Goal: Information Seeking & Learning: Learn about a topic

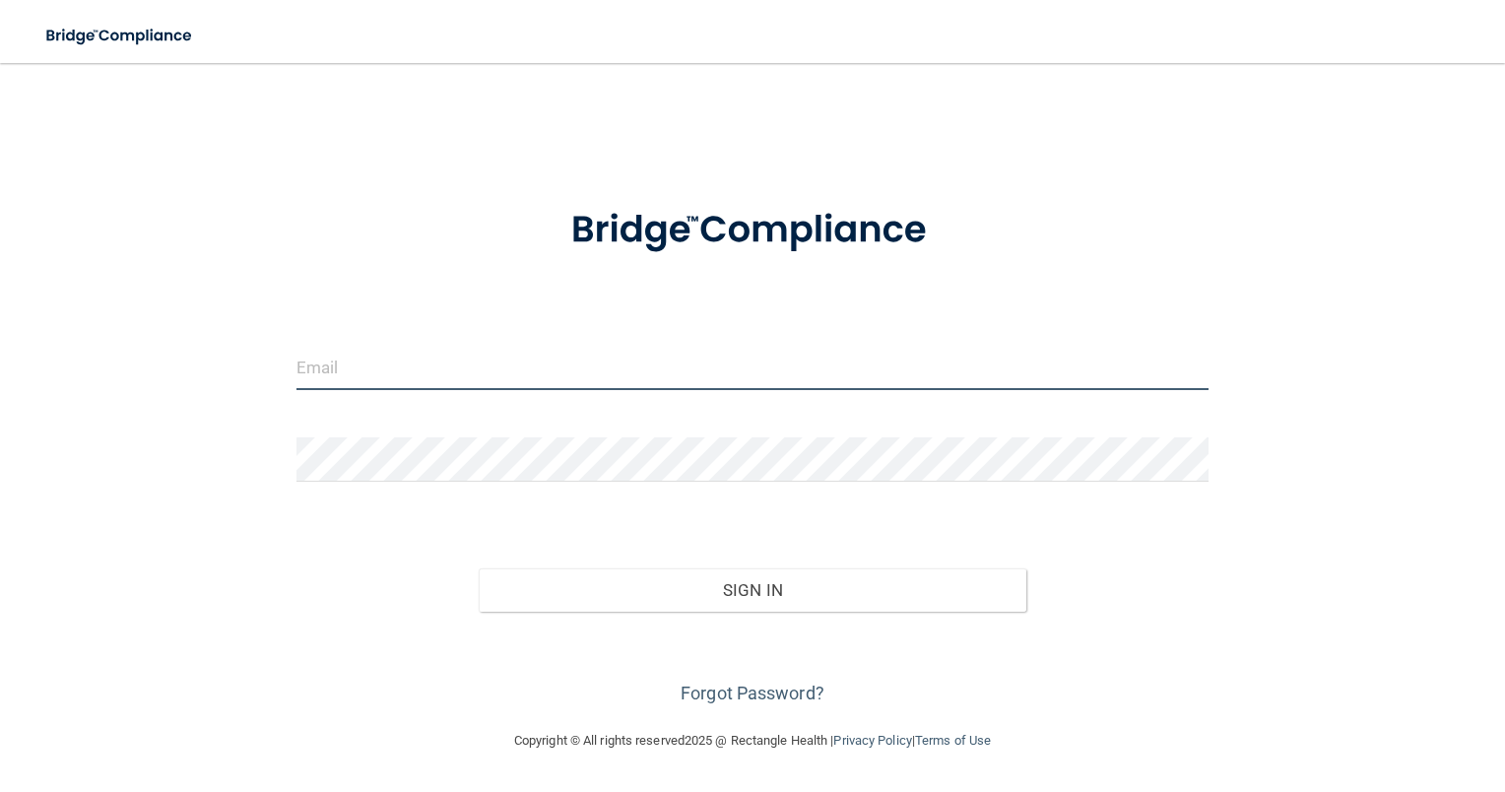
click at [377, 374] on input "email" at bounding box center [752, 368] width 913 height 44
type input "melaniechafin83@gmail.com"
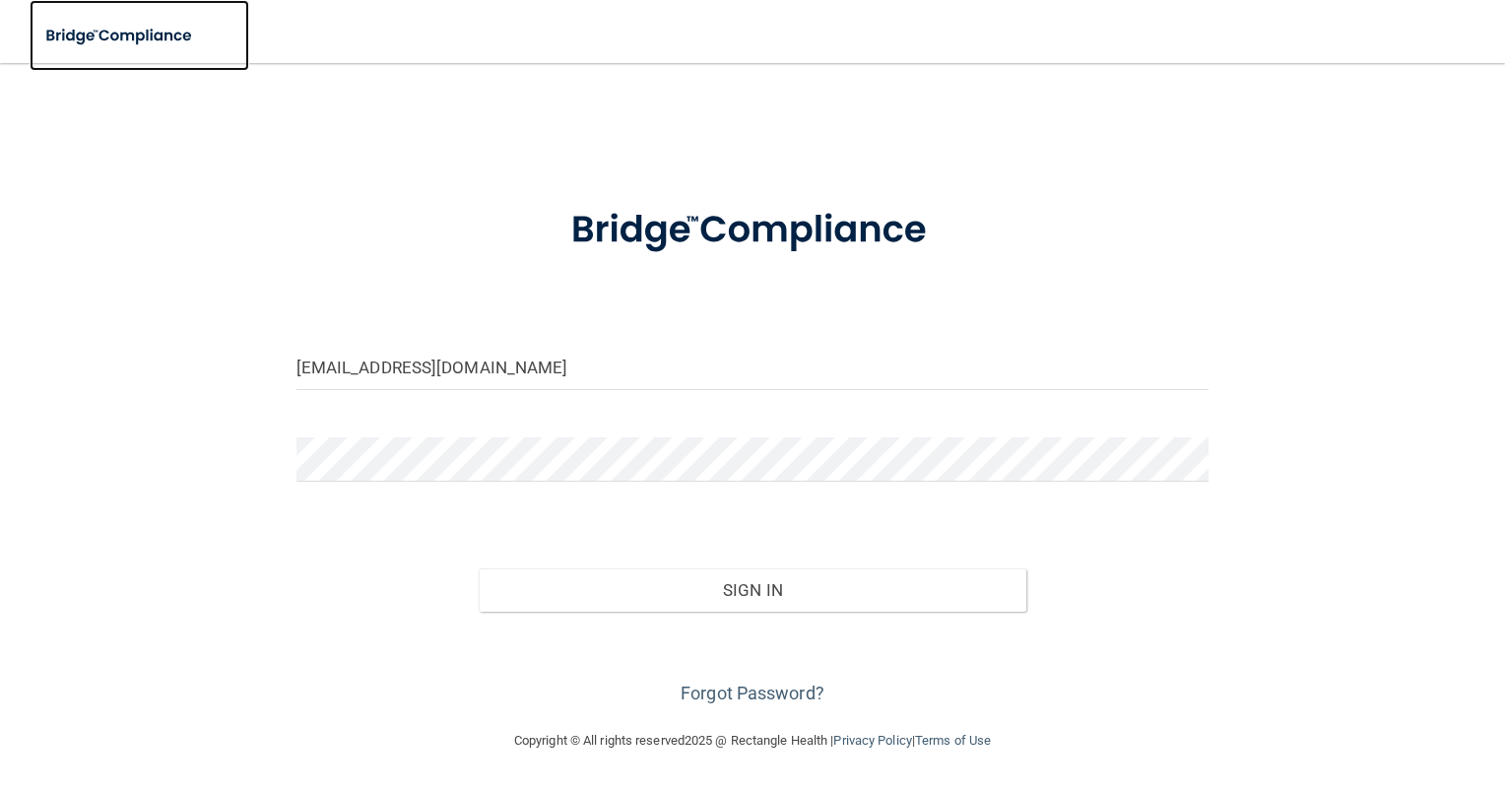
click at [155, 33] on img at bounding box center [120, 36] width 181 height 40
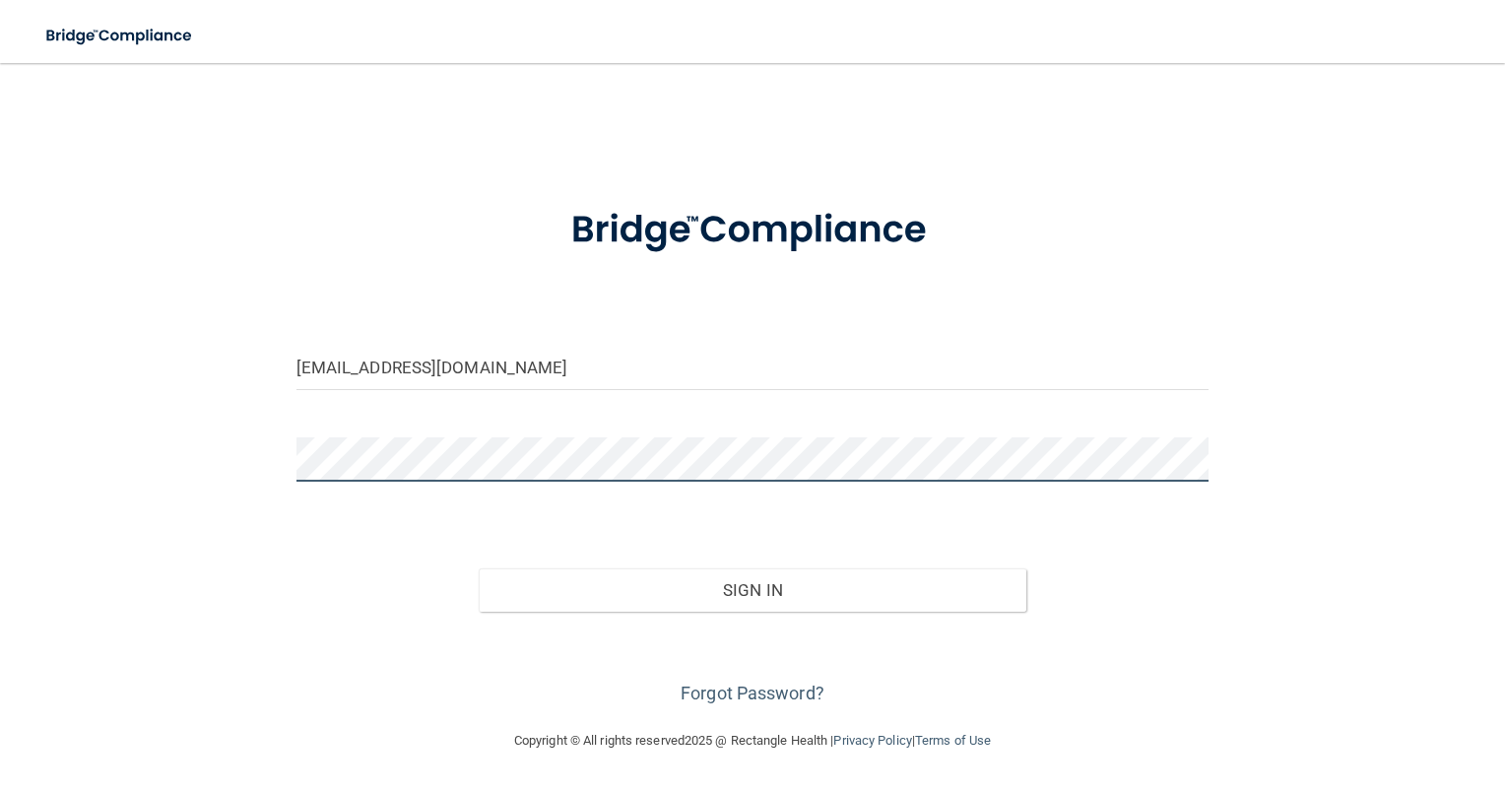
click at [479, 568] on button "Sign In" at bounding box center [753, 589] width 548 height 43
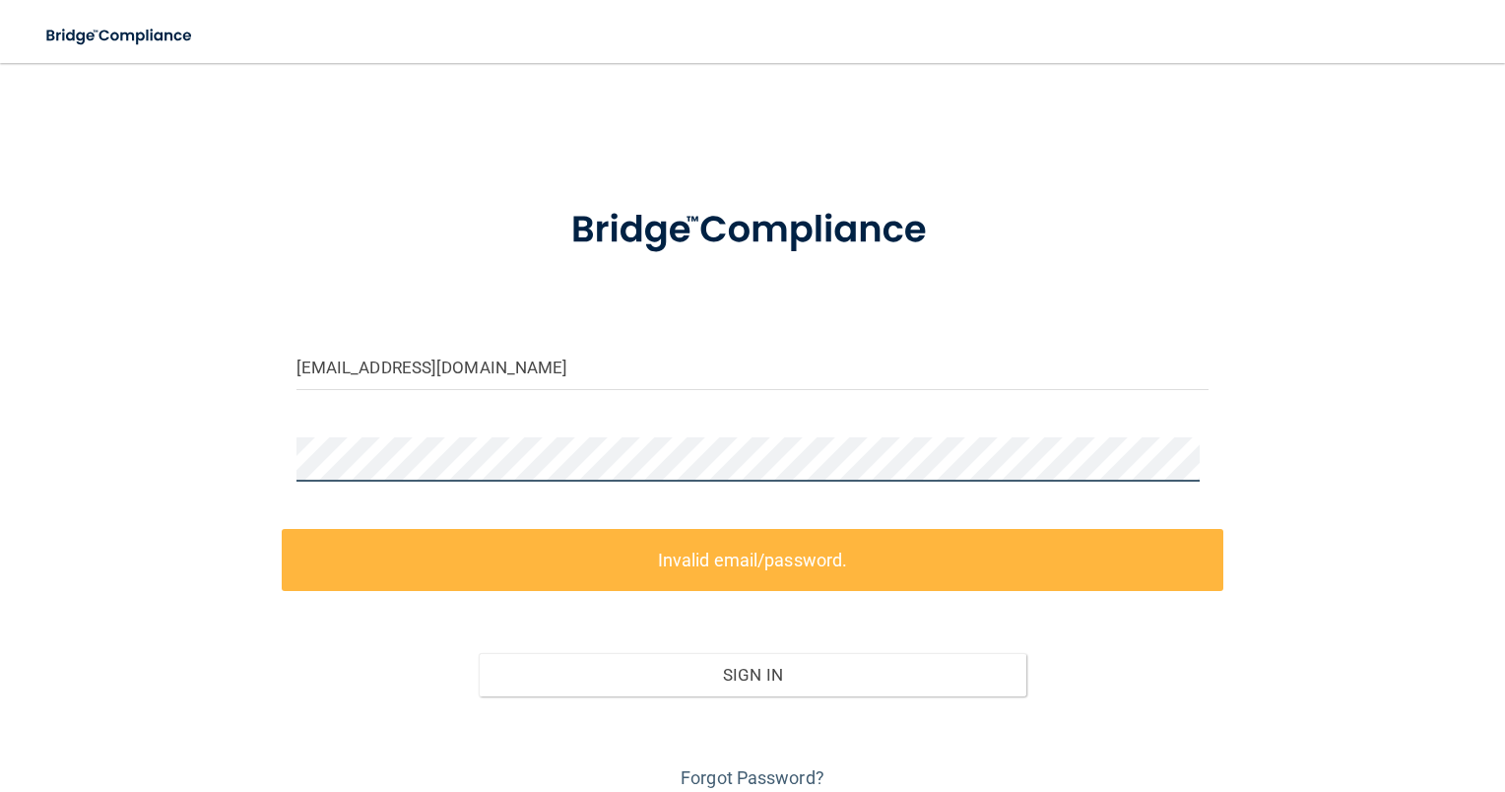
scroll to position [80, 0]
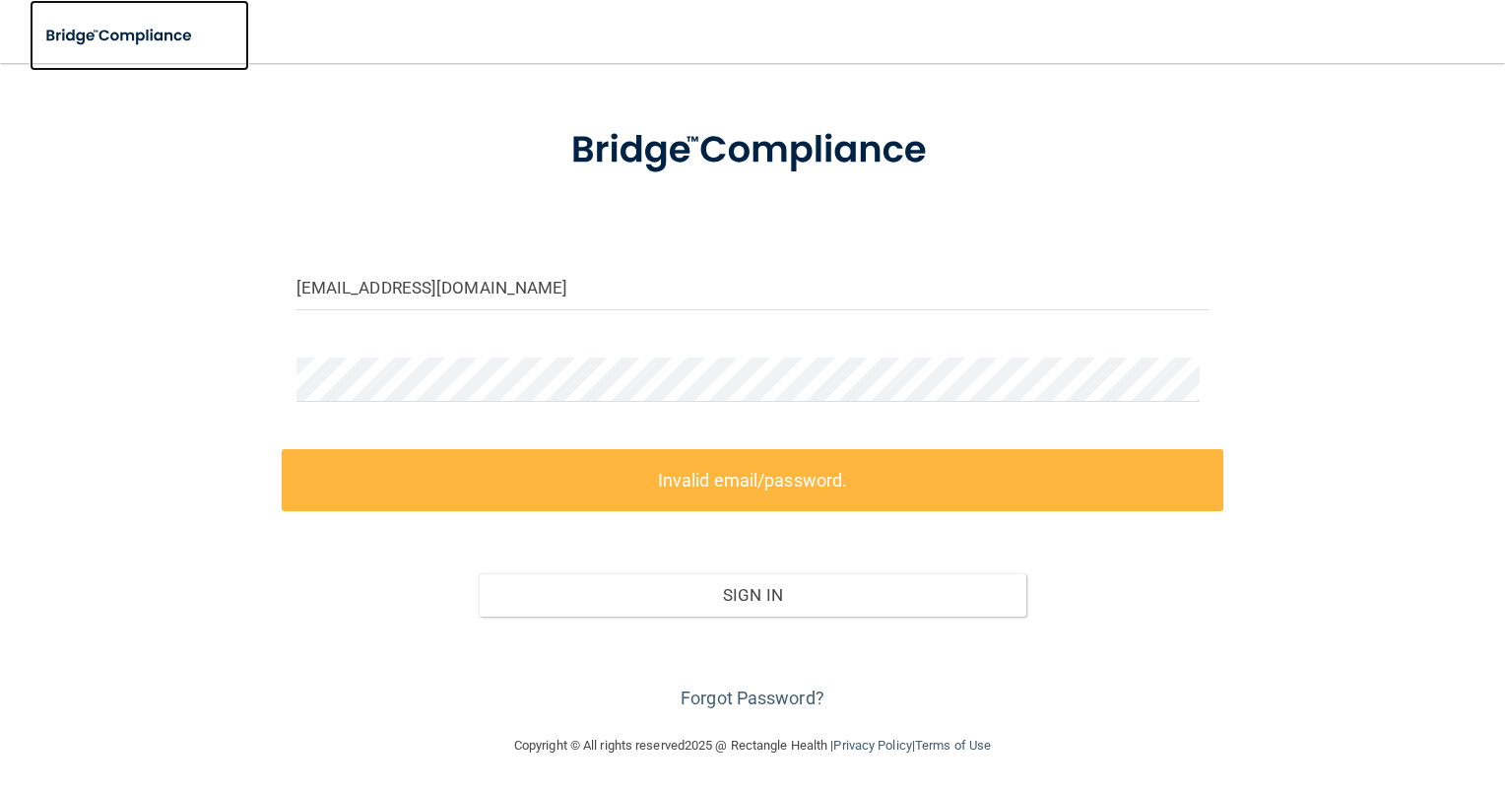
click at [112, 28] on img at bounding box center [120, 36] width 181 height 40
click at [634, 139] on img at bounding box center [752, 150] width 441 height 98
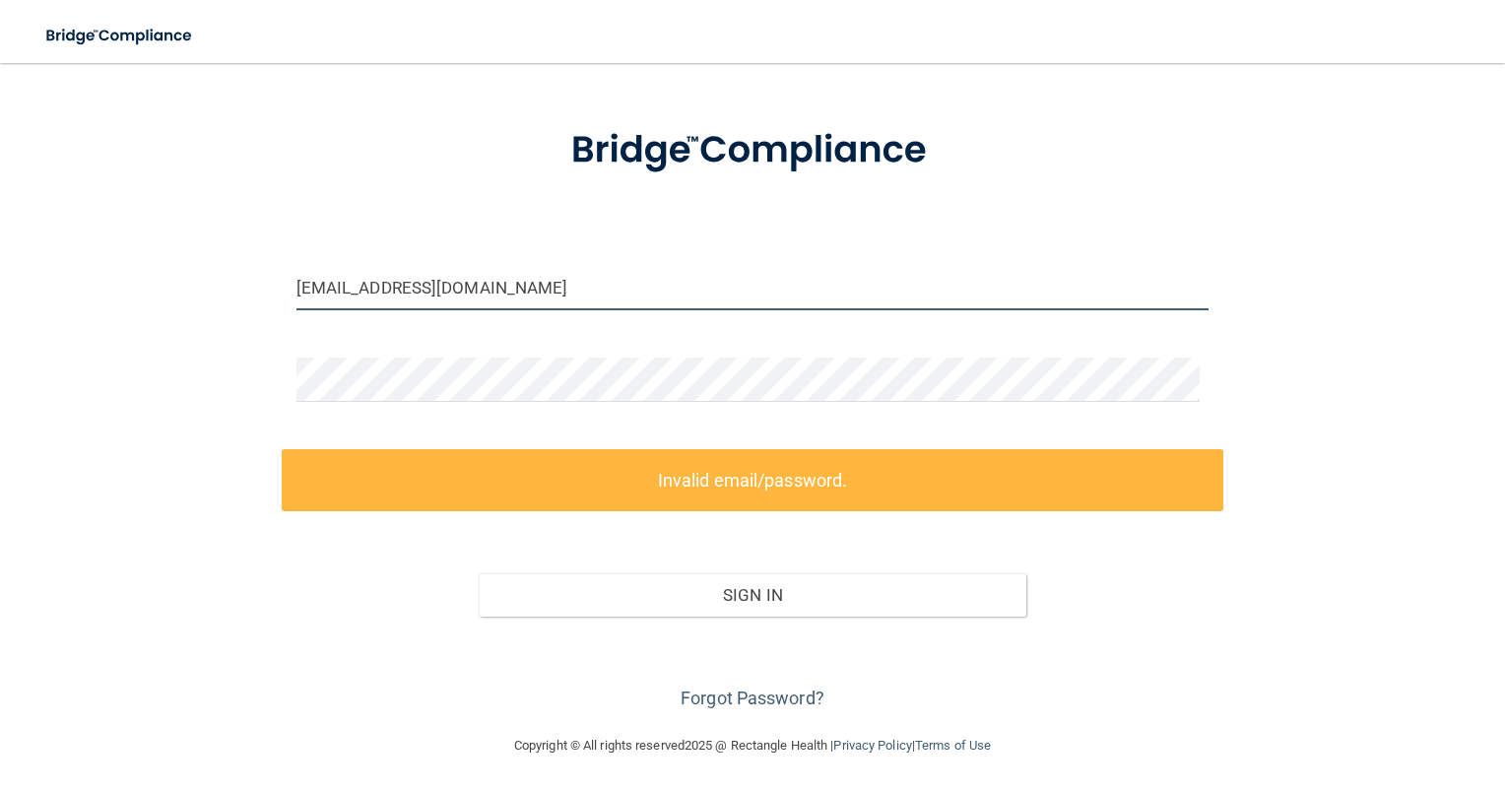
click at [404, 293] on input "[EMAIL_ADDRESS][DOMAIN_NAME]" at bounding box center [752, 288] width 913 height 44
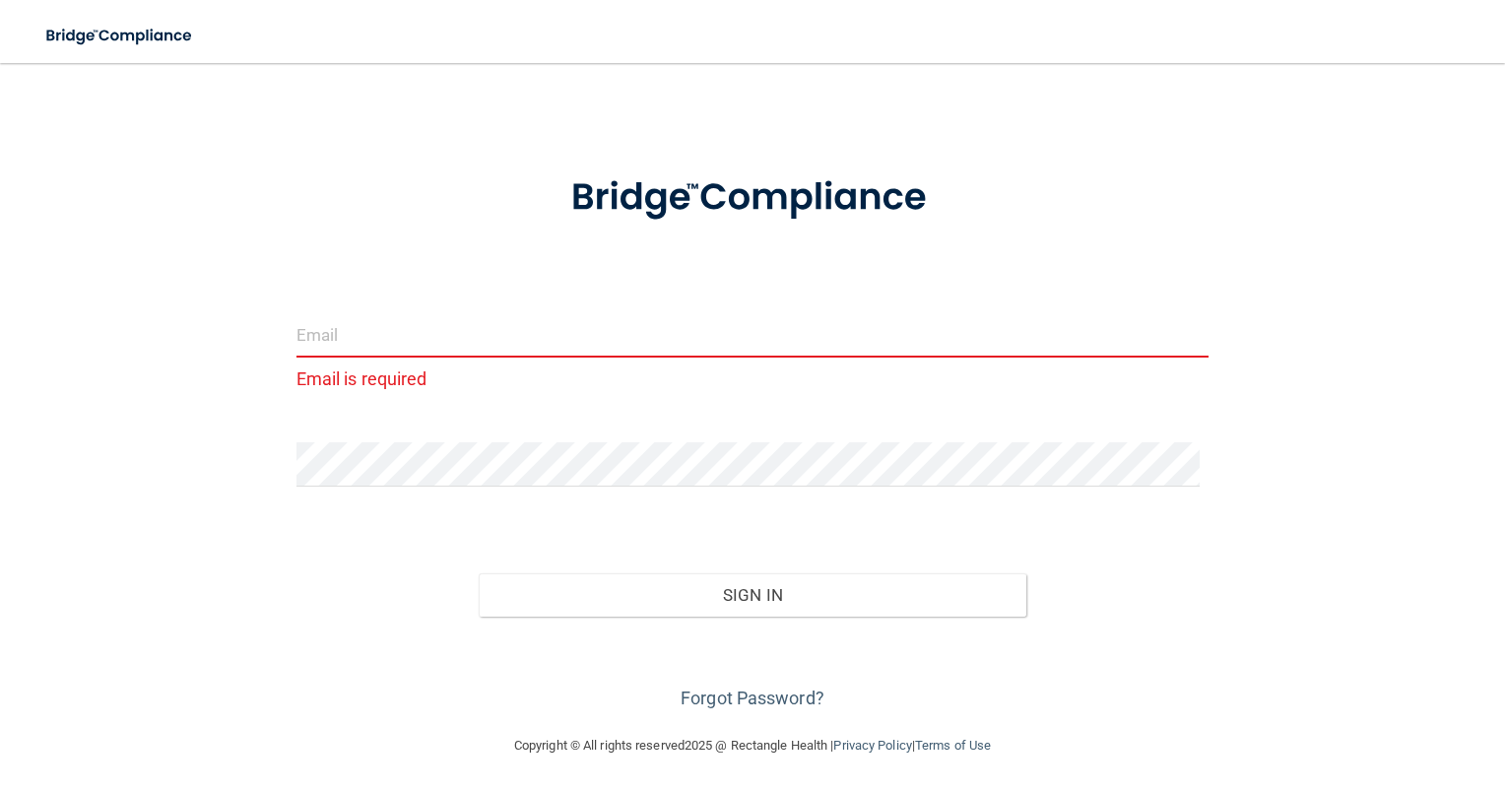
click at [363, 331] on input "email" at bounding box center [752, 335] width 913 height 44
type input "thwkdc@gmail.com"
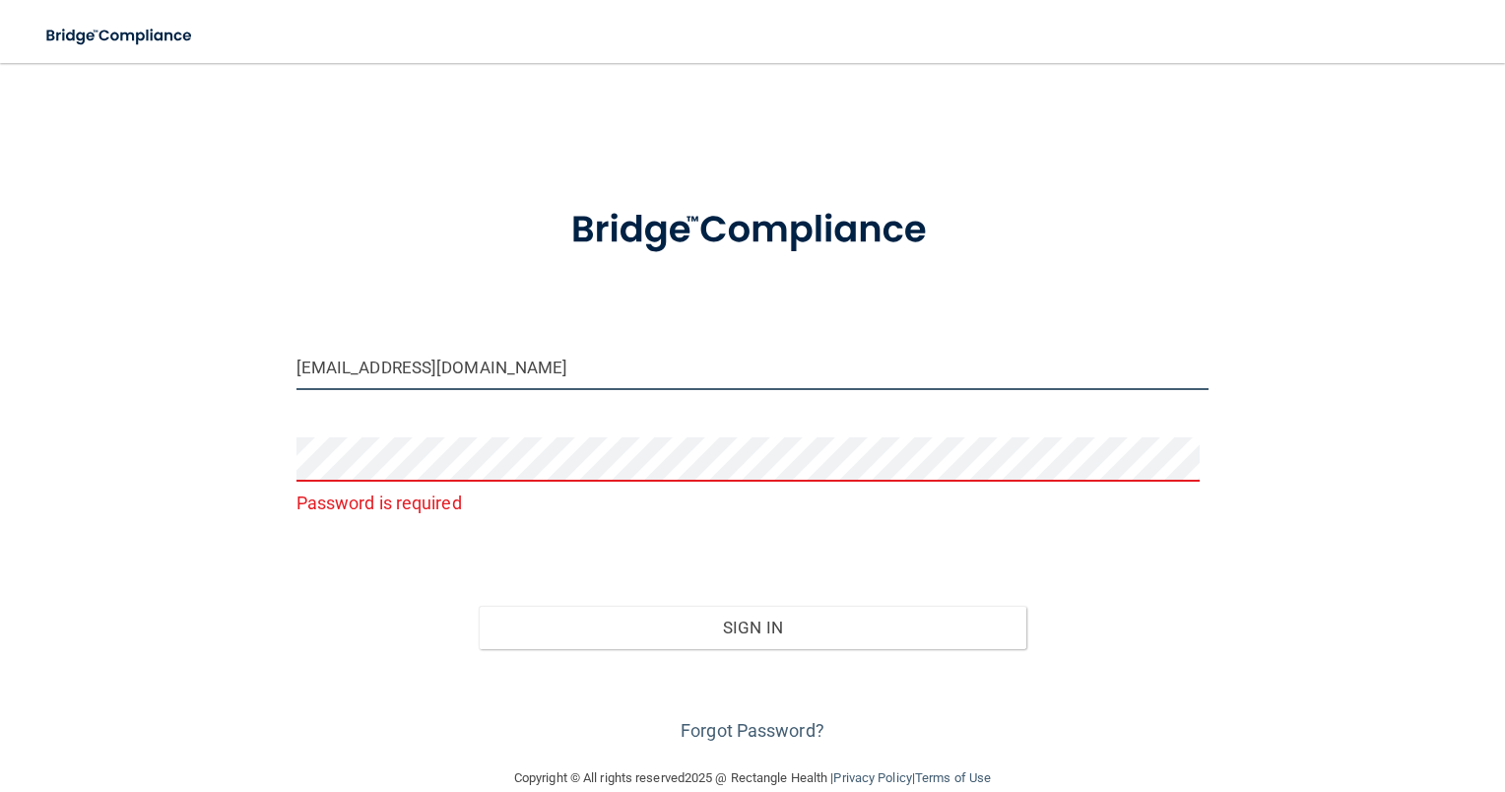
click at [528, 366] on input "thwkdc@gmail.com" at bounding box center [752, 368] width 913 height 44
click at [528, 367] on input "thwkdc@gmail.com" at bounding box center [752, 368] width 913 height 44
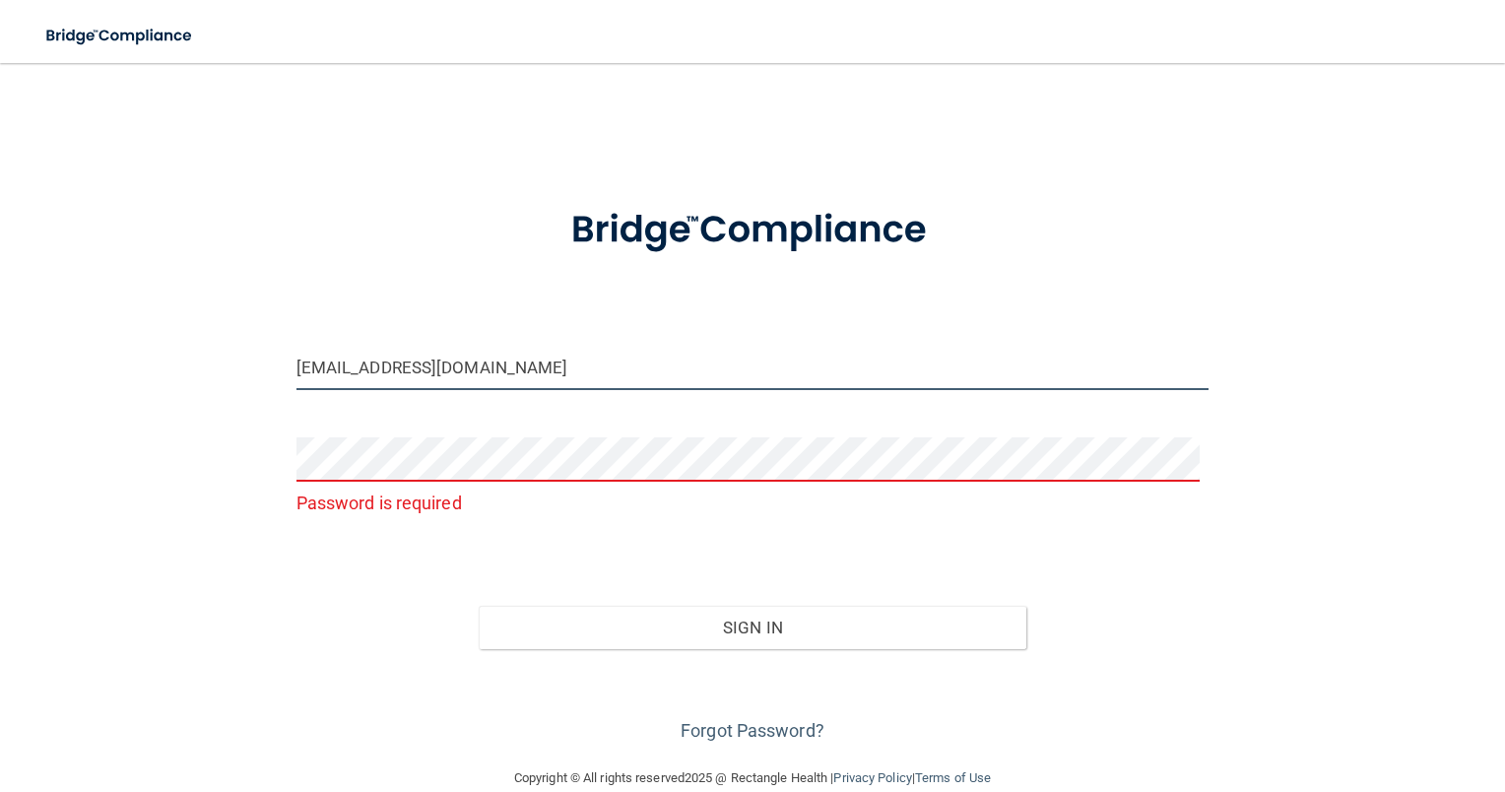
click at [528, 367] on input "thwkdc@gmail.com" at bounding box center [752, 368] width 913 height 44
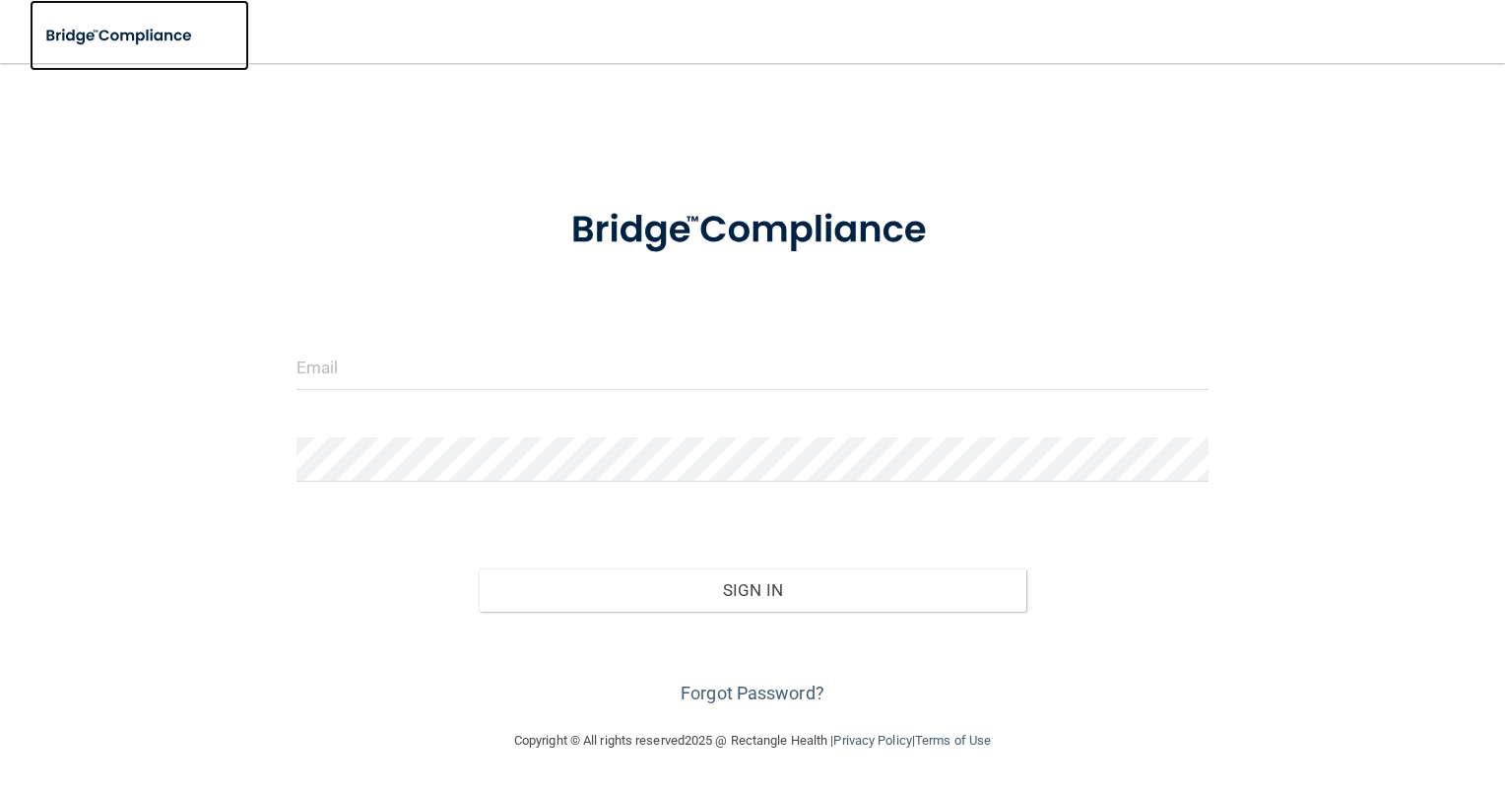
click at [38, 39] on img at bounding box center [120, 36] width 181 height 40
click at [73, 33] on img at bounding box center [120, 36] width 181 height 40
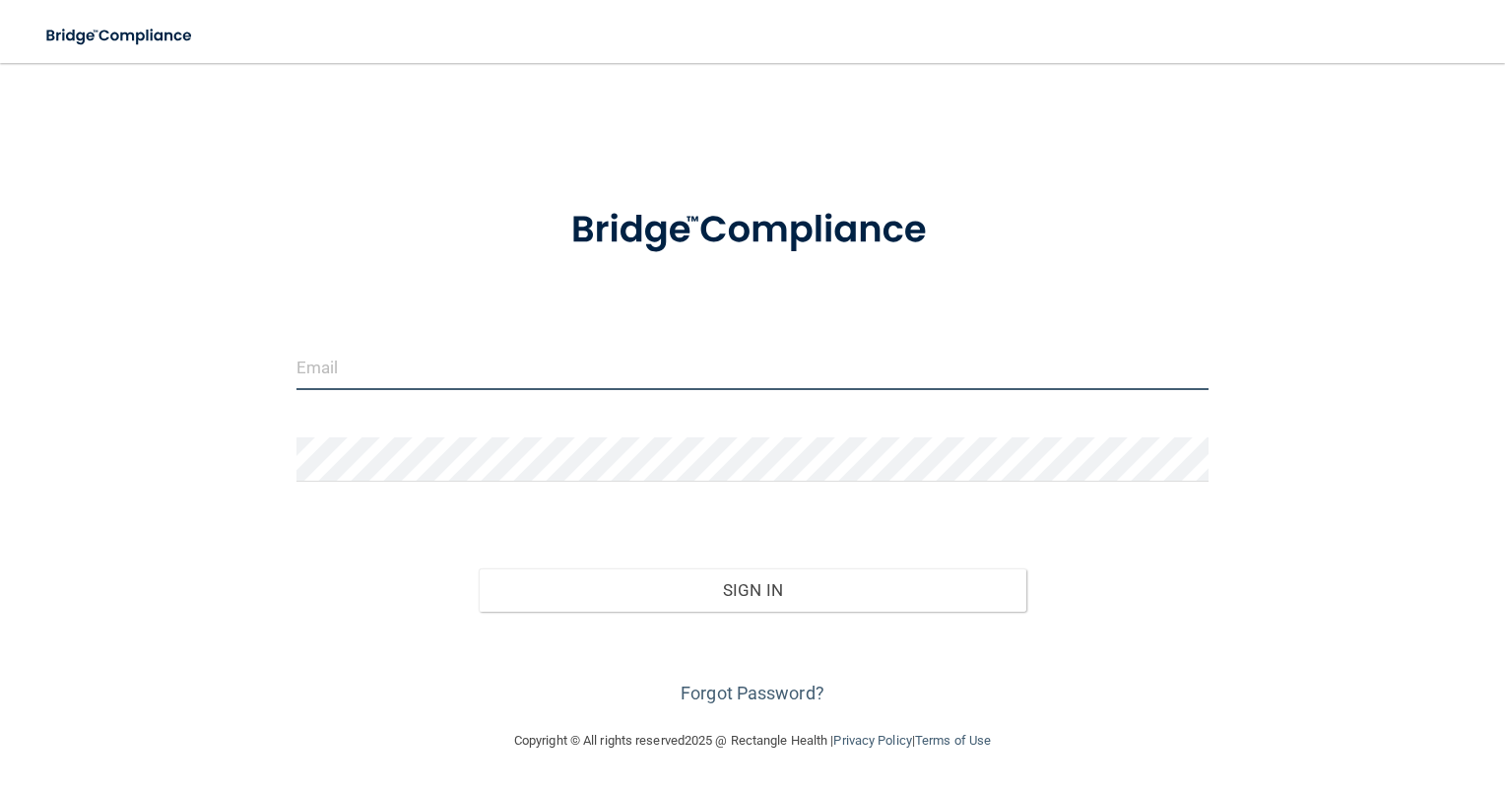
click at [562, 385] on input "email" at bounding box center [752, 368] width 913 height 44
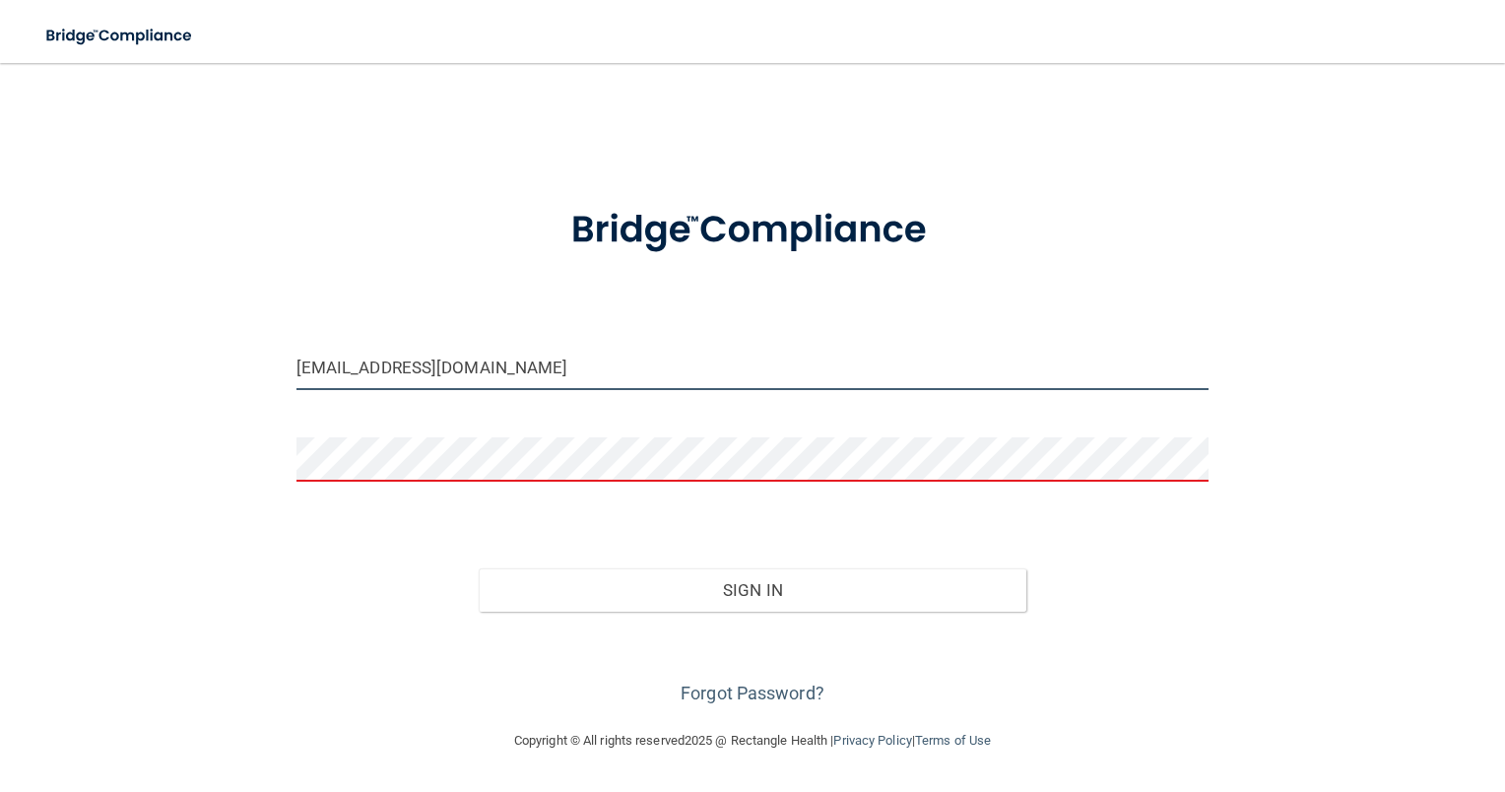
click at [606, 371] on input "thwkdc@gmail.com" at bounding box center [752, 368] width 913 height 44
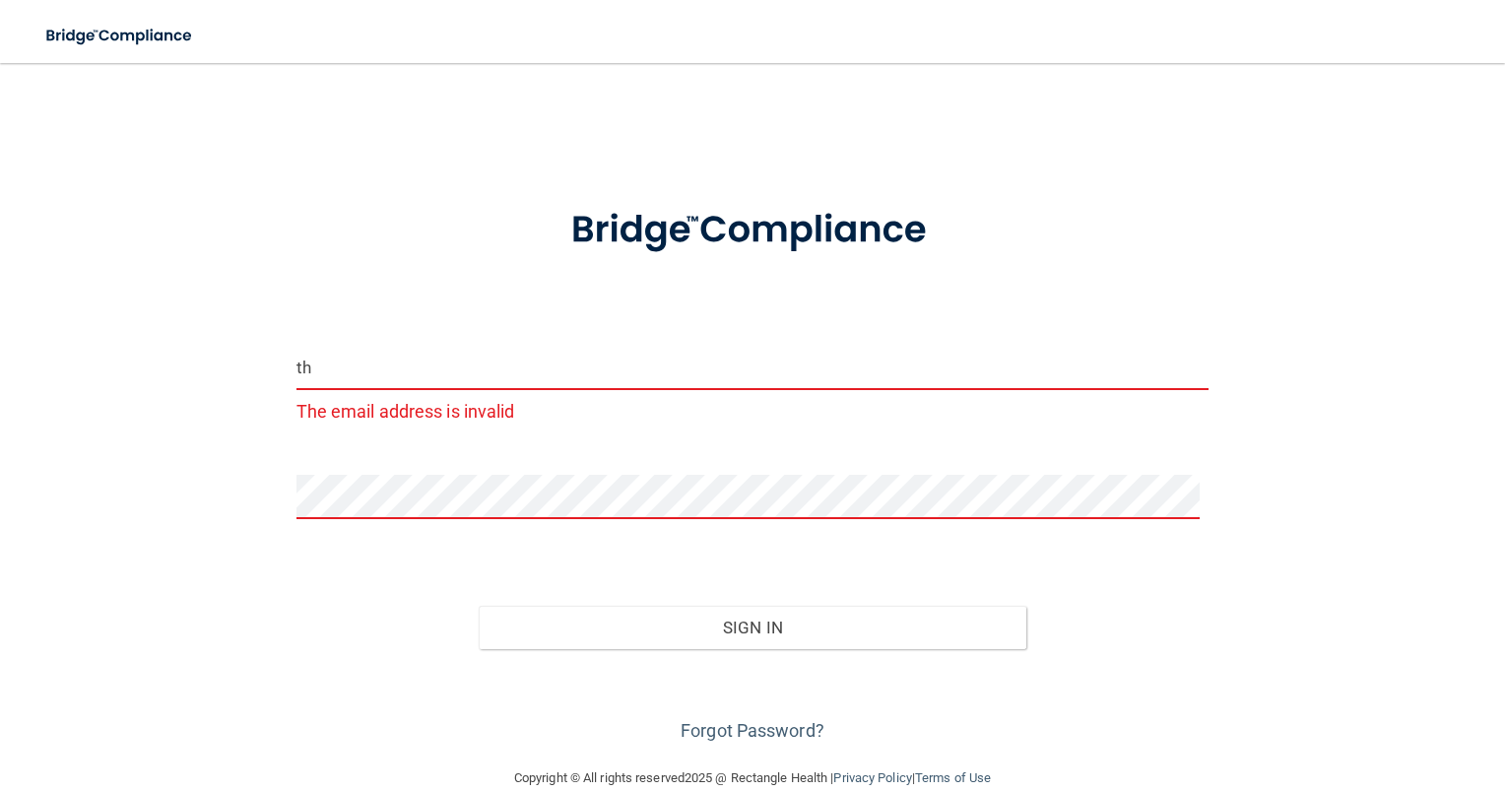
type input "t"
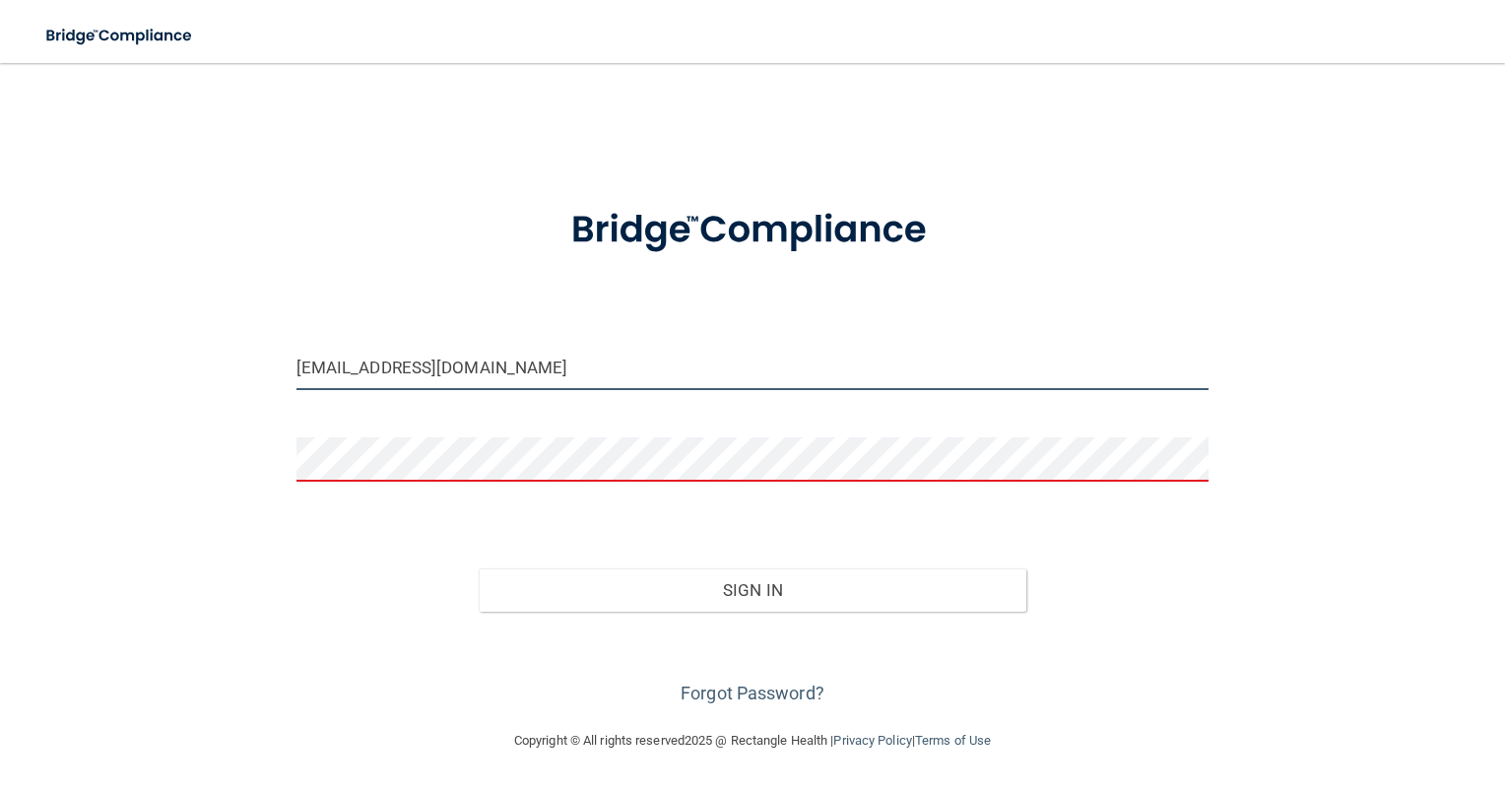
type input "[EMAIL_ADDRESS][DOMAIN_NAME]"
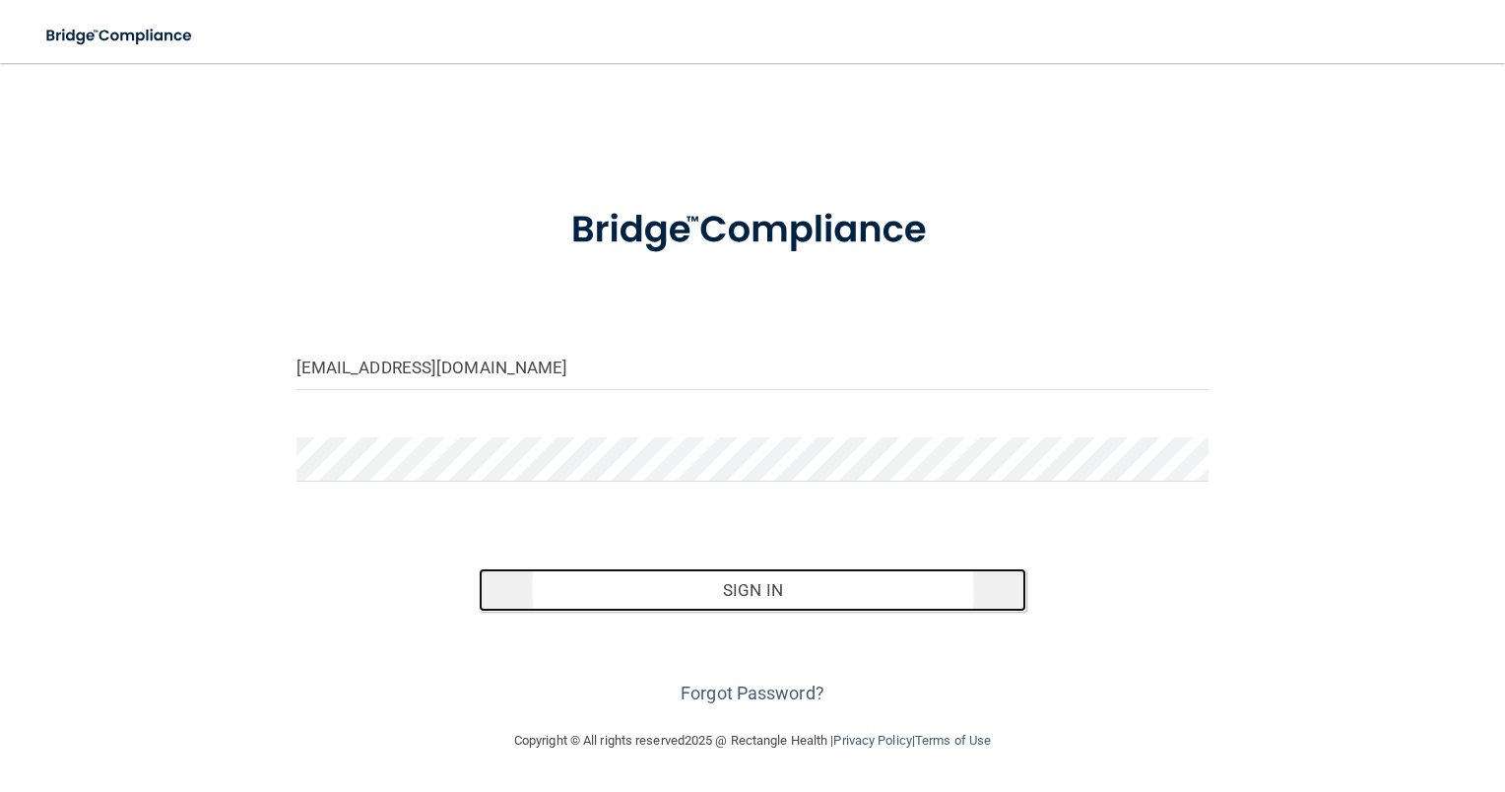
click at [688, 603] on button "Sign In" at bounding box center [753, 589] width 548 height 43
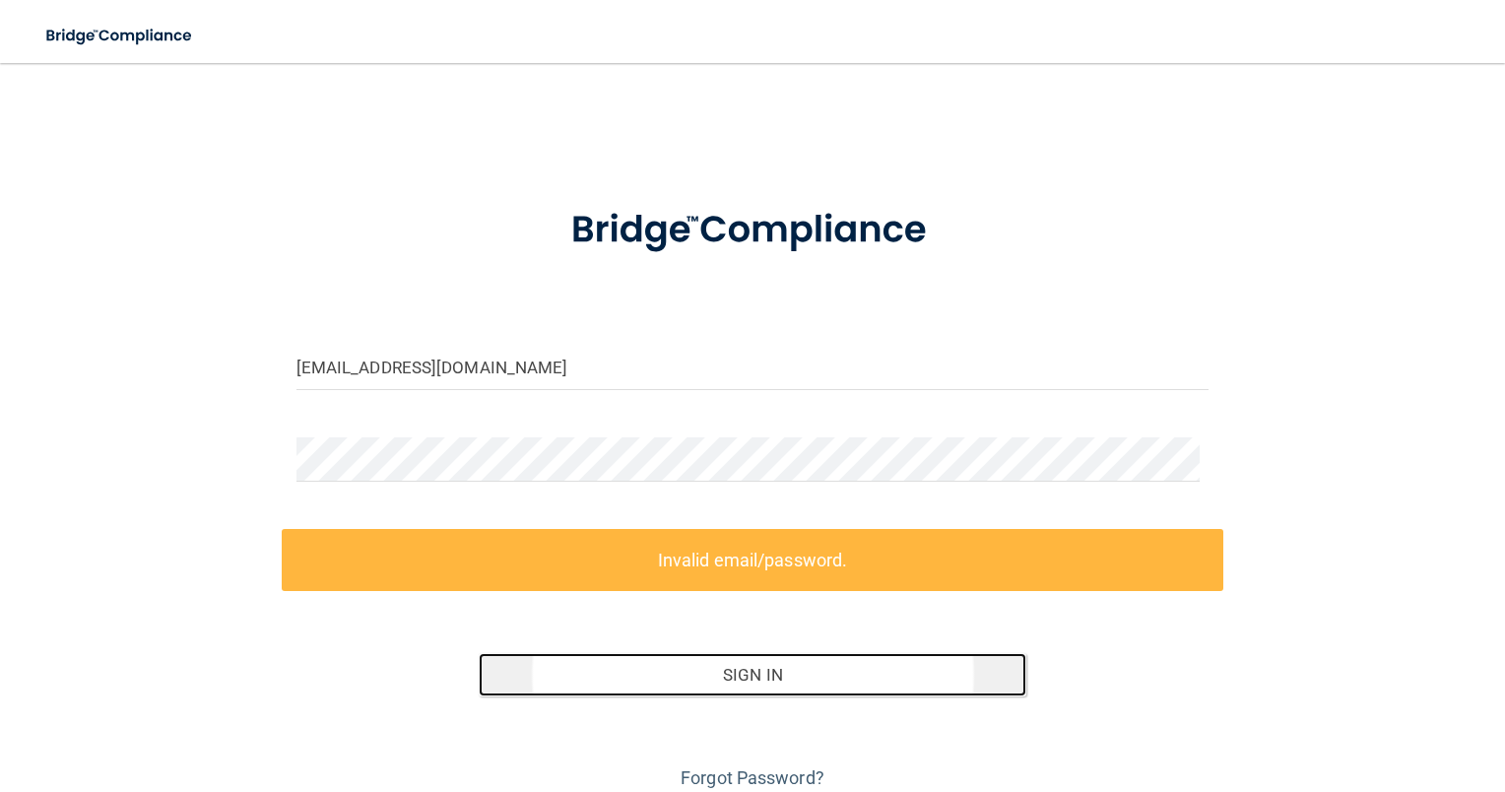
scroll to position [80, 0]
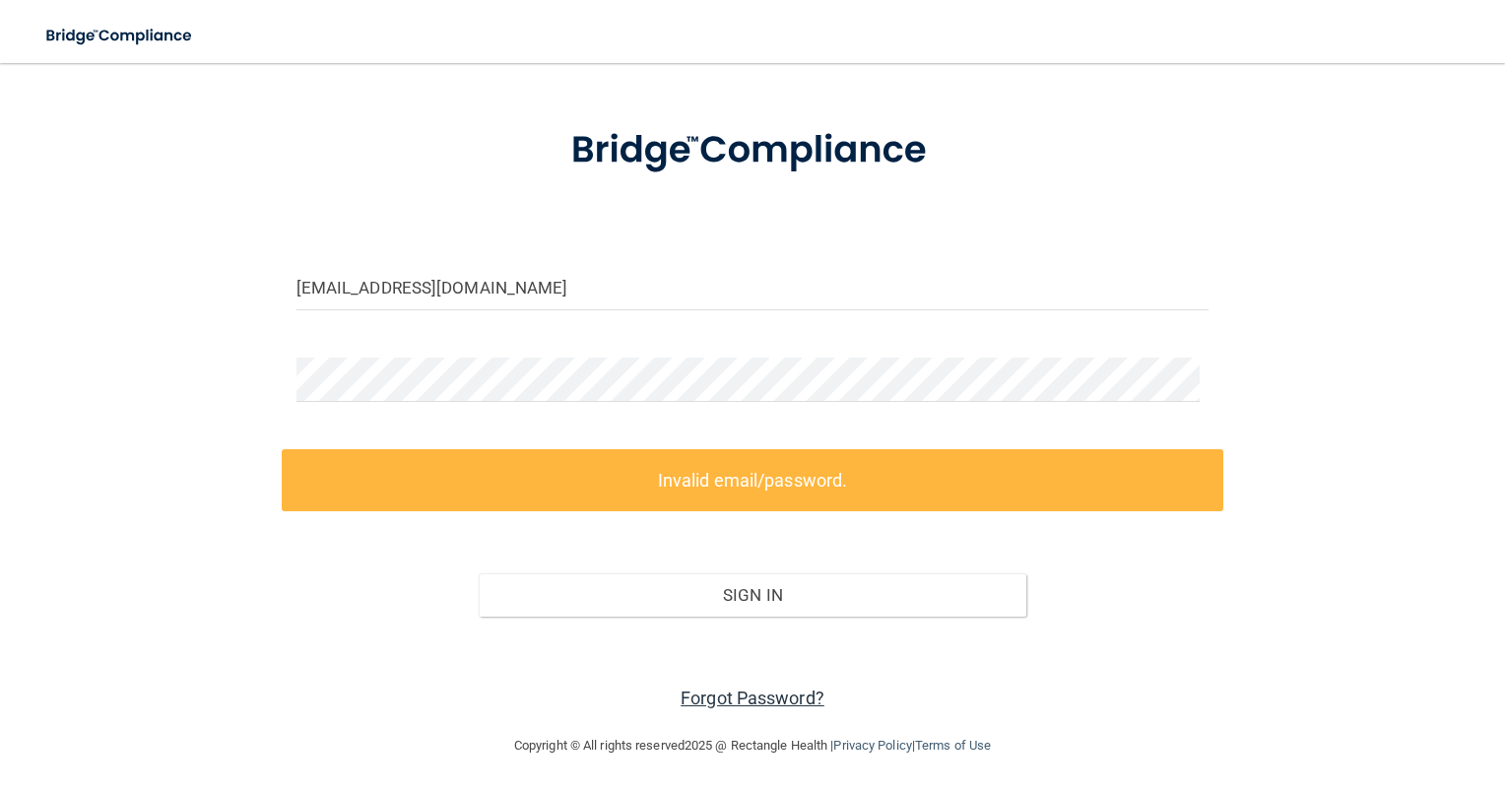
click at [713, 689] on link "Forgot Password?" at bounding box center [753, 697] width 144 height 21
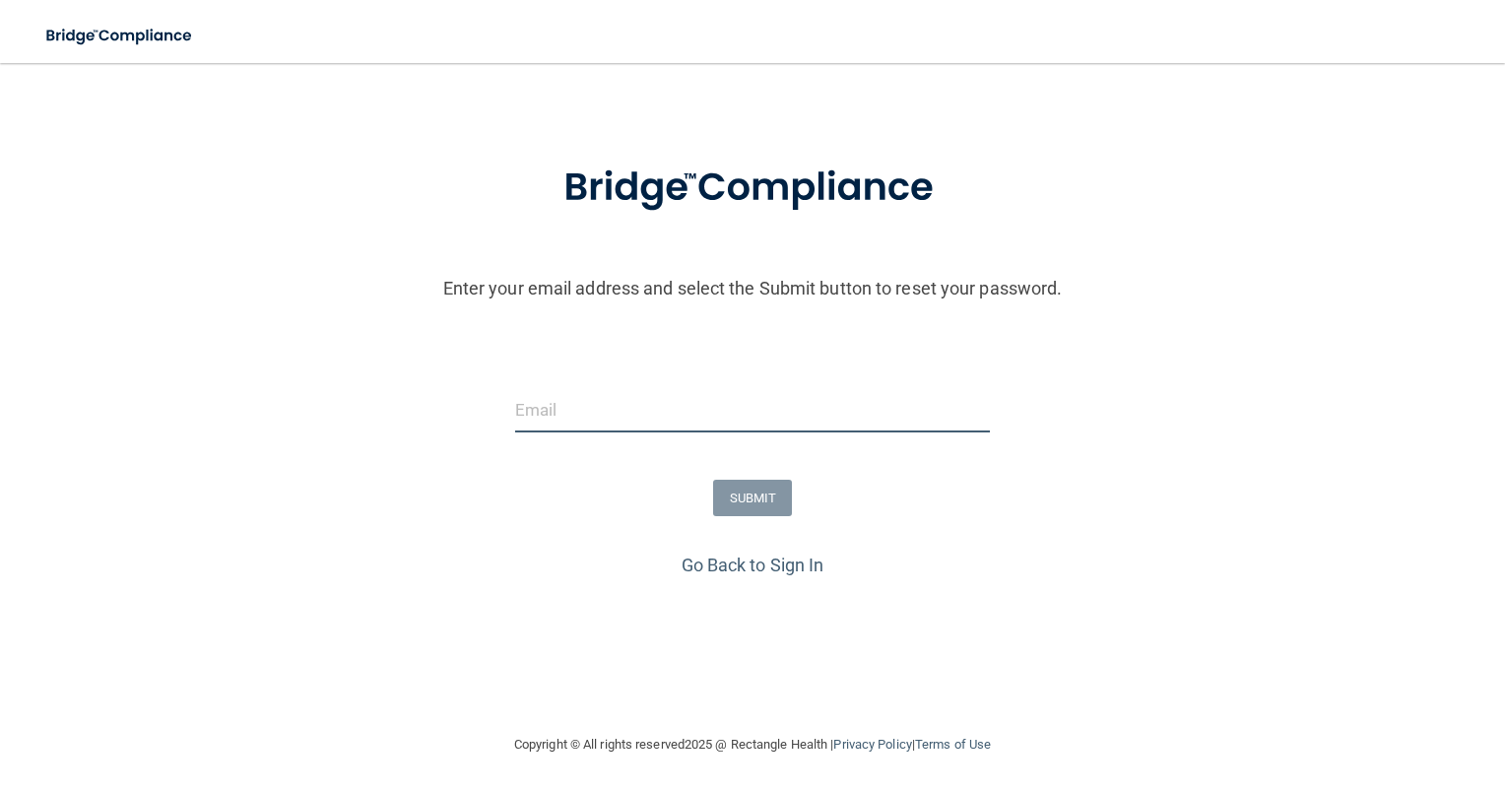
click at [557, 418] on input "email" at bounding box center [753, 410] width 476 height 44
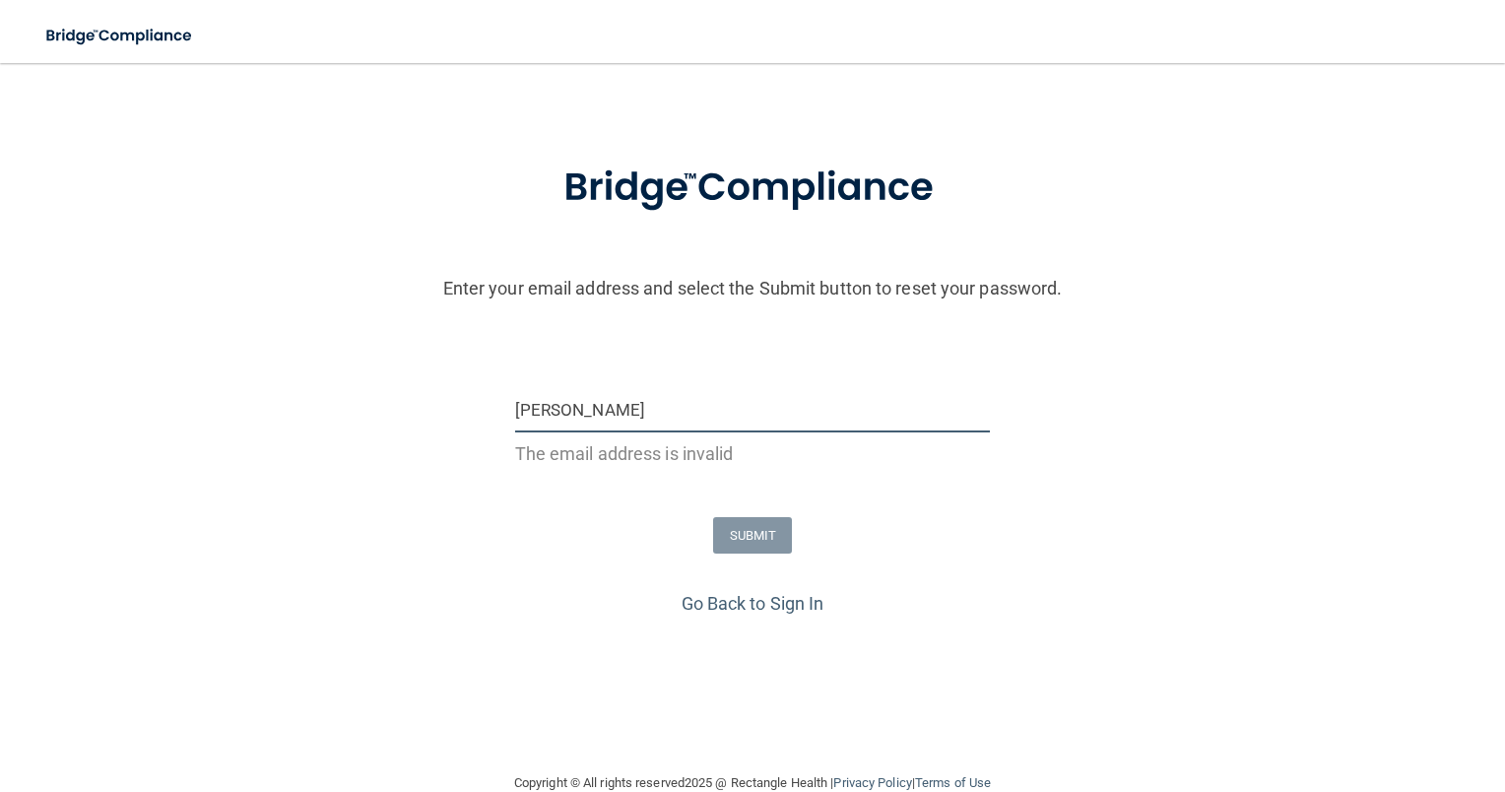
type input "[EMAIL_ADDRESS][DOMAIN_NAME]"
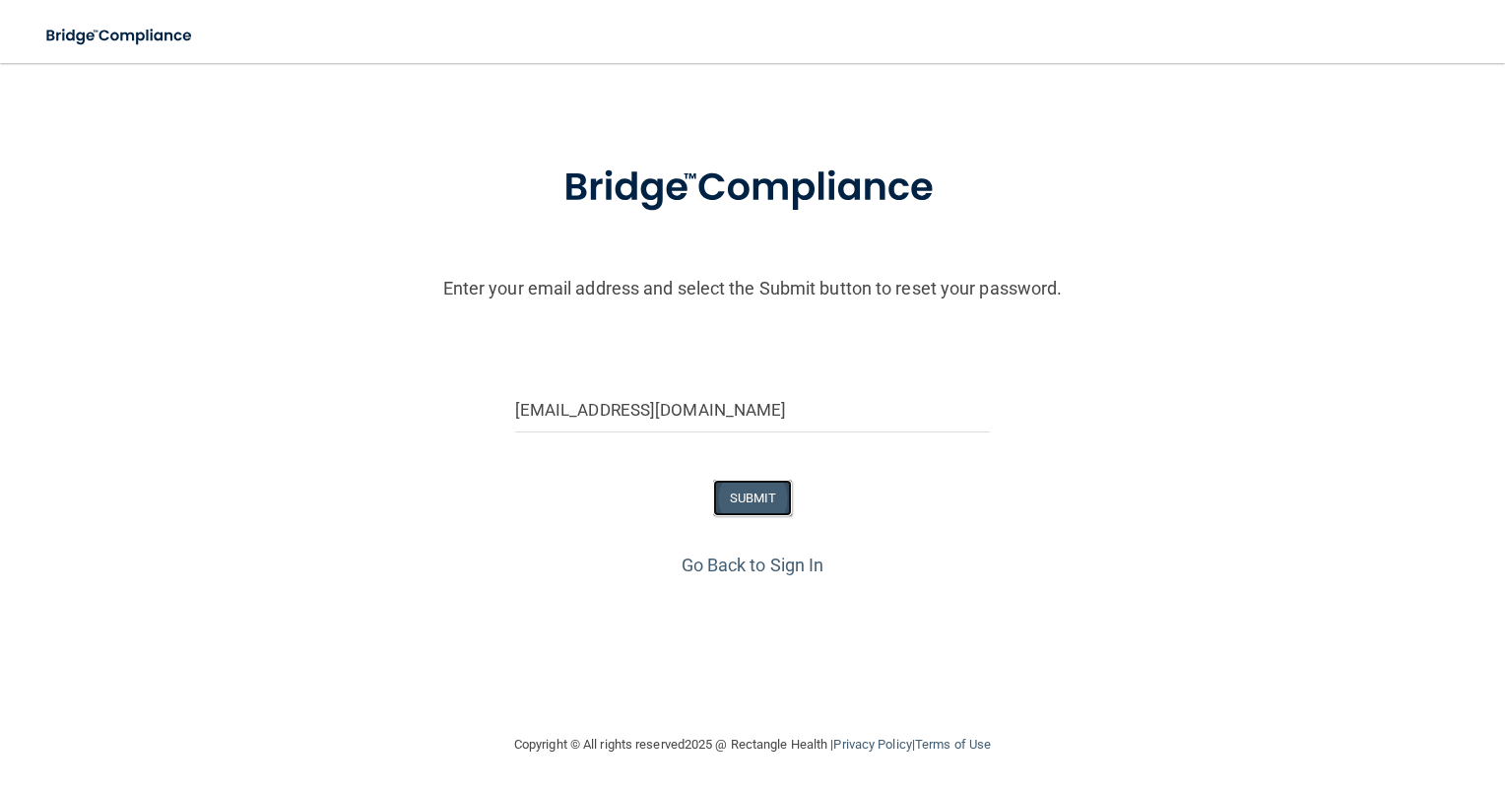
click at [768, 489] on button "SUBMIT" at bounding box center [753, 498] width 80 height 36
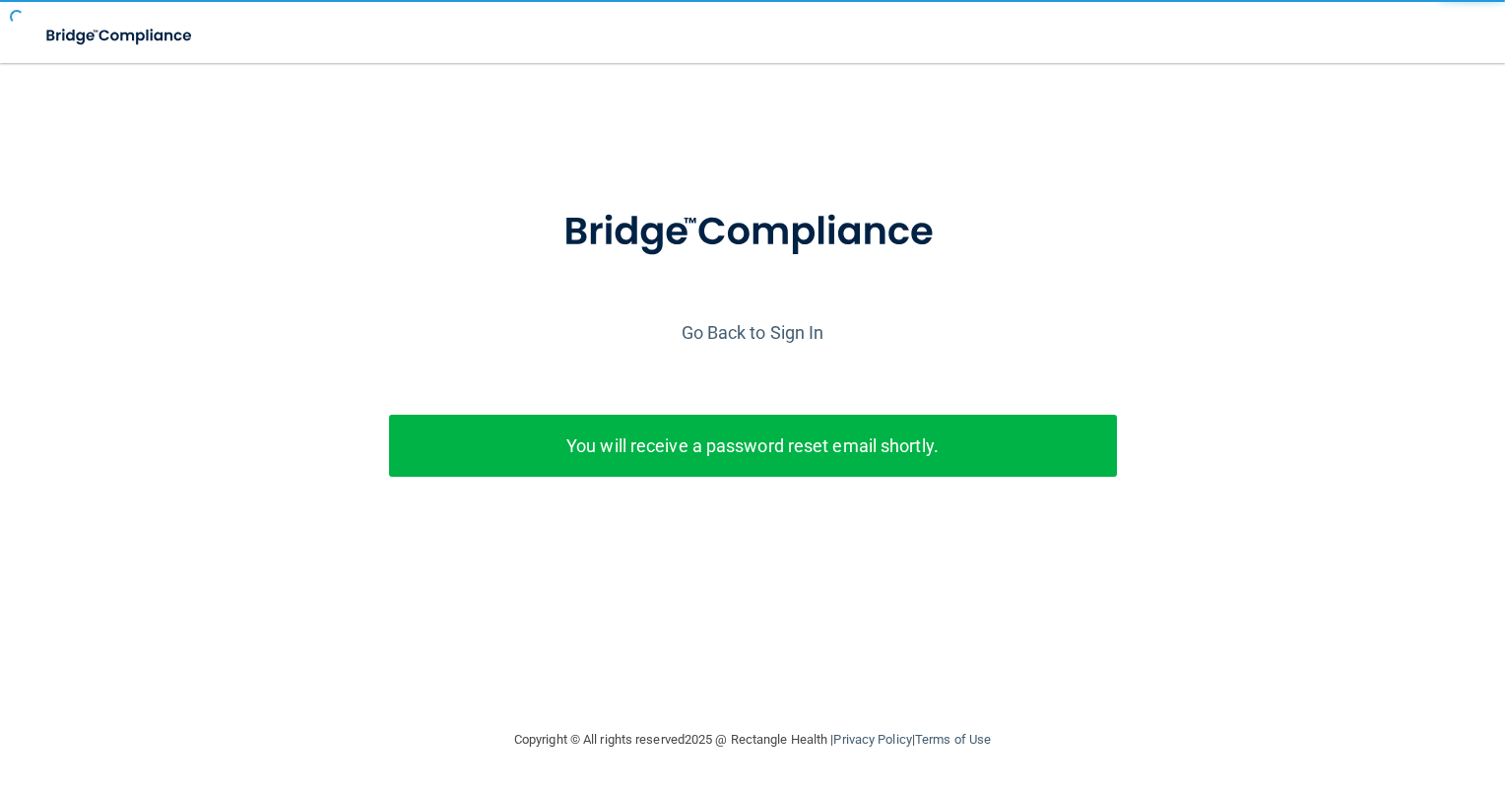
scroll to position [0, 0]
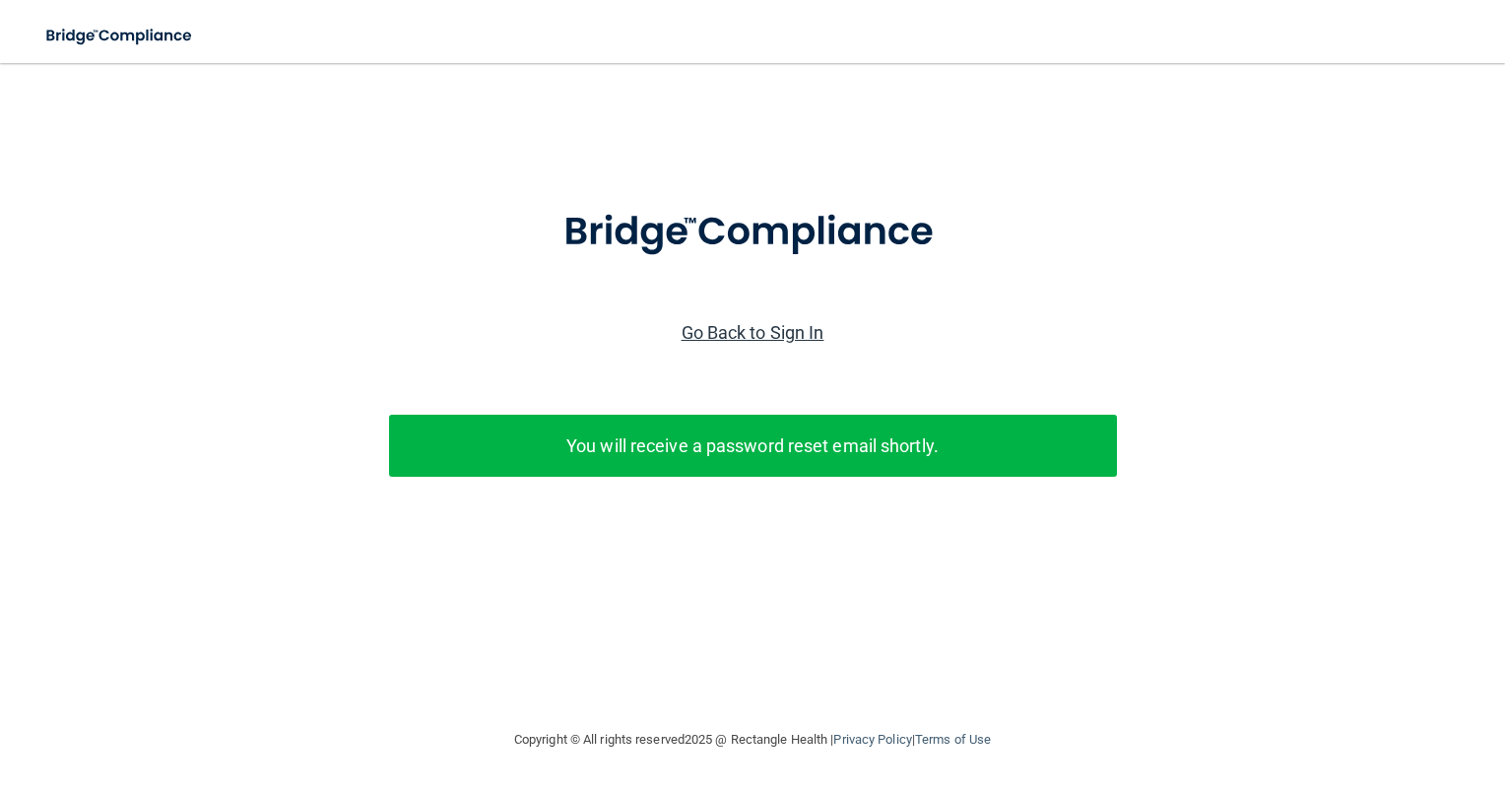
click at [740, 339] on link "Go Back to Sign In" at bounding box center [753, 332] width 143 height 21
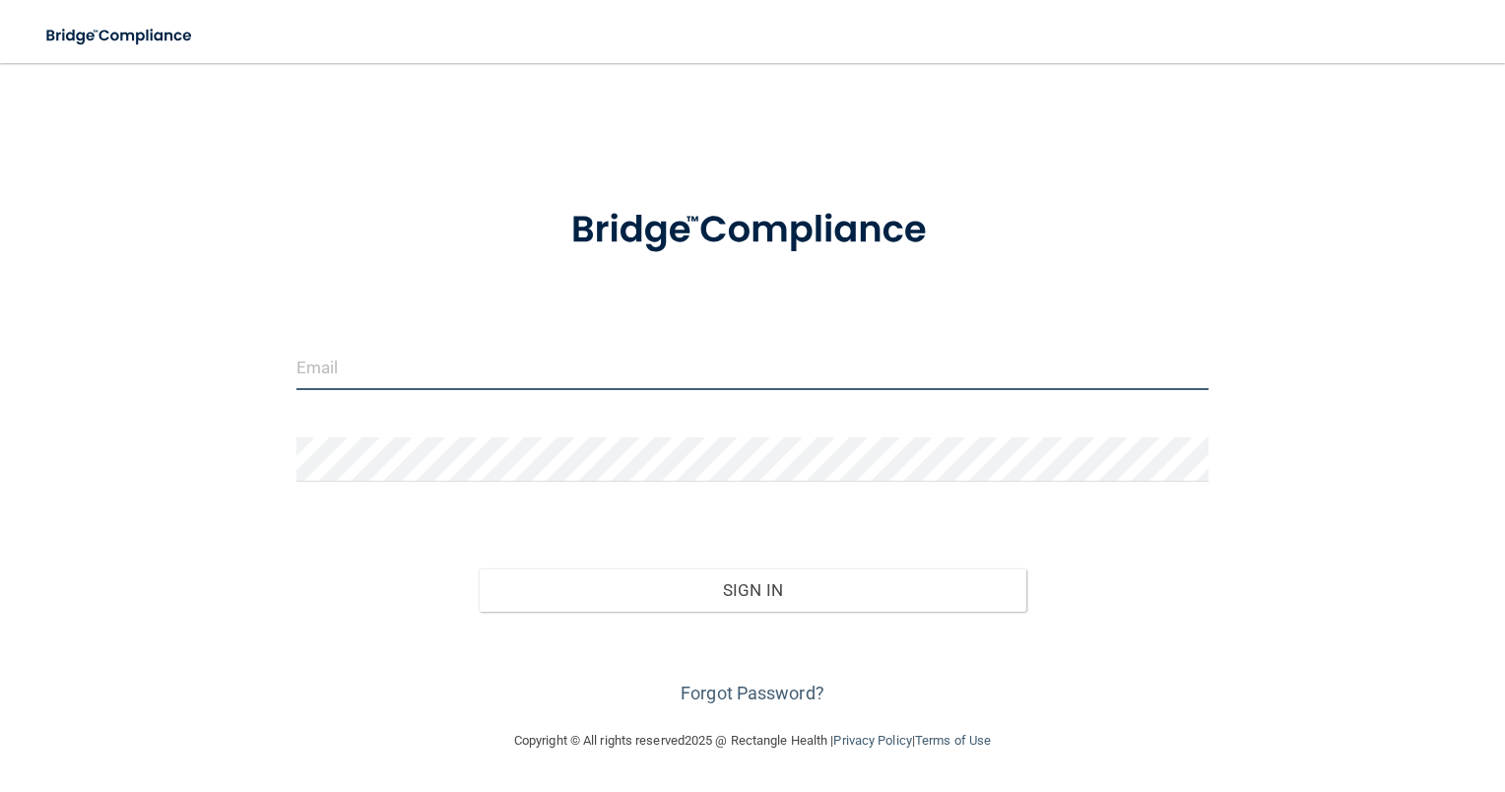
click at [406, 366] on input "email" at bounding box center [752, 368] width 913 height 44
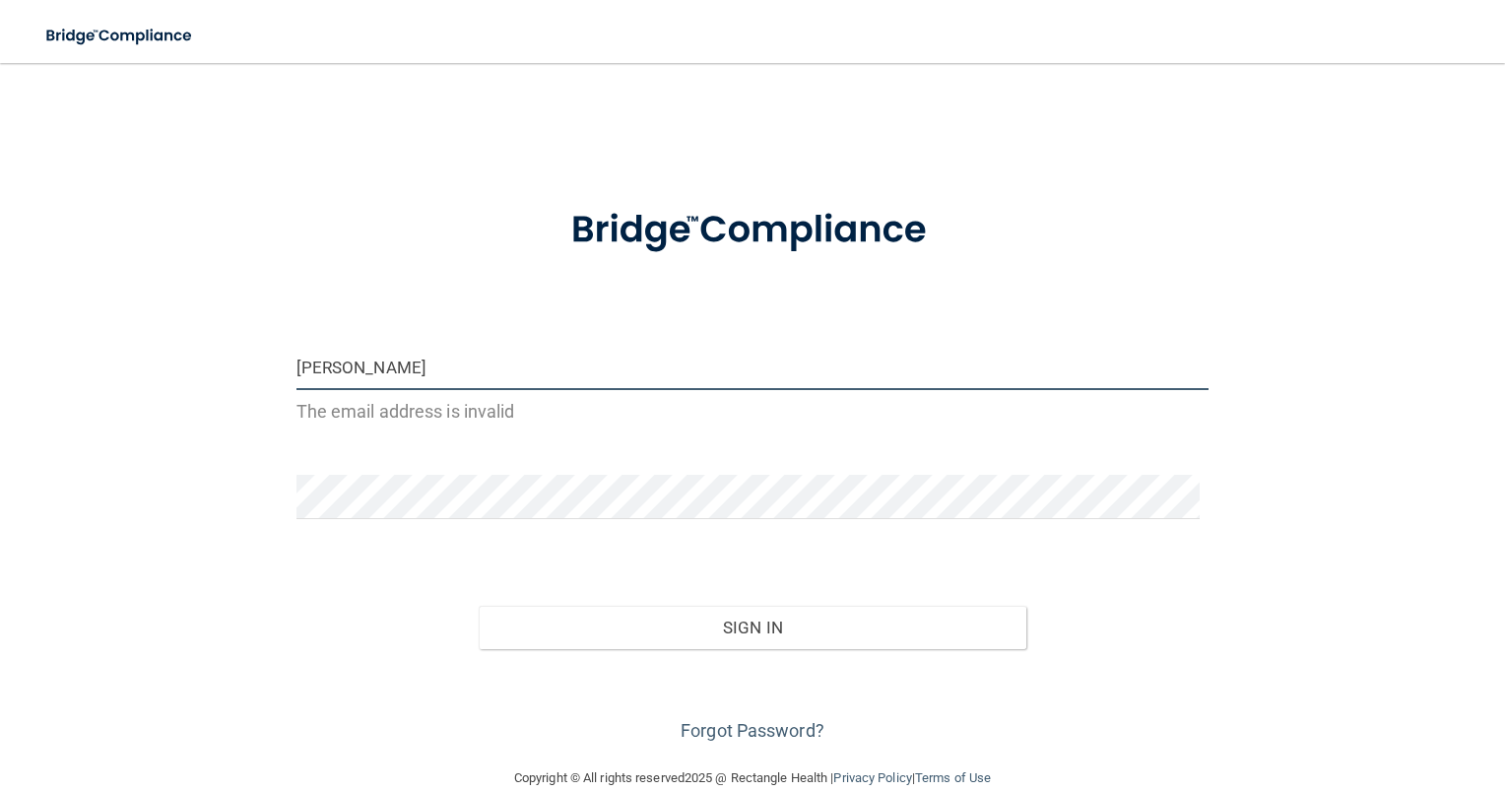
type input "[EMAIL_ADDRESS][DOMAIN_NAME]"
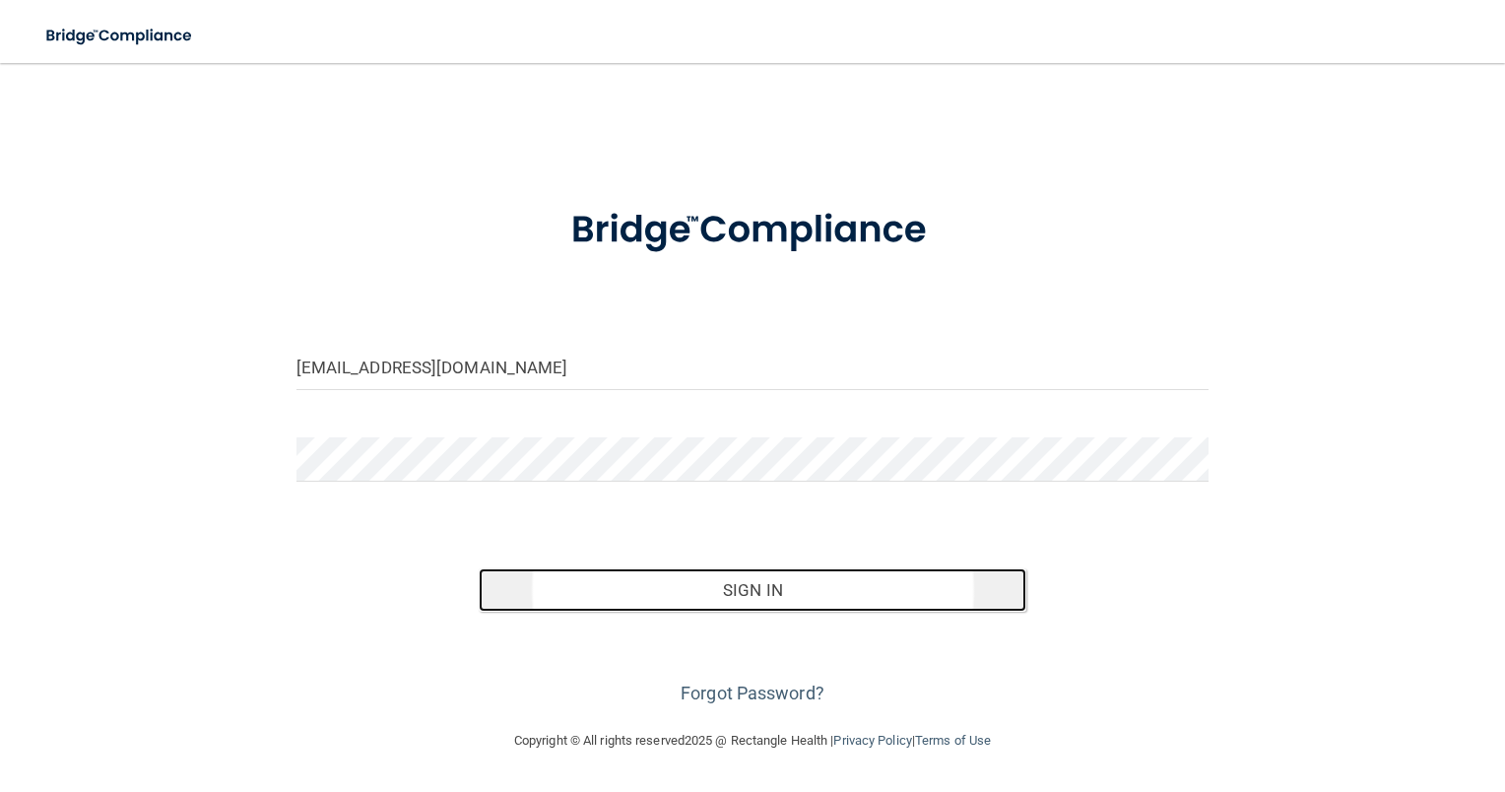
click at [571, 576] on button "Sign In" at bounding box center [753, 589] width 548 height 43
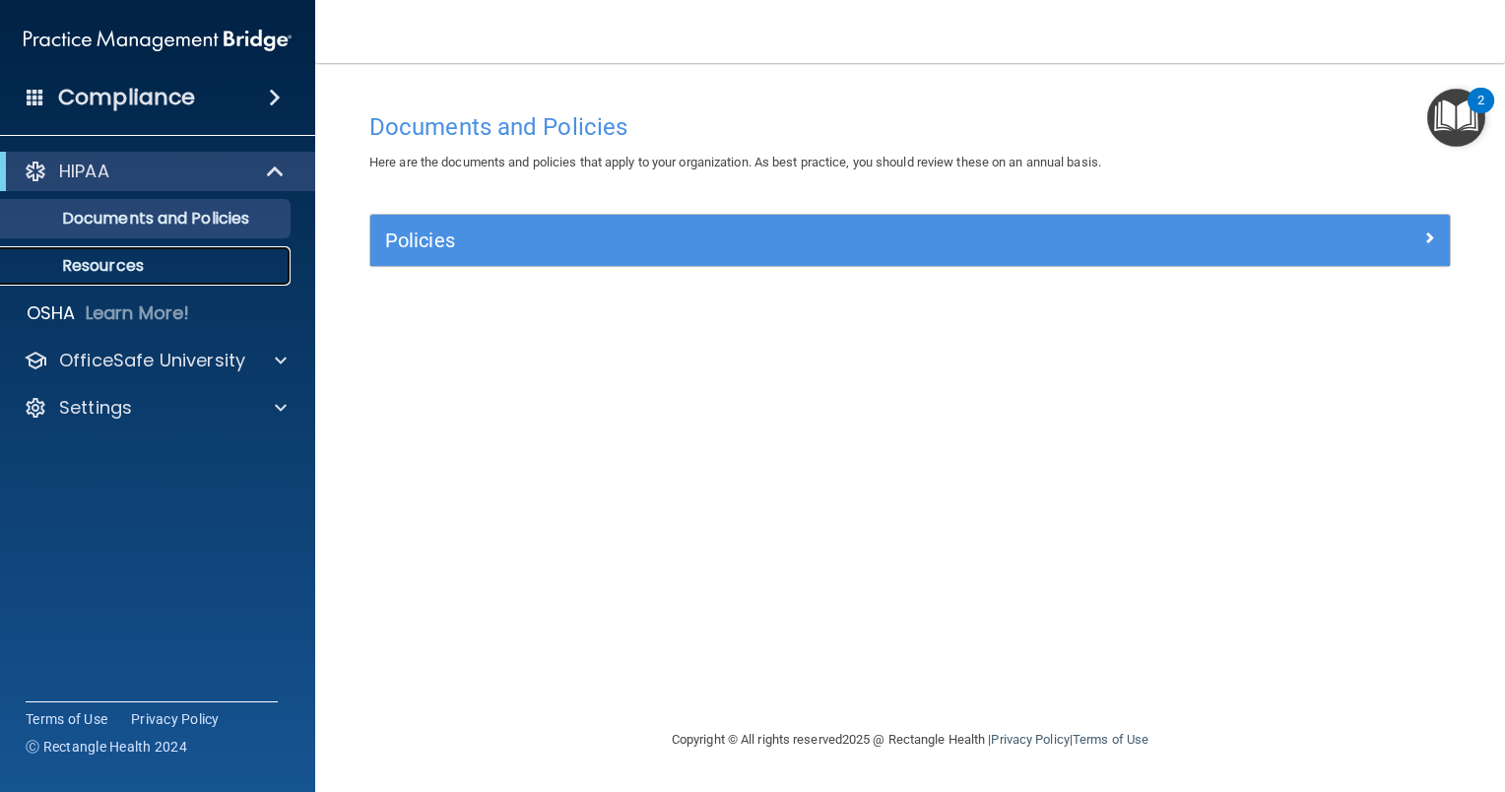
click at [134, 272] on p "Resources" at bounding box center [147, 266] width 269 height 20
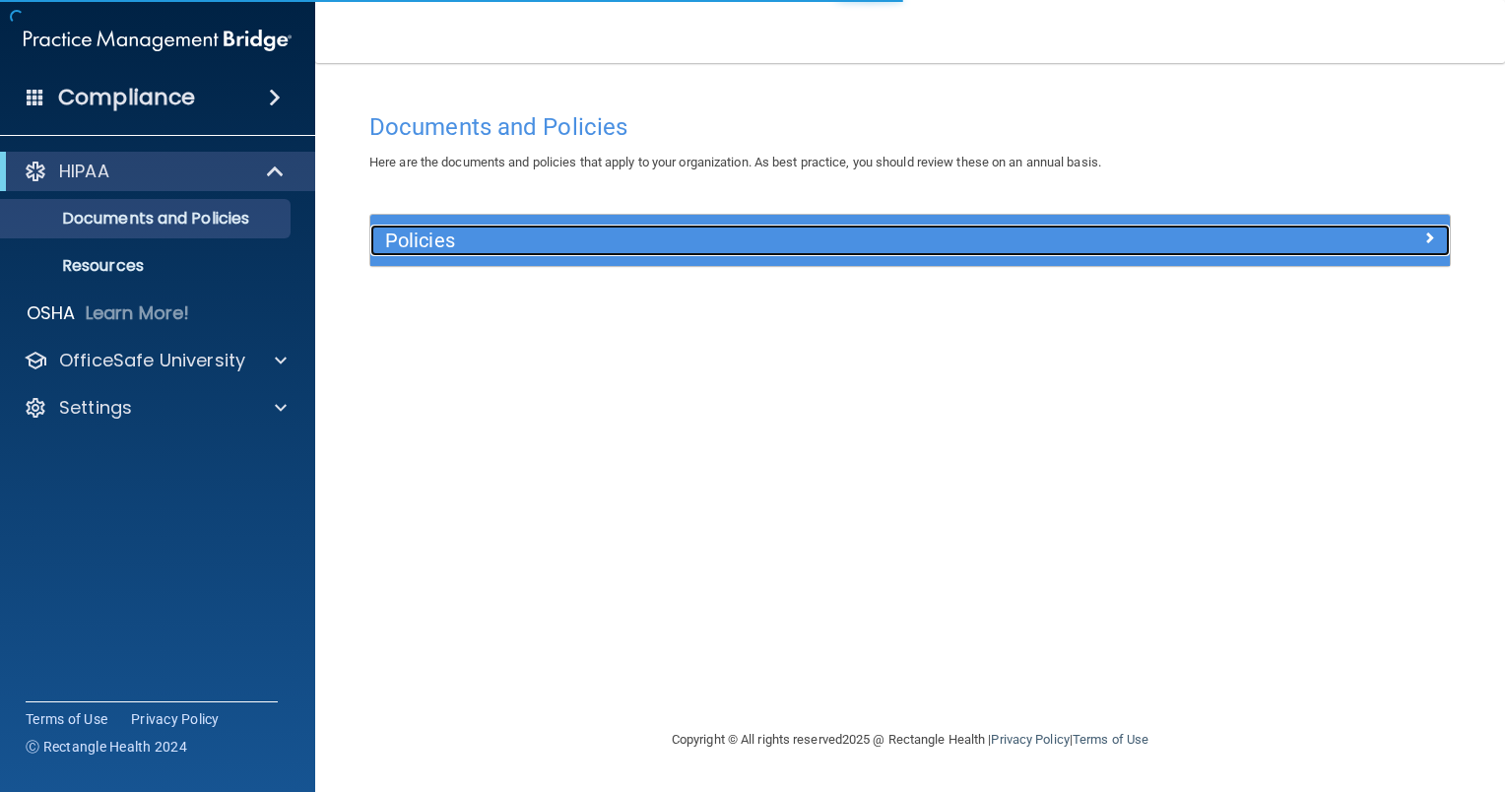
click at [583, 256] on div "Policies" at bounding box center [775, 241] width 810 height 32
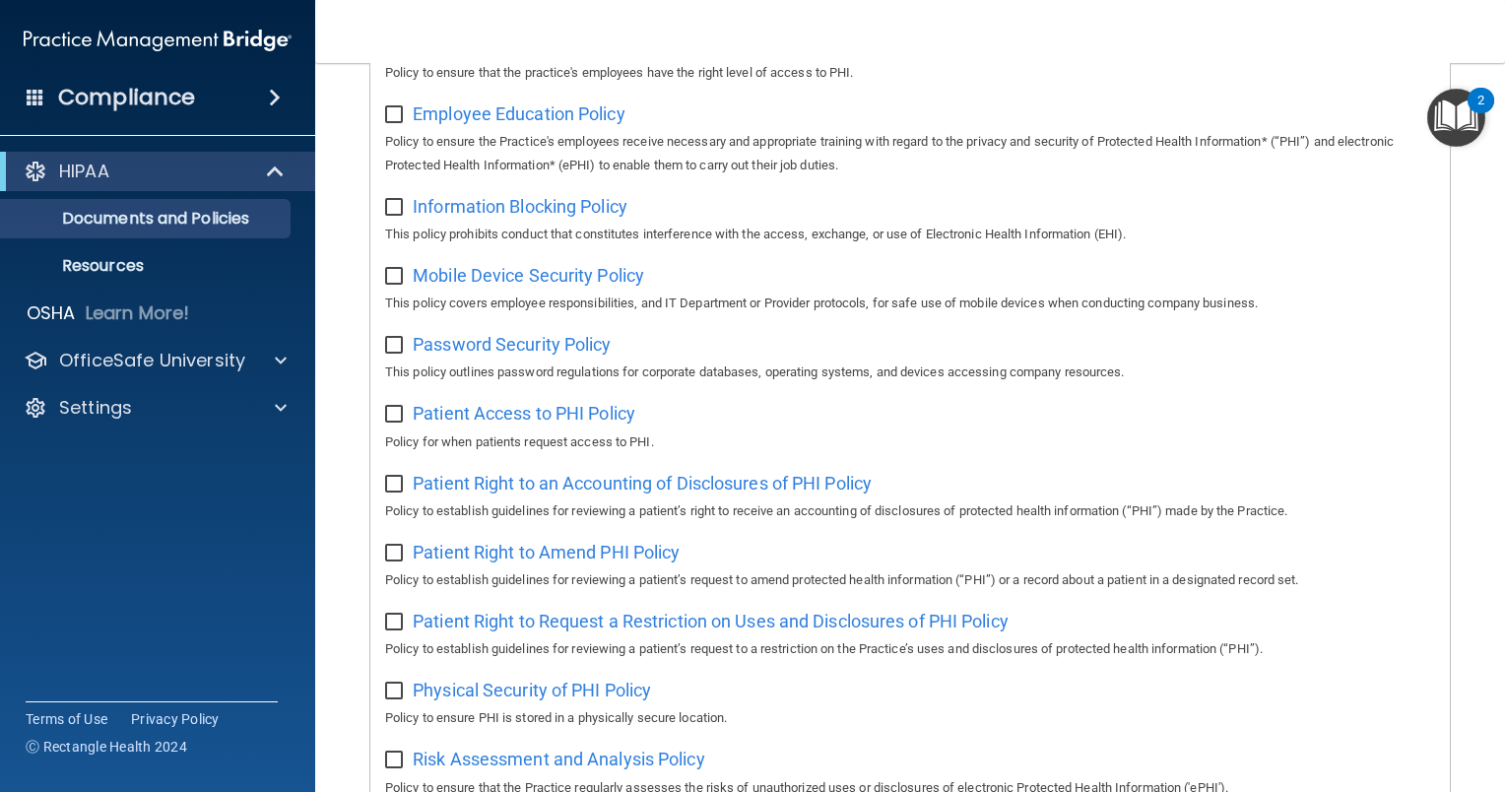
scroll to position [1221, 0]
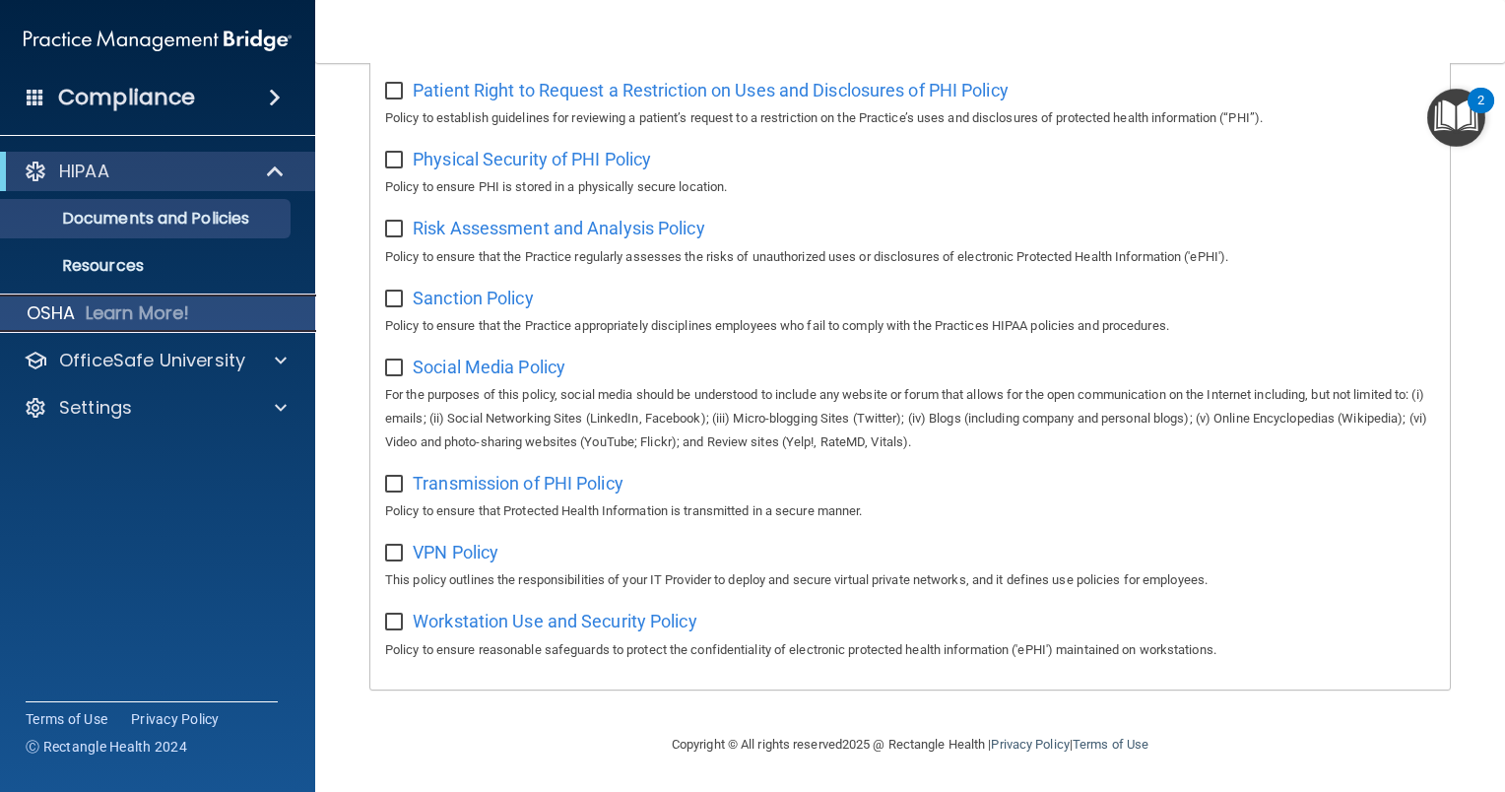
click at [54, 315] on p "OSHA" at bounding box center [51, 313] width 49 height 24
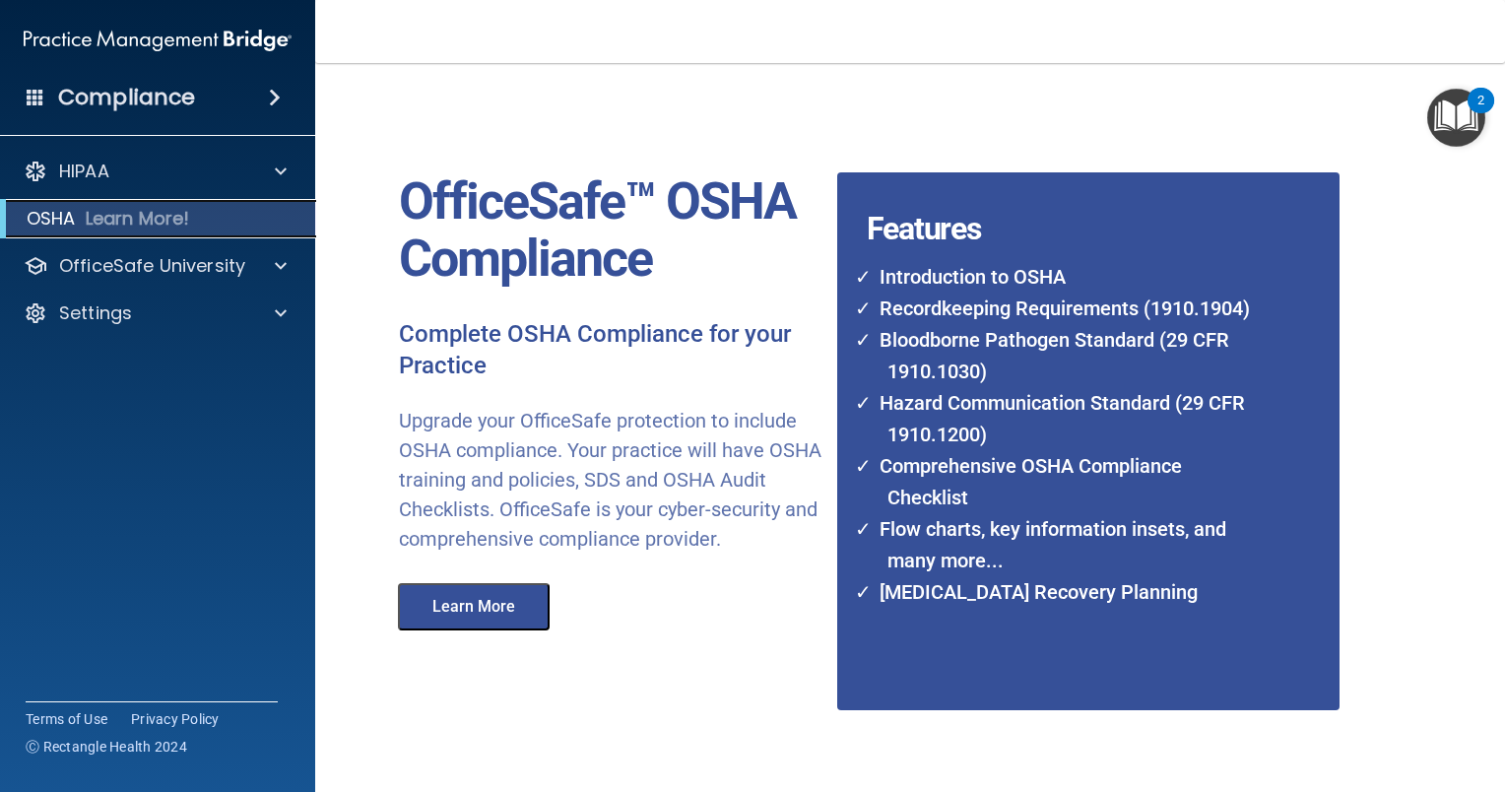
scroll to position [87, 0]
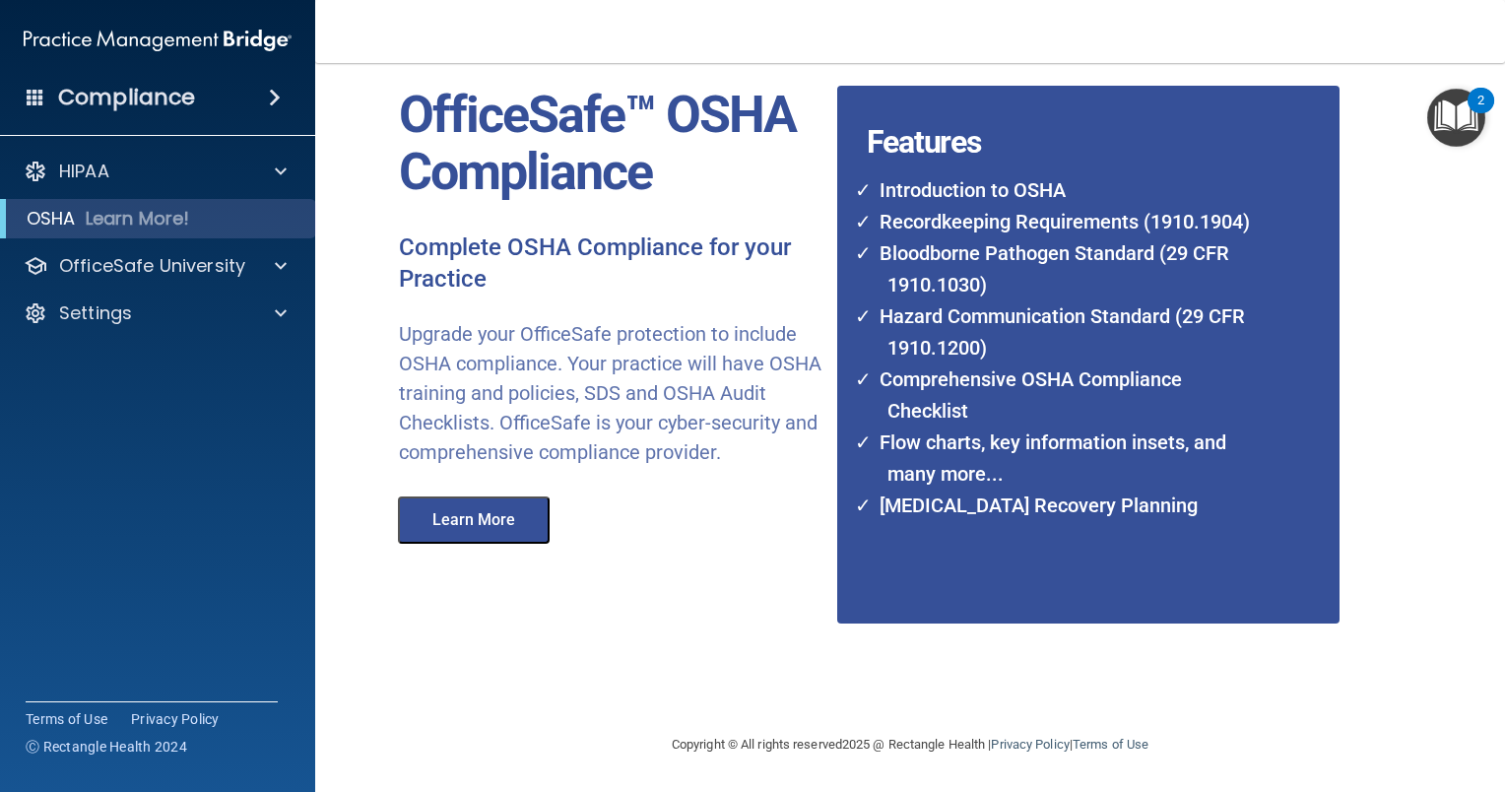
click at [515, 540] on button "Learn More" at bounding box center [474, 519] width 152 height 47
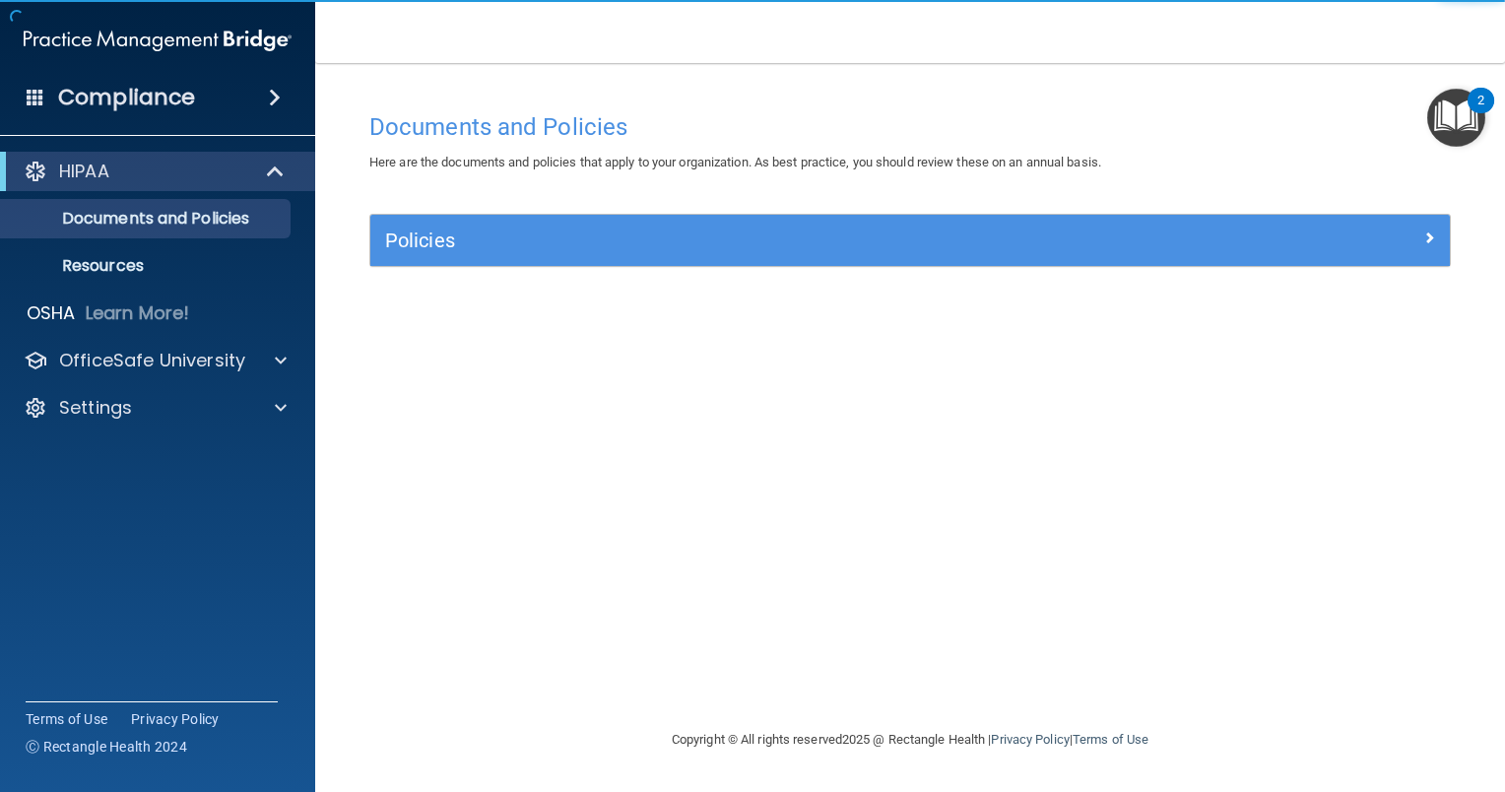
click at [536, 129] on h4 "Documents and Policies" at bounding box center [909, 127] width 1081 height 26
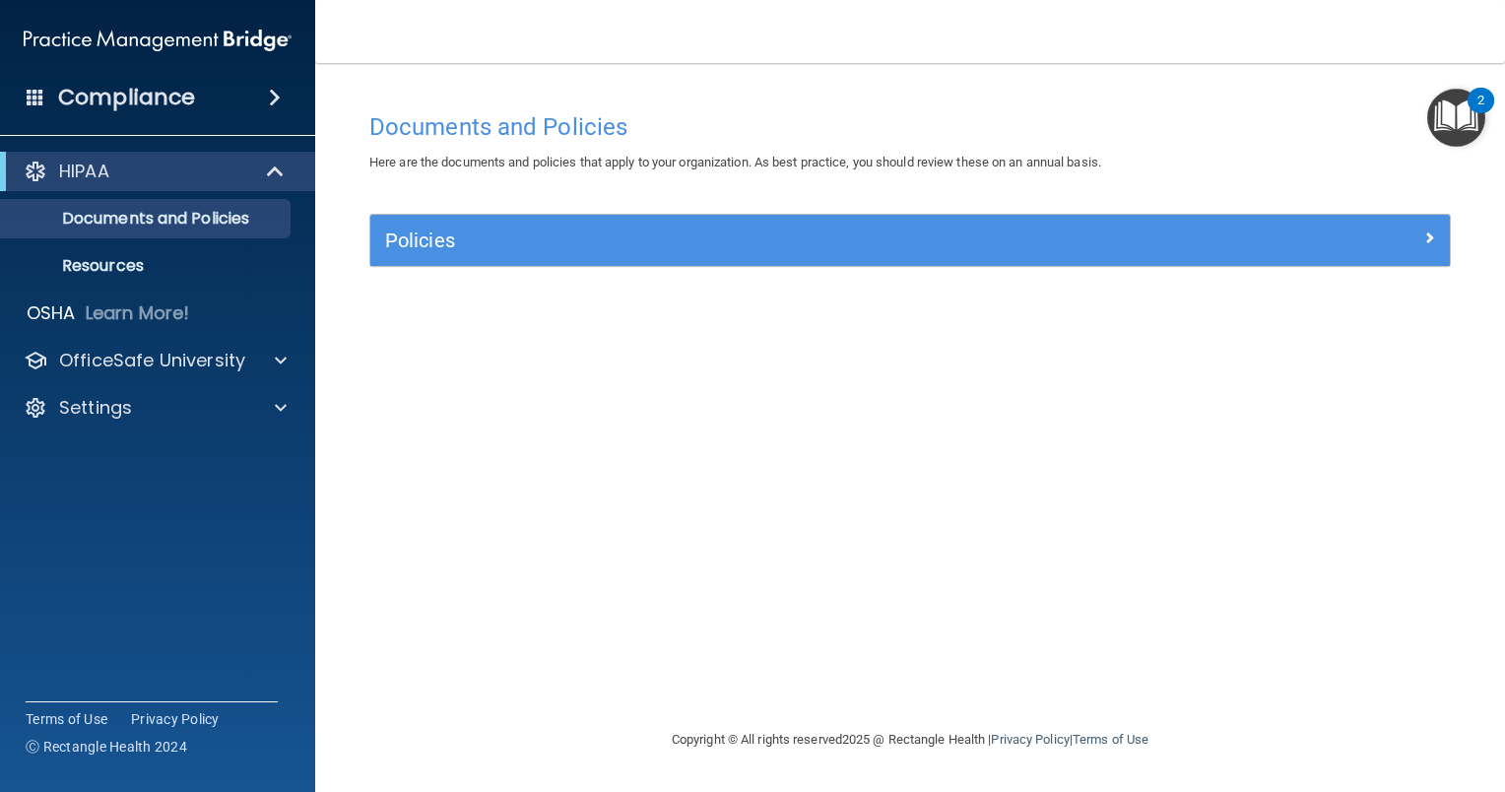
click at [1486, 122] on main "Documents and Policies Here are the documents and policies that apply to your o…" at bounding box center [910, 427] width 1190 height 729
click at [1466, 116] on img "Open Resource Center, 2 new notifications" at bounding box center [1456, 118] width 58 height 58
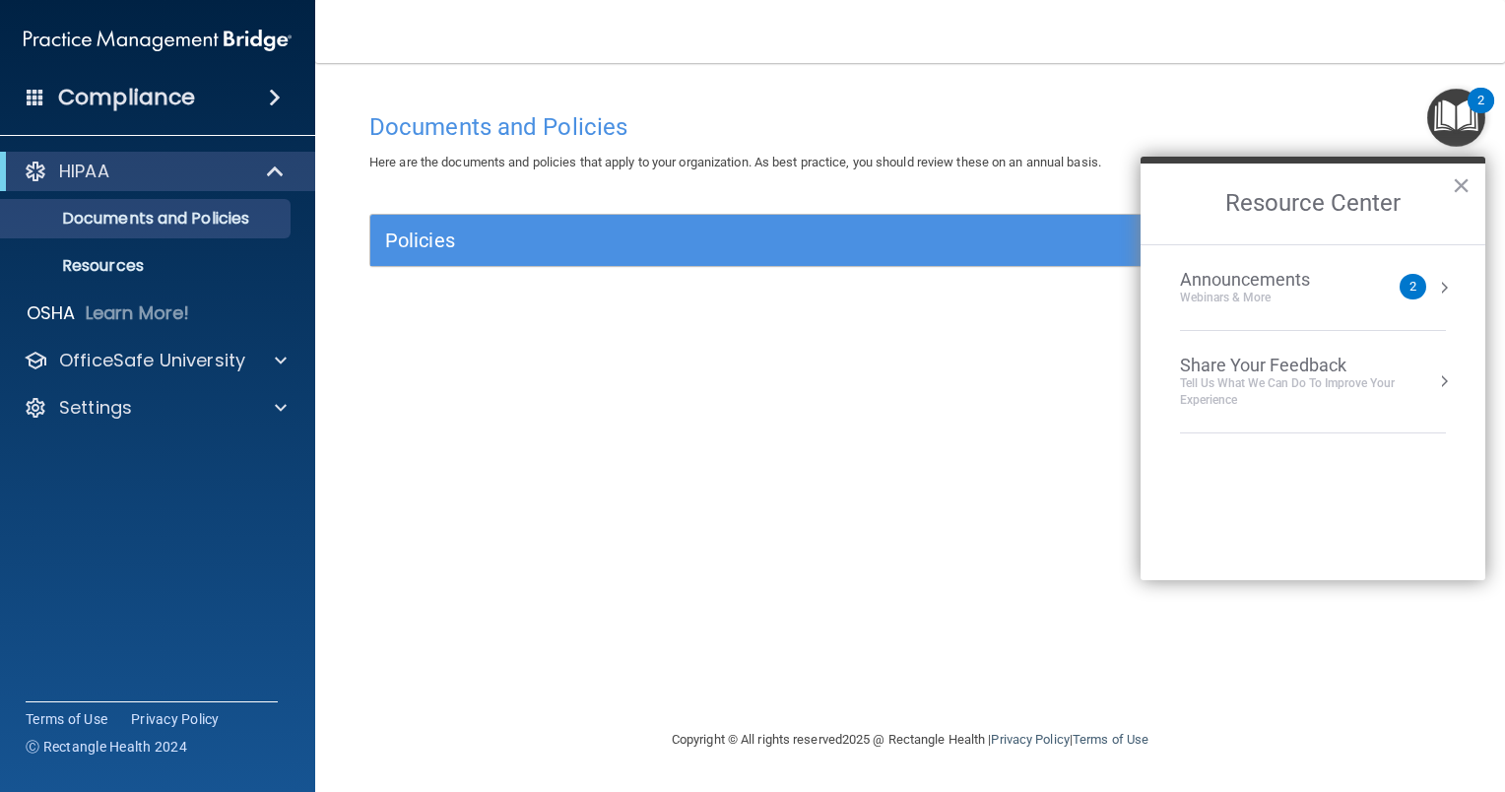
click at [1375, 296] on div "Announcements Webinars & More" at bounding box center [1284, 287] width 209 height 37
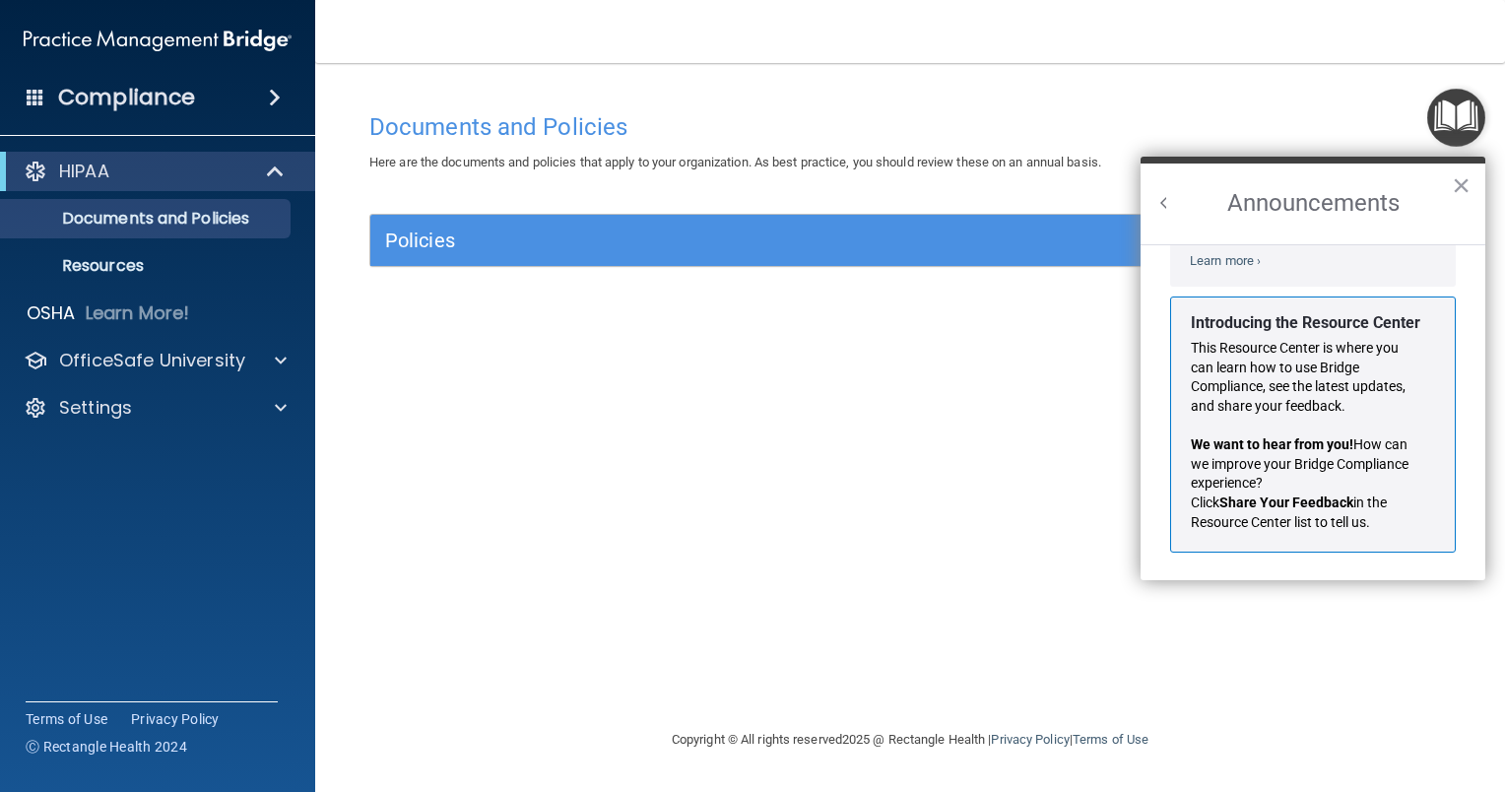
scroll to position [322, 0]
click at [139, 256] on p "Resources" at bounding box center [147, 266] width 269 height 20
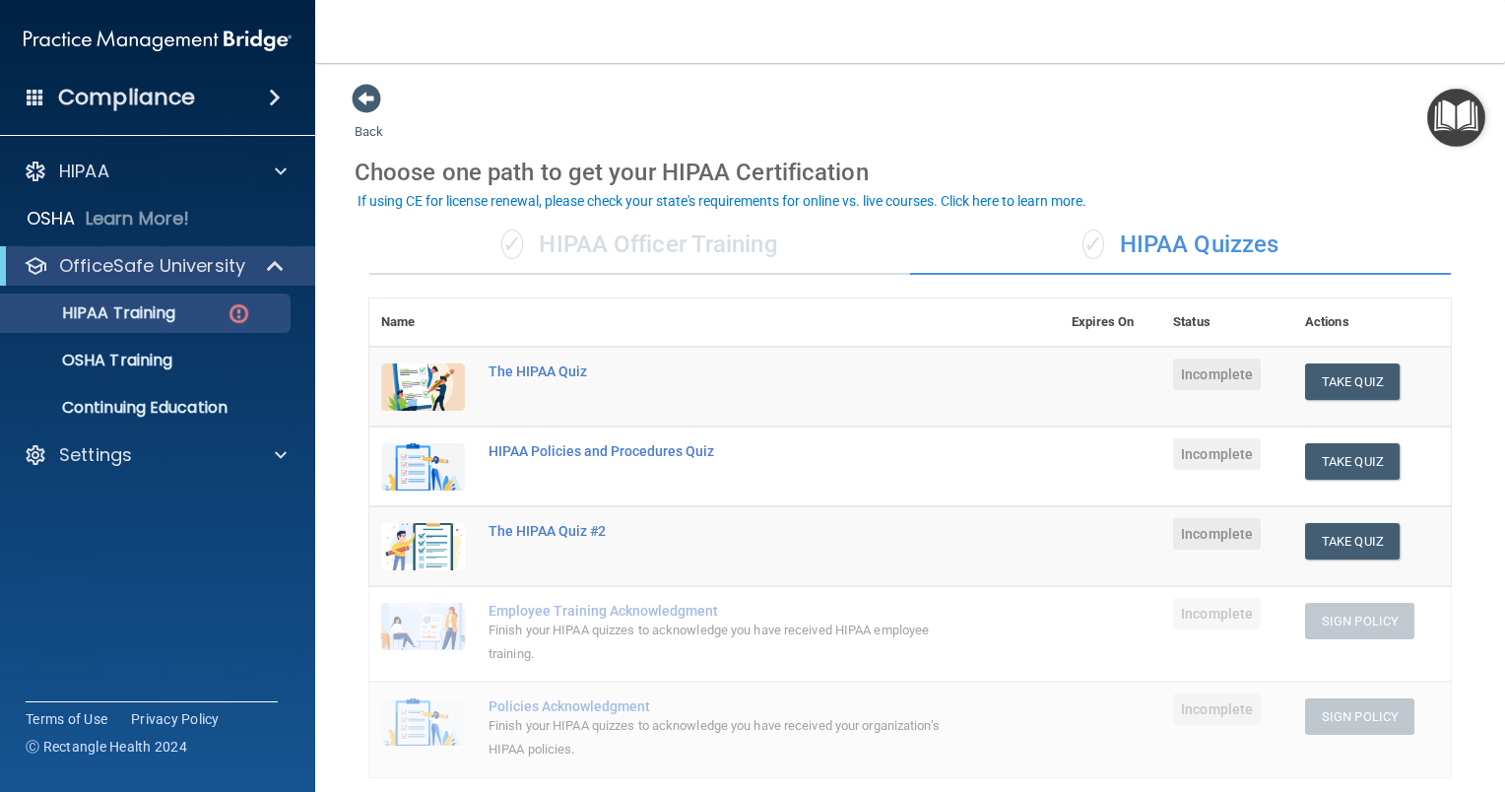
click at [625, 243] on div "✓ HIPAA Officer Training" at bounding box center [639, 245] width 541 height 59
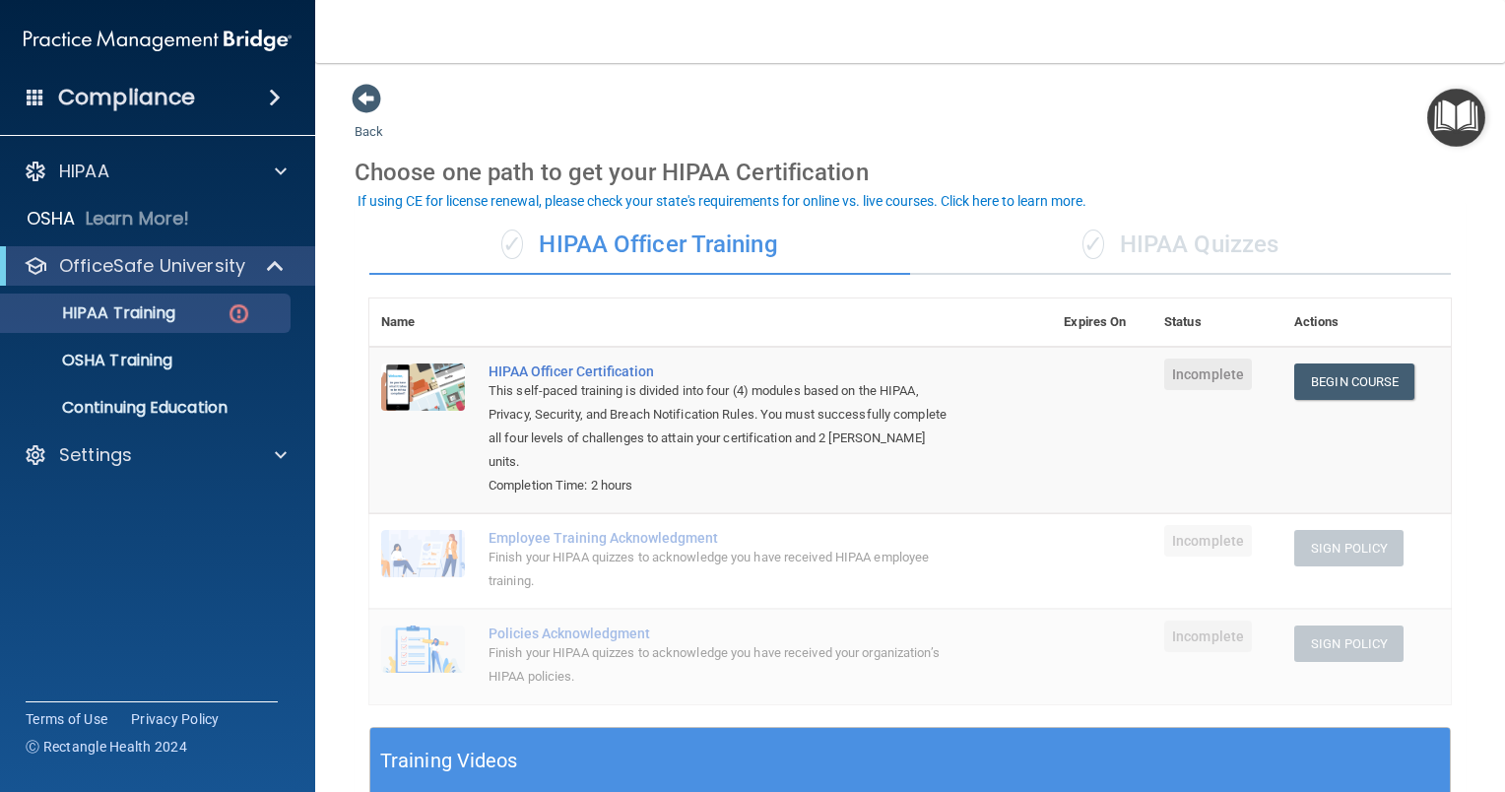
click at [1172, 242] on div "✓ HIPAA Quizzes" at bounding box center [1180, 245] width 541 height 59
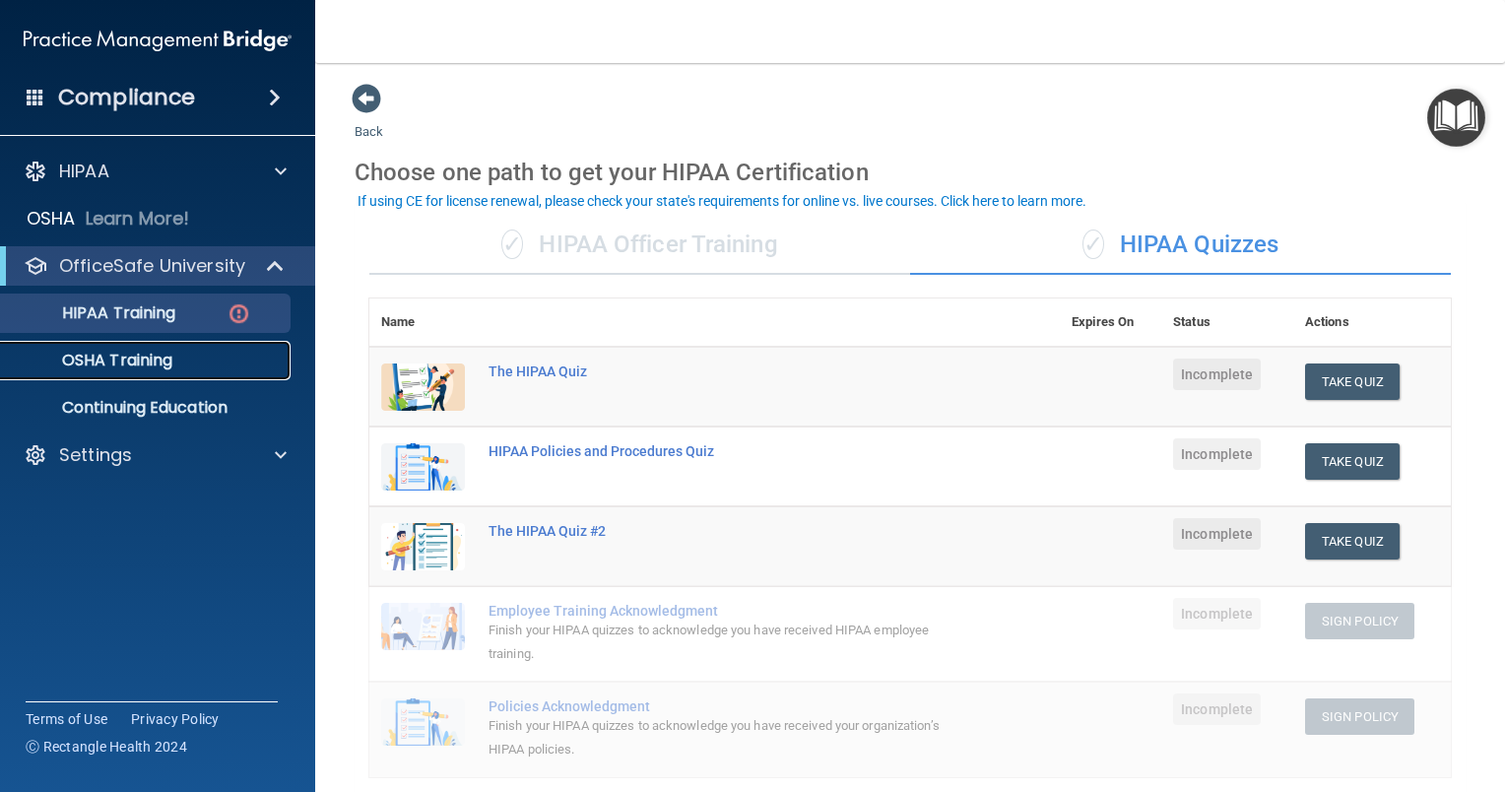
click at [109, 367] on p "OSHA Training" at bounding box center [93, 361] width 160 height 20
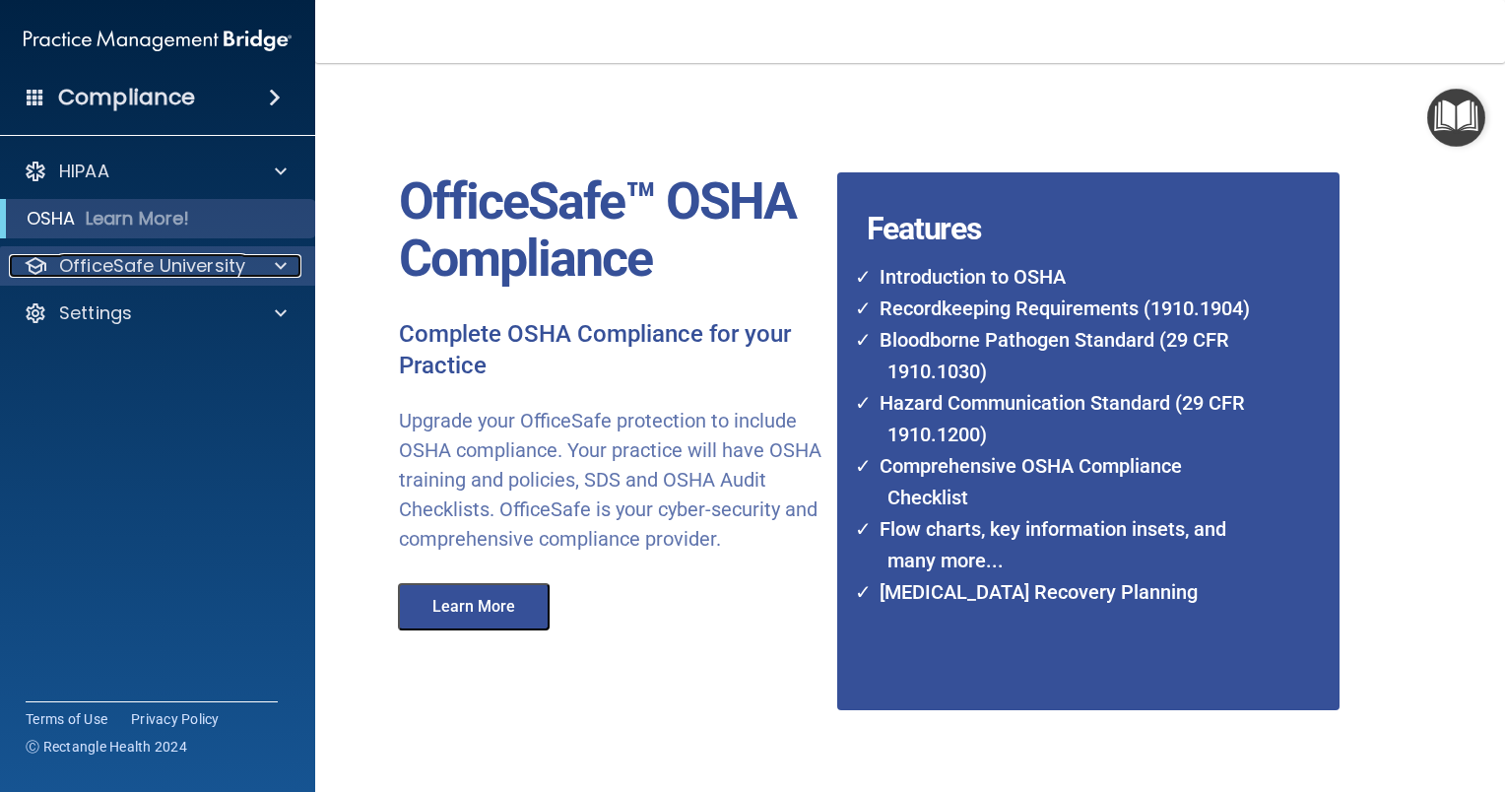
click at [142, 264] on p "OfficeSafe University" at bounding box center [152, 266] width 186 height 24
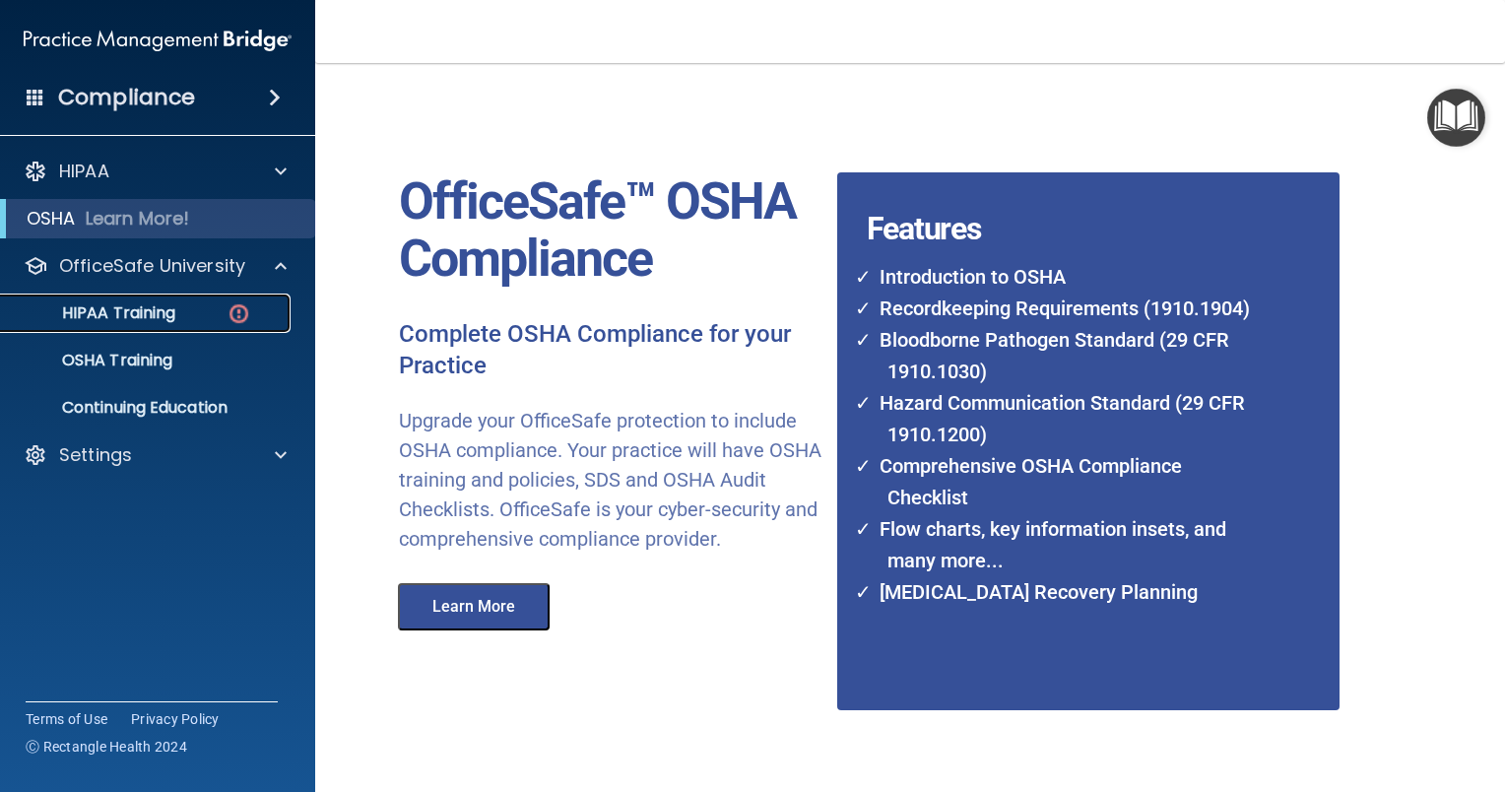
click at [150, 311] on p "HIPAA Training" at bounding box center [94, 313] width 163 height 20
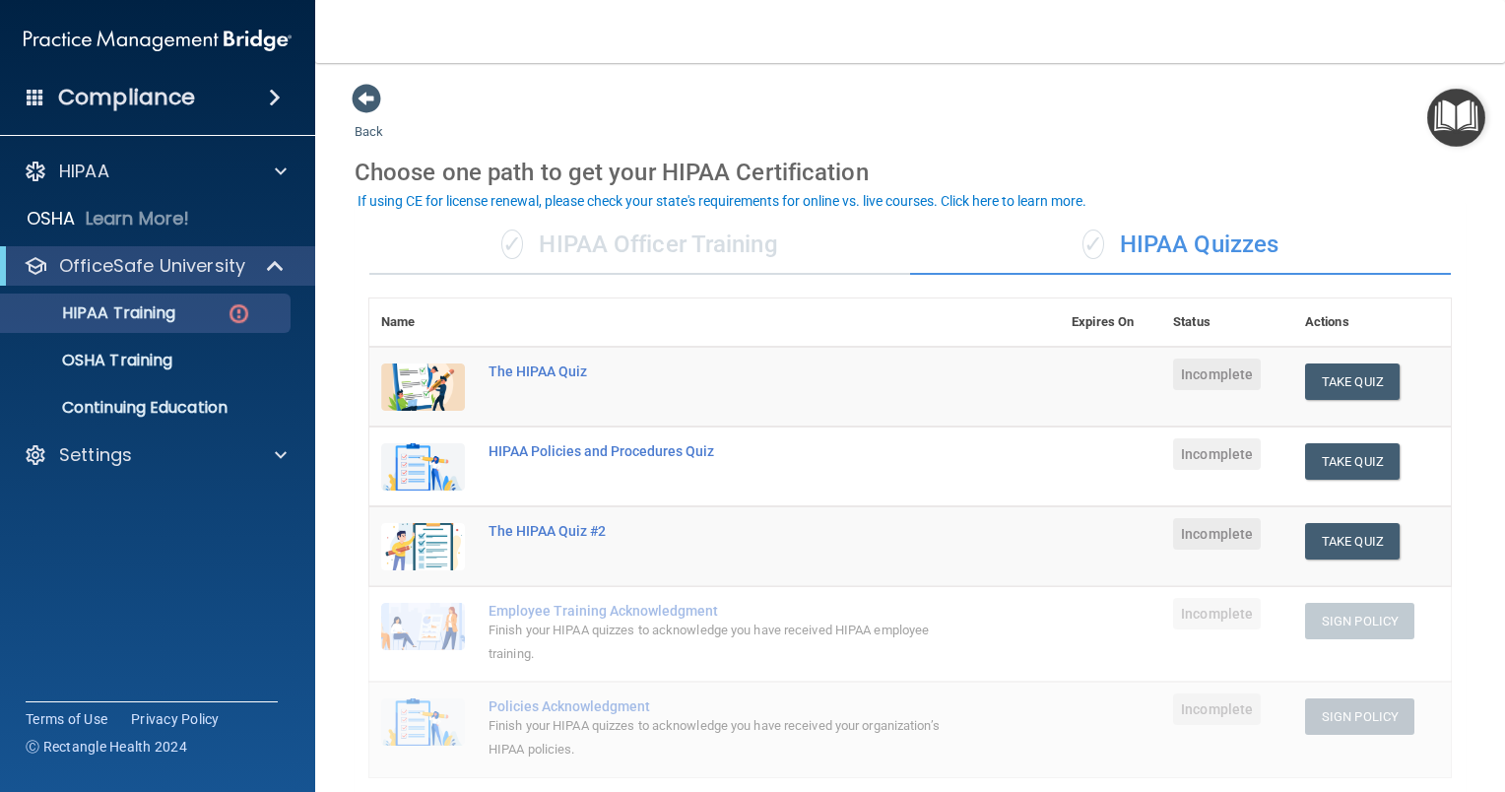
click at [695, 268] on div "✓ HIPAA Officer Training" at bounding box center [639, 245] width 541 height 59
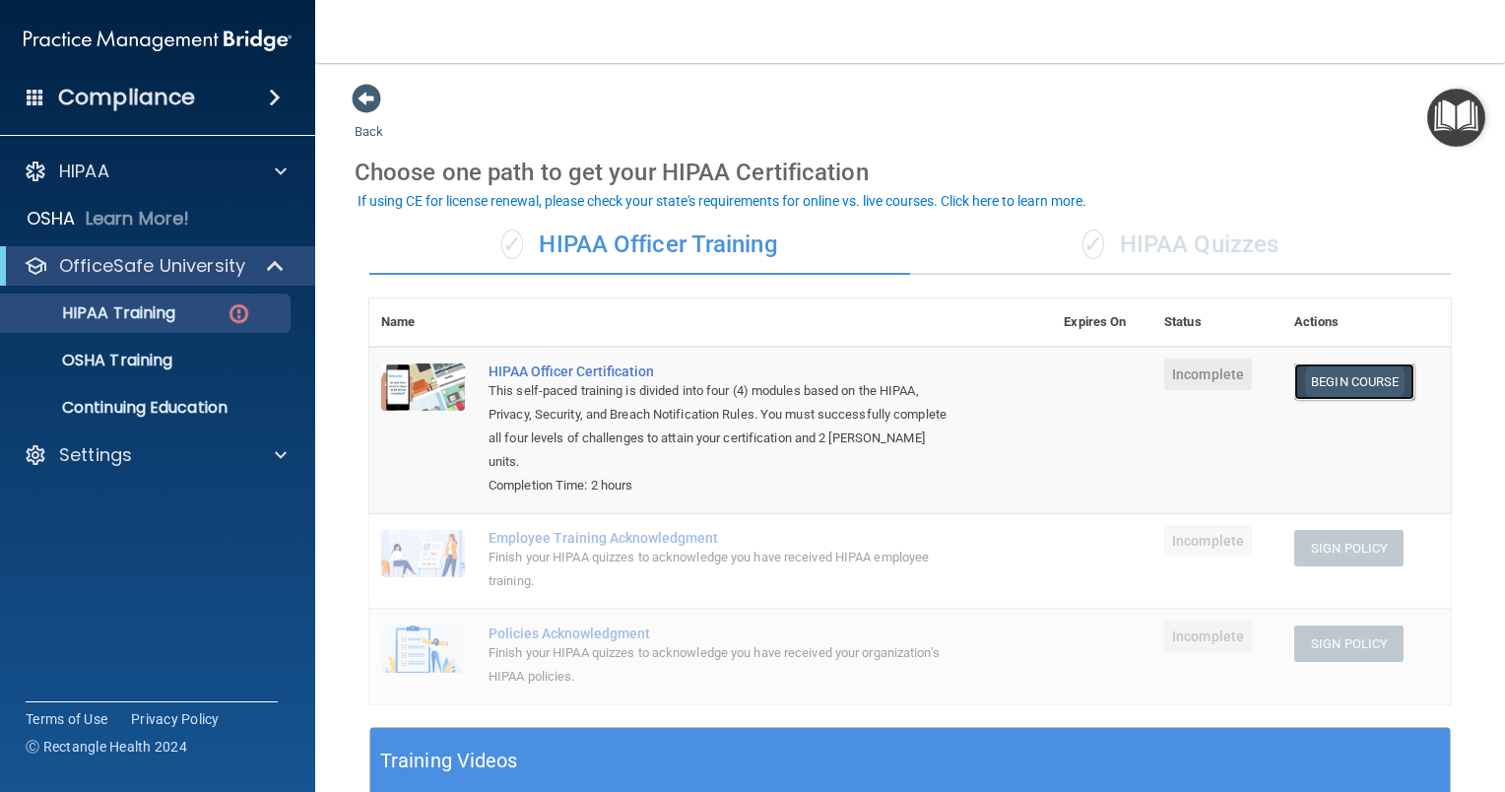
click at [1307, 374] on link "Begin Course" at bounding box center [1354, 381] width 120 height 36
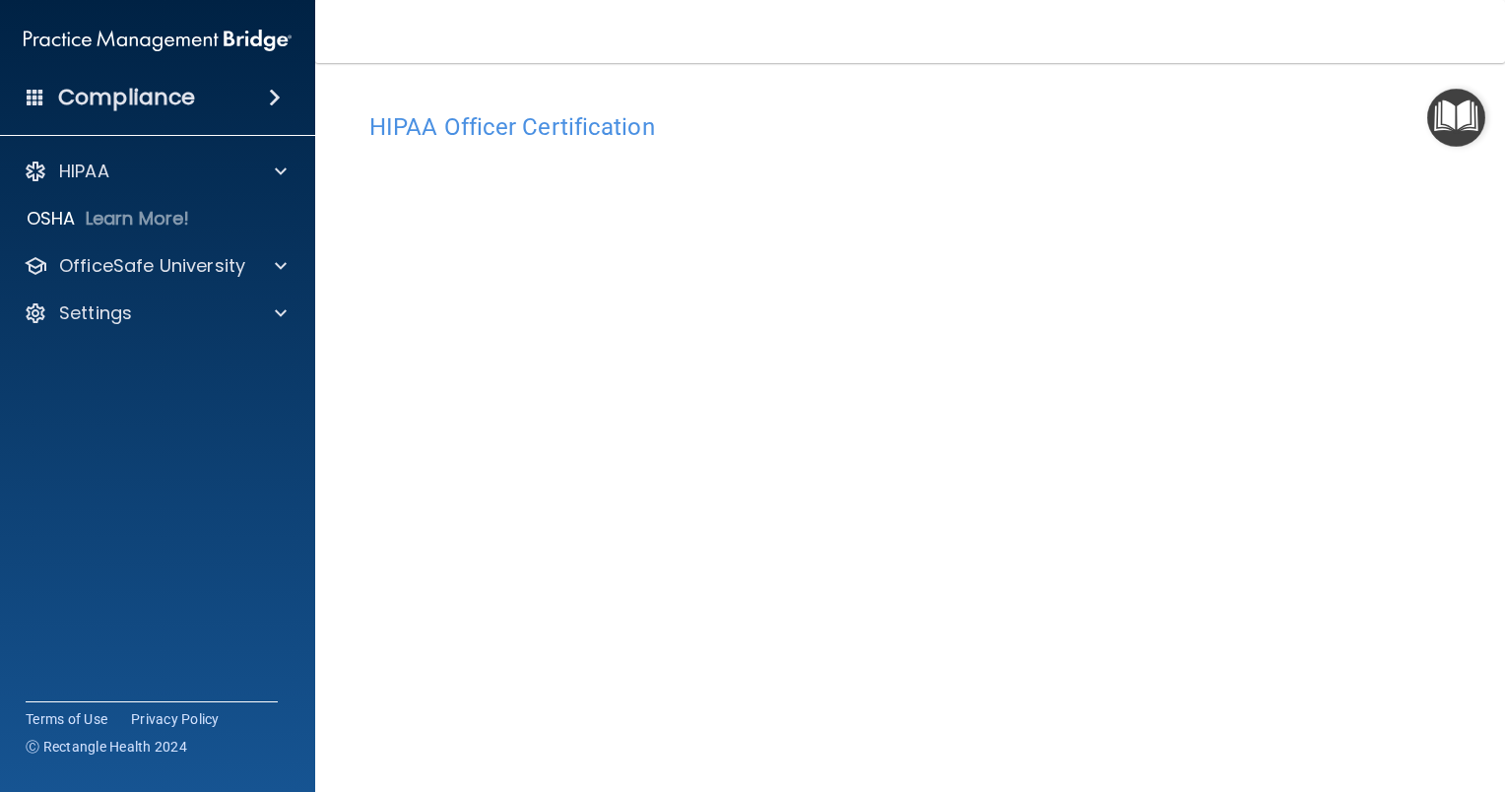
scroll to position [86, 0]
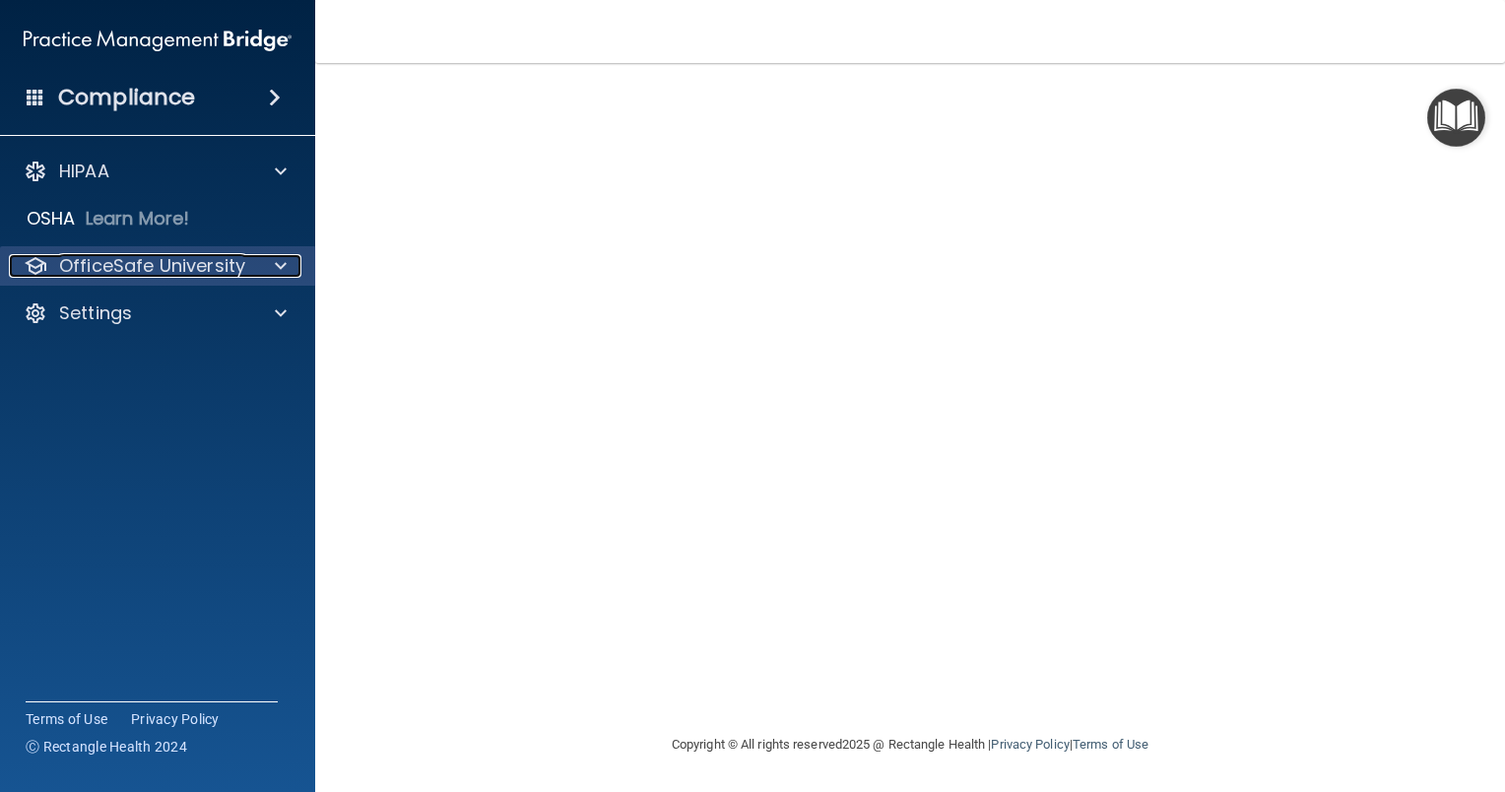
click at [190, 254] on p "OfficeSafe University" at bounding box center [152, 266] width 186 height 24
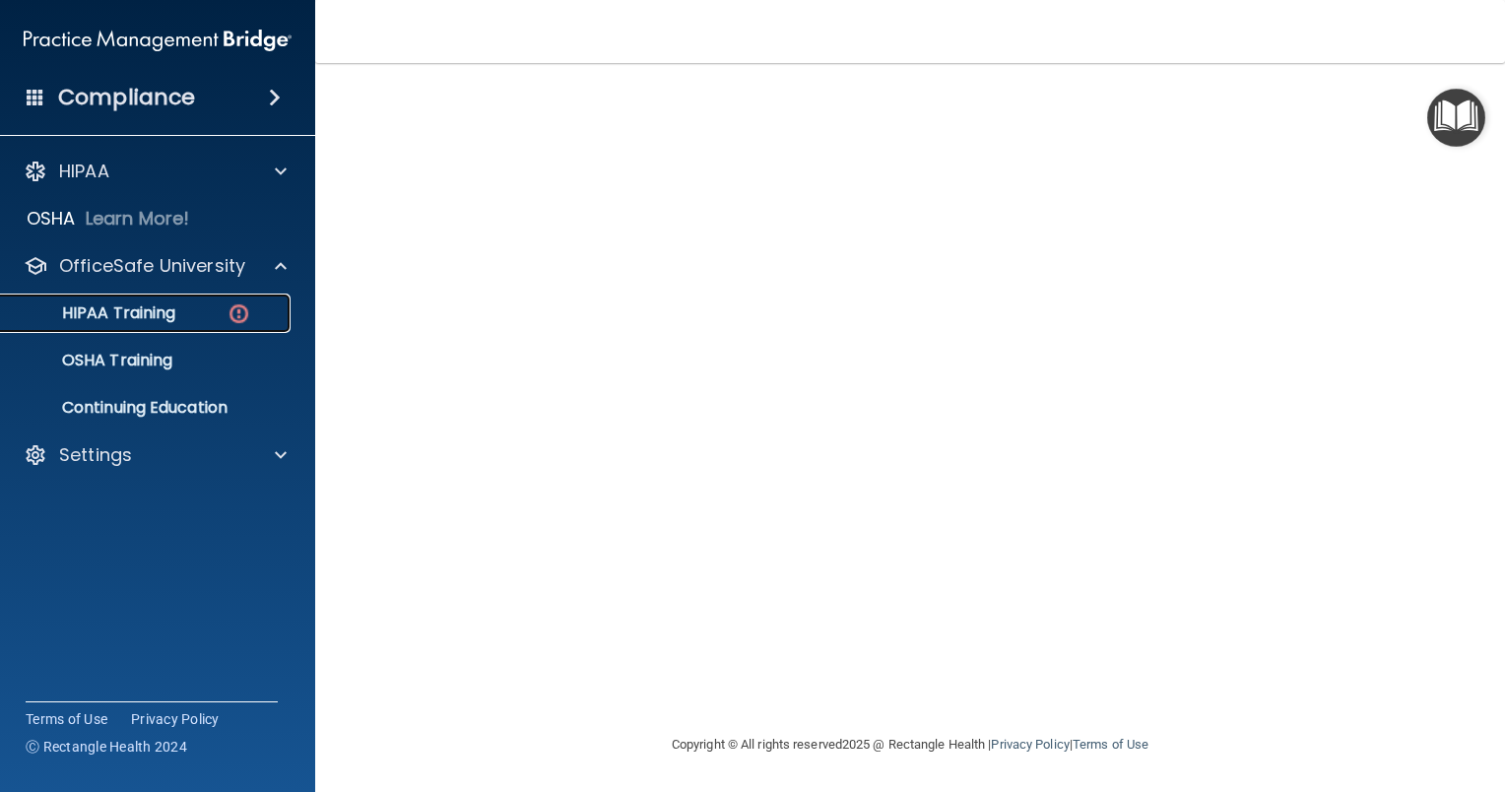
click at [146, 307] on p "HIPAA Training" at bounding box center [94, 313] width 163 height 20
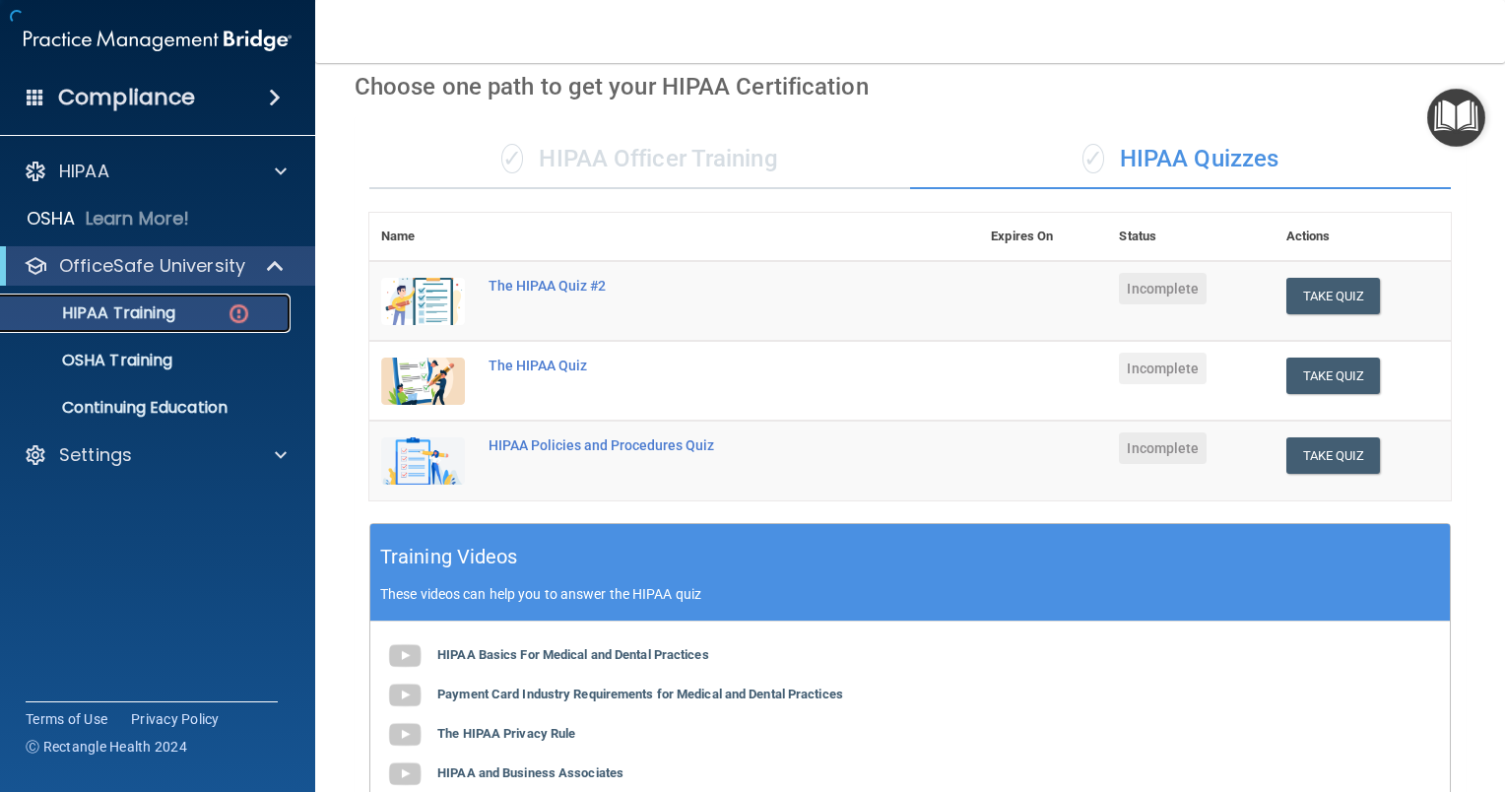
scroll to position [618, 0]
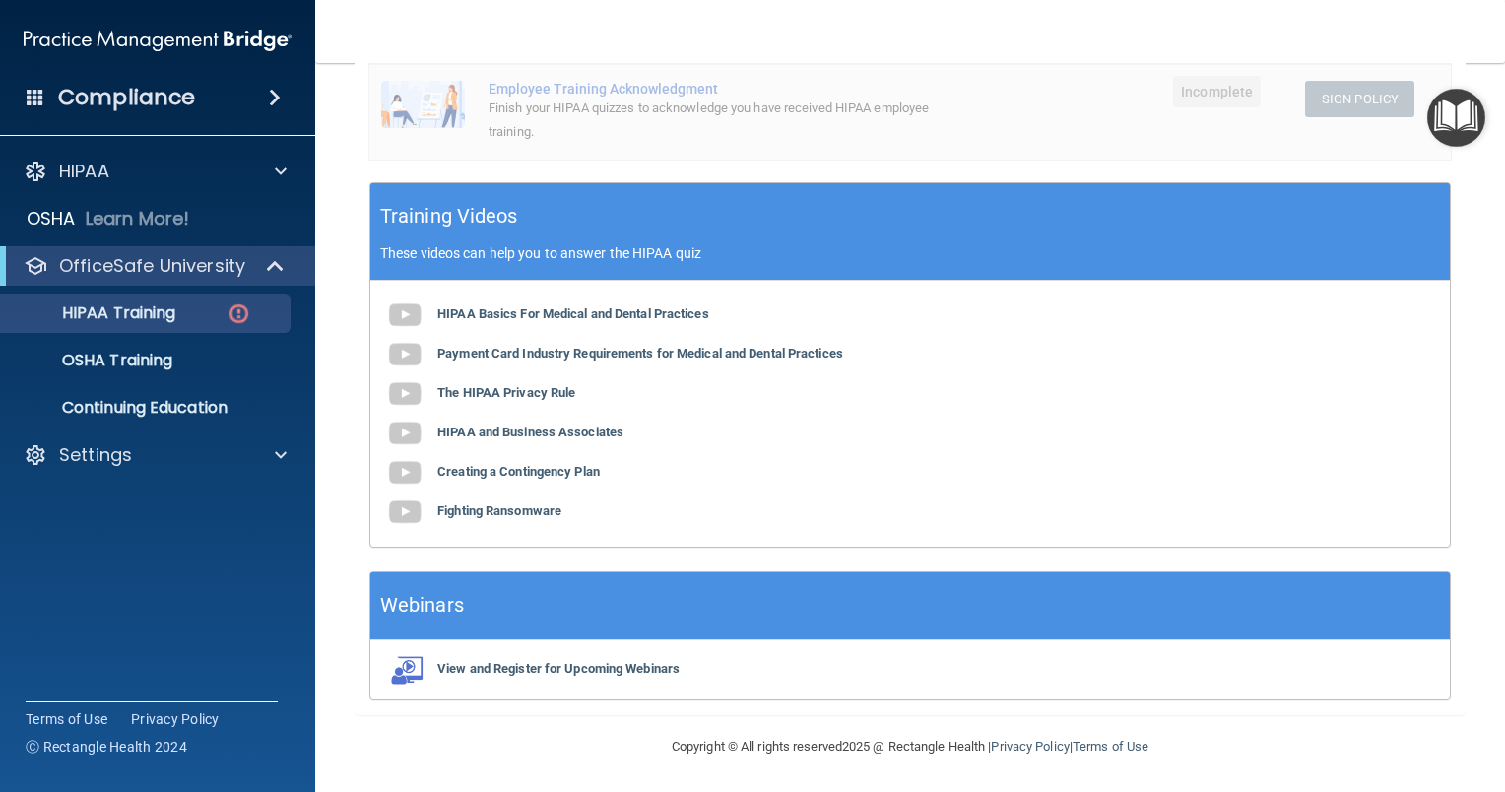
click at [678, 195] on div "Training Videos These videos can help you to answer the HIPAA quiz" at bounding box center [909, 232] width 1079 height 98
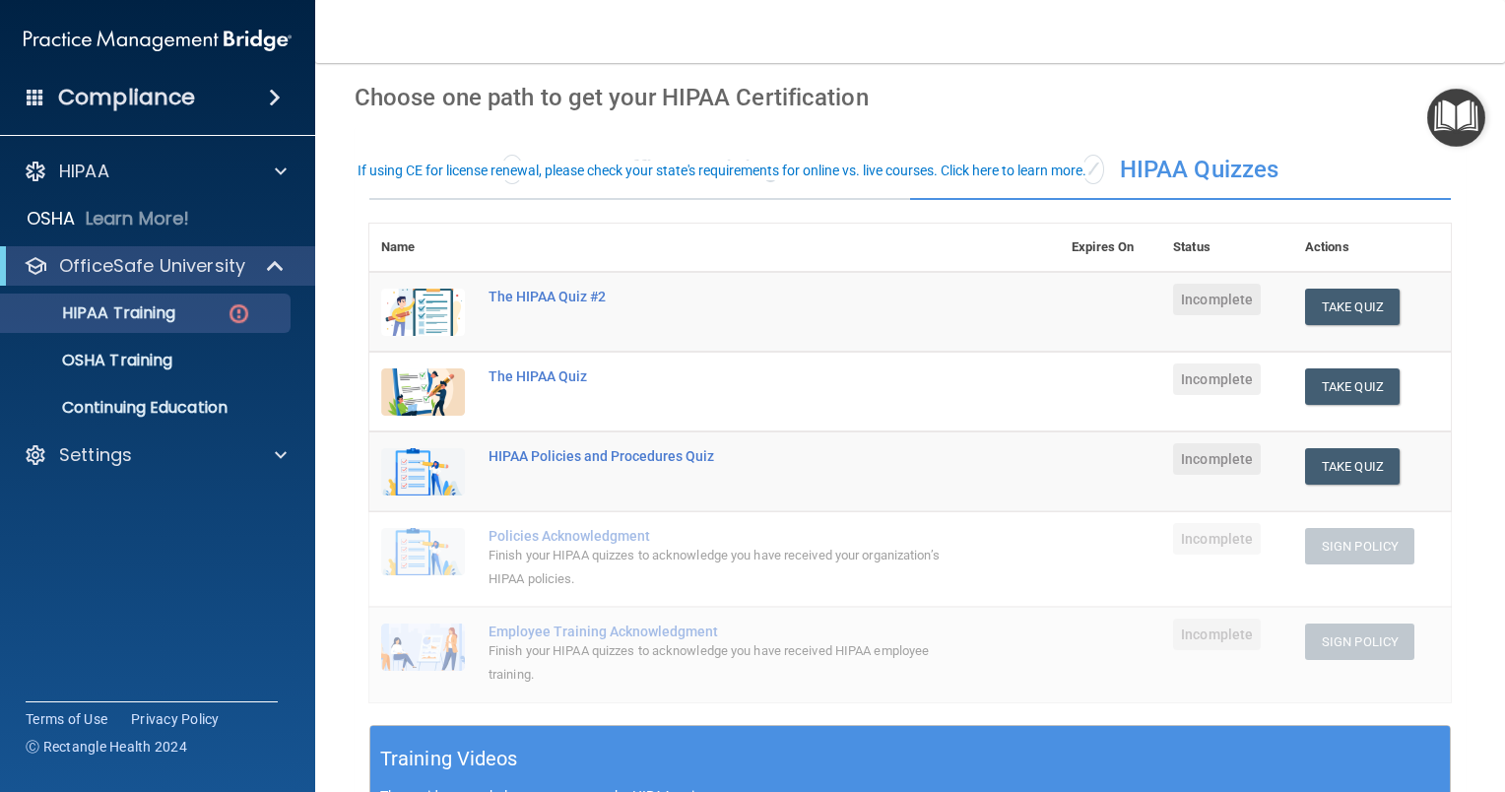
scroll to position [0, 0]
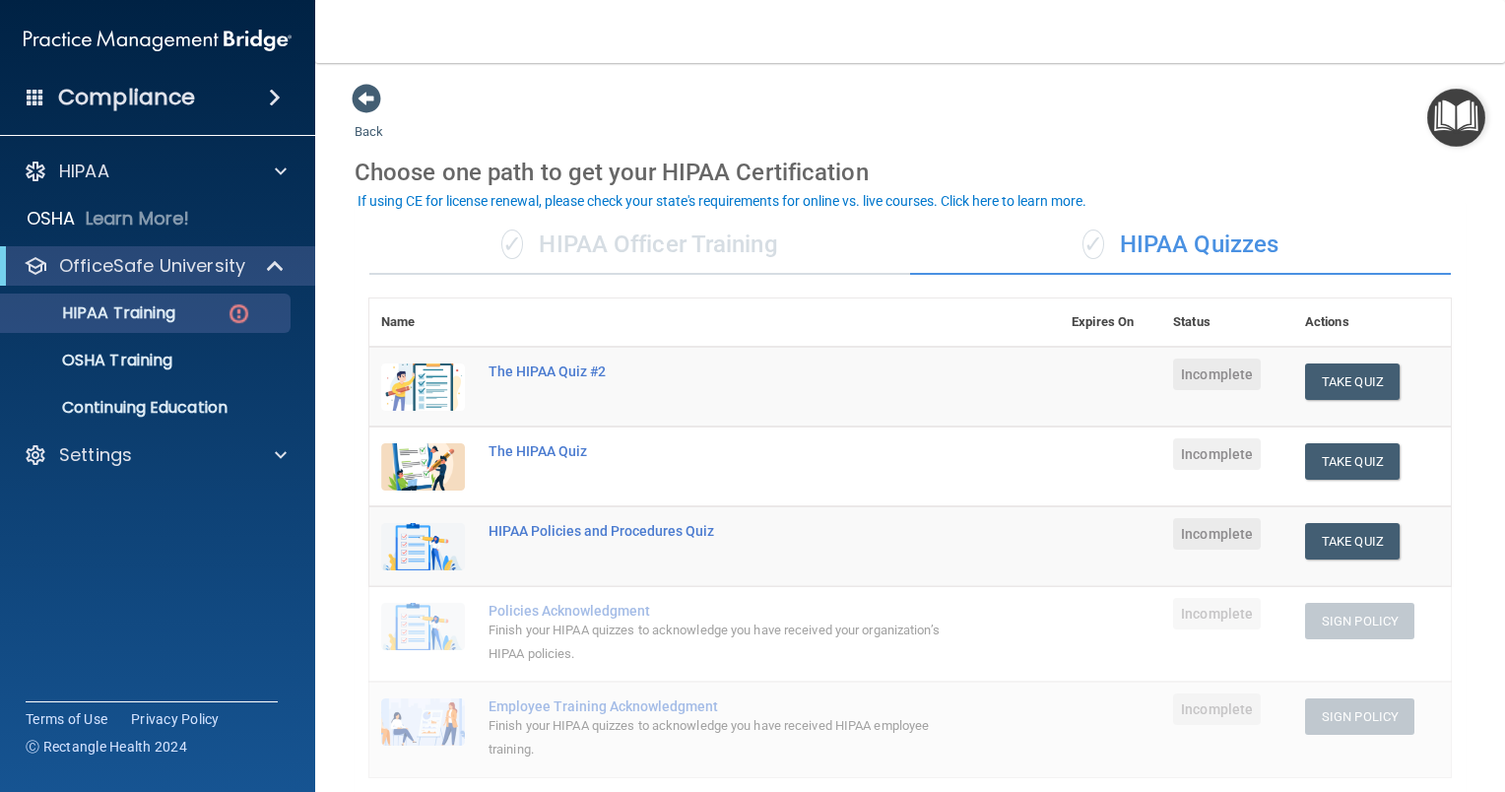
click at [638, 238] on div "✓ HIPAA Officer Training" at bounding box center [639, 245] width 541 height 59
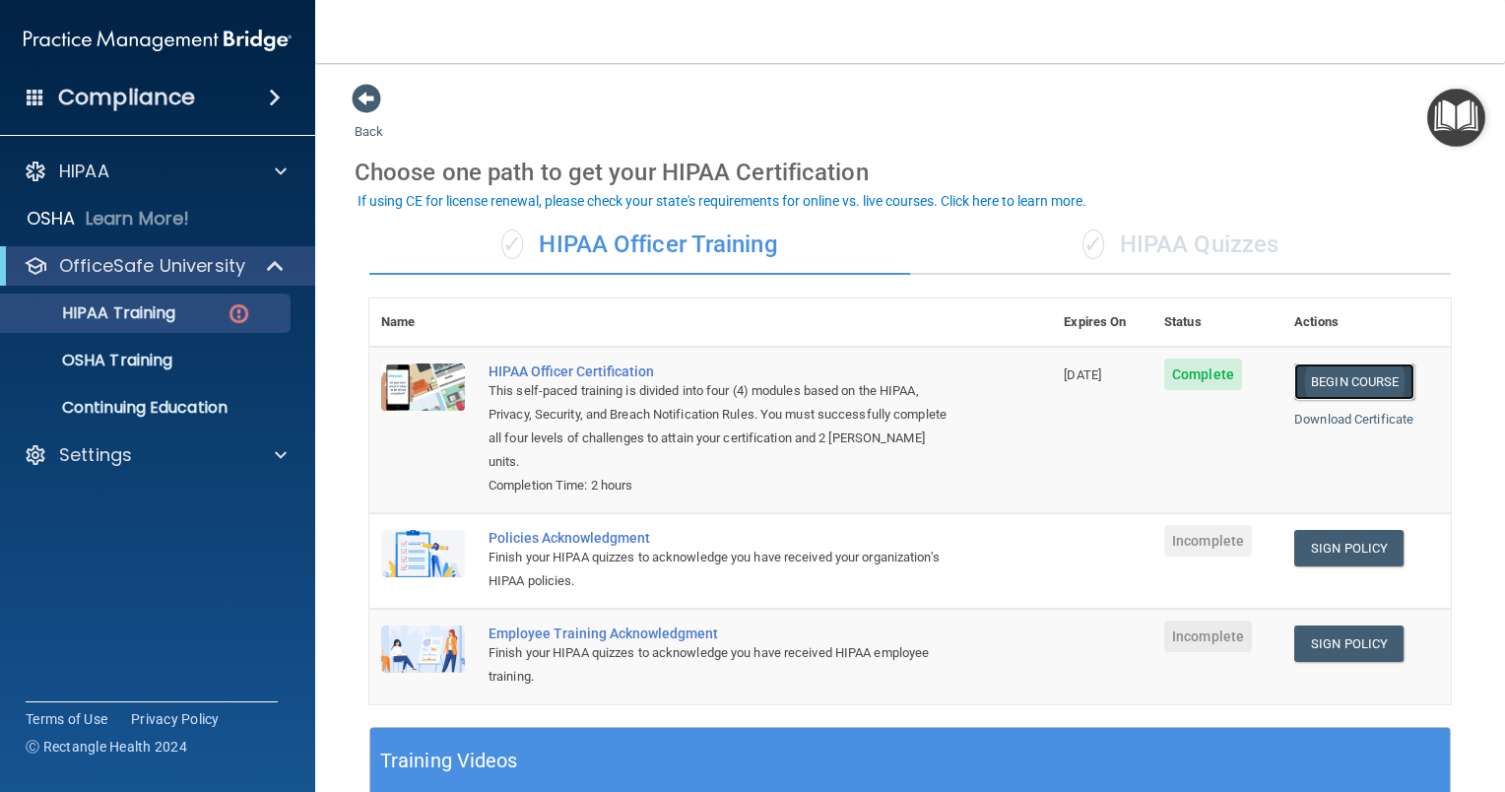
click at [1320, 365] on link "Begin Course" at bounding box center [1354, 381] width 120 height 36
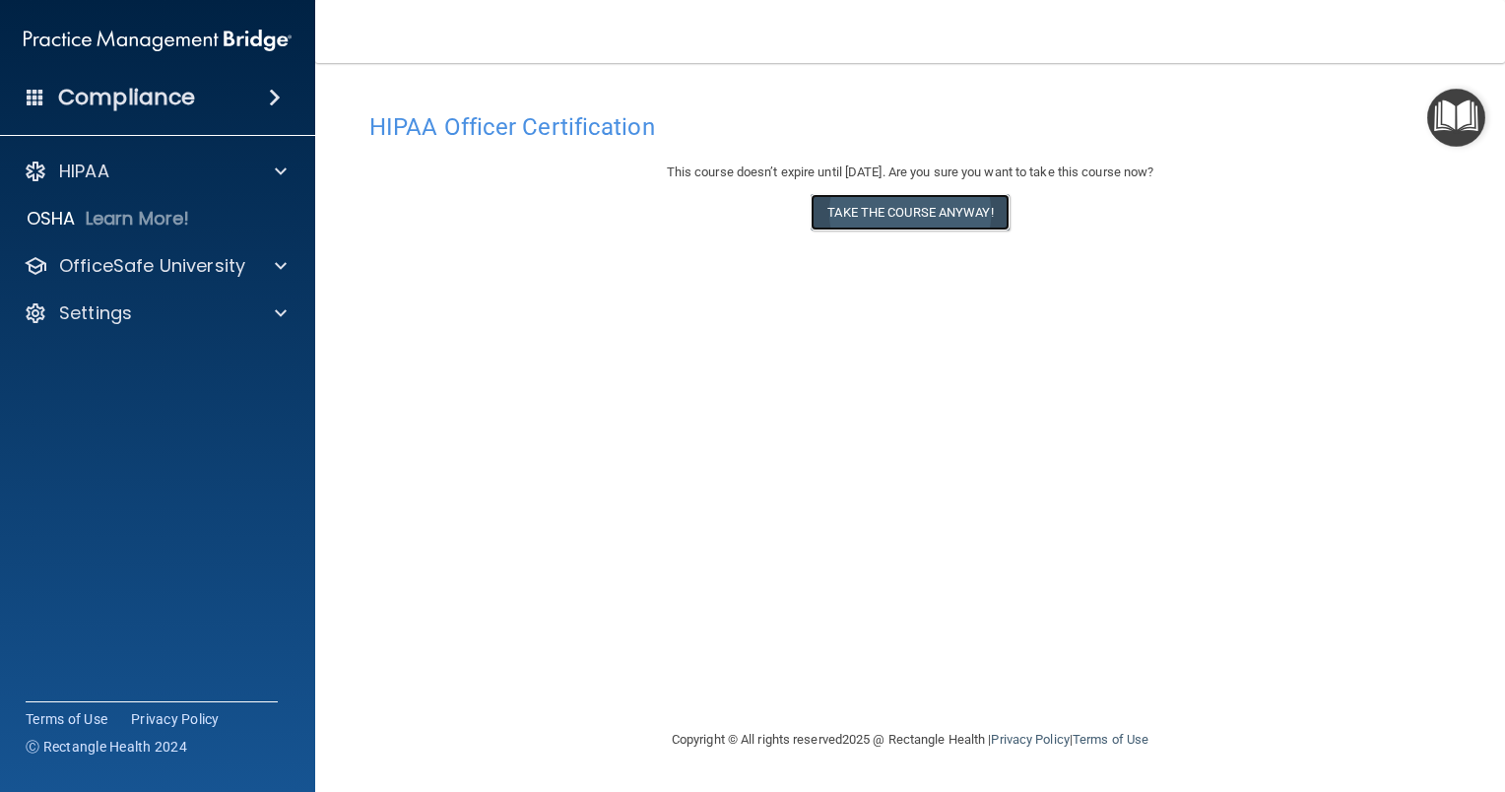
click at [930, 215] on button "Take the course anyway!" at bounding box center [910, 212] width 198 height 36
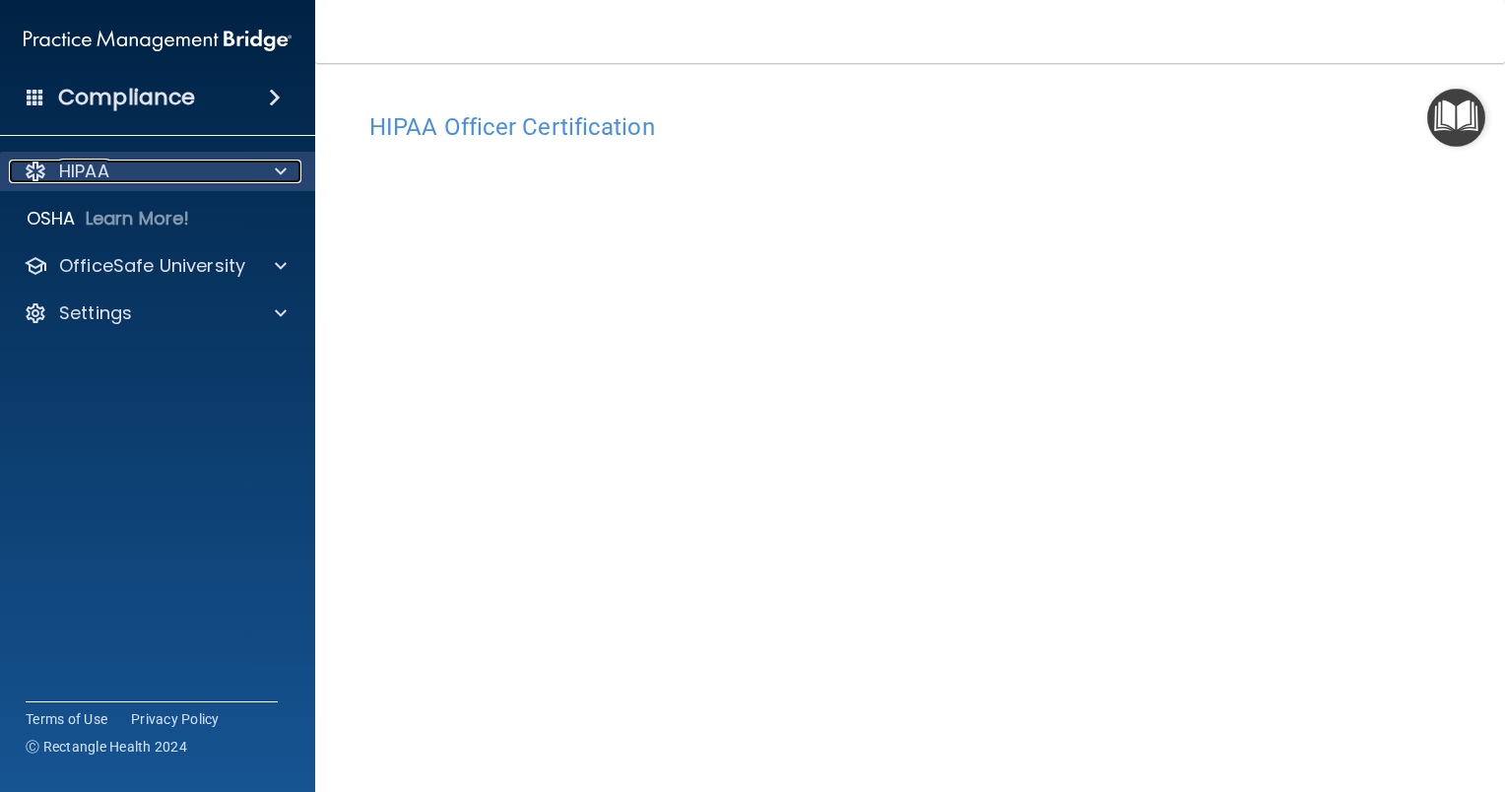
click at [282, 167] on span at bounding box center [281, 172] width 12 height 24
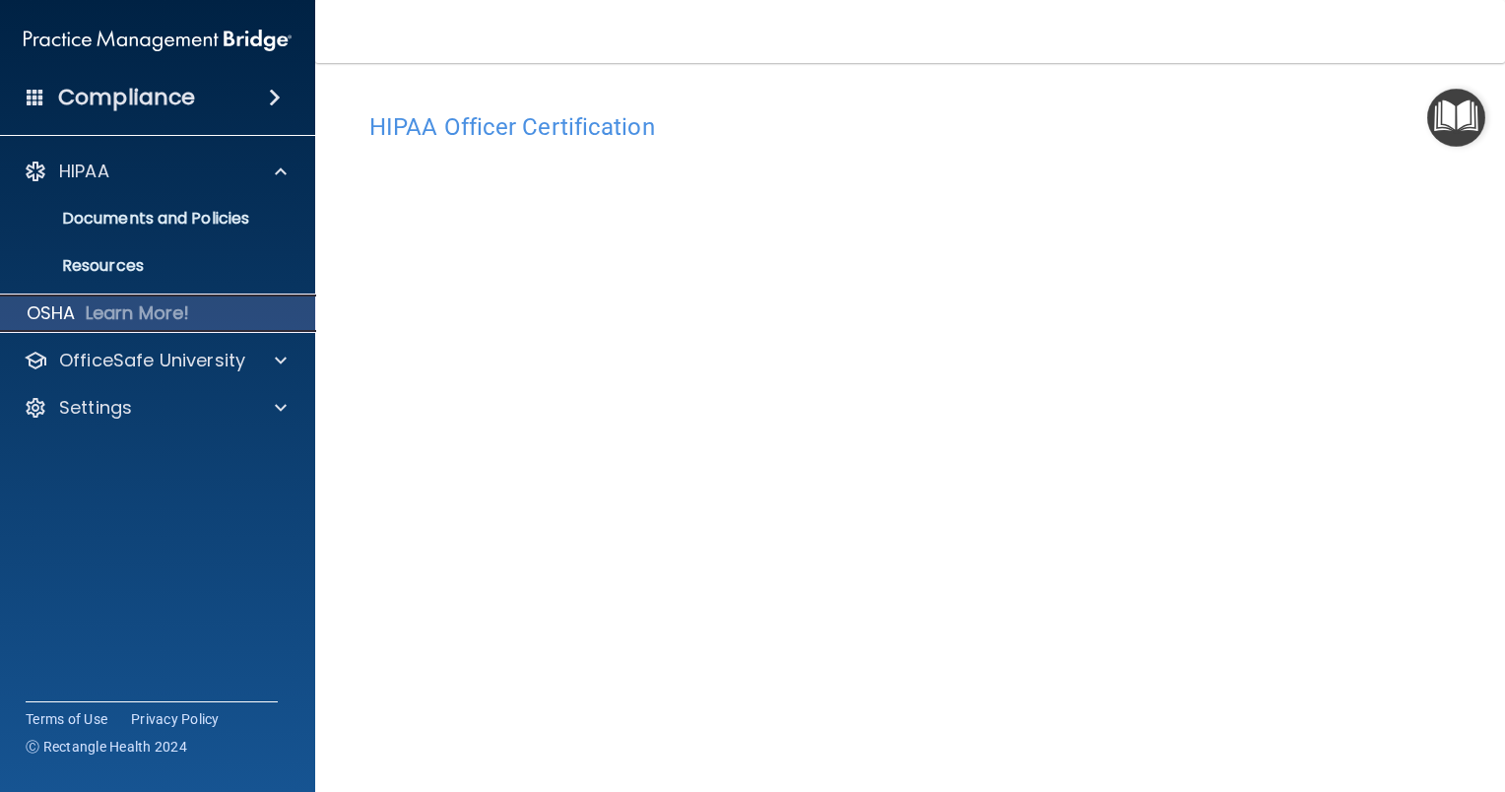
click at [230, 305] on div "OSHA Learn More!" at bounding box center [158, 312] width 346 height 39
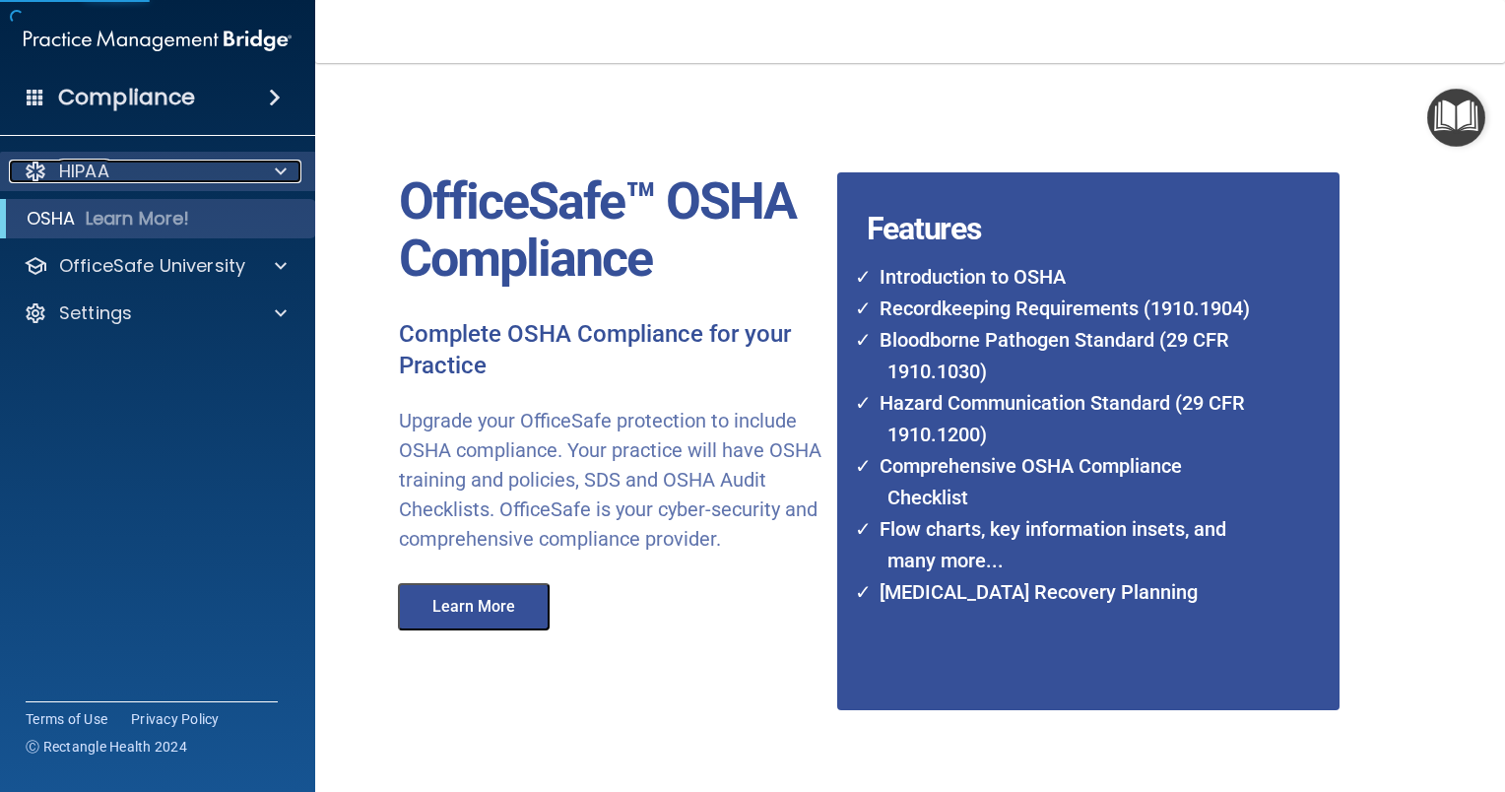
click at [267, 169] on div at bounding box center [277, 172] width 49 height 24
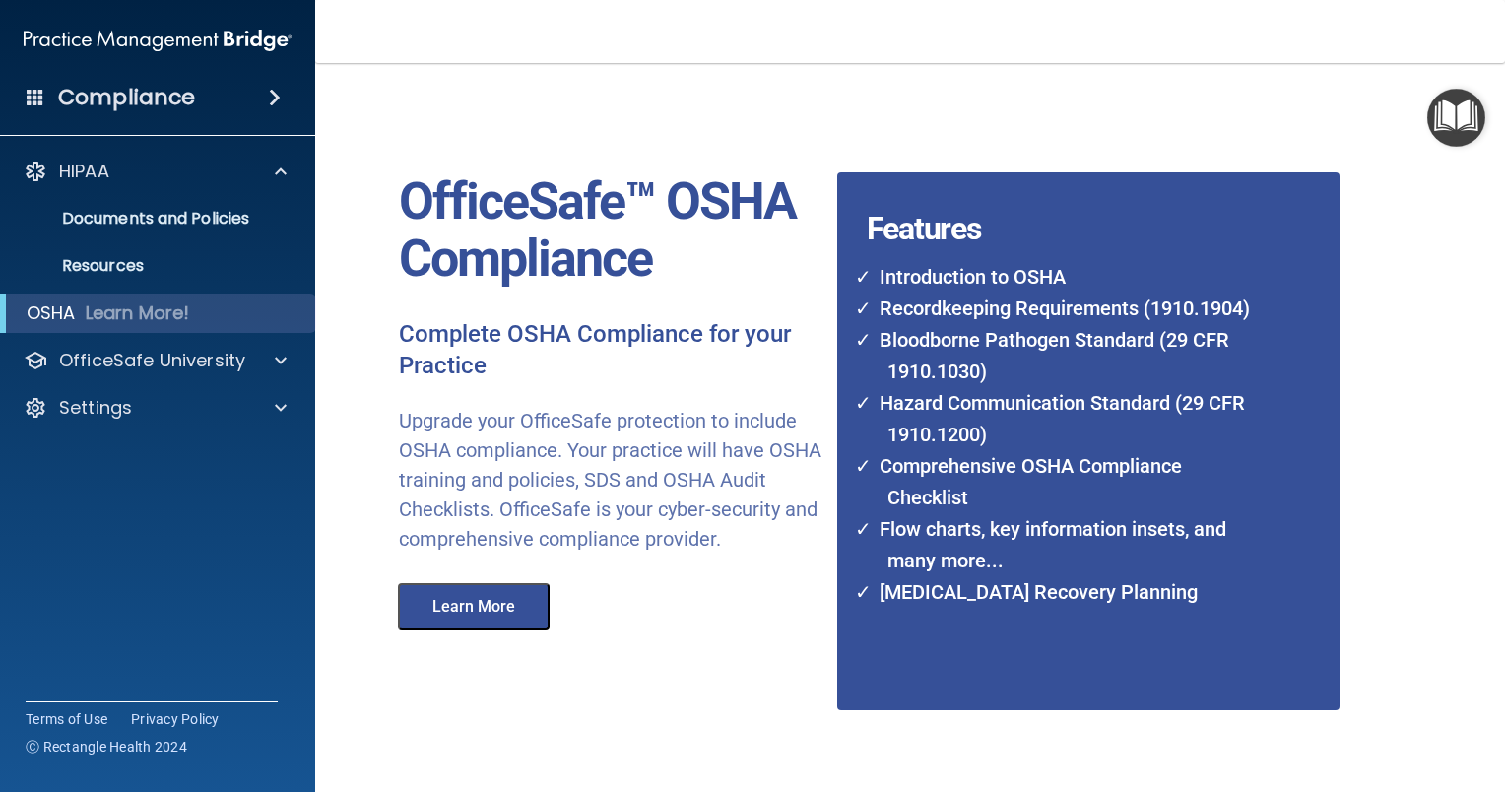
click at [269, 92] on span at bounding box center [275, 98] width 12 height 24
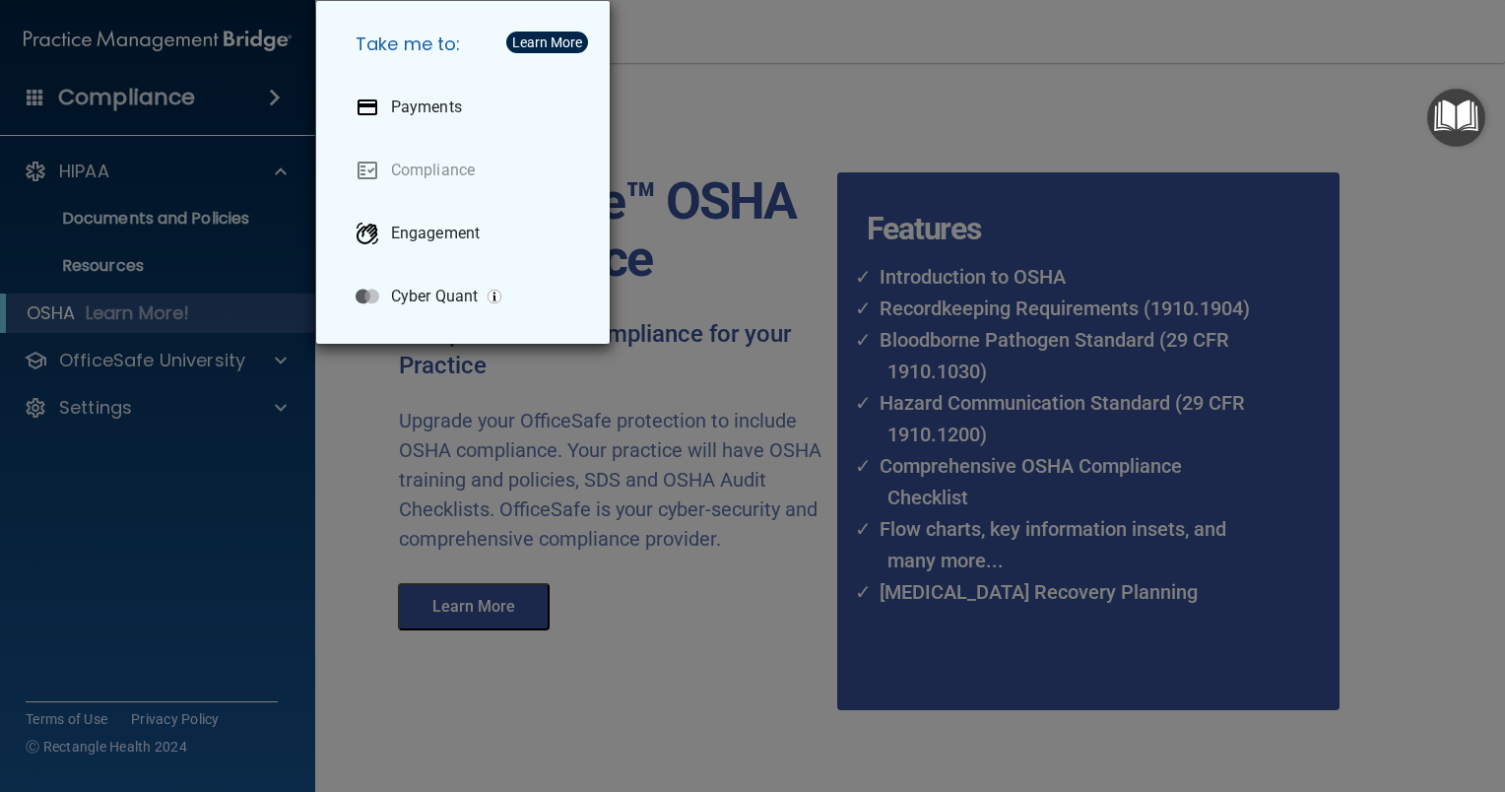
click at [243, 81] on div "Take me to: Payments Compliance Engagement Cyber Quant" at bounding box center [752, 396] width 1505 height 792
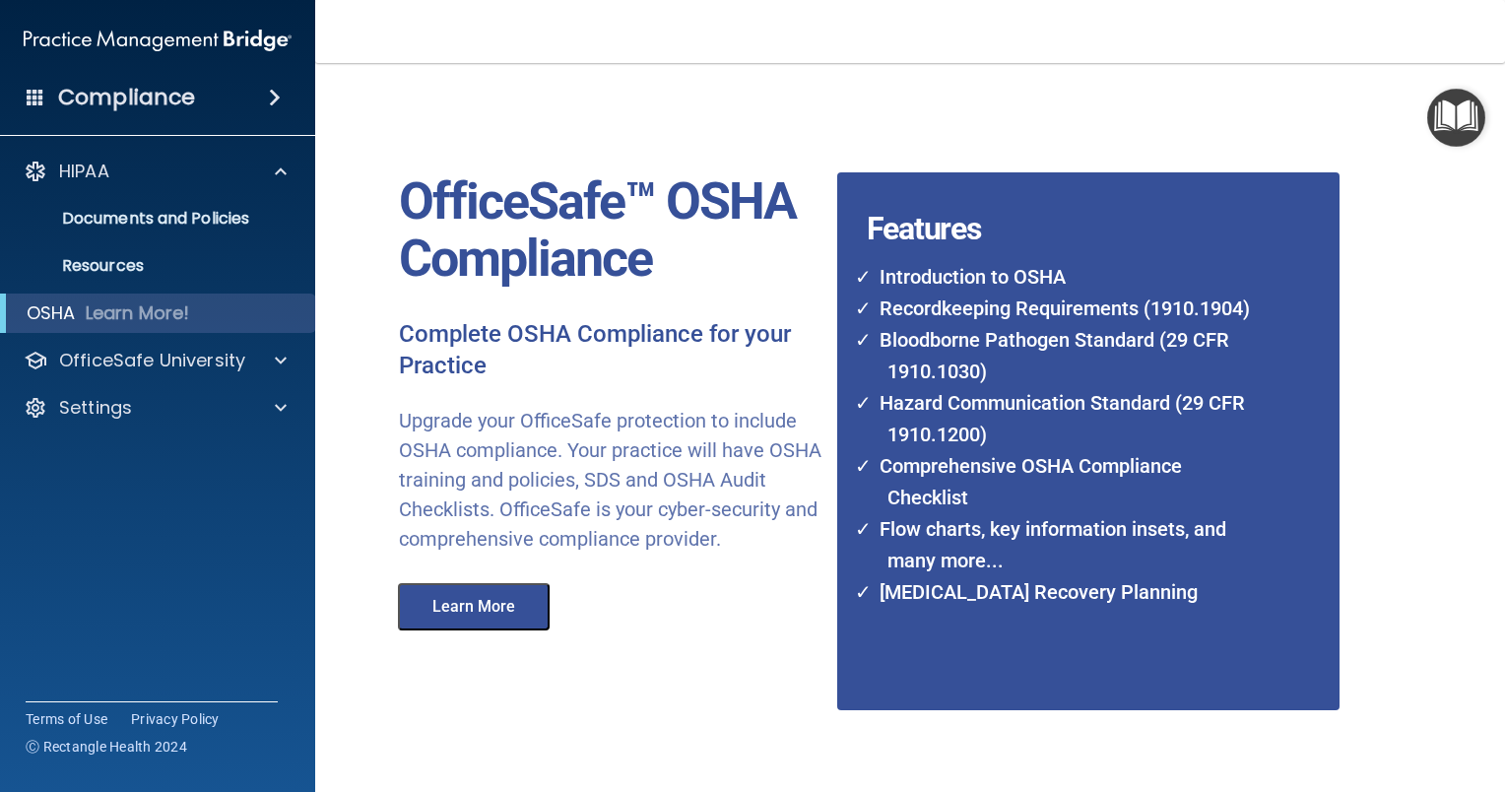
click at [46, 93] on div "Compliance" at bounding box center [157, 97] width 315 height 43
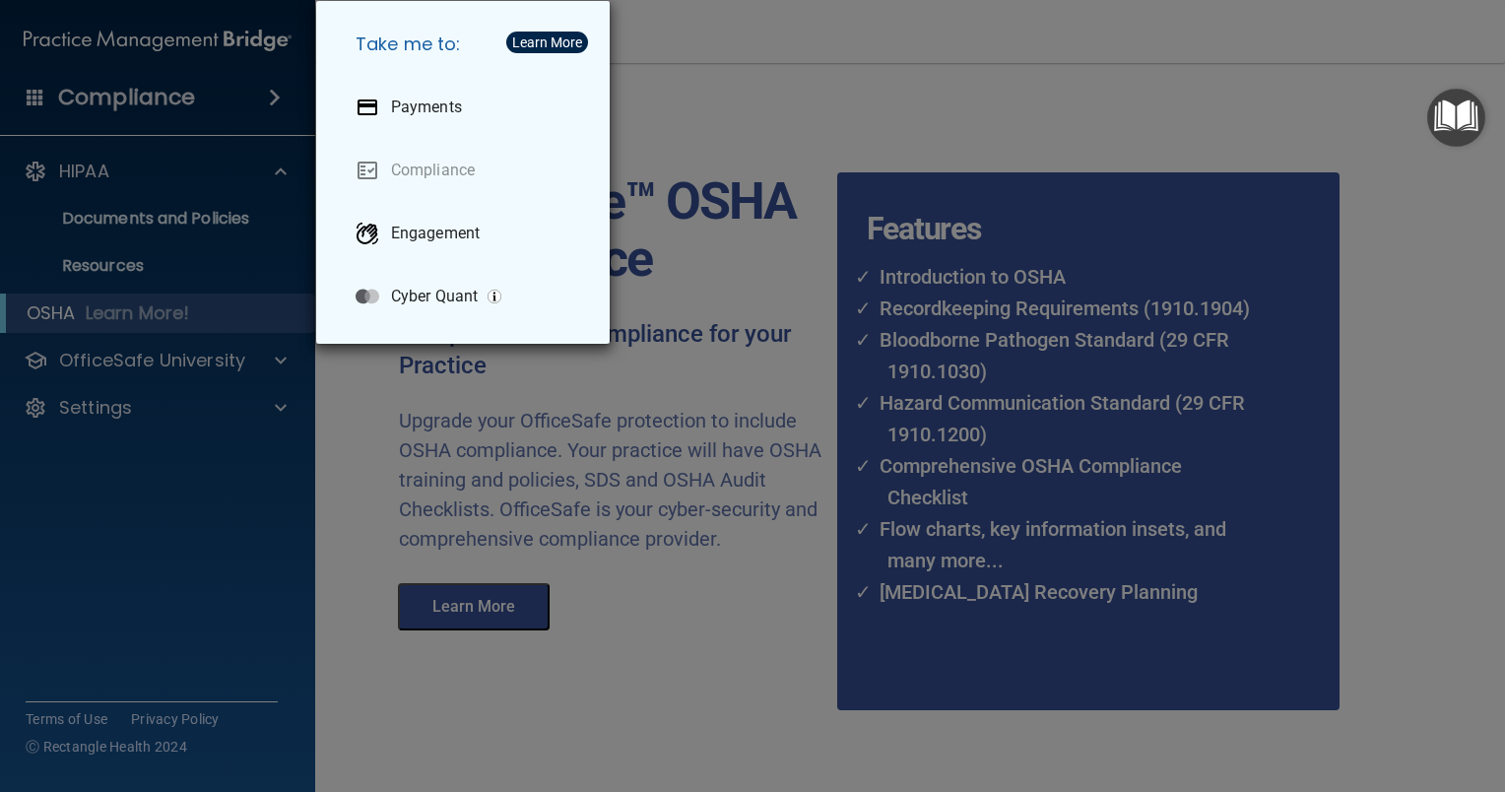
click at [407, 496] on div "Take me to: Payments Compliance Engagement Cyber Quant" at bounding box center [752, 396] width 1505 height 792
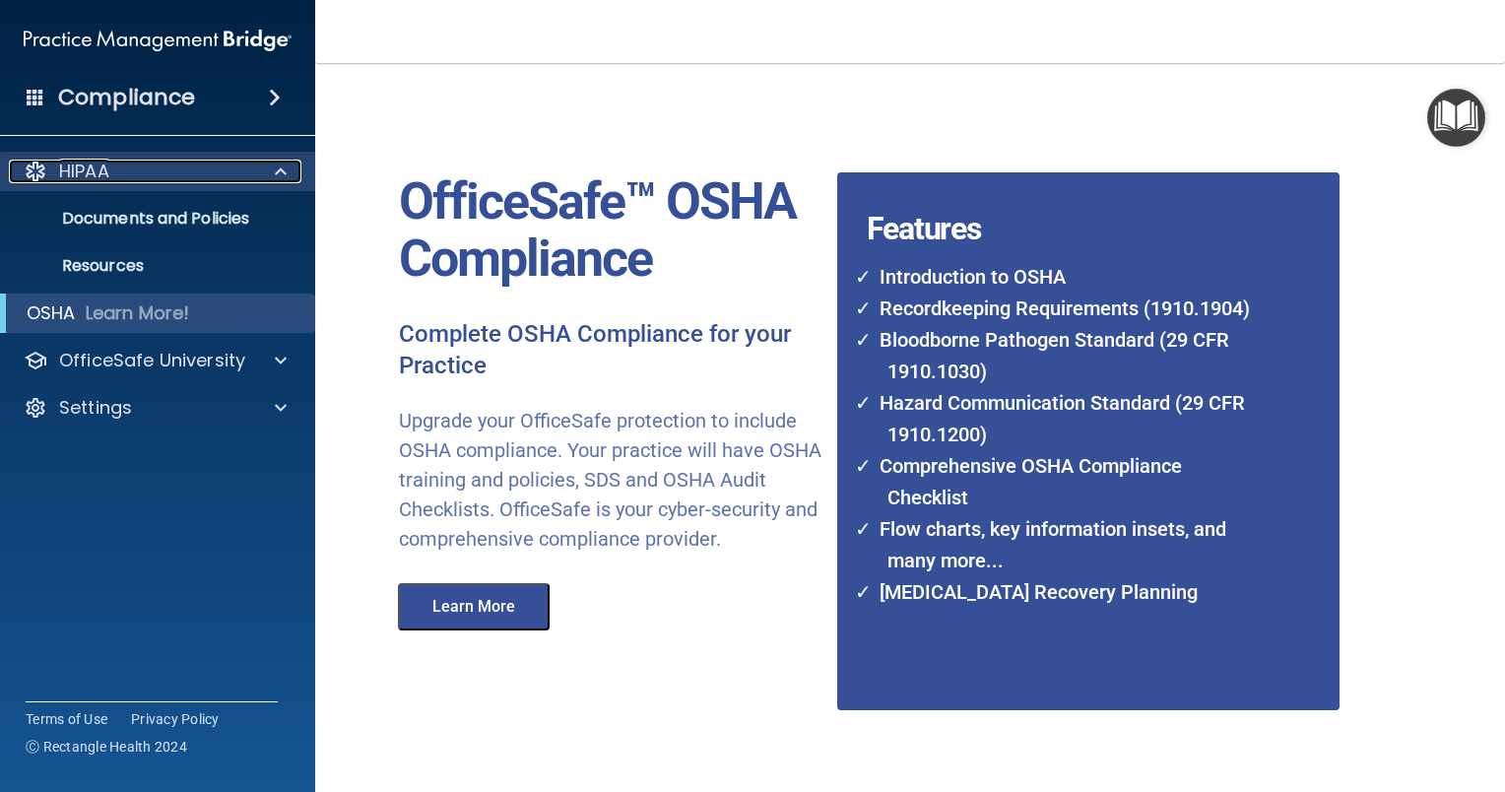
click at [280, 170] on span at bounding box center [281, 172] width 12 height 24
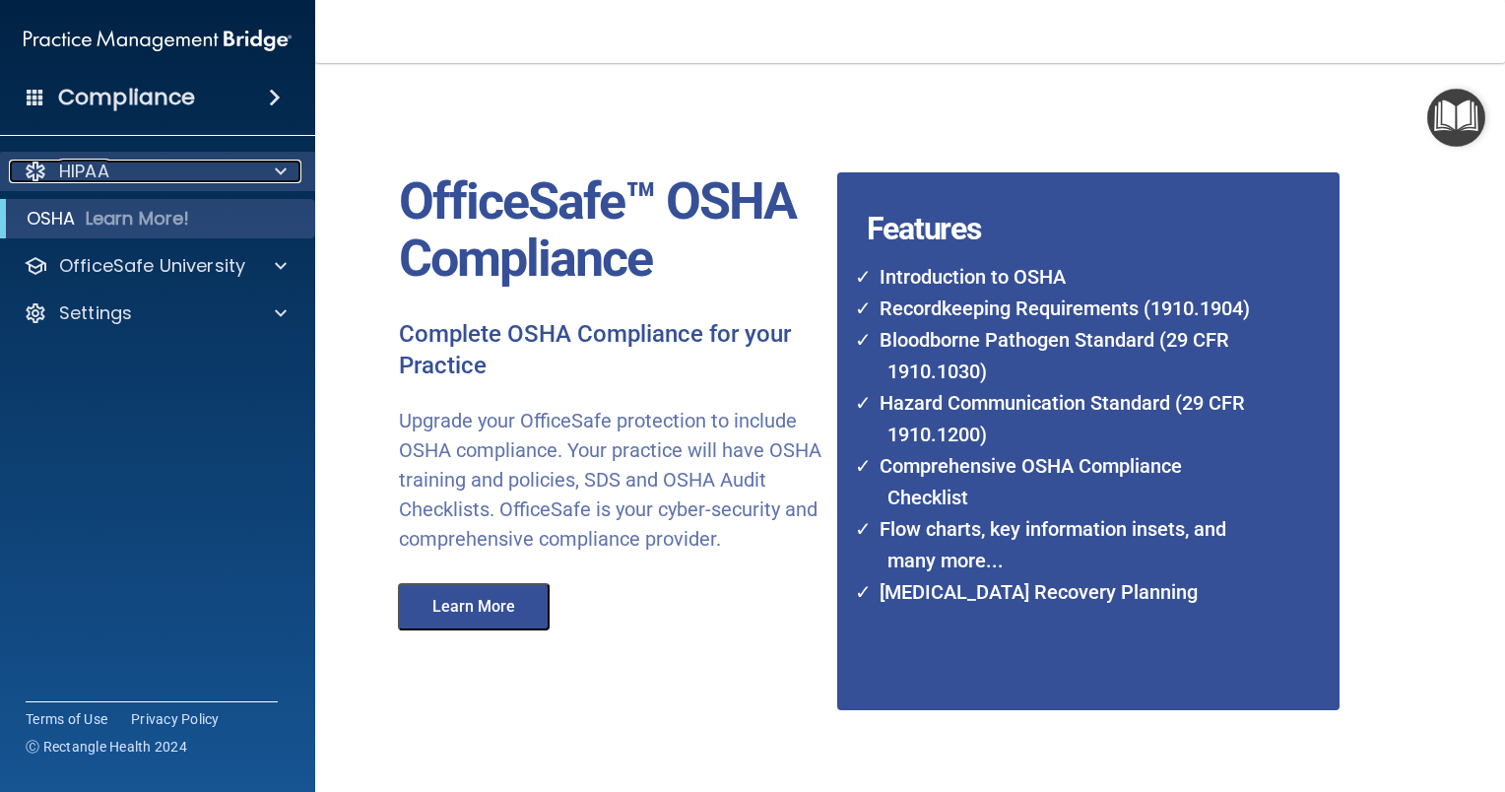
click at [282, 179] on span at bounding box center [281, 172] width 12 height 24
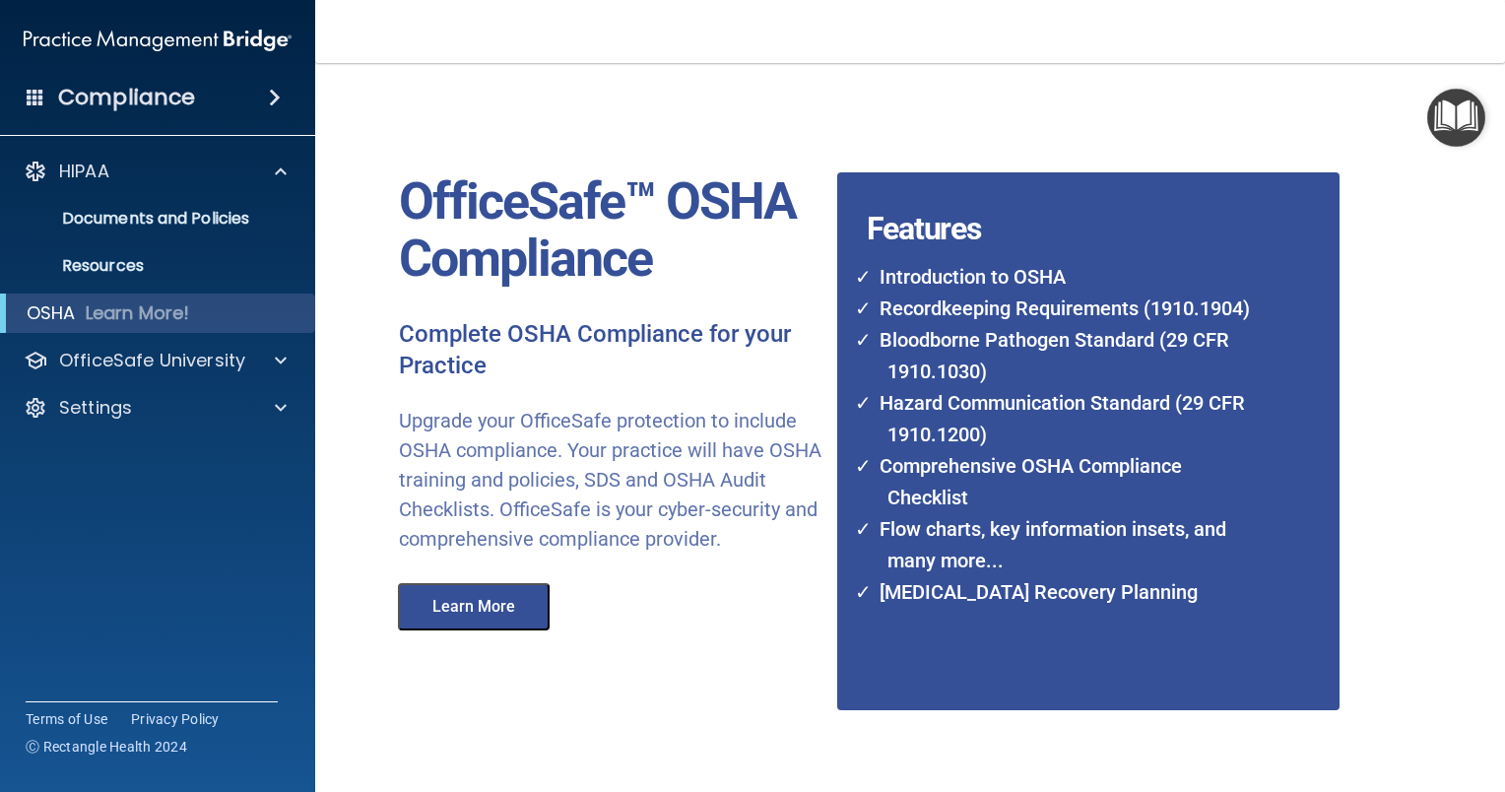
click at [272, 116] on div "Compliance" at bounding box center [157, 97] width 315 height 43
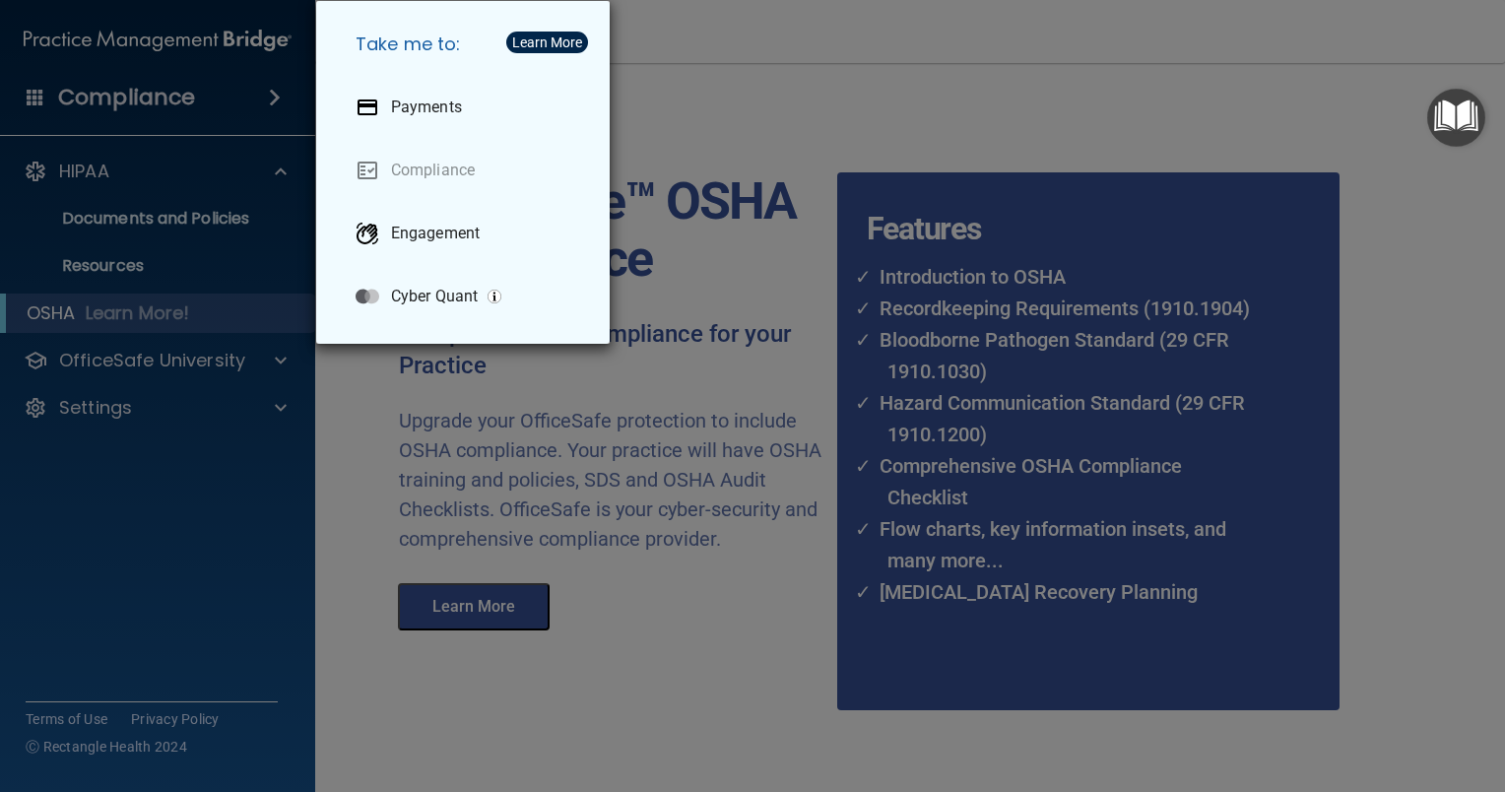
click at [246, 73] on div "Take me to: Payments Compliance Engagement Cyber Quant" at bounding box center [752, 396] width 1505 height 792
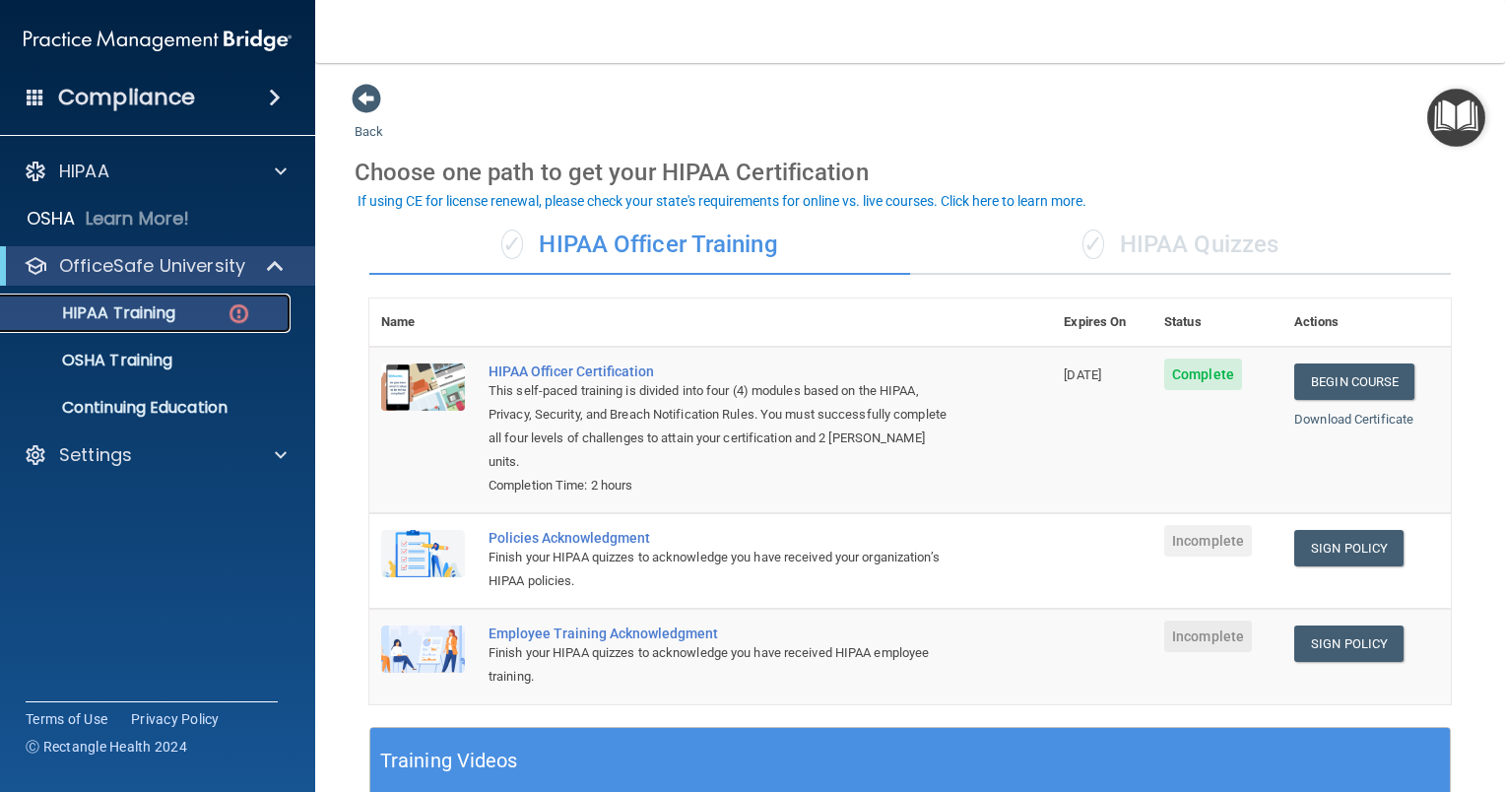
click at [235, 318] on img at bounding box center [239, 313] width 25 height 25
click at [362, 94] on span at bounding box center [367, 99] width 30 height 30
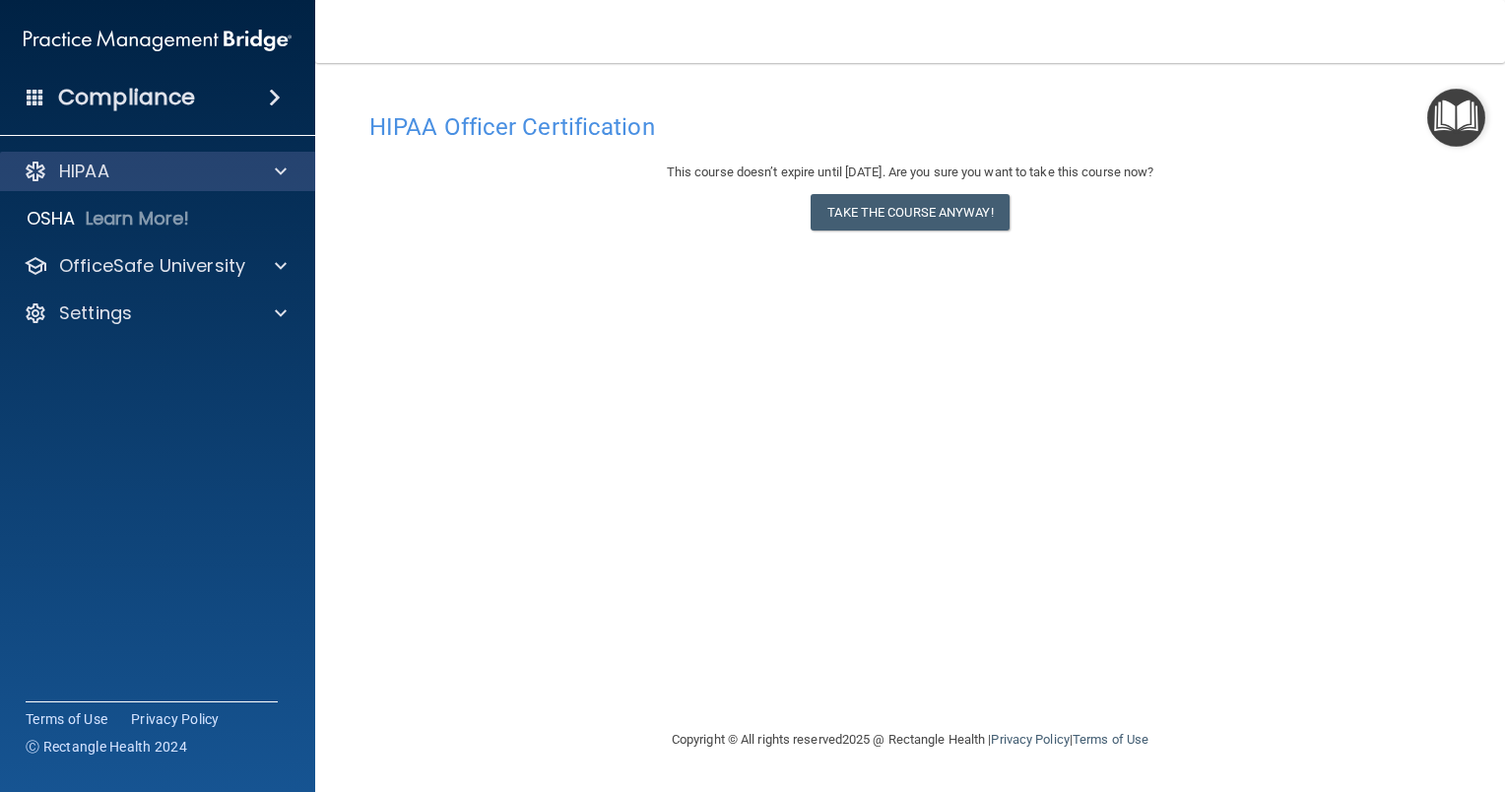
click at [215, 184] on div "HIPAA" at bounding box center [158, 171] width 316 height 39
click at [211, 91] on div "Compliance" at bounding box center [157, 97] width 315 height 43
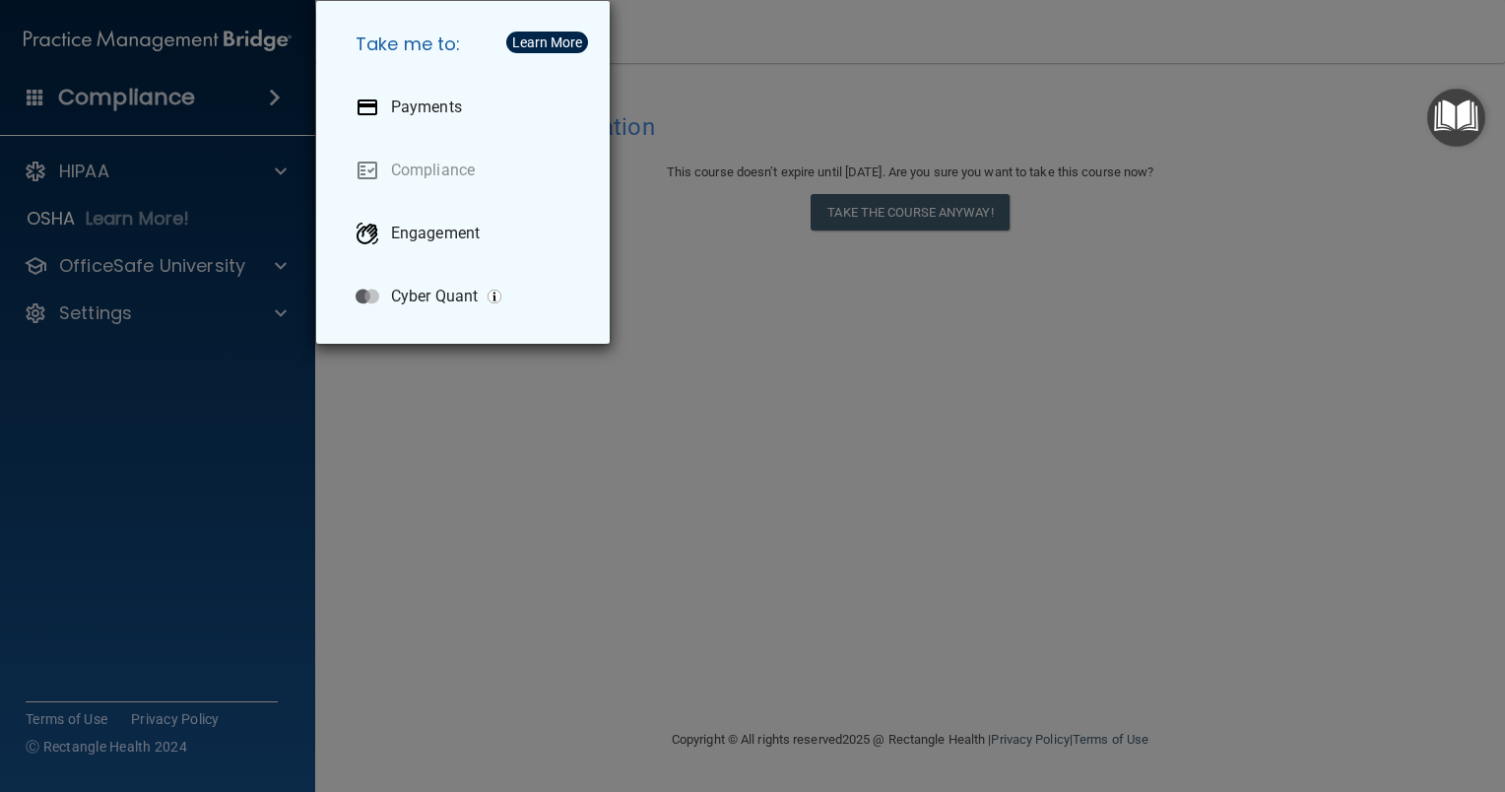
click at [253, 410] on div "Take me to: Payments Compliance Engagement Cyber Quant" at bounding box center [752, 396] width 1505 height 792
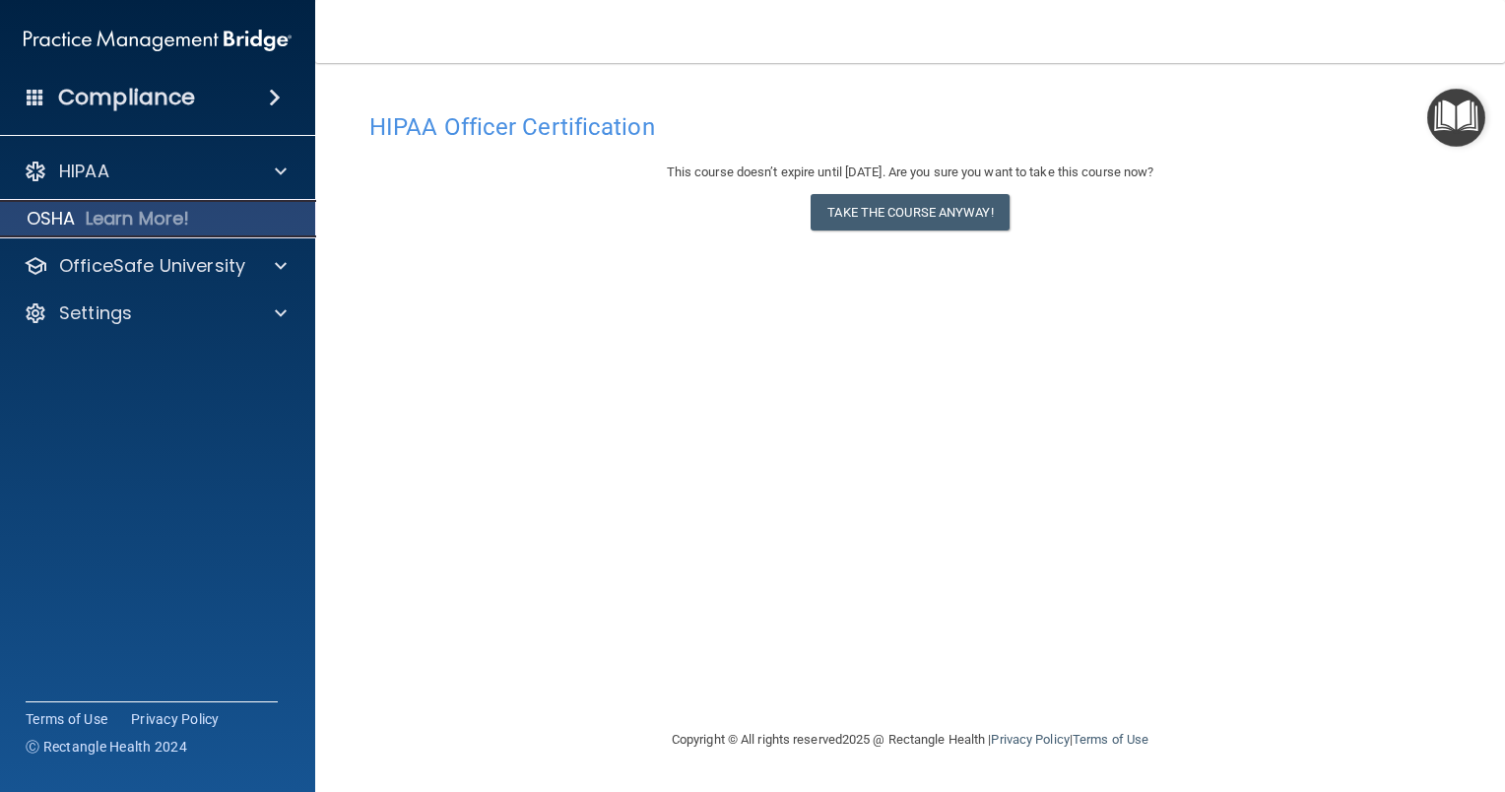
click at [126, 228] on p "Learn More!" at bounding box center [138, 219] width 104 height 24
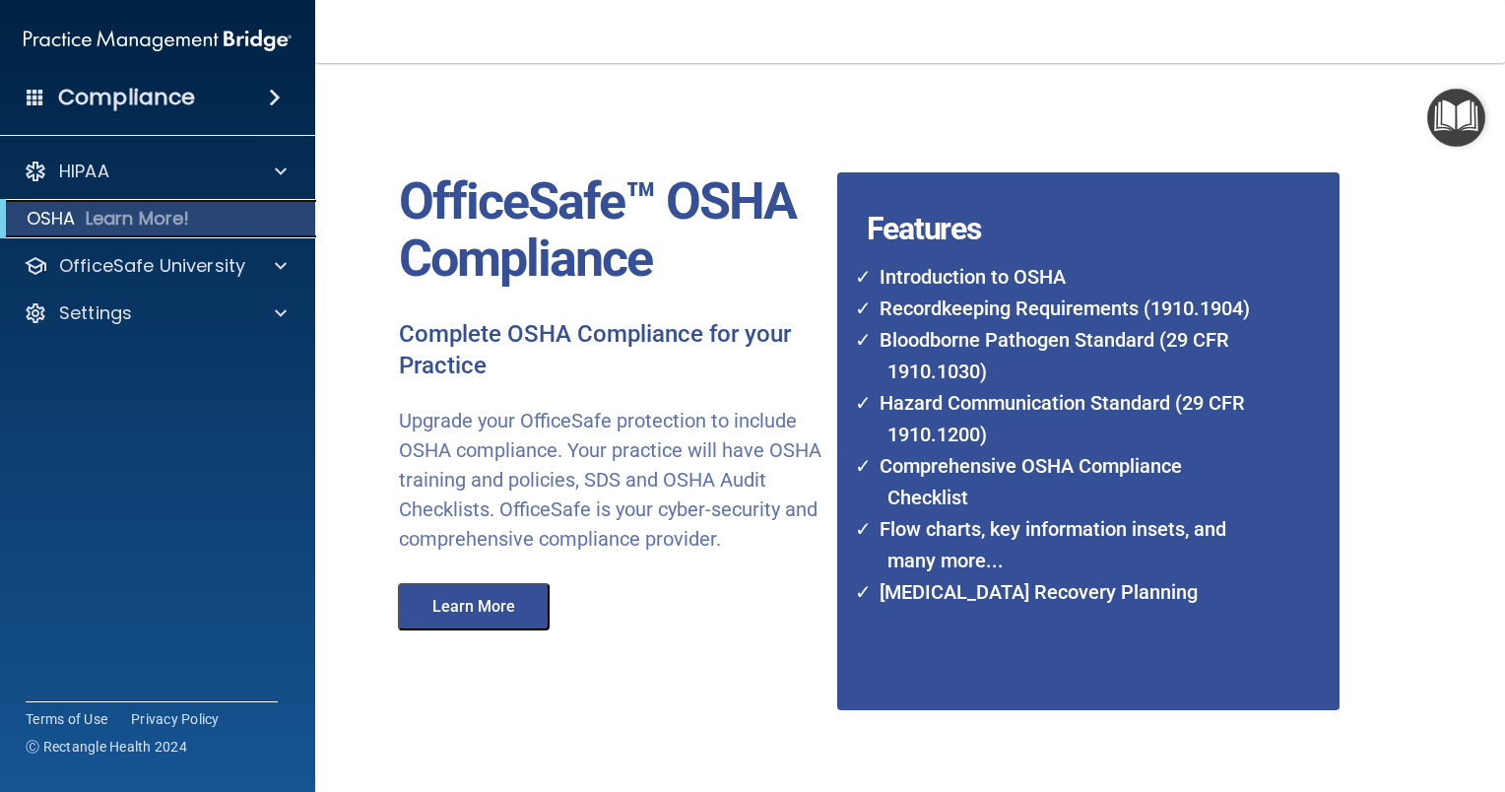
scroll to position [87, 0]
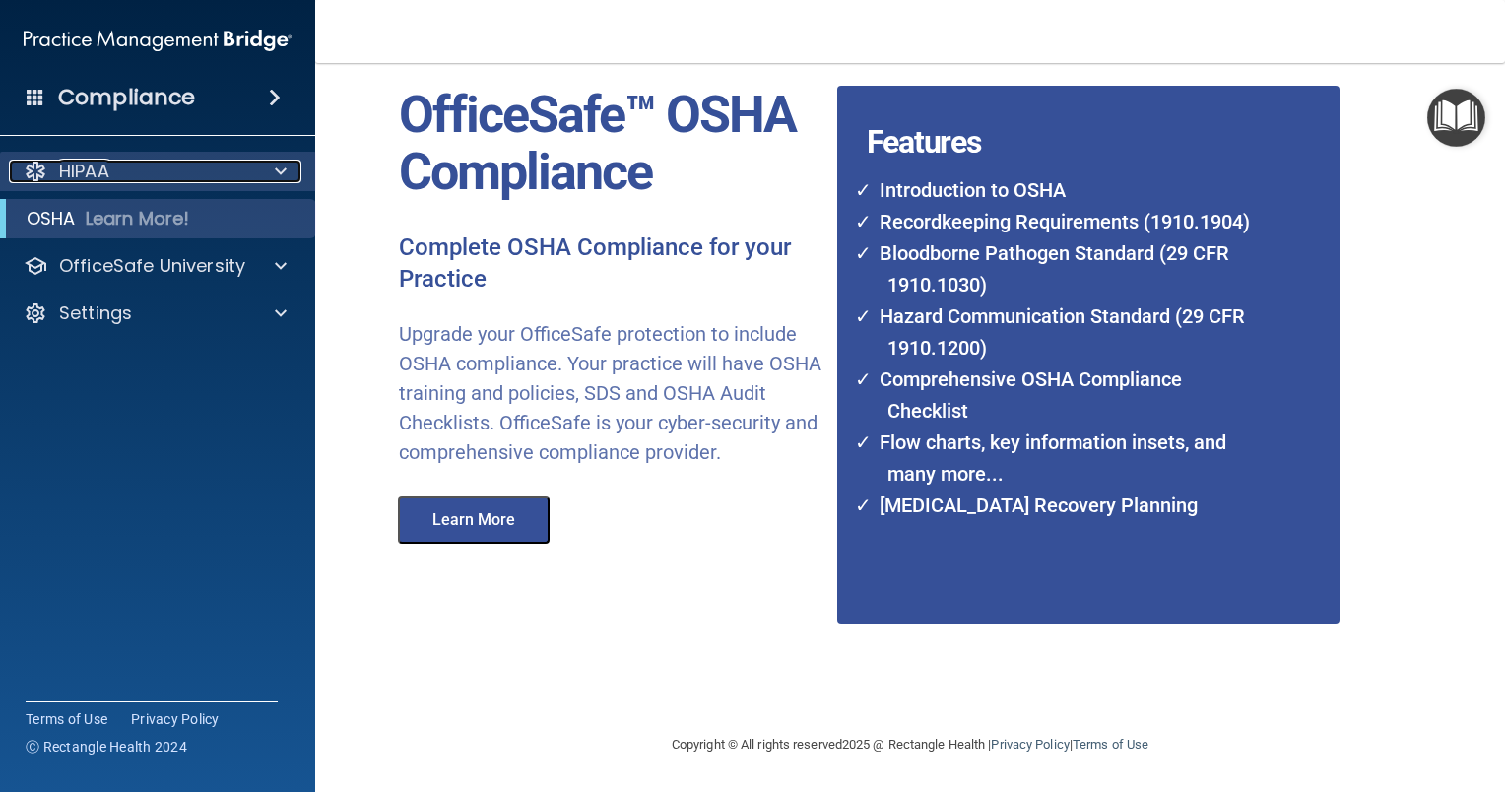
click at [263, 166] on div at bounding box center [277, 172] width 49 height 24
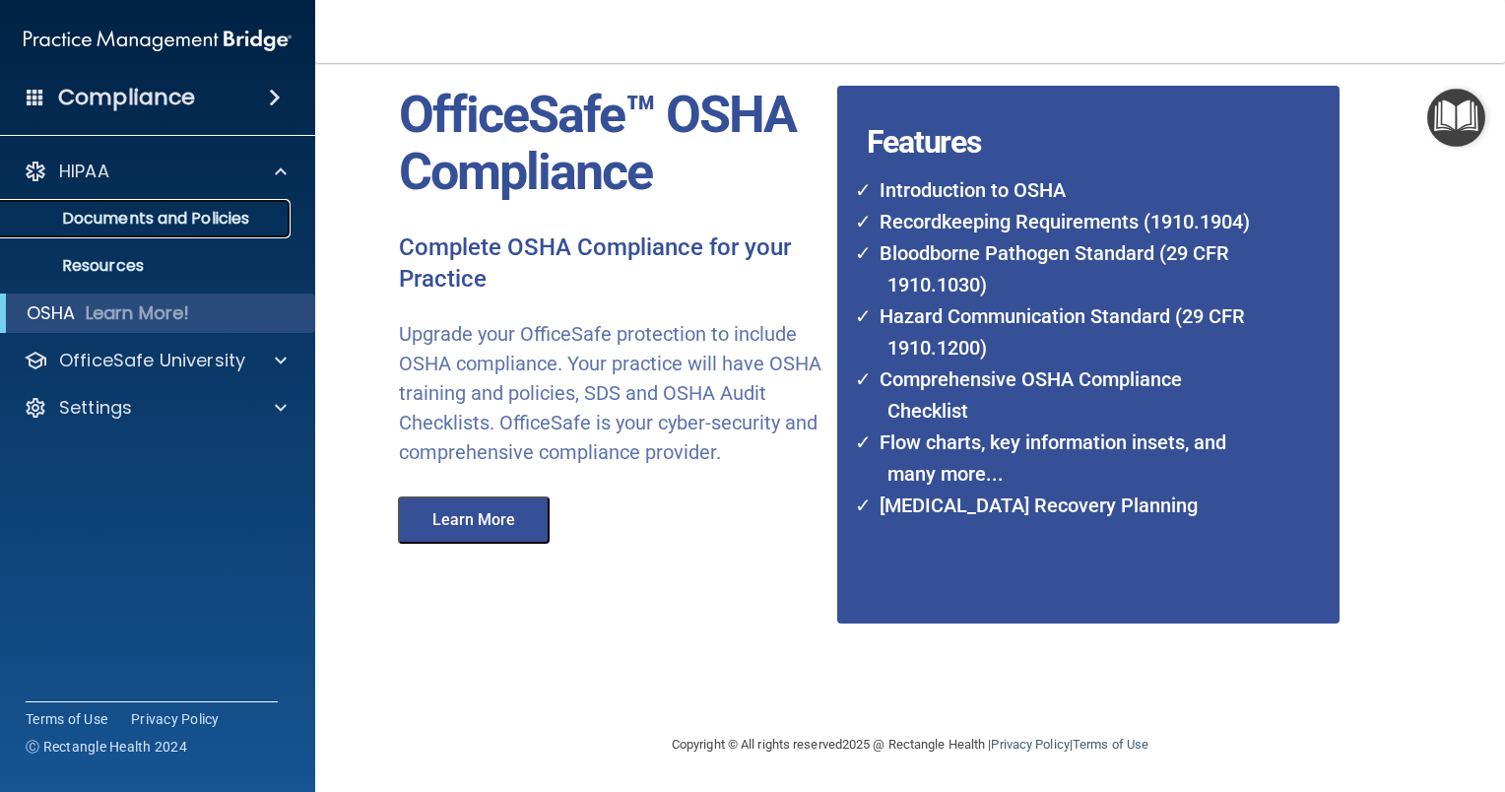
click at [177, 227] on p "Documents and Policies" at bounding box center [147, 219] width 269 height 20
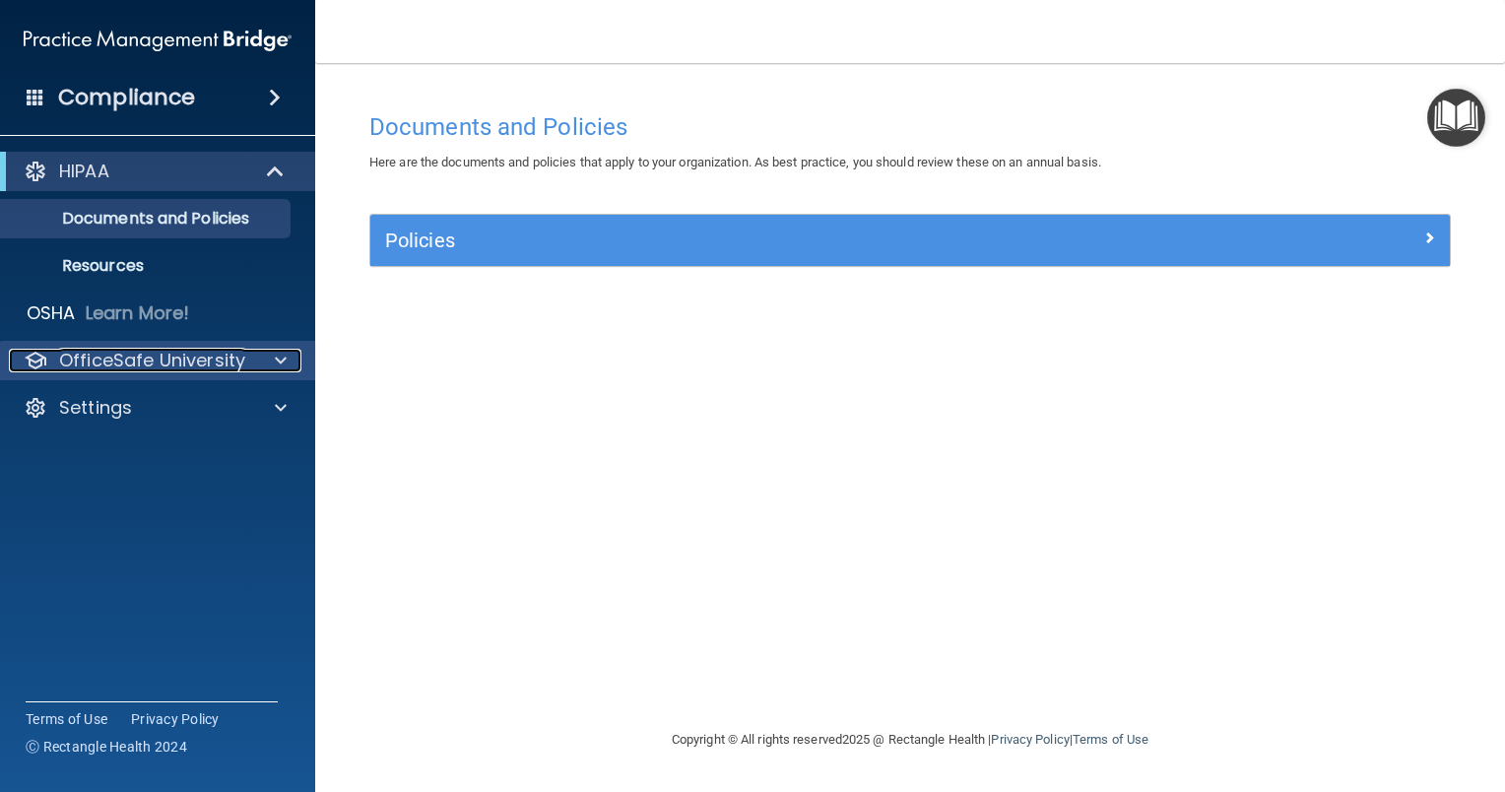
click at [232, 358] on p "OfficeSafe University" at bounding box center [152, 361] width 186 height 24
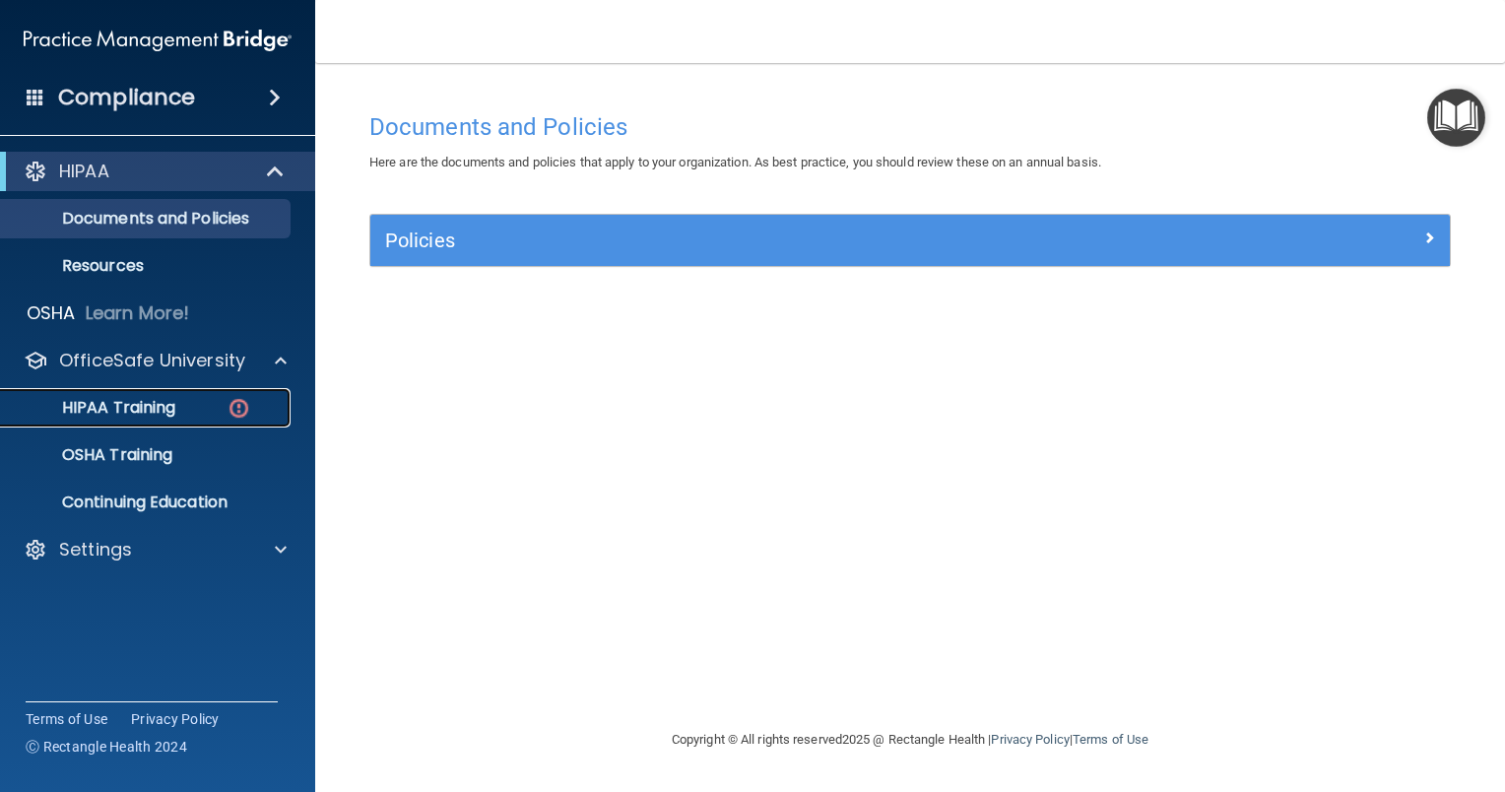
click at [227, 414] on img at bounding box center [239, 408] width 25 height 25
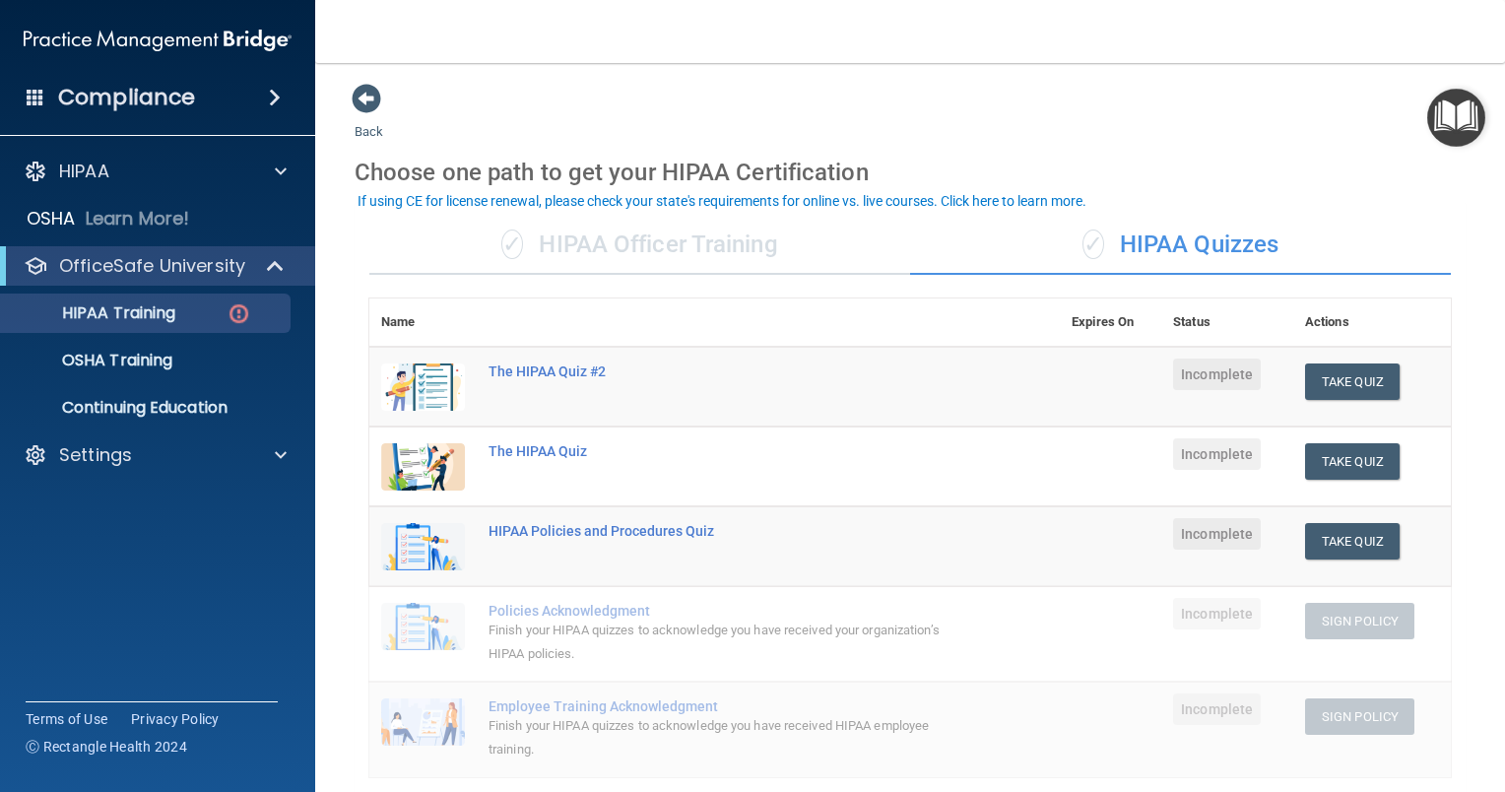
click at [1239, 251] on div "✓ HIPAA Quizzes" at bounding box center [1180, 245] width 541 height 59
click at [1223, 238] on div "✓ HIPAA Quizzes" at bounding box center [1180, 245] width 541 height 59
click at [237, 459] on div "Settings" at bounding box center [131, 455] width 244 height 24
click at [110, 495] on p "My Account" at bounding box center [147, 502] width 269 height 20
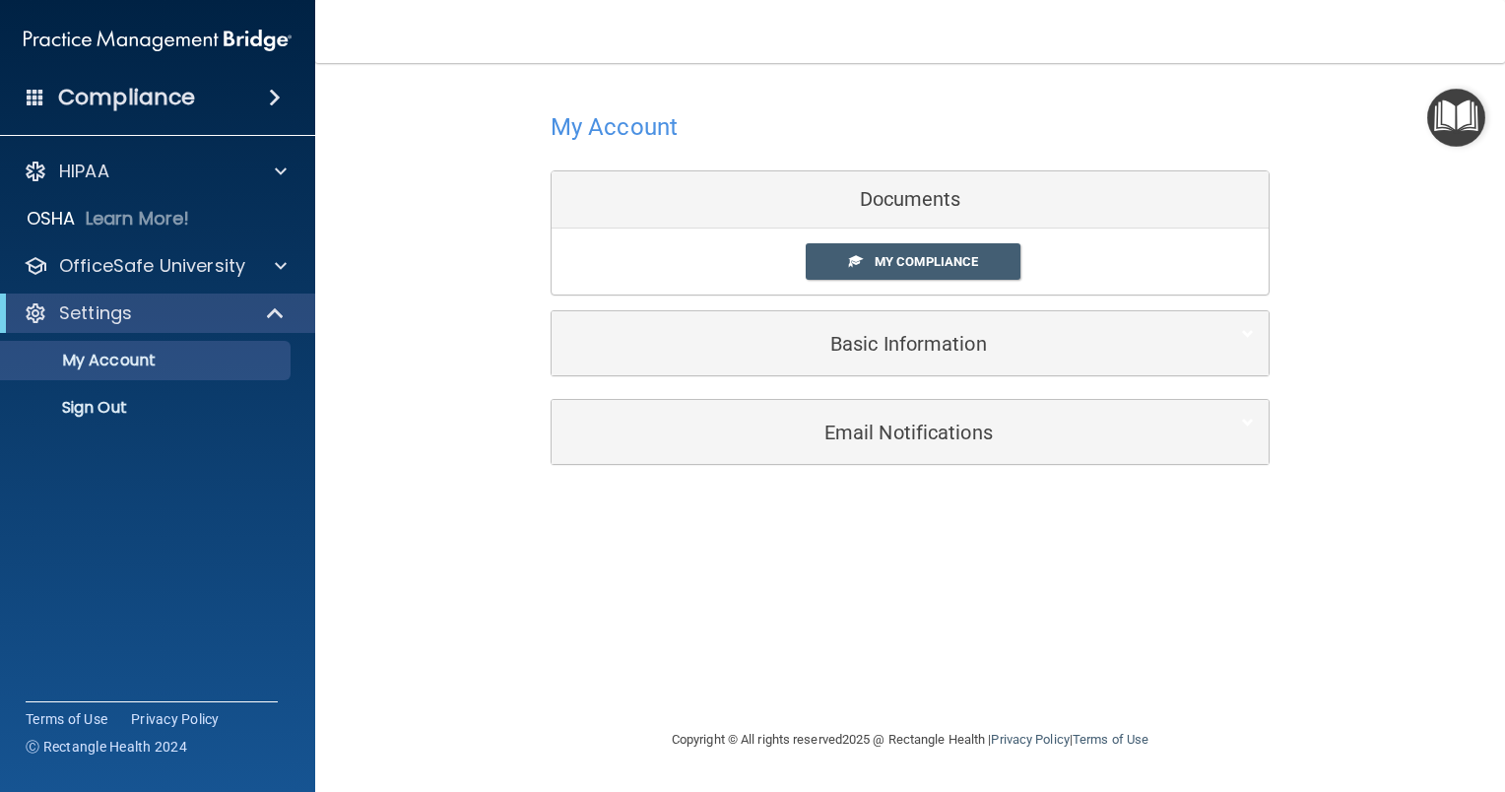
click at [137, 111] on h4 "Compliance" at bounding box center [126, 98] width 137 height 28
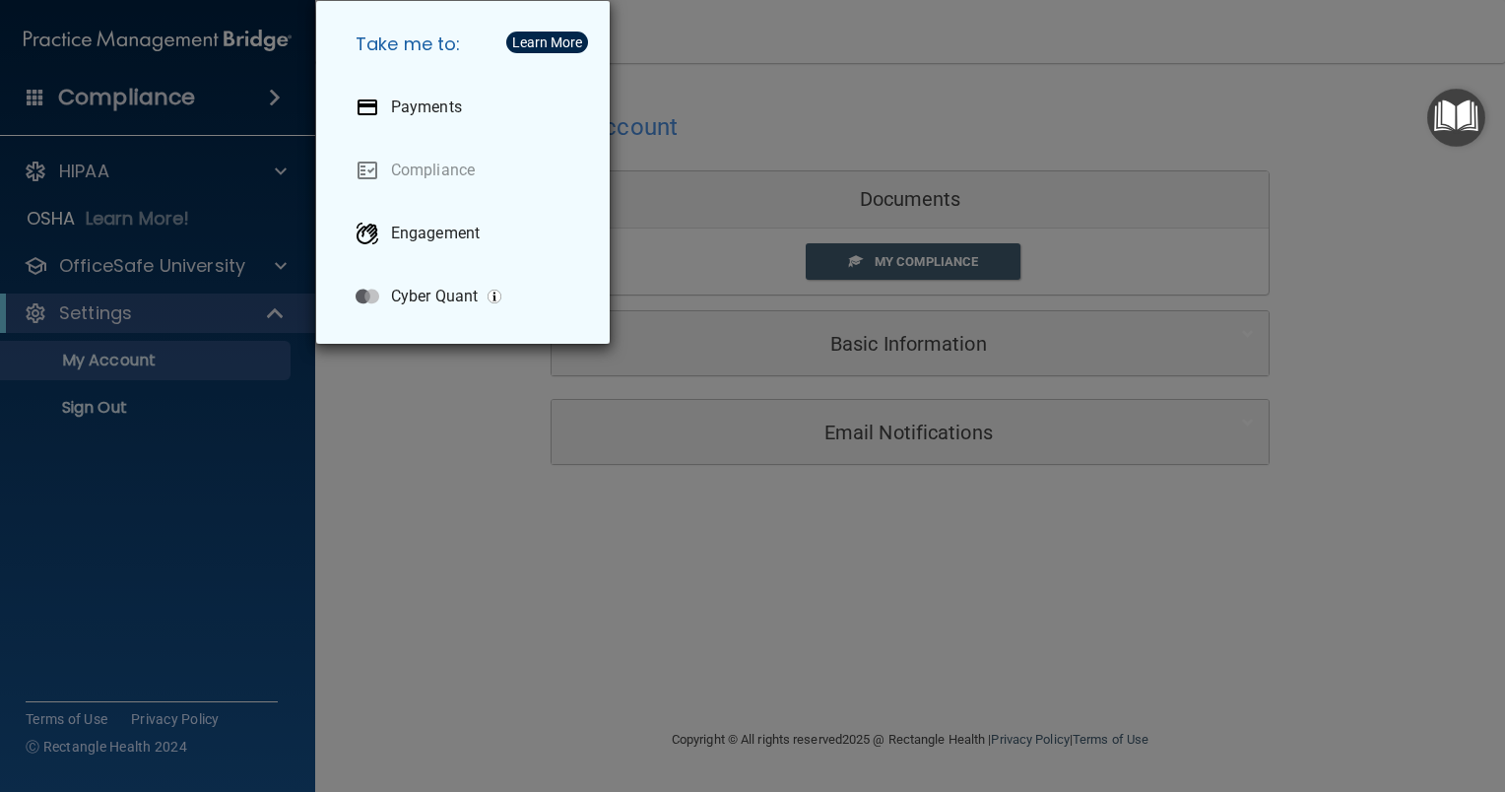
click at [174, 265] on div "Take me to: Payments Compliance Engagement Cyber Quant" at bounding box center [752, 396] width 1505 height 792
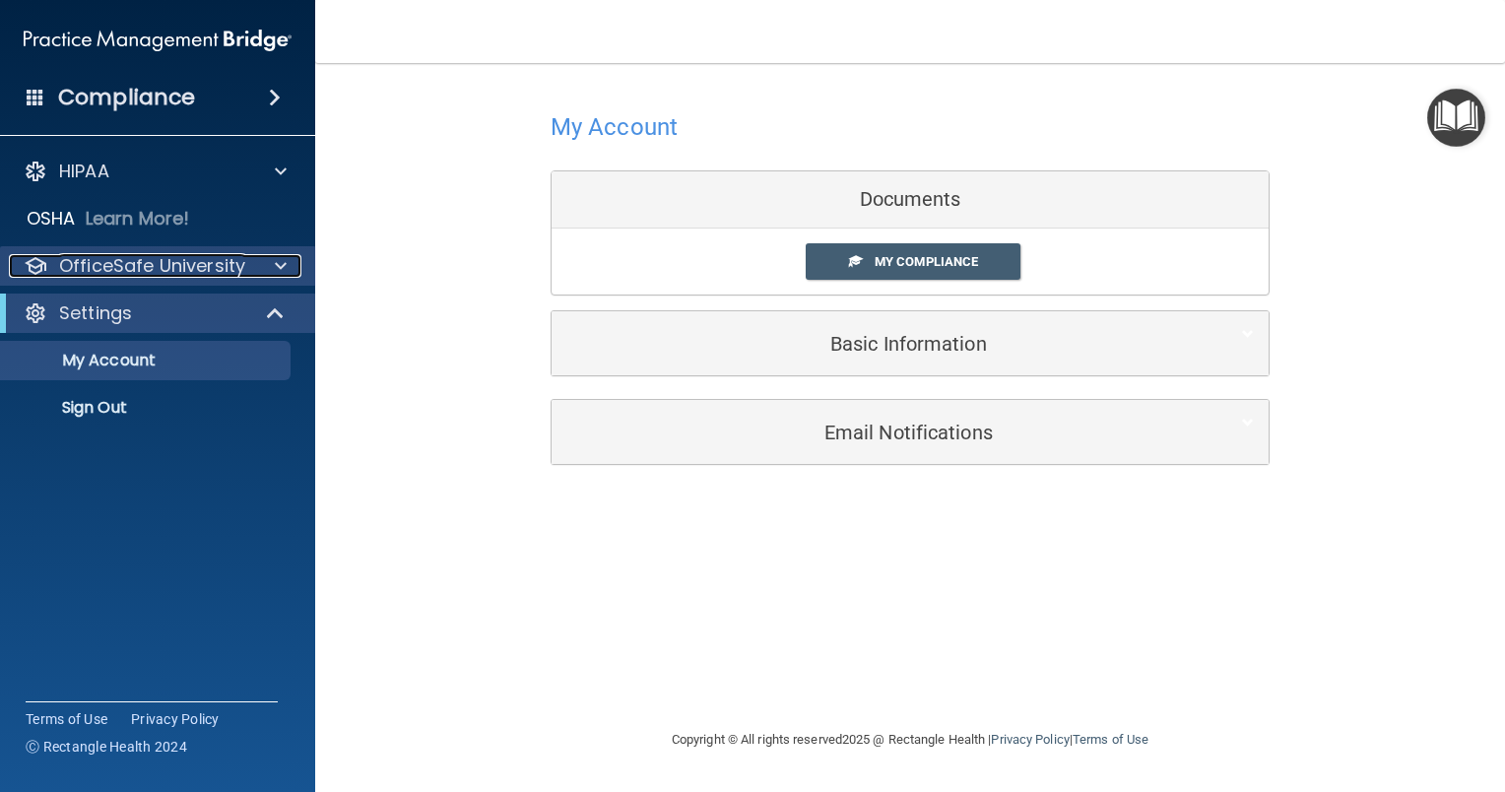
click at [174, 263] on p "OfficeSafe University" at bounding box center [152, 266] width 186 height 24
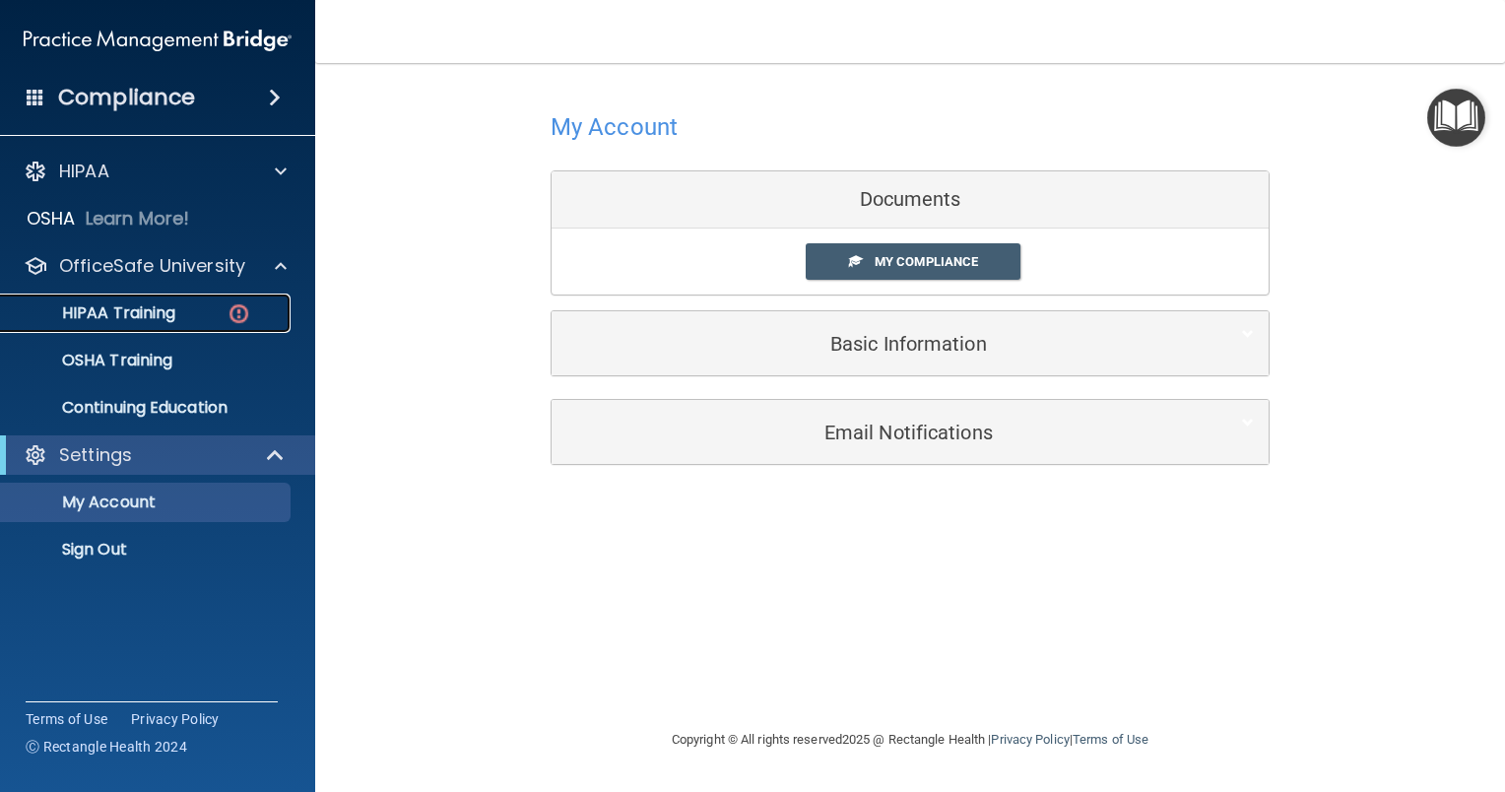
click at [186, 309] on div "HIPAA Training" at bounding box center [147, 313] width 269 height 20
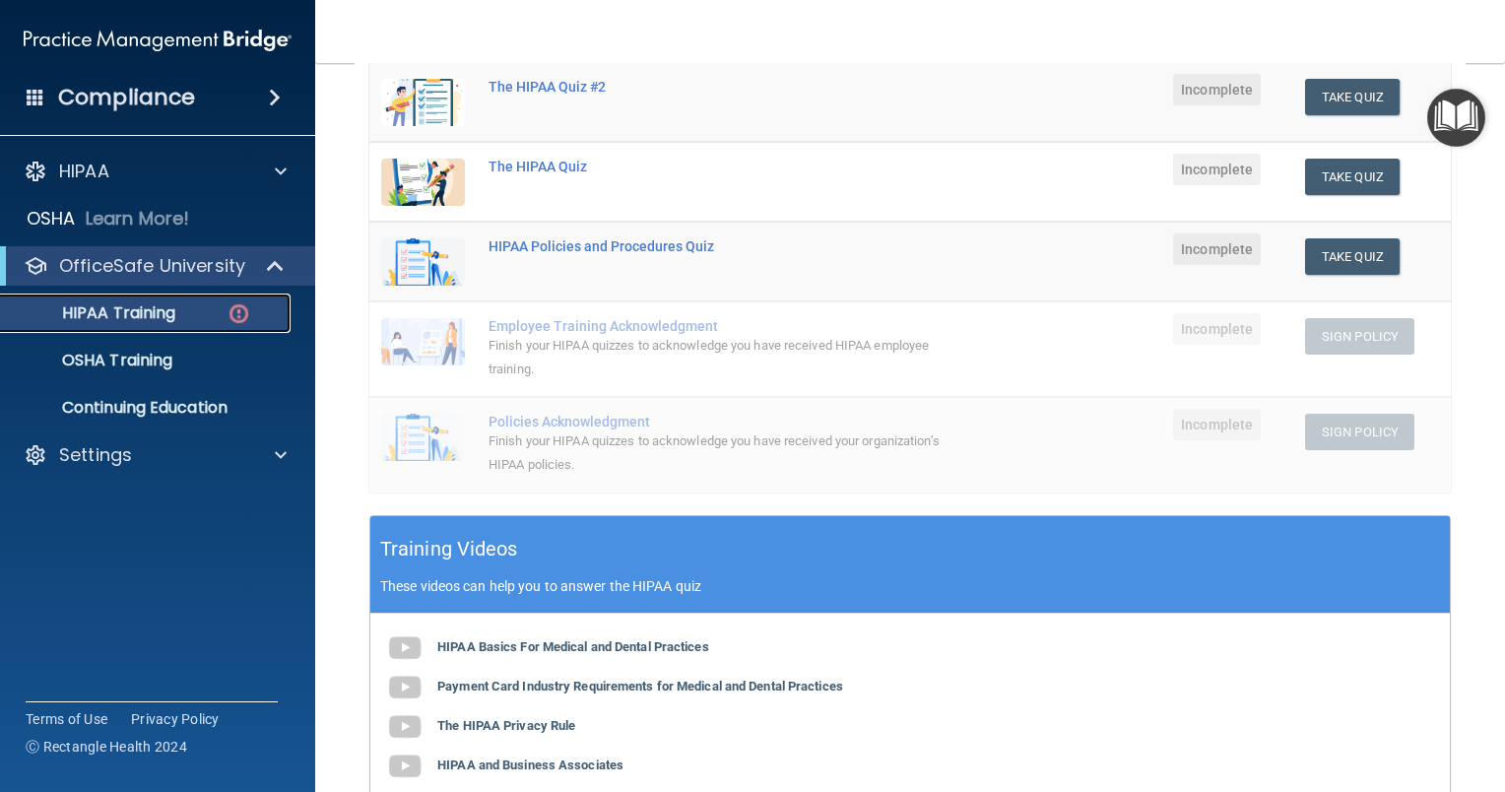
scroll to position [284, 0]
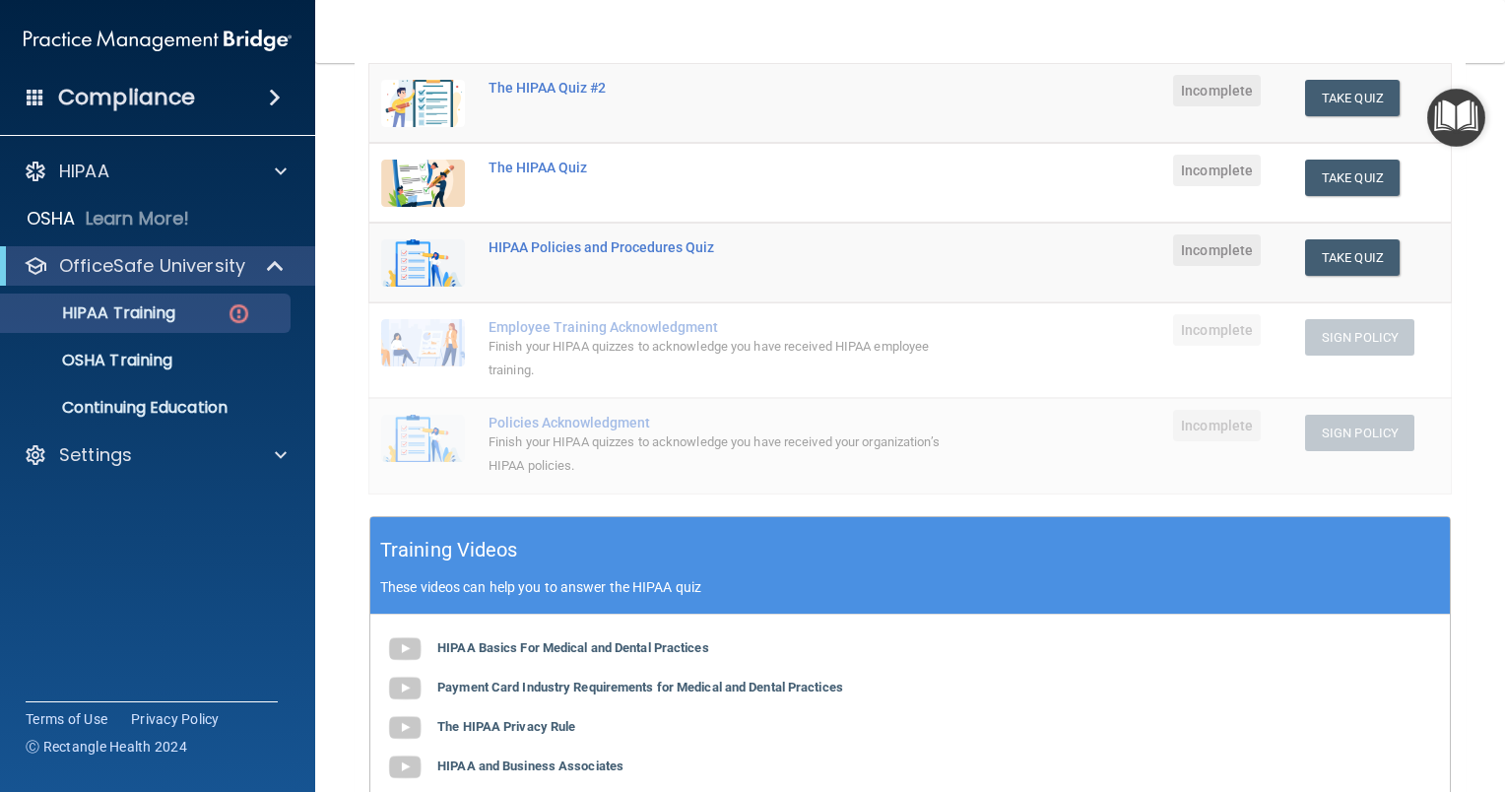
drag, startPoint x: 1489, startPoint y: 295, endPoint x: 1491, endPoint y: 352, distance: 56.2
click at [1491, 352] on main "Back Choose one path to get your HIPAA Certification ✓ HIPAA Officer Training ✓…" at bounding box center [910, 427] width 1190 height 729
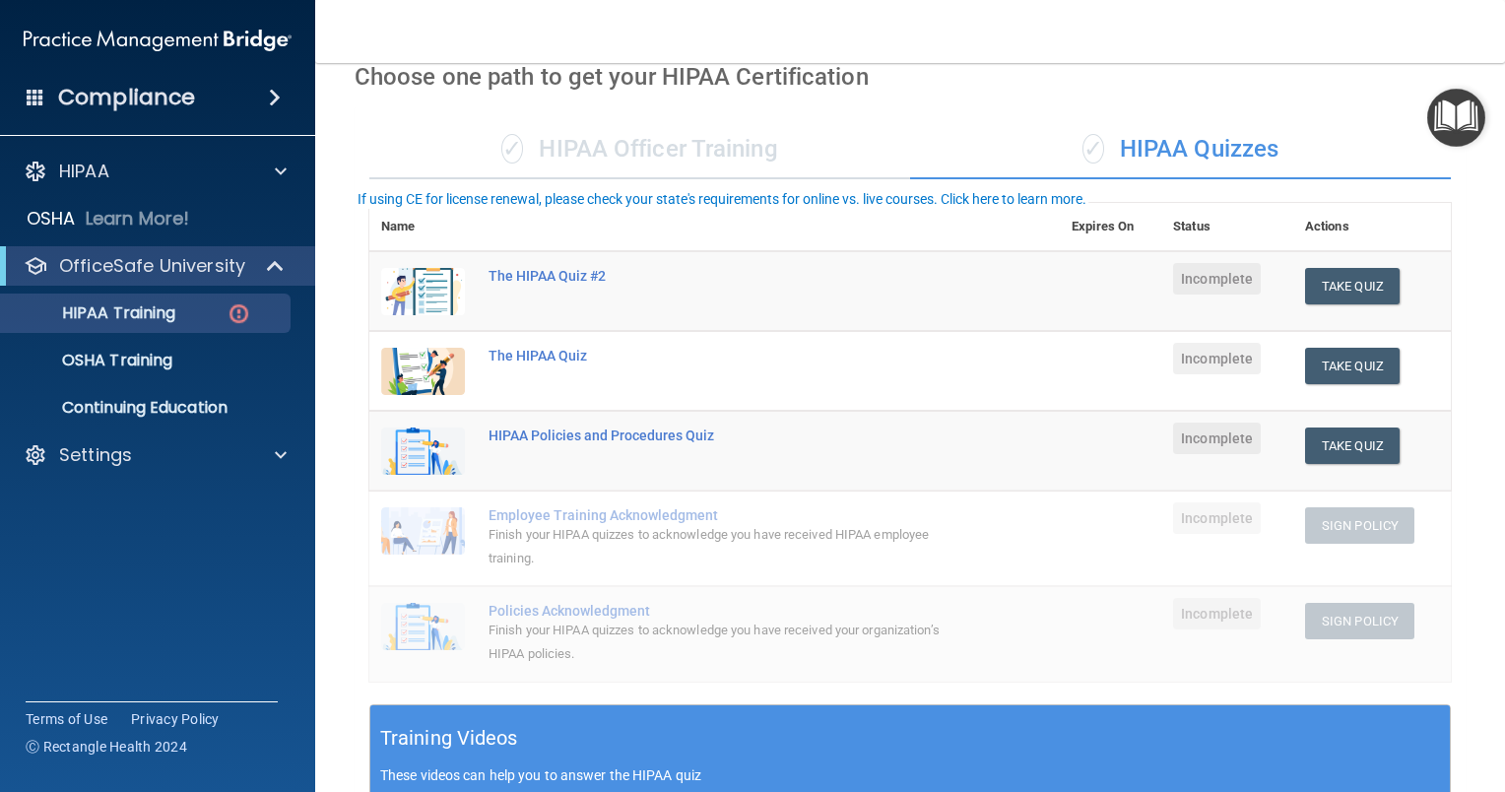
scroll to position [0, 0]
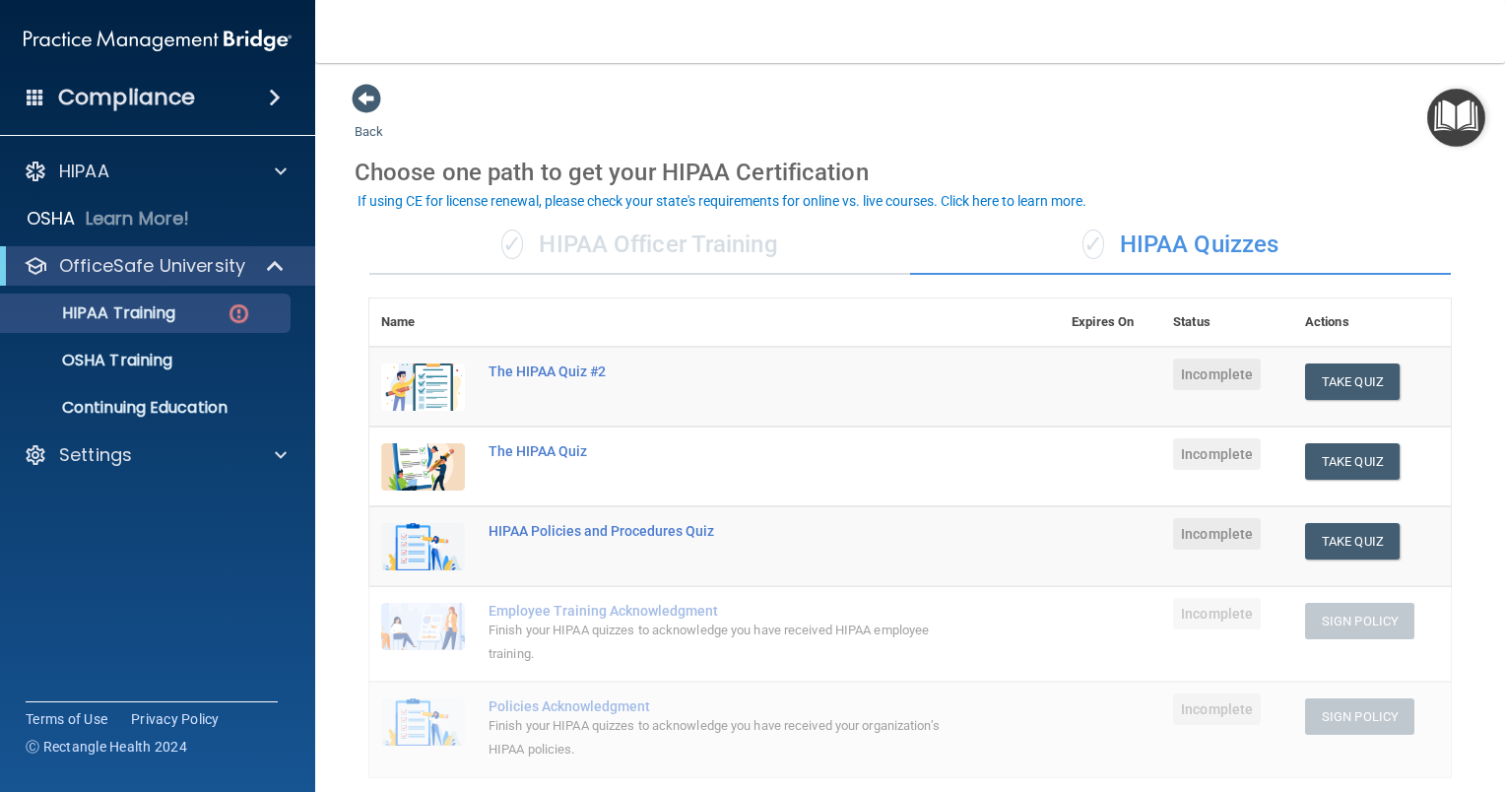
click at [684, 256] on div "✓ HIPAA Officer Training" at bounding box center [639, 245] width 541 height 59
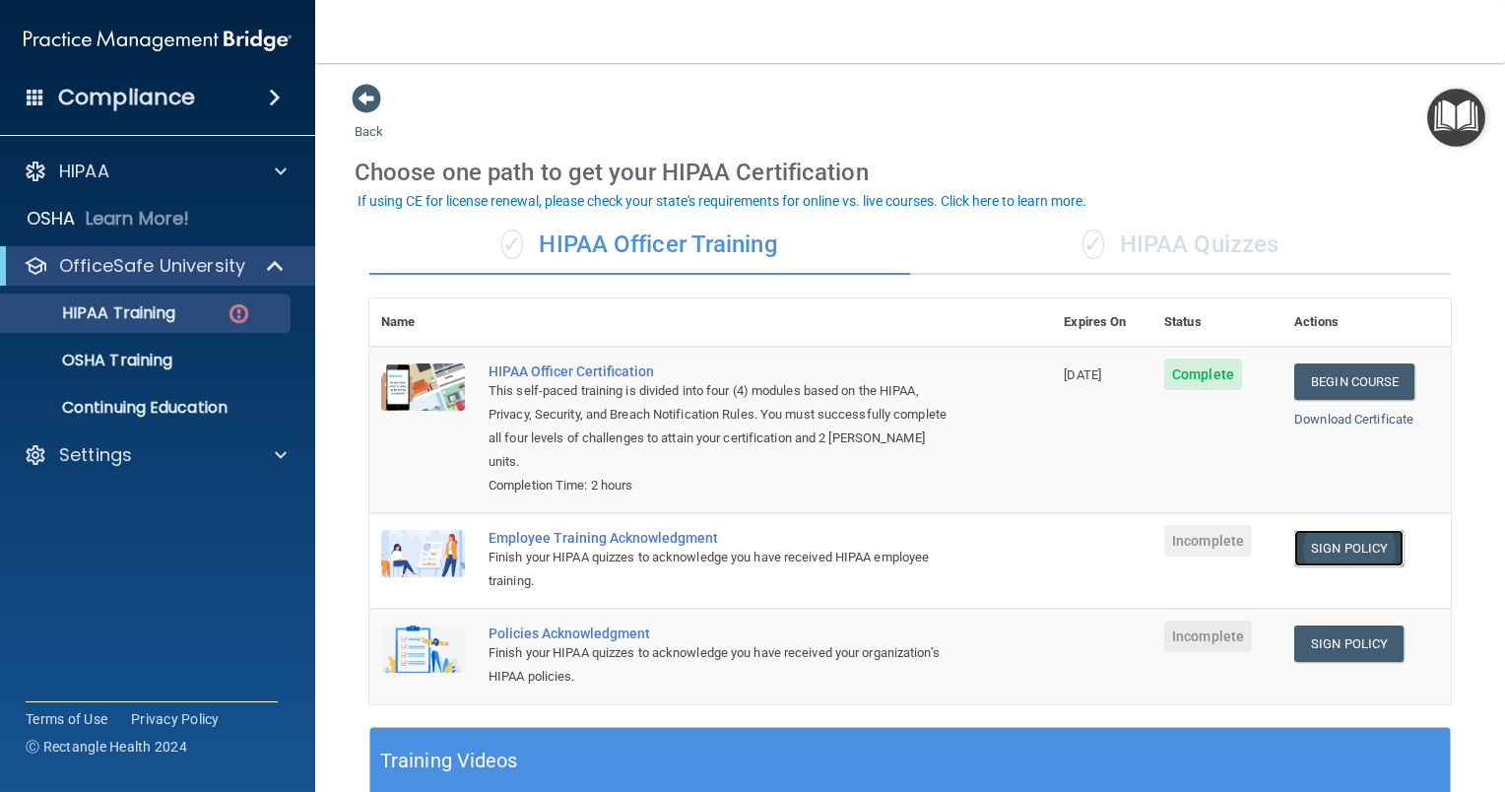
click at [1321, 554] on link "Sign Policy" at bounding box center [1348, 548] width 109 height 36
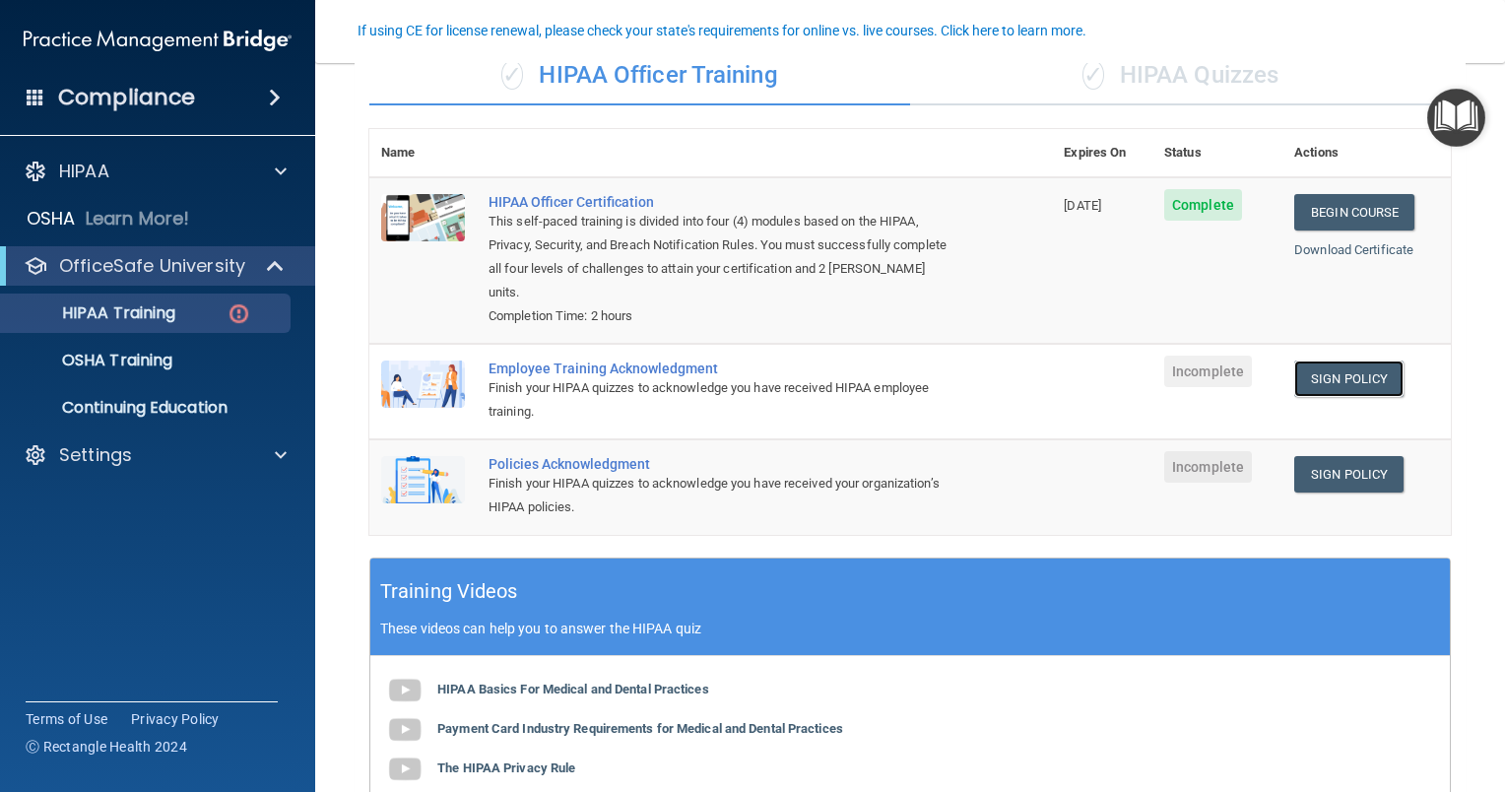
scroll to position [171, 0]
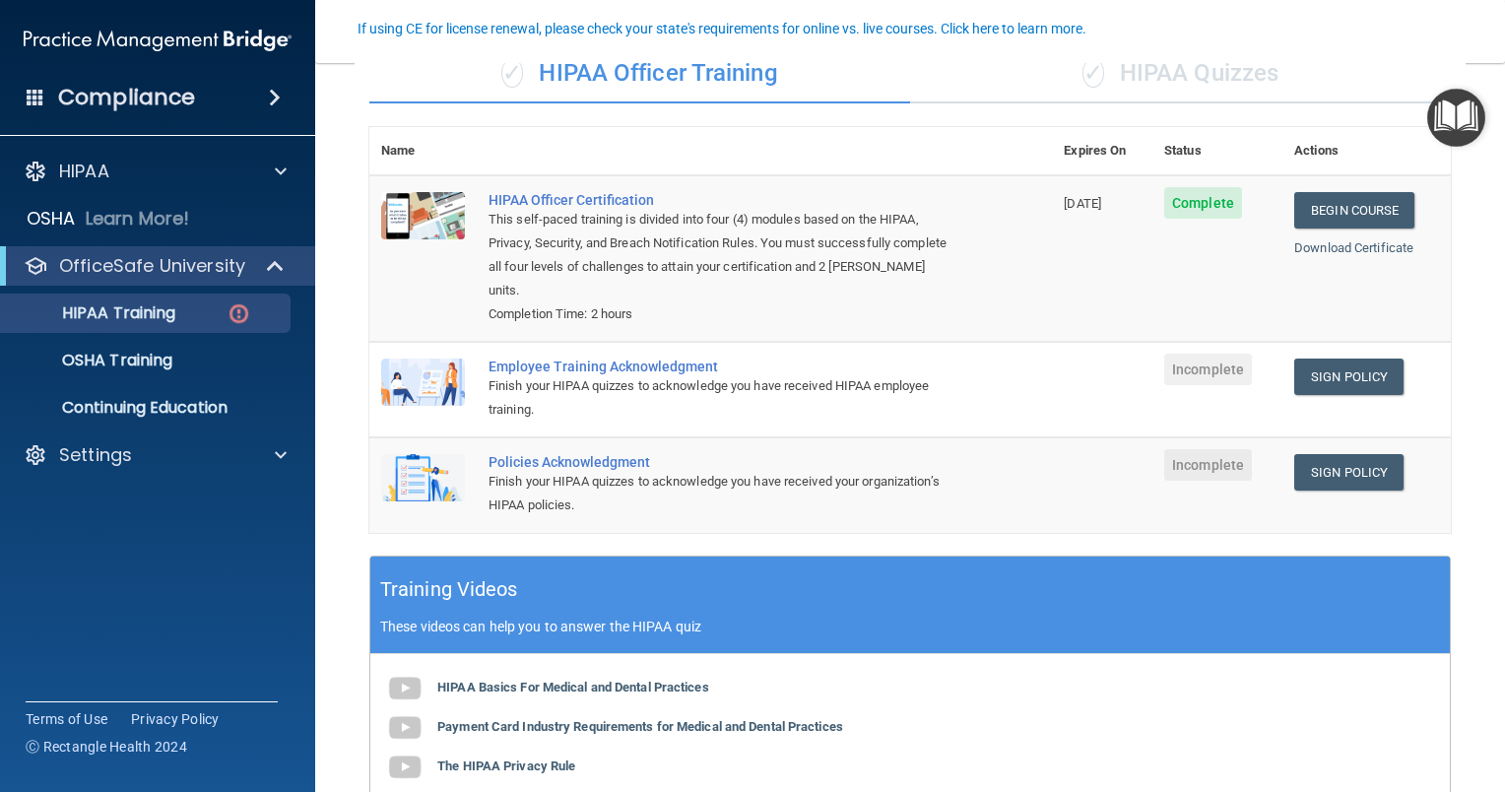
click at [587, 363] on div "Employee Training Acknowledgment" at bounding box center [721, 366] width 465 height 16
click at [668, 366] on div "Employee Training Acknowledgment" at bounding box center [721, 366] width 465 height 16
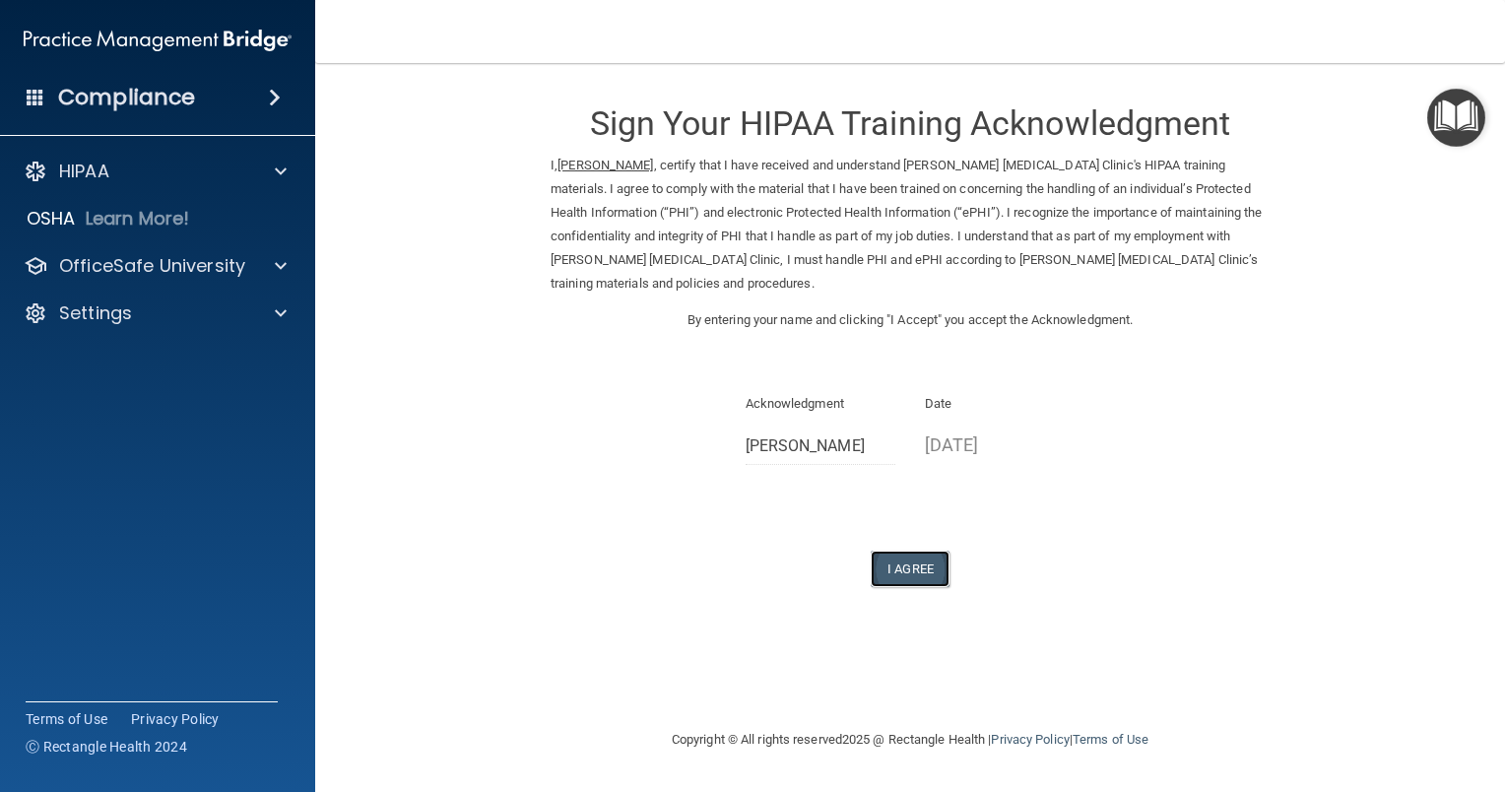
click at [902, 567] on button "I Agree" at bounding box center [910, 569] width 79 height 36
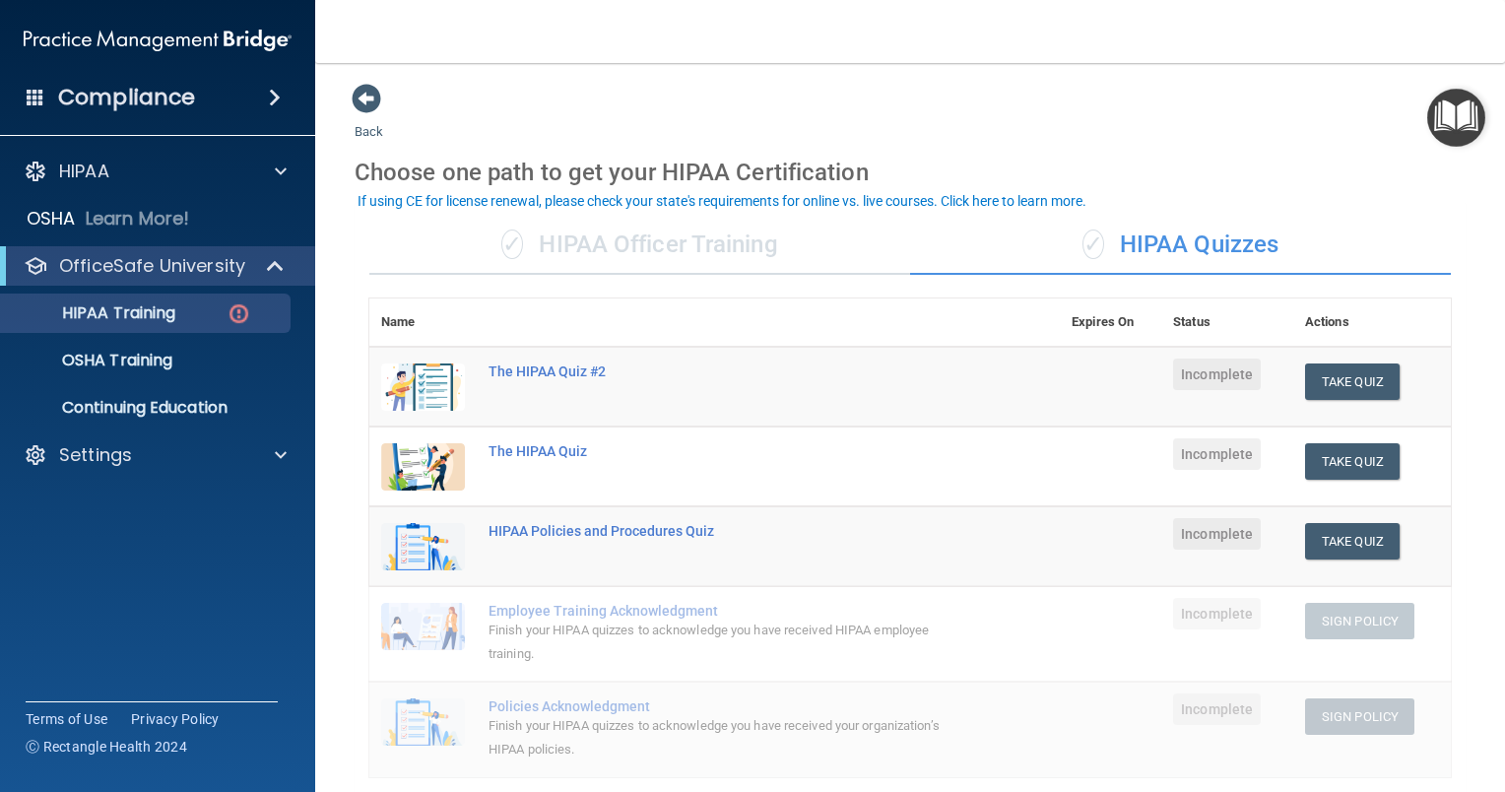
click at [709, 240] on div "✓ HIPAA Officer Training" at bounding box center [639, 245] width 541 height 59
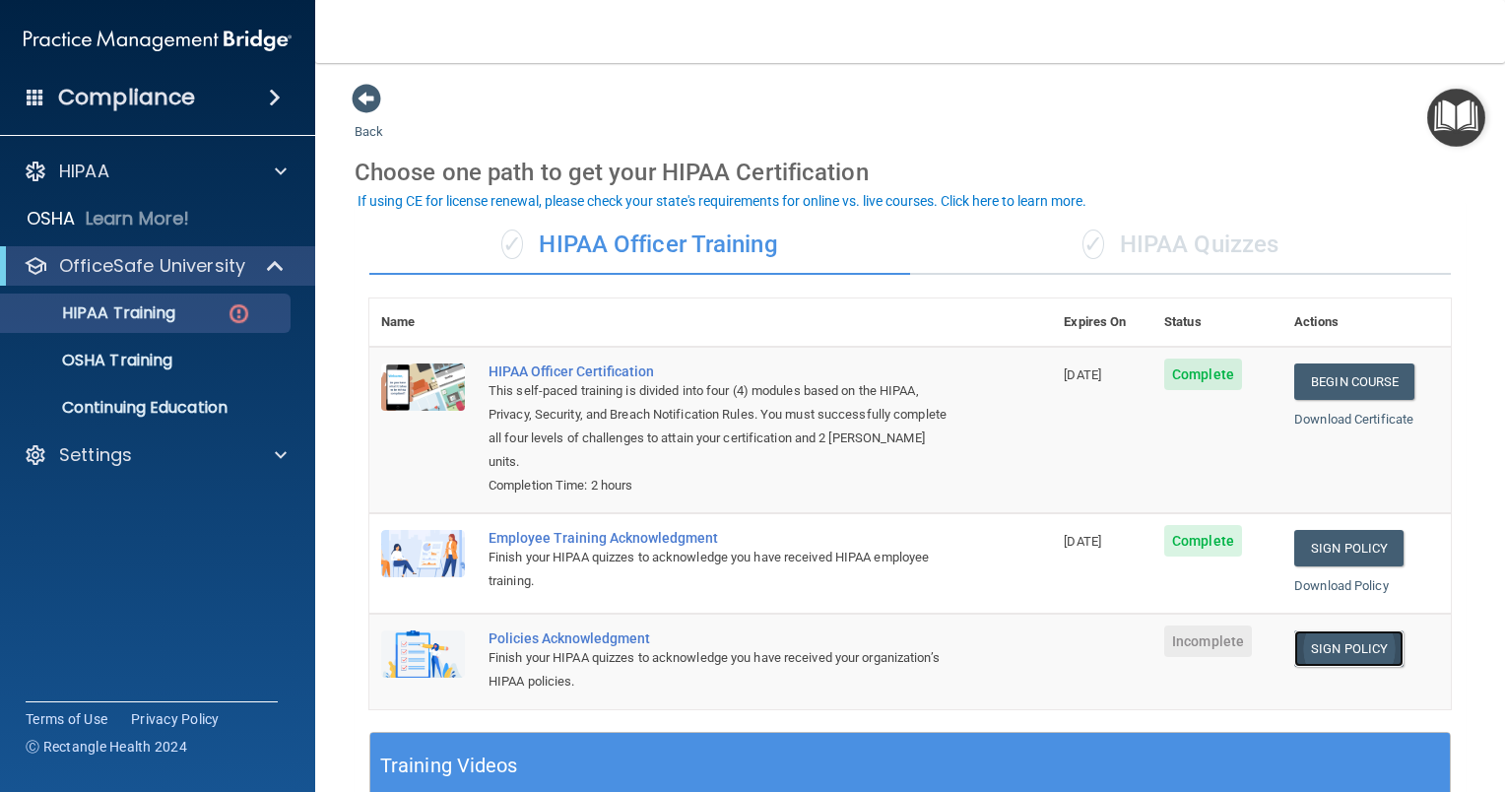
click at [1335, 662] on link "Sign Policy" at bounding box center [1348, 648] width 109 height 36
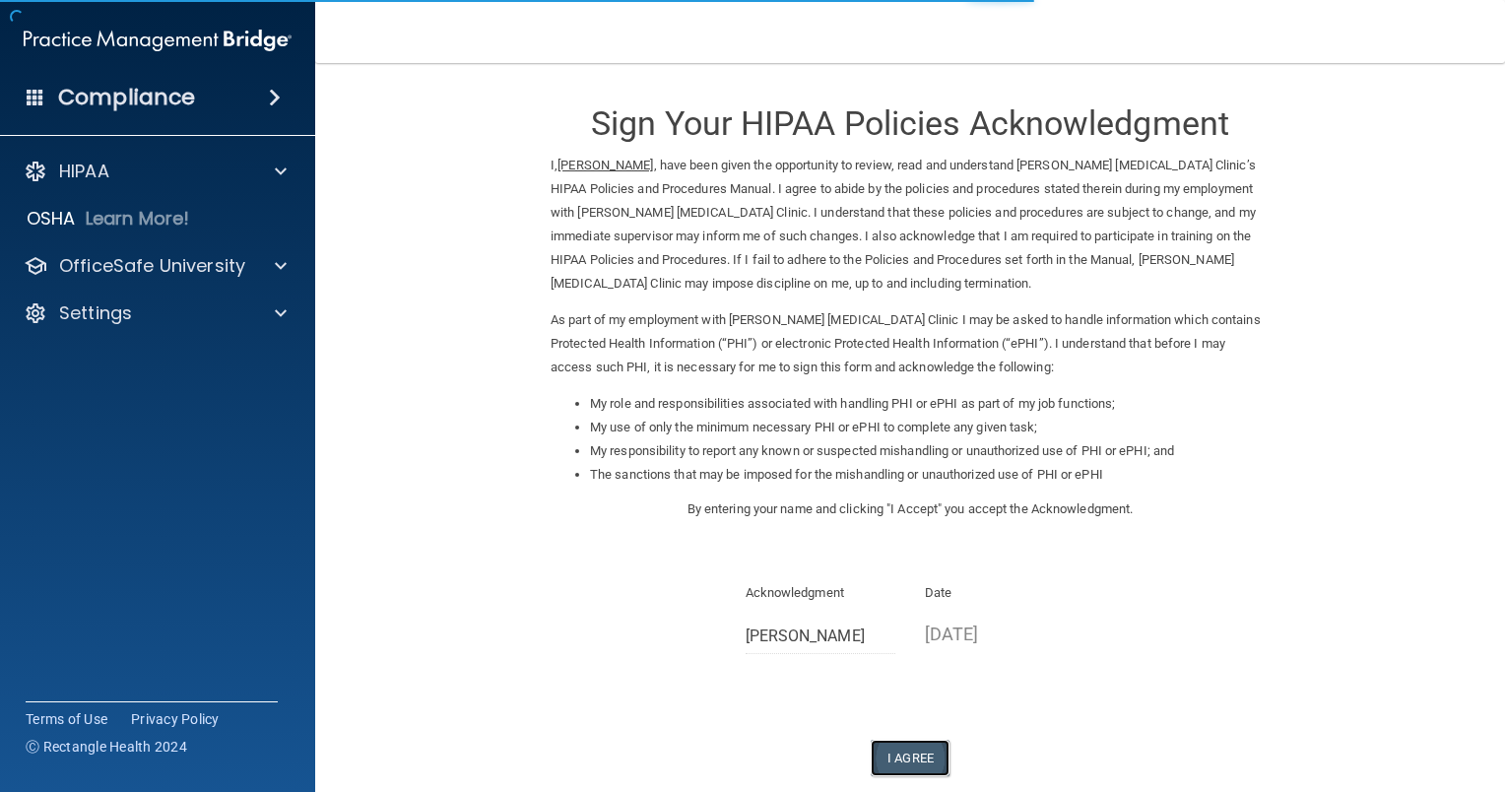
click at [898, 762] on button "I Agree" at bounding box center [910, 758] width 79 height 36
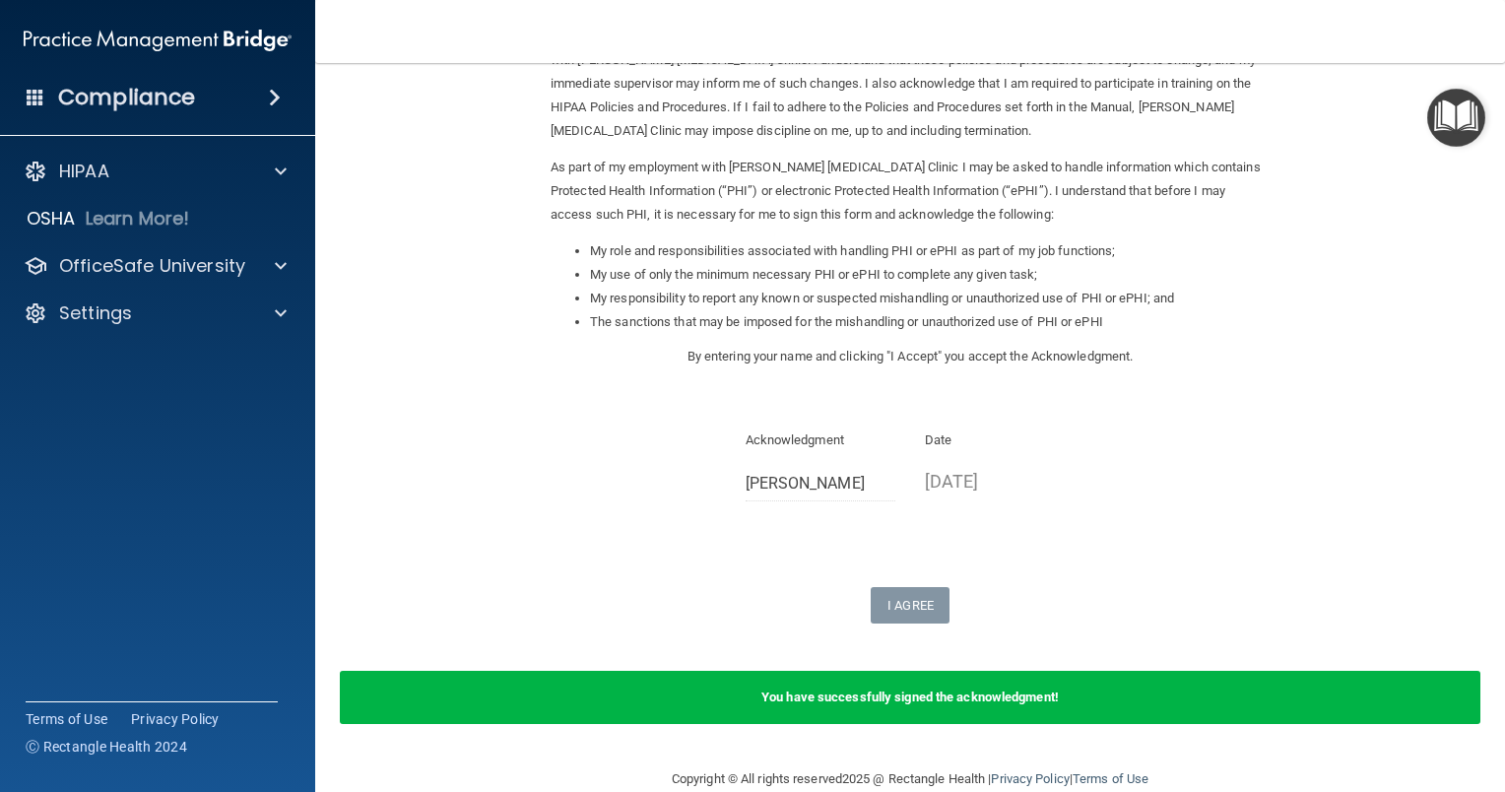
scroll to position [186, 0]
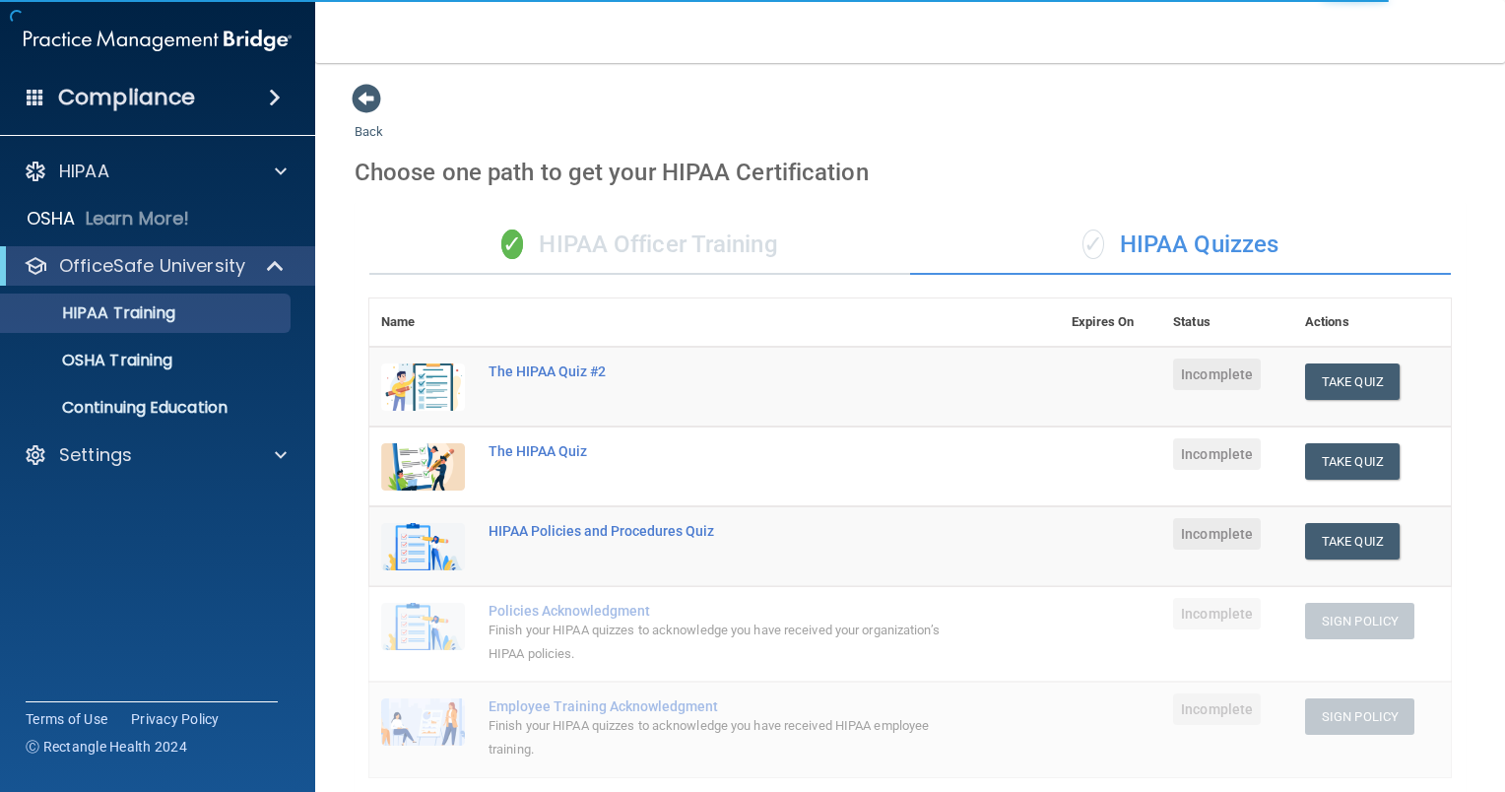
click at [733, 243] on div "✓ HIPAA Officer Training" at bounding box center [639, 245] width 541 height 59
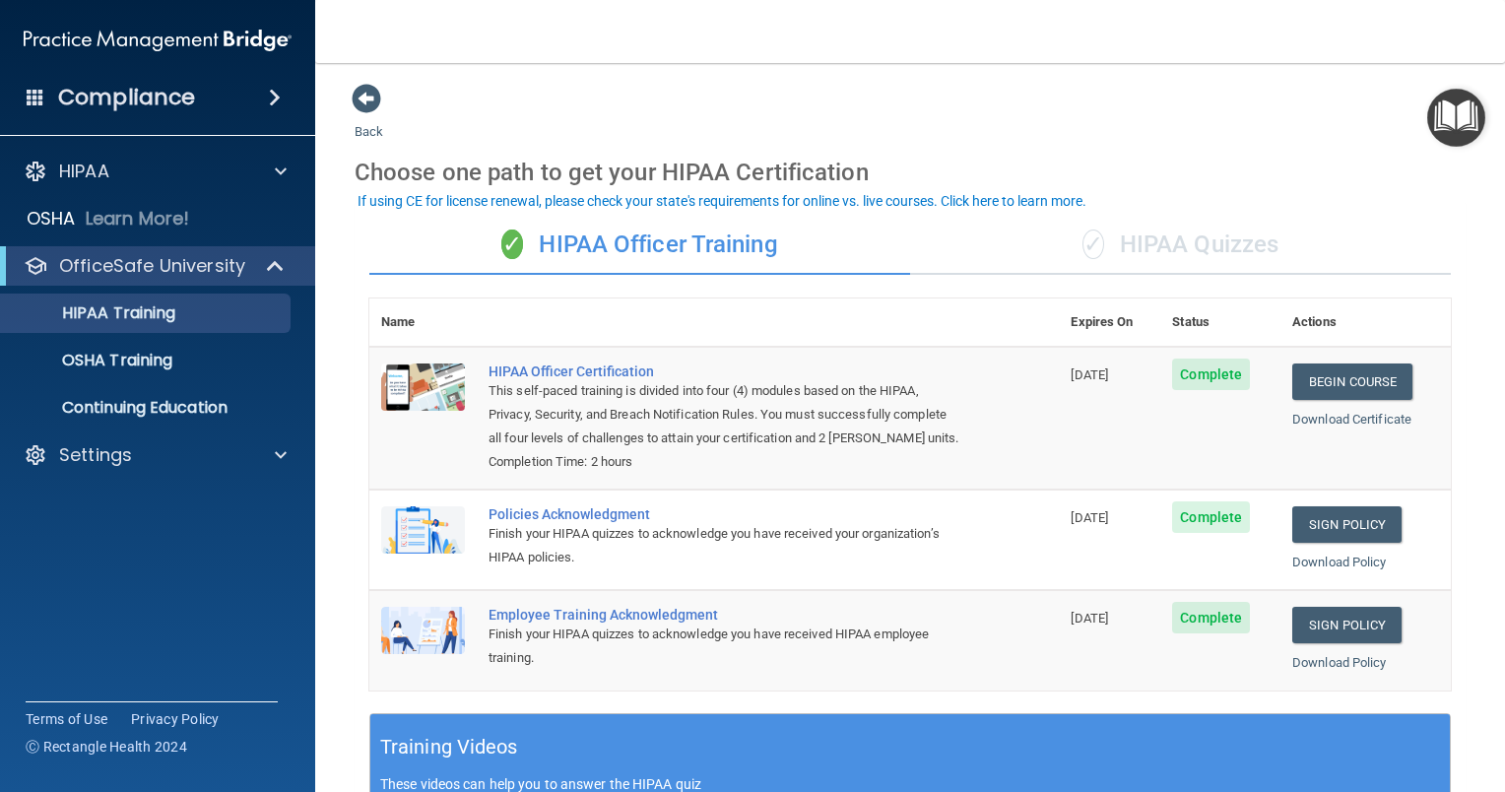
click at [1209, 254] on div "✓ HIPAA Quizzes" at bounding box center [1180, 245] width 541 height 59
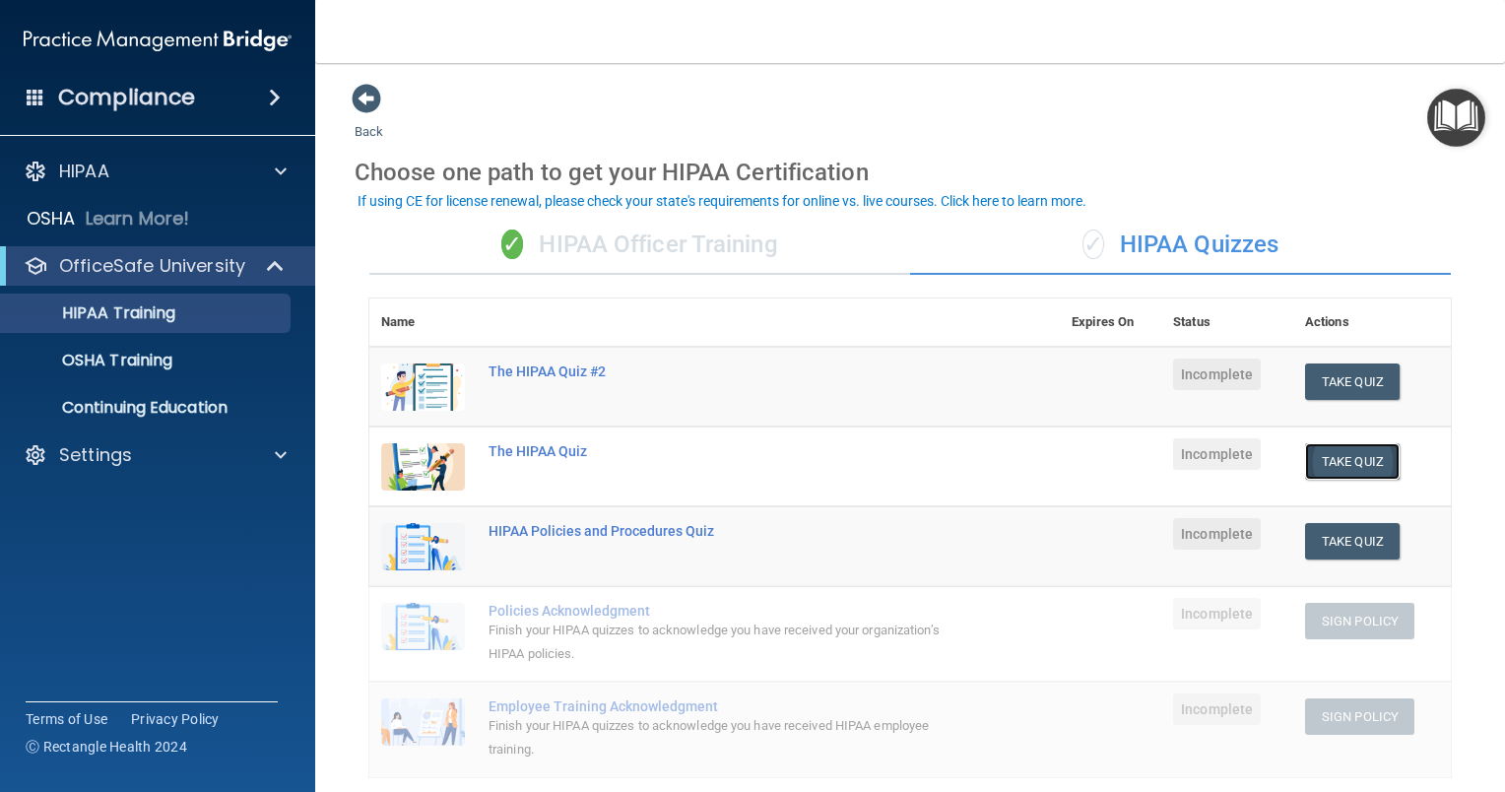
click at [1343, 460] on button "Take Quiz" at bounding box center [1352, 461] width 95 height 36
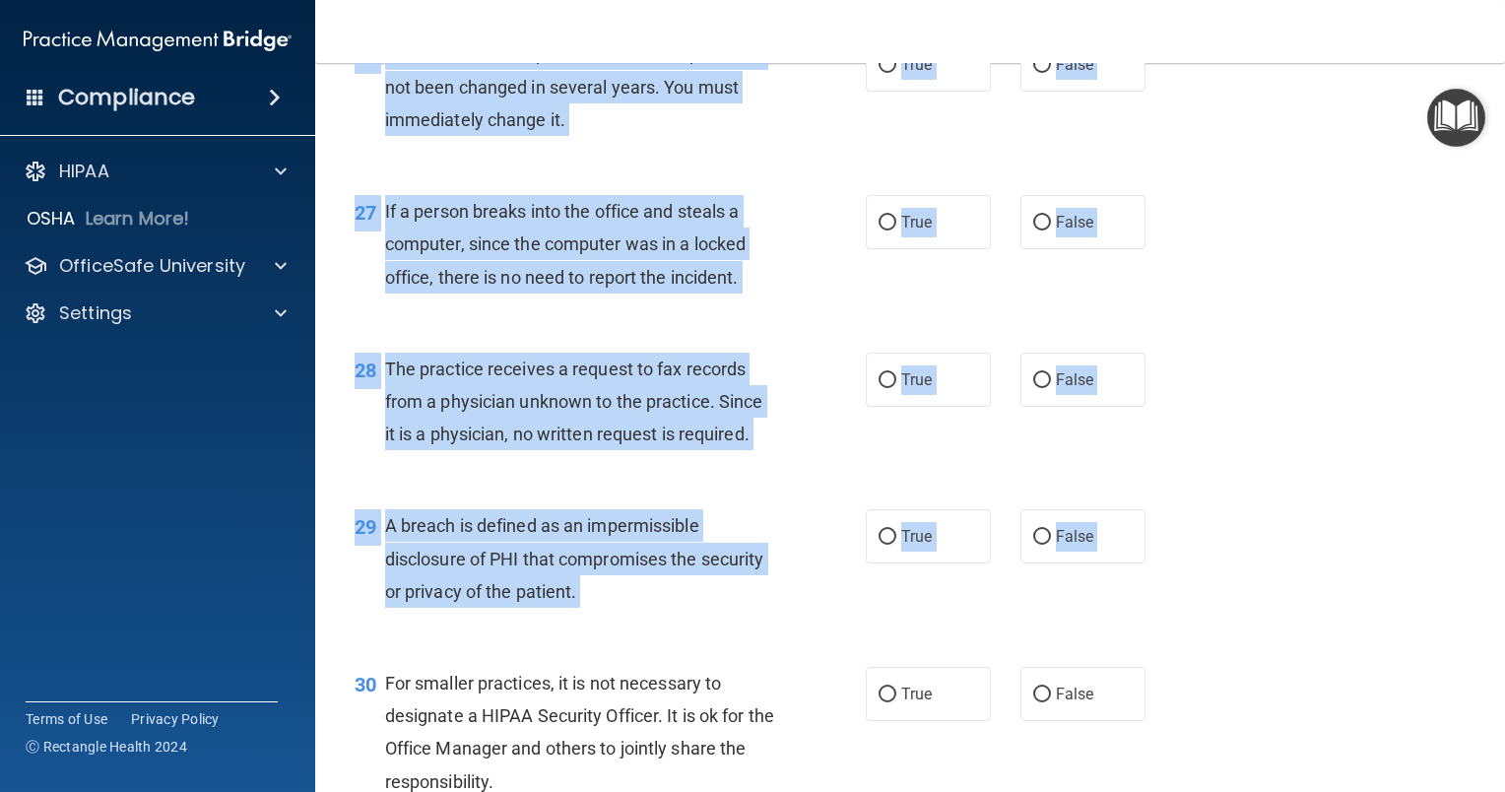
scroll to position [4644, 0]
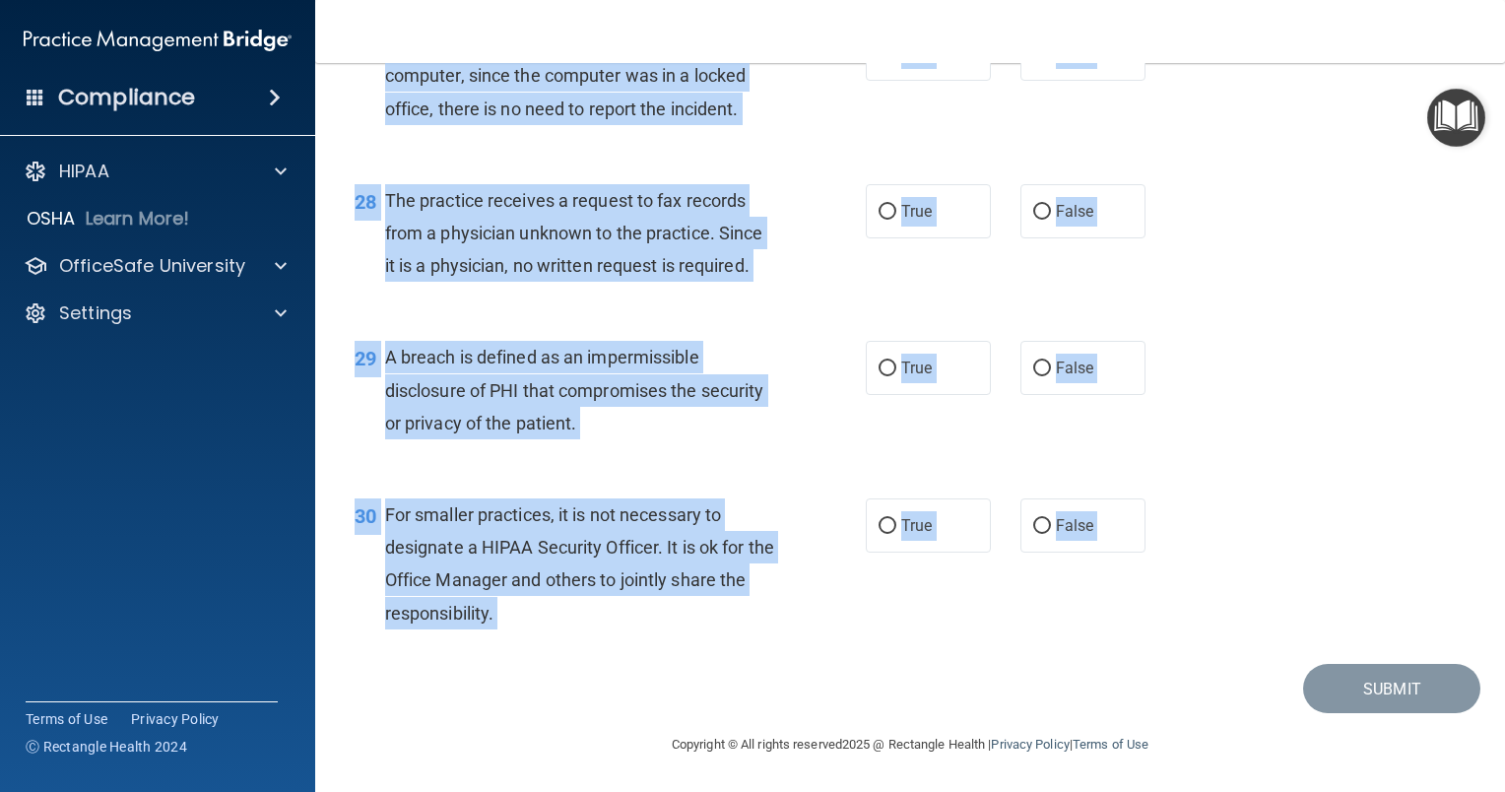
drag, startPoint x: 381, startPoint y: 165, endPoint x: 630, endPoint y: 687, distance: 578.4
copy main "Patients who believe that their PHI has been compromised have the right to make…"
click at [654, 657] on div "30 For smaller practices, it is not necessary to designate a HIPAA Security Off…" at bounding box center [910, 569] width 1140 height 190
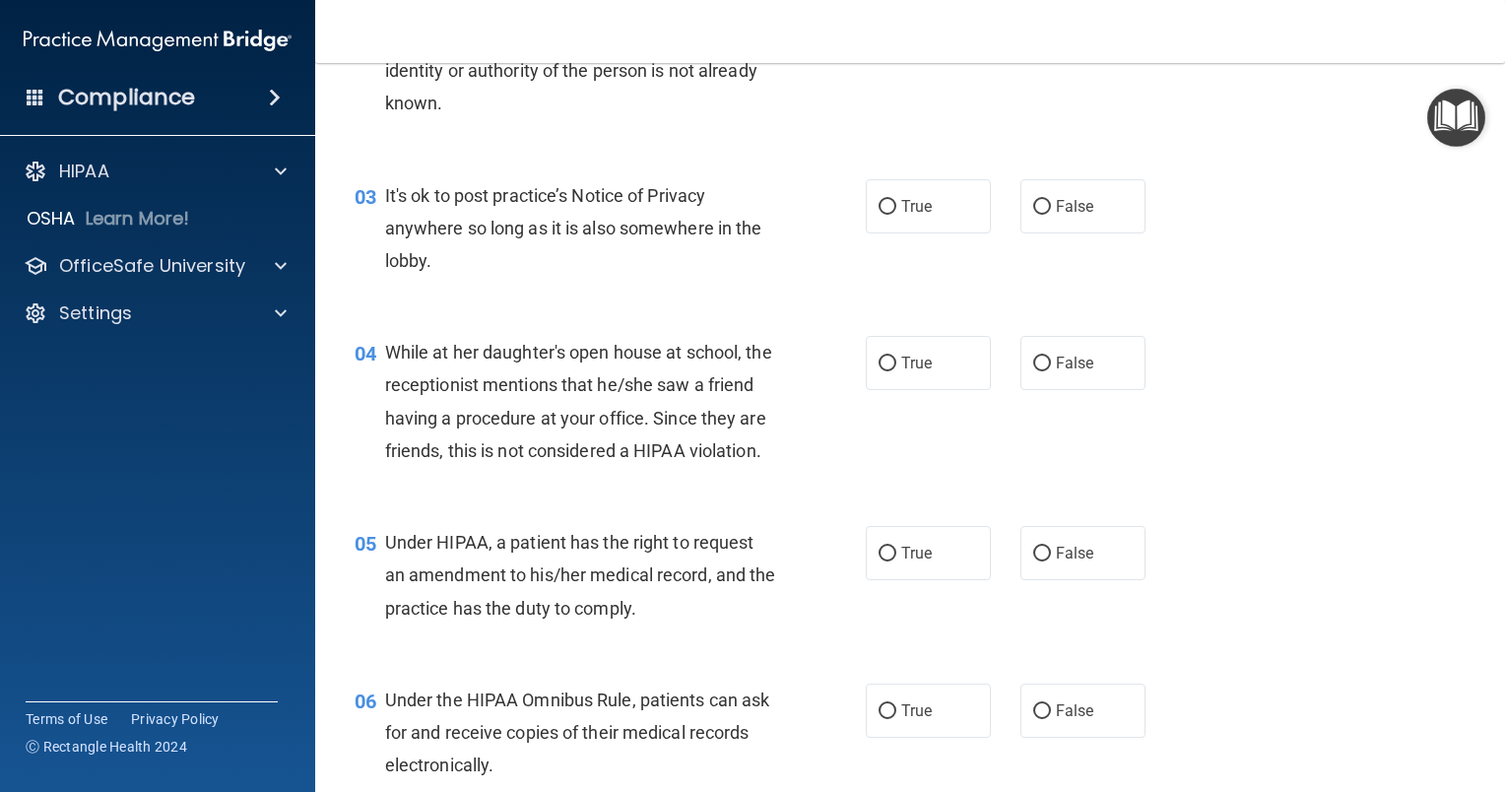
scroll to position [0, 0]
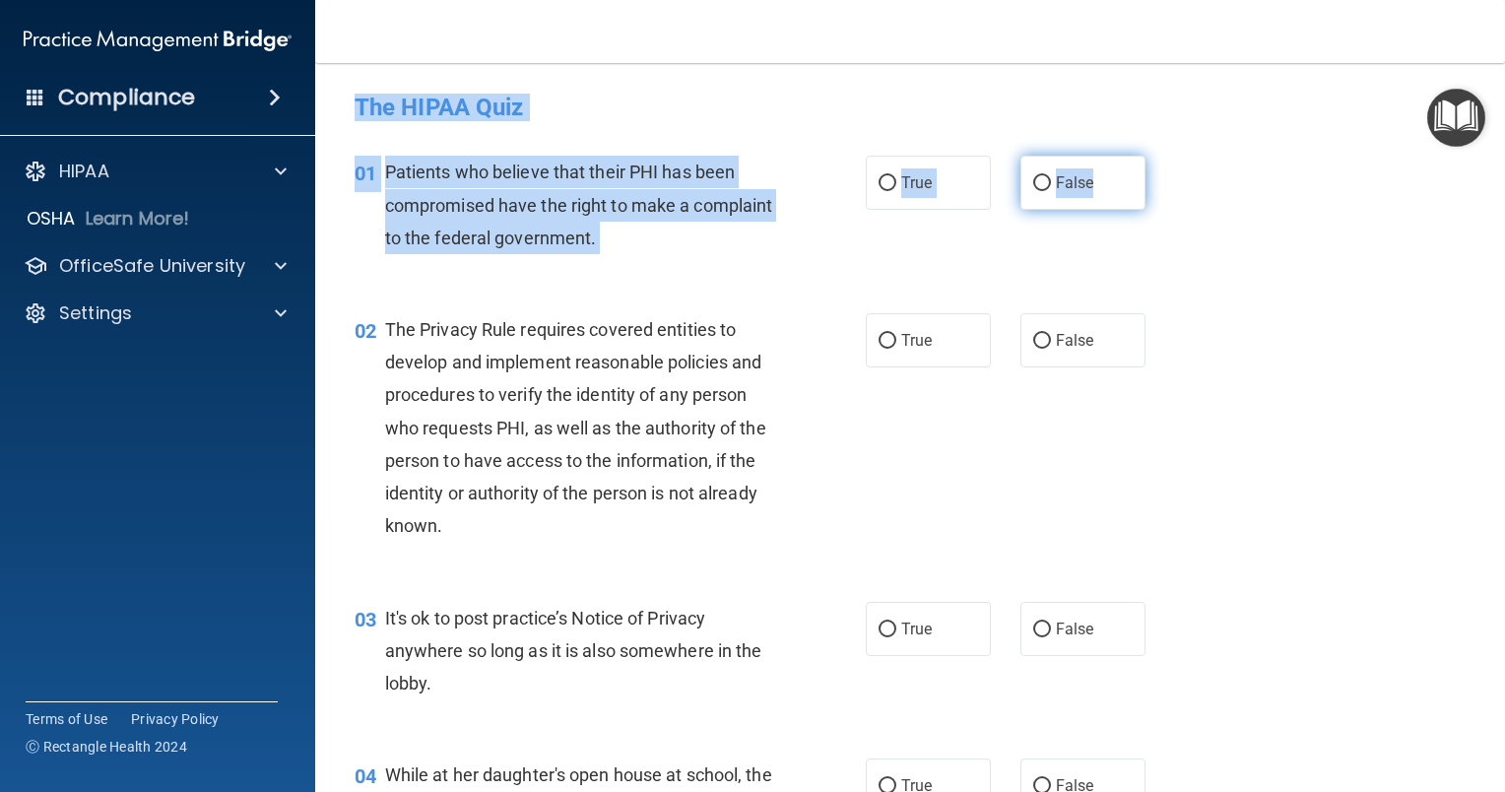
drag, startPoint x: 355, startPoint y: 98, endPoint x: 1127, endPoint y: 201, distance: 778.9
copy form "The HIPAA Quiz This quiz doesn’t expire until . Are you sure you want to take t…"
click at [738, 115] on h4 "The HIPAA Quiz" at bounding box center [910, 108] width 1111 height 26
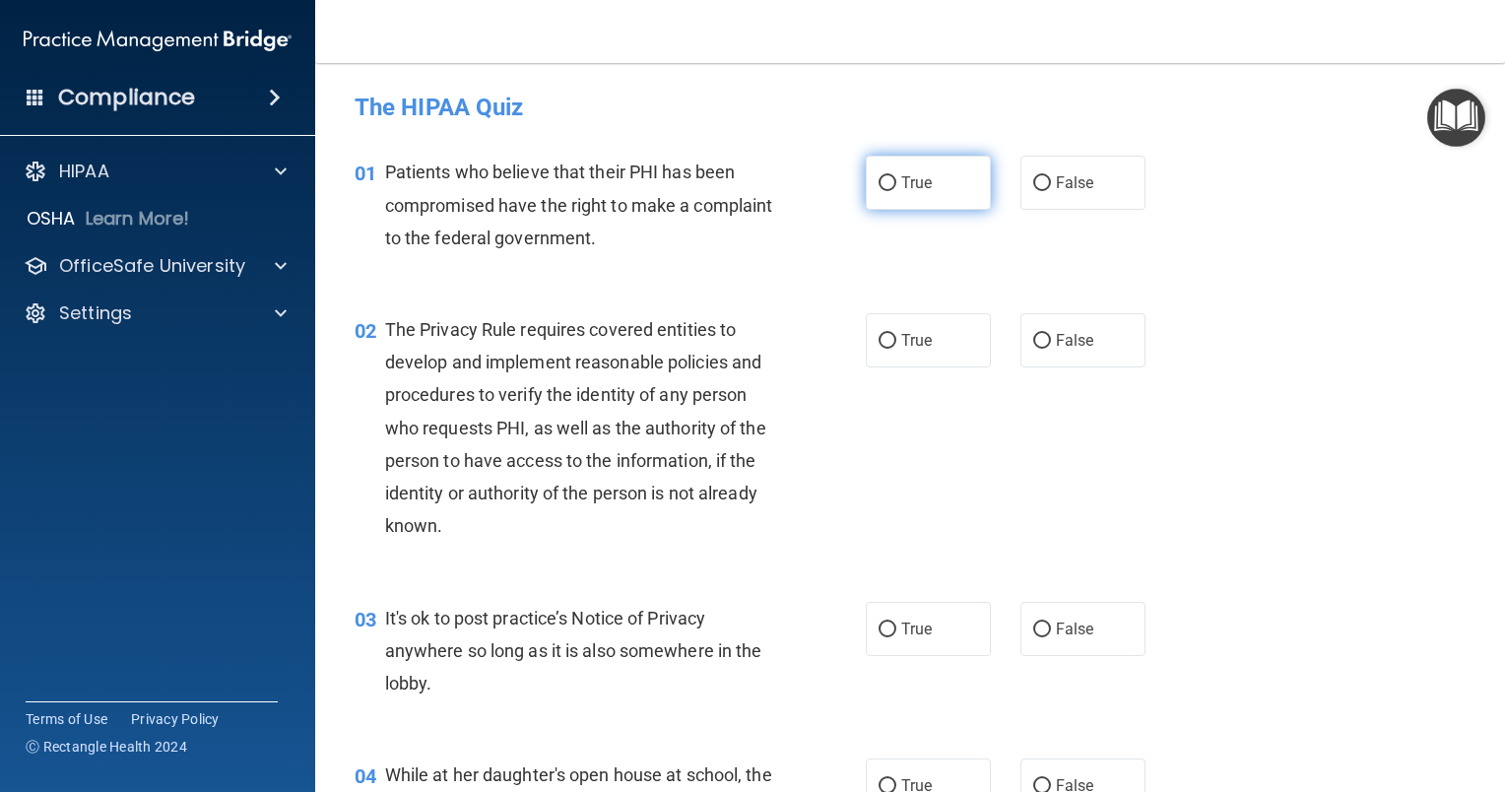
click at [902, 160] on label "True" at bounding box center [928, 183] width 125 height 54
click at [896, 176] on input "True" at bounding box center [888, 183] width 18 height 15
radio input "true"
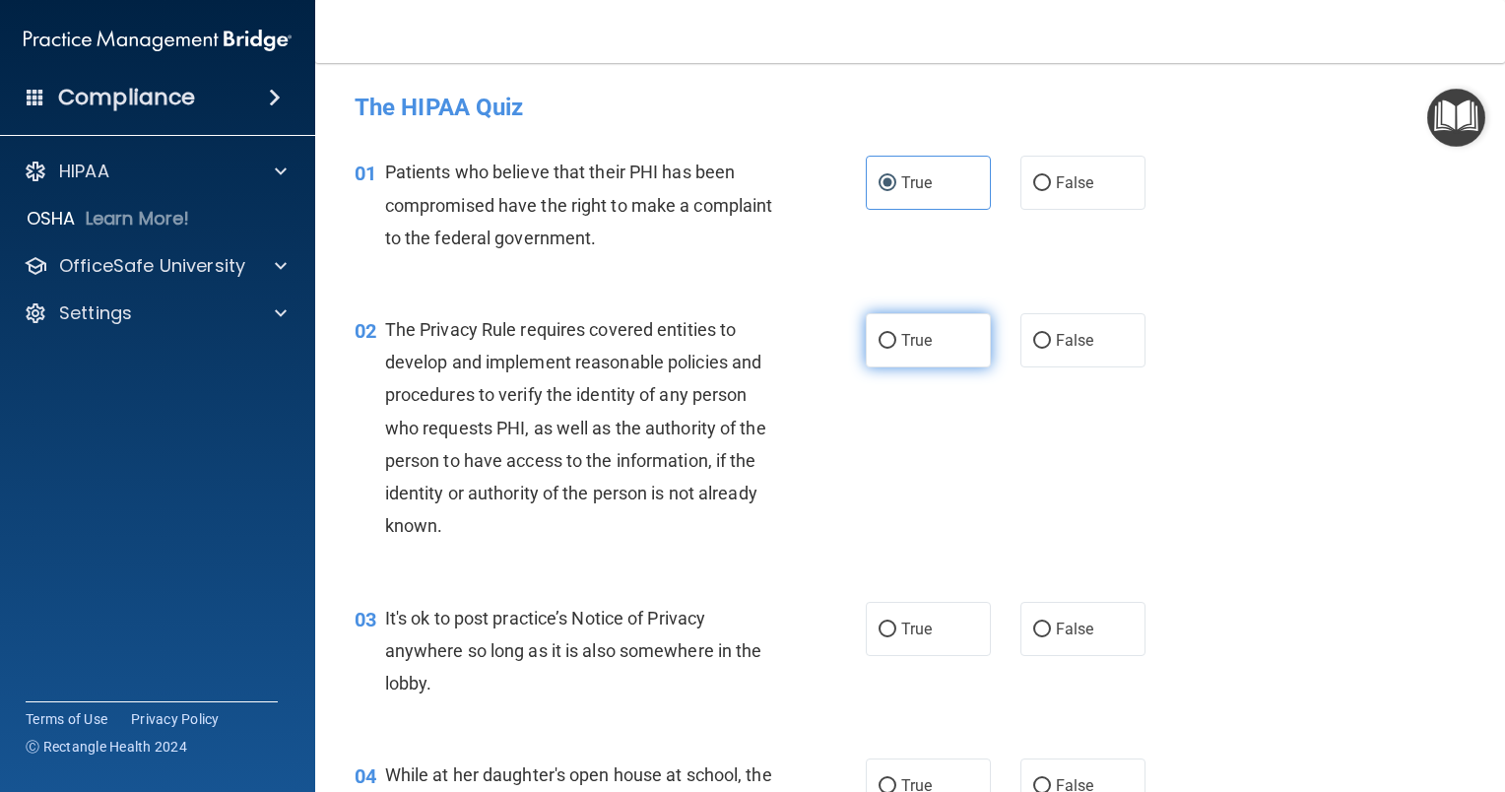
click at [900, 355] on label "True" at bounding box center [928, 340] width 125 height 54
click at [896, 349] on input "True" at bounding box center [888, 341] width 18 height 15
radio input "true"
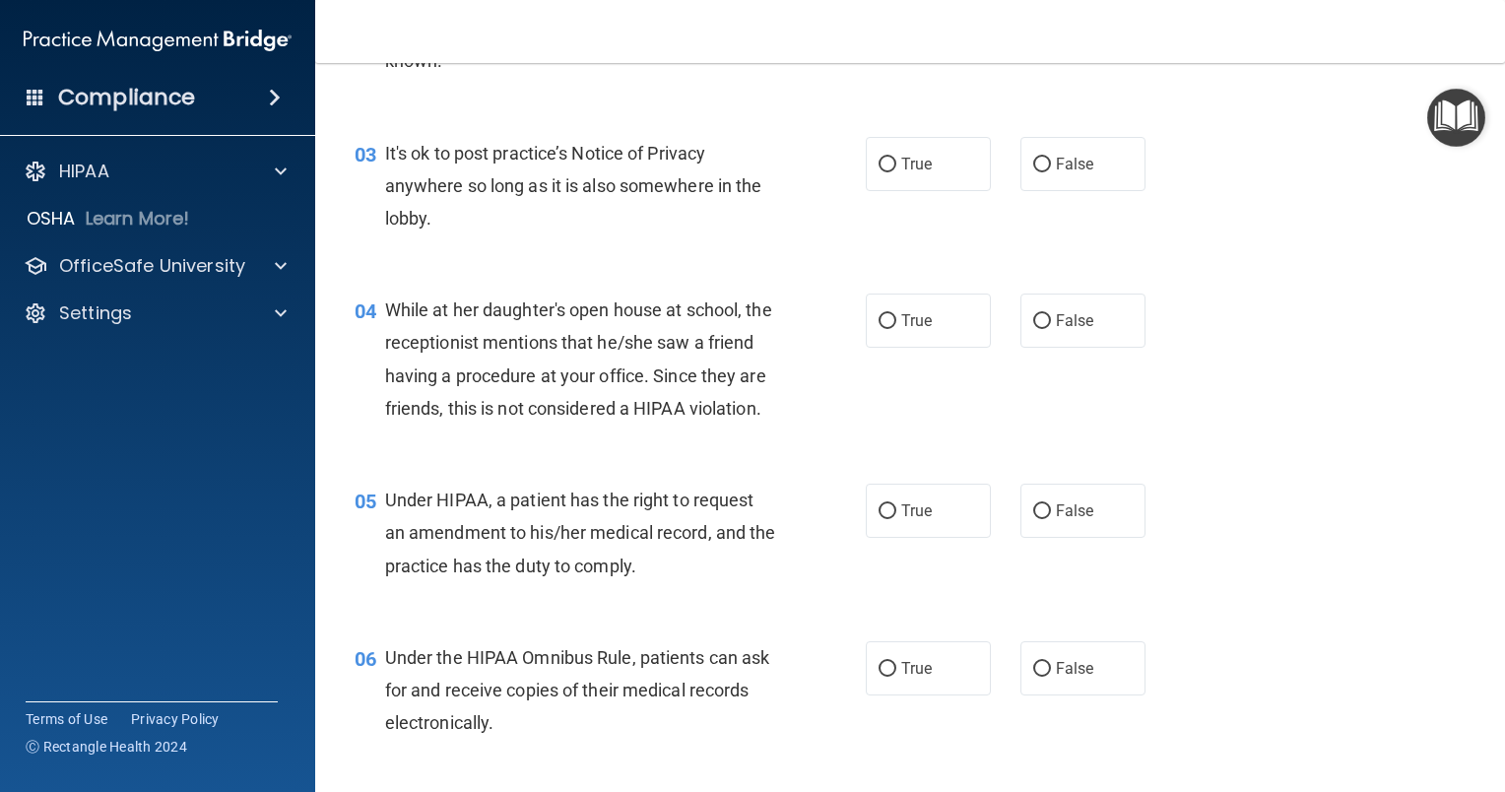
scroll to position [465, 0]
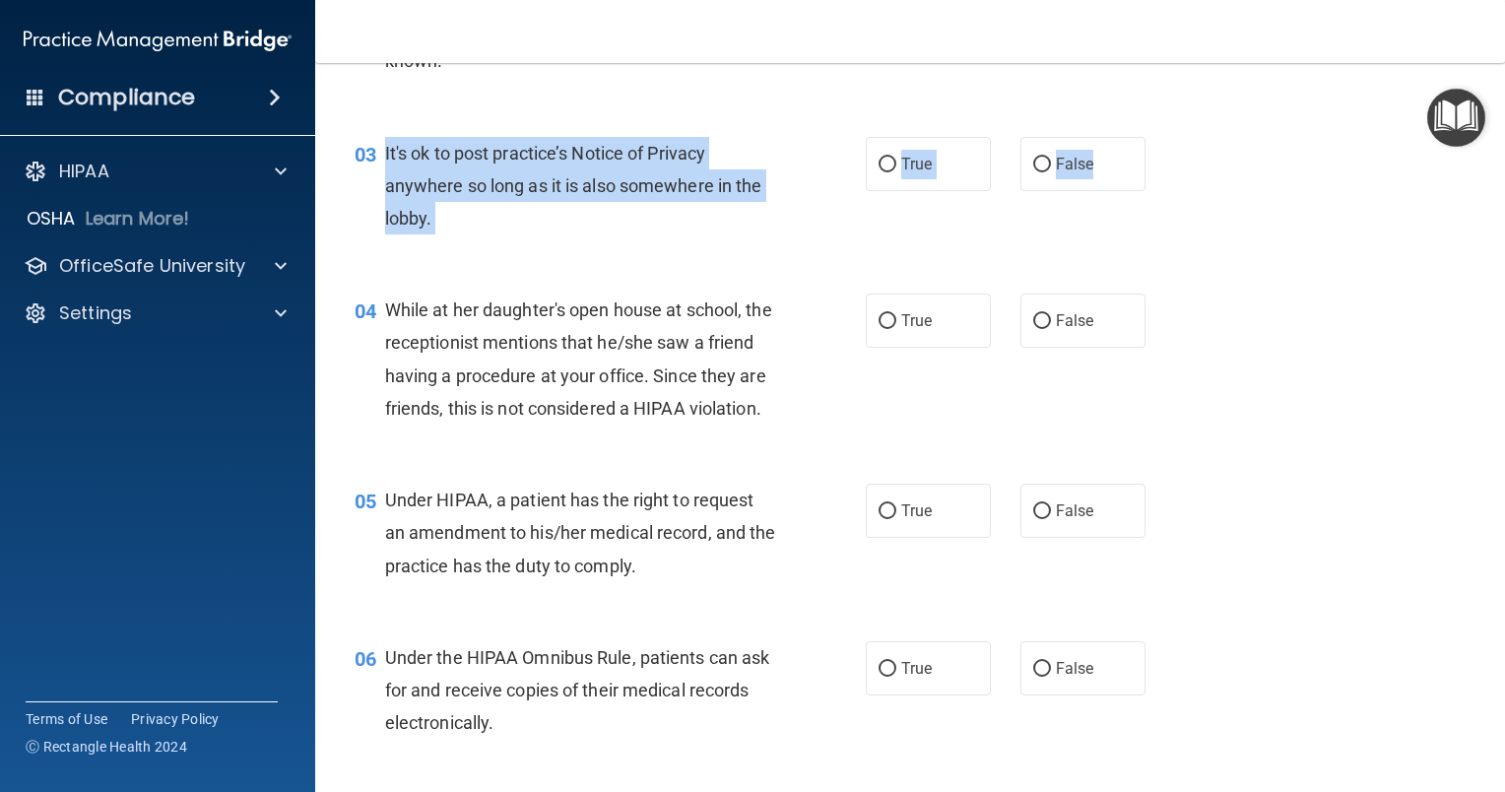
drag, startPoint x: 378, startPoint y: 146, endPoint x: 1153, endPoint y: 176, distance: 775.7
click at [1166, 137] on ng-form "03 It's ok to post practice’s Notice of Privacy anywhere so long as it is also …" at bounding box center [1166, 137] width 0 height 0
copy ng-form "It's ok to post practice’s Notice of Privacy anywhere so long as it is also som…"
click at [597, 181] on span "It's ok to post practice’s Notice of Privacy anywhere so long as it is also som…" at bounding box center [573, 186] width 377 height 86
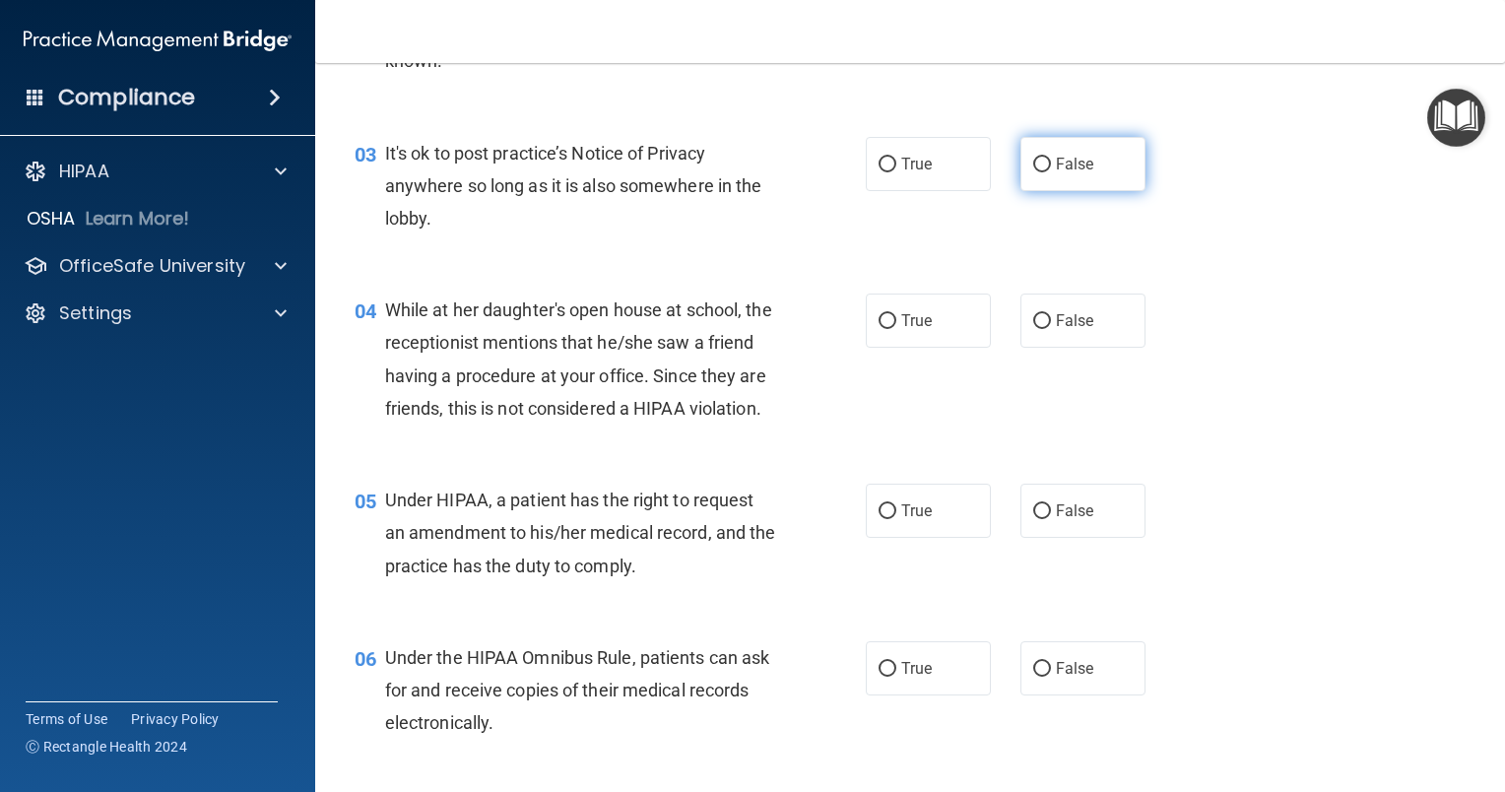
click at [1072, 162] on span "False" at bounding box center [1075, 164] width 38 height 19
click at [1051, 162] on input "False" at bounding box center [1042, 165] width 18 height 15
radio input "true"
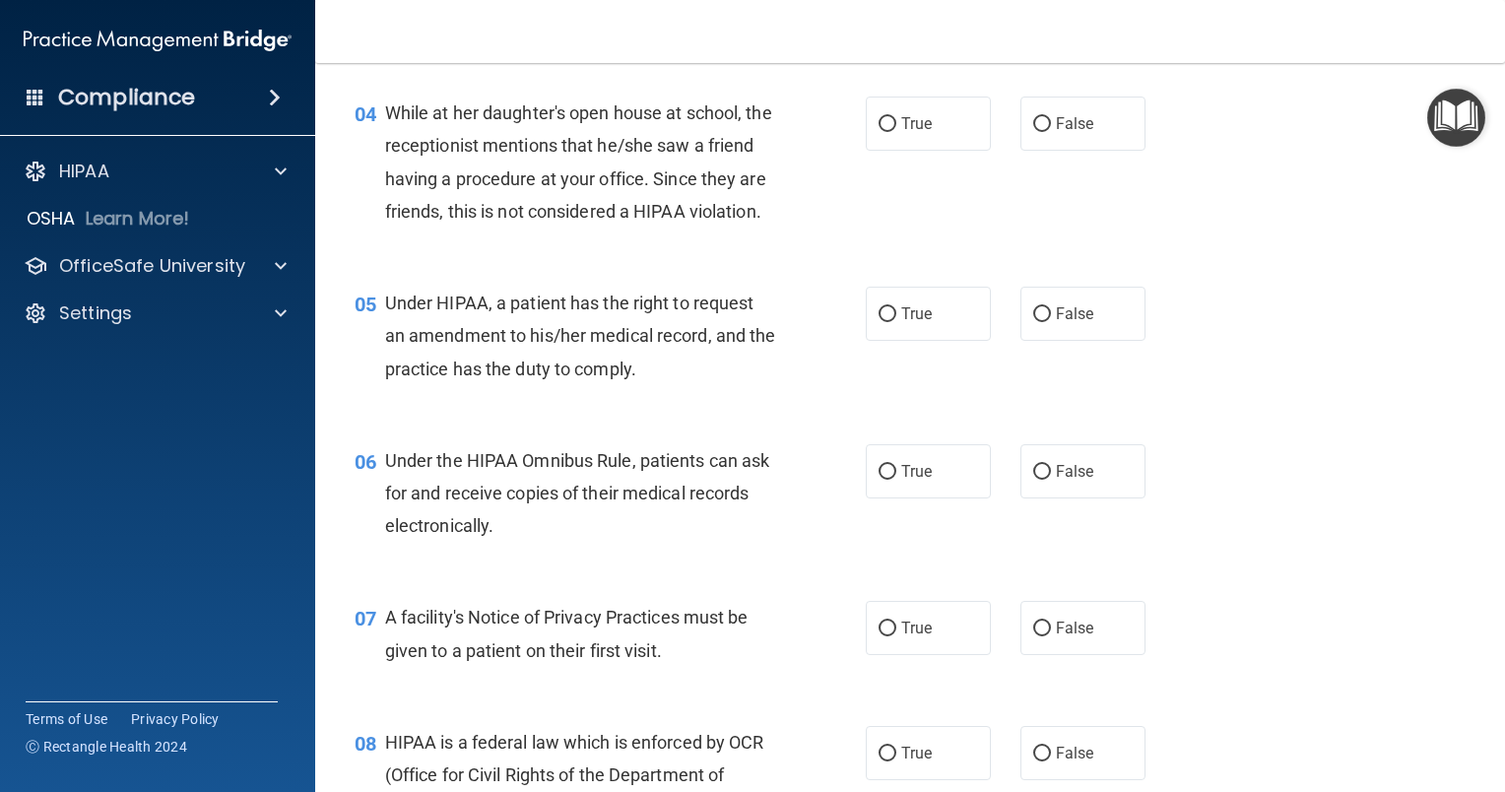
scroll to position [664, 0]
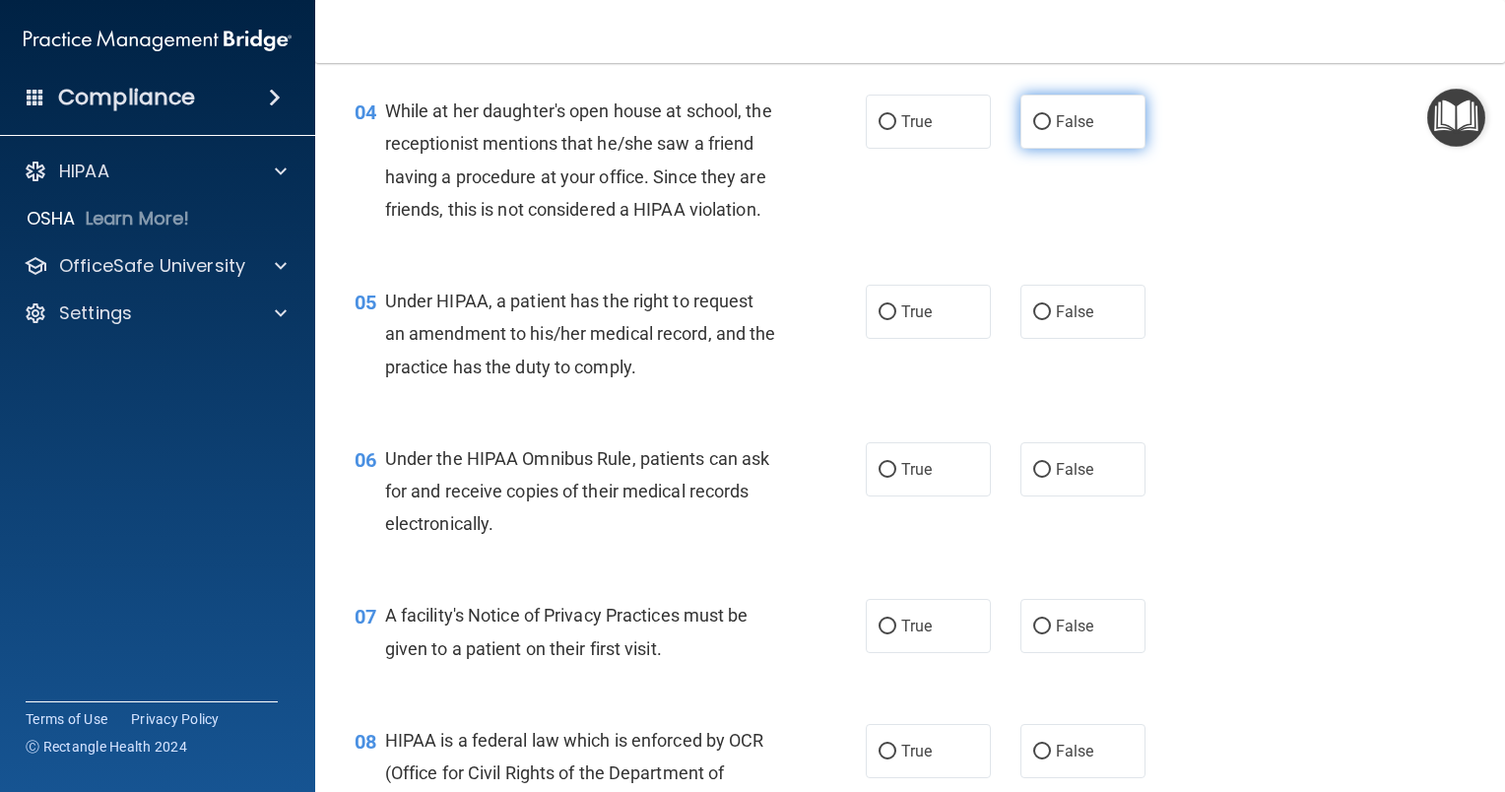
click at [1051, 146] on label "False" at bounding box center [1082, 122] width 125 height 54
click at [1051, 130] on input "False" at bounding box center [1042, 122] width 18 height 15
radio input "true"
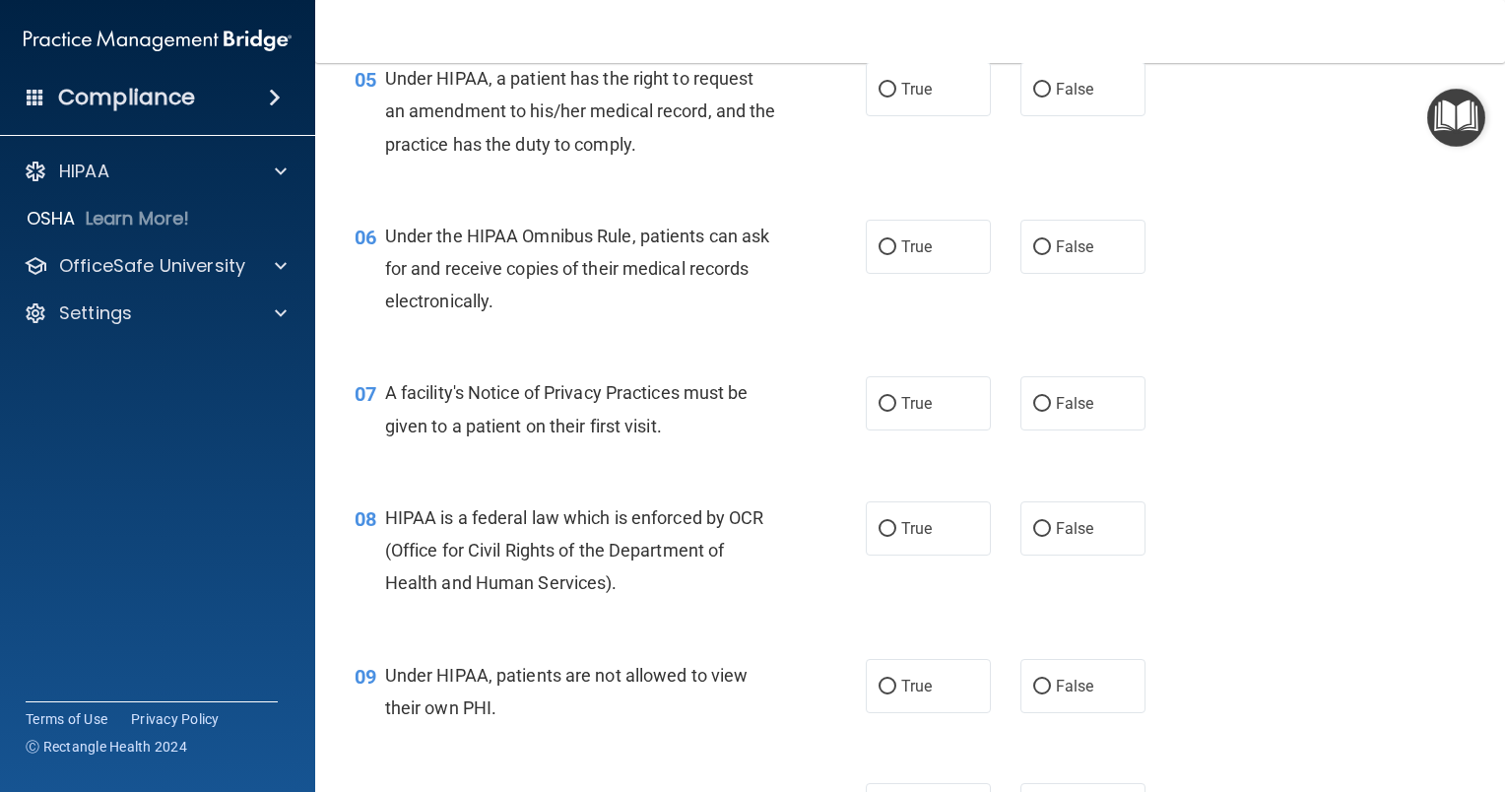
scroll to position [886, 0]
click at [1060, 98] on span "False" at bounding box center [1075, 89] width 38 height 19
click at [1051, 98] on input "False" at bounding box center [1042, 90] width 18 height 15
radio input "true"
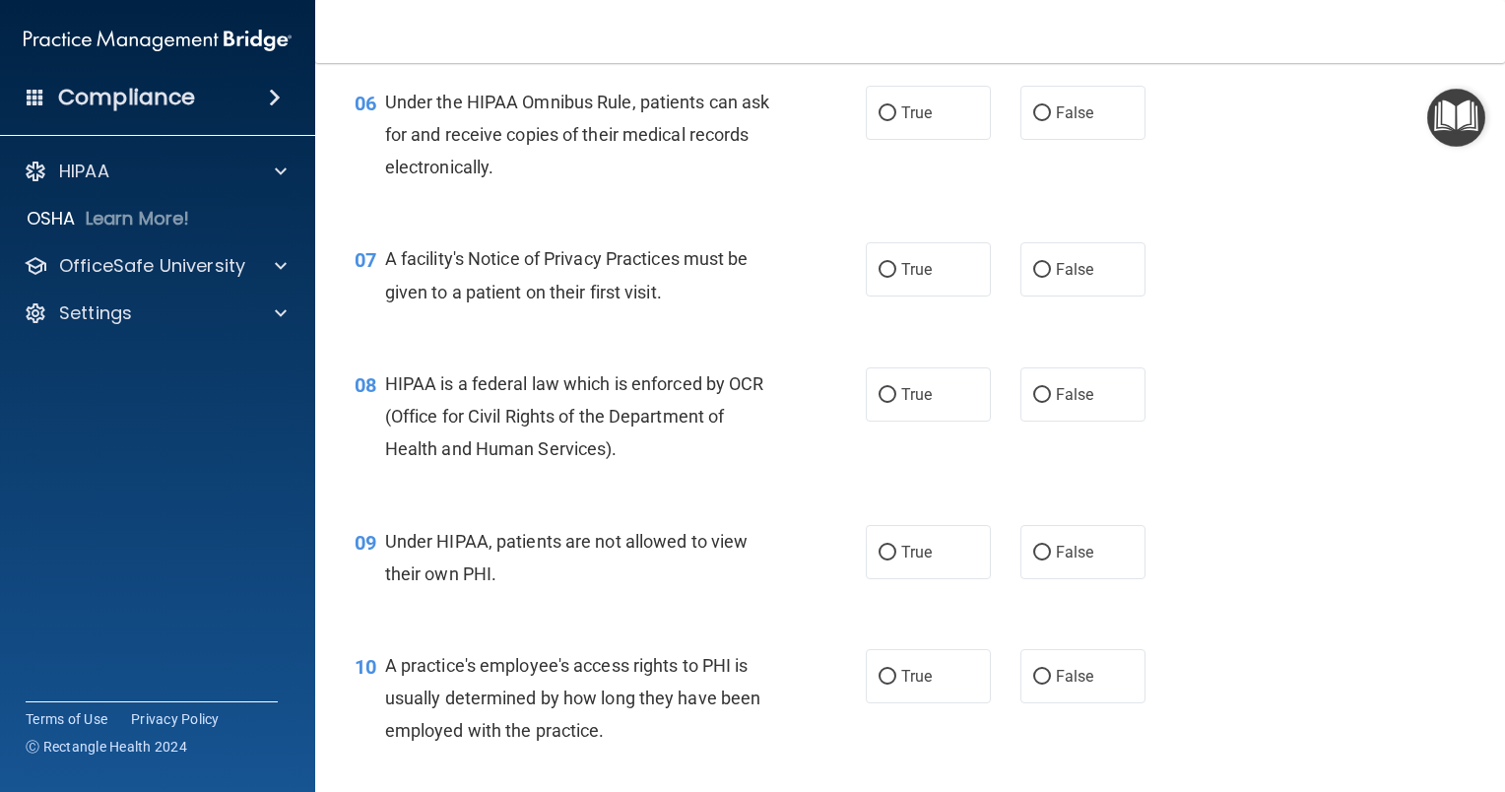
scroll to position [1020, 0]
click at [909, 134] on label "True" at bounding box center [928, 113] width 125 height 54
click at [896, 121] on input "True" at bounding box center [888, 113] width 18 height 15
radio input "true"
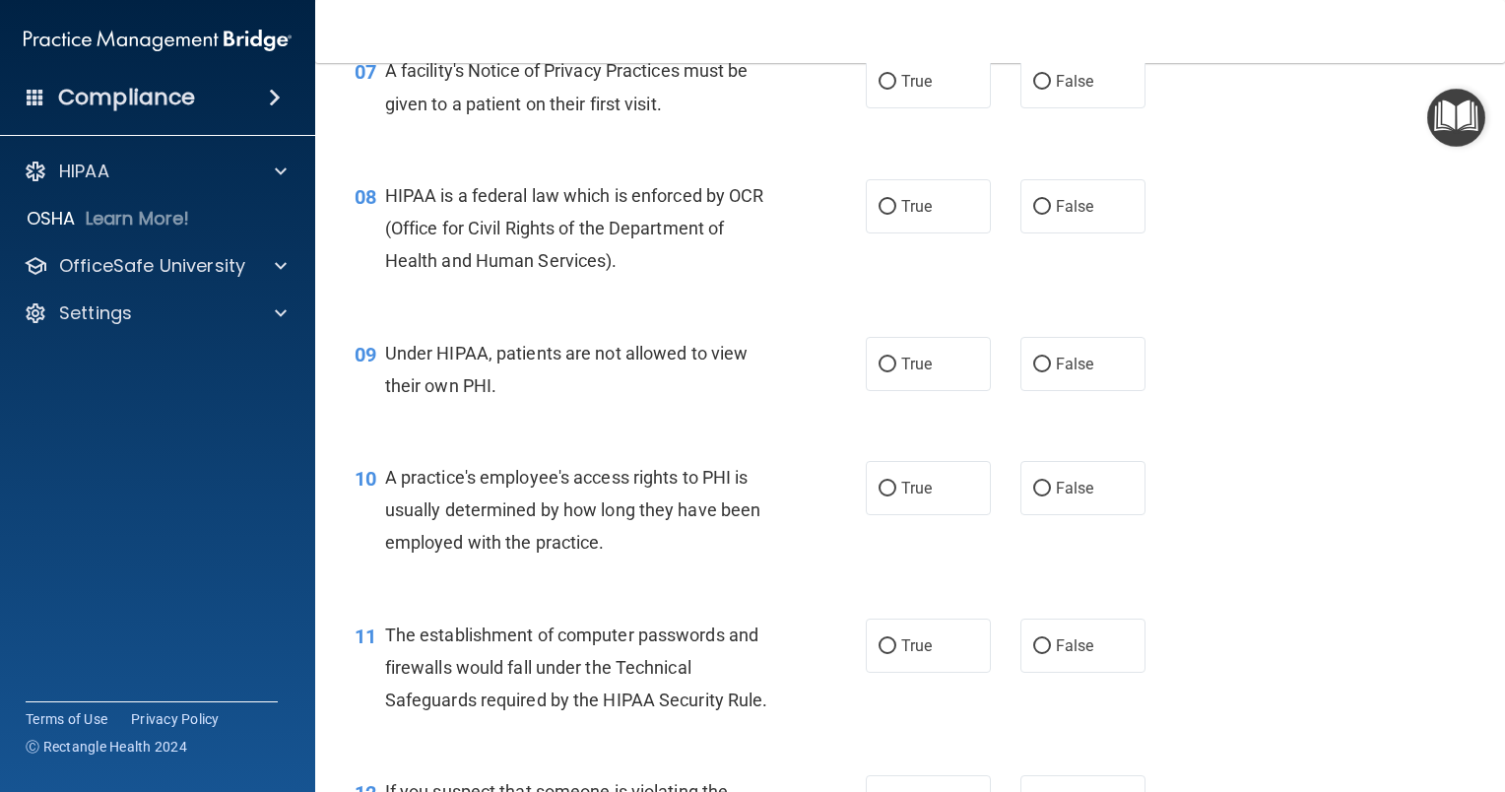
scroll to position [1209, 0]
click at [922, 107] on label "True" at bounding box center [928, 80] width 125 height 54
click at [896, 89] on input "True" at bounding box center [888, 81] width 18 height 15
radio input "true"
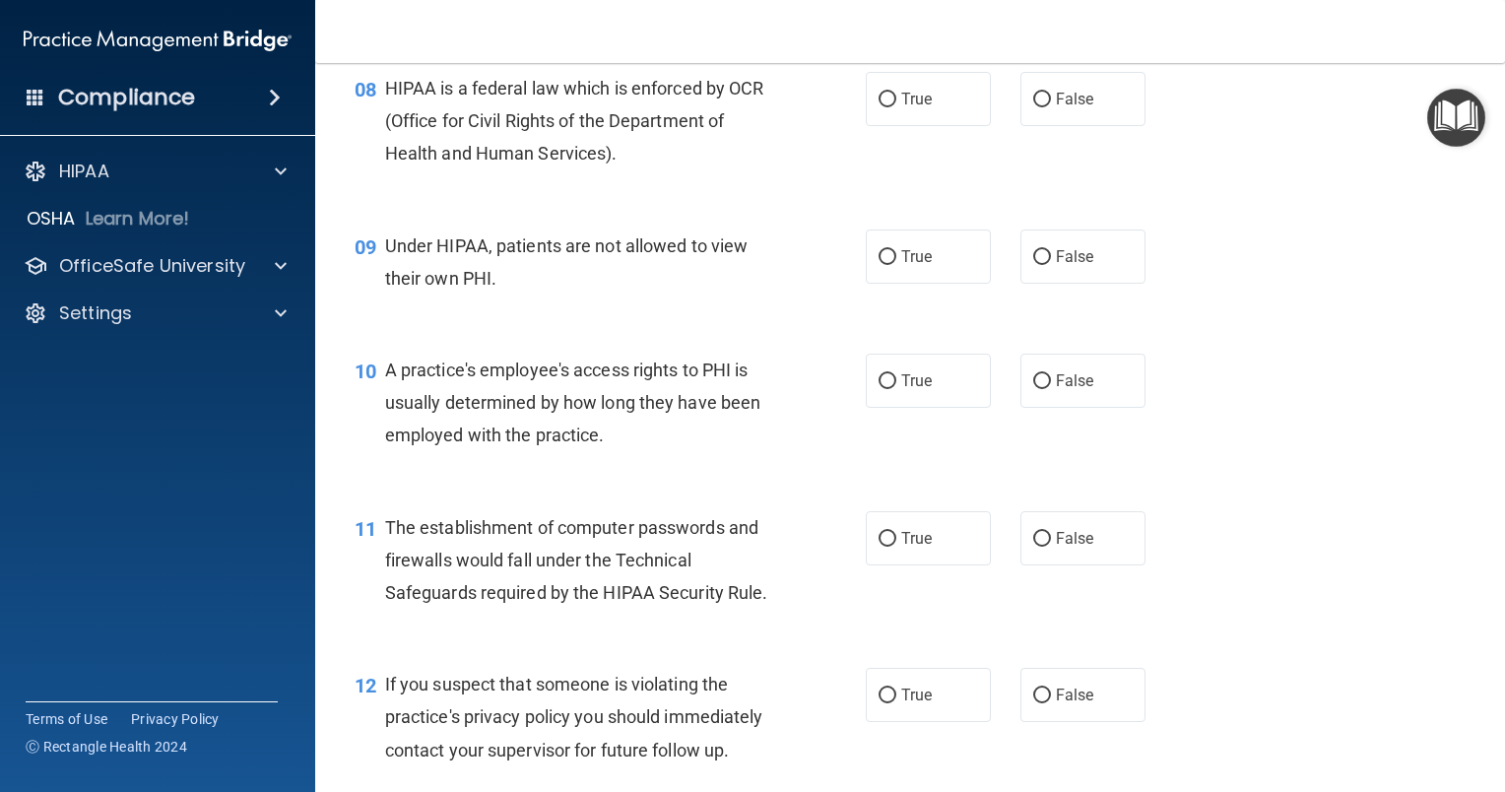
scroll to position [1320, 0]
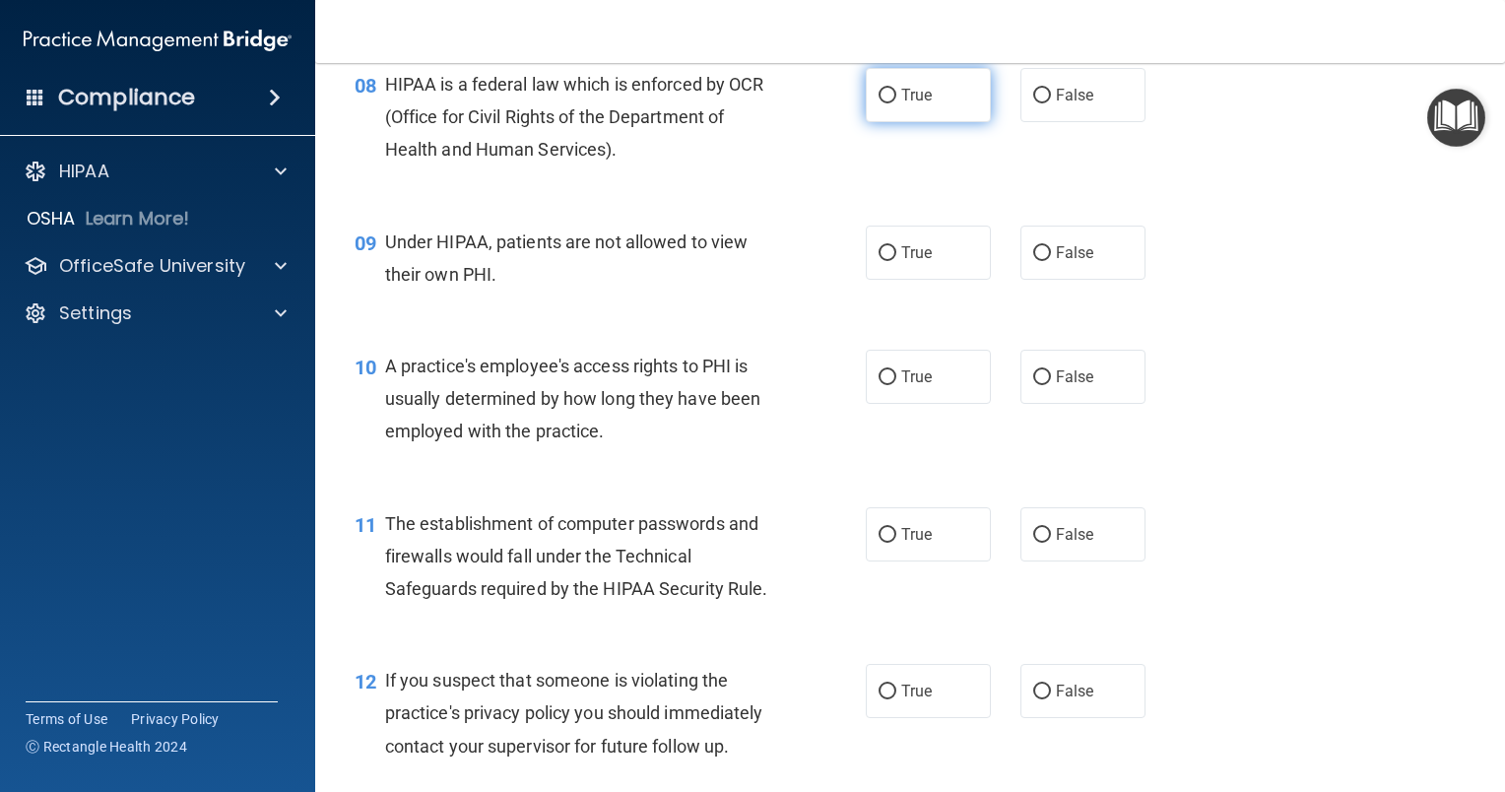
click at [901, 104] on span "True" at bounding box center [916, 95] width 31 height 19
click at [894, 103] on input "True" at bounding box center [888, 96] width 18 height 15
radio input "true"
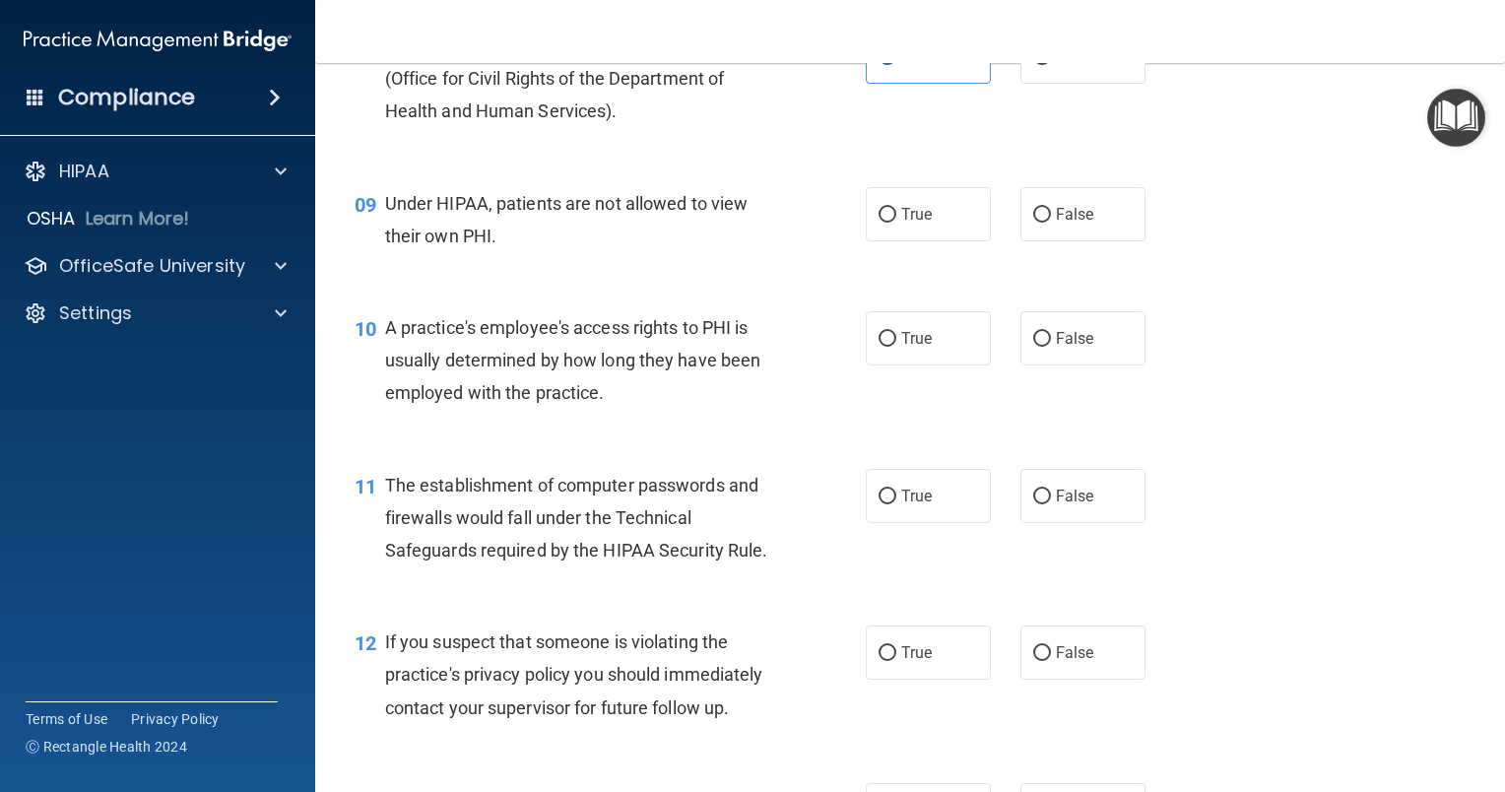
scroll to position [1367, 0]
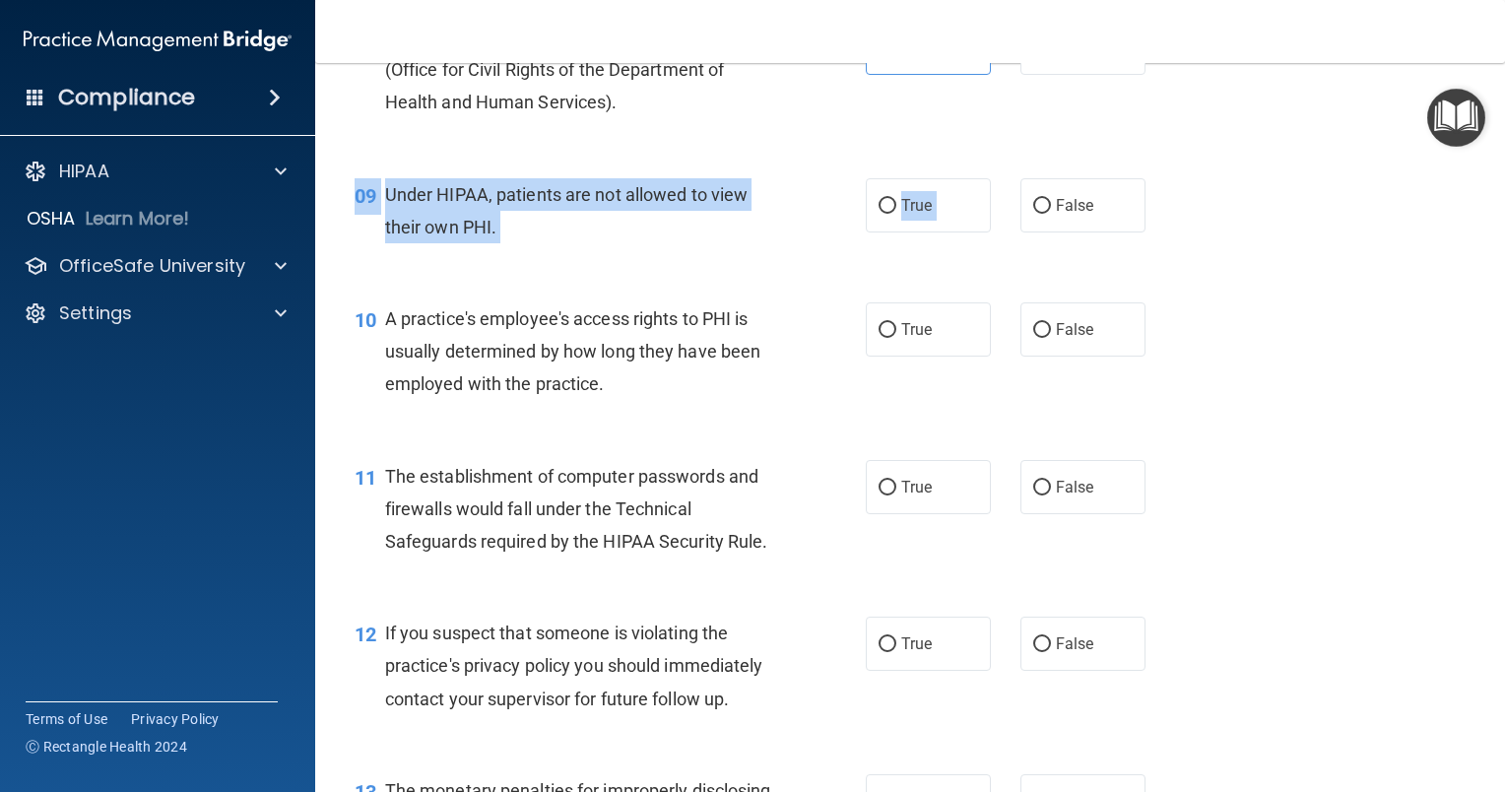
drag, startPoint x: 1003, startPoint y: 263, endPoint x: 981, endPoint y: 268, distance: 22.2
click at [981, 268] on div "09 Under HIPAA, patients are not allowed to view their own PHI. True False" at bounding box center [910, 216] width 1140 height 124
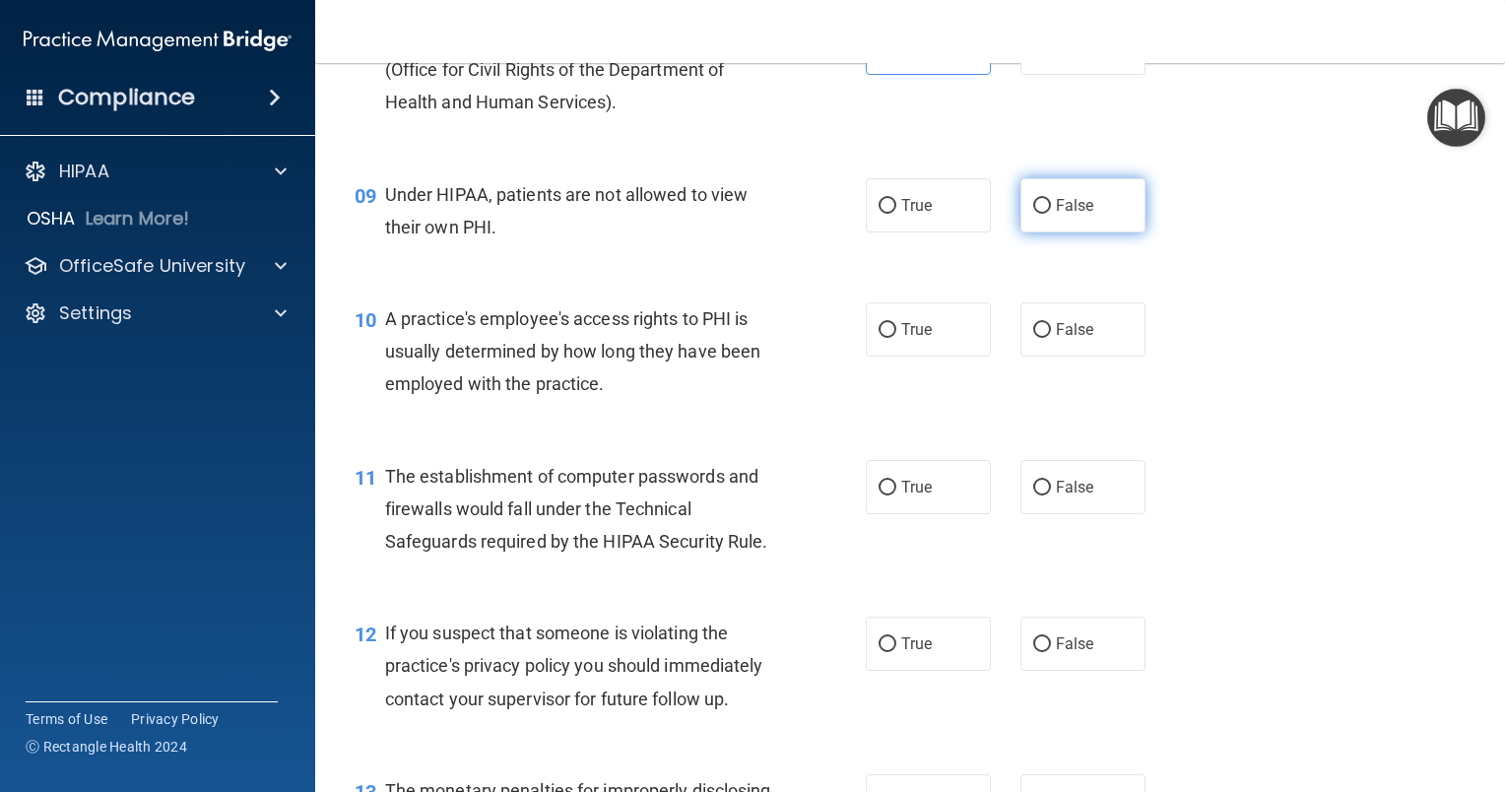
click at [1067, 232] on label "False" at bounding box center [1082, 205] width 125 height 54
click at [1051, 214] on input "False" at bounding box center [1042, 206] width 18 height 15
radio input "true"
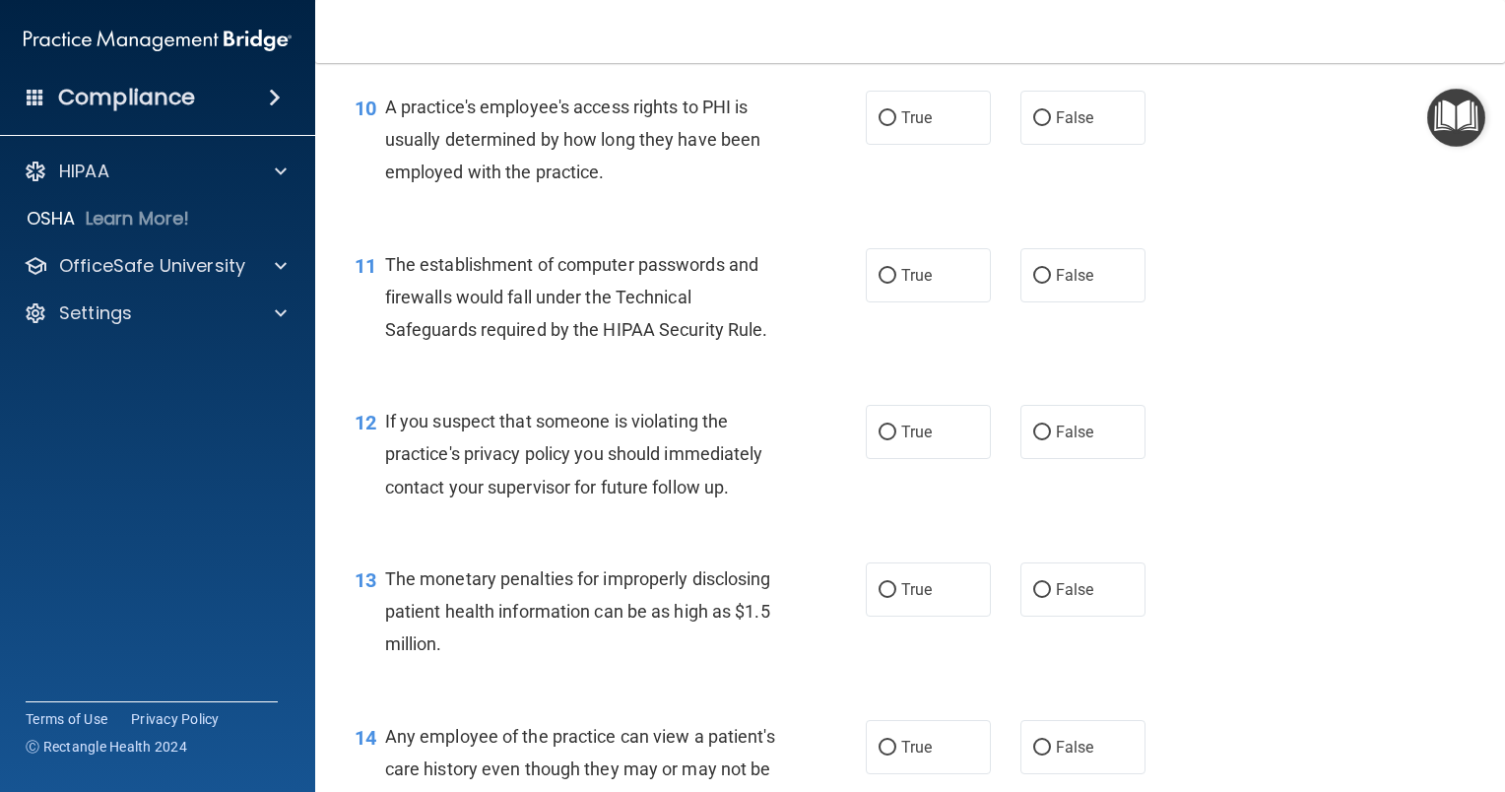
scroll to position [1580, 0]
click at [1102, 144] on label "False" at bounding box center [1082, 117] width 125 height 54
click at [1051, 125] on input "False" at bounding box center [1042, 117] width 18 height 15
radio input "true"
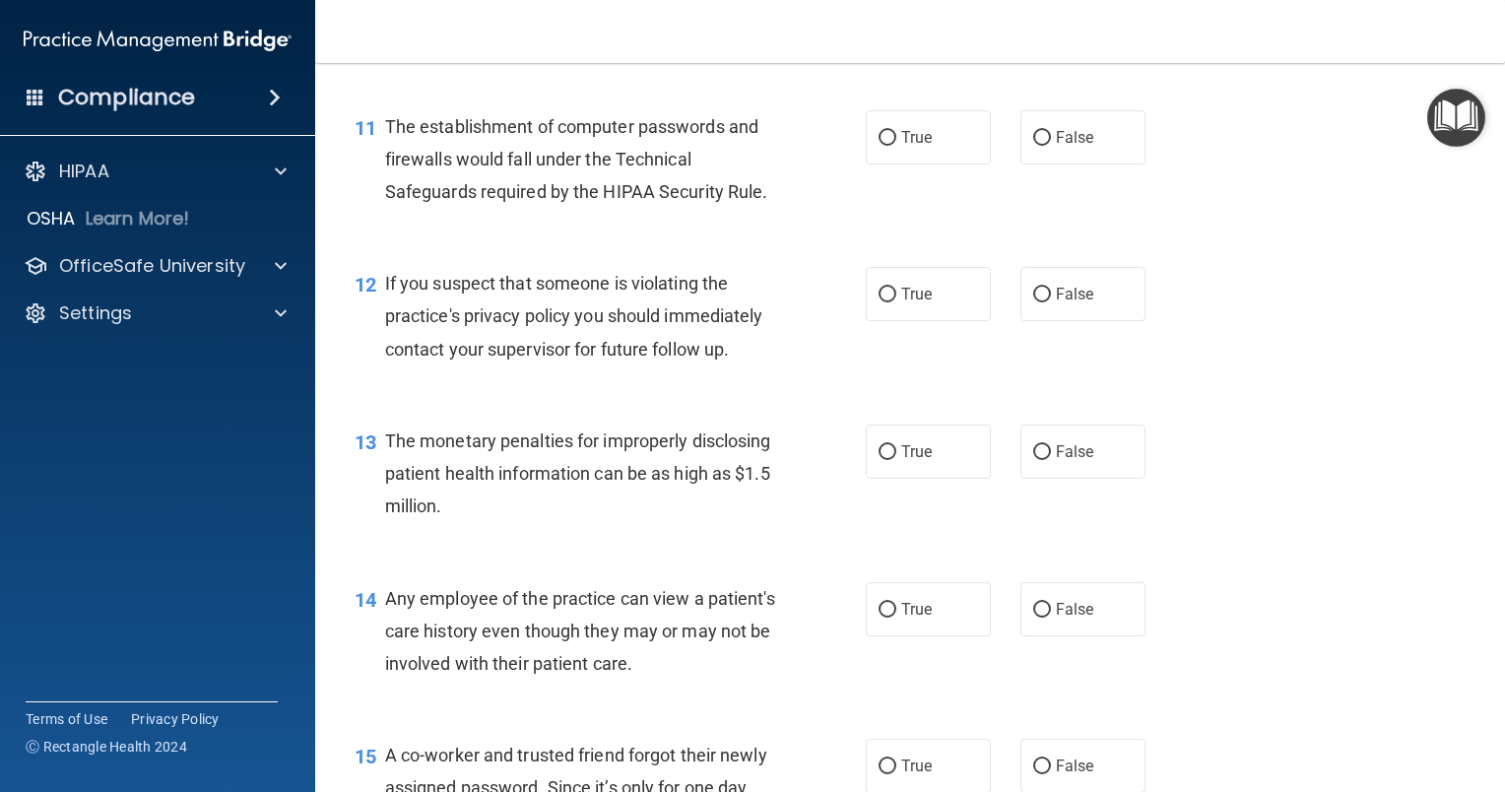
scroll to position [1718, 0]
click at [922, 146] on span "True" at bounding box center [916, 136] width 31 height 19
click at [896, 145] on input "True" at bounding box center [888, 137] width 18 height 15
radio input "true"
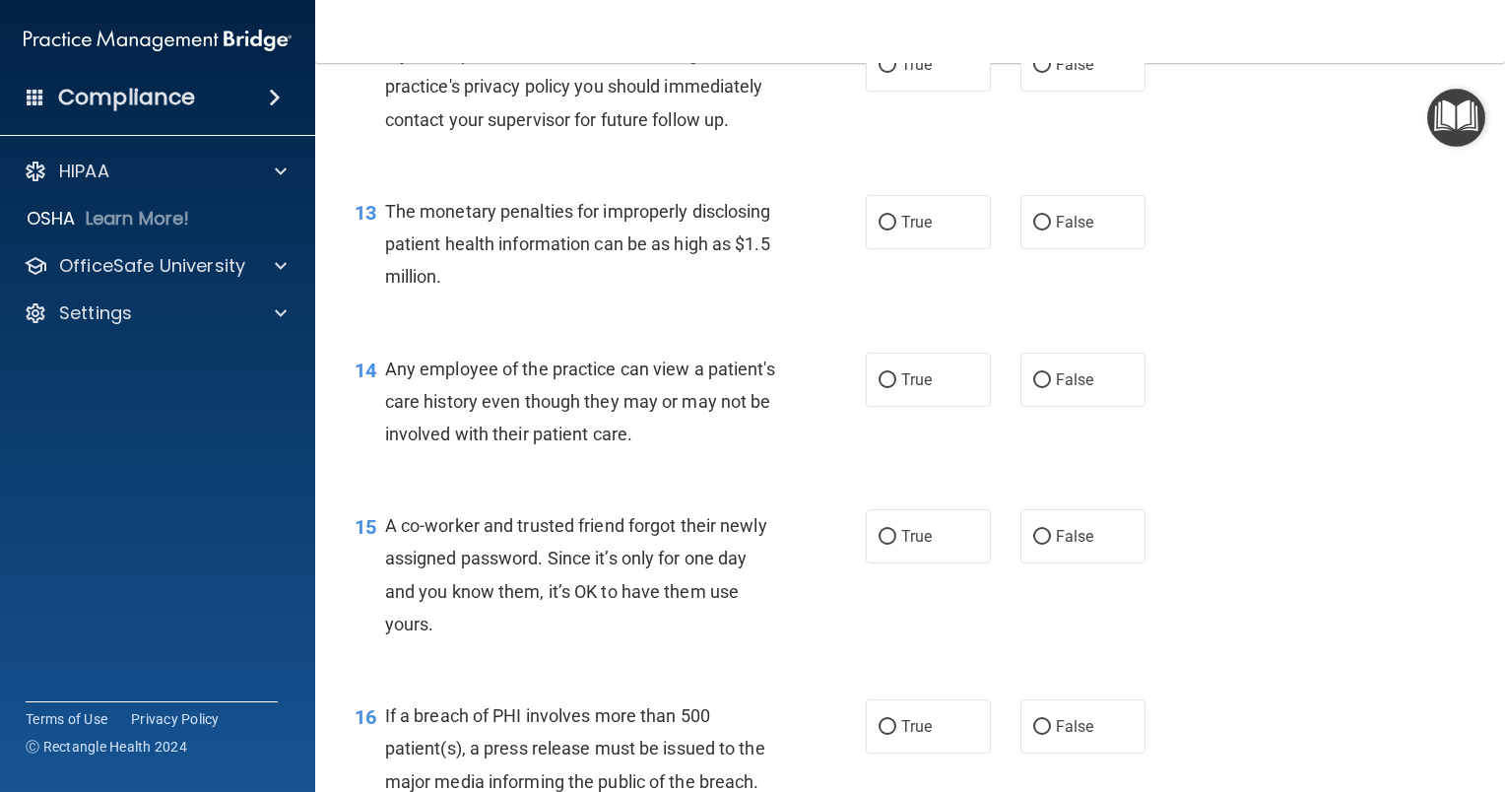
scroll to position [1946, 0]
click at [924, 92] on label "True" at bounding box center [928, 64] width 125 height 54
click at [896, 73] on input "True" at bounding box center [888, 65] width 18 height 15
radio input "true"
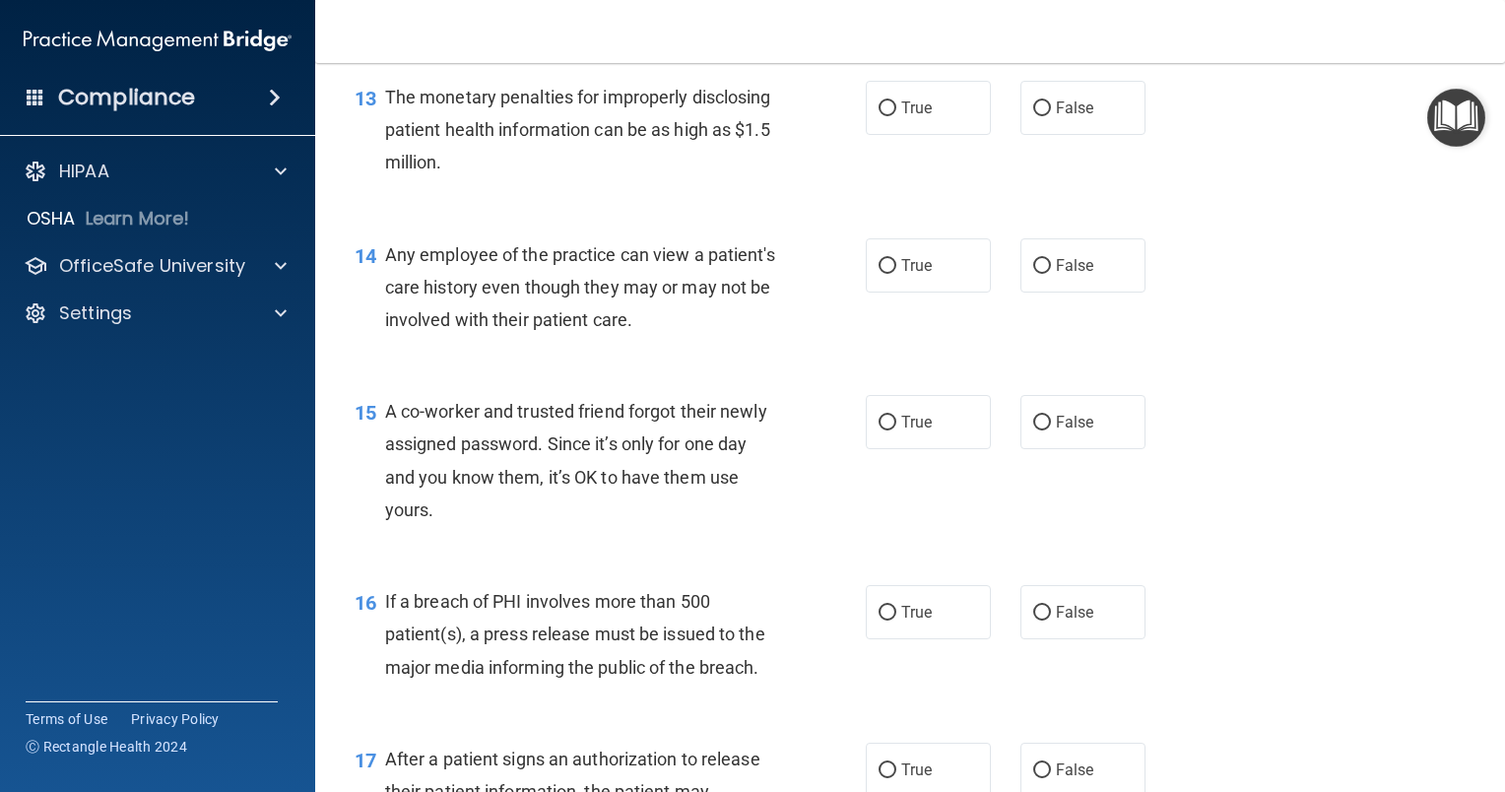
scroll to position [2060, 0]
click at [904, 168] on div "13 The monetary penalties for improperly disclosing patient health information …" at bounding box center [910, 135] width 1140 height 158
click at [904, 135] on label "True" at bounding box center [928, 108] width 125 height 54
click at [896, 116] on input "True" at bounding box center [888, 108] width 18 height 15
radio input "true"
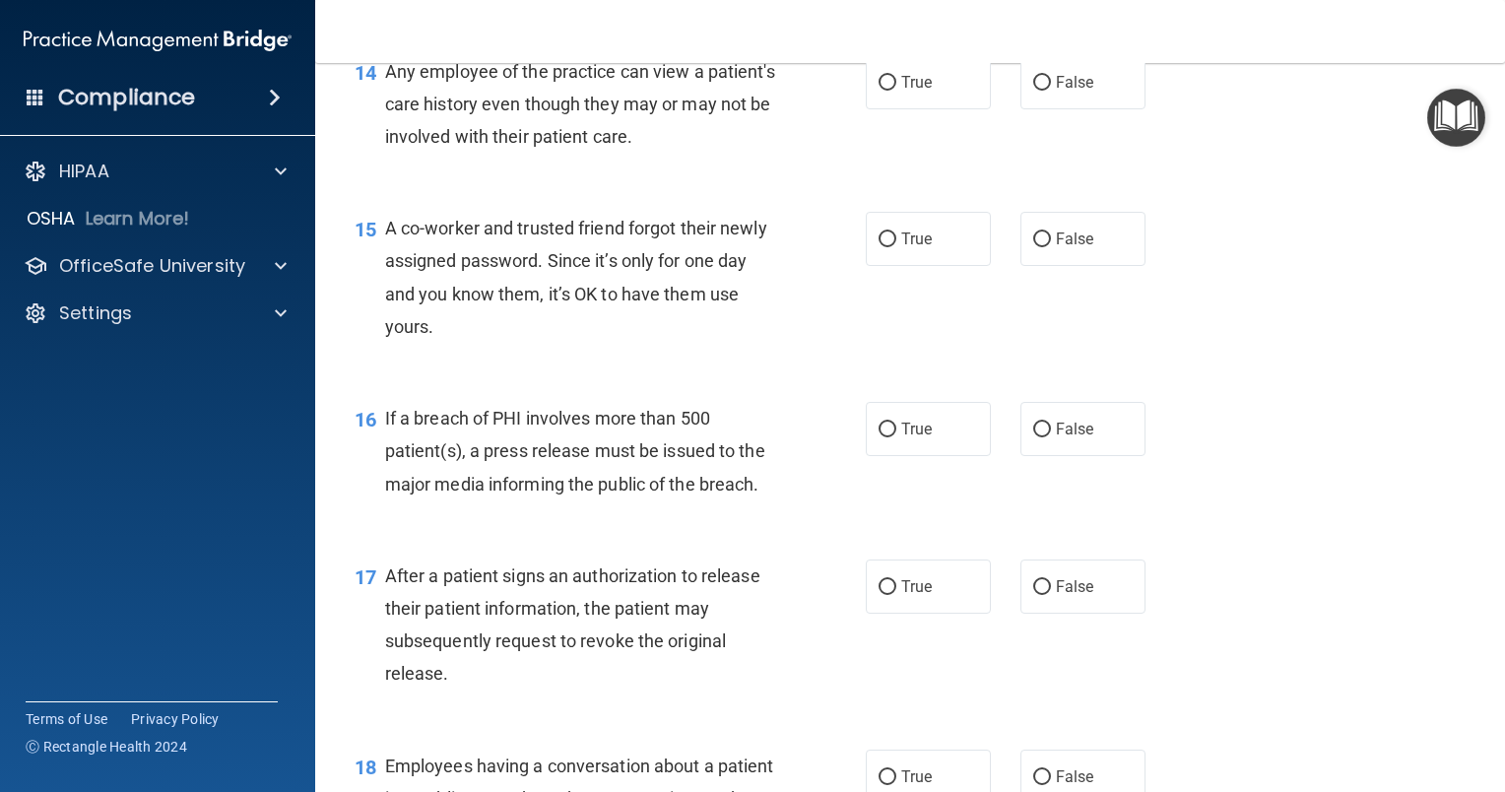
scroll to position [2245, 0]
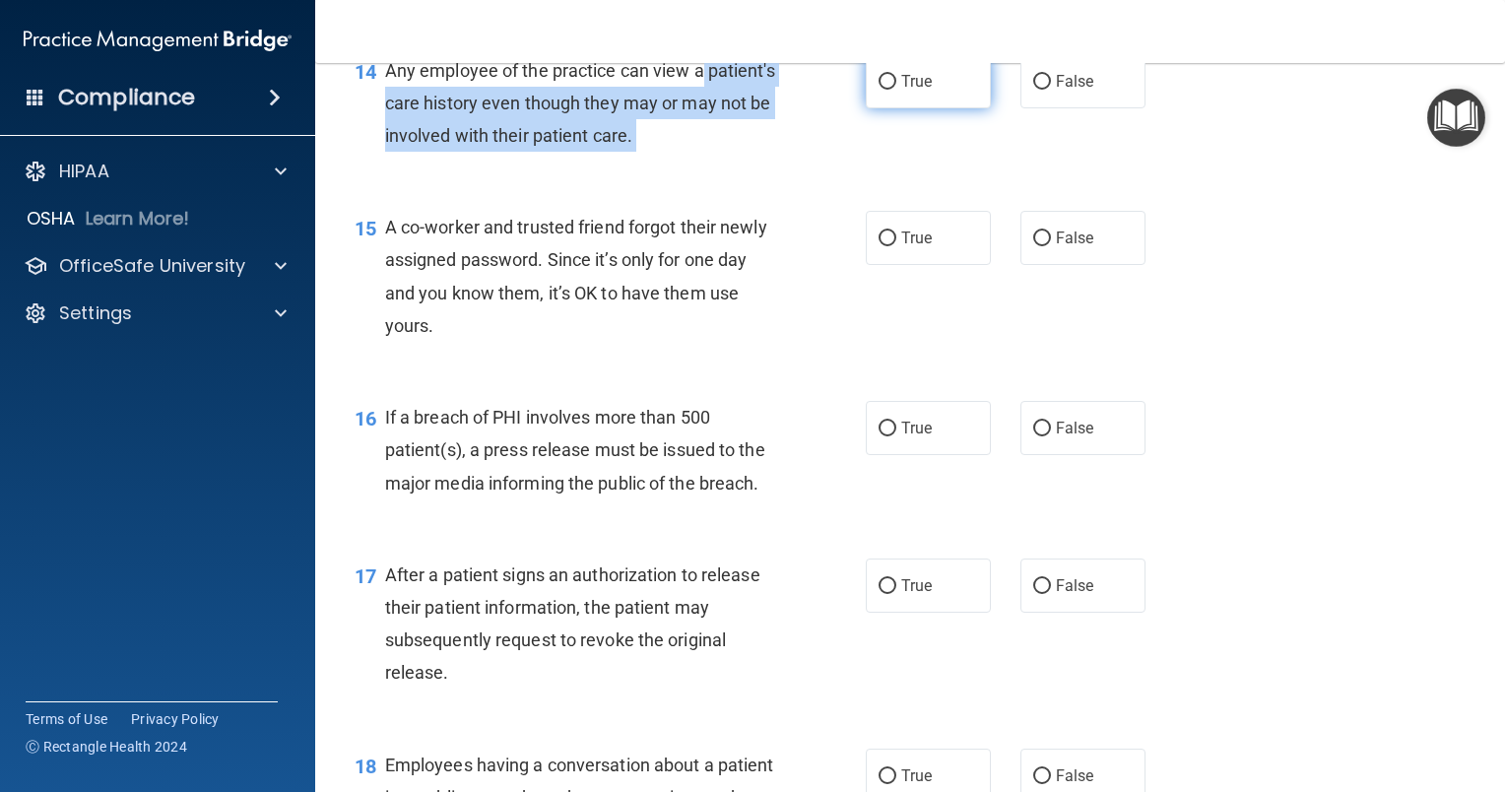
drag, startPoint x: 815, startPoint y: 110, endPoint x: 876, endPoint y: 93, distance: 62.6
click at [1166, 54] on ng-form "14 Any employee of the practice can view a patient's care history even though t…" at bounding box center [1166, 54] width 0 height 0
drag, startPoint x: 876, startPoint y: 93, endPoint x: 809, endPoint y: 137, distance: 80.3
click at [809, 137] on div "14 Any employee of the practice can view a patient's care history even though t…" at bounding box center [610, 108] width 570 height 108
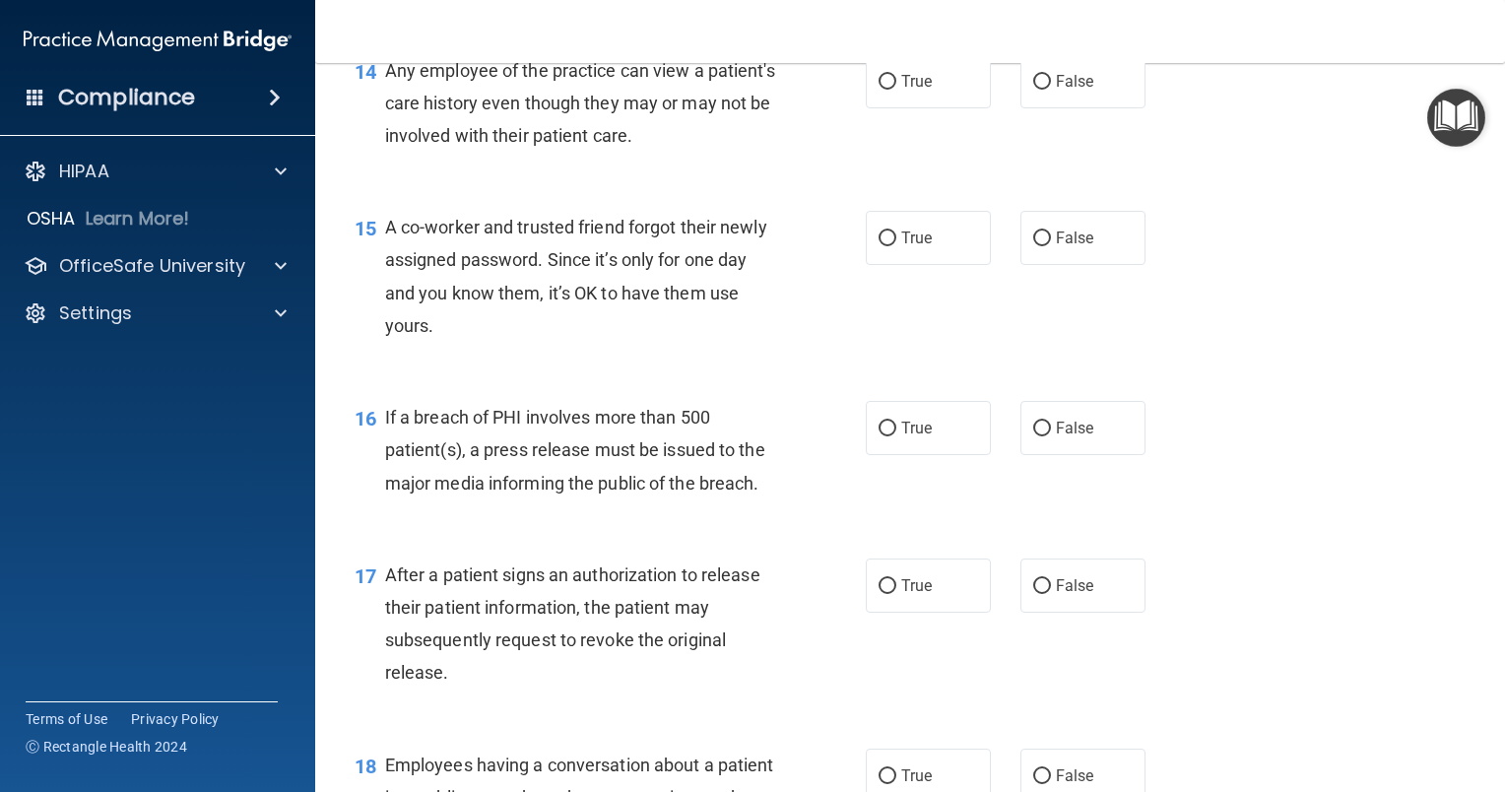
click at [798, 187] on div "14 Any employee of the practice can view a patient's care history even though t…" at bounding box center [910, 109] width 1140 height 158
click at [1071, 247] on span "False" at bounding box center [1075, 237] width 38 height 19
click at [1051, 246] on input "False" at bounding box center [1042, 238] width 18 height 15
radio input "true"
click at [901, 455] on label "True" at bounding box center [928, 428] width 125 height 54
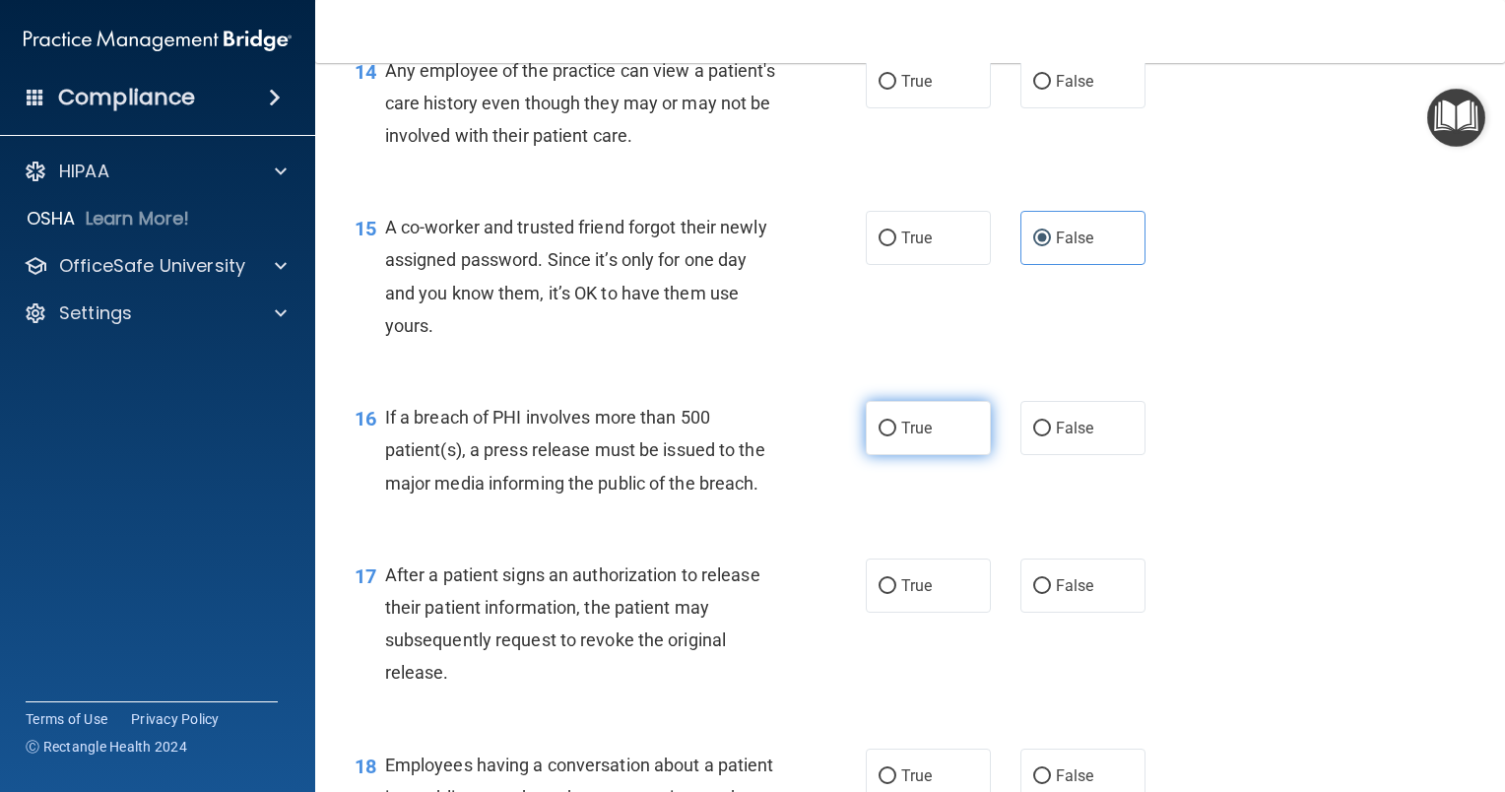
click at [896, 436] on input "True" at bounding box center [888, 429] width 18 height 15
radio input "true"
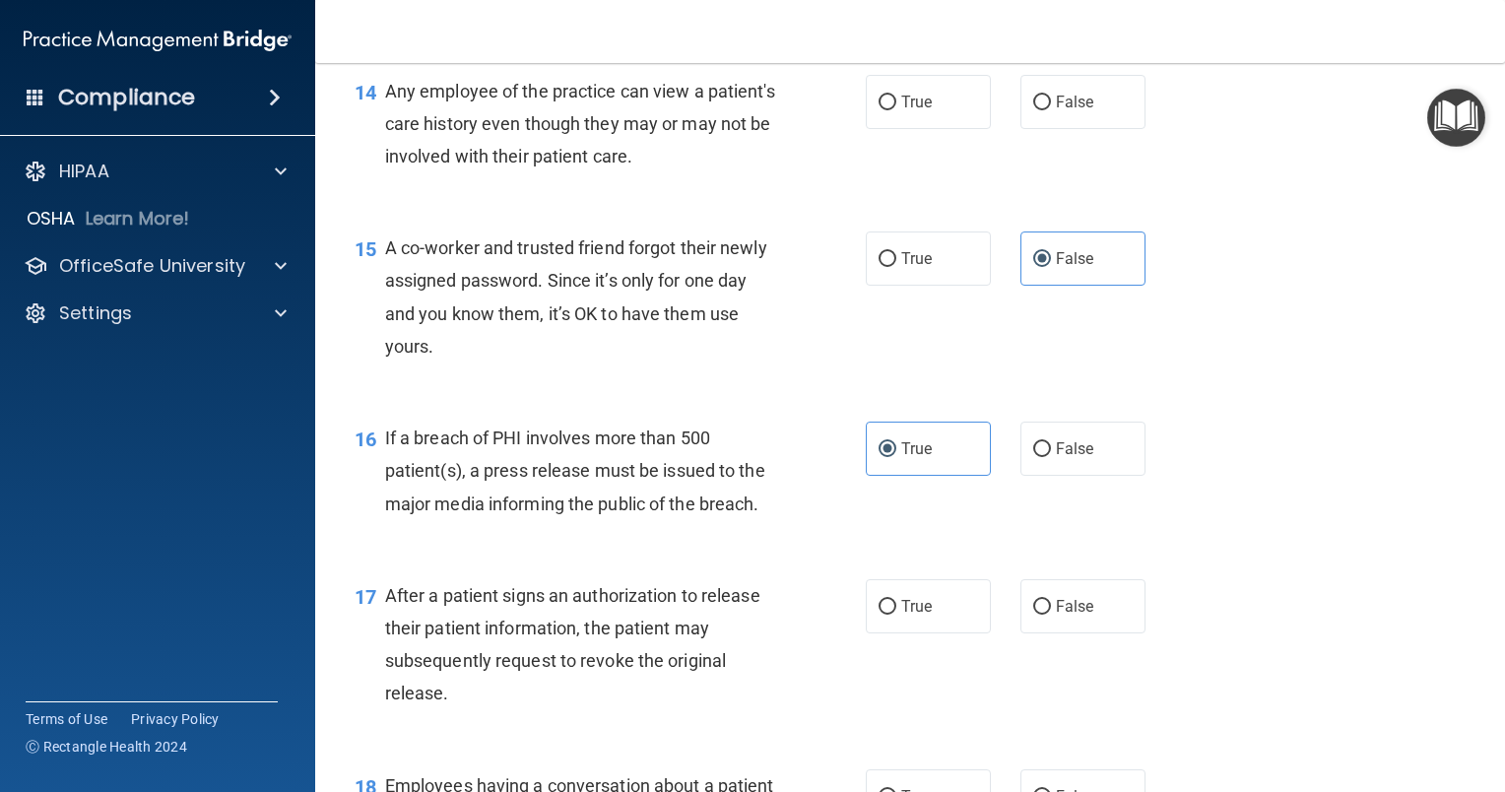
scroll to position [2225, 0]
click at [903, 121] on label "True" at bounding box center [928, 101] width 125 height 54
click at [896, 109] on input "True" at bounding box center [888, 102] width 18 height 15
radio input "true"
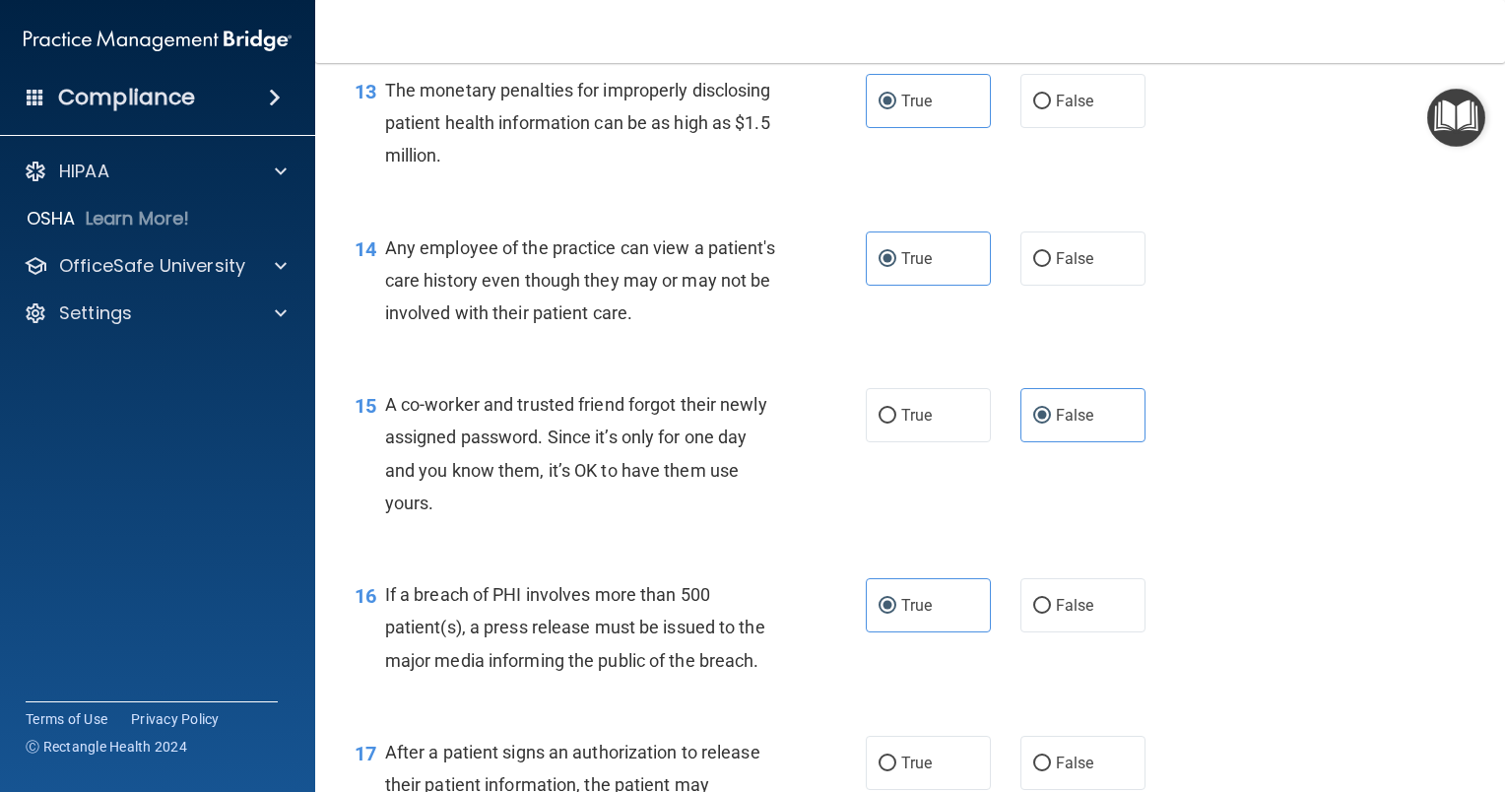
scroll to position [2037, 0]
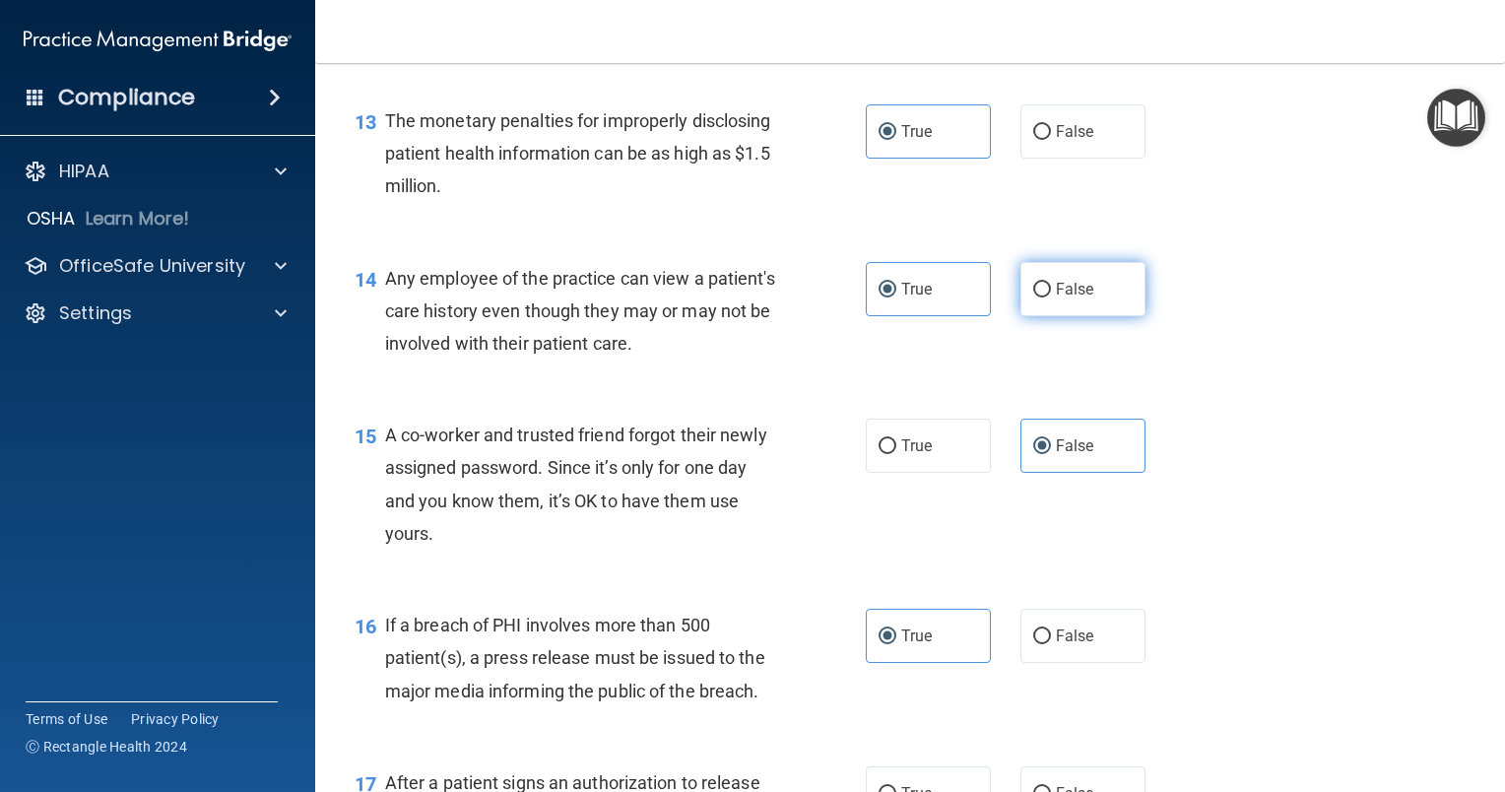
click at [1056, 298] on span "False" at bounding box center [1075, 289] width 38 height 19
click at [1051, 297] on input "False" at bounding box center [1042, 290] width 18 height 15
radio input "true"
radio input "false"
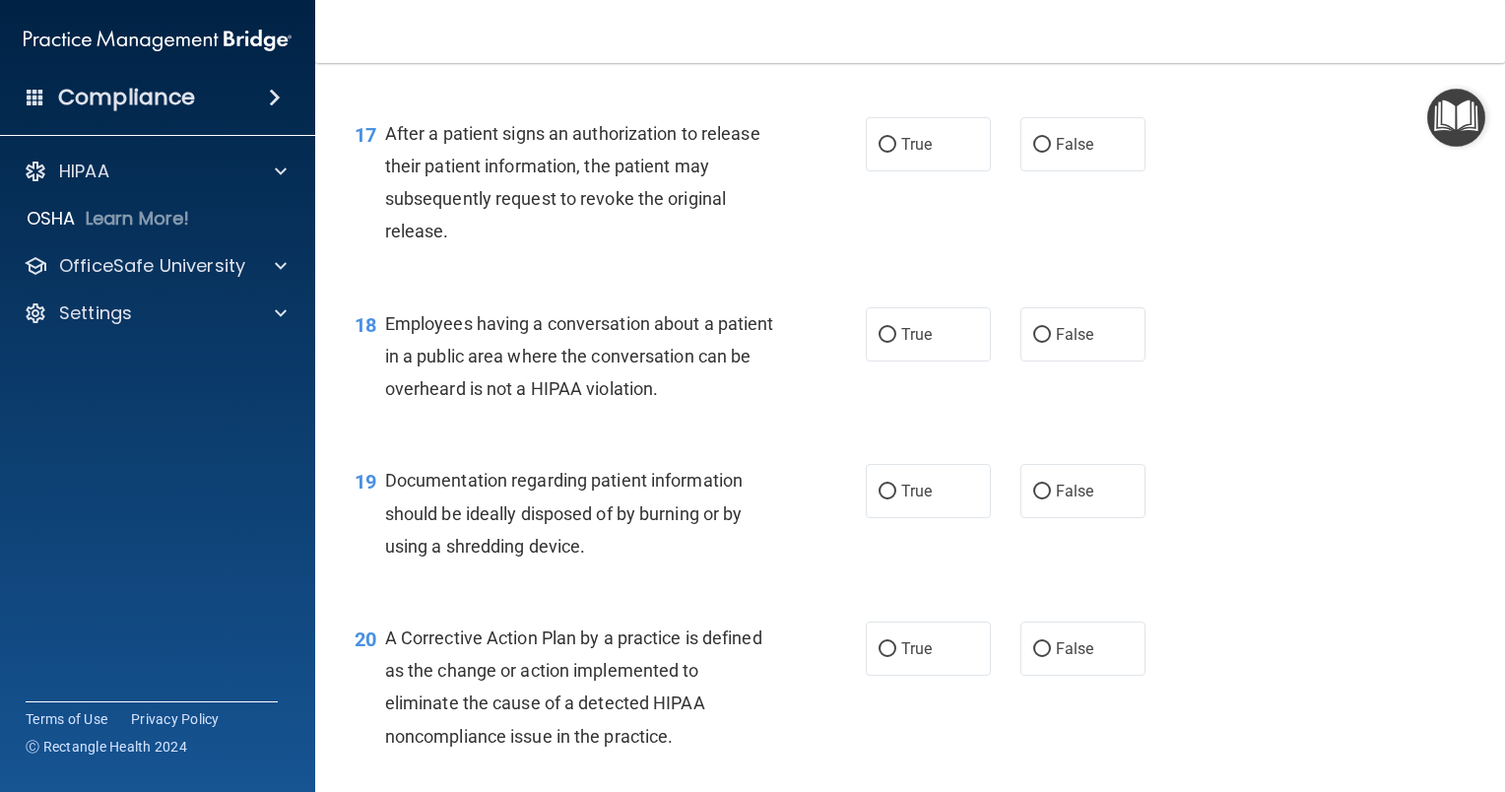
scroll to position [2694, 0]
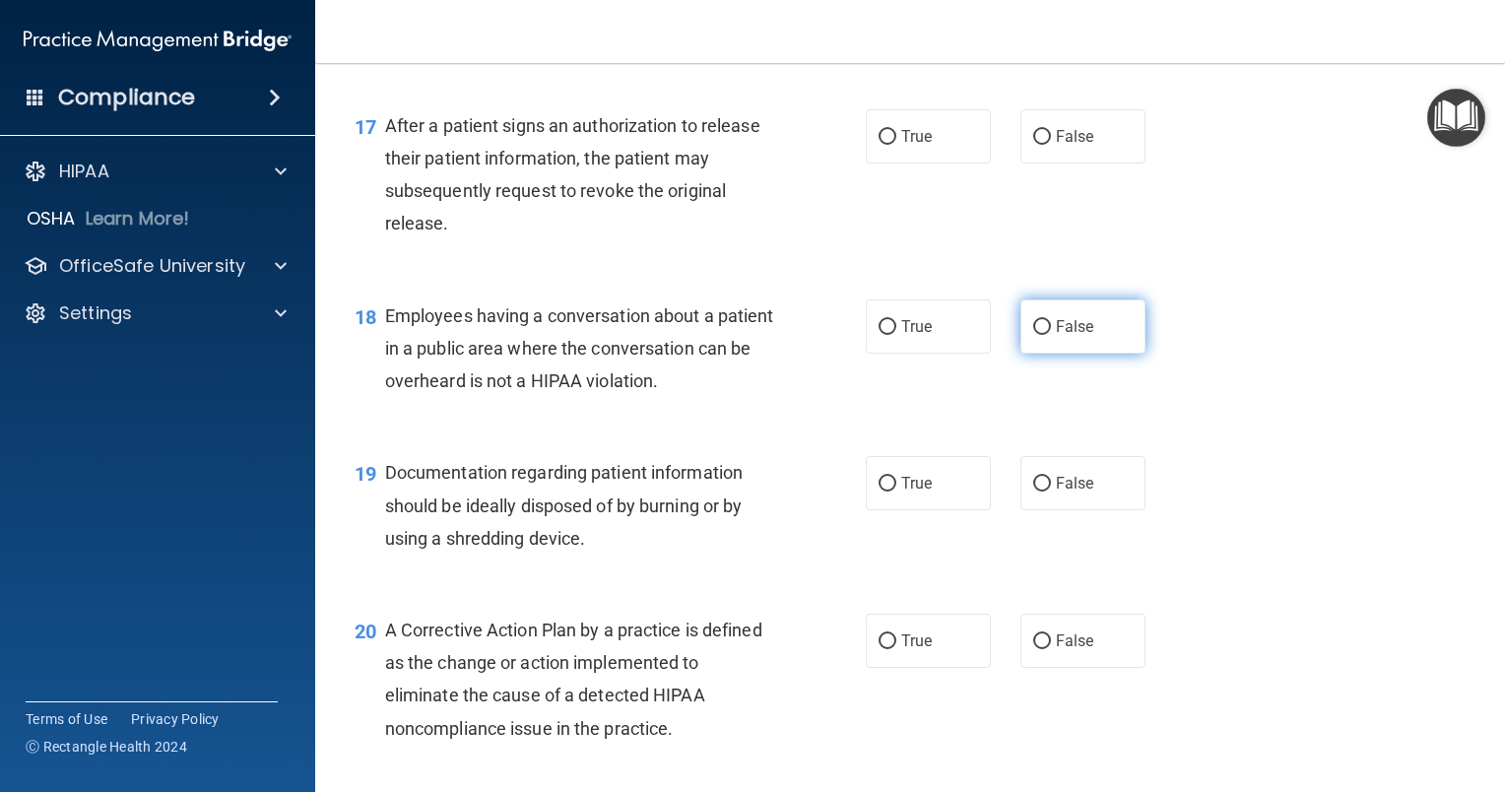
click at [1042, 354] on label "False" at bounding box center [1082, 326] width 125 height 54
click at [1042, 335] on input "False" at bounding box center [1042, 327] width 18 height 15
radio input "true"
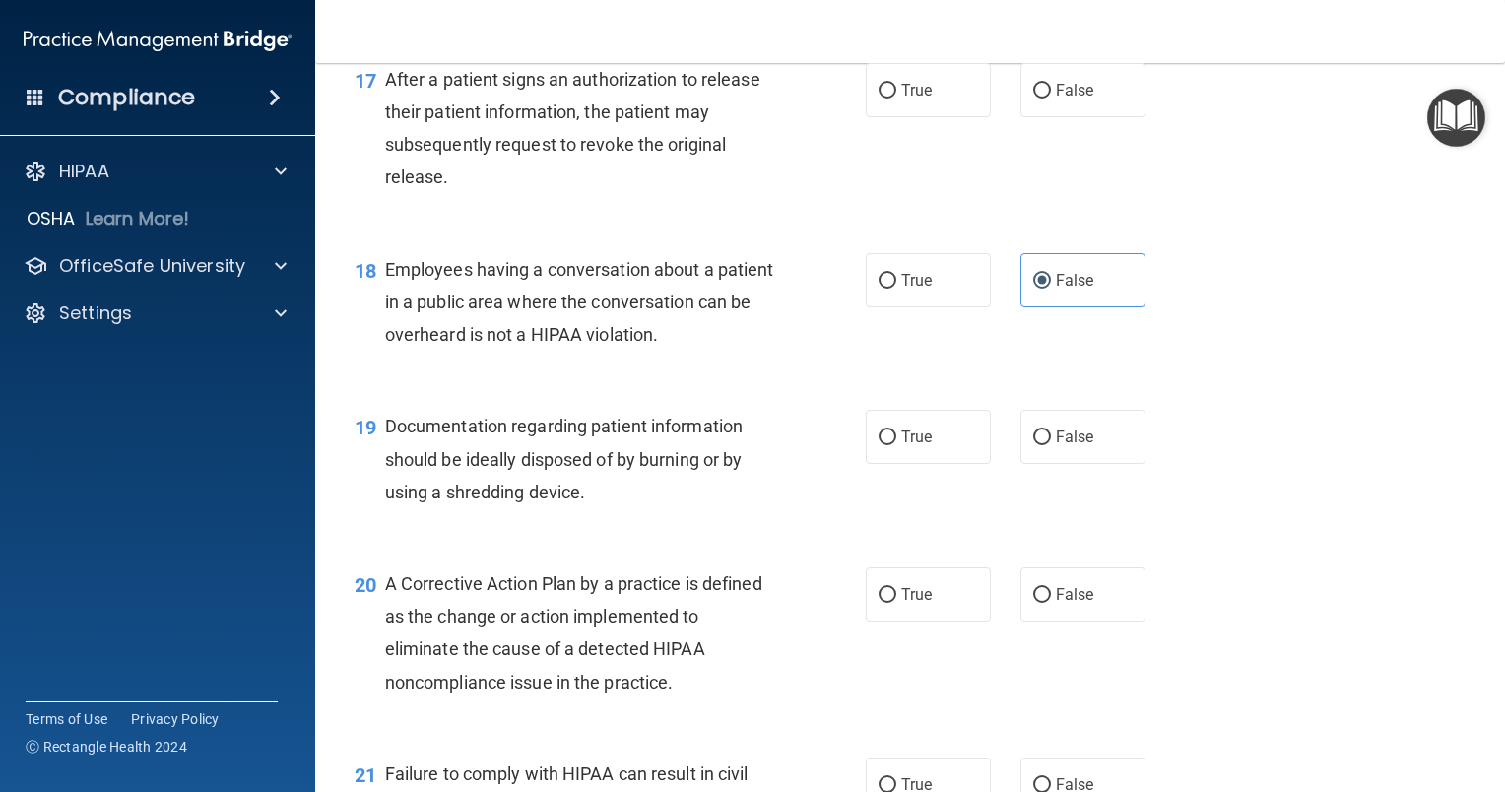
scroll to position [2741, 0]
click at [922, 445] on span "True" at bounding box center [916, 435] width 31 height 19
click at [896, 444] on input "True" at bounding box center [888, 436] width 18 height 15
radio input "true"
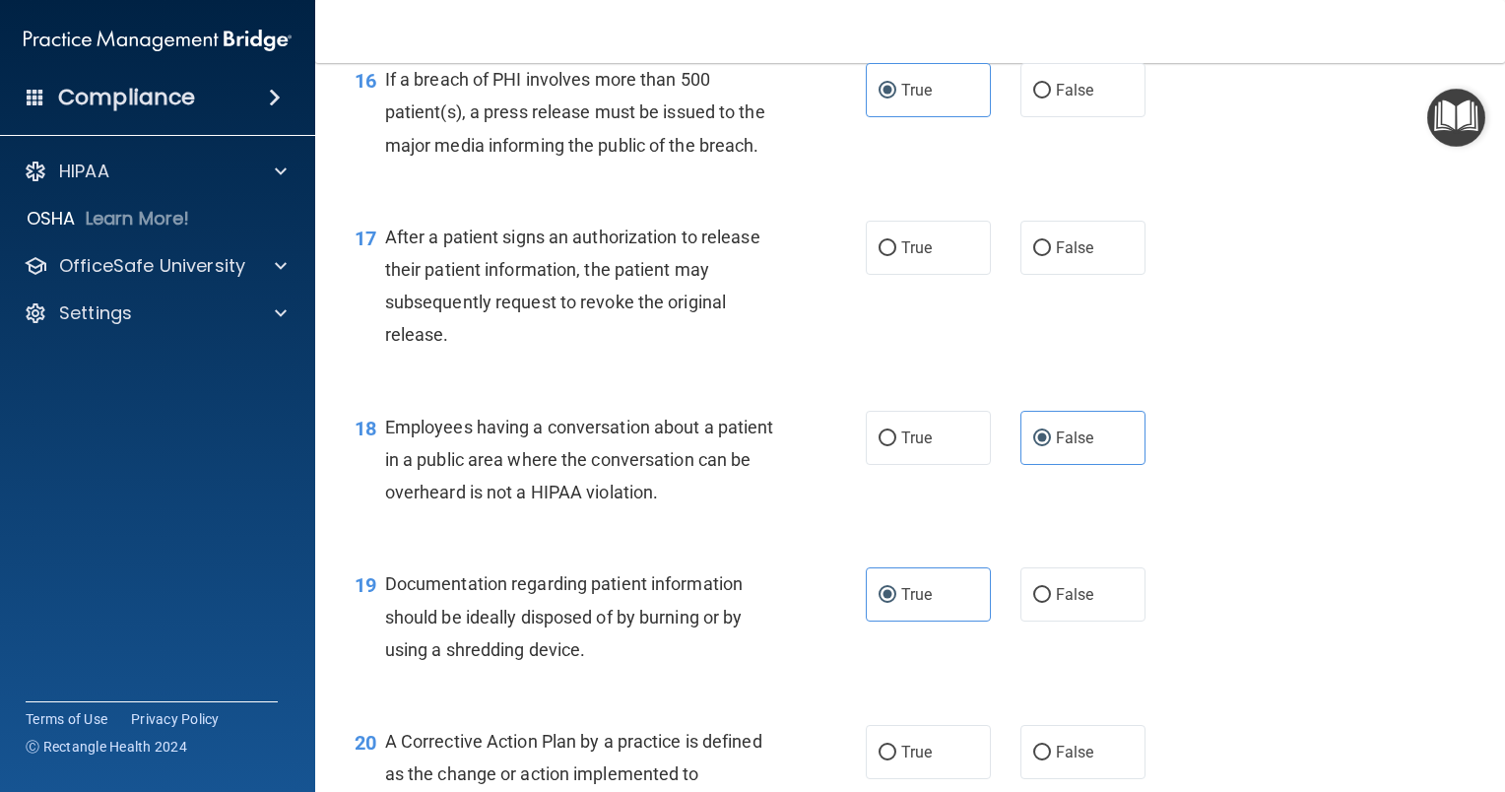
scroll to position [2561, 0]
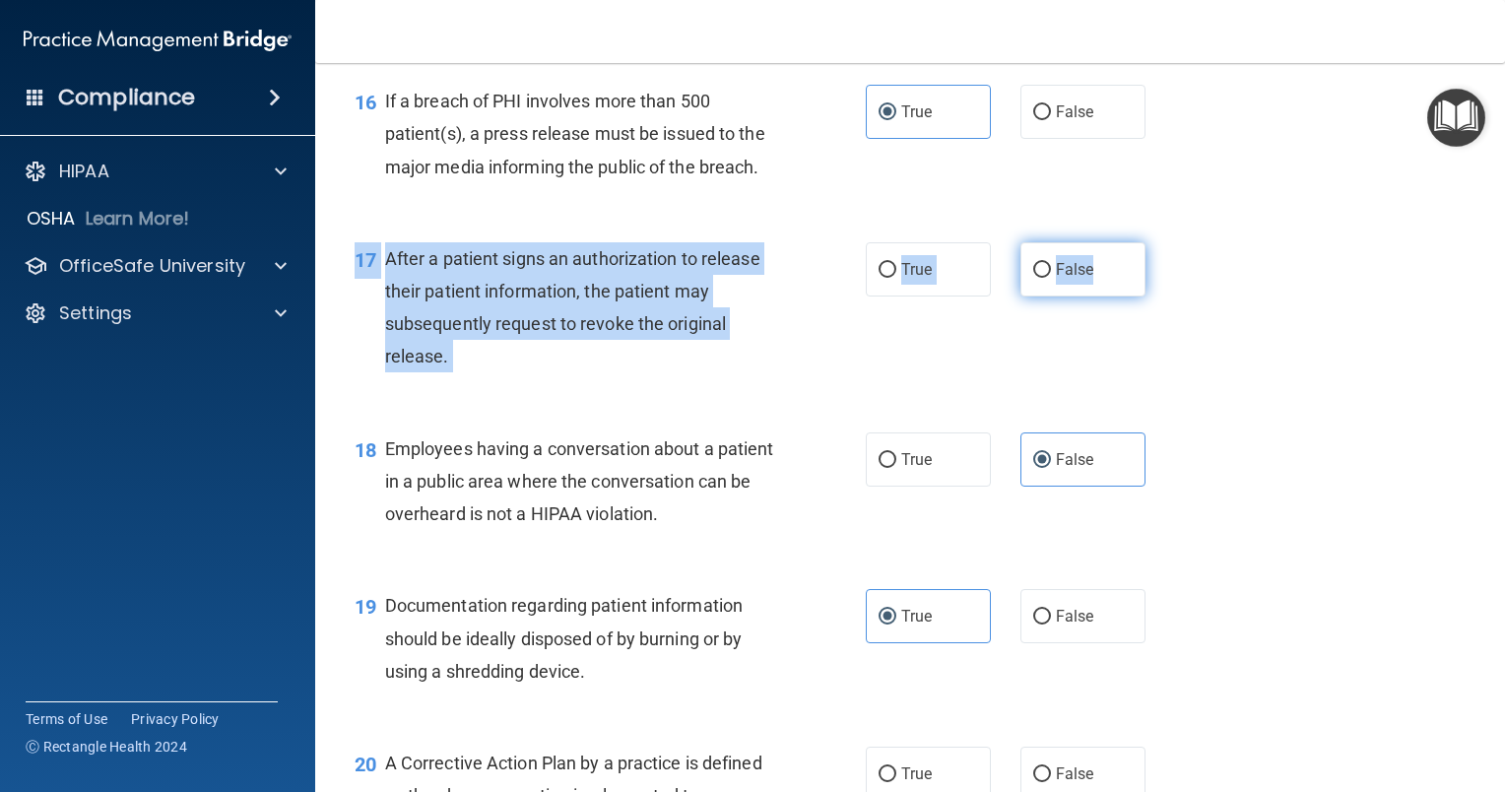
drag, startPoint x: 354, startPoint y: 289, endPoint x: 1131, endPoint y: 328, distance: 778.1
click at [1166, 242] on ng-form "17 After a patient signs an authorization to release their patient information,…" at bounding box center [1166, 242] width 0 height 0
copy ng-form "17 After a patient signs an authorization to release their patient information,…"
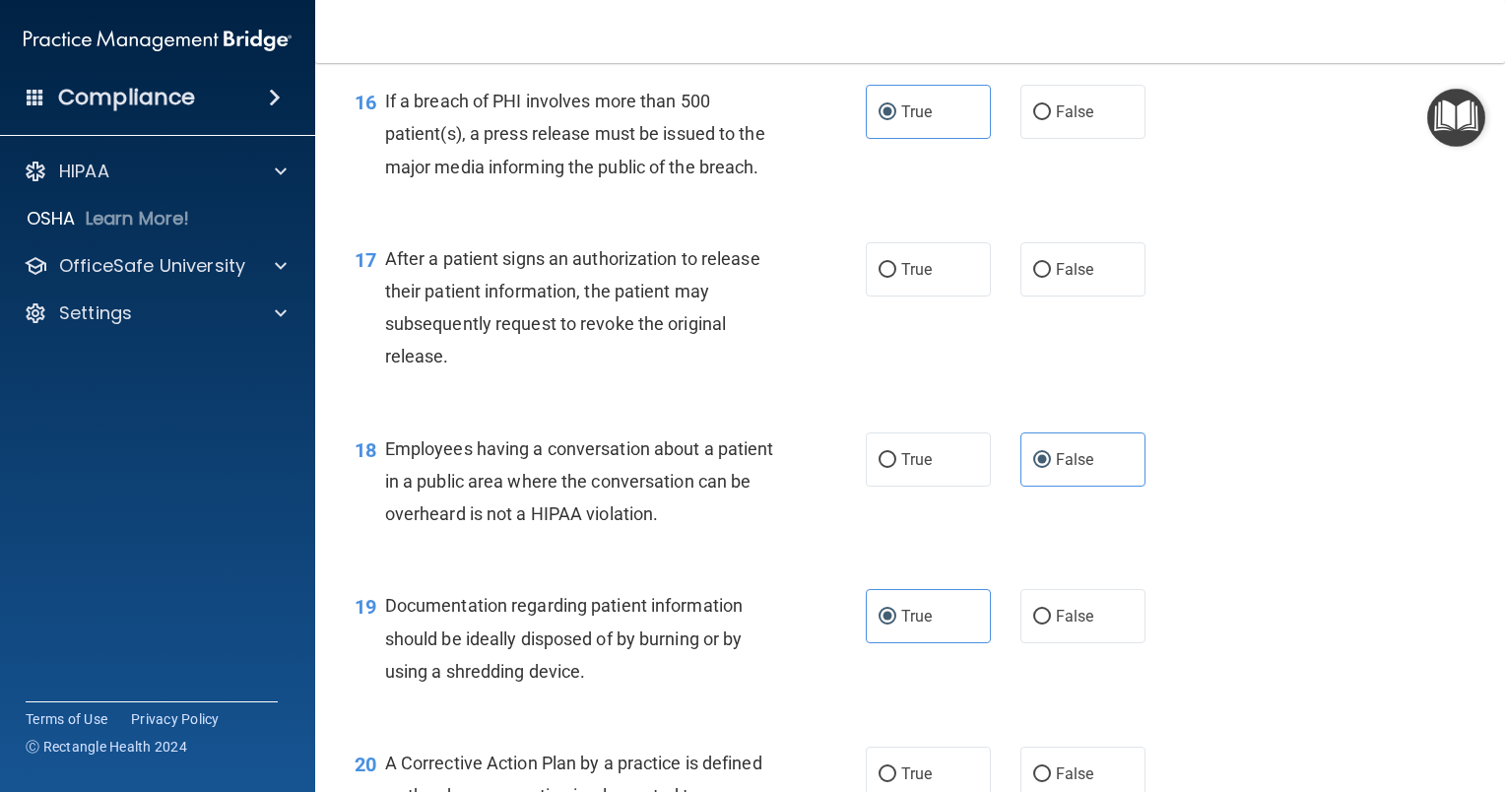
click at [1145, 382] on div "17 After a patient signs an authorization to release their patient information,…" at bounding box center [910, 313] width 1140 height 190
click at [916, 296] on label "True" at bounding box center [928, 269] width 125 height 54
click at [896, 278] on input "True" at bounding box center [888, 270] width 18 height 15
radio input "true"
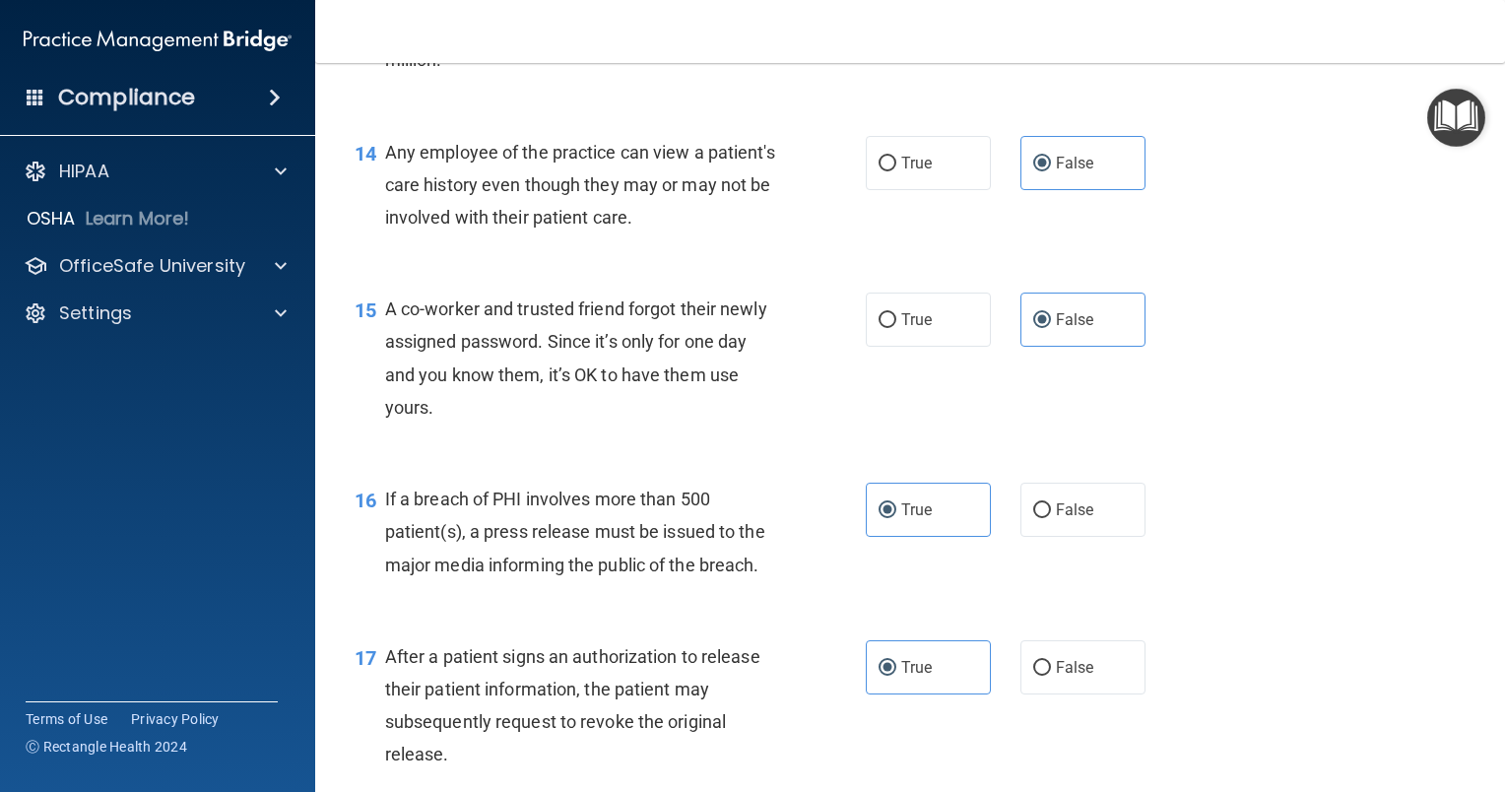
scroll to position [2162, 0]
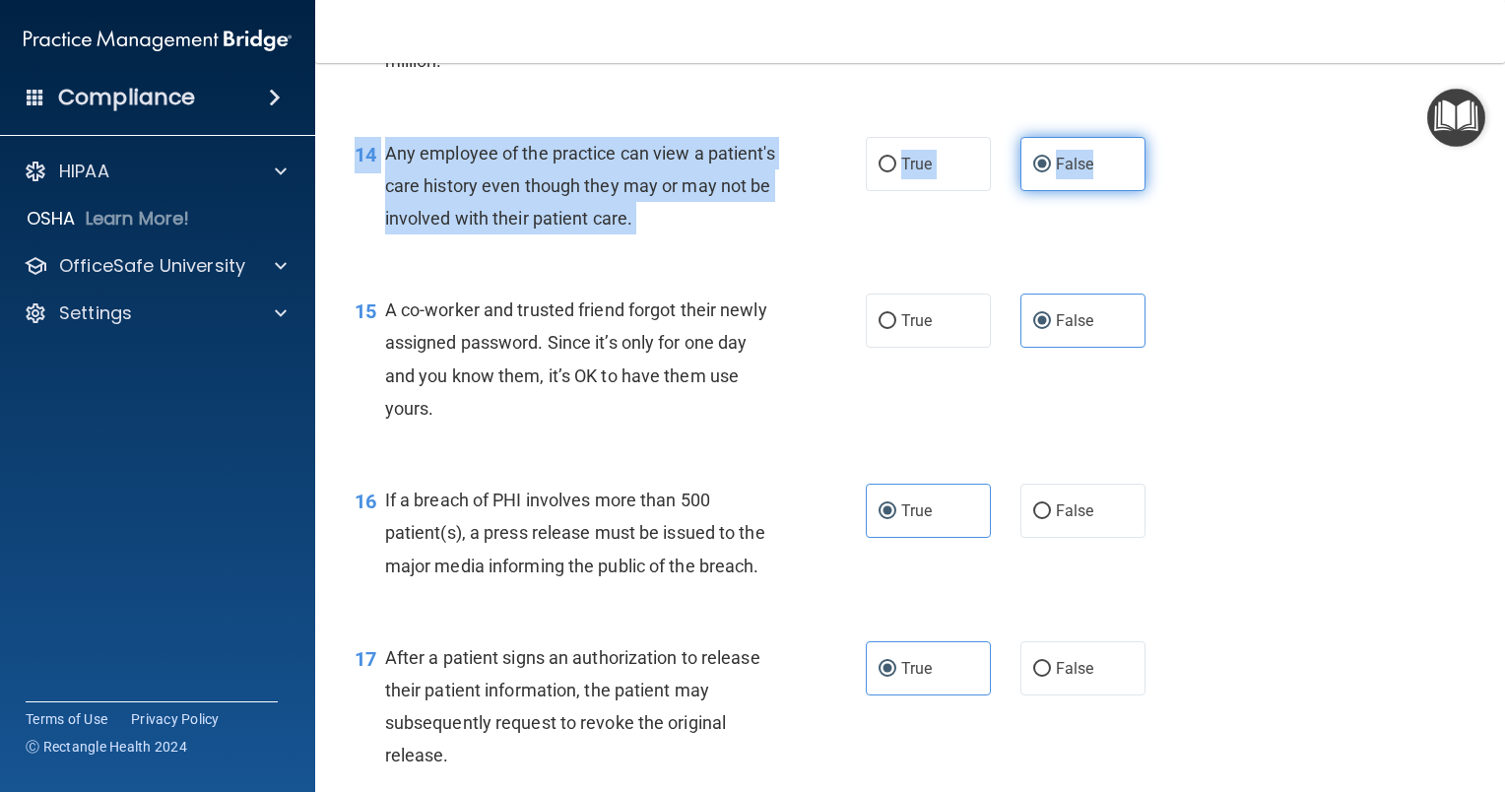
drag, startPoint x: 355, startPoint y: 187, endPoint x: 1128, endPoint y: 219, distance: 773.8
click at [1166, 137] on ng-form "14 Any employee of the practice can view a patient's care history even though t…" at bounding box center [1166, 137] width 0 height 0
copy ng-form "14 Any employee of the practice can view a patient's care history even though t…"
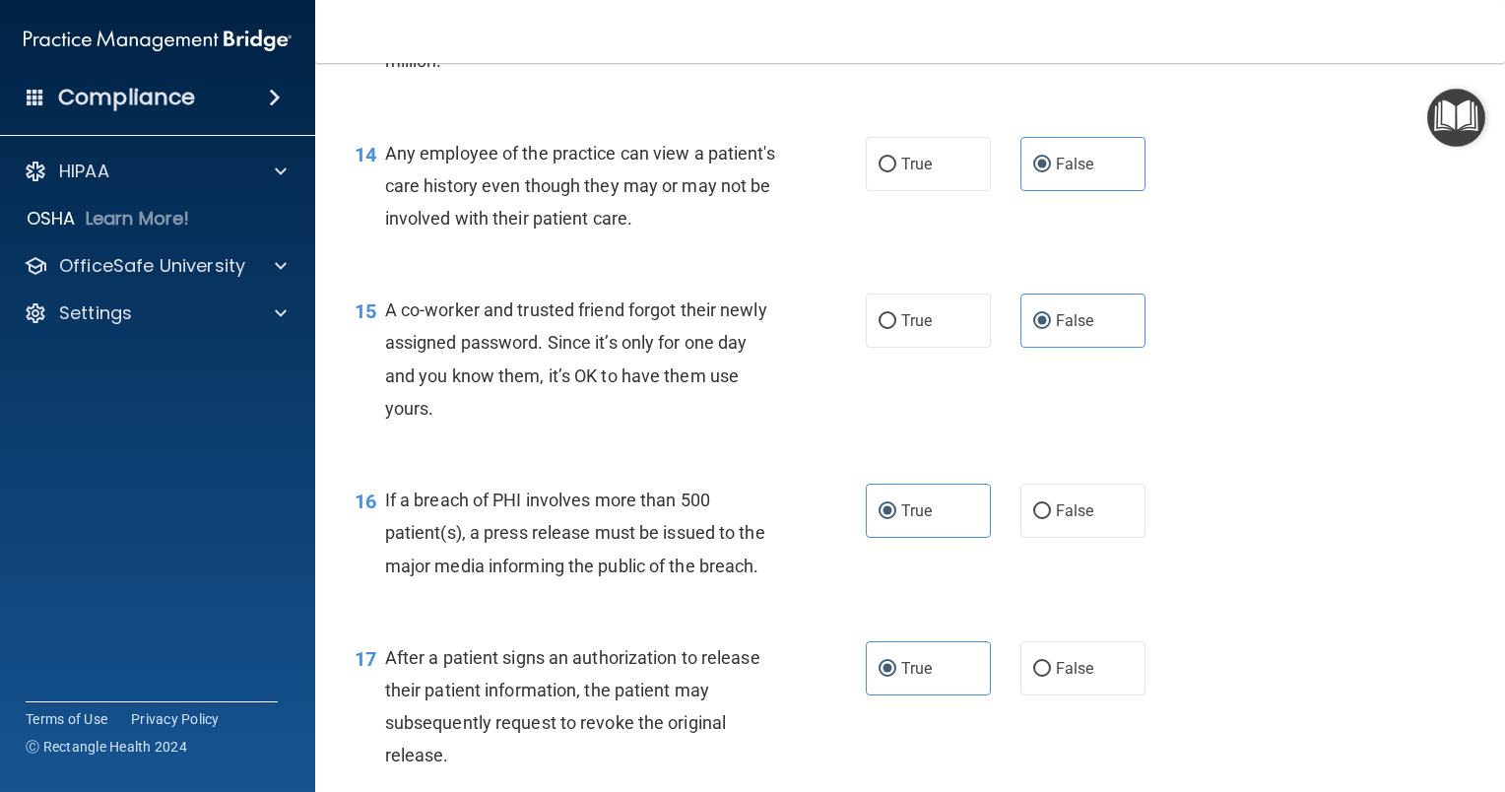
click at [605, 311] on div "15 A co-worker and trusted friend forgot their newly assigned password. Since i…" at bounding box center [910, 364] width 1140 height 190
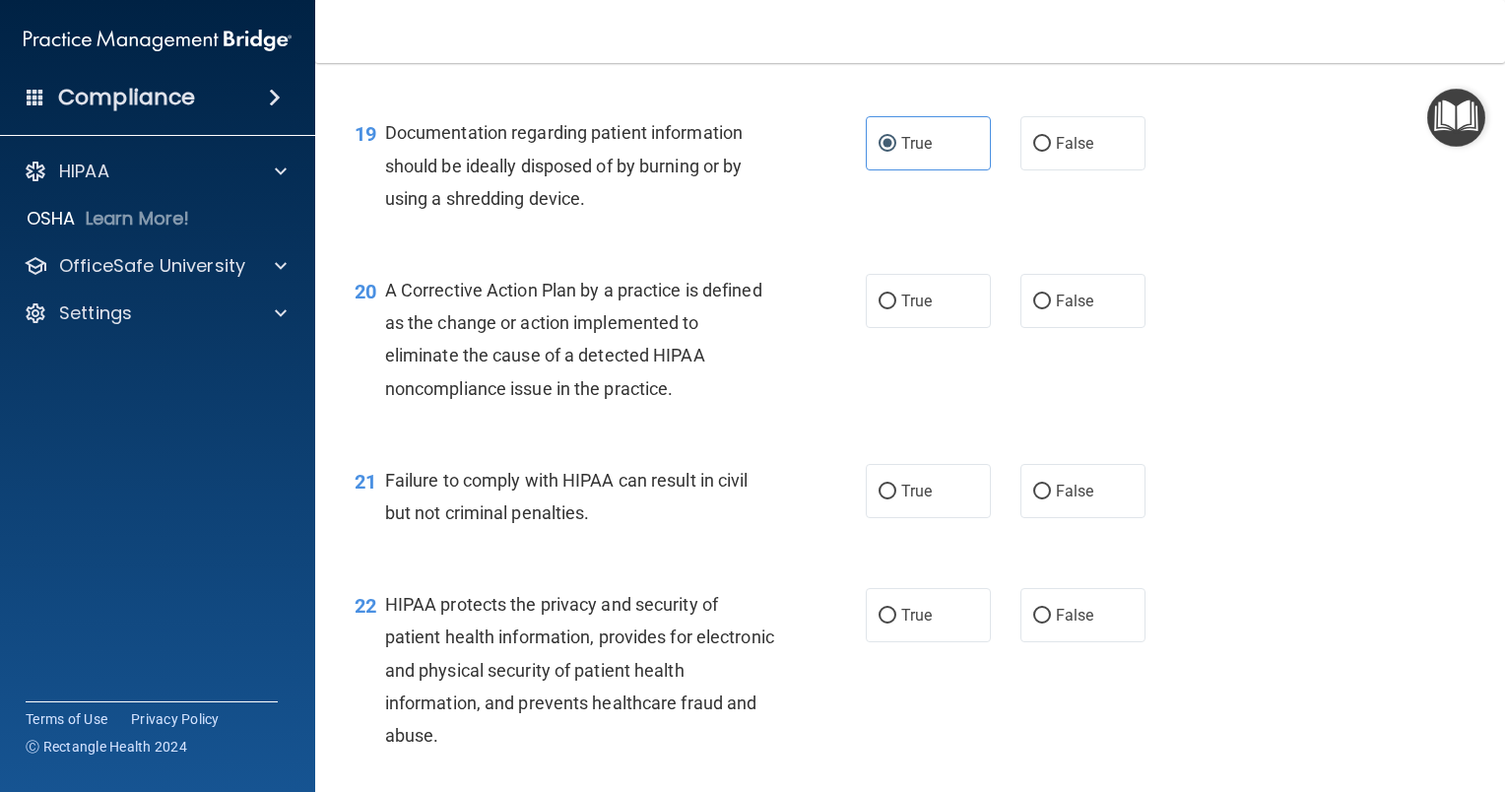
scroll to position [3033, 0]
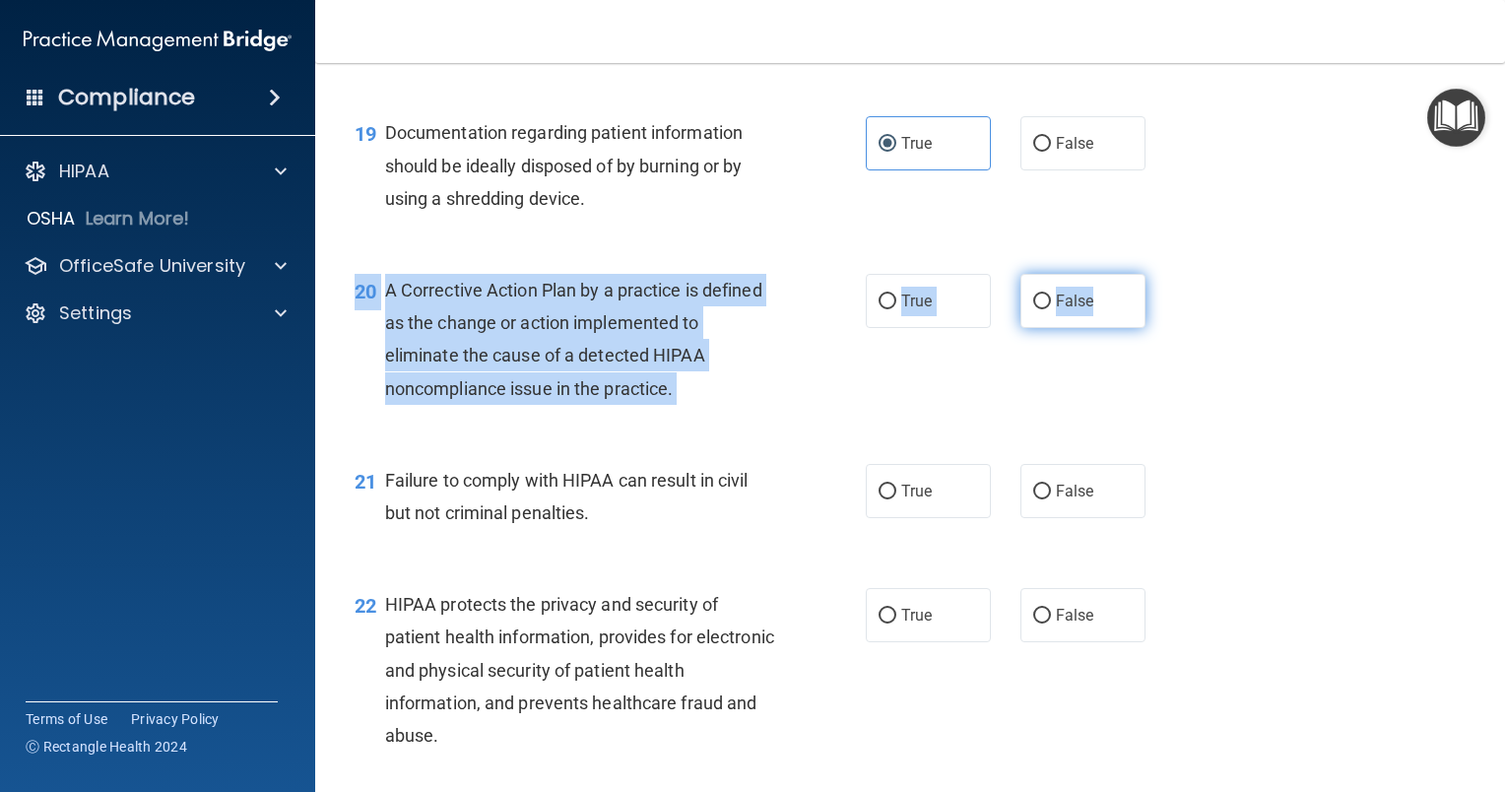
drag, startPoint x: 345, startPoint y: 321, endPoint x: 1115, endPoint y: 331, distance: 770.2
click at [1166, 274] on ng-form "20 A Corrective Action Plan by a practice is defined as the change or action im…" at bounding box center [1166, 274] width 0 height 0
copy ng-form "20 A Corrective Action Plan by a practice is defined as the change or action im…"
click at [932, 325] on label "True" at bounding box center [928, 301] width 125 height 54
click at [896, 309] on input "True" at bounding box center [888, 301] width 18 height 15
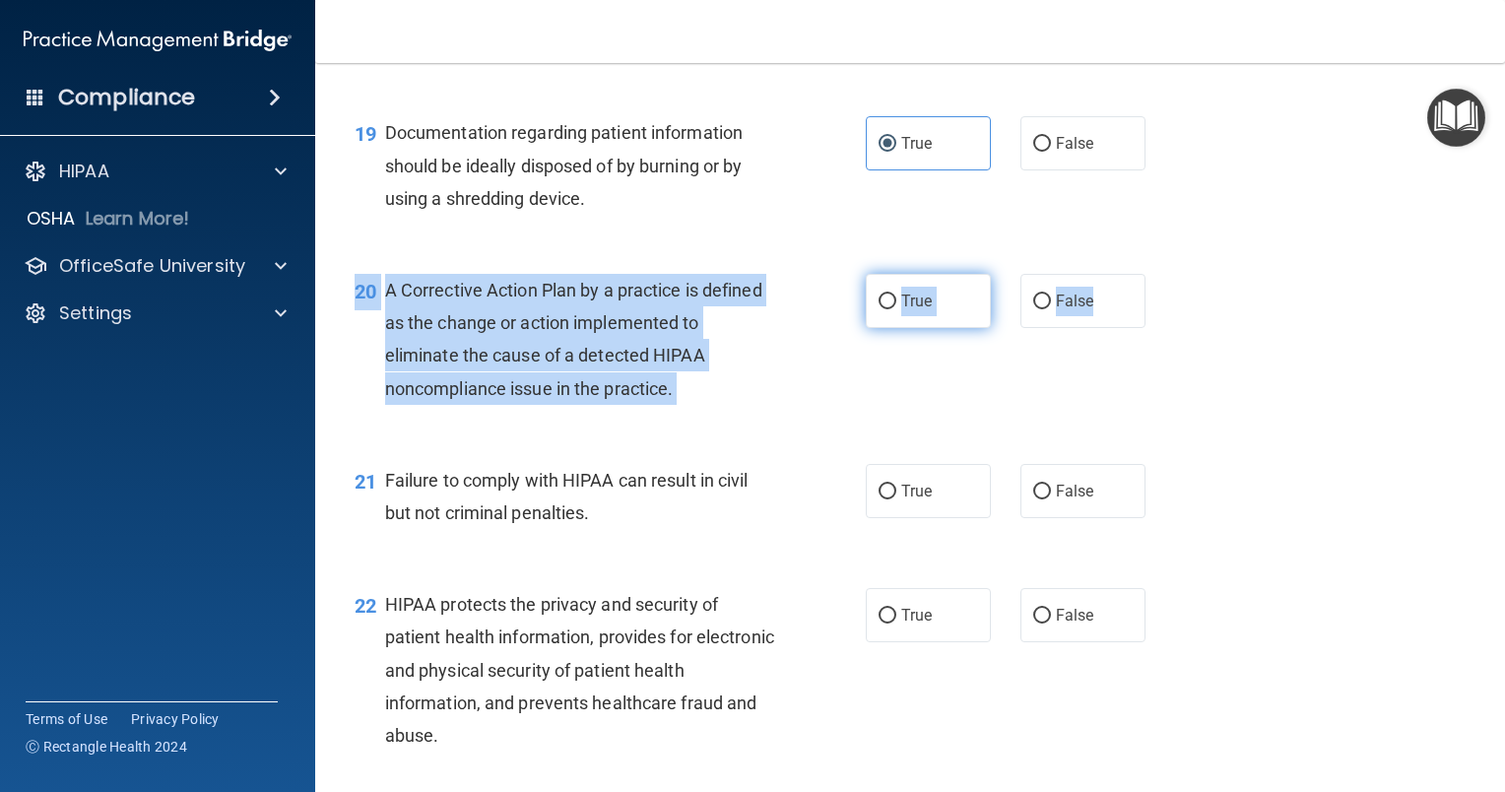
radio input "true"
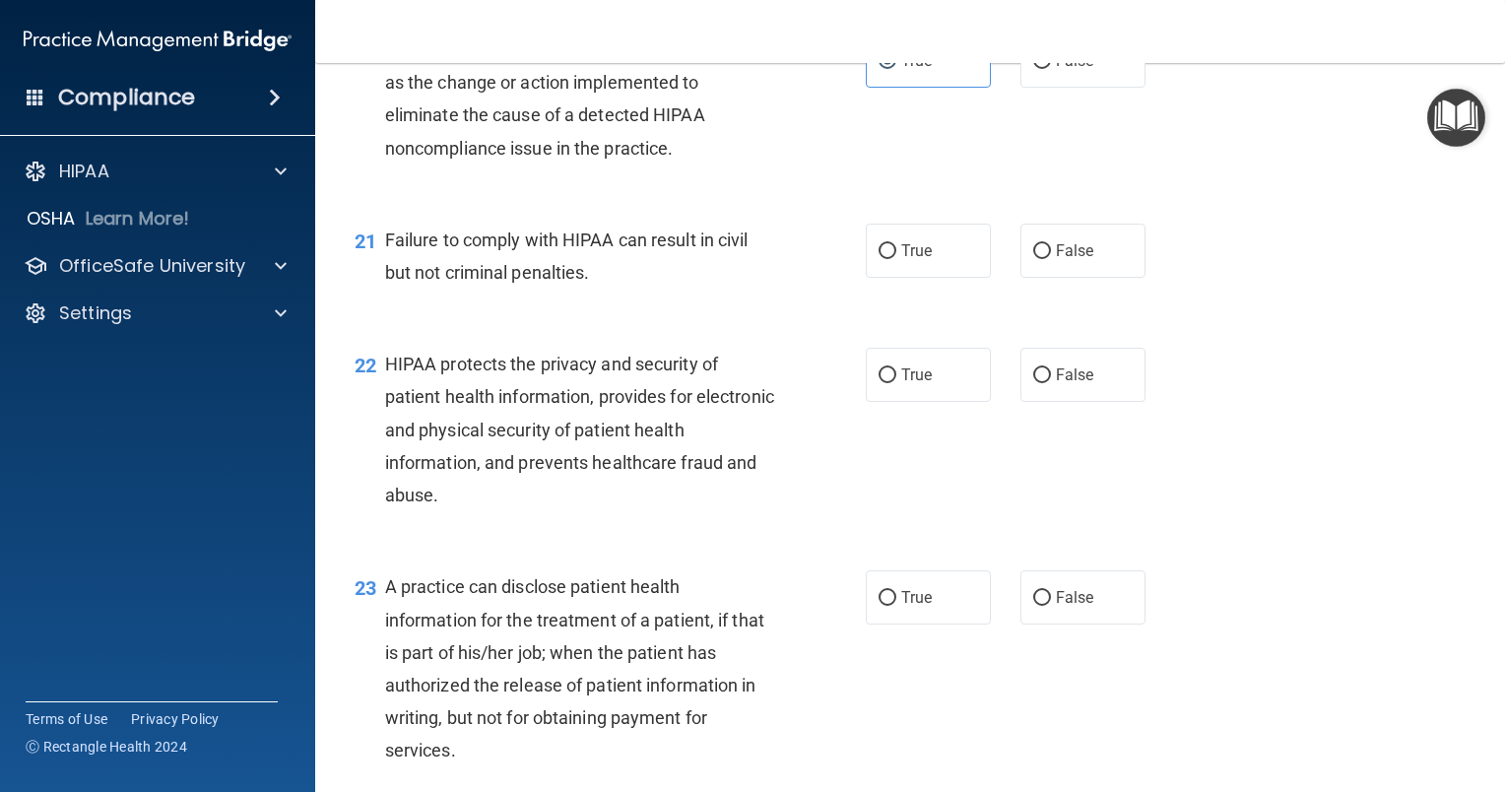
scroll to position [3274, 0]
click at [1076, 260] on span "False" at bounding box center [1075, 250] width 38 height 19
click at [1051, 259] on input "False" at bounding box center [1042, 251] width 18 height 15
radio input "true"
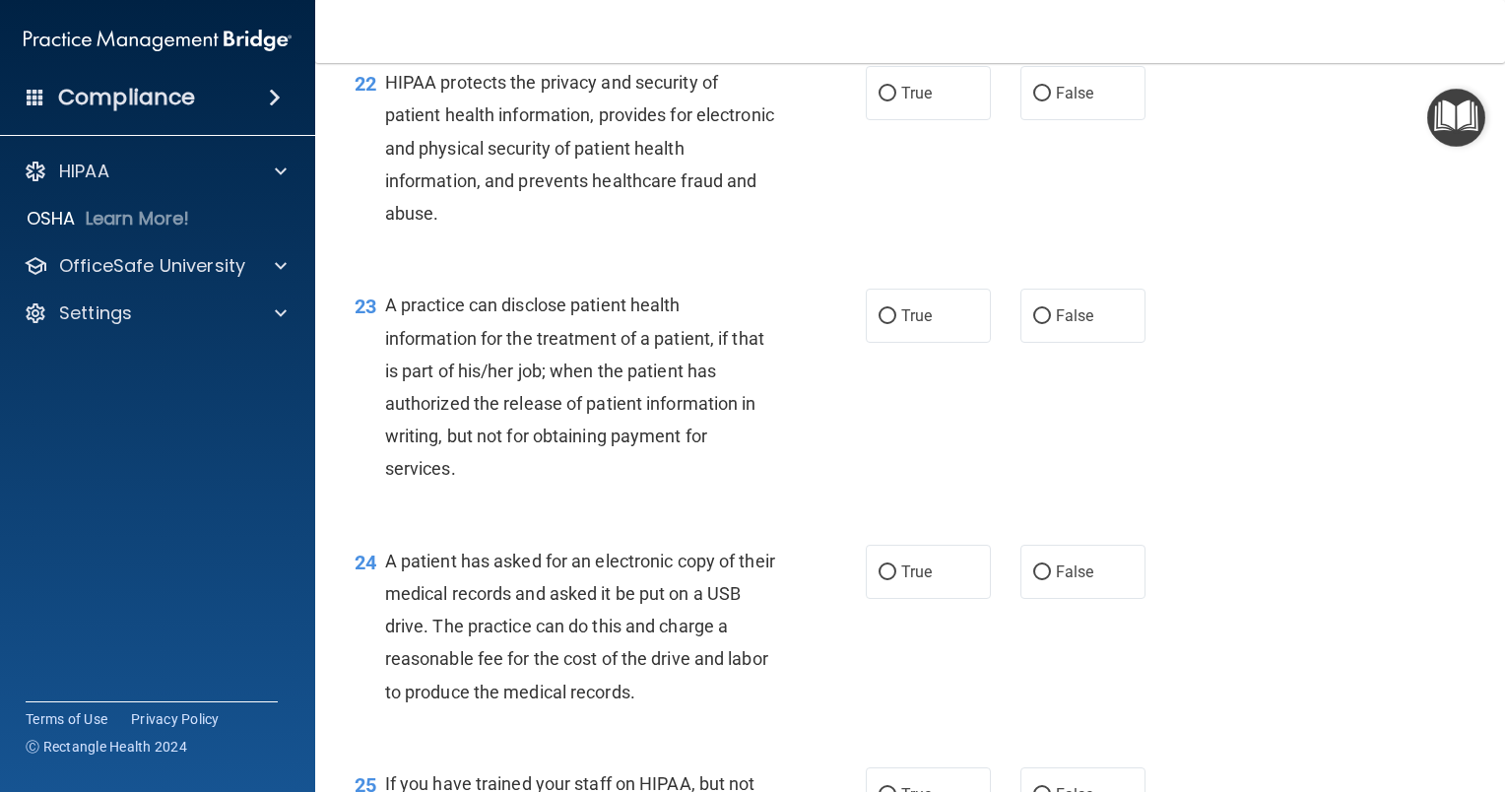
scroll to position [3556, 0]
click at [912, 119] on label "True" at bounding box center [928, 92] width 125 height 54
click at [896, 100] on input "True" at bounding box center [888, 93] width 18 height 15
radio input "true"
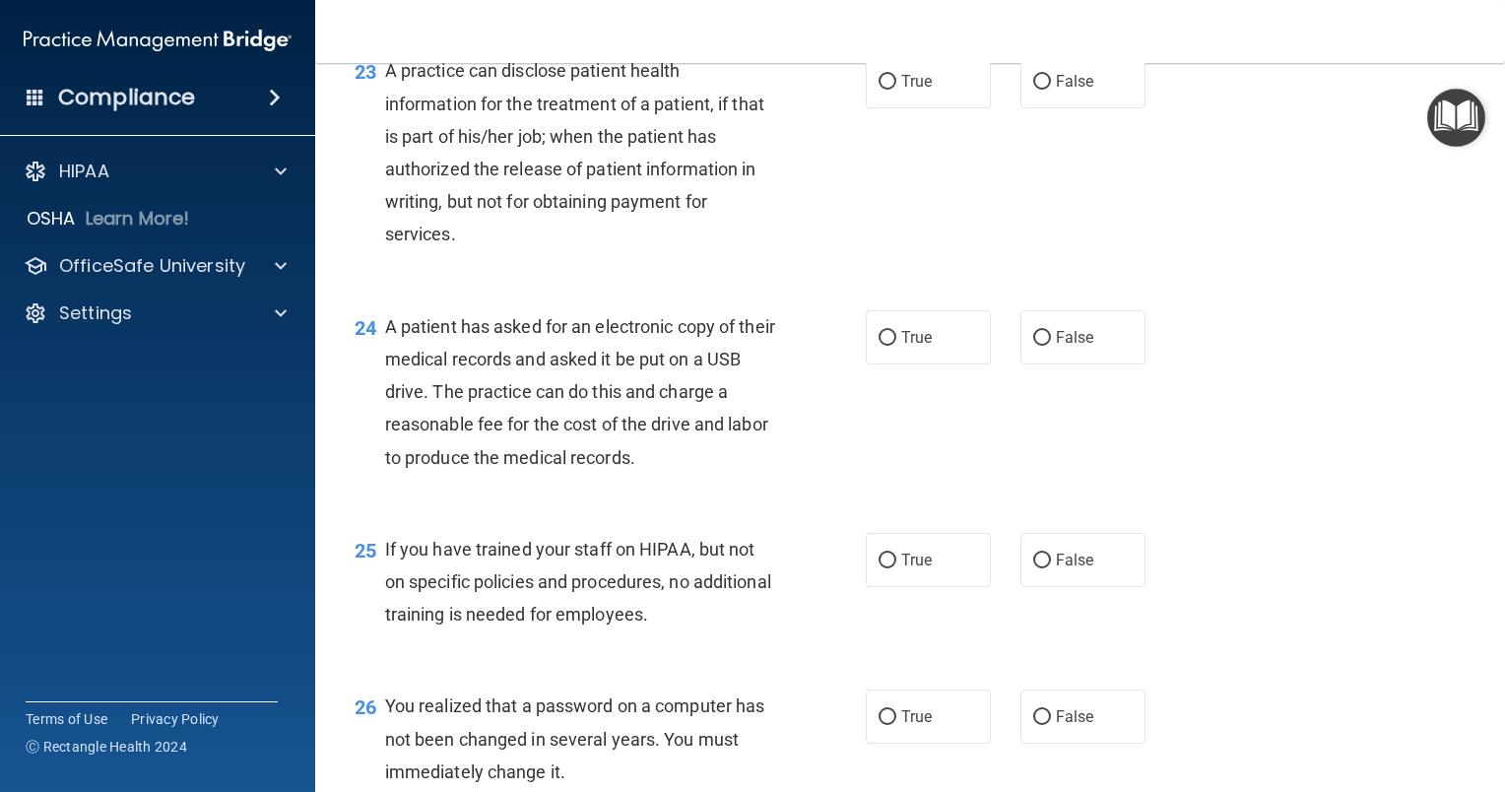
scroll to position [3793, 0]
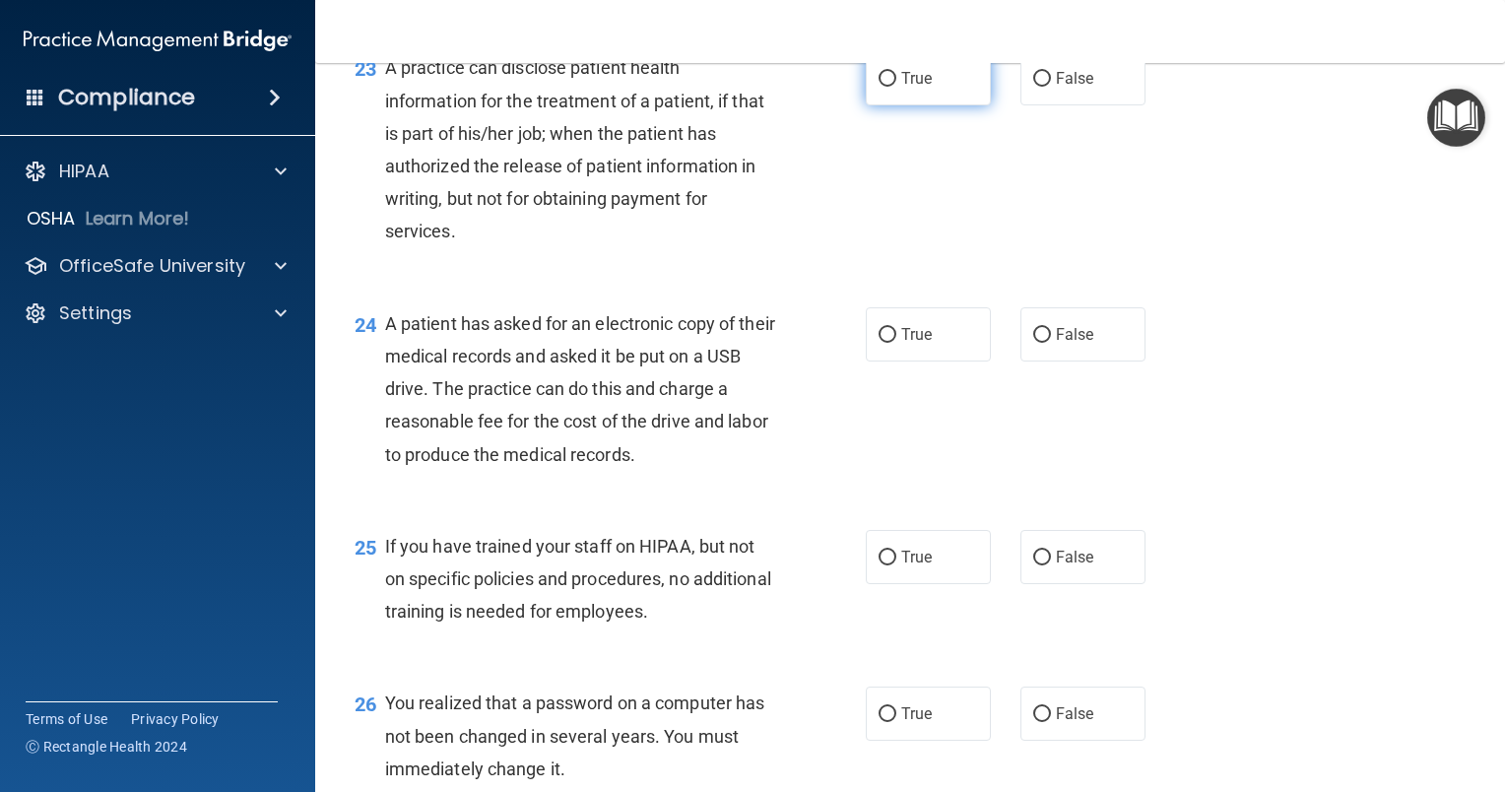
click at [937, 105] on label "True" at bounding box center [928, 78] width 125 height 54
click at [896, 87] on input "True" at bounding box center [888, 79] width 18 height 15
radio input "true"
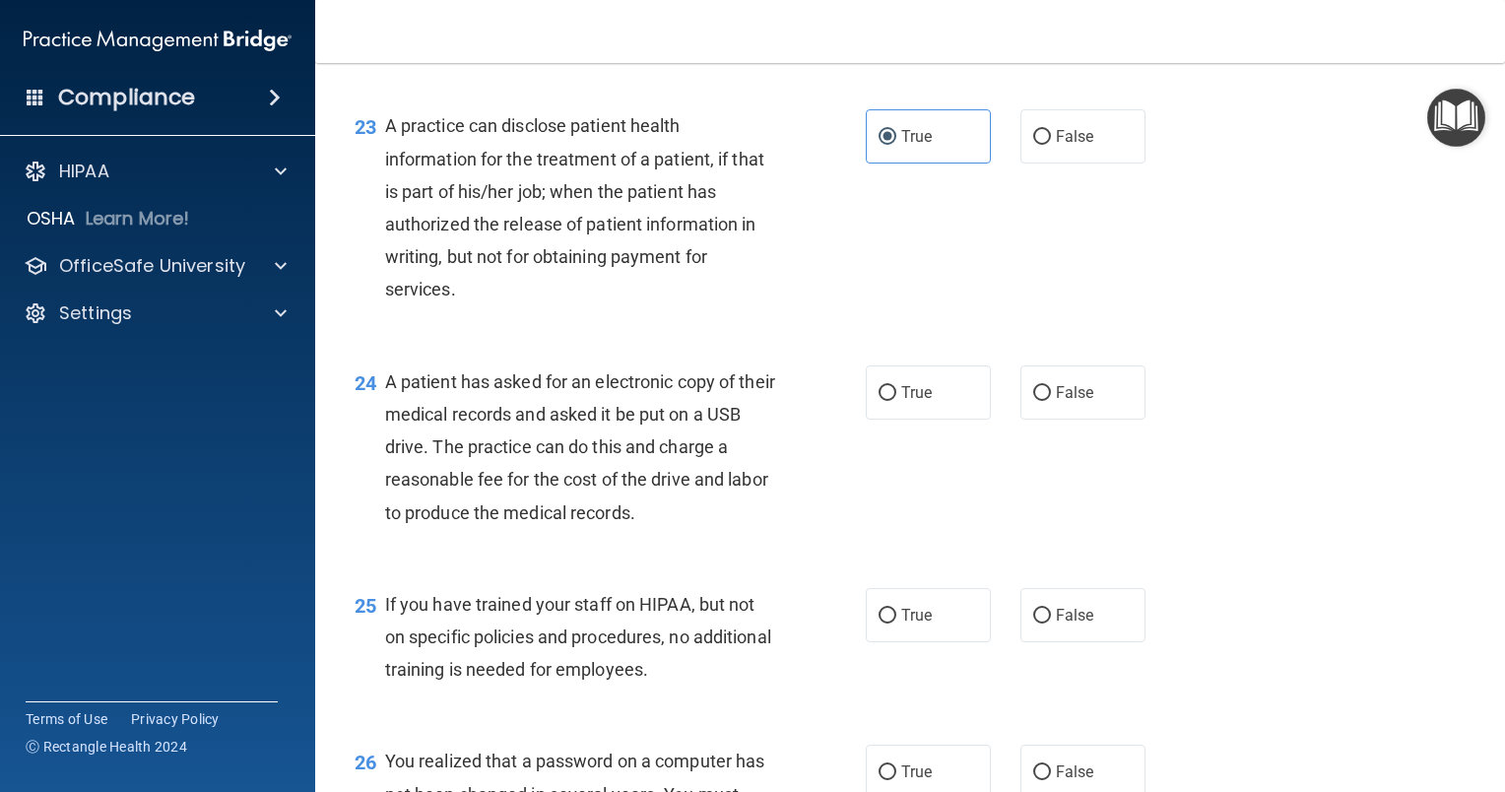
scroll to position [3735, 0]
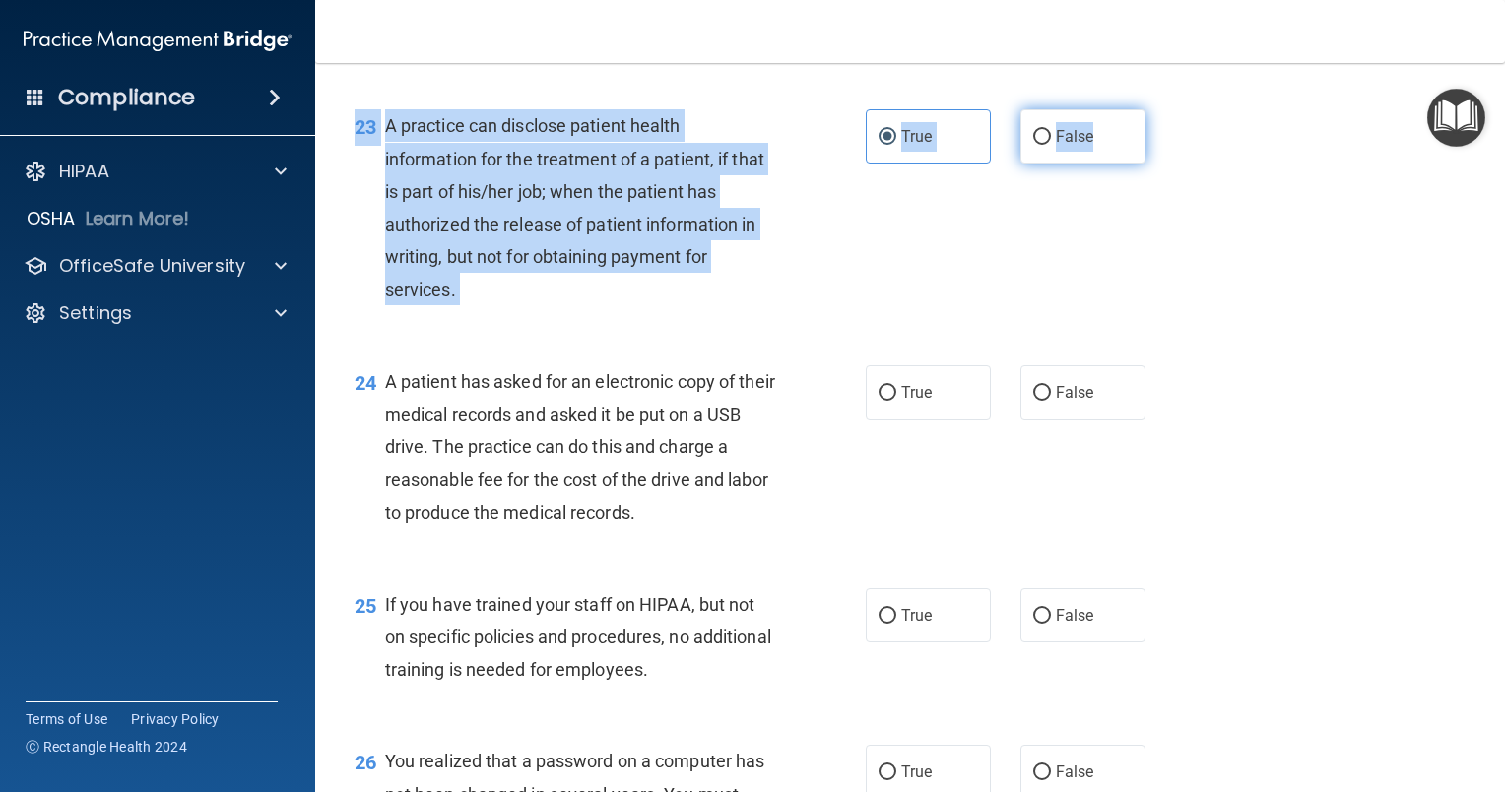
drag, startPoint x: 351, startPoint y: 163, endPoint x: 1093, endPoint y: 184, distance: 742.9
click at [1166, 109] on ng-form "23 A practice can disclose patient health information for the treatment of a pa…" at bounding box center [1166, 109] width 0 height 0
copy ng-form "23 A practice can disclose patient health information for the treatment of a pa…"
click at [880, 245] on div "23 A practice can disclose patient health information for the treatment of a pa…" at bounding box center [610, 212] width 570 height 206
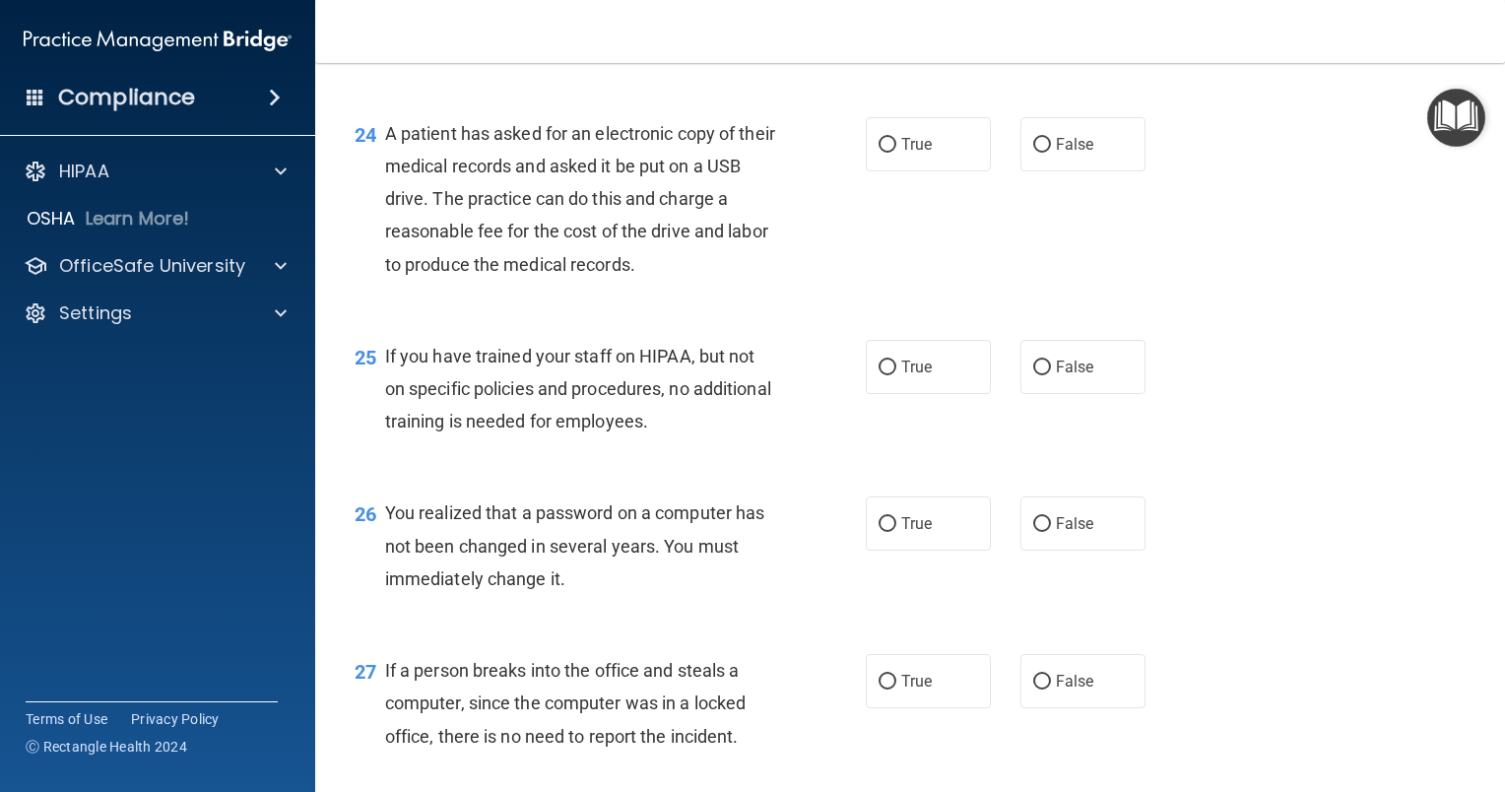
scroll to position [4021, 0]
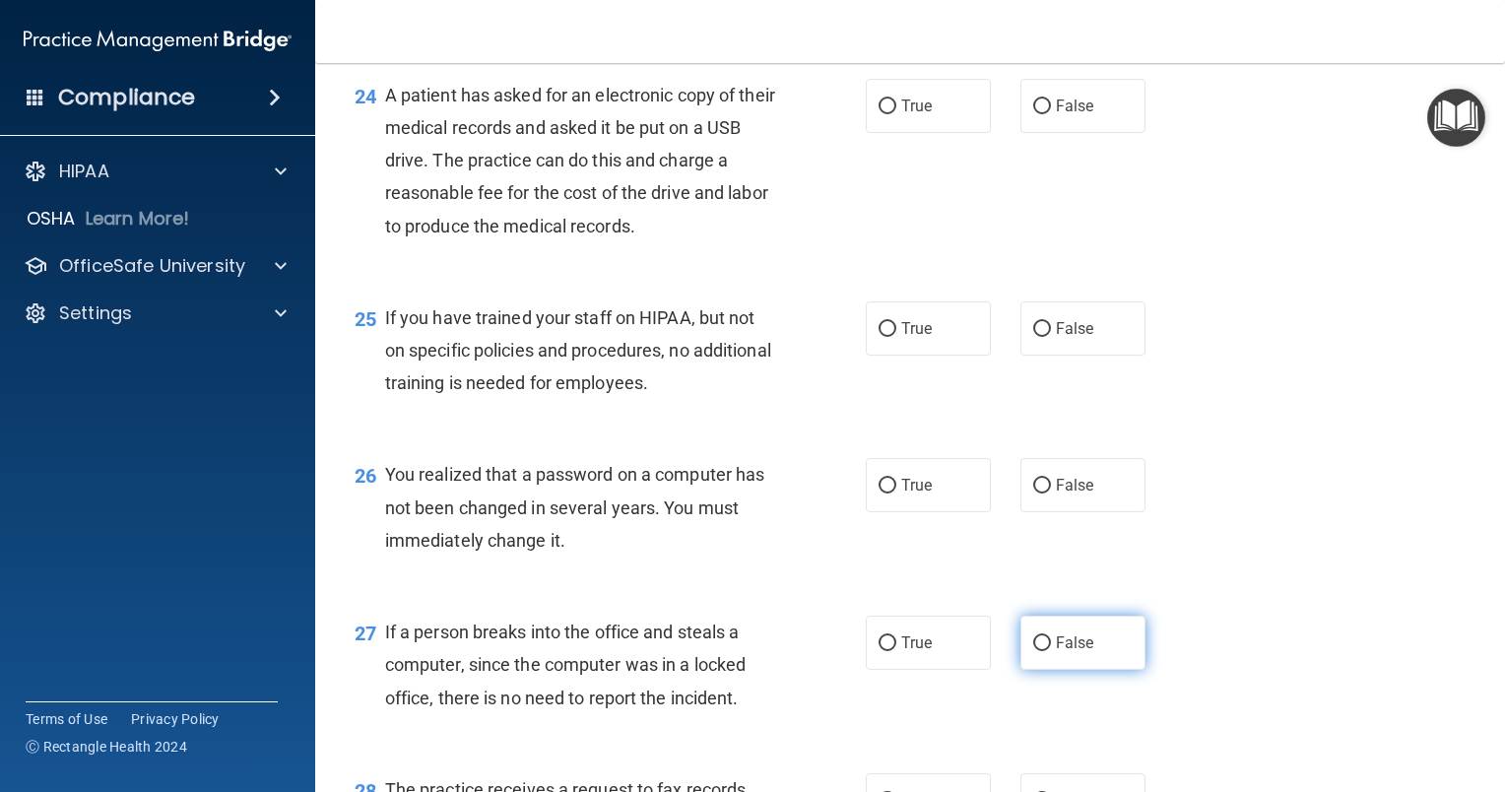
click at [1067, 670] on label "False" at bounding box center [1082, 643] width 125 height 54
click at [1051, 651] on input "False" at bounding box center [1042, 643] width 18 height 15
radio input "true"
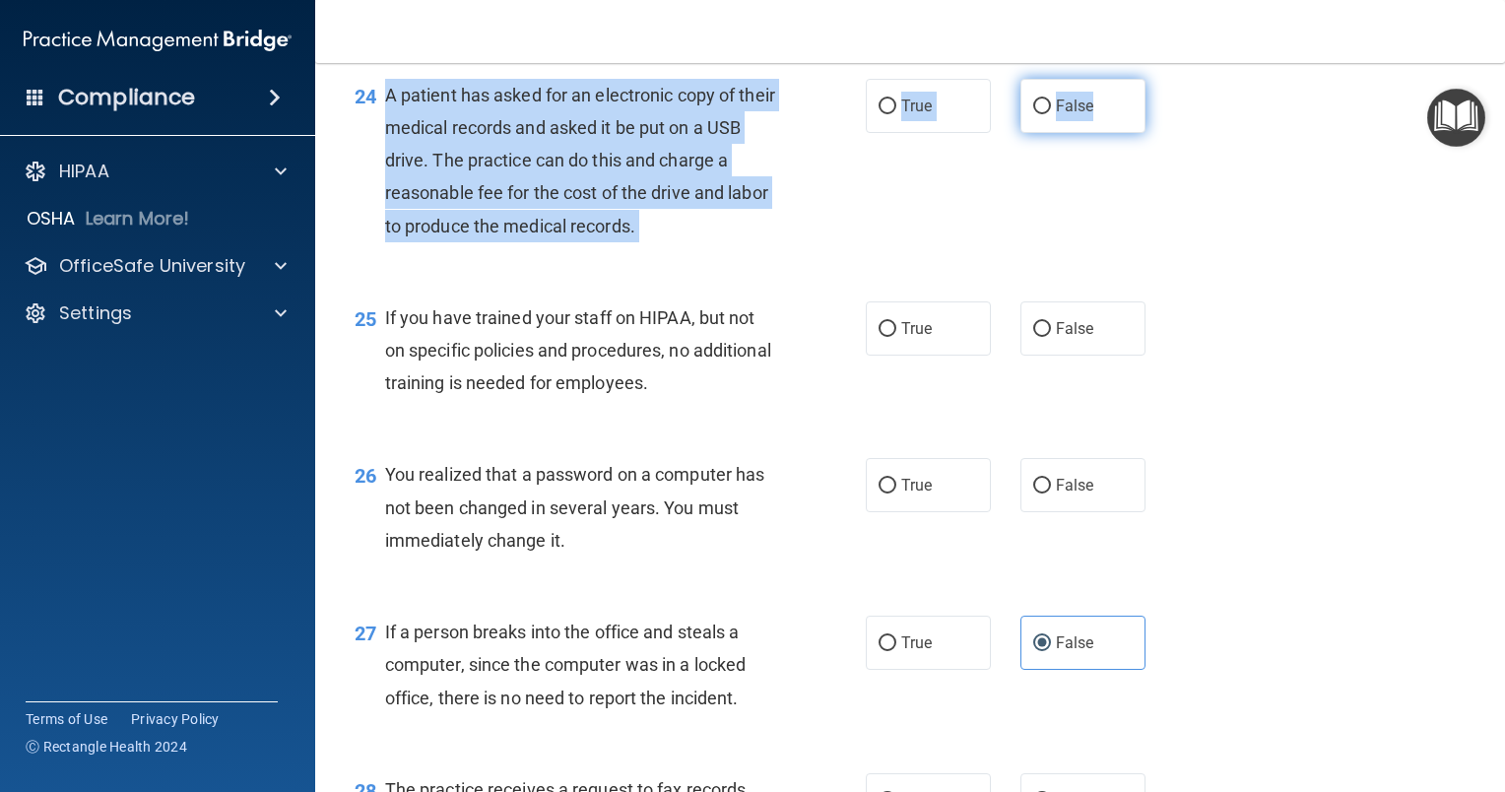
drag, startPoint x: 379, startPoint y: 125, endPoint x: 1128, endPoint y: 141, distance: 748.7
click at [1166, 79] on ng-form "24 A patient has asked for an electronic copy of their medical records and aske…" at bounding box center [1166, 79] width 0 height 0
copy ng-form "A patient has asked for an electronic copy of their medical records and asked i…"
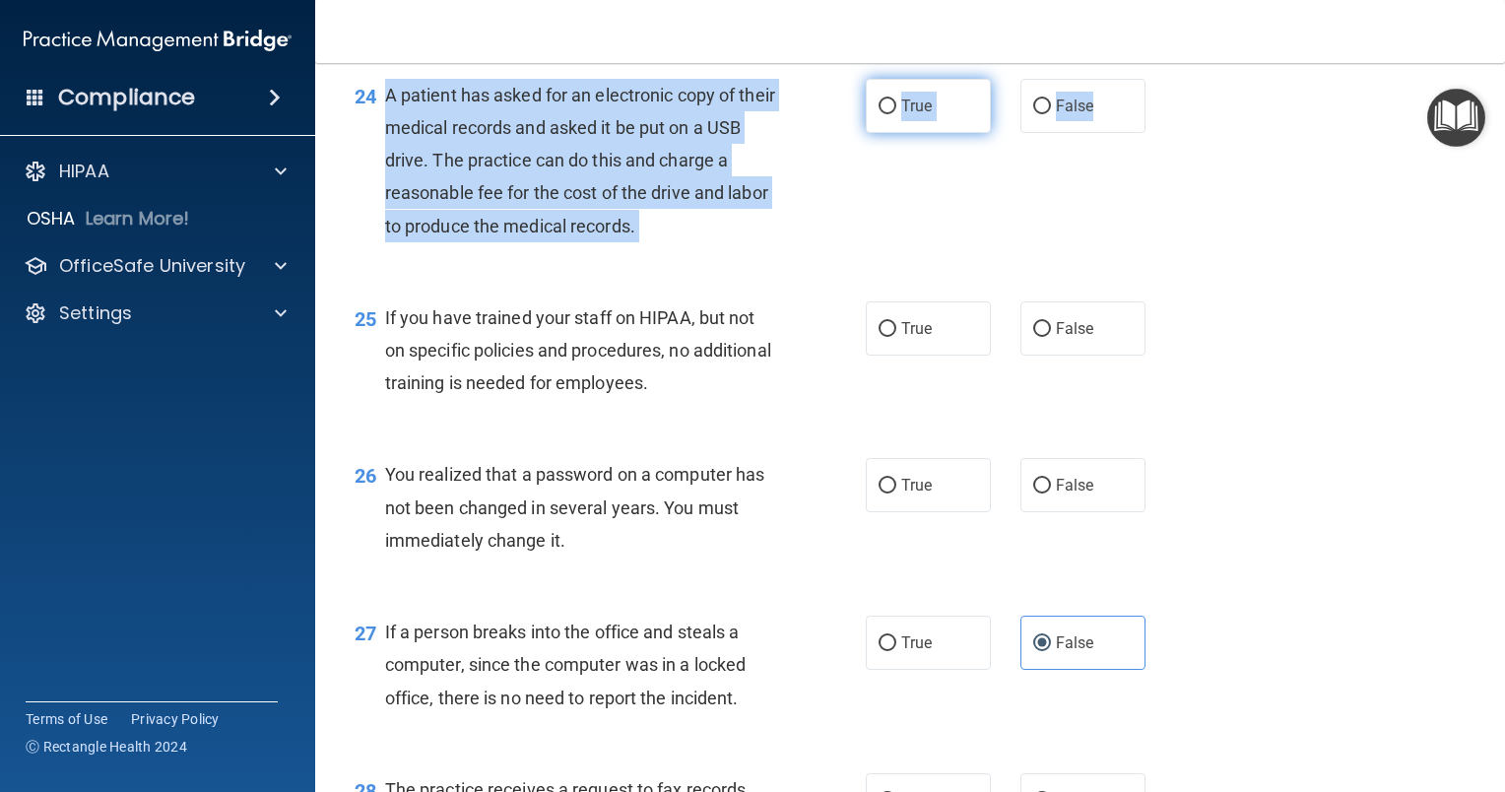
click at [910, 133] on label "True" at bounding box center [928, 106] width 125 height 54
click at [896, 114] on input "True" at bounding box center [888, 106] width 18 height 15
radio input "true"
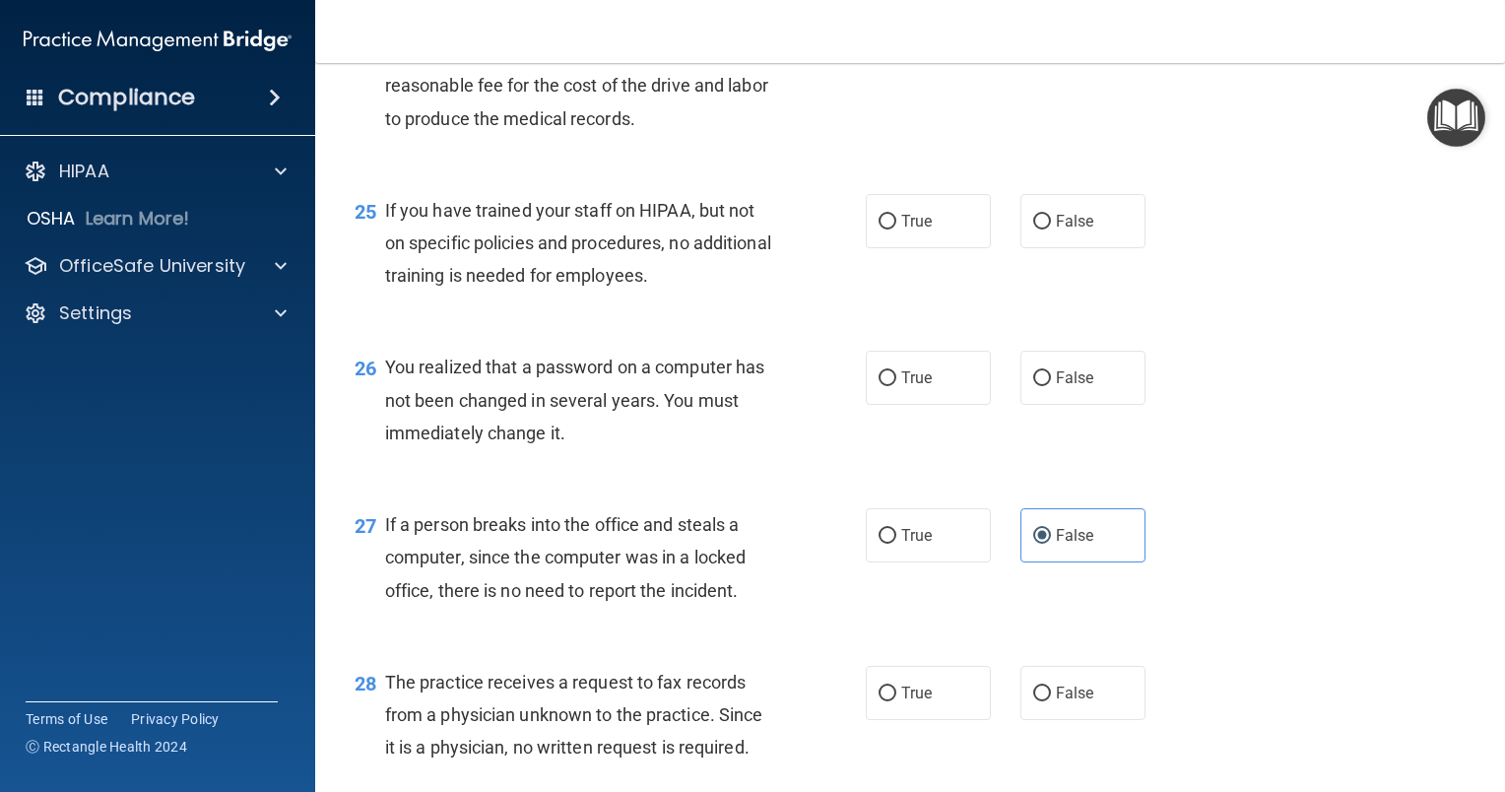
scroll to position [4129, 0]
click at [1056, 230] on span "False" at bounding box center [1075, 221] width 38 height 19
click at [1047, 229] on input "False" at bounding box center [1042, 222] width 18 height 15
radio input "true"
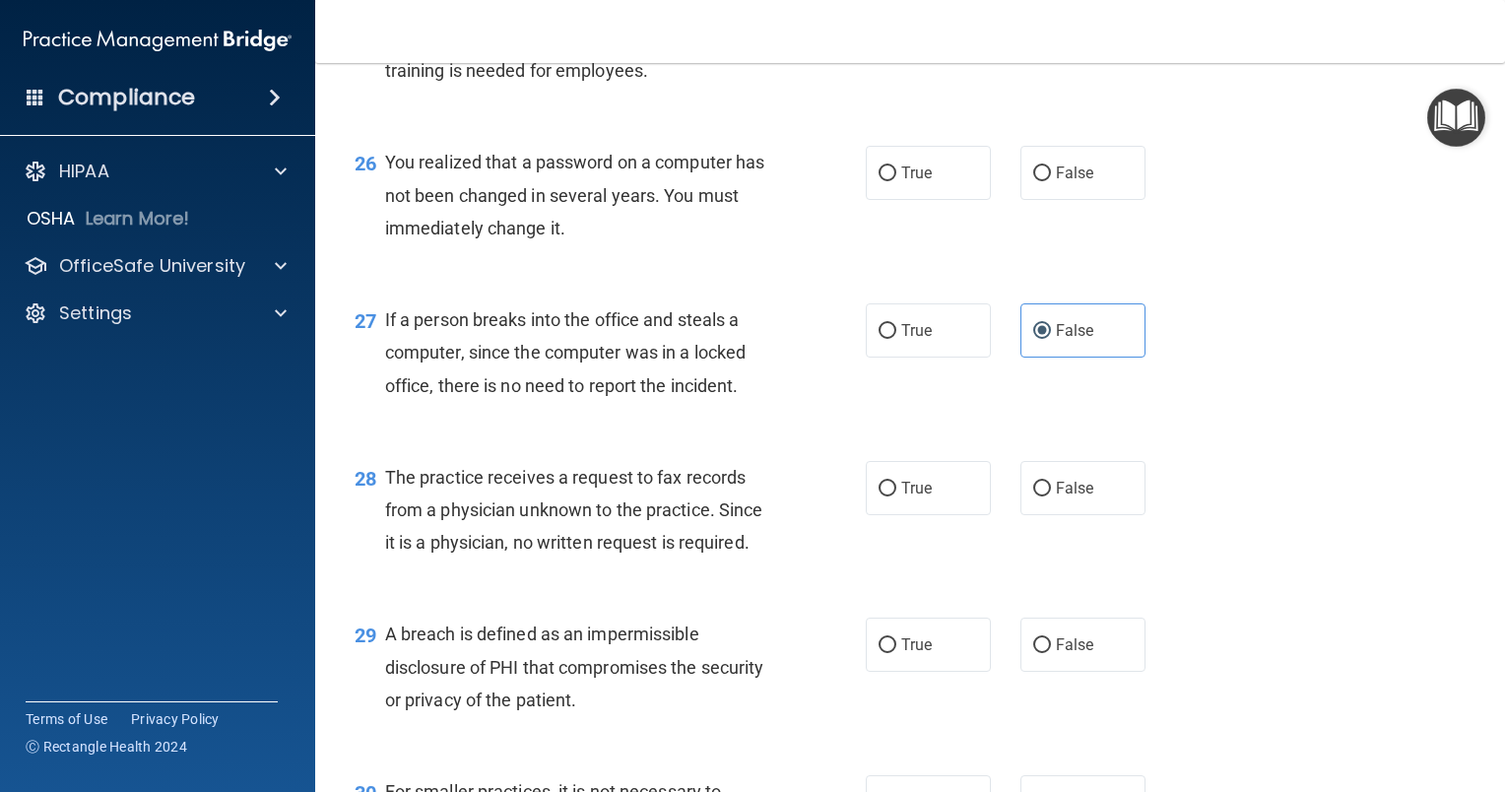
scroll to position [4357, 0]
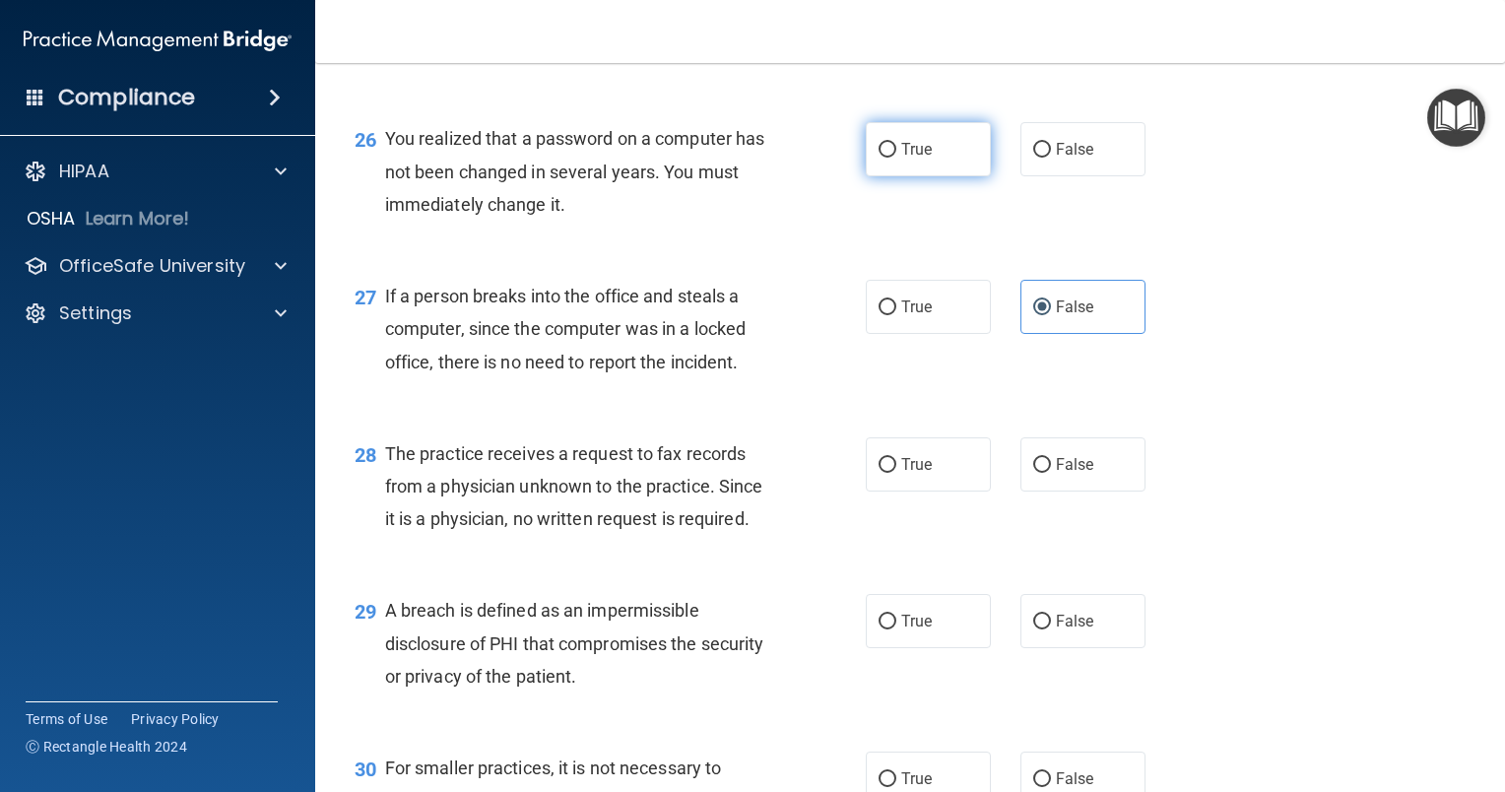
click at [906, 159] on span "True" at bounding box center [916, 149] width 31 height 19
click at [896, 158] on input "True" at bounding box center [888, 150] width 18 height 15
radio input "true"
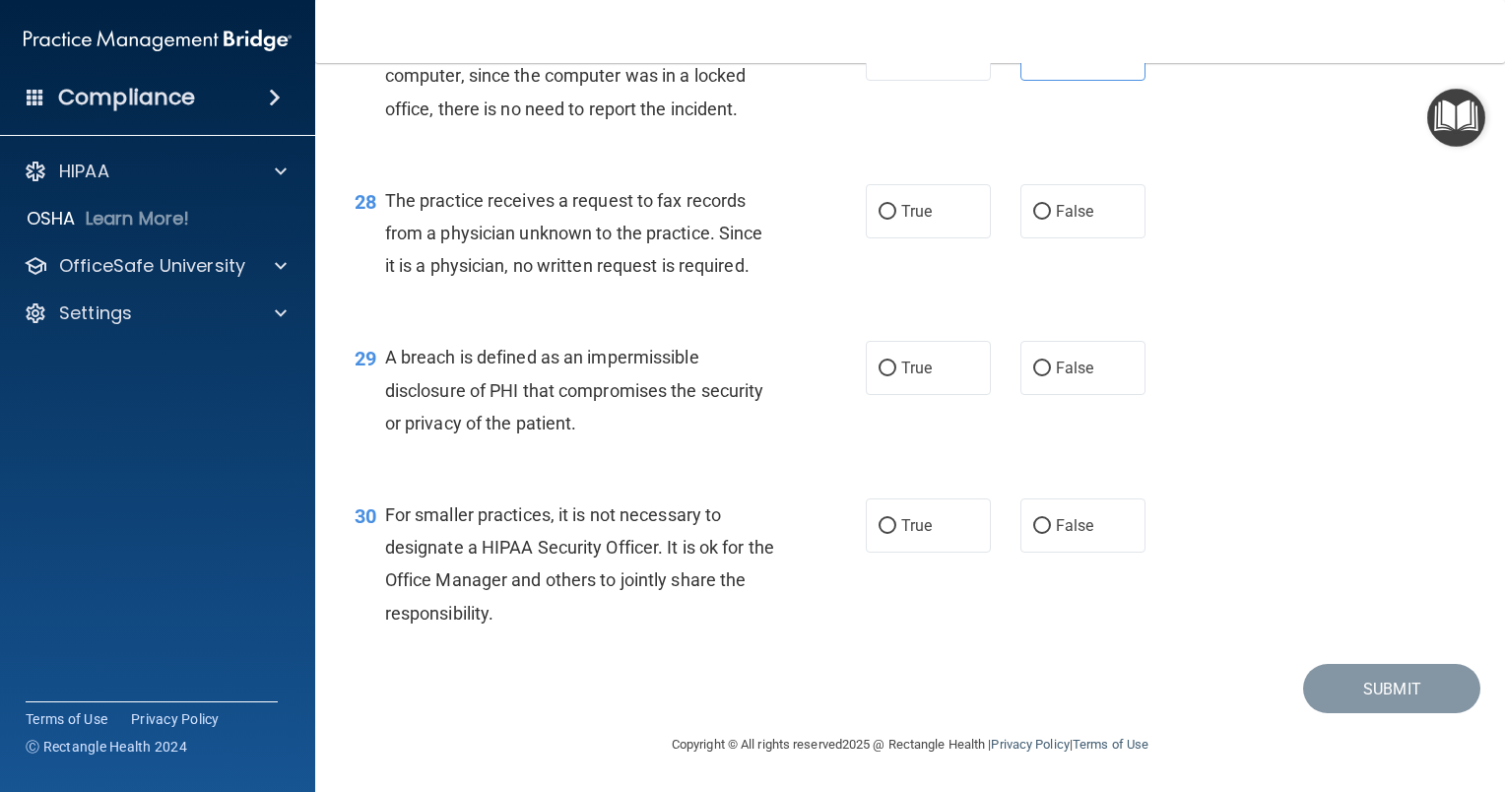
scroll to position [4644, 0]
click at [901, 210] on span "True" at bounding box center [916, 211] width 31 height 19
click at [896, 210] on input "True" at bounding box center [888, 212] width 18 height 15
radio input "true"
click at [949, 358] on label "True" at bounding box center [928, 368] width 125 height 54
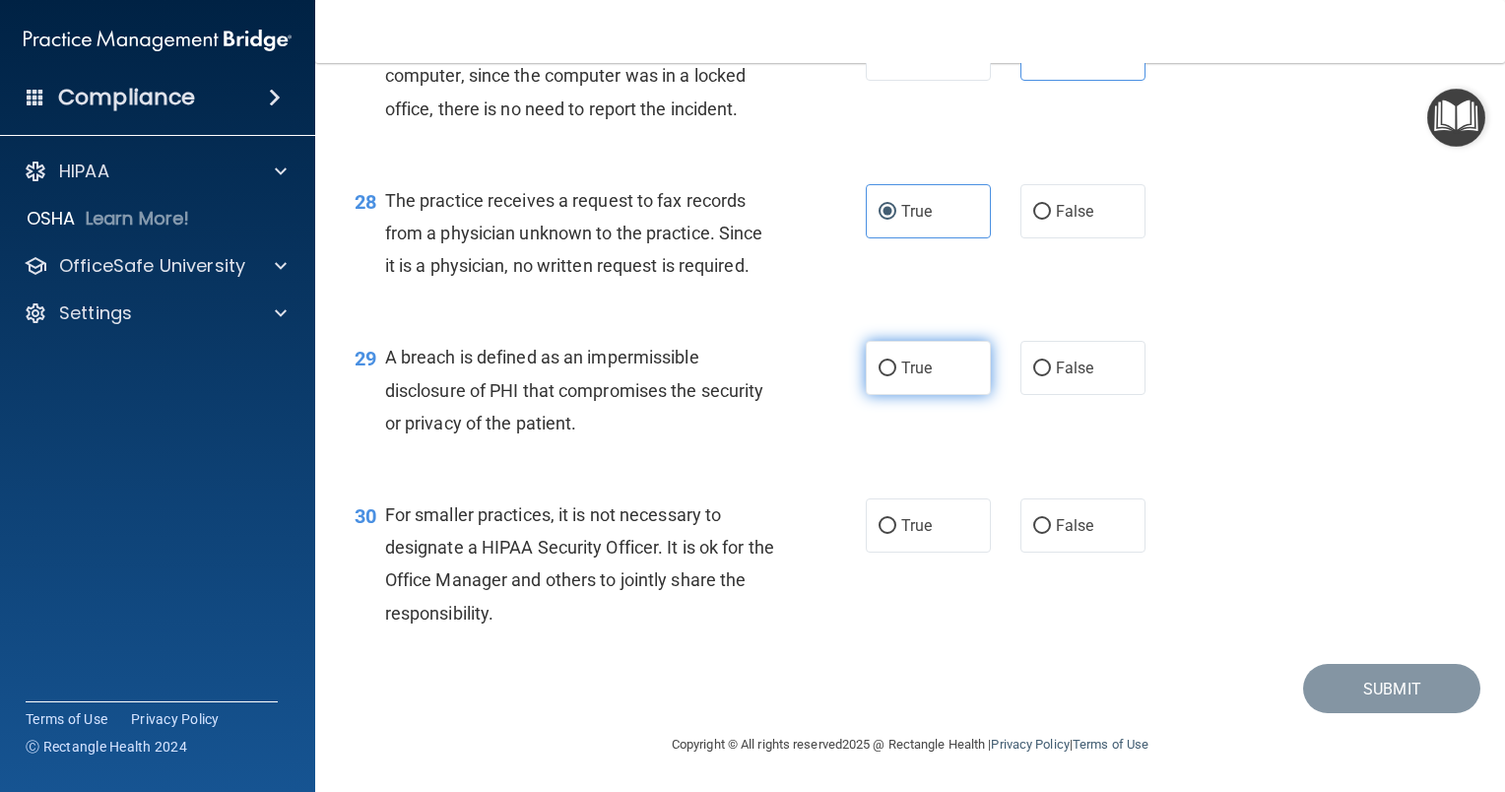
click at [896, 361] on input "True" at bounding box center [888, 368] width 18 height 15
radio input "true"
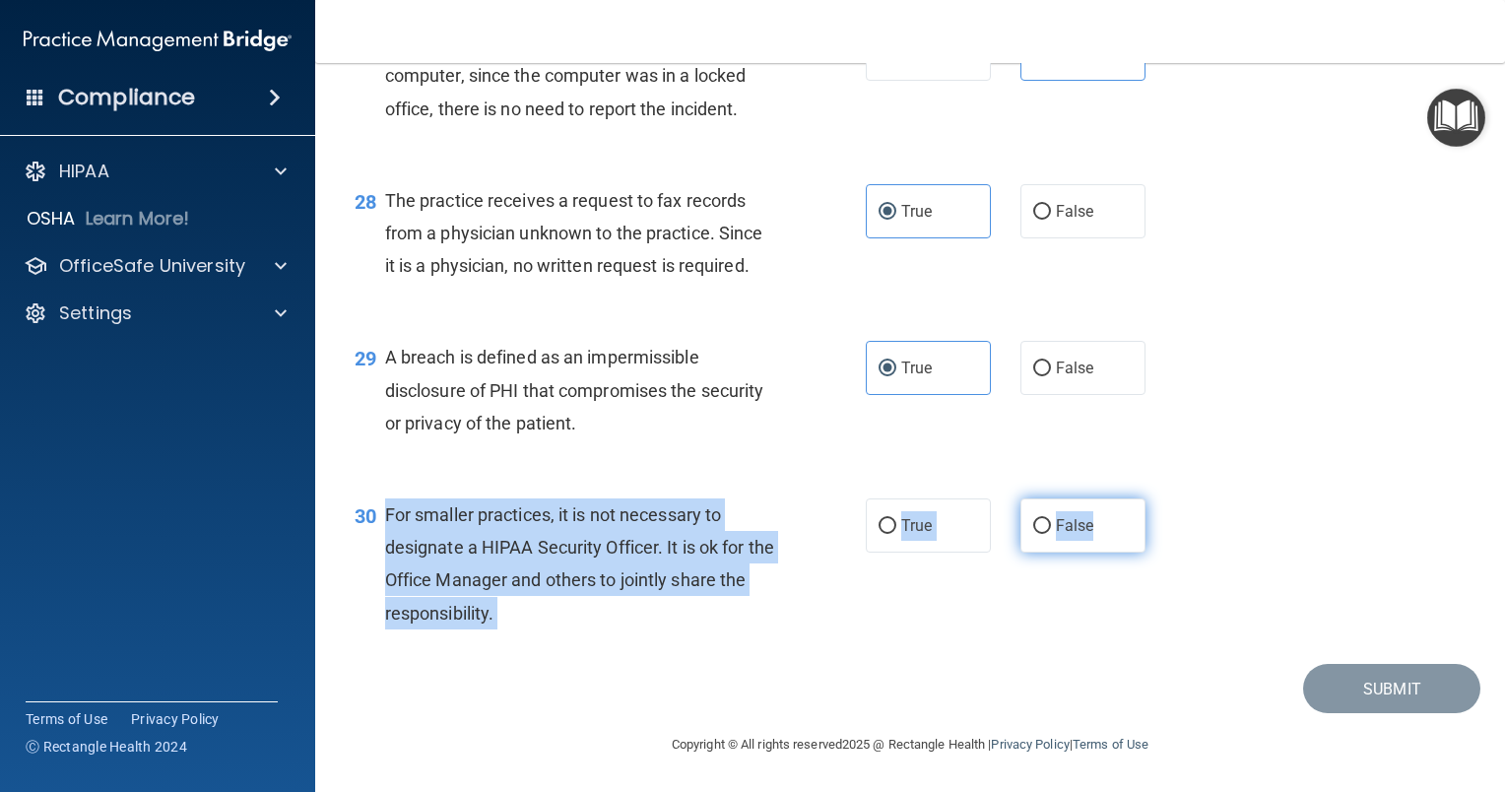
drag, startPoint x: 379, startPoint y: 512, endPoint x: 1088, endPoint y: 547, distance: 710.0
click at [1166, 498] on ng-form "30 For smaller practices, it is not necessary to designate a HIPAA Security Off…" at bounding box center [1166, 498] width 0 height 0
copy ng-form "For smaller practices, it is not necessary to designate a HIPAA Security Office…"
click at [1119, 539] on label "False" at bounding box center [1082, 525] width 125 height 54
click at [1051, 534] on input "False" at bounding box center [1042, 526] width 18 height 15
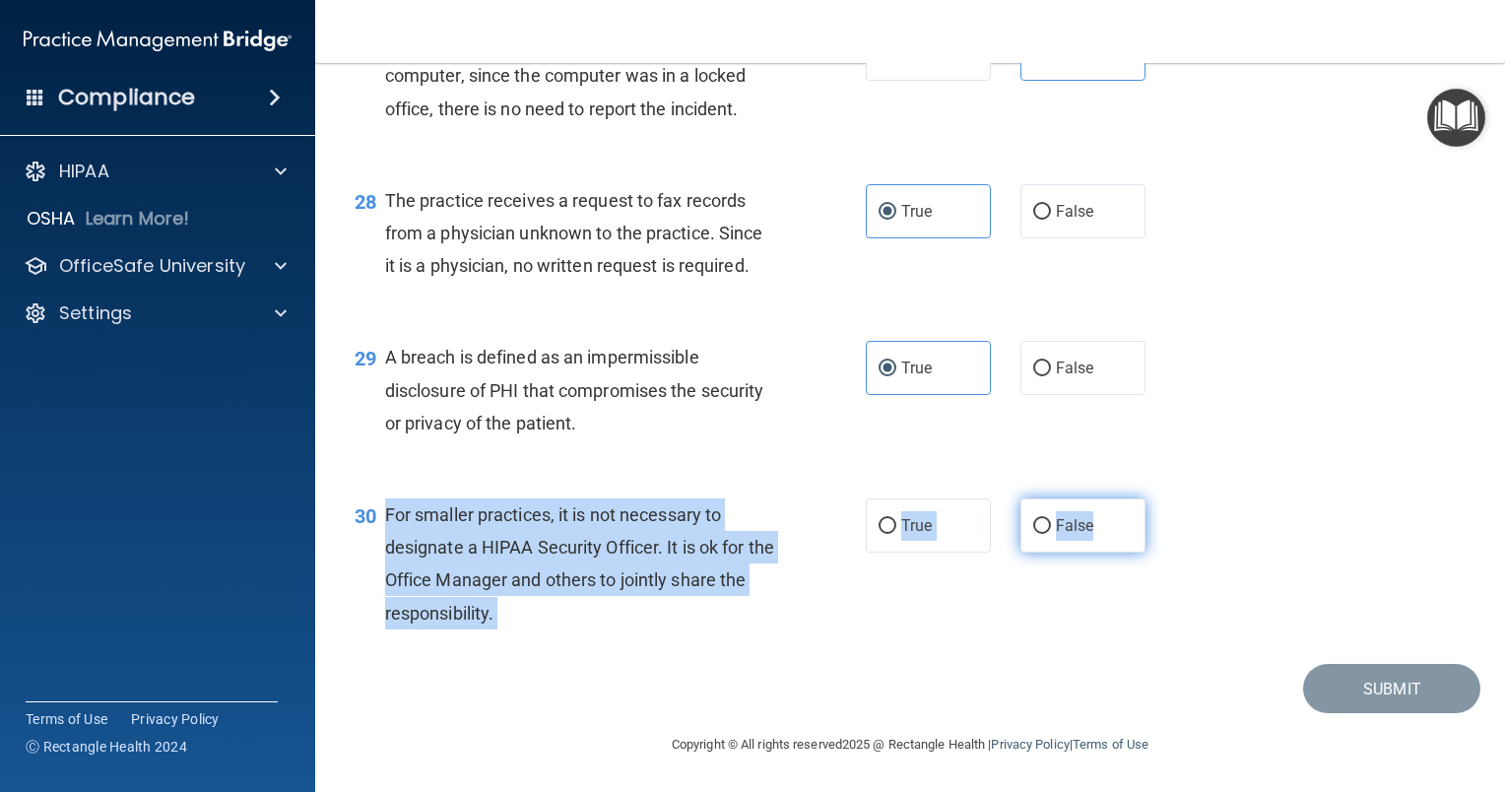
radio input "true"
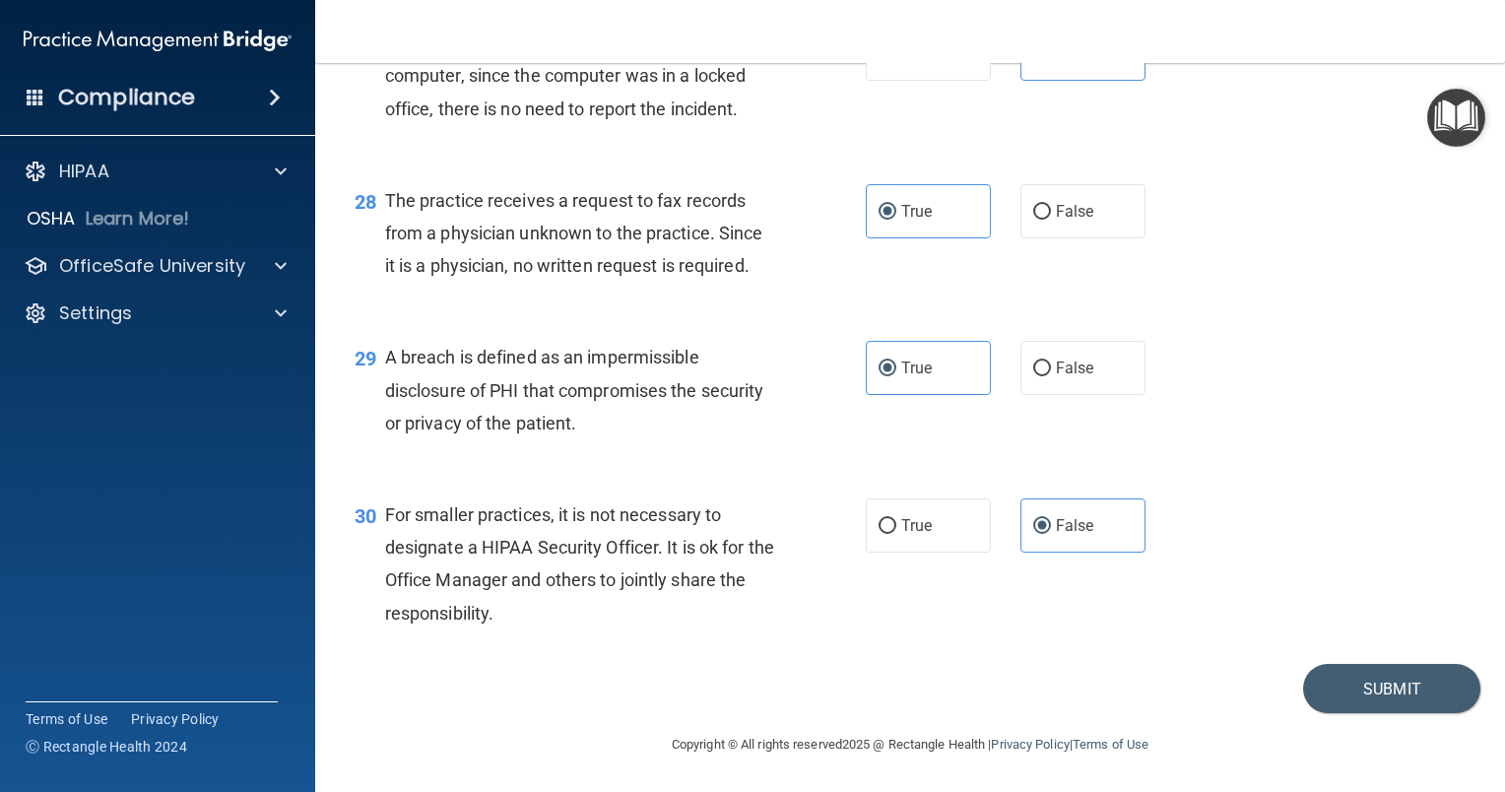
click at [1262, 508] on div "30 For smaller practices, it is not necessary to designate a HIPAA Security Off…" at bounding box center [910, 569] width 1140 height 190
click at [1377, 696] on button "Submit" at bounding box center [1391, 689] width 177 height 50
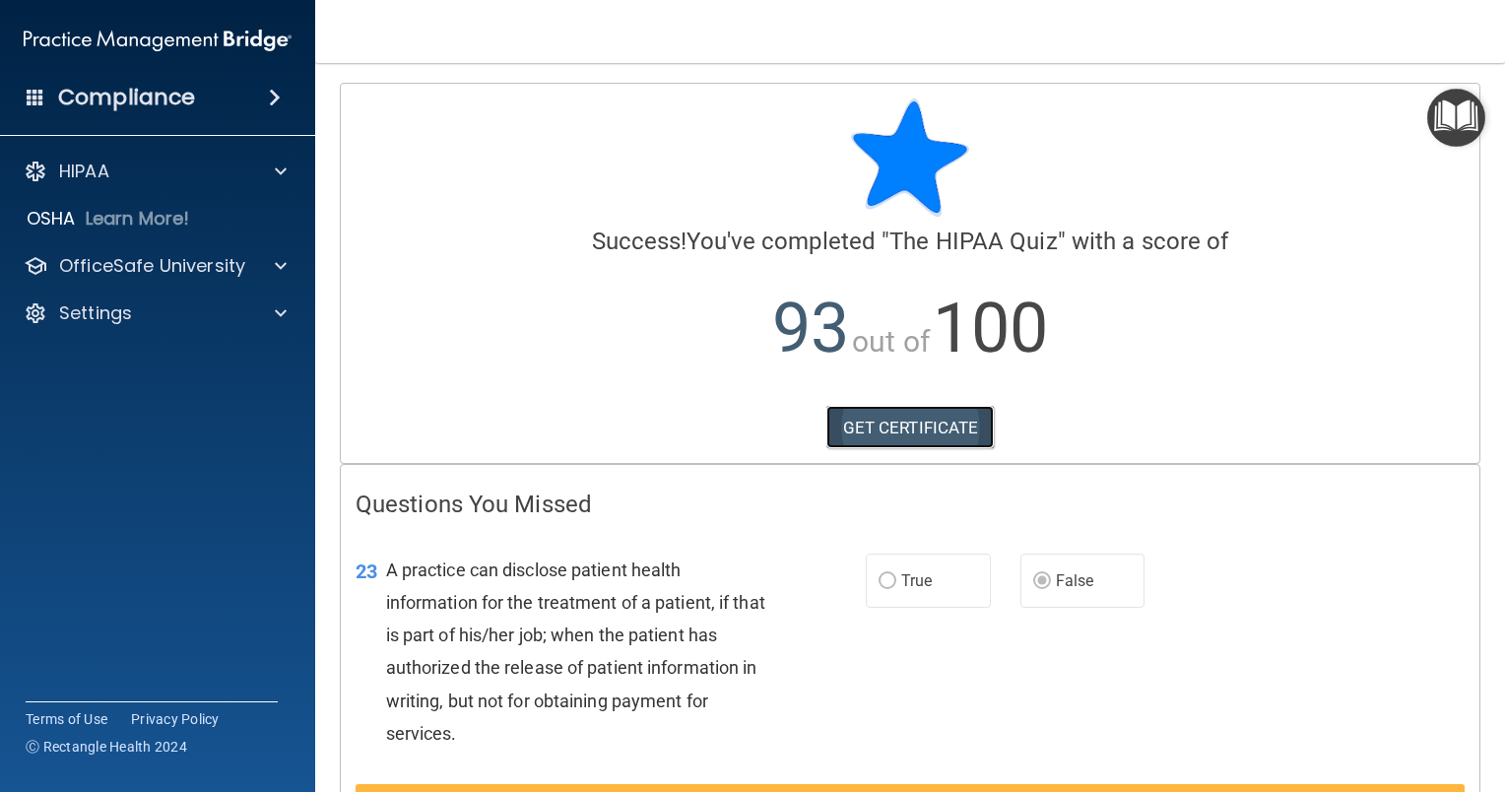
click at [933, 428] on link "GET CERTIFICATE" at bounding box center [910, 427] width 168 height 43
click at [938, 410] on link "GET CERTIFICATE" at bounding box center [910, 427] width 168 height 43
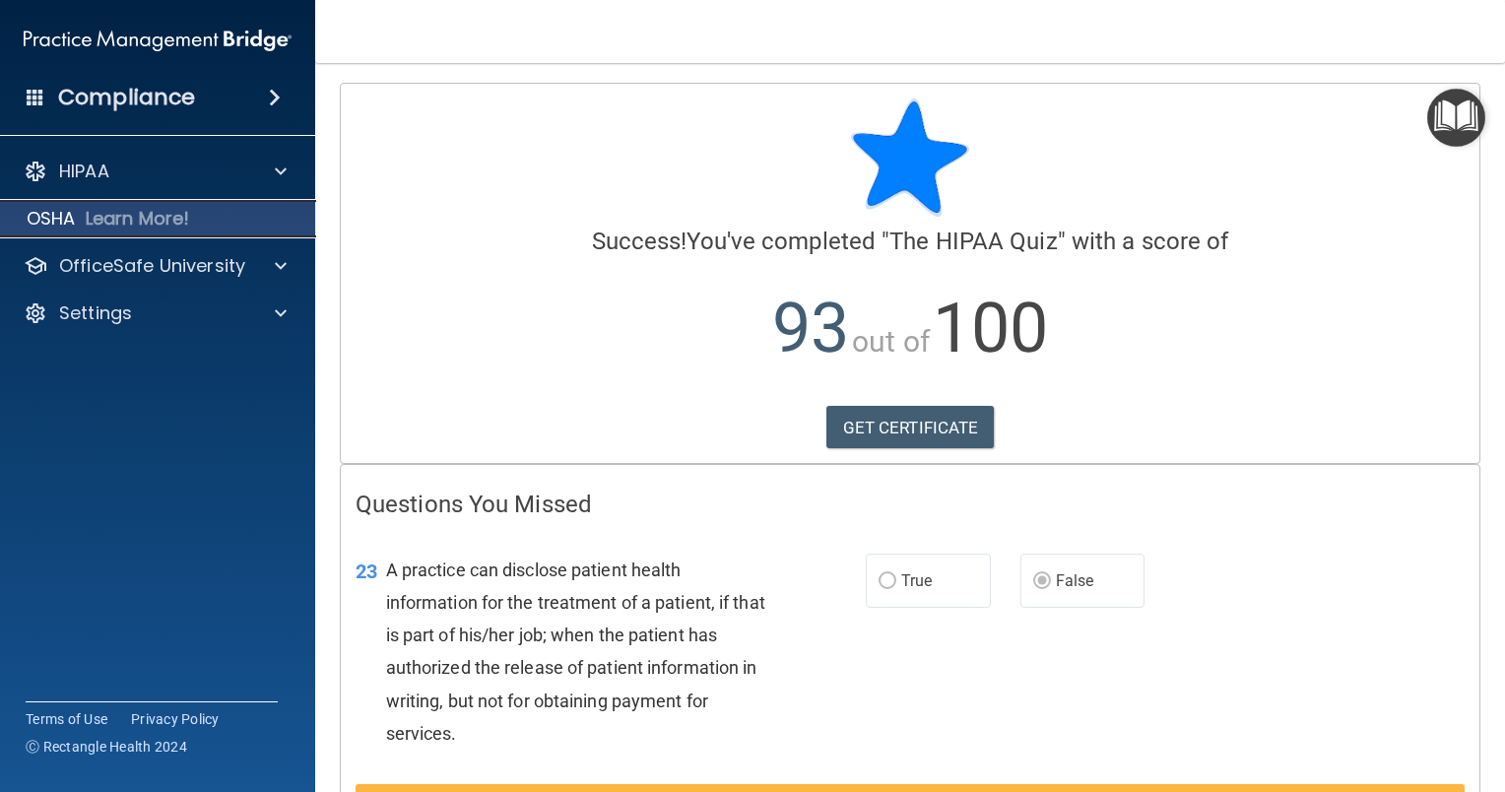
click at [234, 210] on div "OSHA Learn More!" at bounding box center [158, 218] width 346 height 39
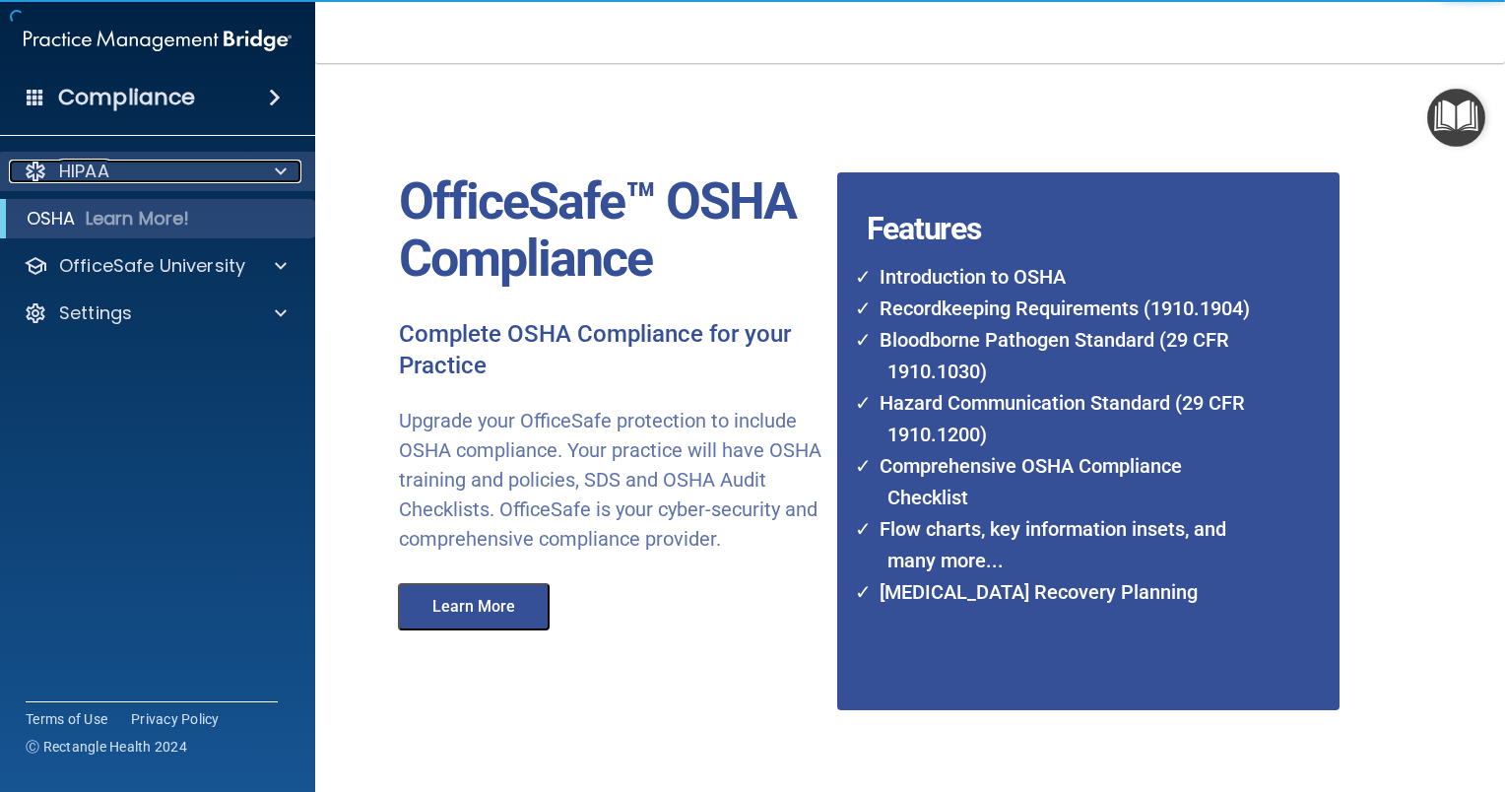
click at [207, 167] on div "HIPAA" at bounding box center [131, 172] width 244 height 24
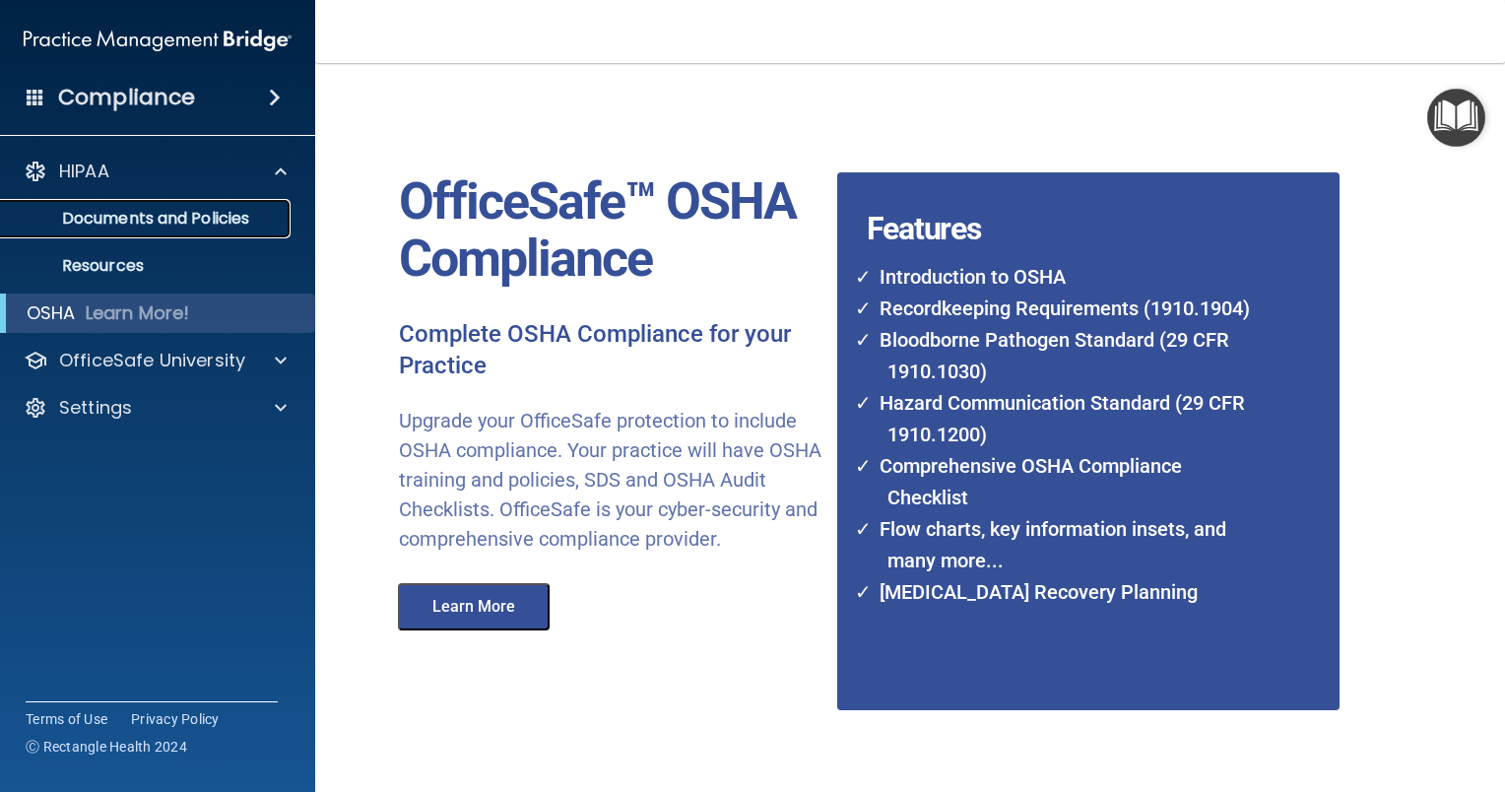
click at [196, 213] on p "Documents and Policies" at bounding box center [147, 219] width 269 height 20
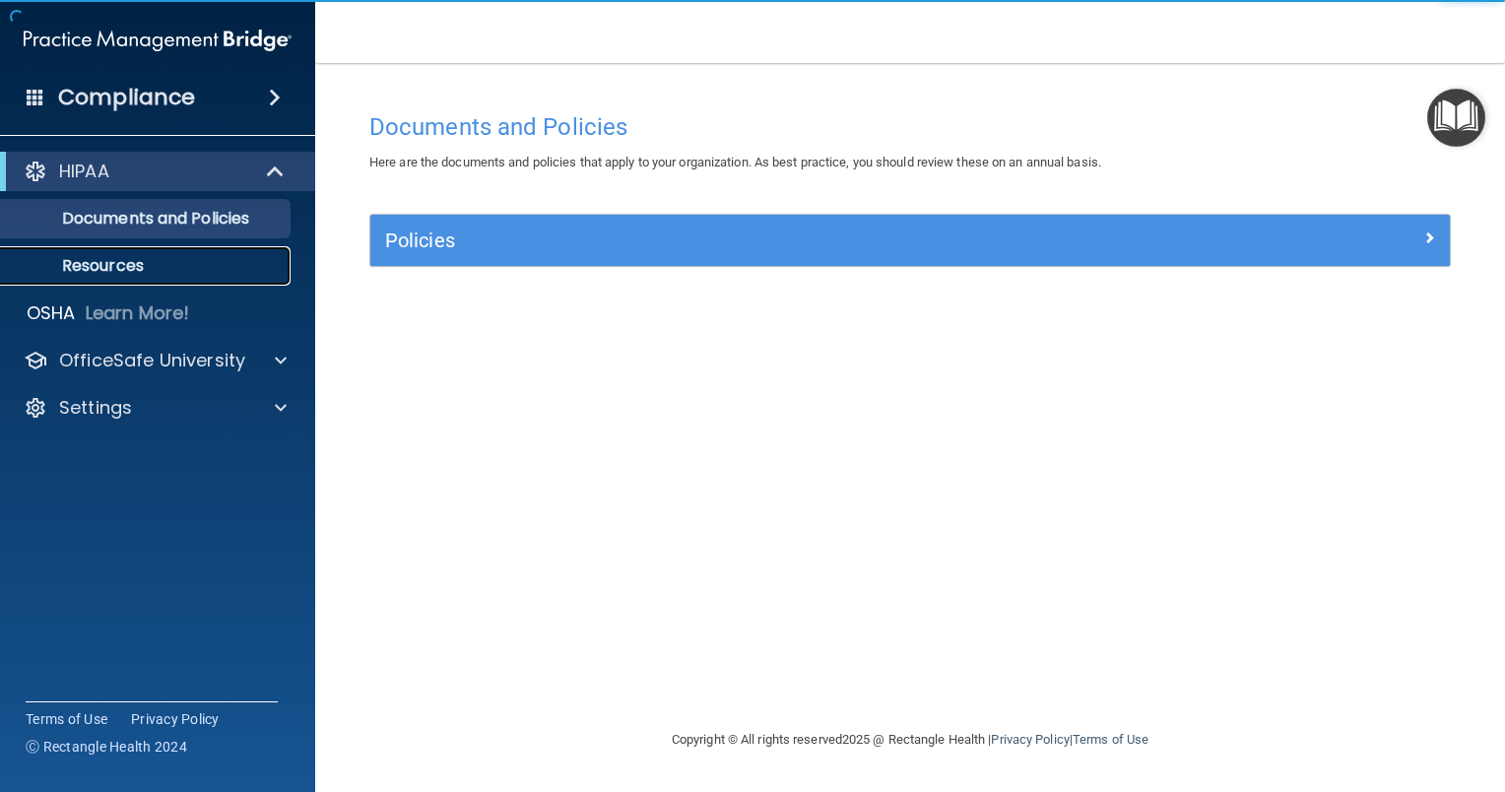
click at [182, 253] on link "Resources" at bounding box center [135, 265] width 310 height 39
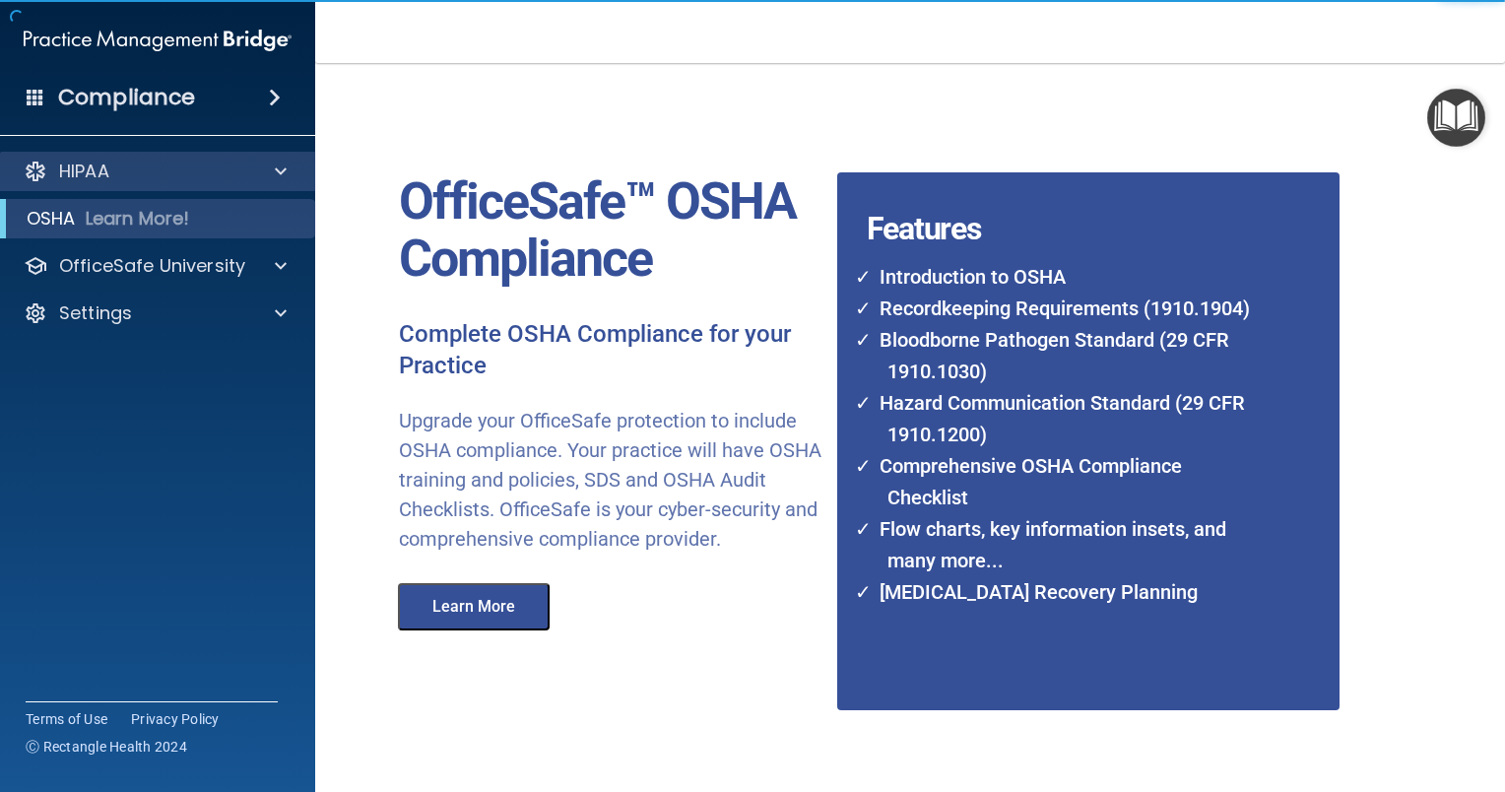
click at [301, 176] on div "HIPAA" at bounding box center [158, 171] width 316 height 39
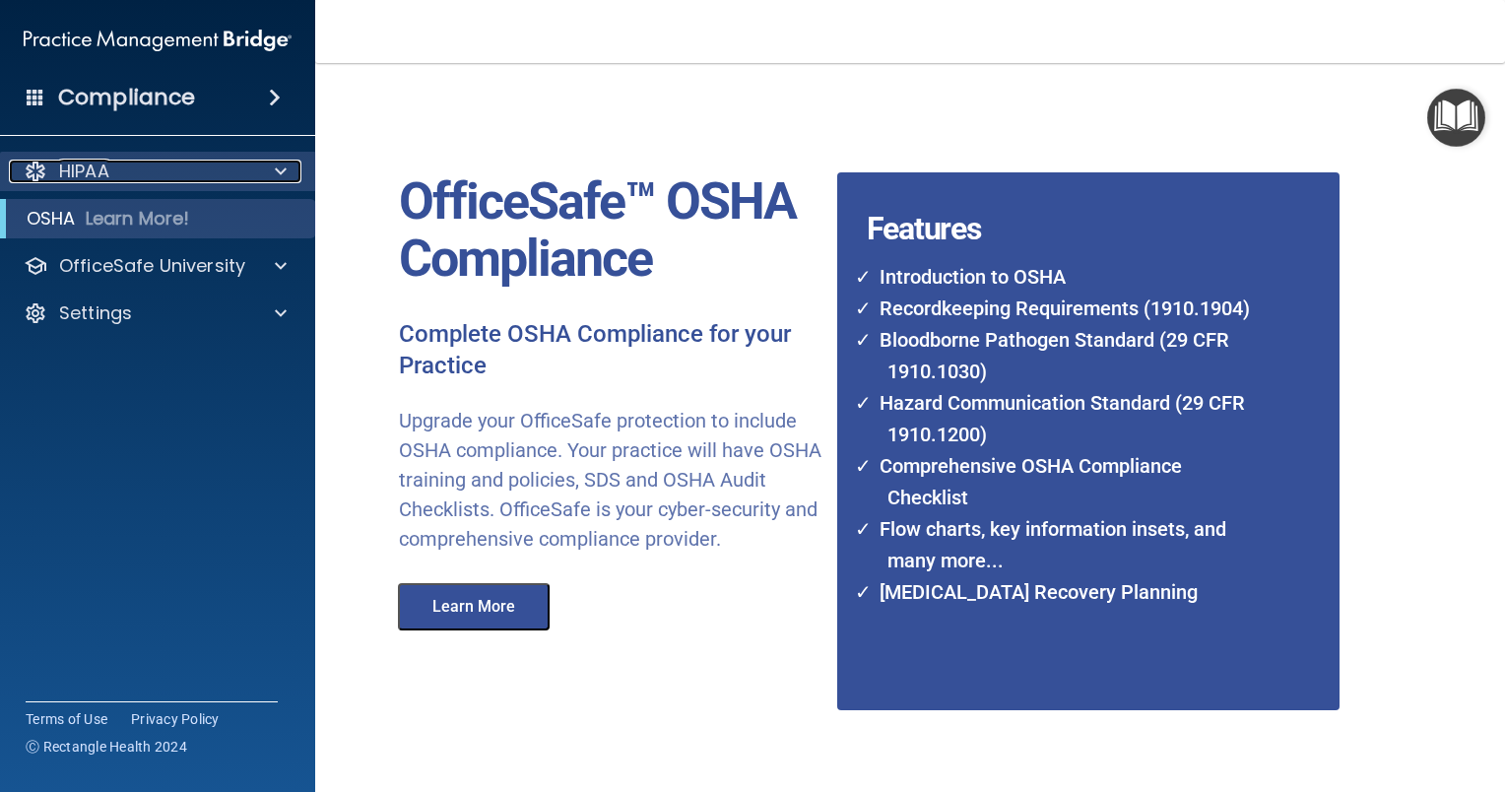
click at [278, 168] on span at bounding box center [281, 172] width 12 height 24
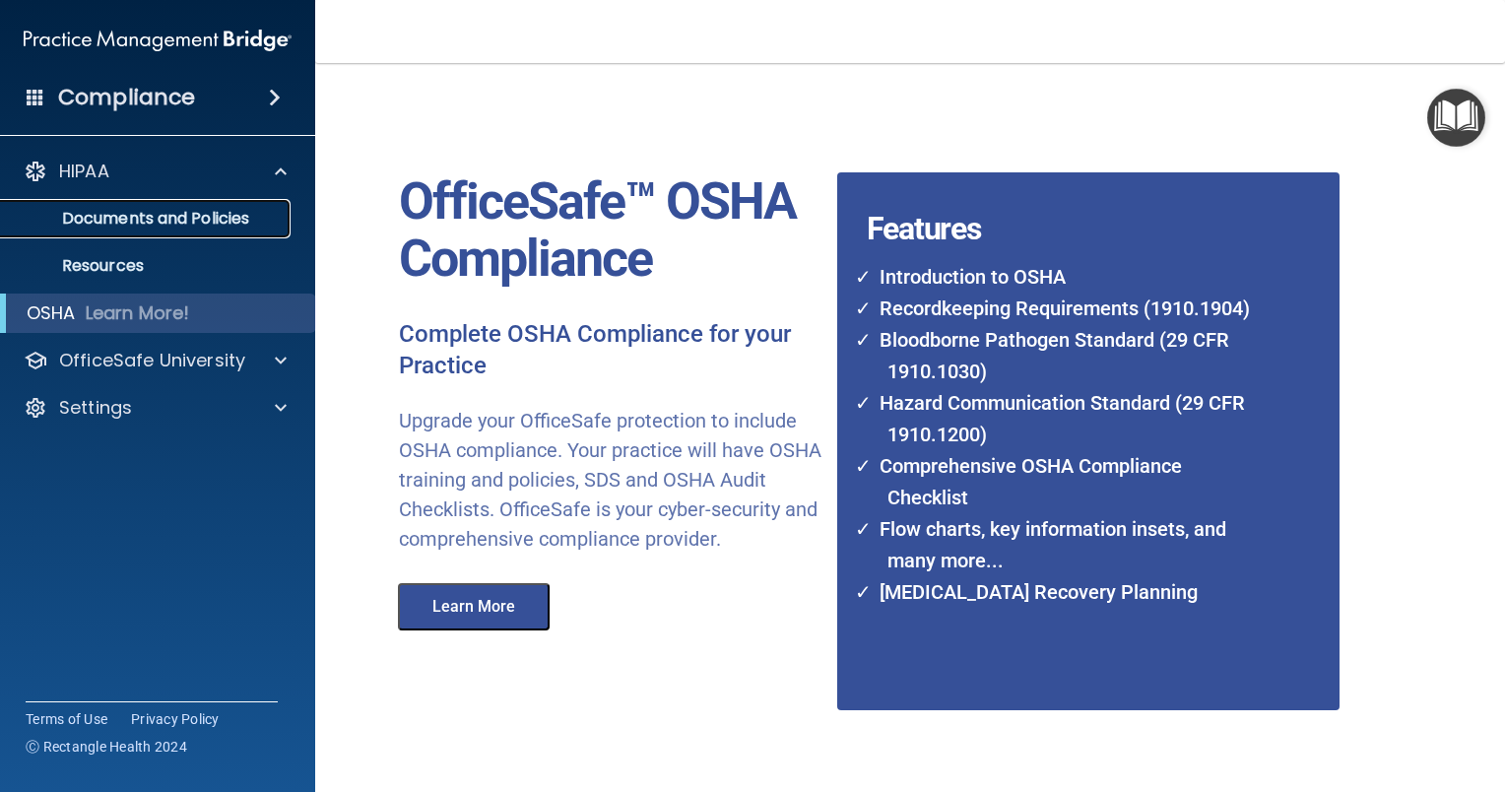
click at [200, 215] on p "Documents and Policies" at bounding box center [147, 219] width 269 height 20
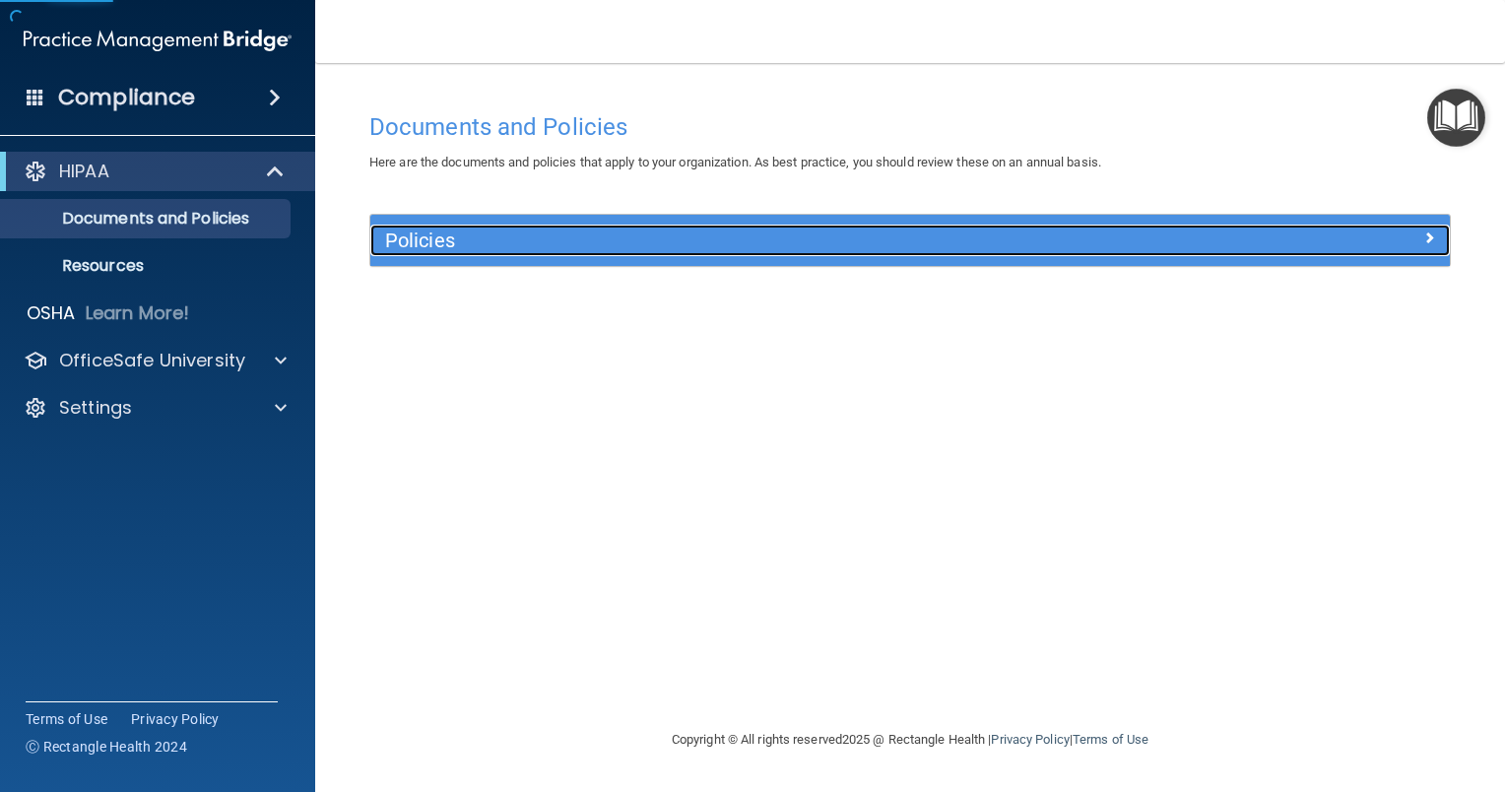
click at [414, 247] on h5 "Policies" at bounding box center [775, 240] width 780 height 22
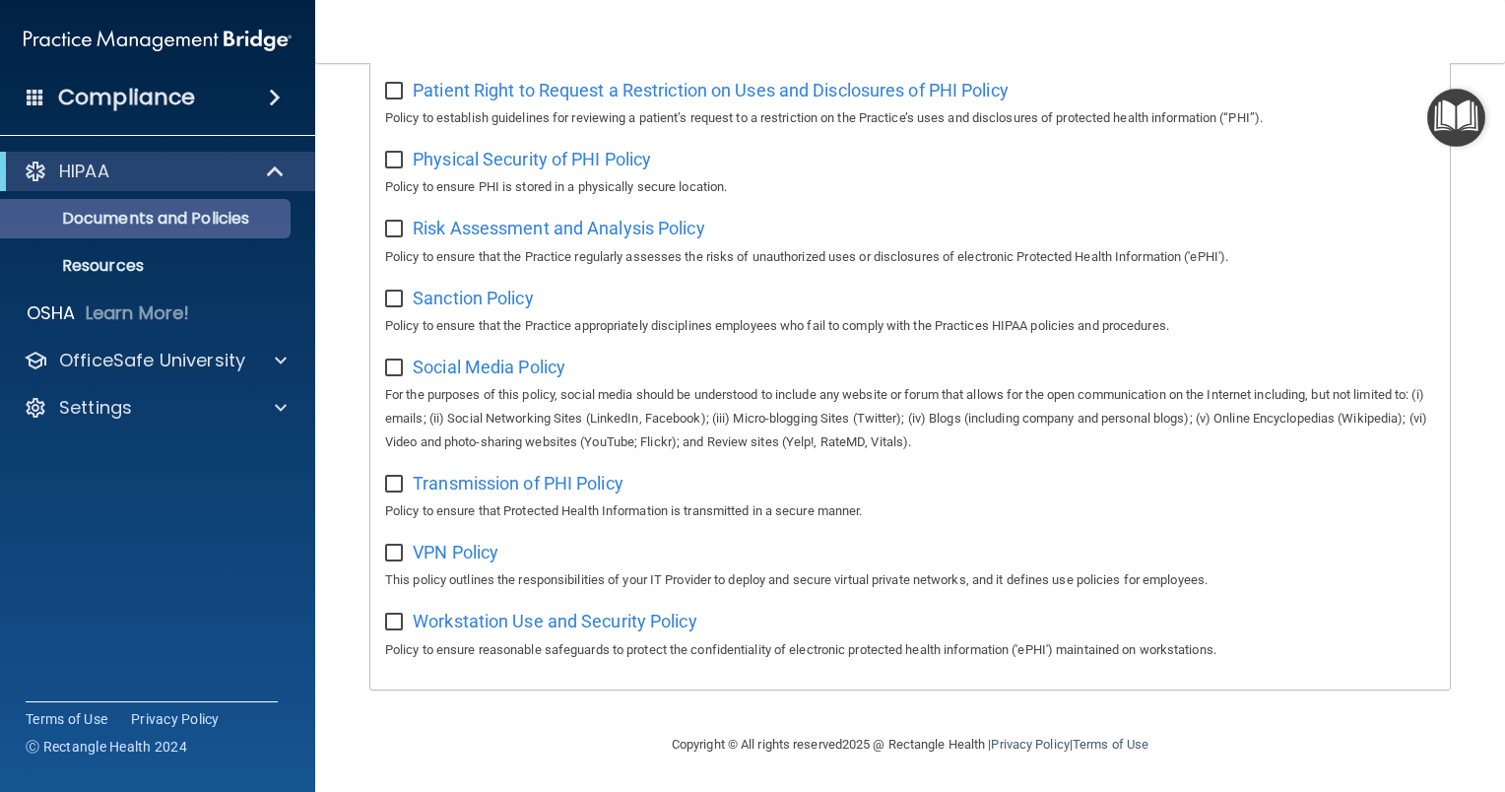
scroll to position [1221, 0]
click at [120, 283] on link "Resources" at bounding box center [135, 265] width 310 height 39
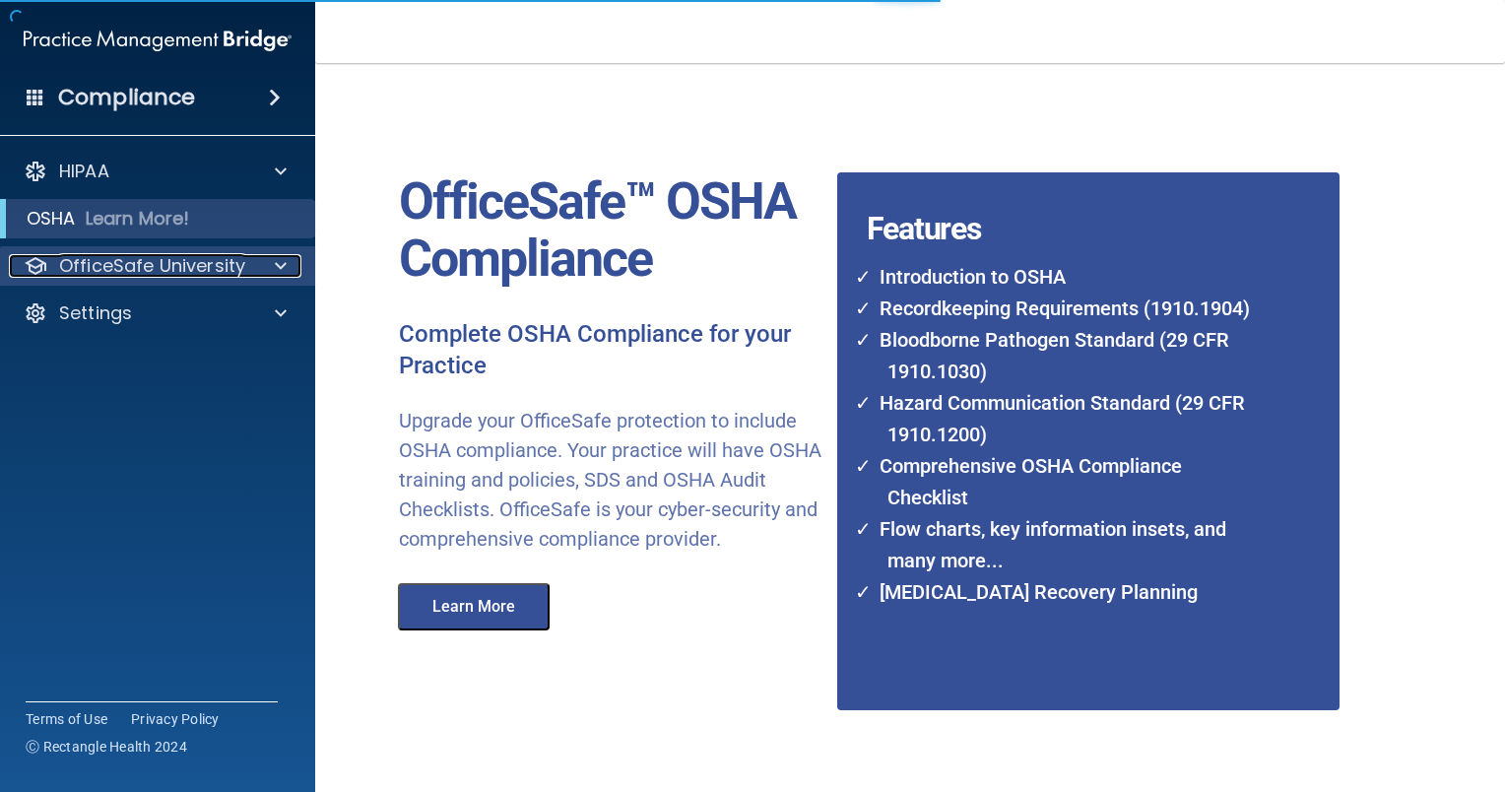
click at [188, 264] on p "OfficeSafe University" at bounding box center [152, 266] width 186 height 24
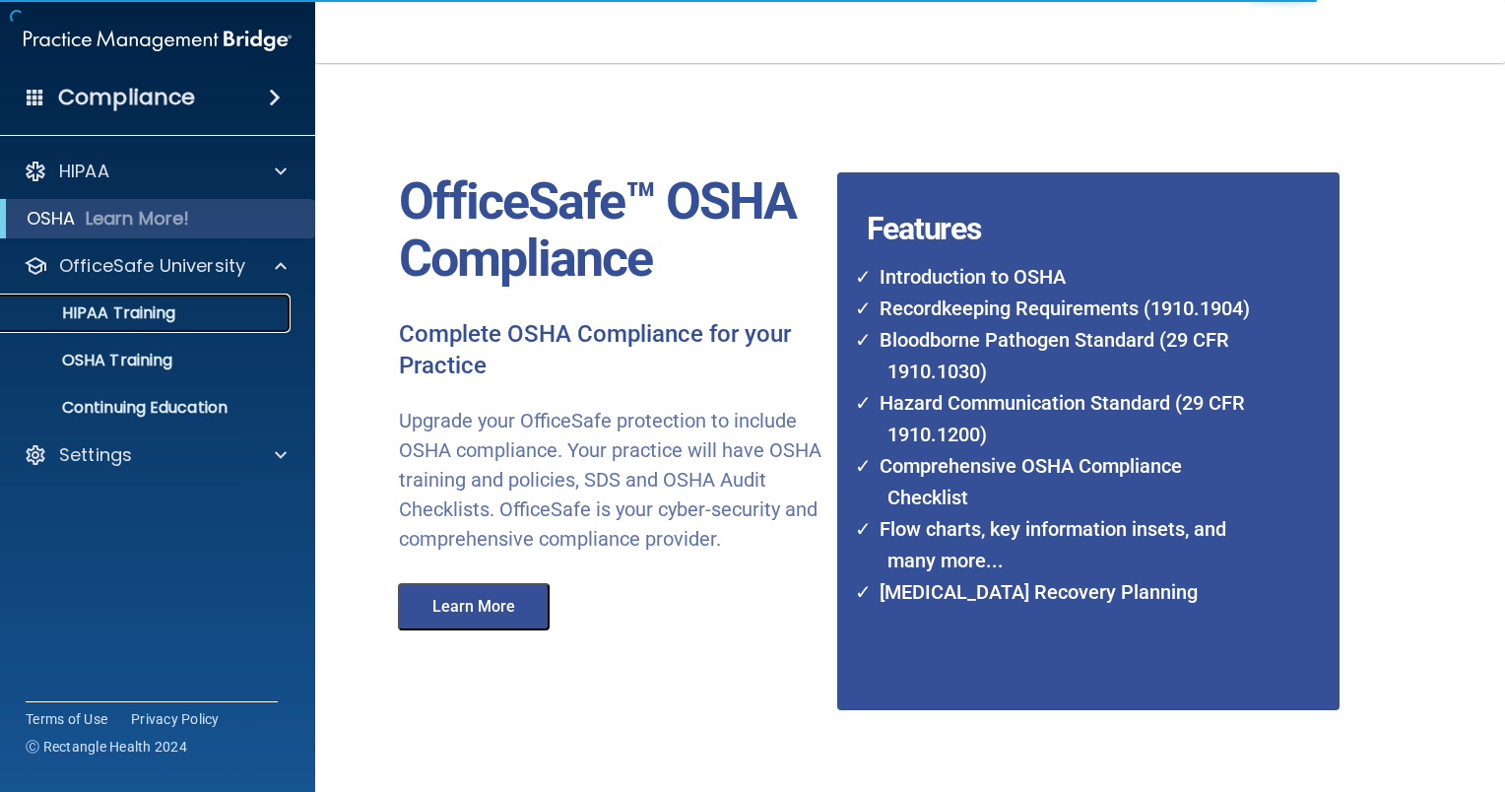
click at [150, 311] on p "HIPAA Training" at bounding box center [94, 313] width 163 height 20
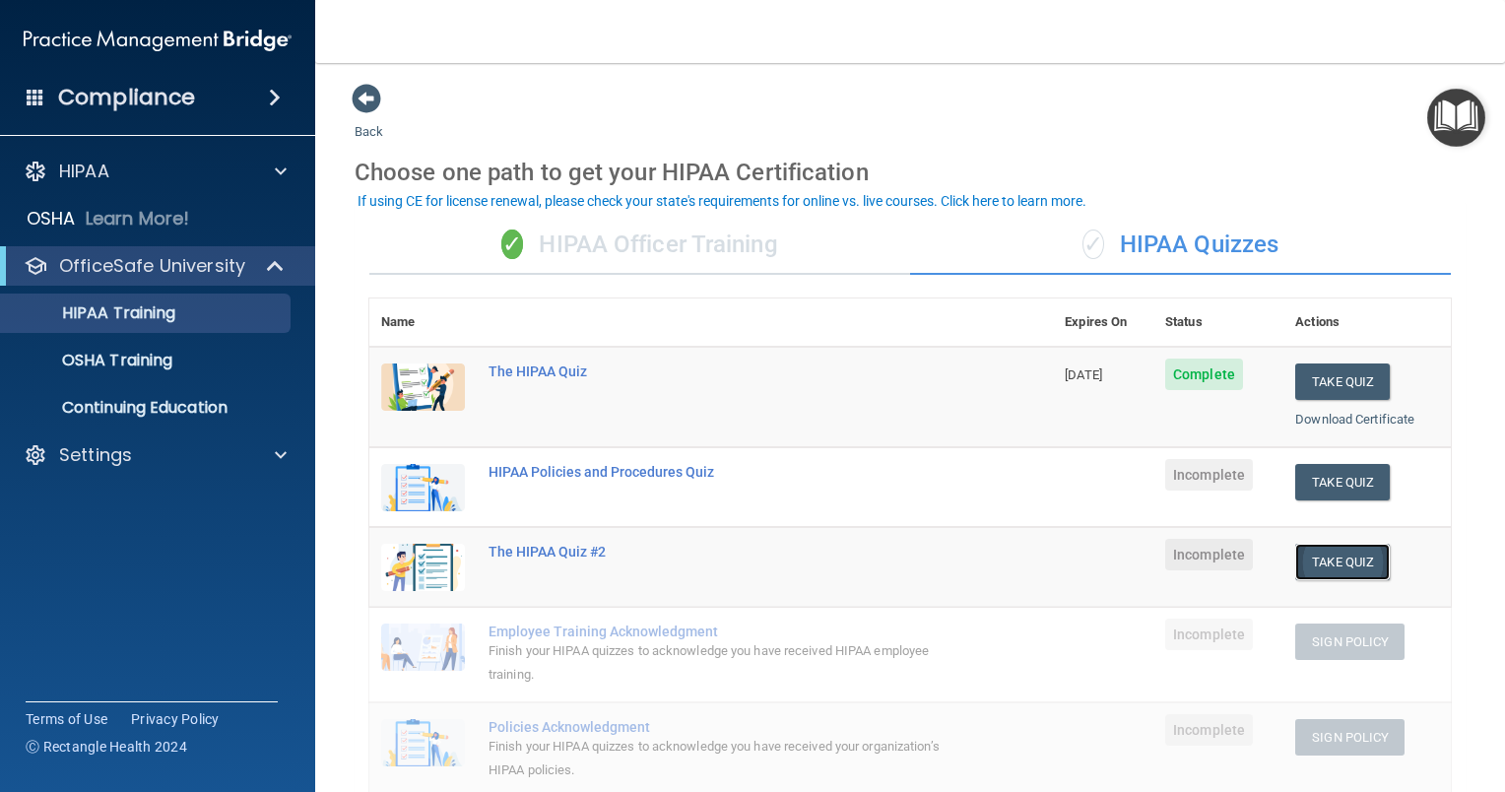
click at [1344, 572] on button "Take Quiz" at bounding box center [1342, 562] width 95 height 36
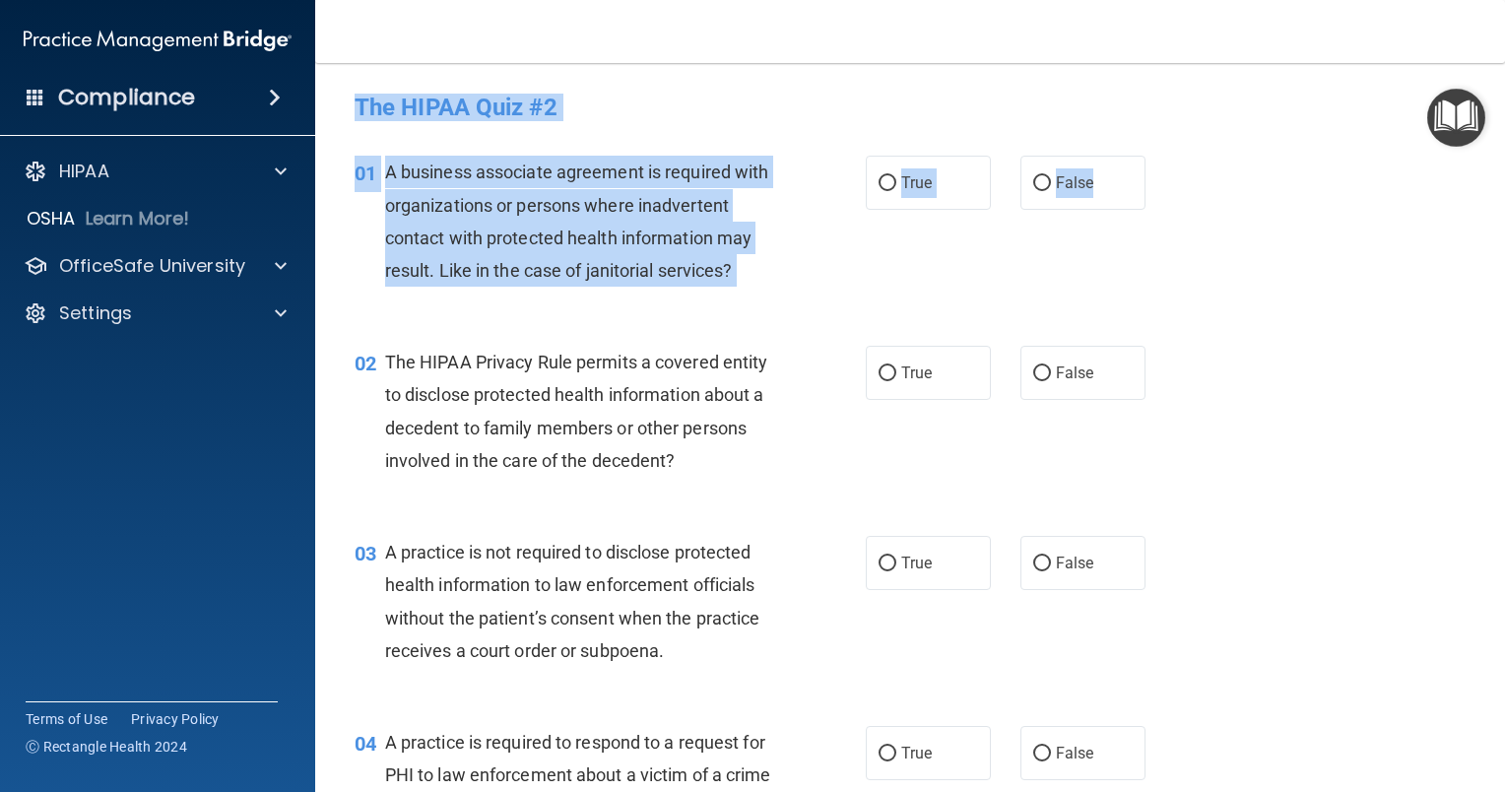
drag, startPoint x: 347, startPoint y: 98, endPoint x: 1149, endPoint y: 189, distance: 807.8
copy form "The HIPAA Quiz #2 This quiz doesn’t expire until . Are you sure you want to tak…"
click at [901, 177] on span "True" at bounding box center [916, 182] width 31 height 19
click at [896, 177] on input "True" at bounding box center [888, 183] width 18 height 15
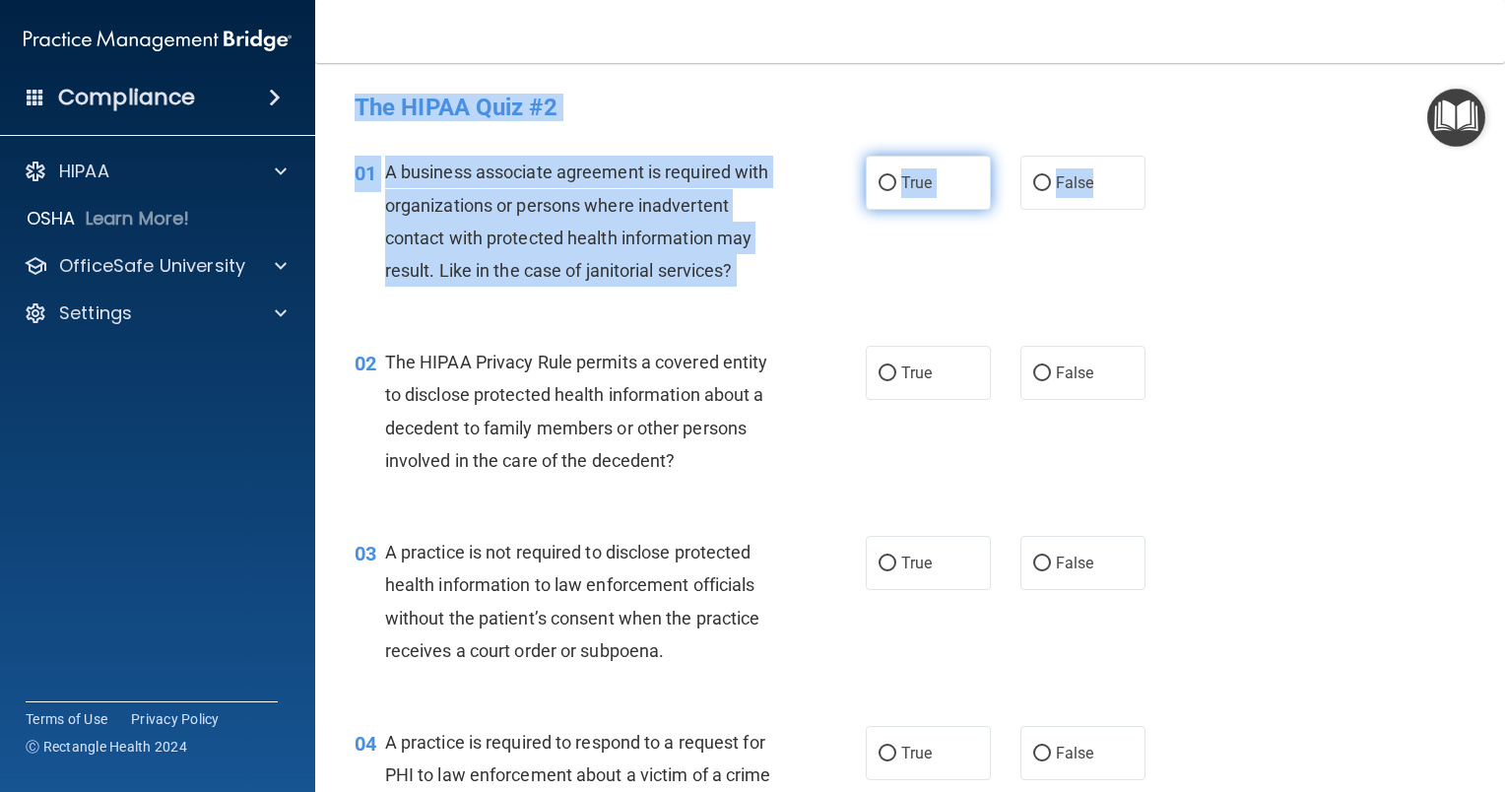
radio input "true"
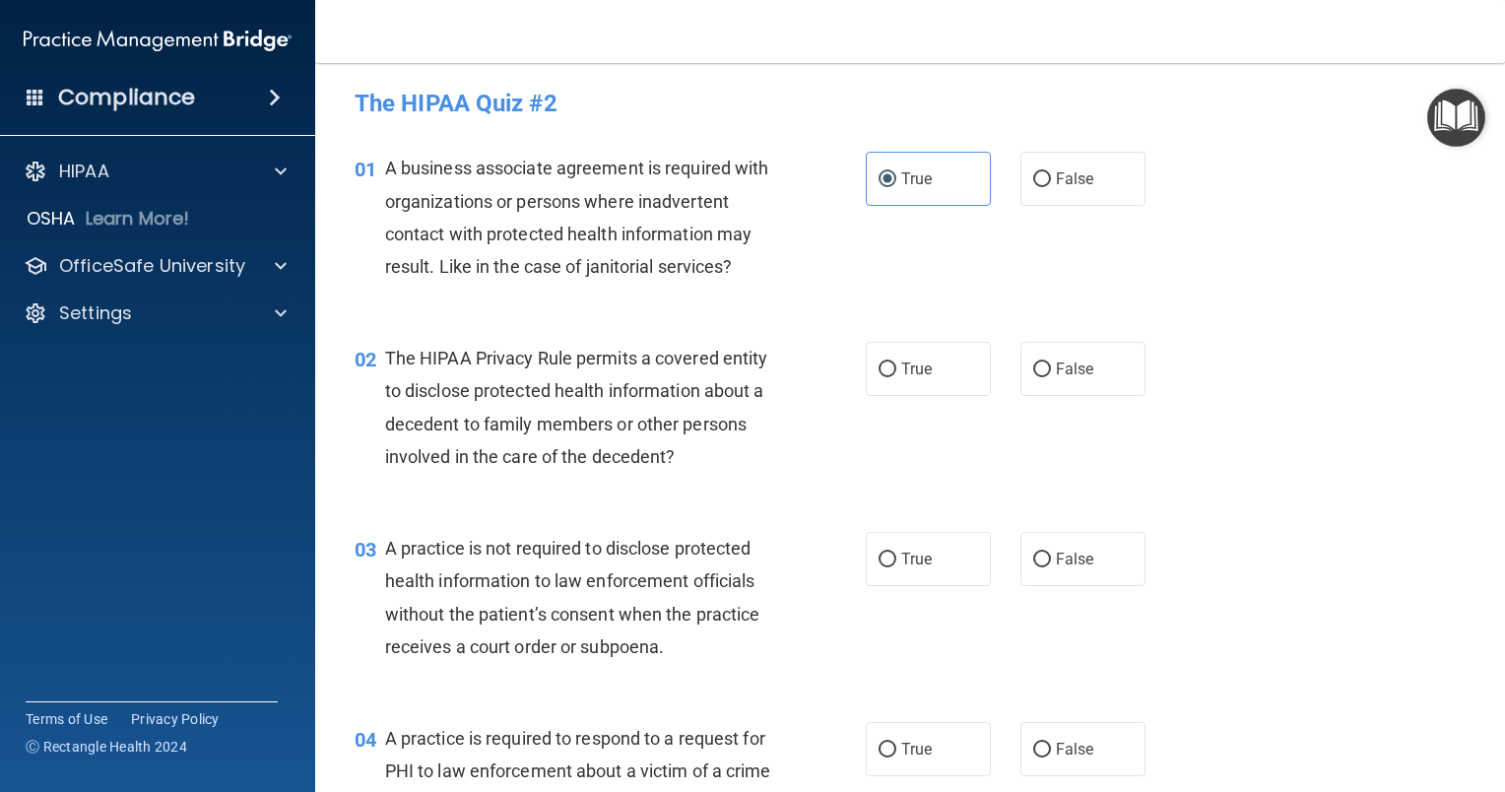
scroll to position [3, 0]
click at [1027, 188] on label "False" at bounding box center [1082, 180] width 125 height 54
click at [1033, 188] on input "False" at bounding box center [1042, 180] width 18 height 15
radio input "true"
radio input "false"
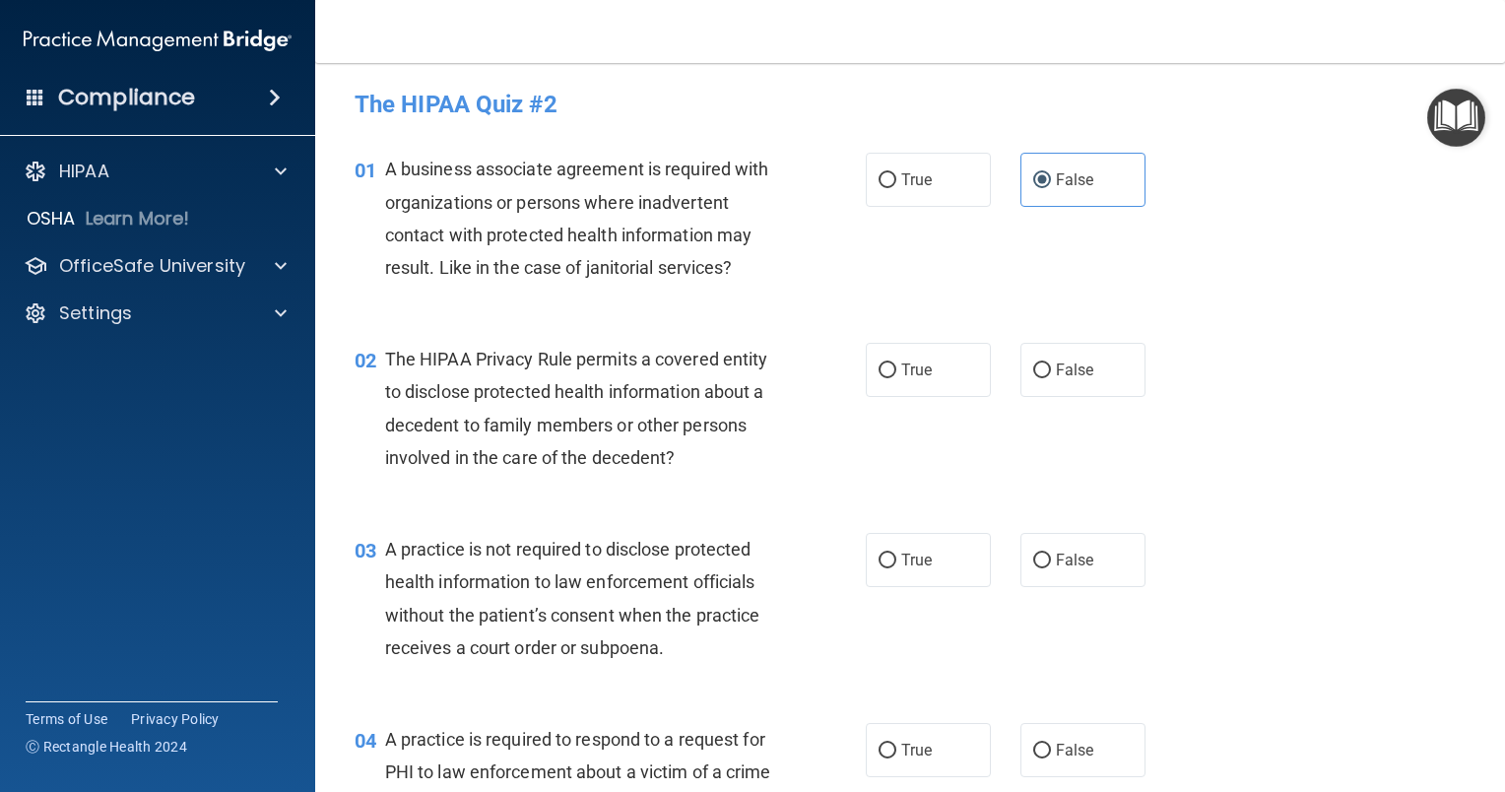
click at [387, 164] on span "A business associate agreement is required with organizations or persons where …" at bounding box center [577, 218] width 384 height 119
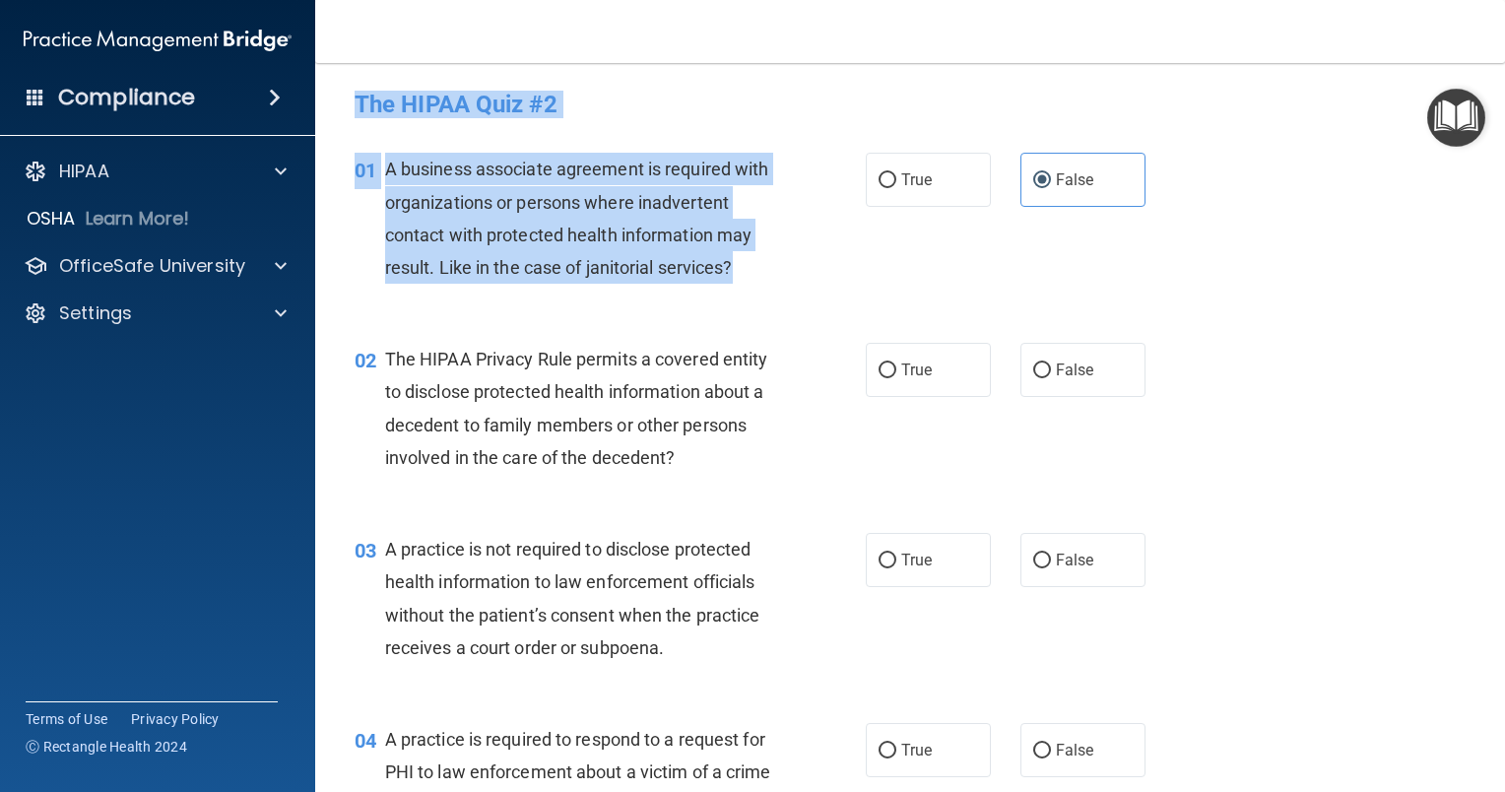
drag, startPoint x: 349, startPoint y: 106, endPoint x: 741, endPoint y: 276, distance: 427.0
copy form "The HIPAA Quiz #2 This quiz doesn’t expire until . Are you sure you want to tak…"
click at [828, 274] on div "01 A business associate agreement is required with organizations or persons whe…" at bounding box center [610, 223] width 570 height 141
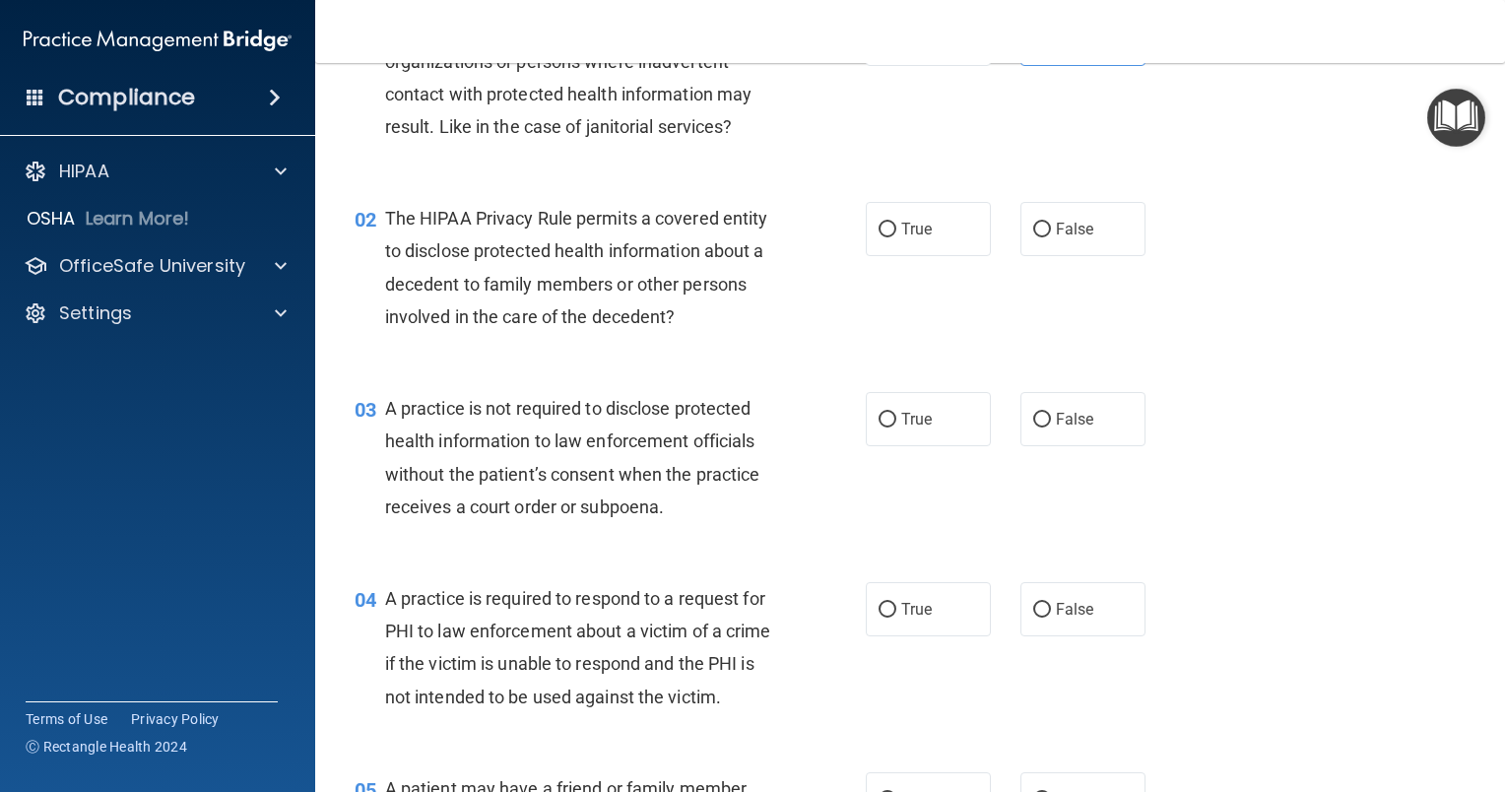
scroll to position [145, 0]
click at [1034, 253] on label "False" at bounding box center [1082, 228] width 125 height 54
click at [1034, 236] on input "False" at bounding box center [1042, 229] width 18 height 15
radio input "true"
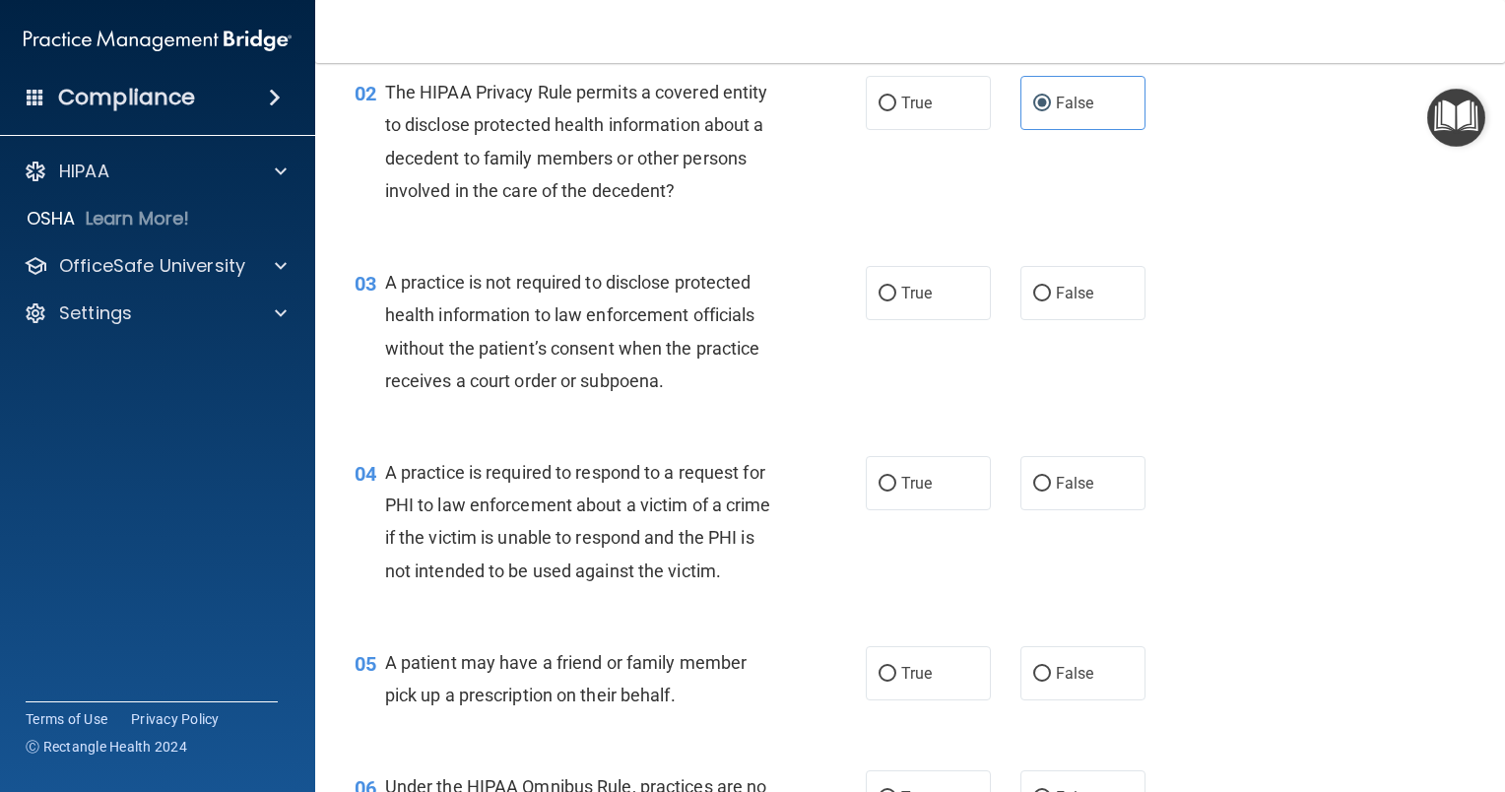
scroll to position [270, 0]
click at [943, 98] on label "True" at bounding box center [928, 103] width 125 height 54
click at [896, 98] on input "True" at bounding box center [888, 104] width 18 height 15
radio input "true"
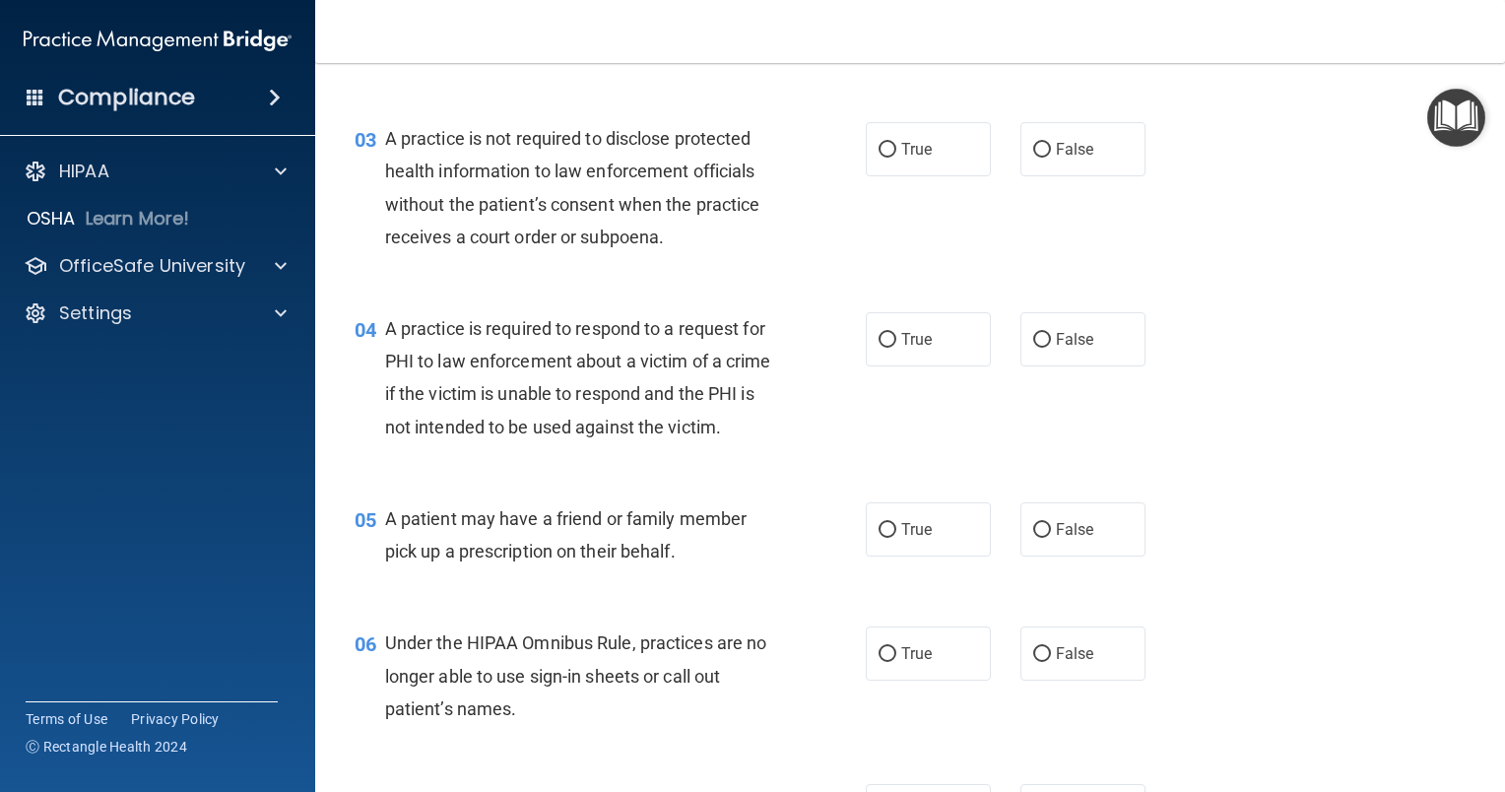
scroll to position [290, 0]
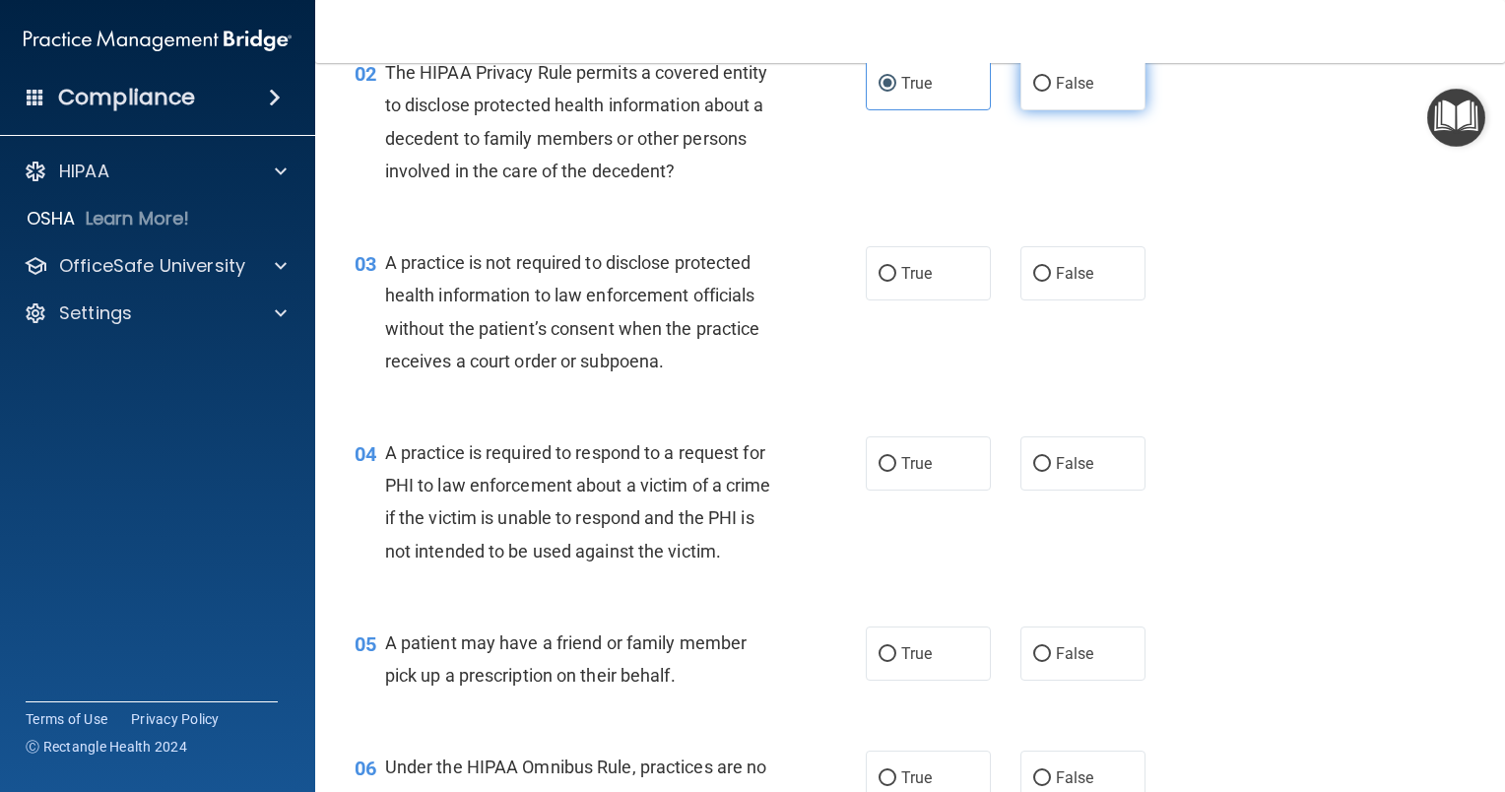
click at [1044, 83] on label "False" at bounding box center [1082, 83] width 125 height 54
click at [1044, 83] on input "False" at bounding box center [1042, 84] width 18 height 15
radio input "true"
radio input "false"
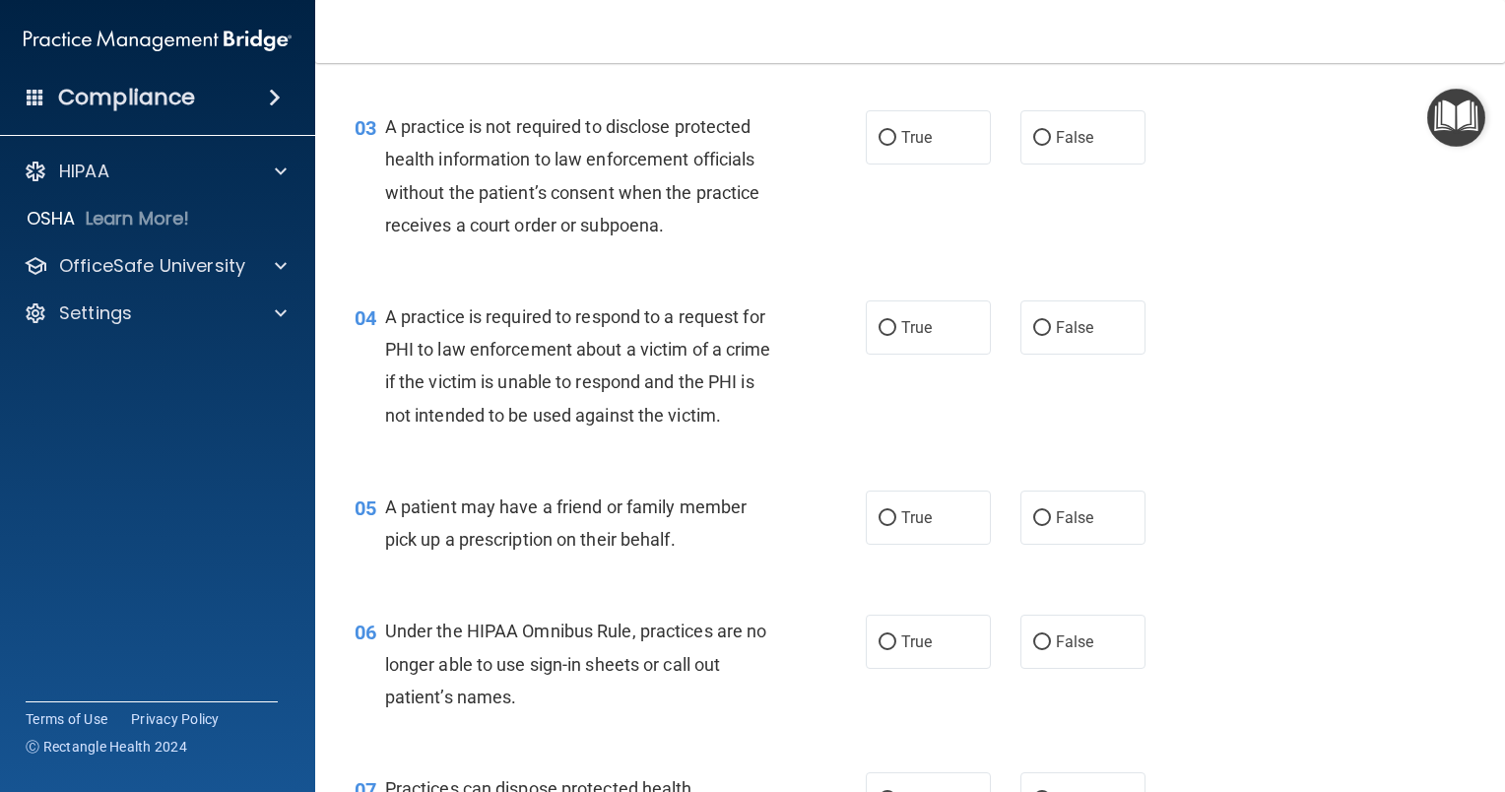
scroll to position [427, 0]
click at [950, 138] on label "True" at bounding box center [928, 135] width 125 height 54
click at [896, 138] on input "True" at bounding box center [888, 136] width 18 height 15
radio input "true"
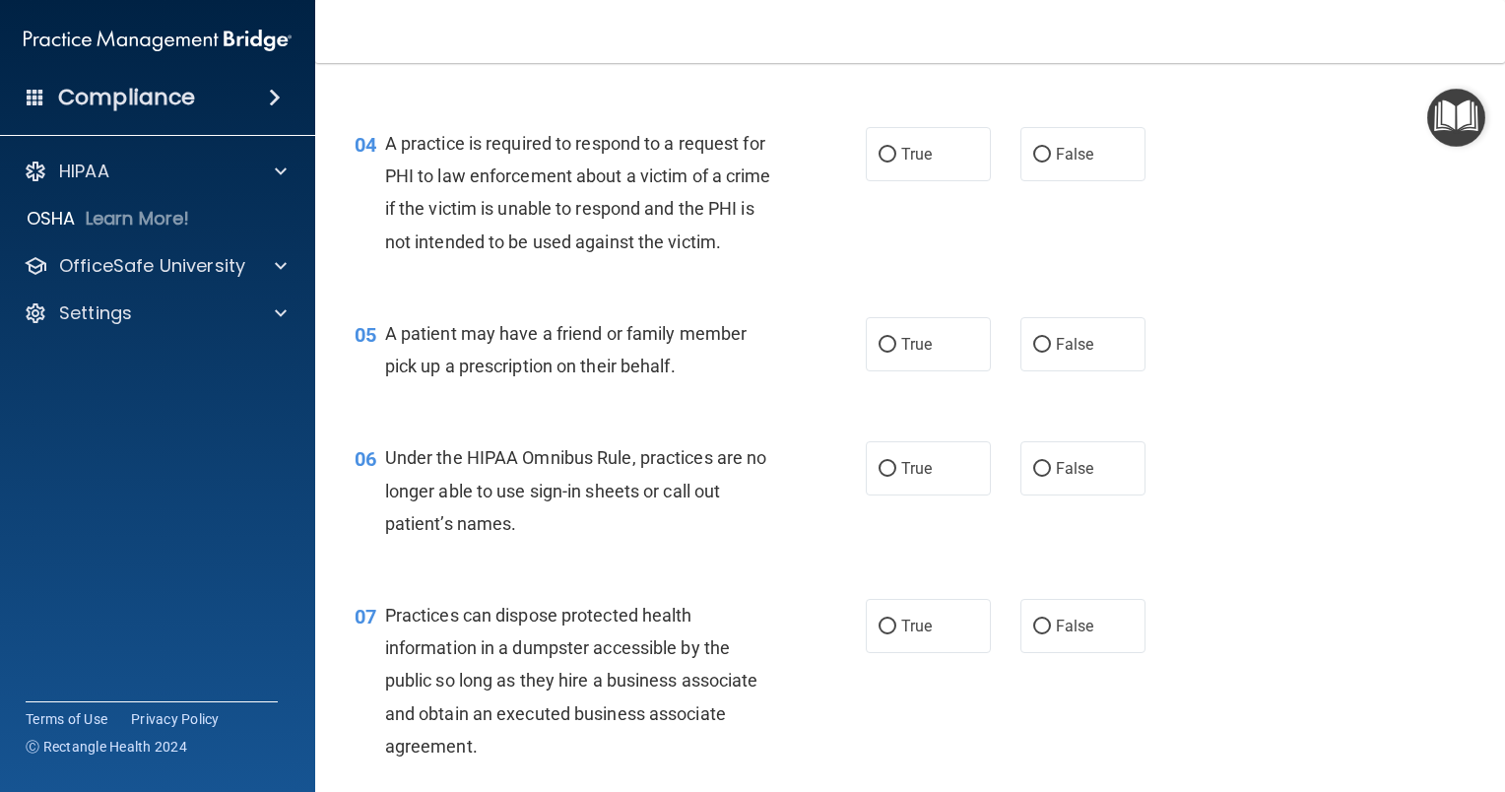
scroll to position [601, 0]
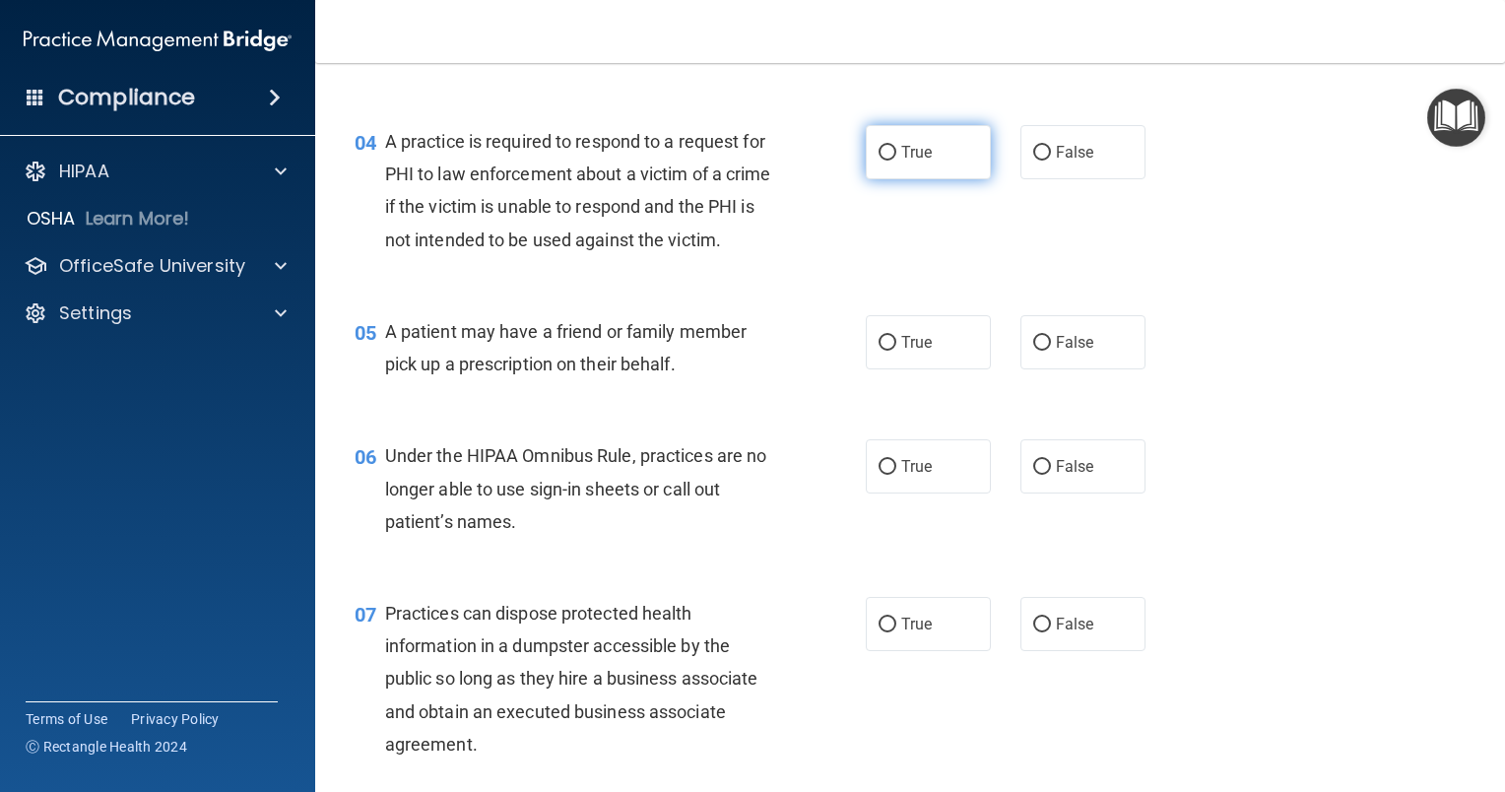
click at [918, 153] on span "True" at bounding box center [916, 152] width 31 height 19
click at [896, 153] on input "True" at bounding box center [888, 153] width 18 height 15
radio input "true"
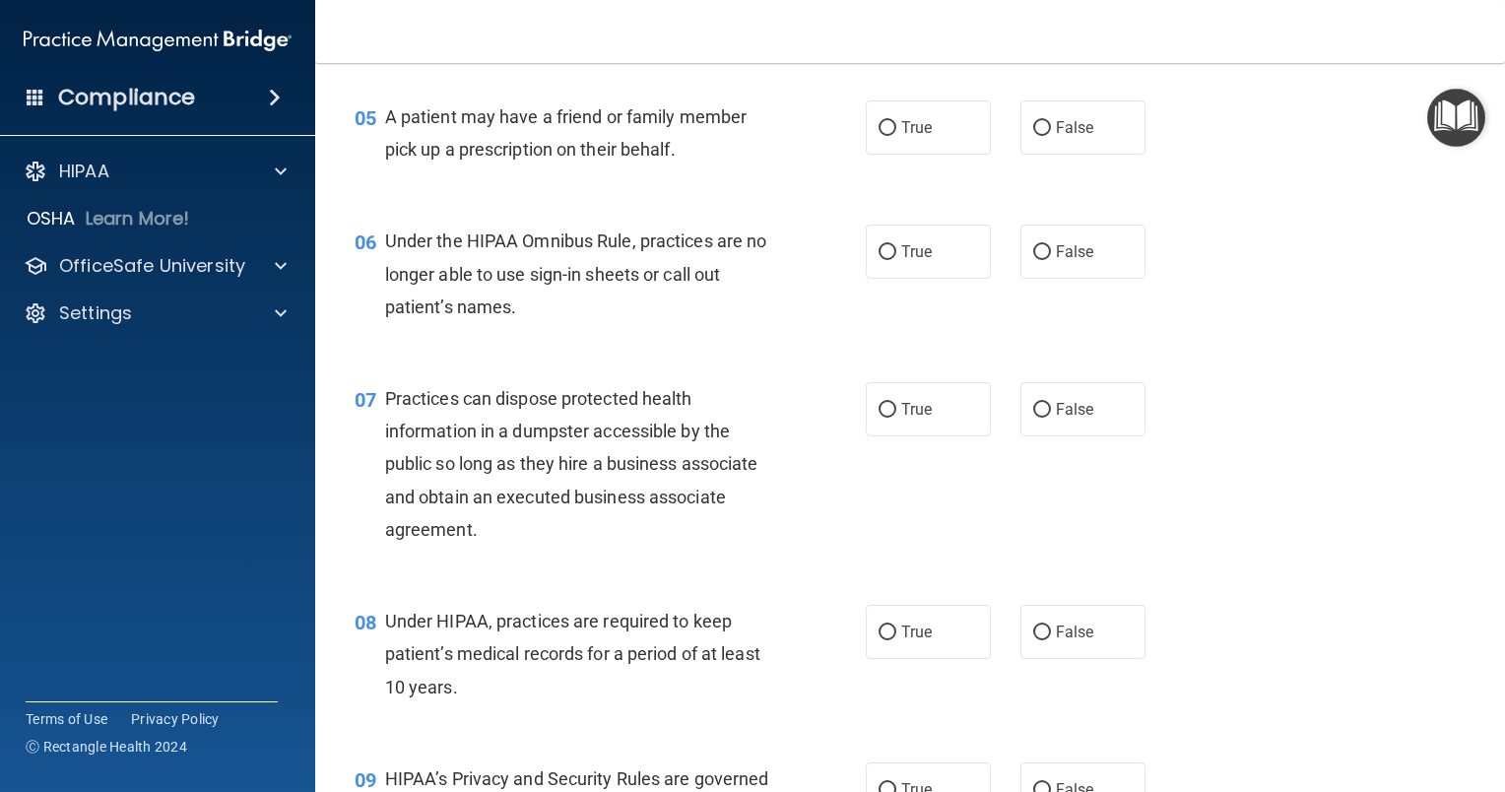
scroll to position [815, 0]
click at [928, 155] on label "True" at bounding box center [928, 127] width 125 height 54
click at [896, 136] on input "True" at bounding box center [888, 128] width 18 height 15
radio input "true"
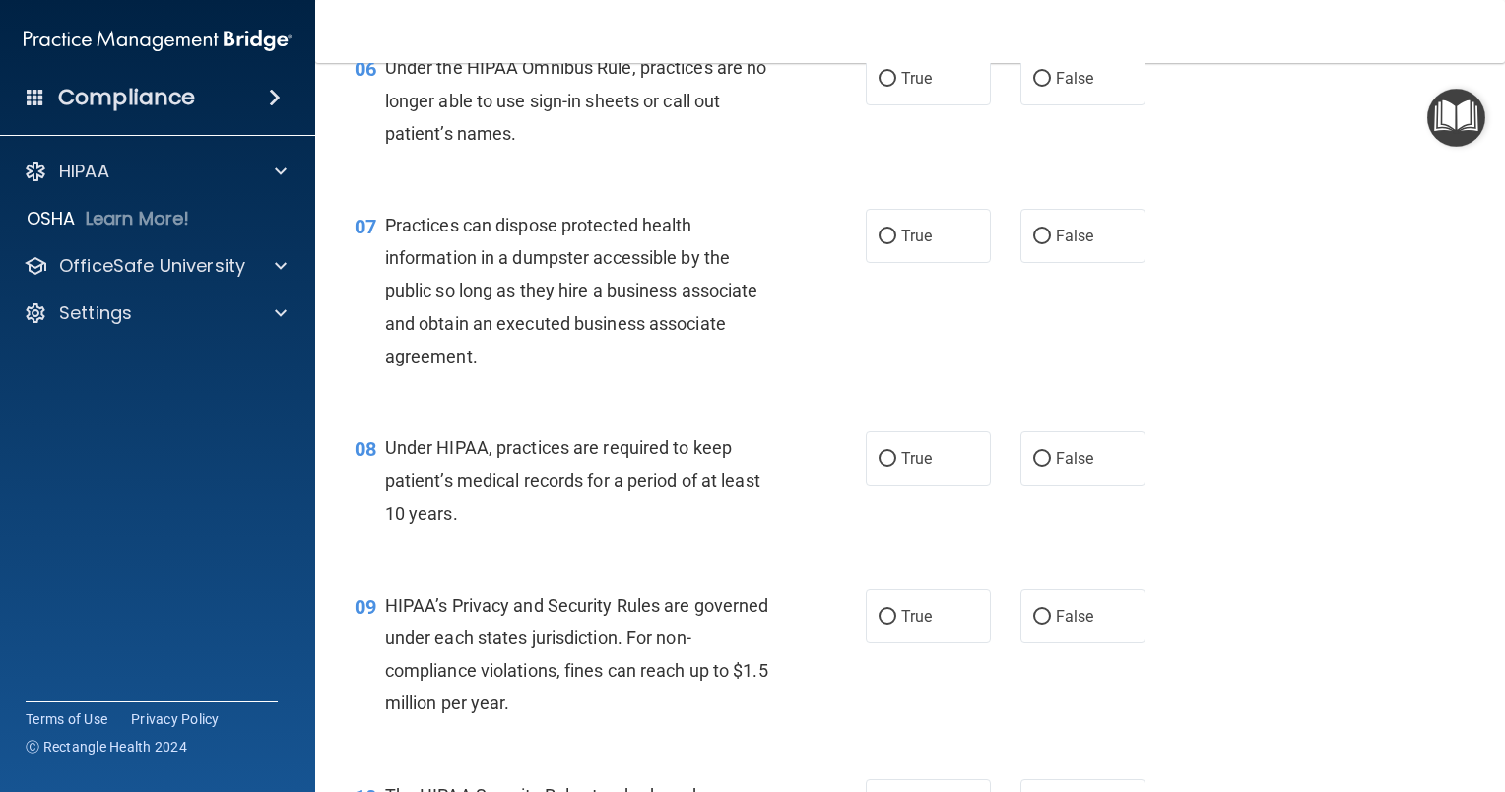
scroll to position [989, 0]
click at [1028, 105] on label "False" at bounding box center [1082, 78] width 125 height 54
click at [1033, 87] on input "False" at bounding box center [1042, 79] width 18 height 15
radio input "true"
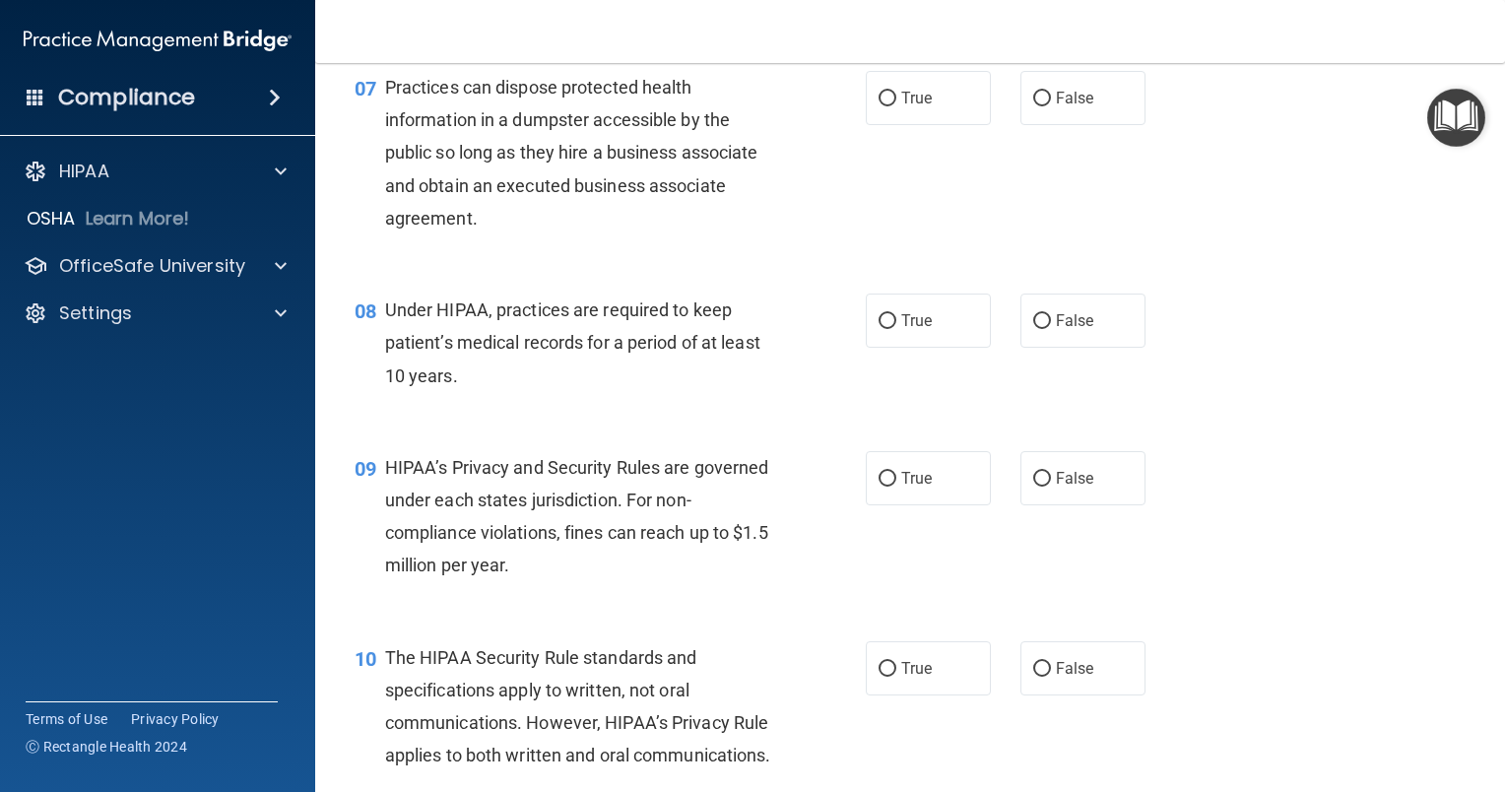
scroll to position [1127, 0]
click at [1044, 125] on label "False" at bounding box center [1082, 98] width 125 height 54
click at [1044, 106] on input "False" at bounding box center [1042, 99] width 18 height 15
radio input "true"
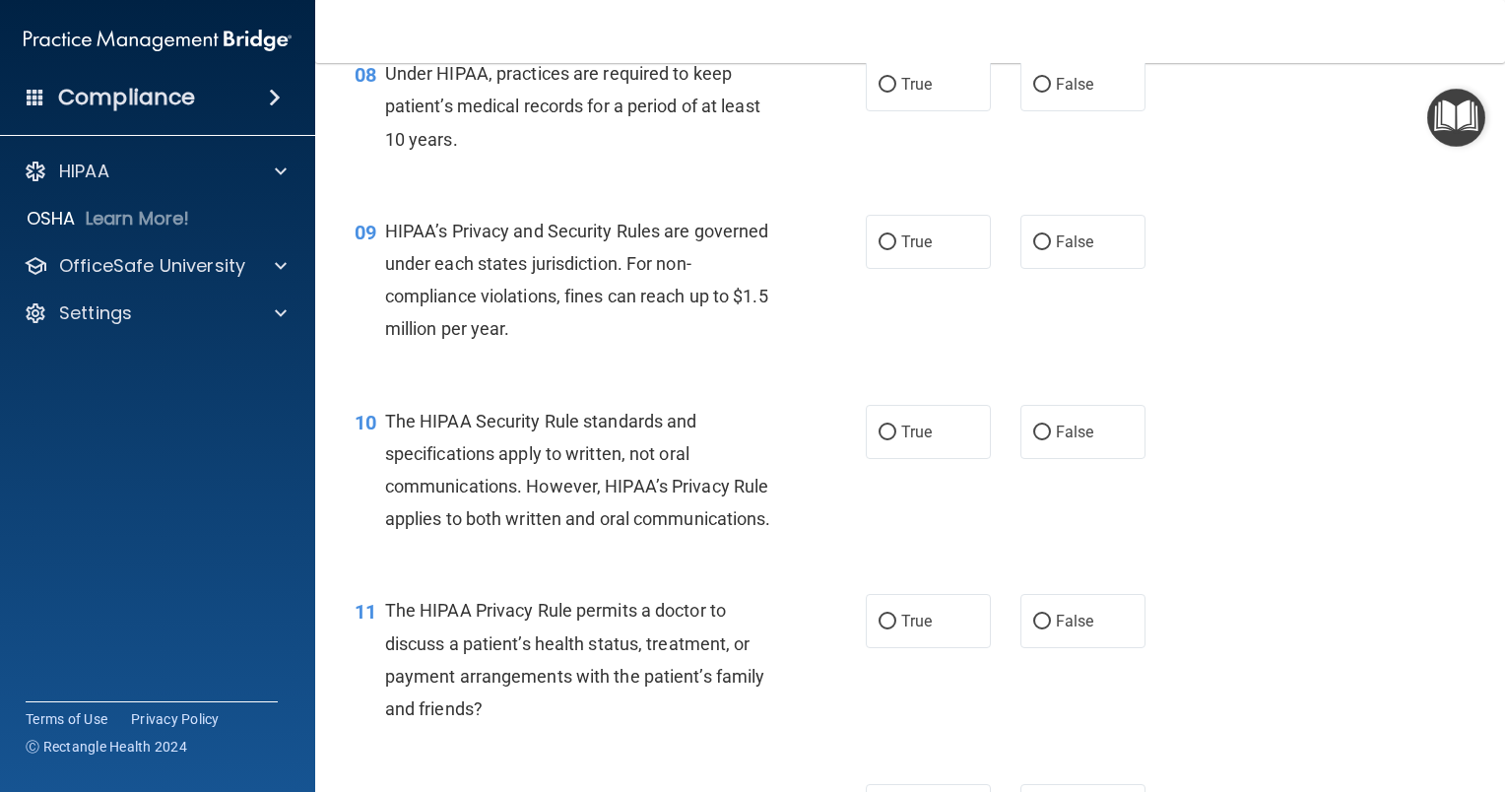
scroll to position [1365, 0]
click at [767, 299] on div "HIPAA’s Privacy and Security Rules are governed under each states jurisdiction.…" at bounding box center [588, 278] width 406 height 131
click at [802, 223] on div "09 HIPAA’s Privacy and Security Rules are governed under each states jurisdicti…" at bounding box center [910, 283] width 1140 height 190
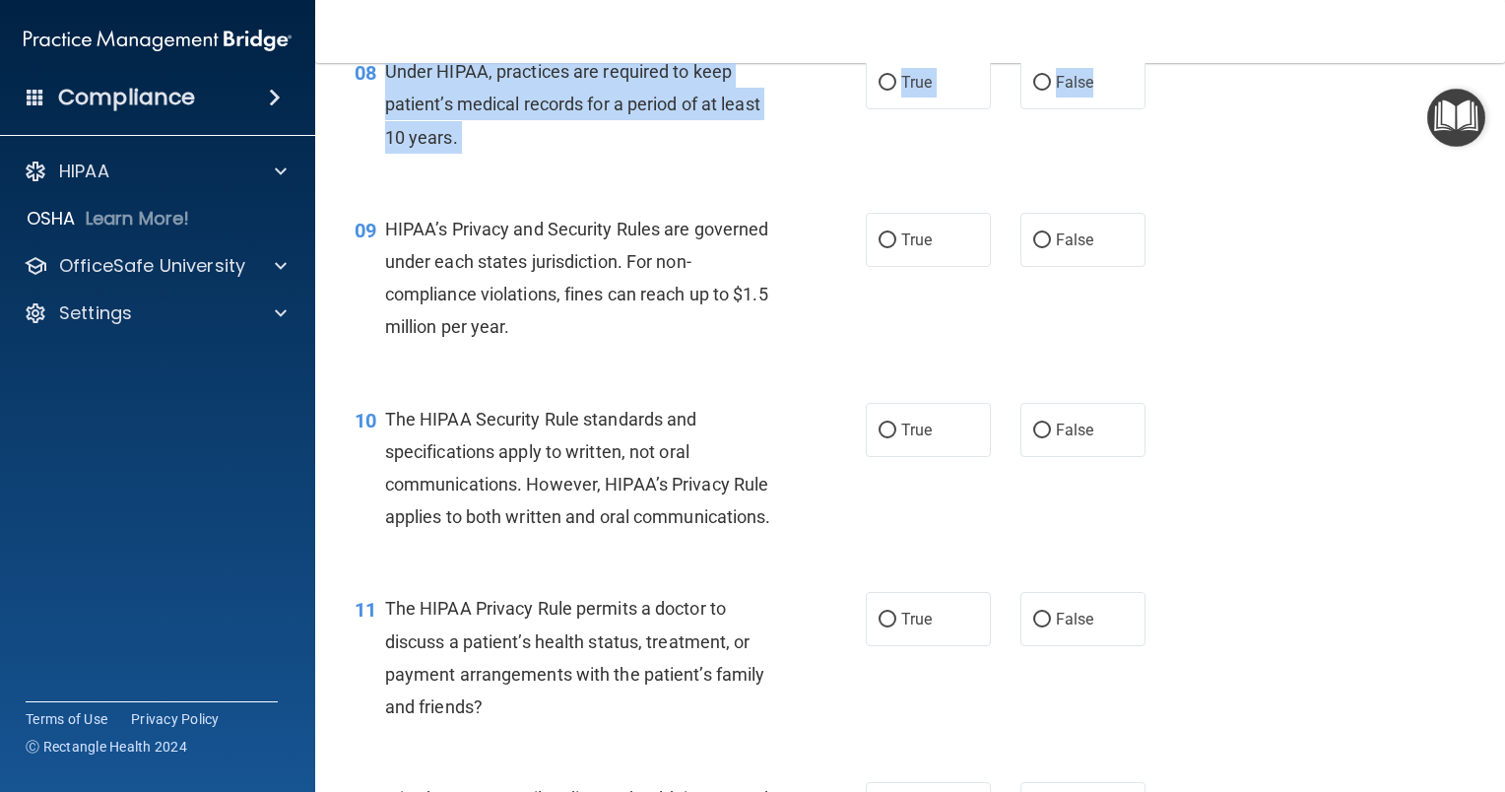
drag, startPoint x: 379, startPoint y: 95, endPoint x: 1139, endPoint y: 133, distance: 760.3
click at [1166, 55] on ng-form "08 Under HIPAA, practices are required to keep patient’s medical records for a …" at bounding box center [1166, 55] width 0 height 0
copy ng-form "Under HIPAA, practices are required to keep patient’s medical records for a per…"
click at [1082, 92] on span "False" at bounding box center [1075, 82] width 38 height 19
click at [1051, 91] on input "False" at bounding box center [1042, 83] width 18 height 15
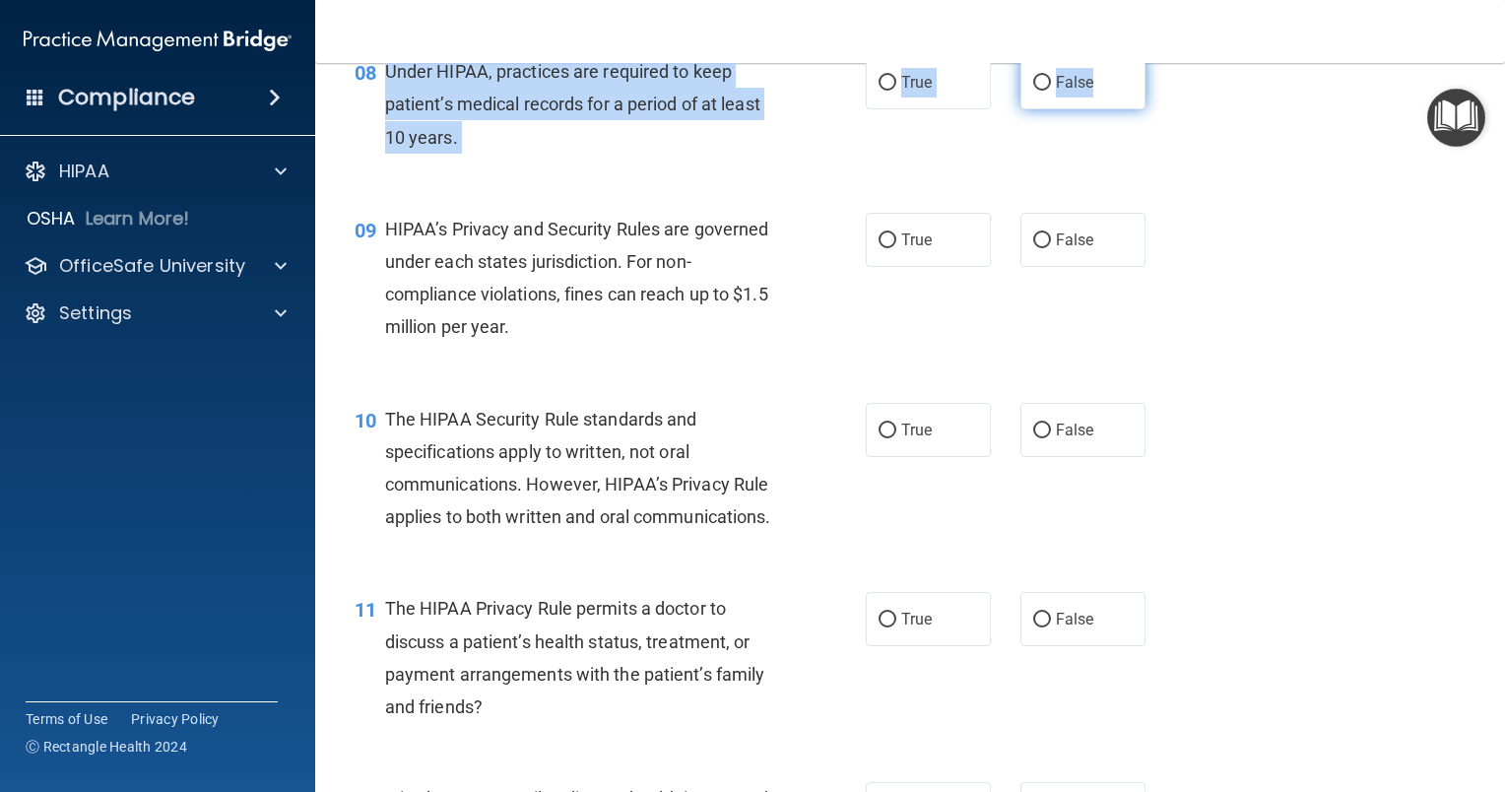
radio input "true"
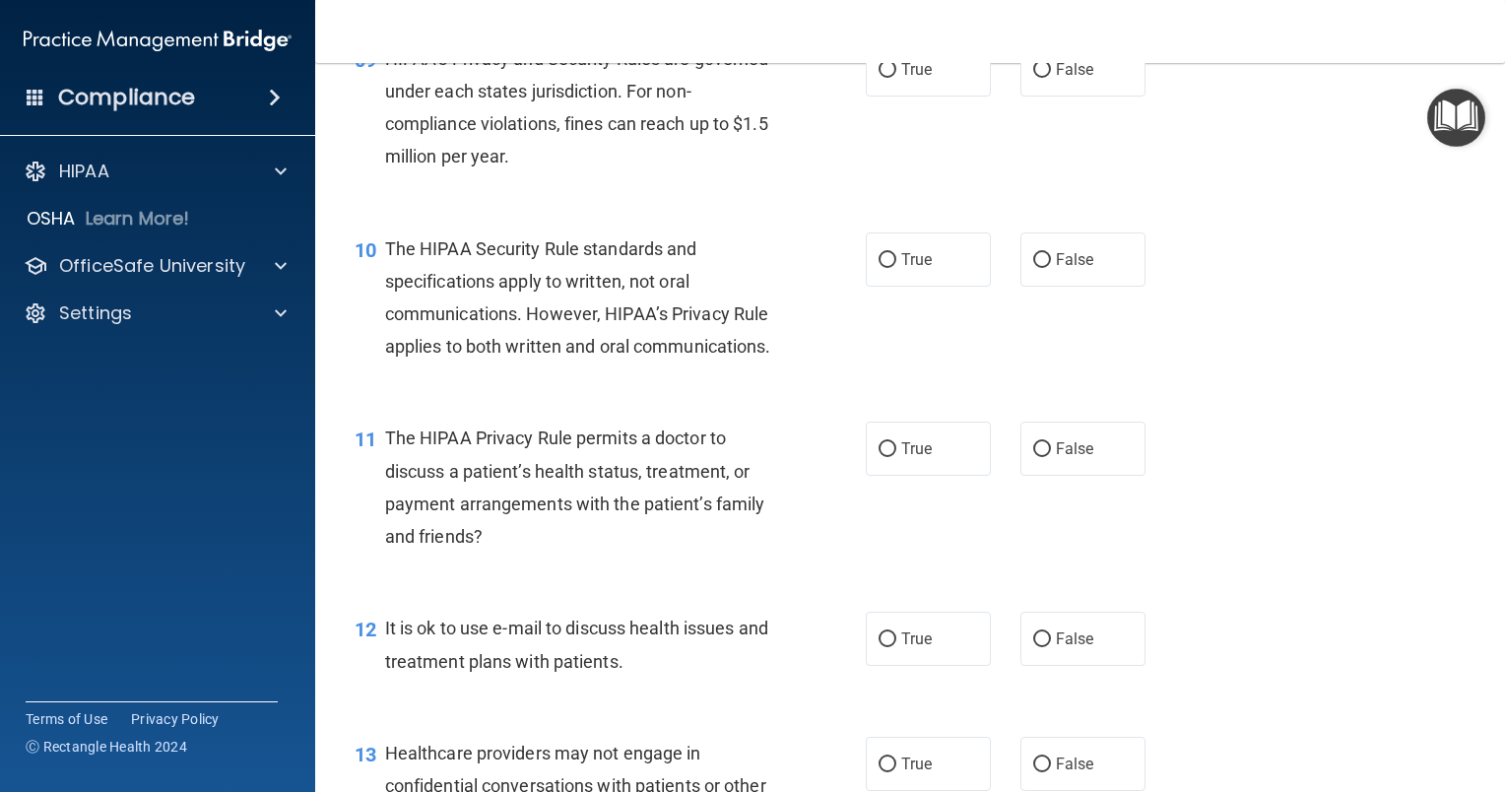
scroll to position [1531, 0]
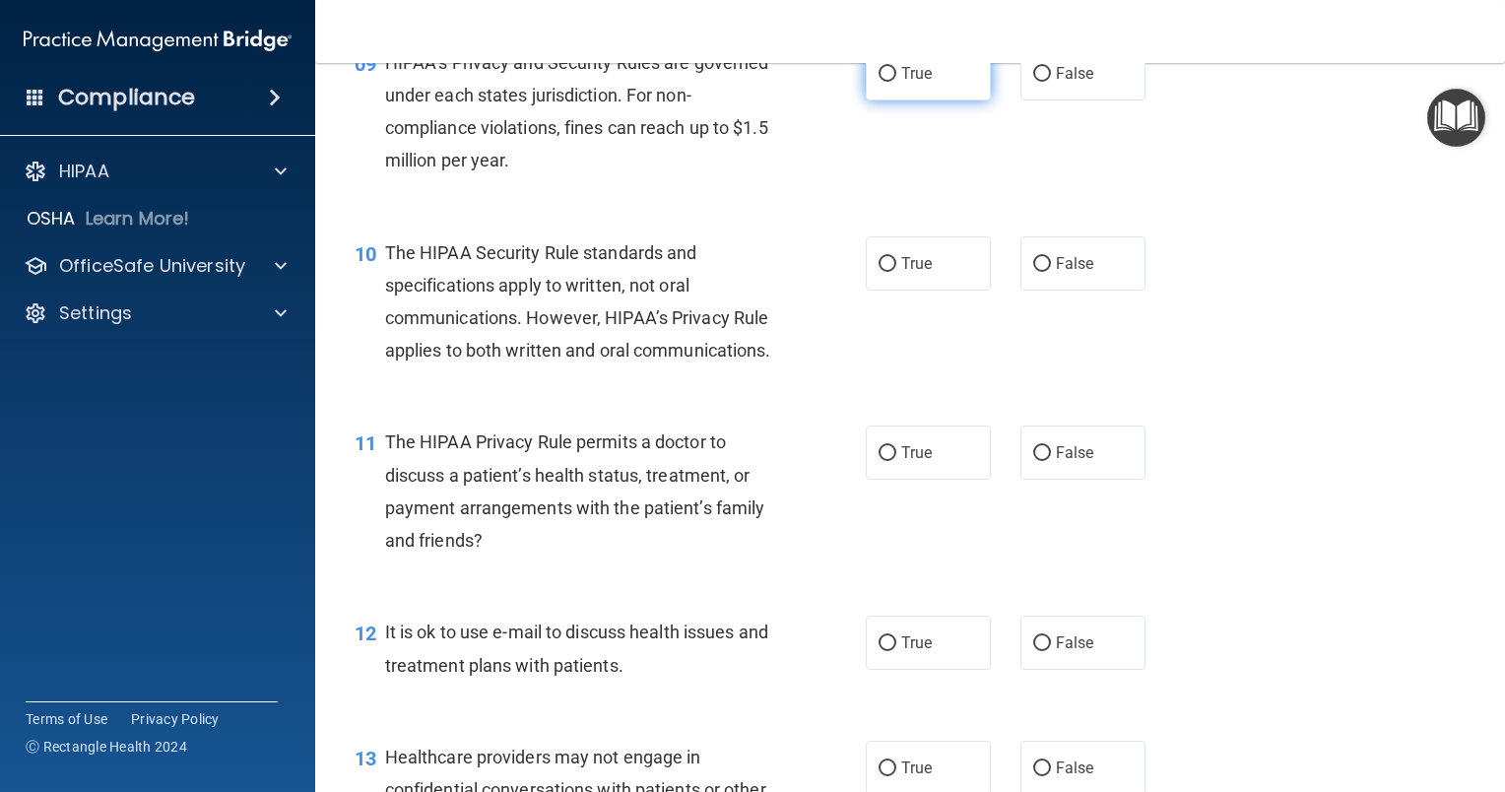
click at [888, 91] on label "True" at bounding box center [928, 73] width 125 height 54
click at [888, 82] on input "True" at bounding box center [888, 74] width 18 height 15
radio input "true"
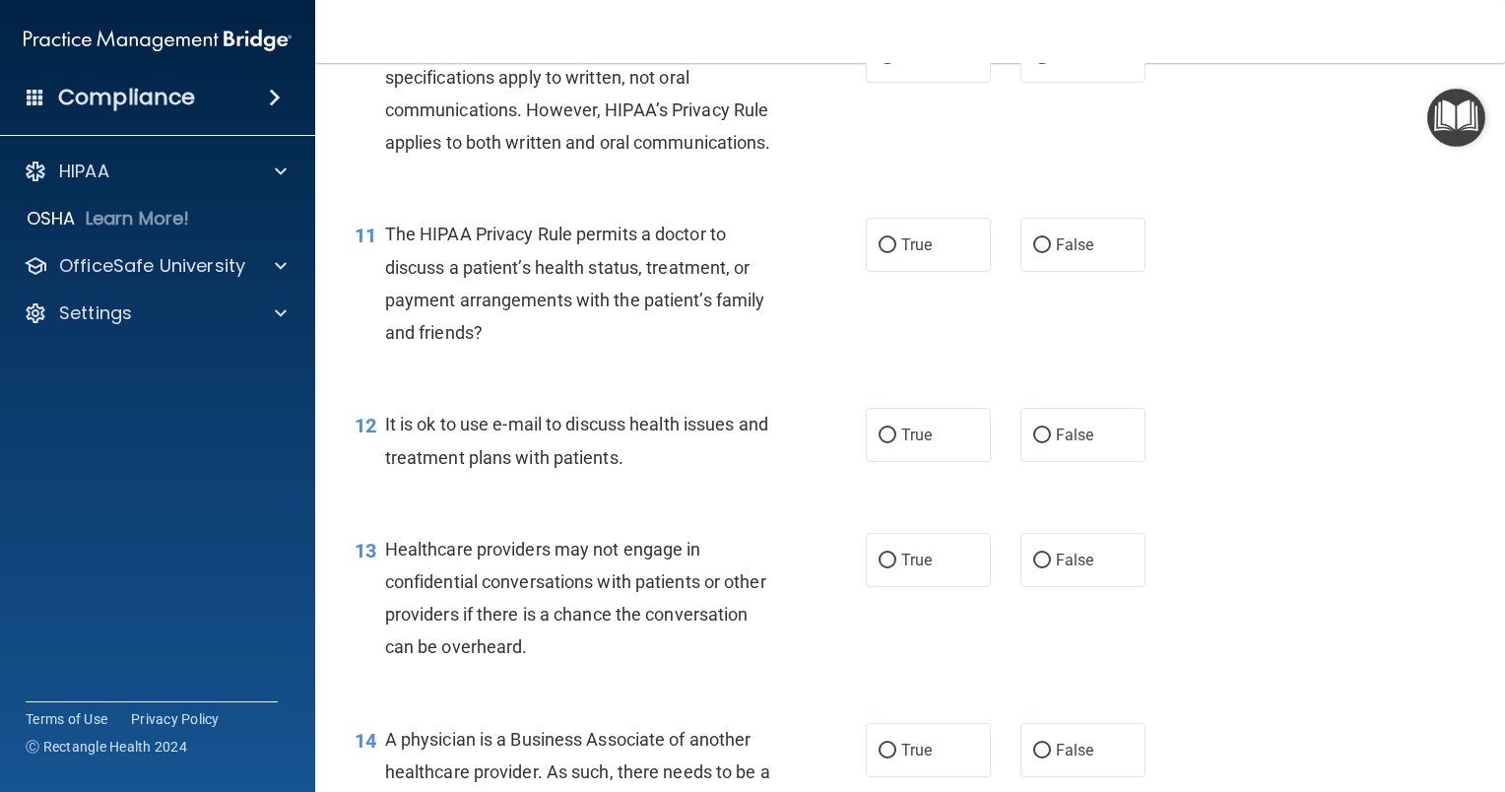
scroll to position [1733, 0]
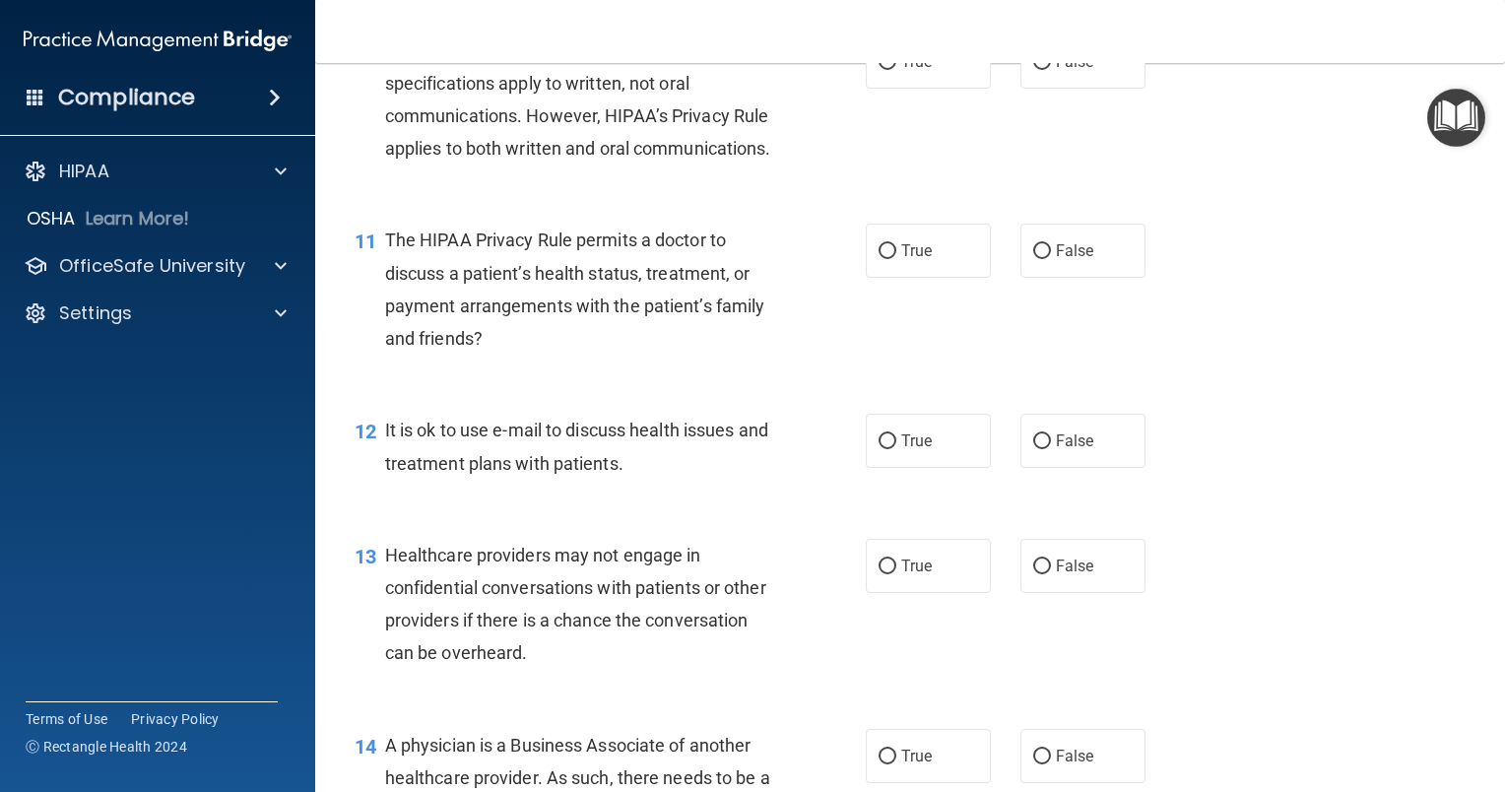
click at [1040, 122] on div "10 The HIPAA Security Rule standards and specifications apply to written, not o…" at bounding box center [910, 105] width 1140 height 190
click at [1056, 71] on span "False" at bounding box center [1075, 61] width 38 height 19
click at [1051, 70] on input "False" at bounding box center [1042, 62] width 18 height 15
radio input "true"
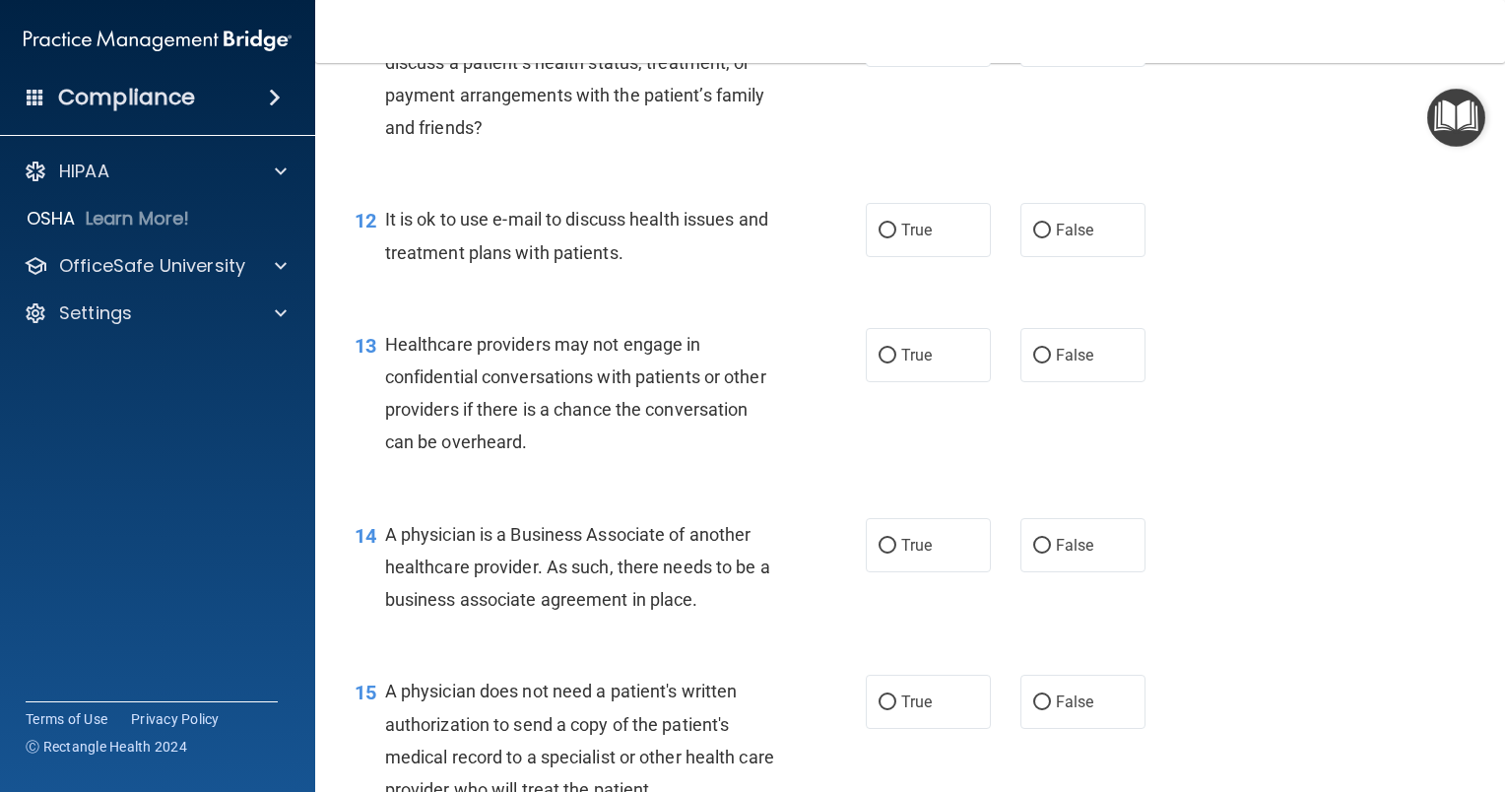
scroll to position [1945, 0]
click at [1008, 66] on div "True False" at bounding box center [1016, 39] width 300 height 54
click at [1035, 66] on label "False" at bounding box center [1082, 39] width 125 height 54
click at [1035, 47] on input "False" at bounding box center [1042, 40] width 18 height 15
radio input "true"
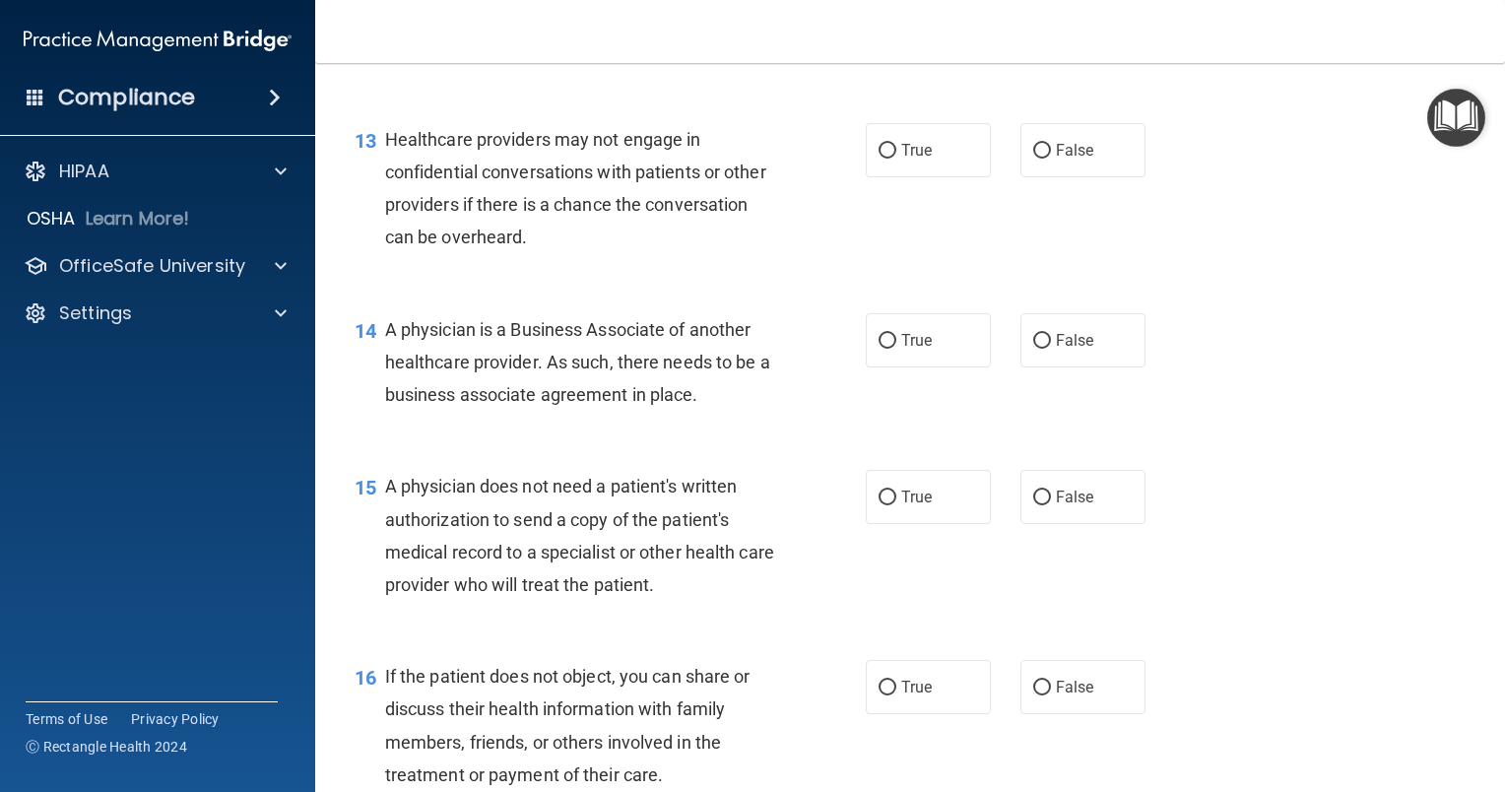
scroll to position [2147, 0]
click at [924, 54] on label "True" at bounding box center [928, 27] width 125 height 54
click at [896, 35] on input "True" at bounding box center [888, 28] width 18 height 15
radio input "true"
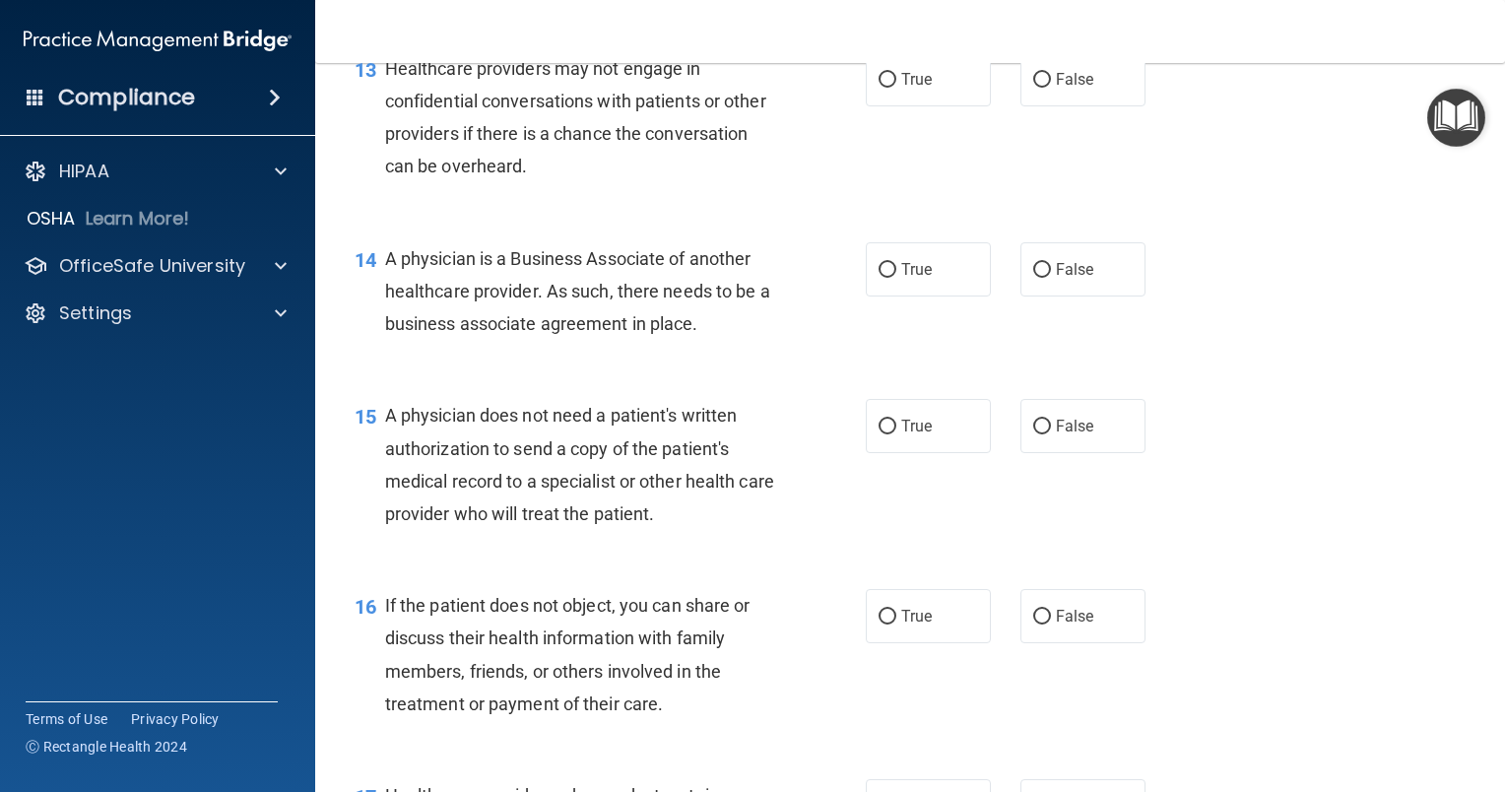
scroll to position [2222, 0]
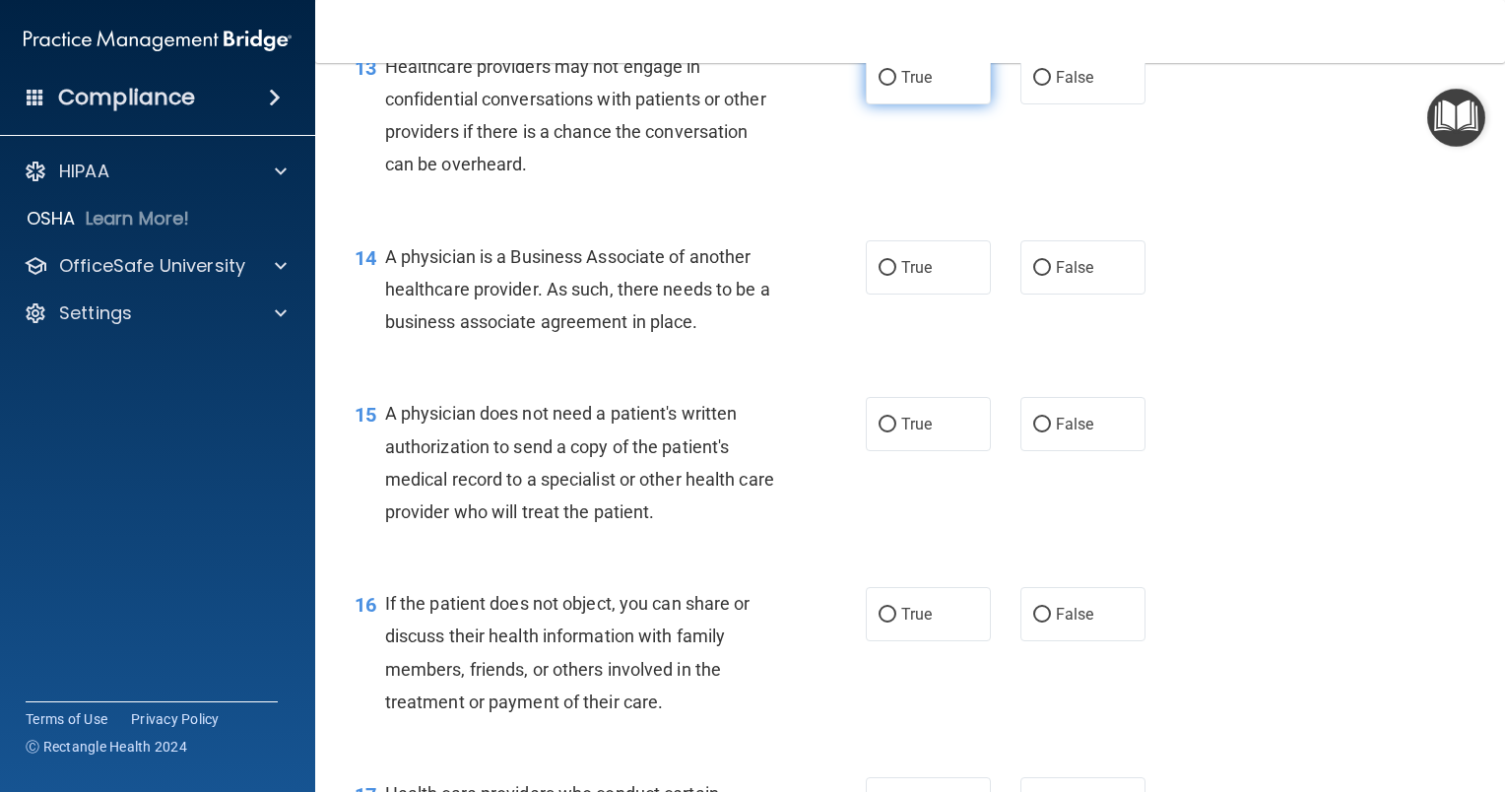
click at [948, 104] on label "True" at bounding box center [928, 77] width 125 height 54
click at [896, 86] on input "True" at bounding box center [888, 78] width 18 height 15
radio input "true"
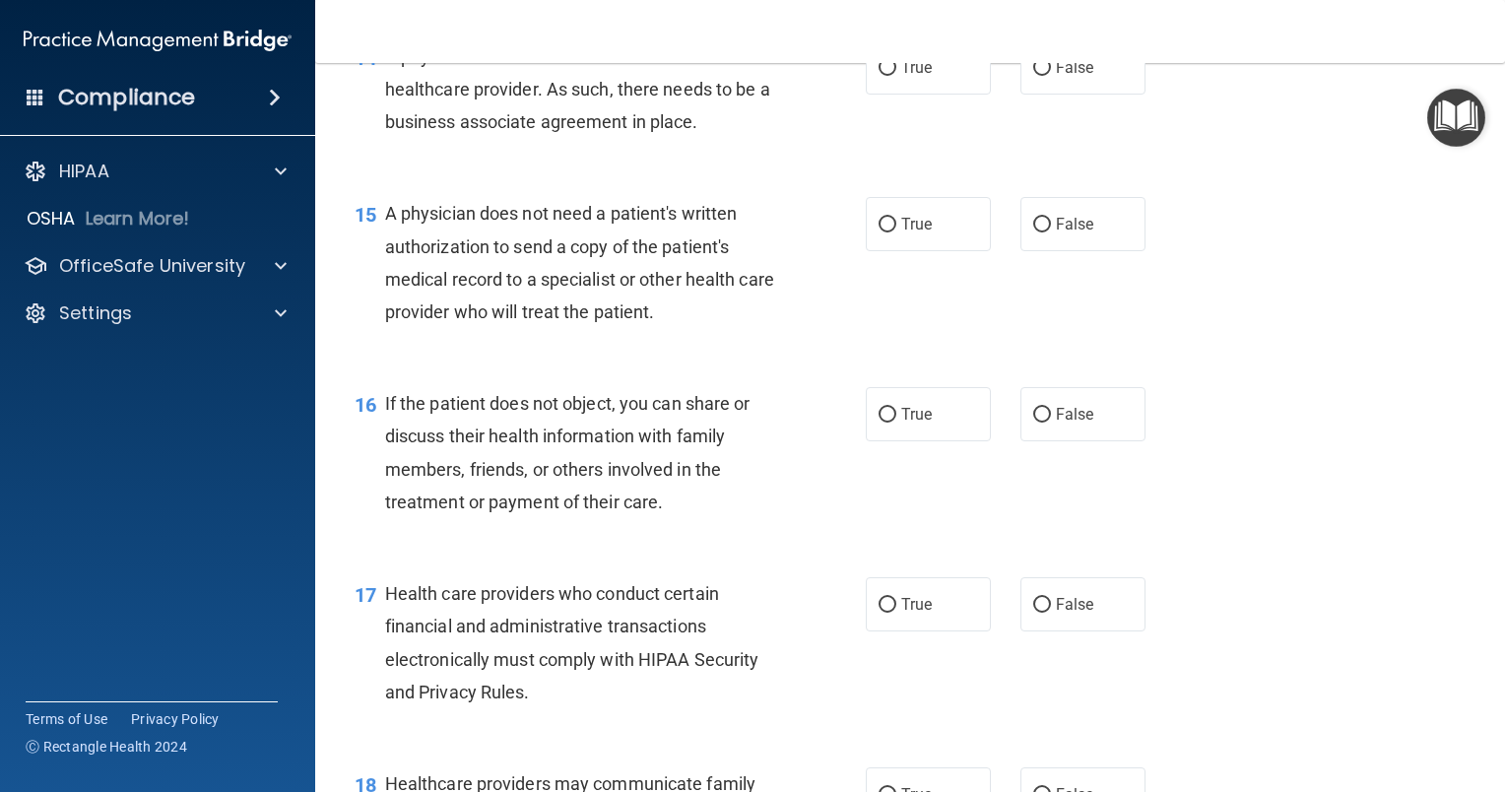
scroll to position [2423, 0]
click at [944, 94] on label "True" at bounding box center [928, 66] width 125 height 54
click at [896, 75] on input "True" at bounding box center [888, 67] width 18 height 15
radio input "true"
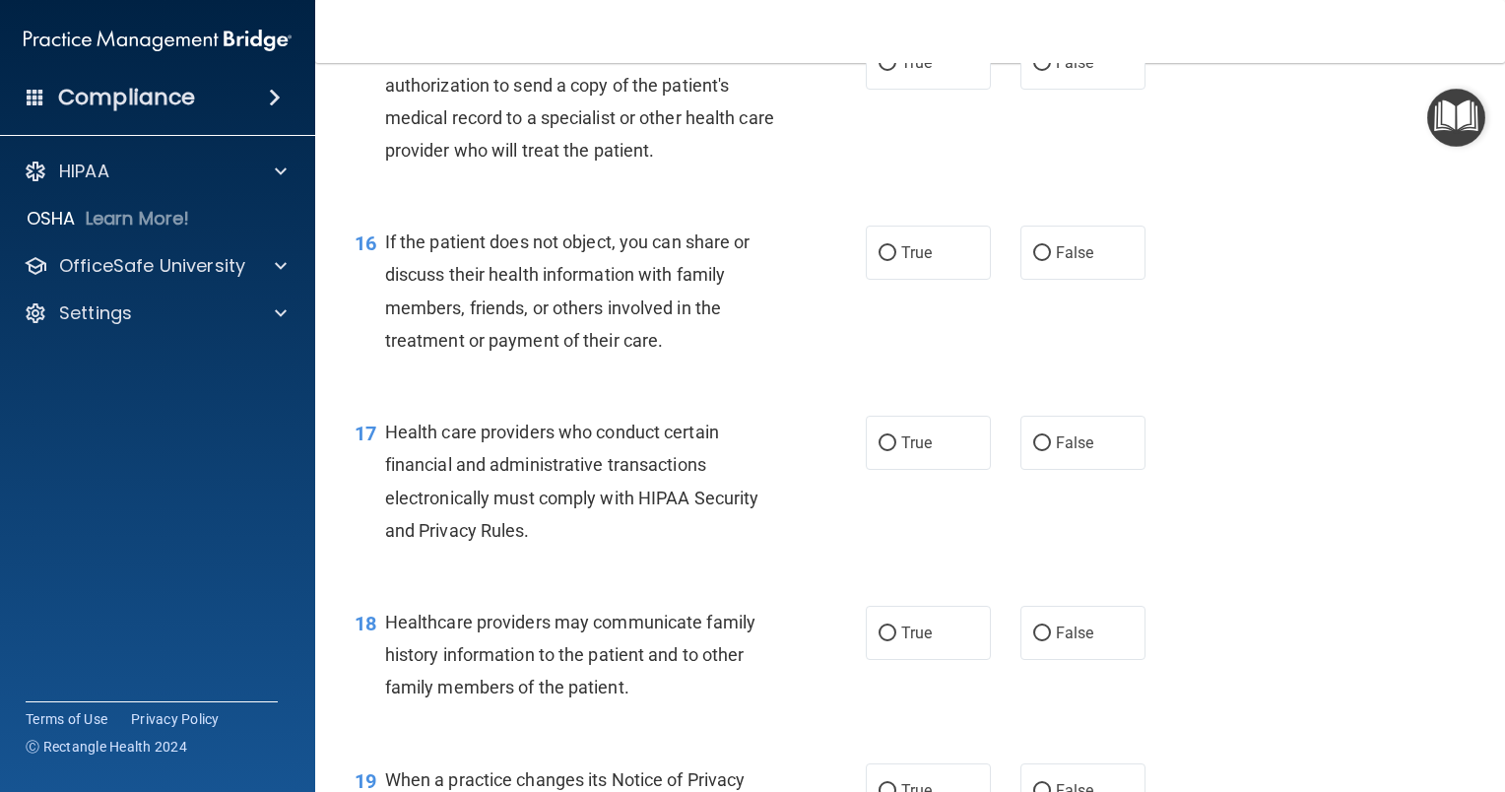
scroll to position [2584, 0]
click at [914, 89] on label "True" at bounding box center [928, 61] width 125 height 54
click at [896, 70] on input "True" at bounding box center [888, 62] width 18 height 15
radio input "true"
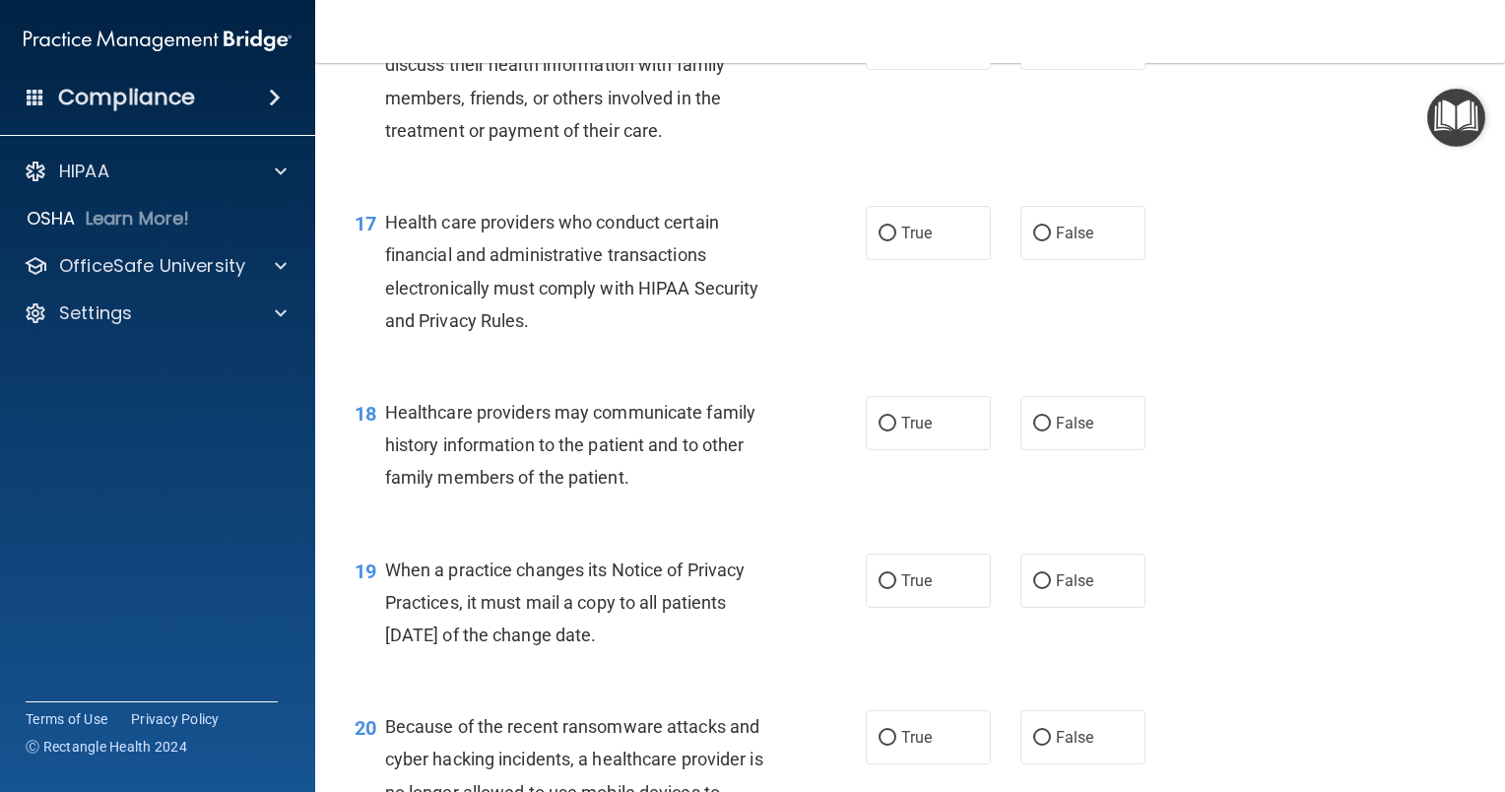
scroll to position [2793, 0]
click at [879, 51] on input "True" at bounding box center [888, 43] width 18 height 15
radio input "true"
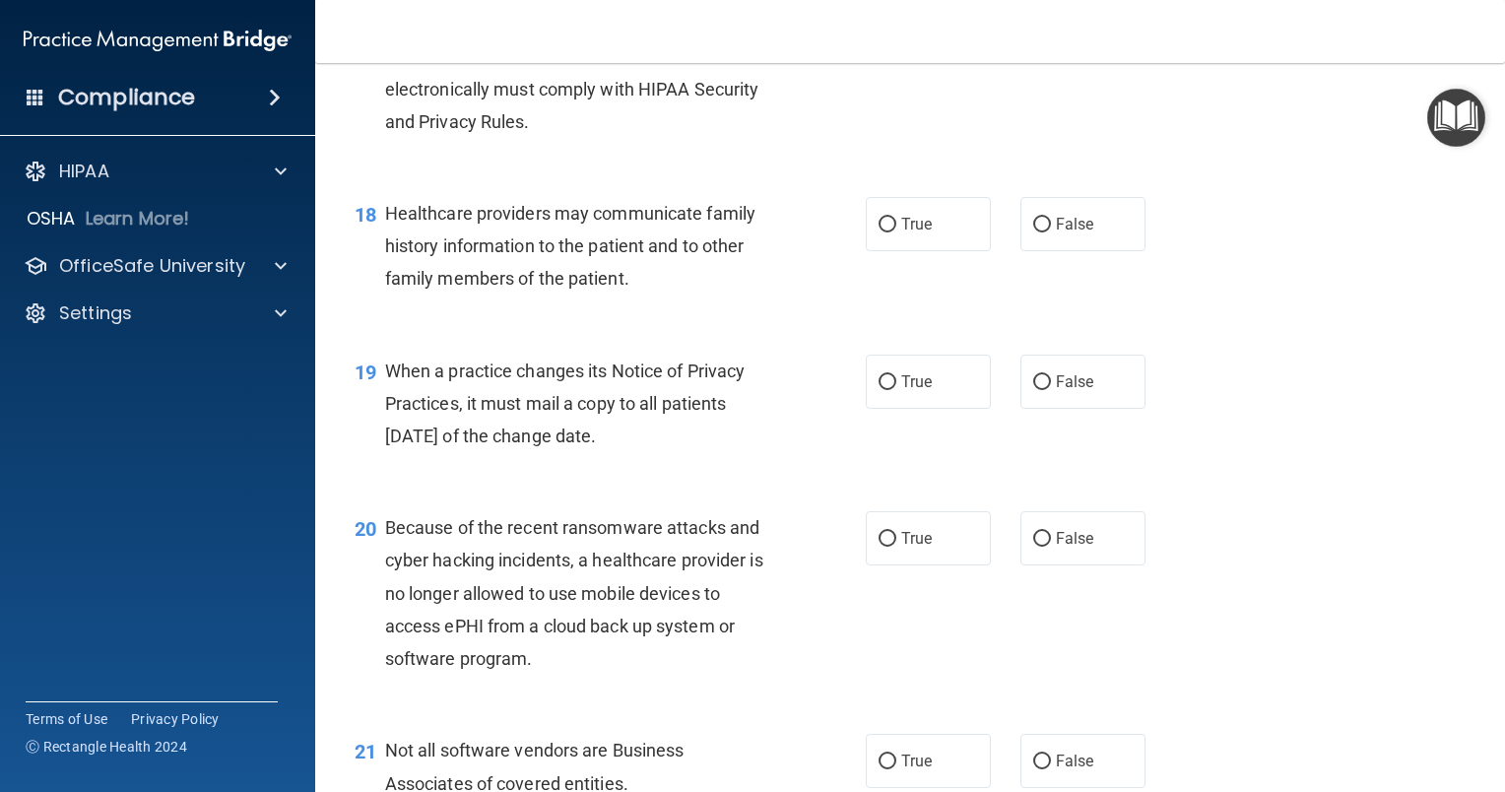
scroll to position [2994, 0]
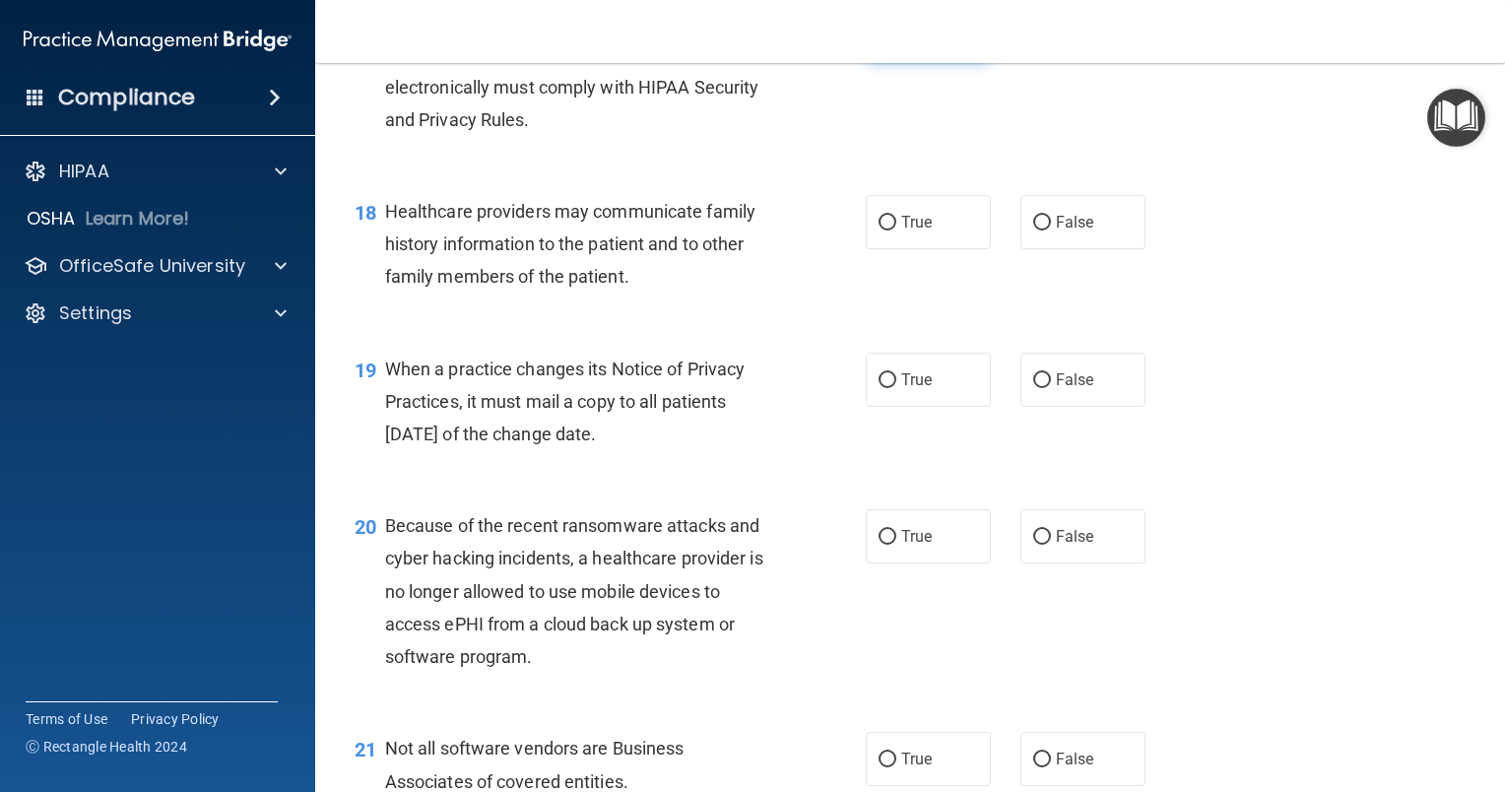
click at [937, 59] on label "True" at bounding box center [928, 32] width 125 height 54
click at [896, 40] on input "True" at bounding box center [888, 33] width 18 height 15
radio input "true"
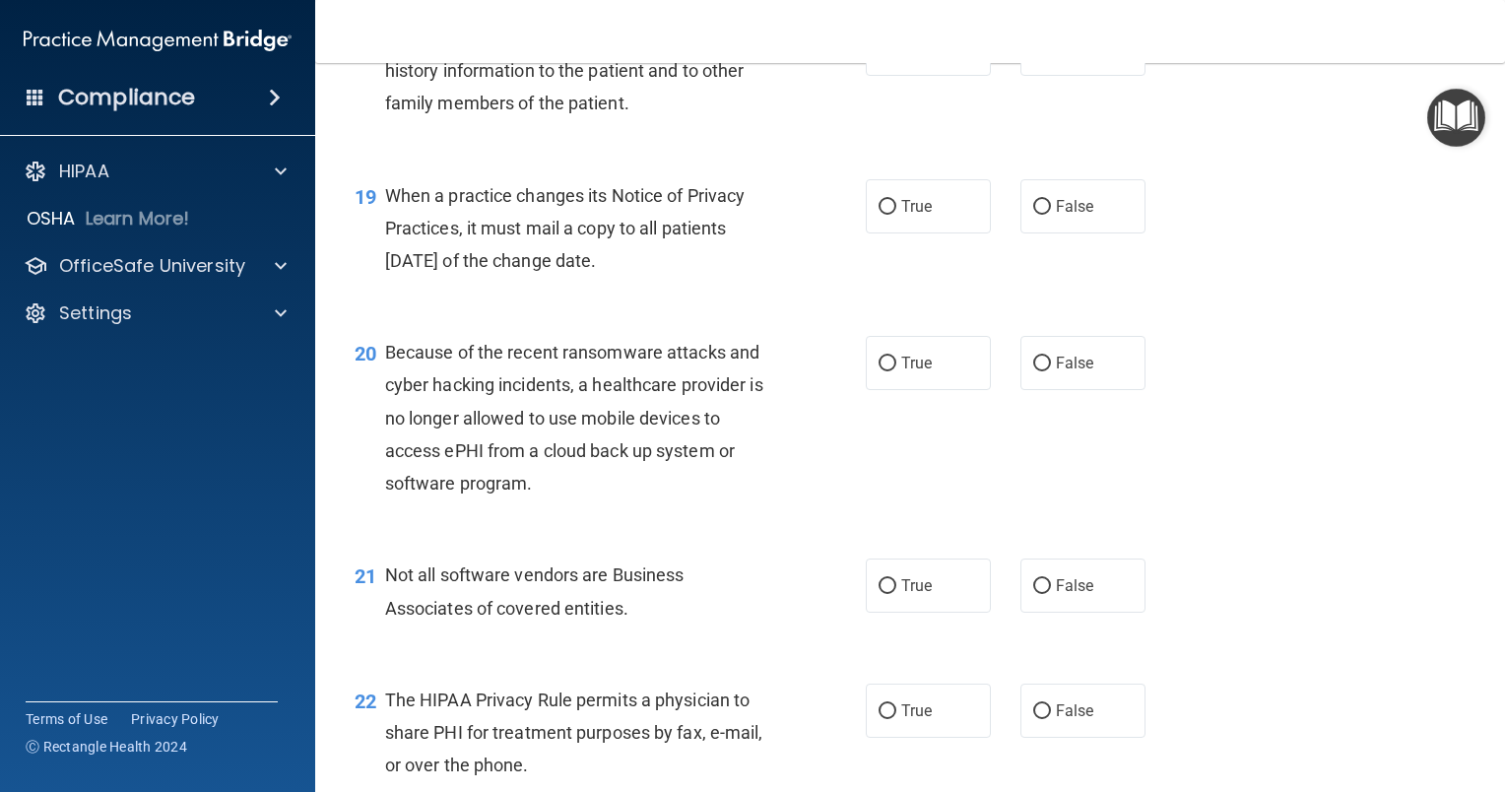
scroll to position [3163, 0]
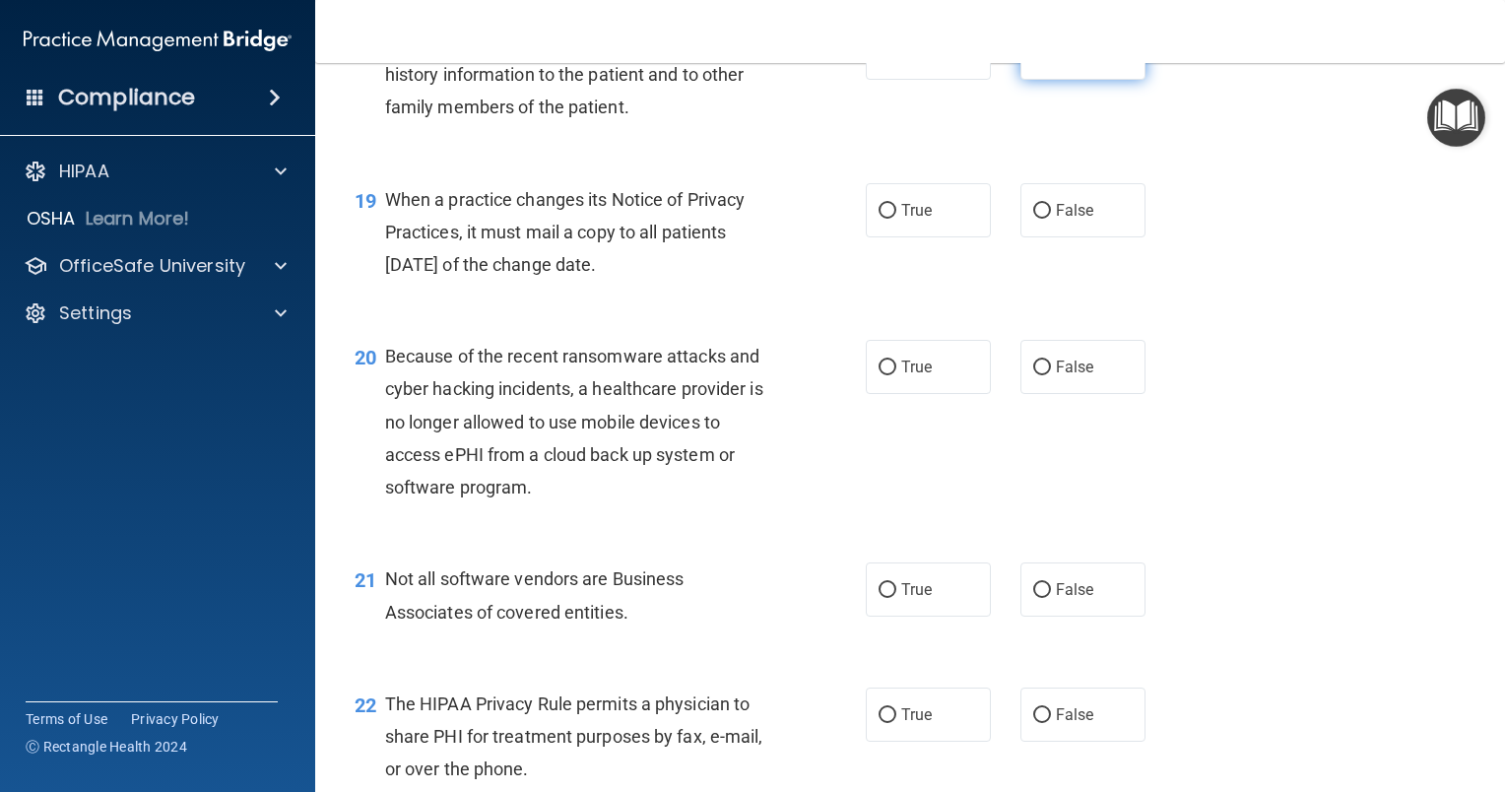
click at [1069, 62] on span "False" at bounding box center [1075, 52] width 38 height 19
click at [1051, 61] on input "False" at bounding box center [1042, 53] width 18 height 15
radio input "true"
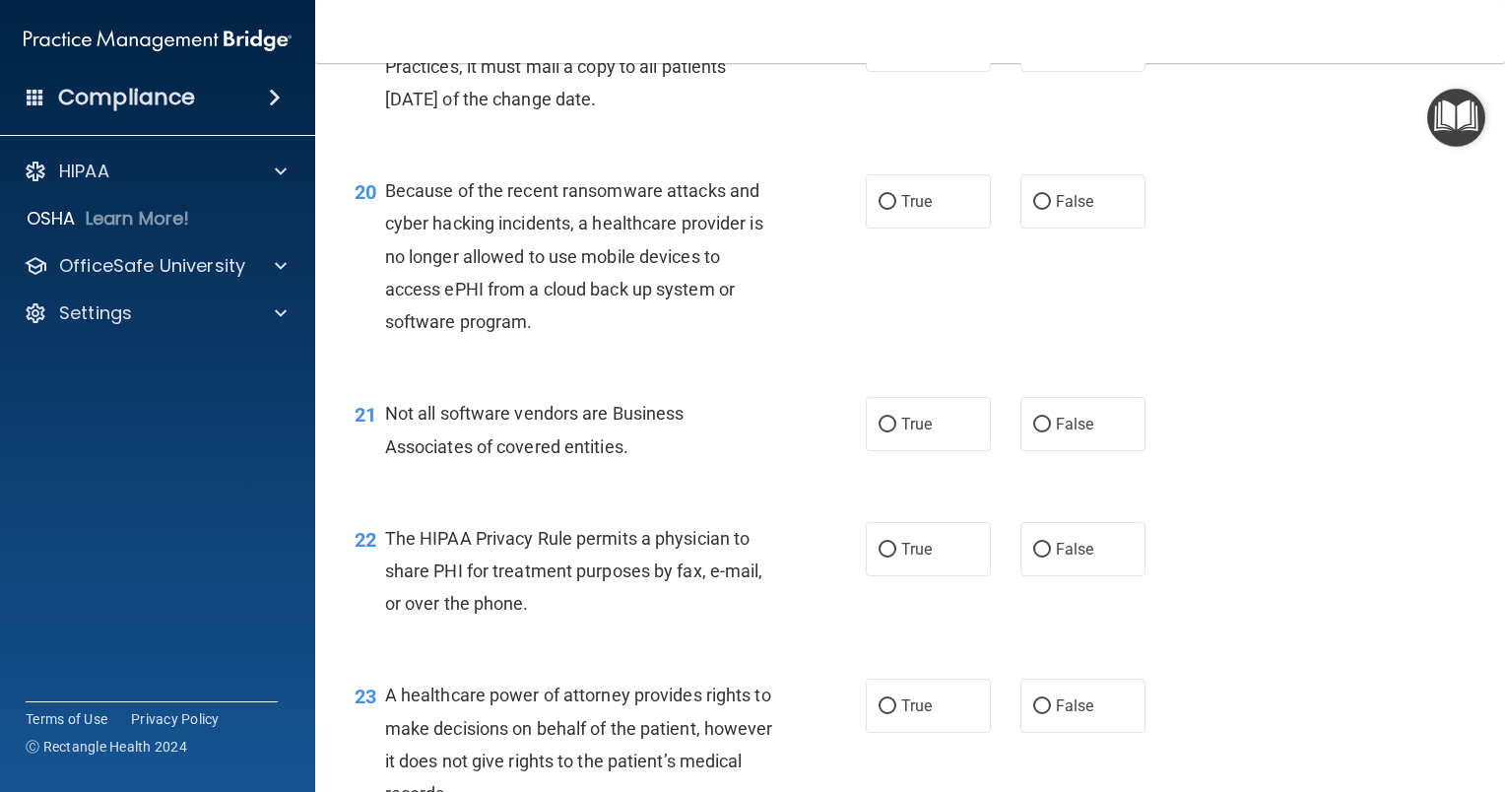
scroll to position [3330, 0]
click at [942, 71] on label "True" at bounding box center [928, 44] width 125 height 54
click at [896, 52] on input "True" at bounding box center [888, 44] width 18 height 15
radio input "true"
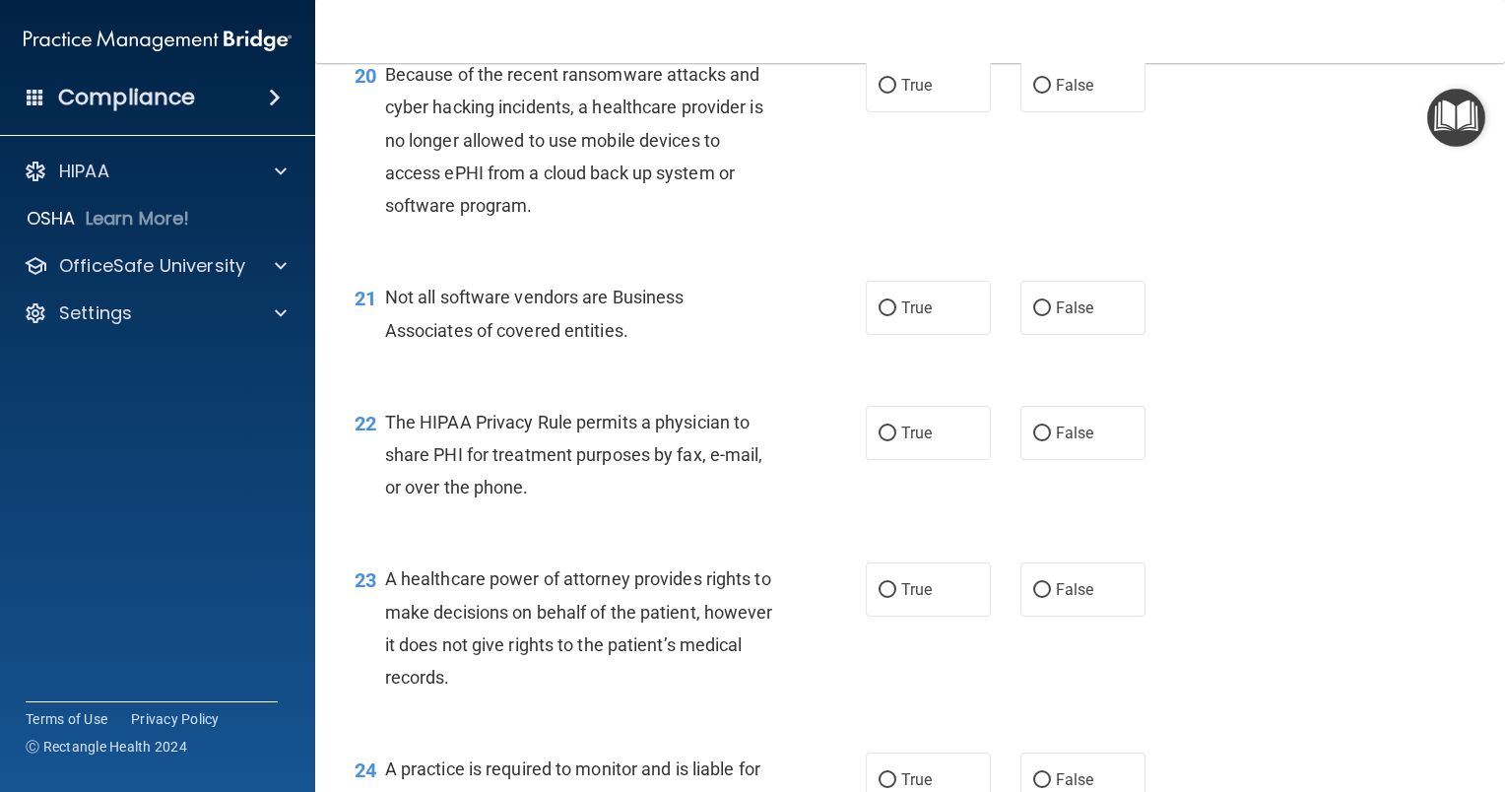
scroll to position [3449, 0]
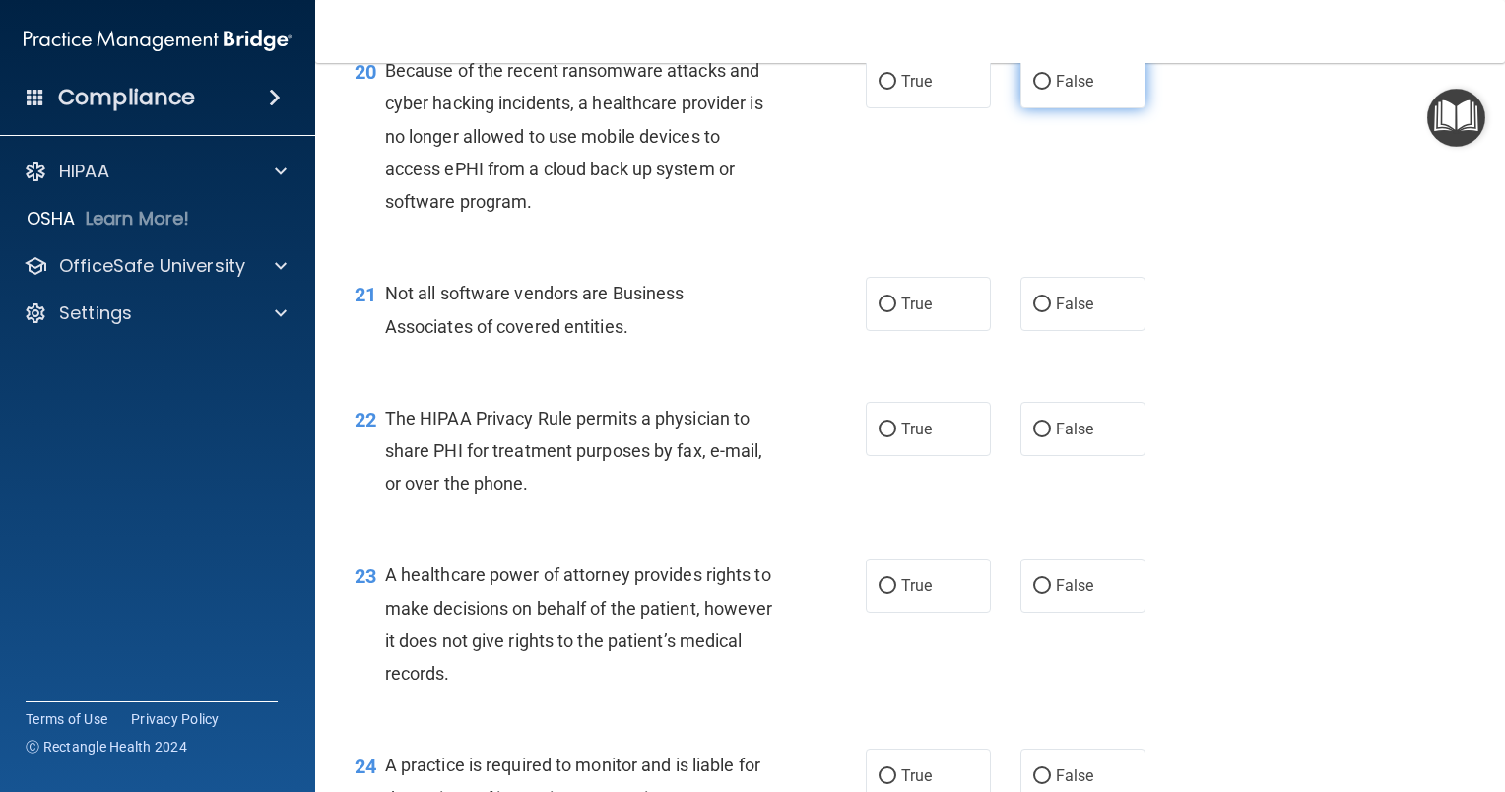
click at [1058, 91] on span "False" at bounding box center [1075, 81] width 38 height 19
click at [1051, 90] on input "False" at bounding box center [1042, 82] width 18 height 15
radio input "true"
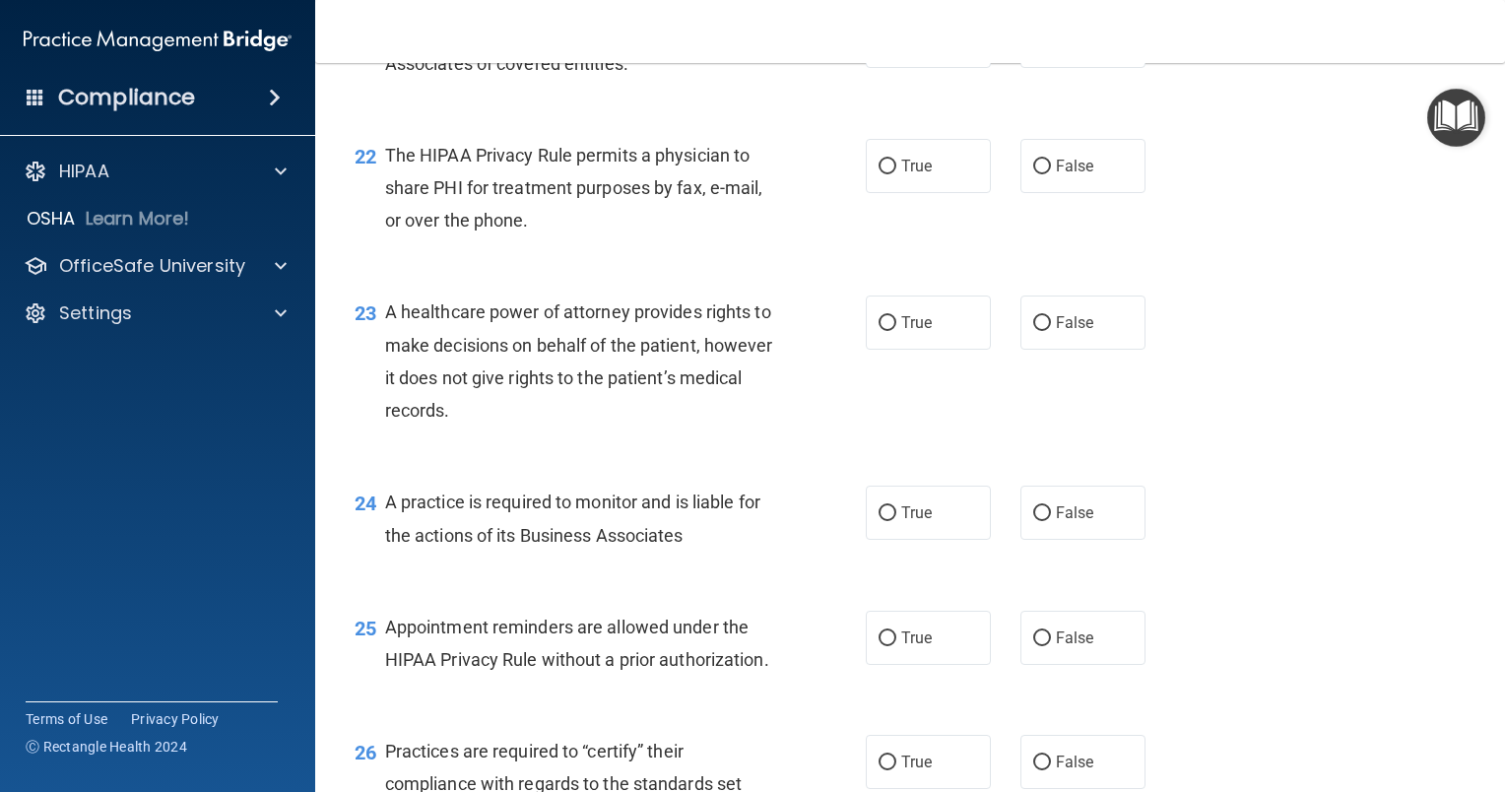
scroll to position [3713, 0]
click at [1115, 67] on label "False" at bounding box center [1082, 40] width 125 height 54
click at [1051, 48] on input "False" at bounding box center [1042, 40] width 18 height 15
radio input "true"
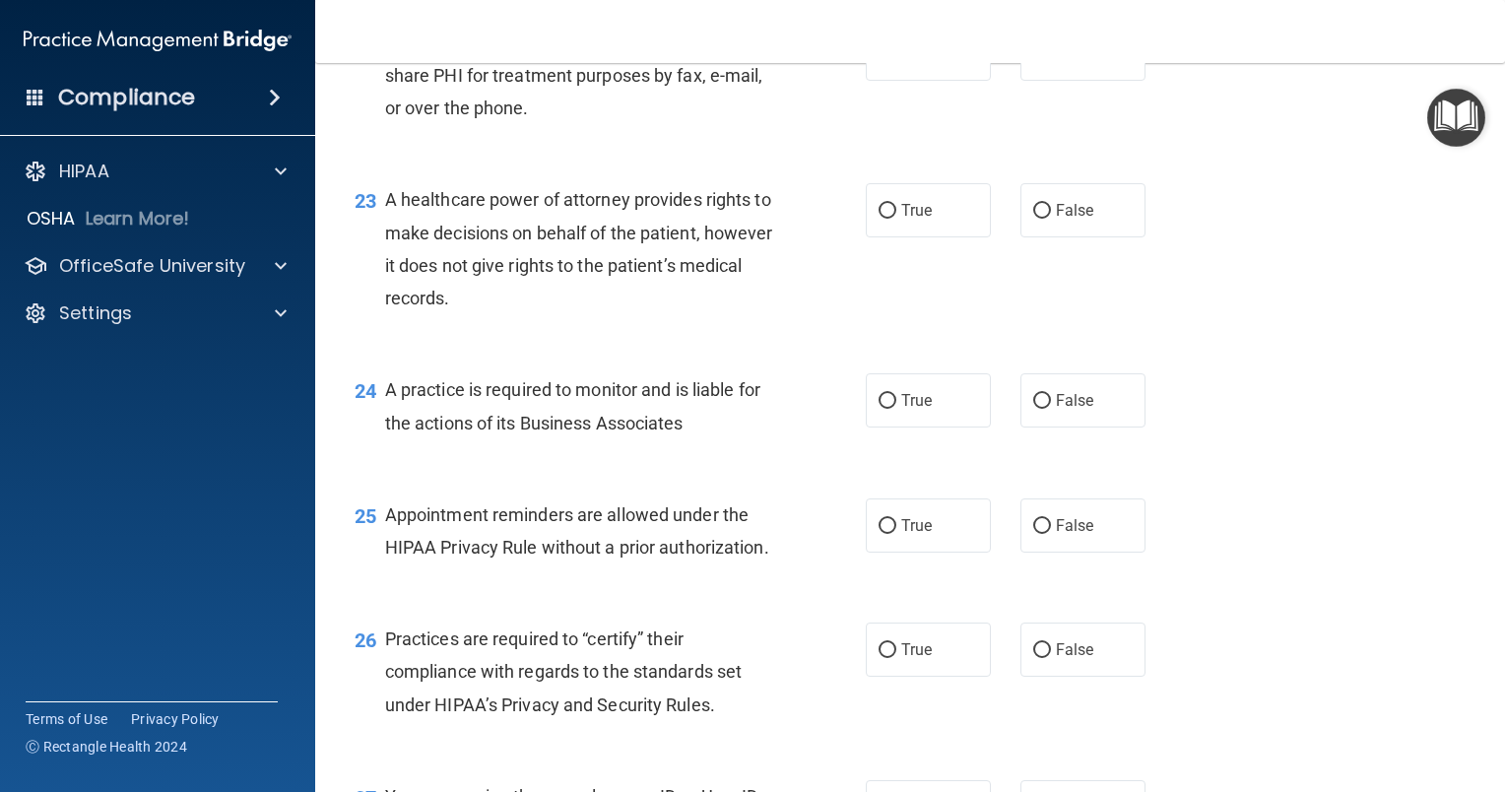
scroll to position [3825, 0]
click at [905, 80] on label "True" at bounding box center [928, 53] width 125 height 54
click at [896, 61] on input "True" at bounding box center [888, 53] width 18 height 15
radio input "true"
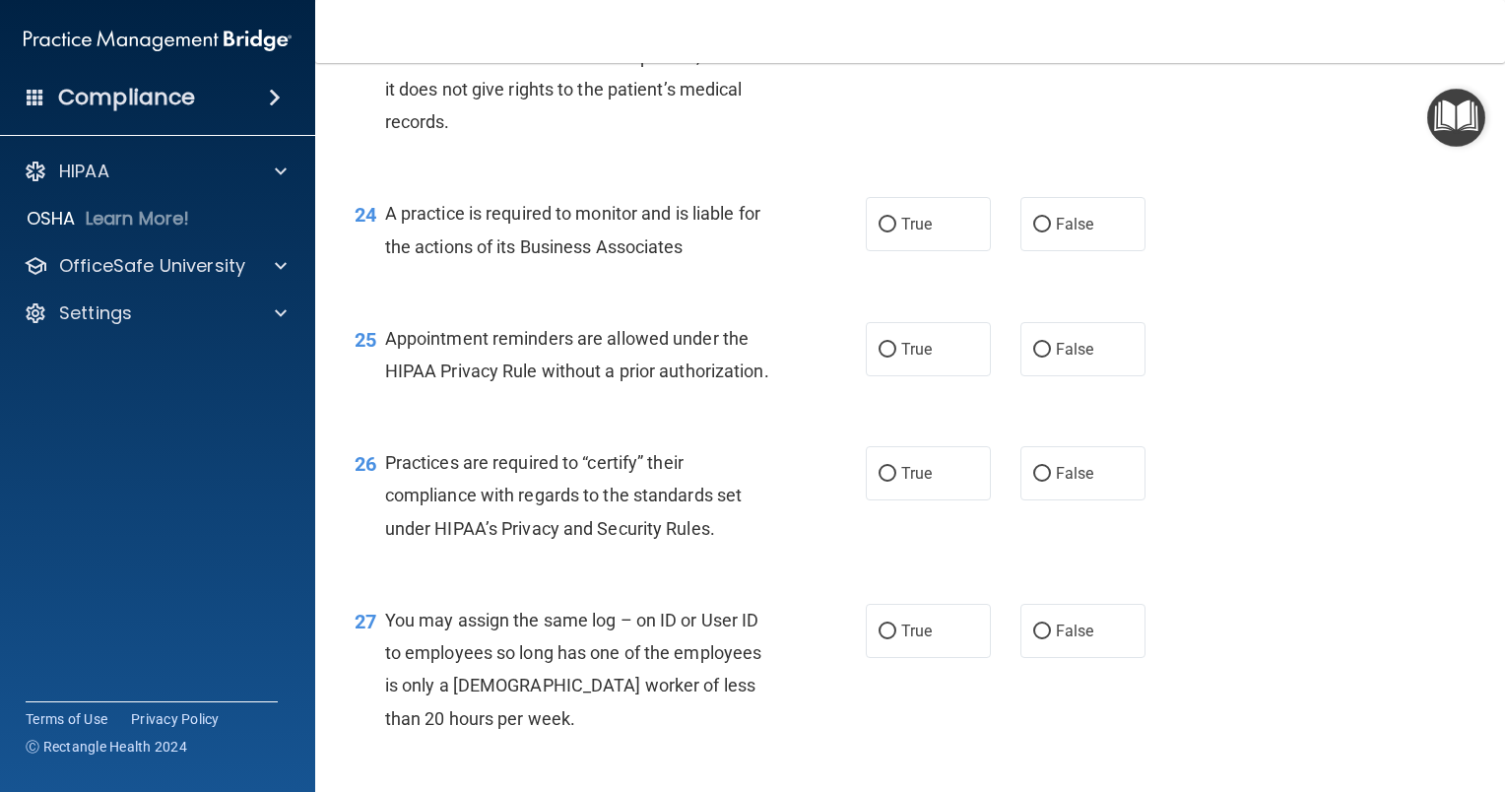
scroll to position [4003, 0]
click at [945, 249] on label "True" at bounding box center [928, 222] width 125 height 54
click at [896, 230] on input "True" at bounding box center [888, 223] width 18 height 15
radio input "true"
click at [926, 374] on label "True" at bounding box center [928, 347] width 125 height 54
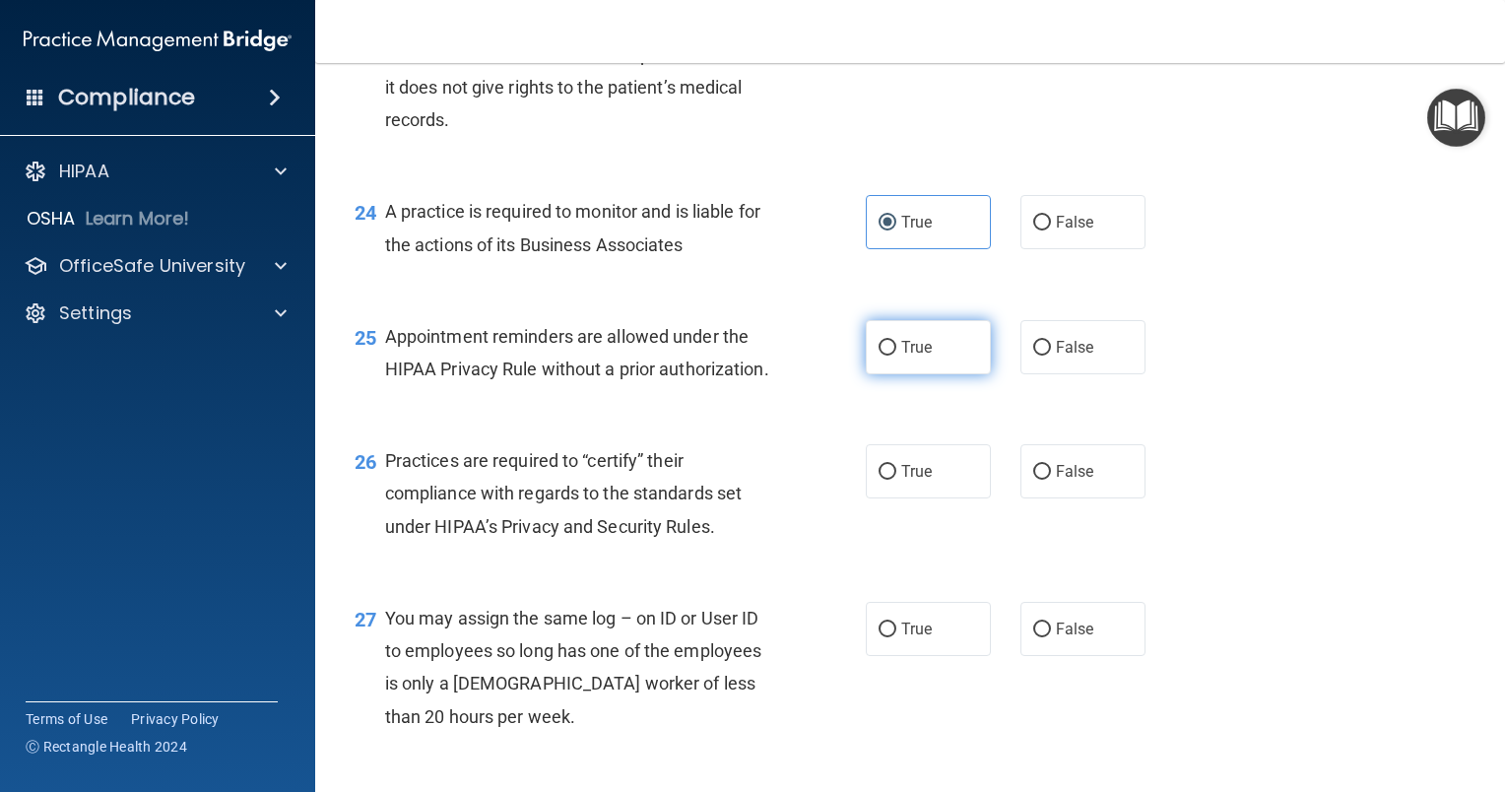
click at [896, 356] on input "True" at bounding box center [888, 348] width 18 height 15
radio input "true"
click at [938, 59] on label "True" at bounding box center [928, 32] width 125 height 54
click at [896, 40] on input "True" at bounding box center [888, 33] width 18 height 15
radio input "true"
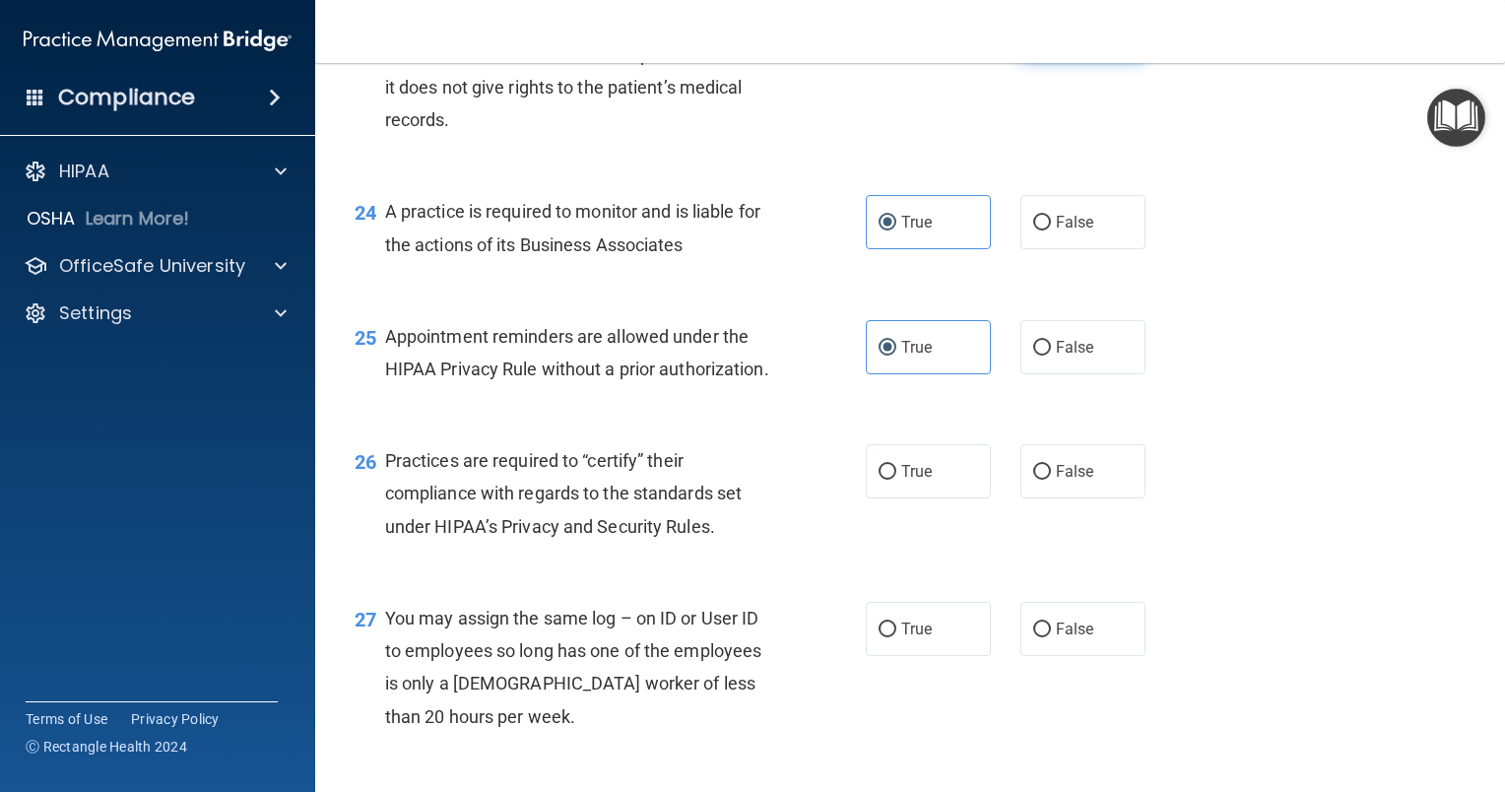
click at [1044, 59] on label "False" at bounding box center [1082, 32] width 125 height 54
click at [1044, 40] on input "False" at bounding box center [1042, 33] width 18 height 15
radio input "true"
radio input "false"
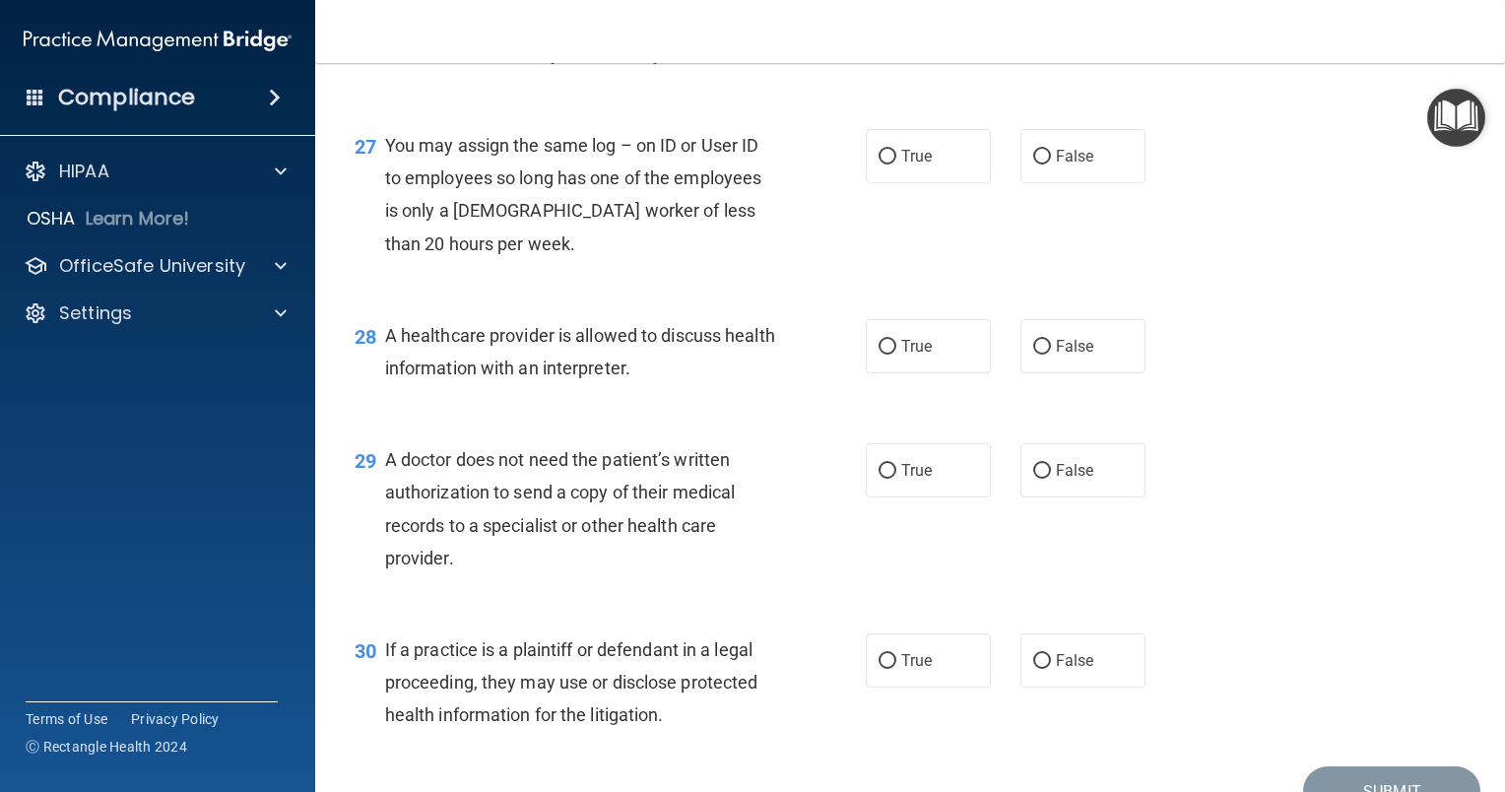
scroll to position [4478, 0]
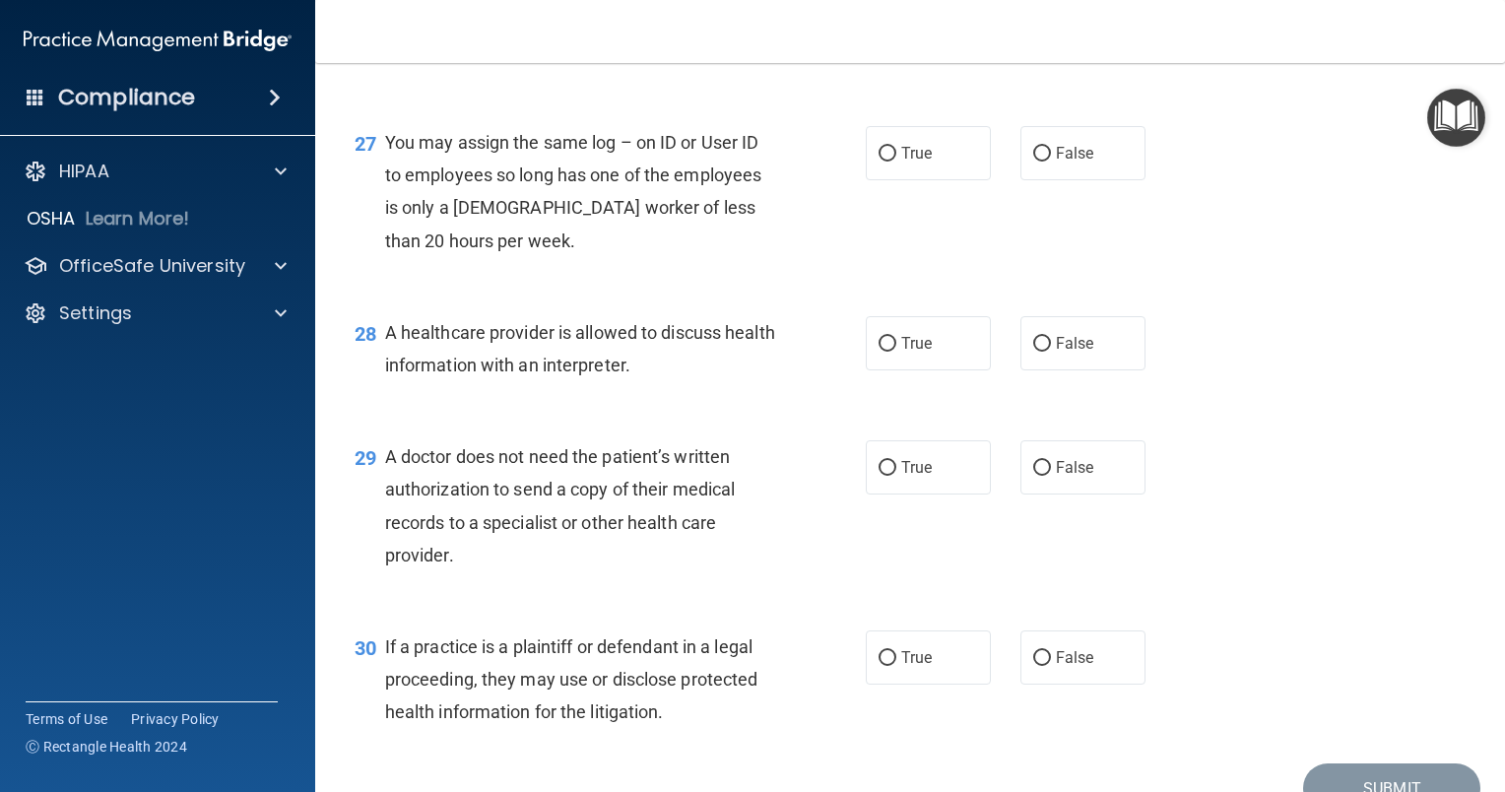
click at [946, 101] on div "26 Practices are required to “certify” their compliance with regards to the sta…" at bounding box center [910, 23] width 1140 height 158
click at [1069, 180] on label "False" at bounding box center [1082, 153] width 125 height 54
click at [1051, 162] on input "False" at bounding box center [1042, 154] width 18 height 15
radio input "true"
click at [951, 370] on label "True" at bounding box center [928, 343] width 125 height 54
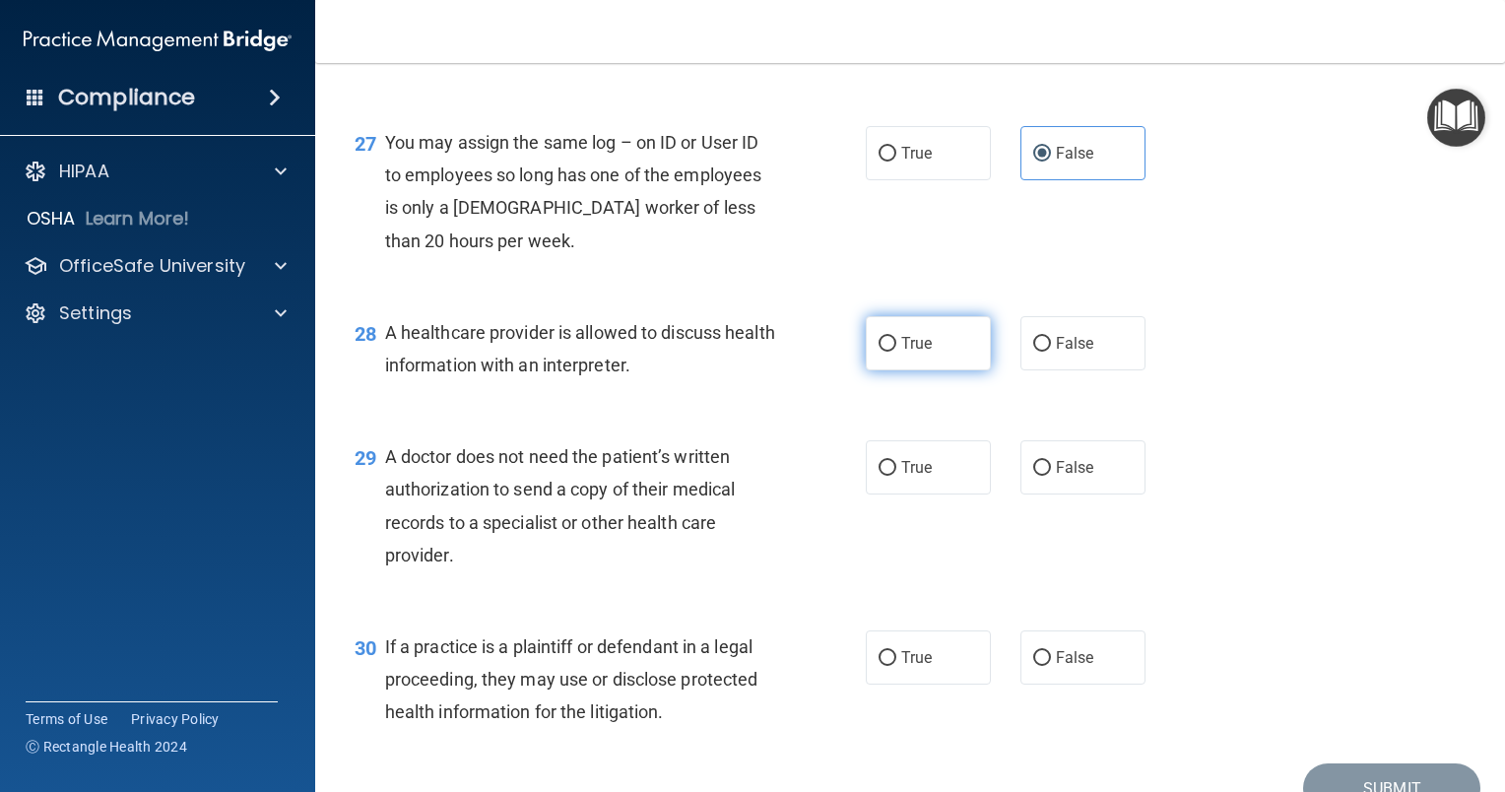
click at [896, 352] on input "True" at bounding box center [888, 344] width 18 height 15
radio input "true"
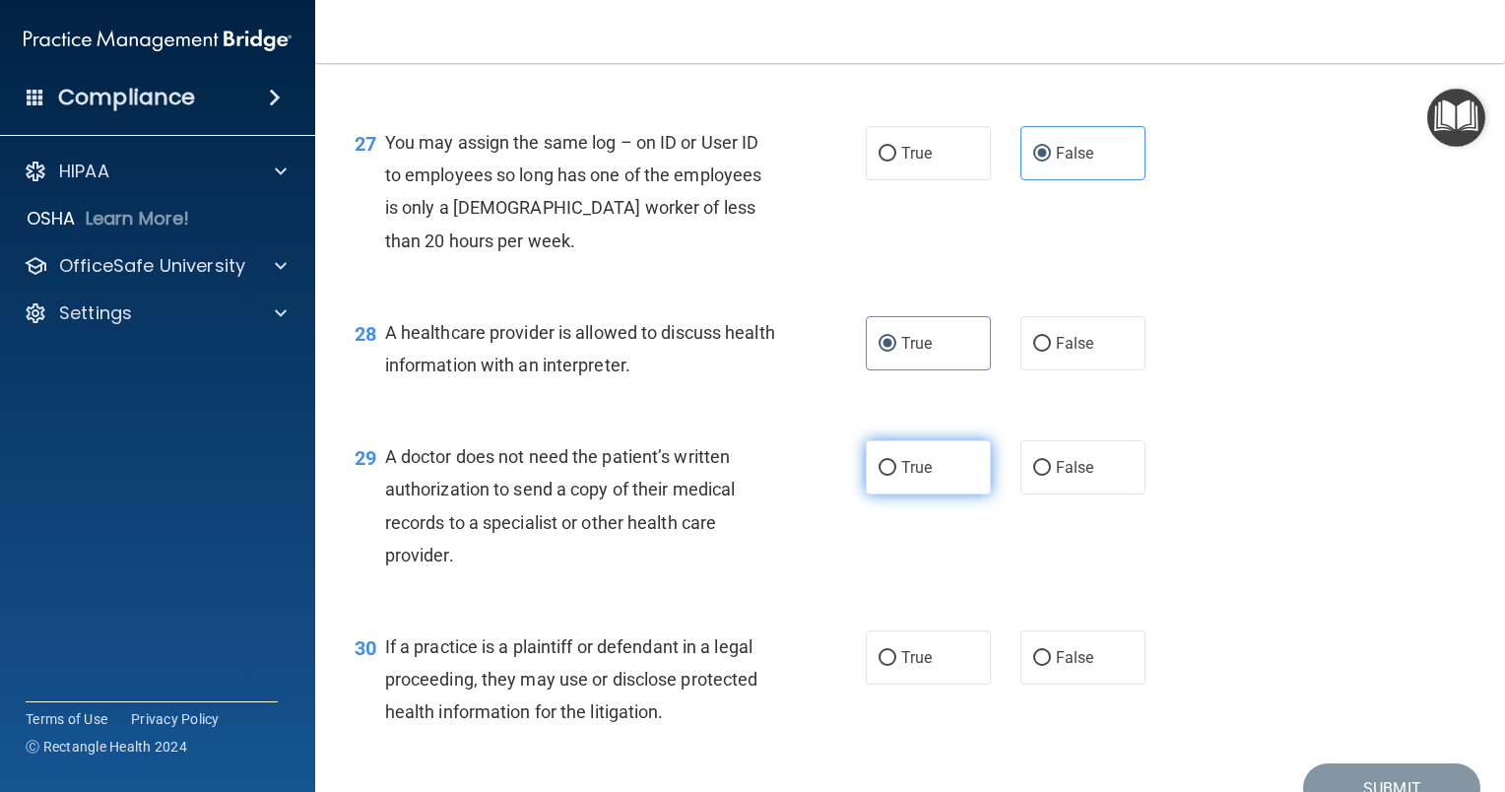
click at [879, 476] on input "True" at bounding box center [888, 468] width 18 height 15
radio input "true"
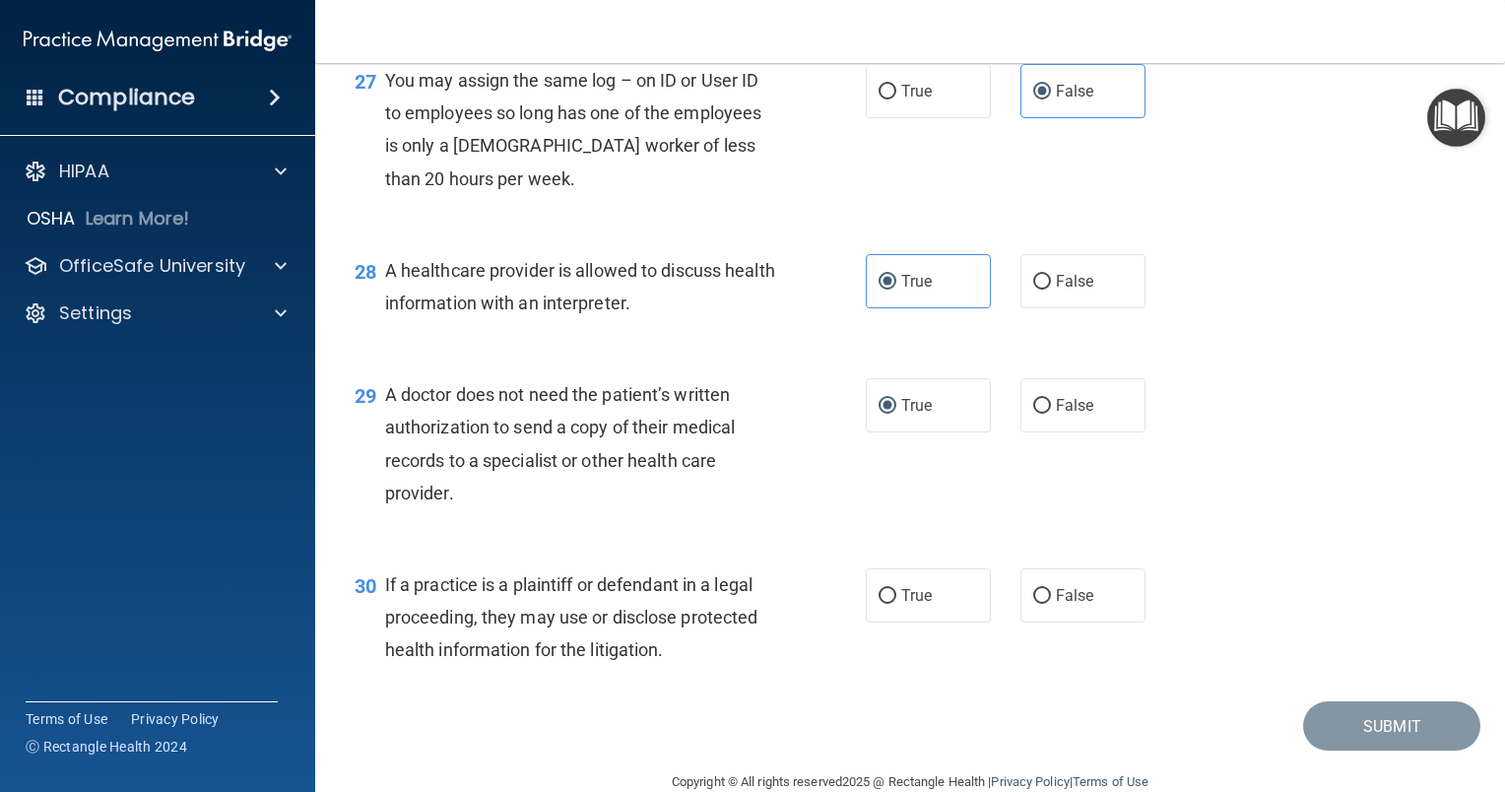
scroll to position [4541, 0]
click at [936, 621] on label "True" at bounding box center [928, 594] width 125 height 54
click at [896, 603] on input "True" at bounding box center [888, 595] width 18 height 15
radio input "true"
click at [1036, 603] on input "False" at bounding box center [1042, 595] width 18 height 15
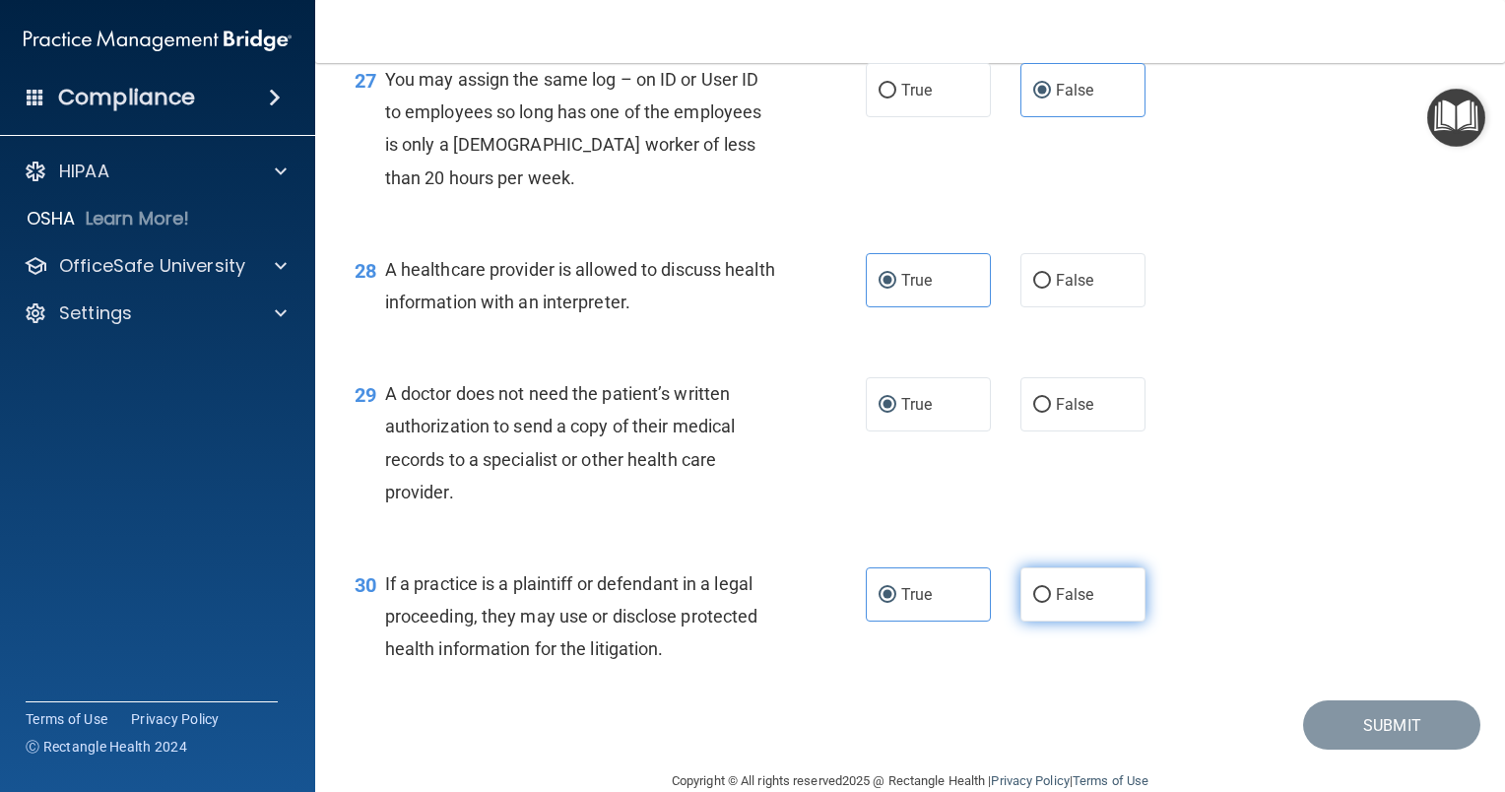
radio input "true"
radio input "false"
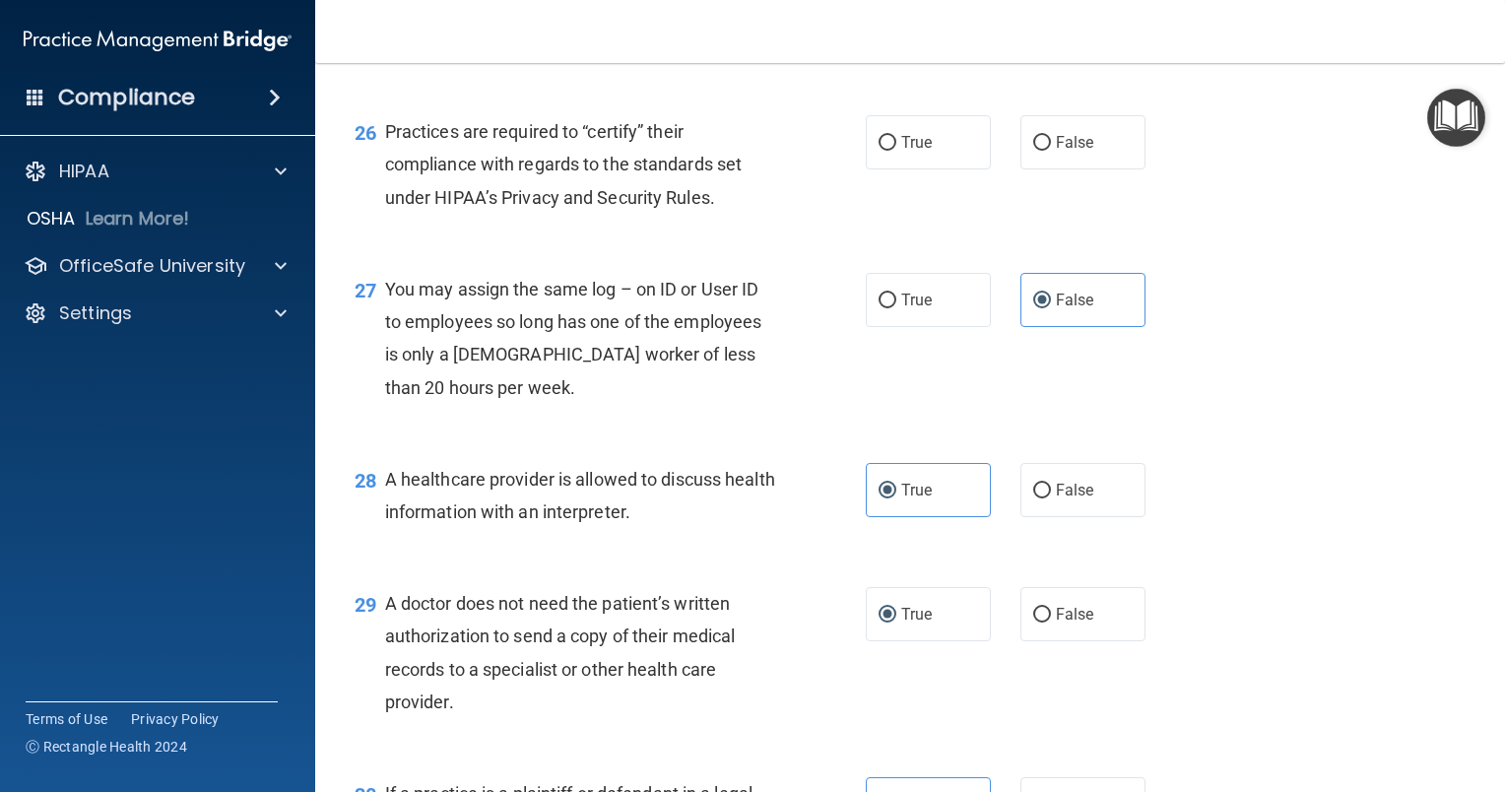
scroll to position [4333, 0]
click at [912, 167] on label "True" at bounding box center [928, 140] width 125 height 54
click at [896, 149] on input "True" at bounding box center [888, 141] width 18 height 15
radio input "true"
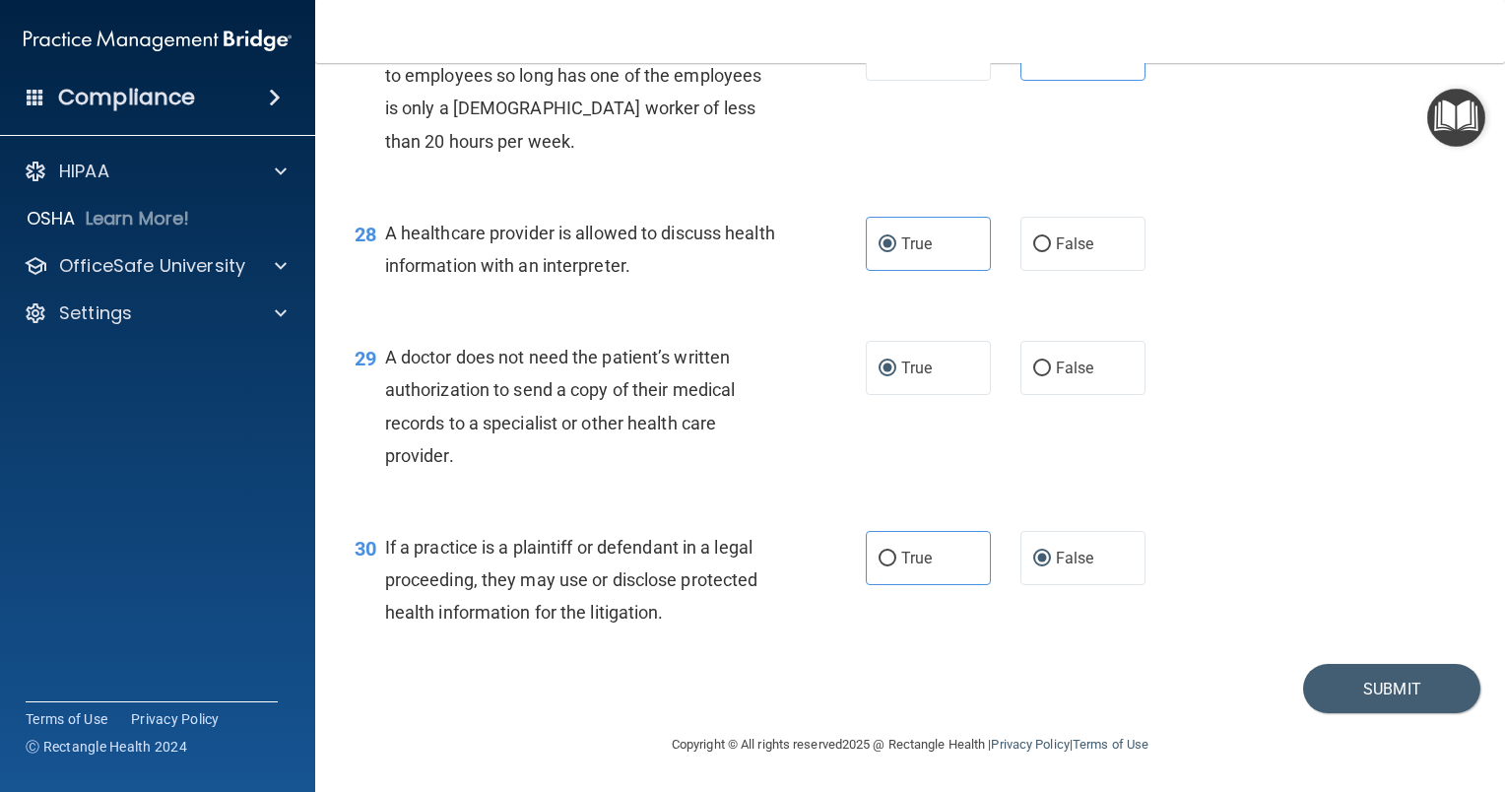
scroll to position [4676, 0]
click at [1395, 702] on button "Submit" at bounding box center [1391, 689] width 177 height 50
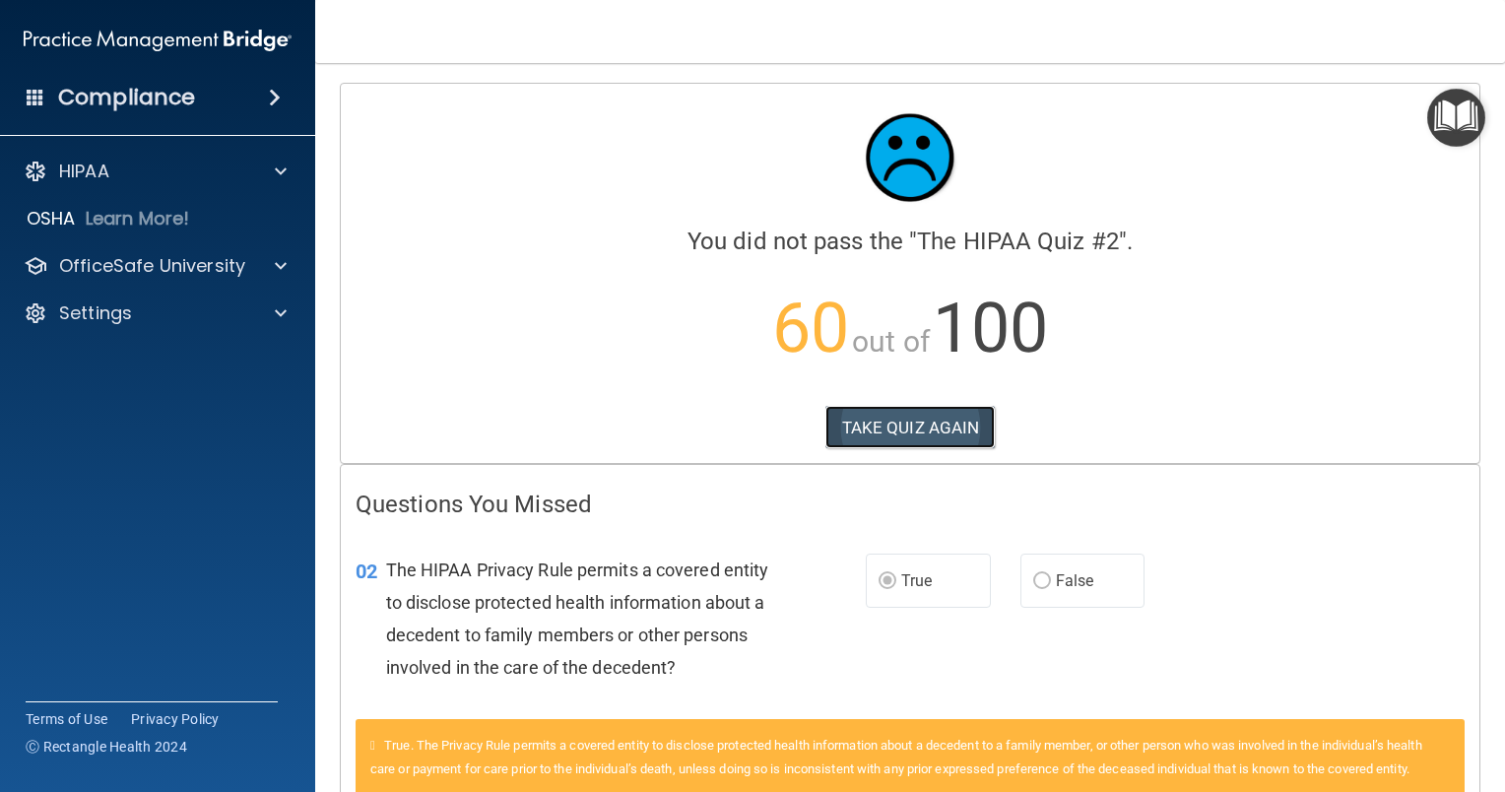
click at [911, 428] on button "TAKE QUIZ AGAIN" at bounding box center [910, 427] width 170 height 43
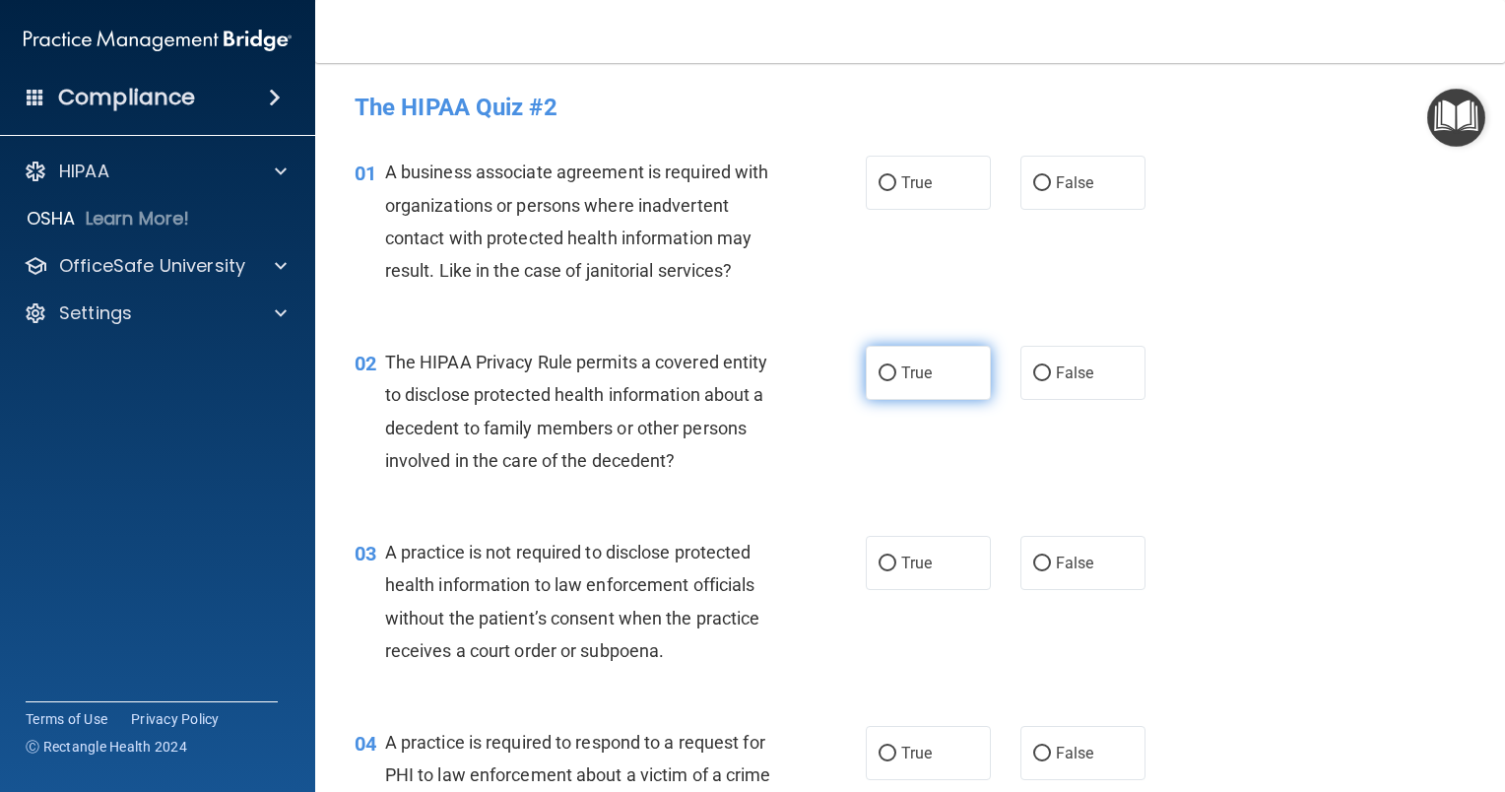
click at [930, 366] on label "True" at bounding box center [928, 373] width 125 height 54
click at [896, 366] on input "True" at bounding box center [888, 373] width 18 height 15
radio input "true"
click at [1086, 572] on label "False" at bounding box center [1082, 563] width 125 height 54
click at [1051, 571] on input "False" at bounding box center [1042, 563] width 18 height 15
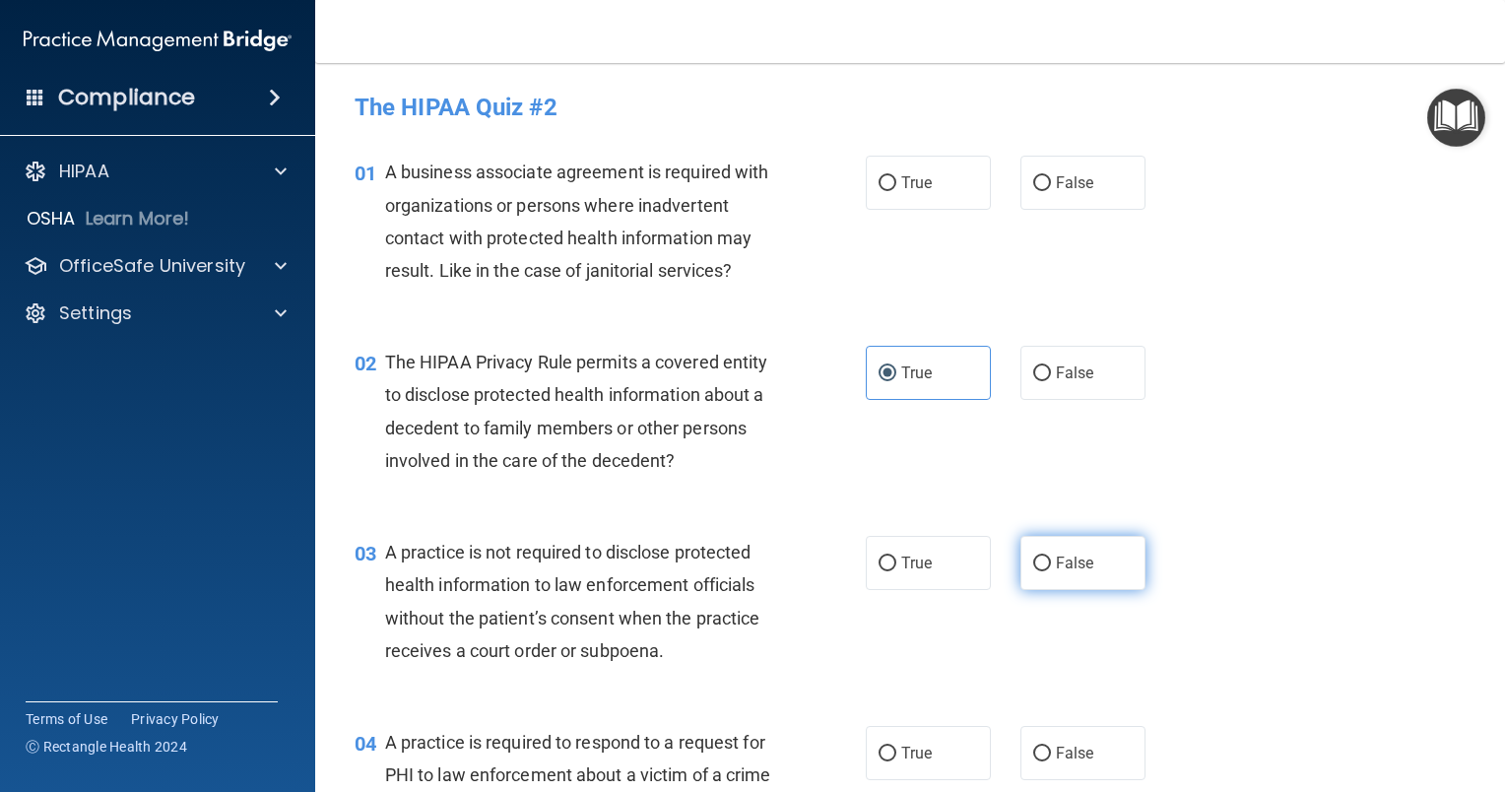
radio input "true"
click at [1085, 196] on label "False" at bounding box center [1082, 183] width 125 height 54
click at [1051, 191] on input "False" at bounding box center [1042, 183] width 18 height 15
radio input "true"
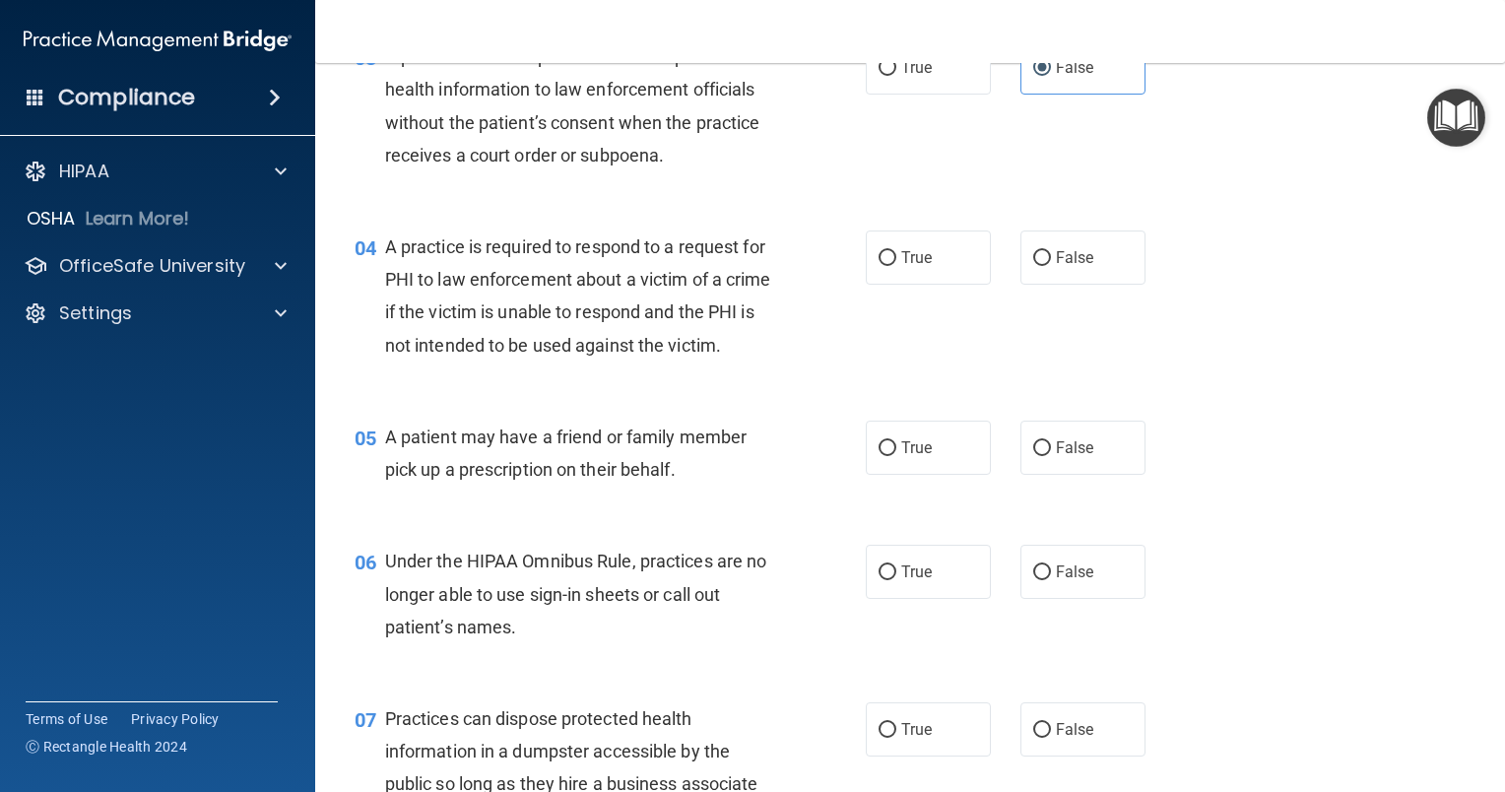
scroll to position [502, 0]
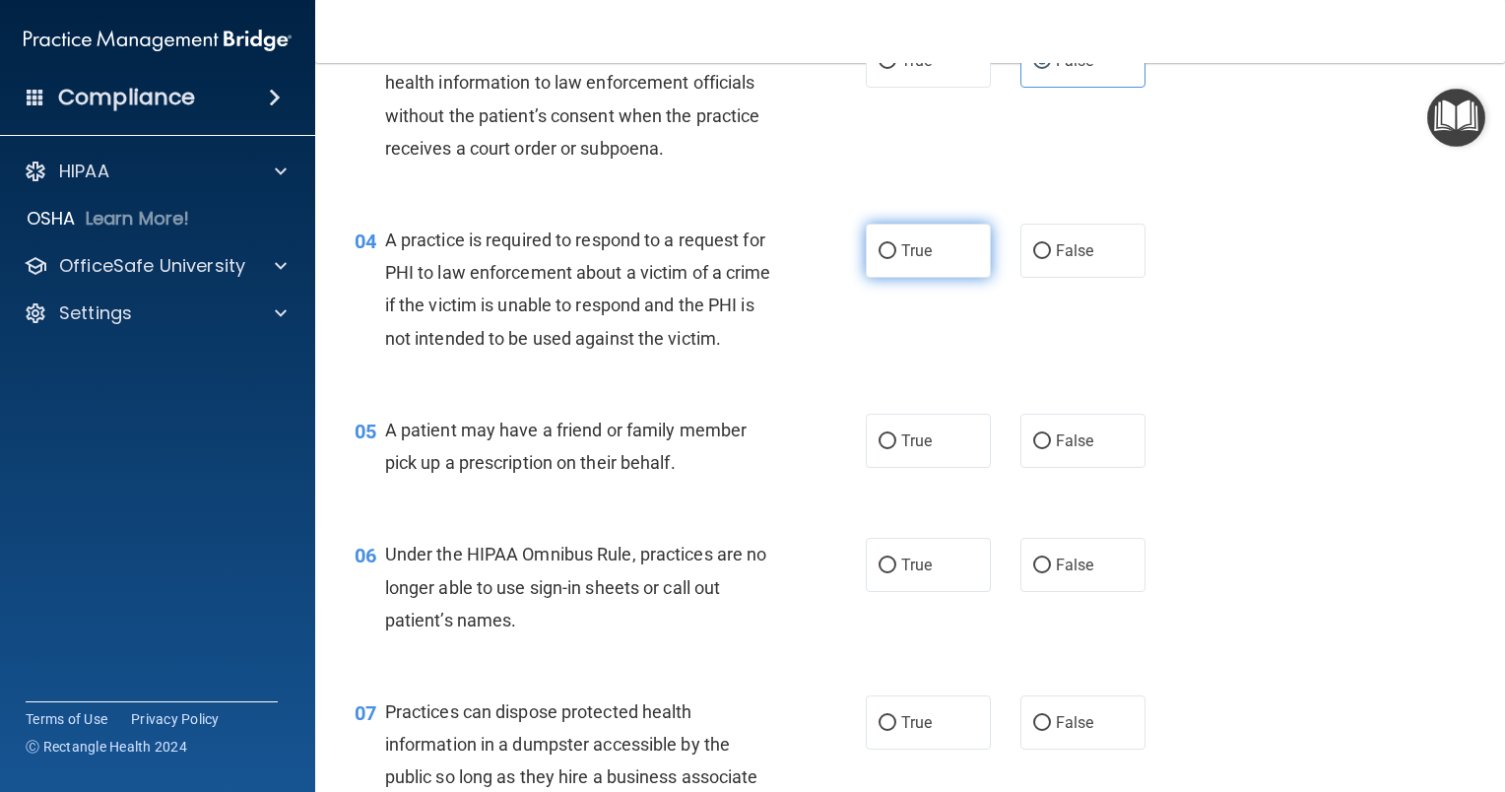
click at [902, 268] on label "True" at bounding box center [928, 251] width 125 height 54
click at [896, 259] on input "True" at bounding box center [888, 251] width 18 height 15
radio input "true"
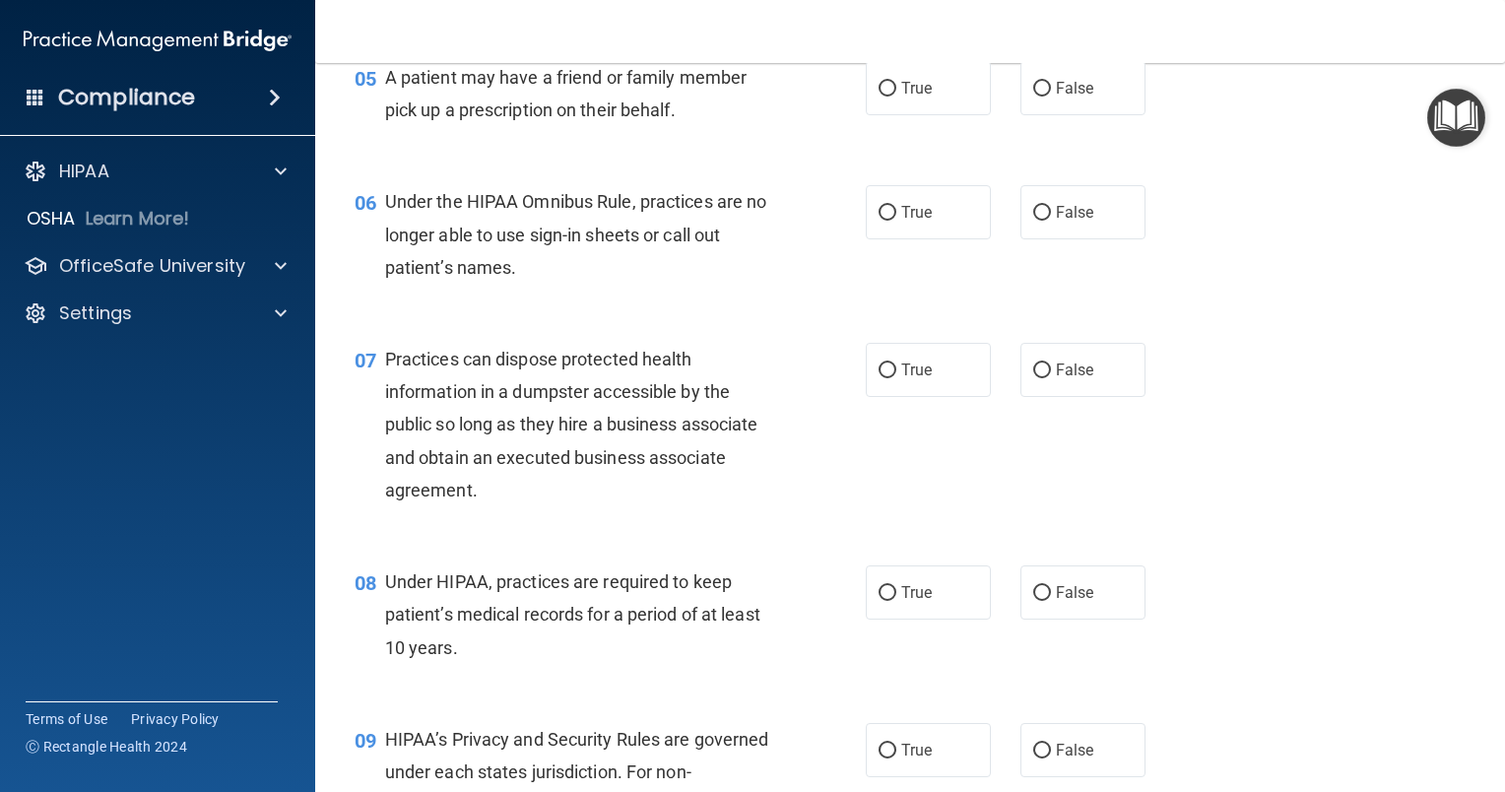
scroll to position [859, 0]
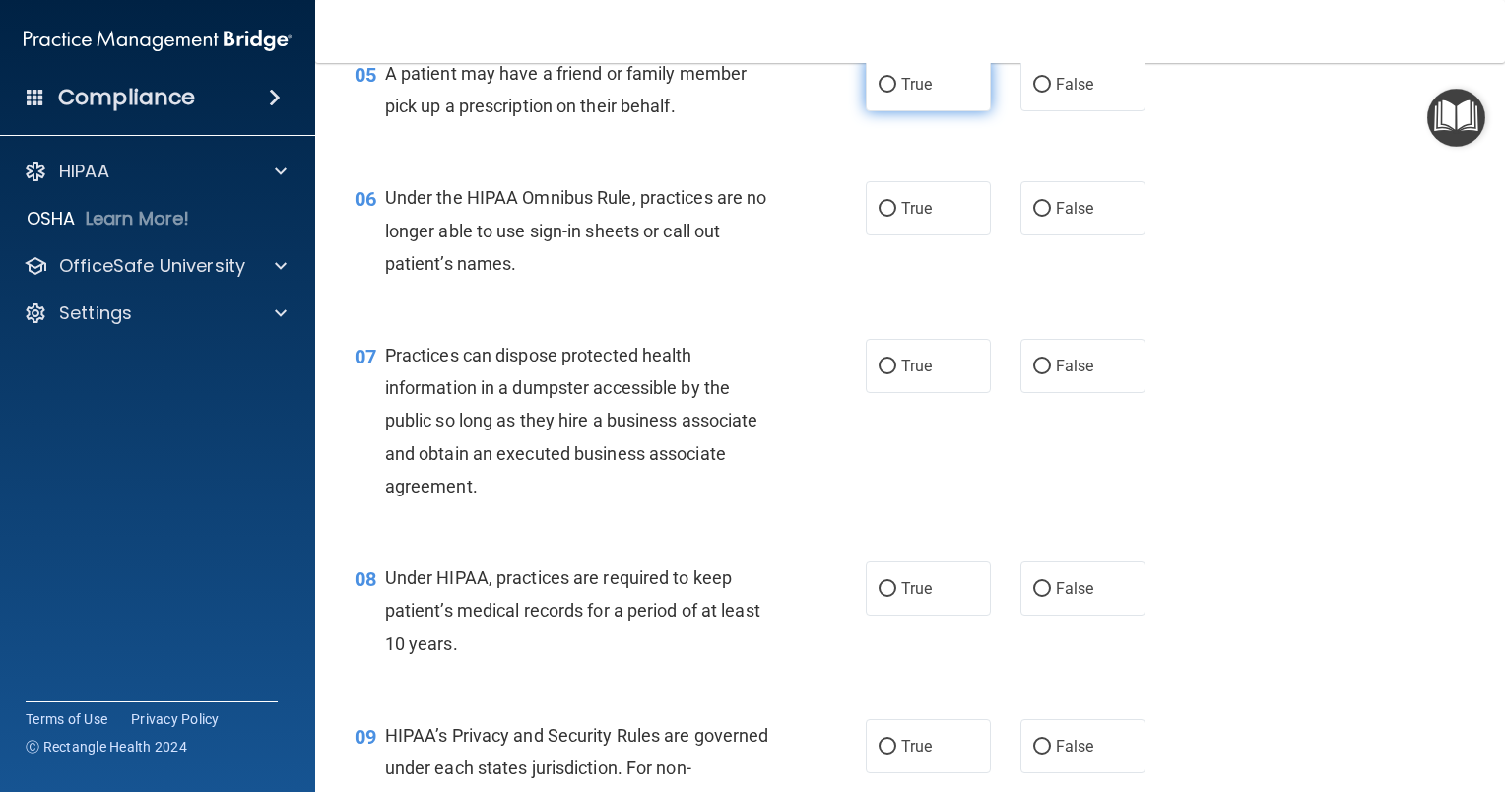
click at [929, 111] on label "True" at bounding box center [928, 84] width 125 height 54
click at [896, 93] on input "True" at bounding box center [888, 85] width 18 height 15
radio input "true"
click at [1056, 235] on label "False" at bounding box center [1082, 208] width 125 height 54
click at [1051, 217] on input "False" at bounding box center [1042, 209] width 18 height 15
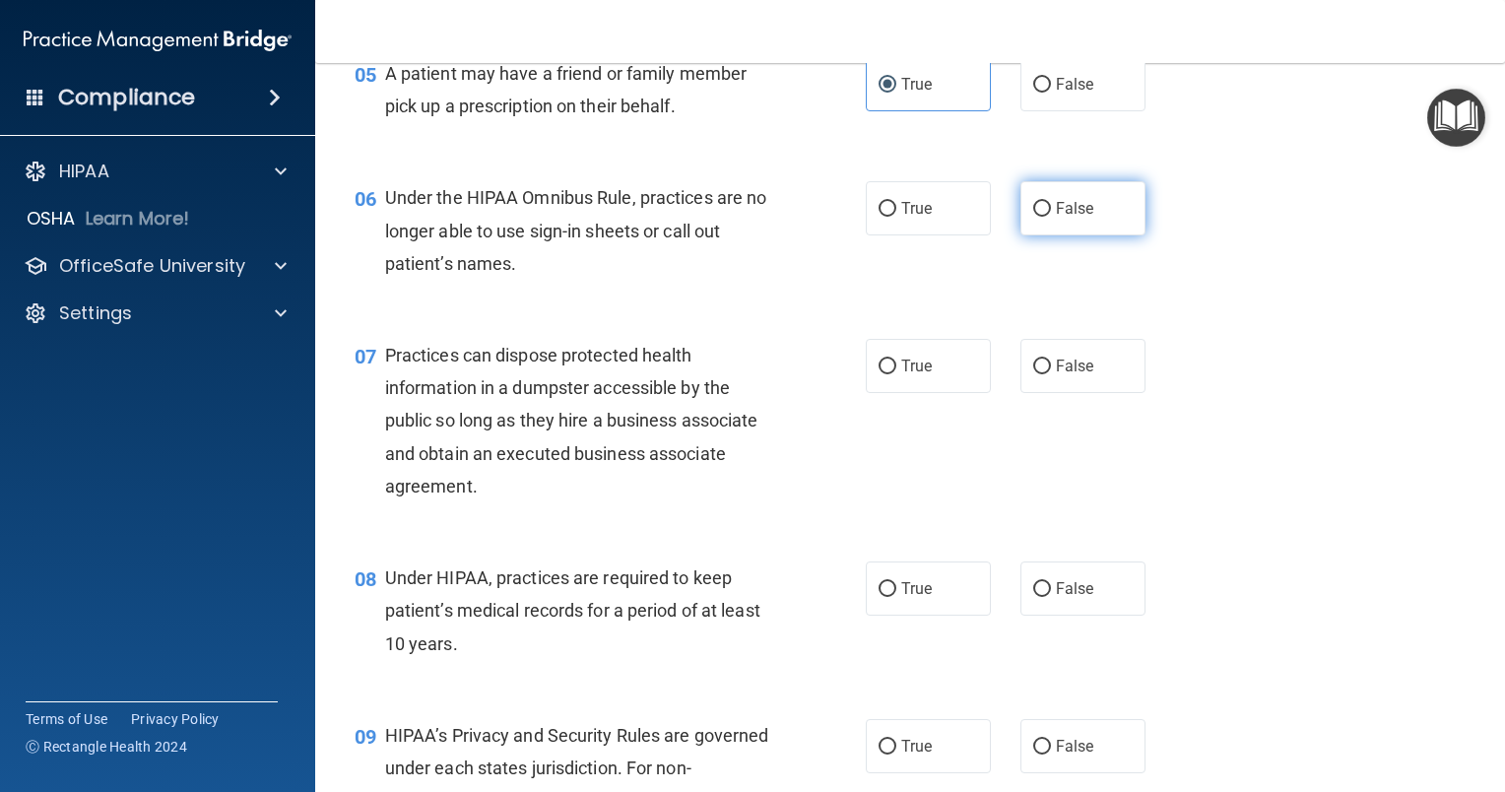
radio input "true"
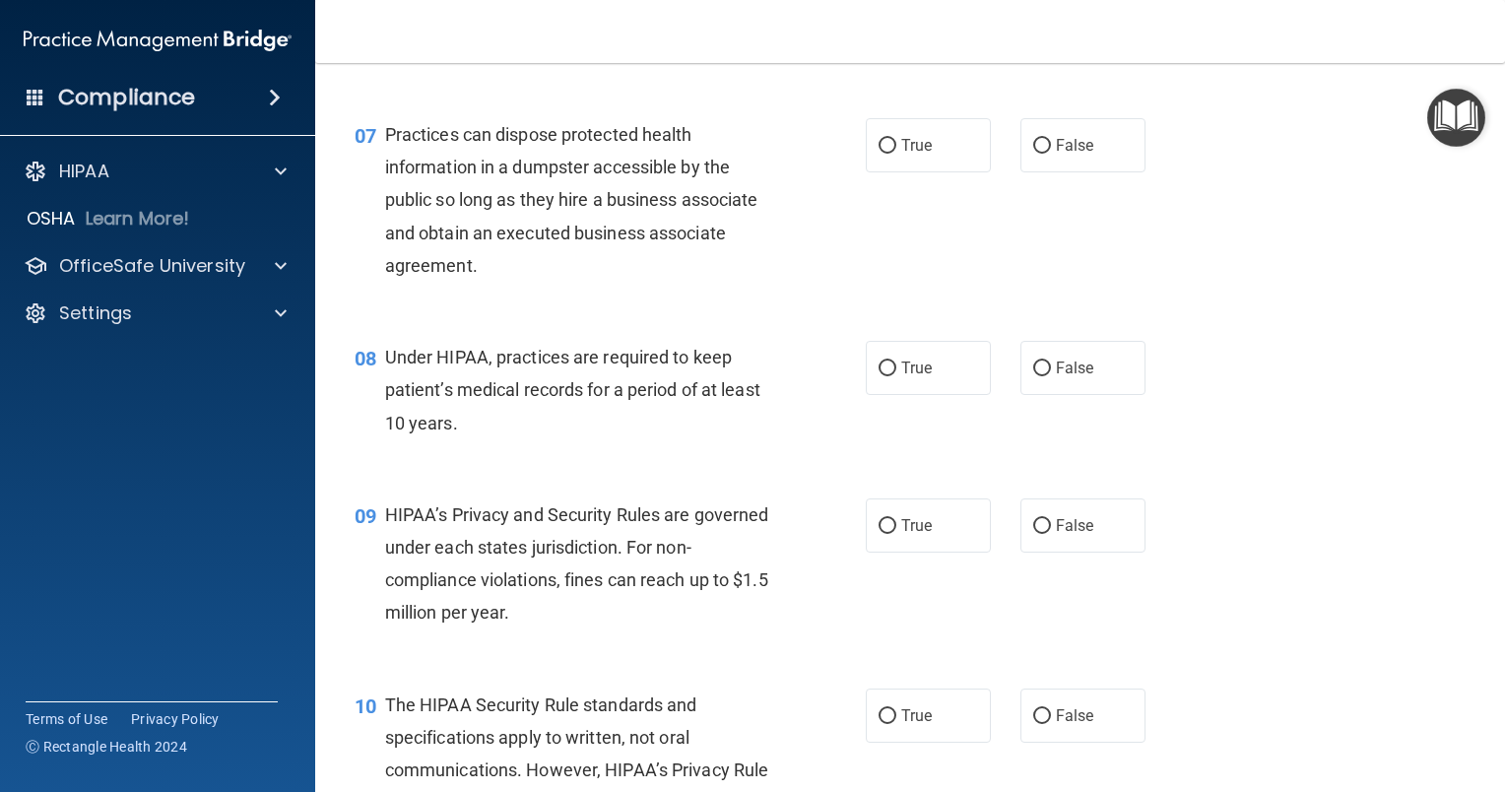
scroll to position [1079, 0]
click at [1077, 172] on label "False" at bounding box center [1082, 145] width 125 height 54
click at [1051, 154] on input "False" at bounding box center [1042, 146] width 18 height 15
radio input "true"
click at [1087, 553] on label "False" at bounding box center [1082, 525] width 125 height 54
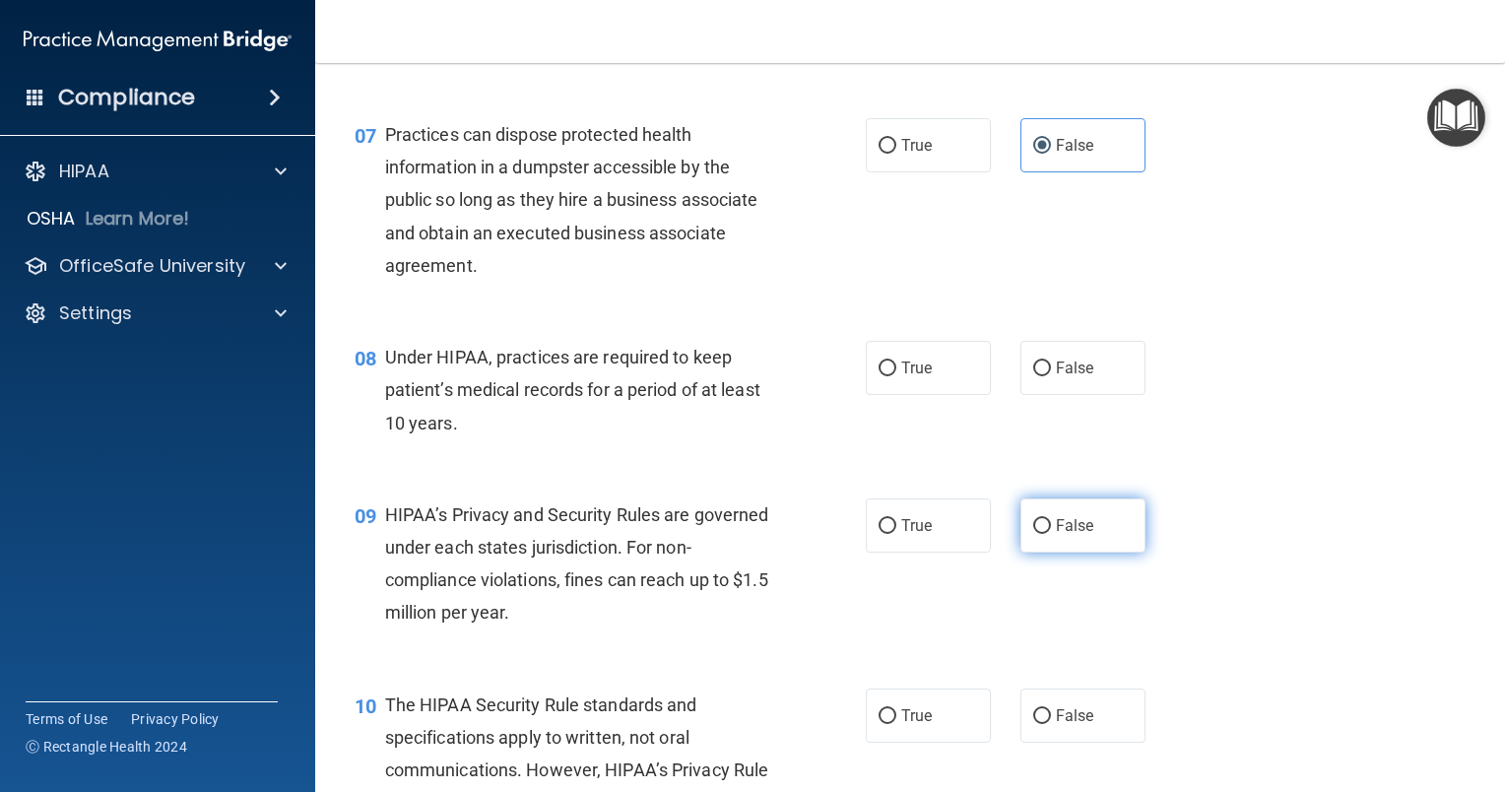
click at [1051, 534] on input "False" at bounding box center [1042, 526] width 18 height 15
radio input "true"
click at [1068, 395] on label "False" at bounding box center [1082, 368] width 125 height 54
click at [1051, 376] on input "False" at bounding box center [1042, 368] width 18 height 15
radio input "true"
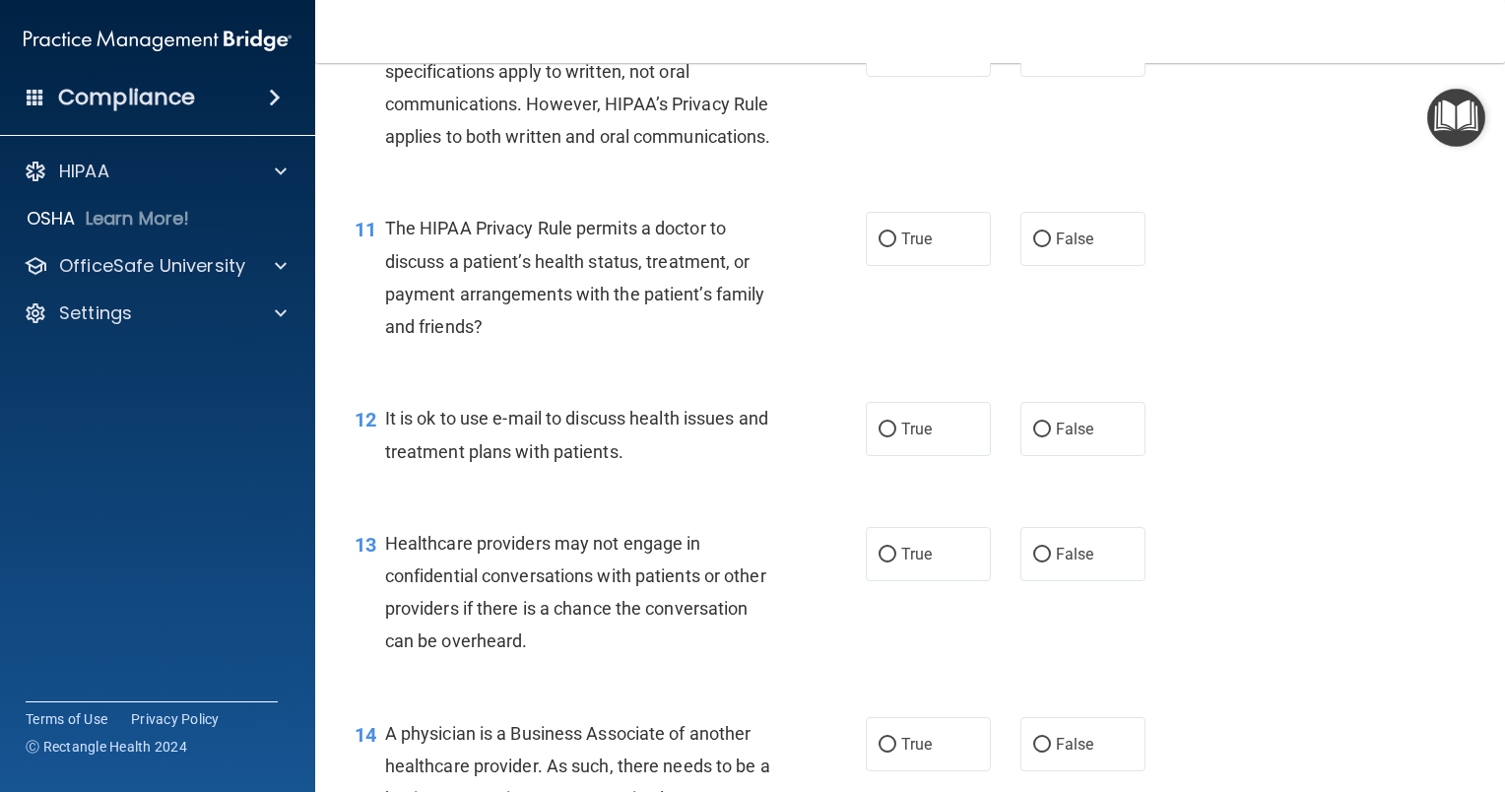
scroll to position [1743, 0]
click at [920, 61] on span "True" at bounding box center [916, 51] width 31 height 19
click at [896, 60] on input "True" at bounding box center [888, 52] width 18 height 15
radio input "true"
click at [885, 249] on input "True" at bounding box center [888, 241] width 18 height 15
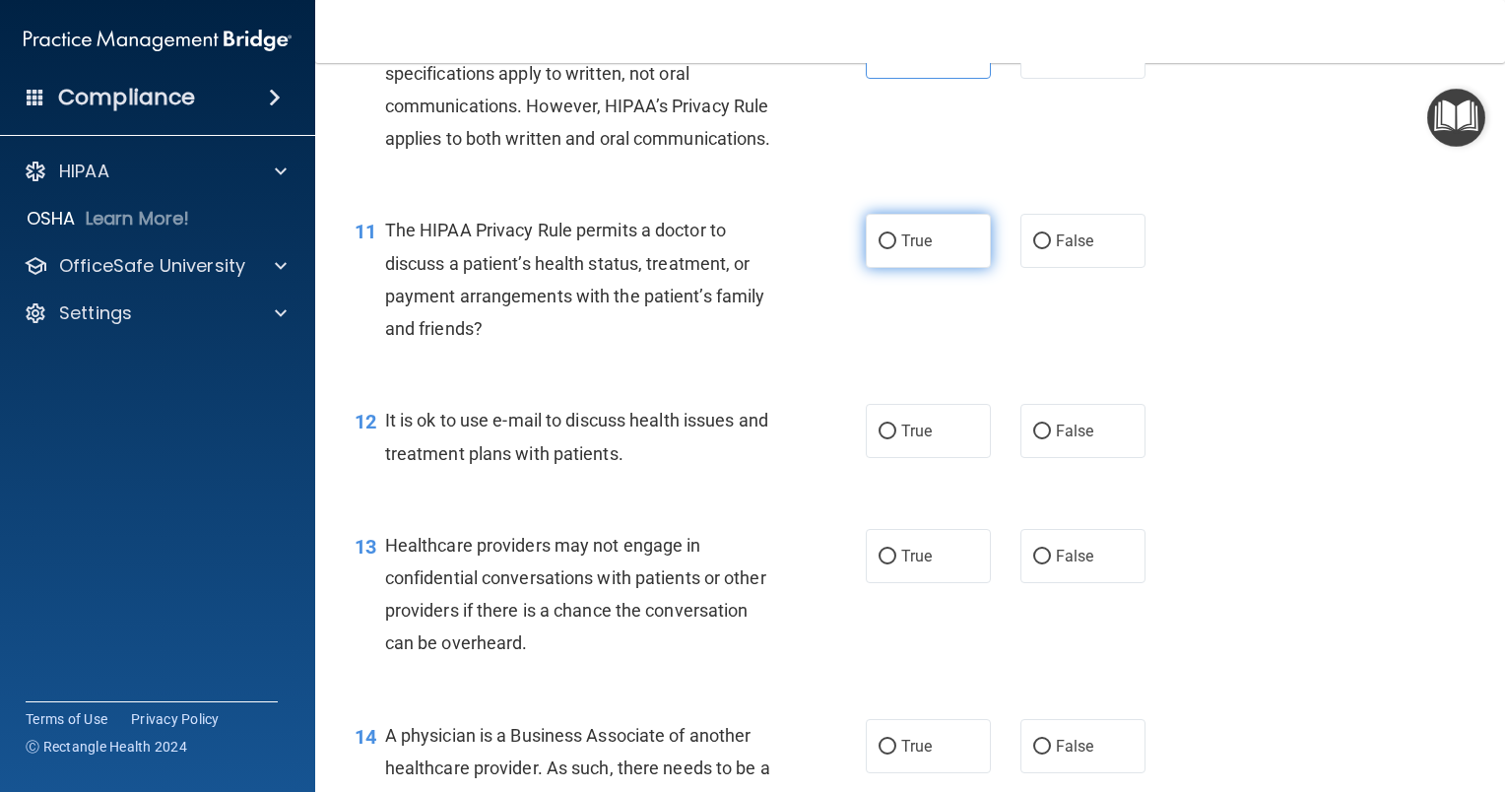
radio input "true"
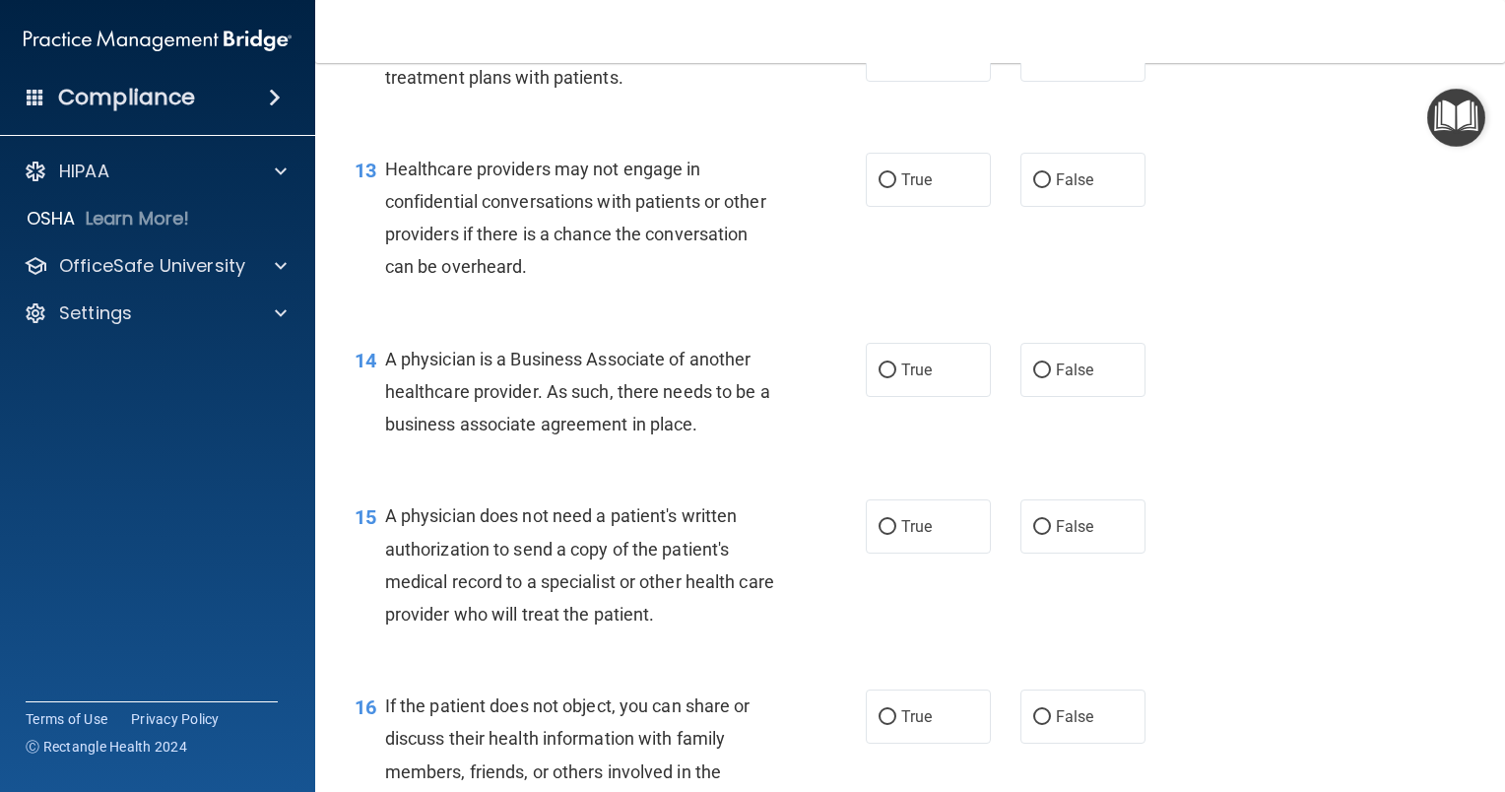
scroll to position [2121, 0]
click at [1084, 205] on label "False" at bounding box center [1082, 178] width 125 height 54
click at [1051, 186] on input "False" at bounding box center [1042, 178] width 18 height 15
radio input "true"
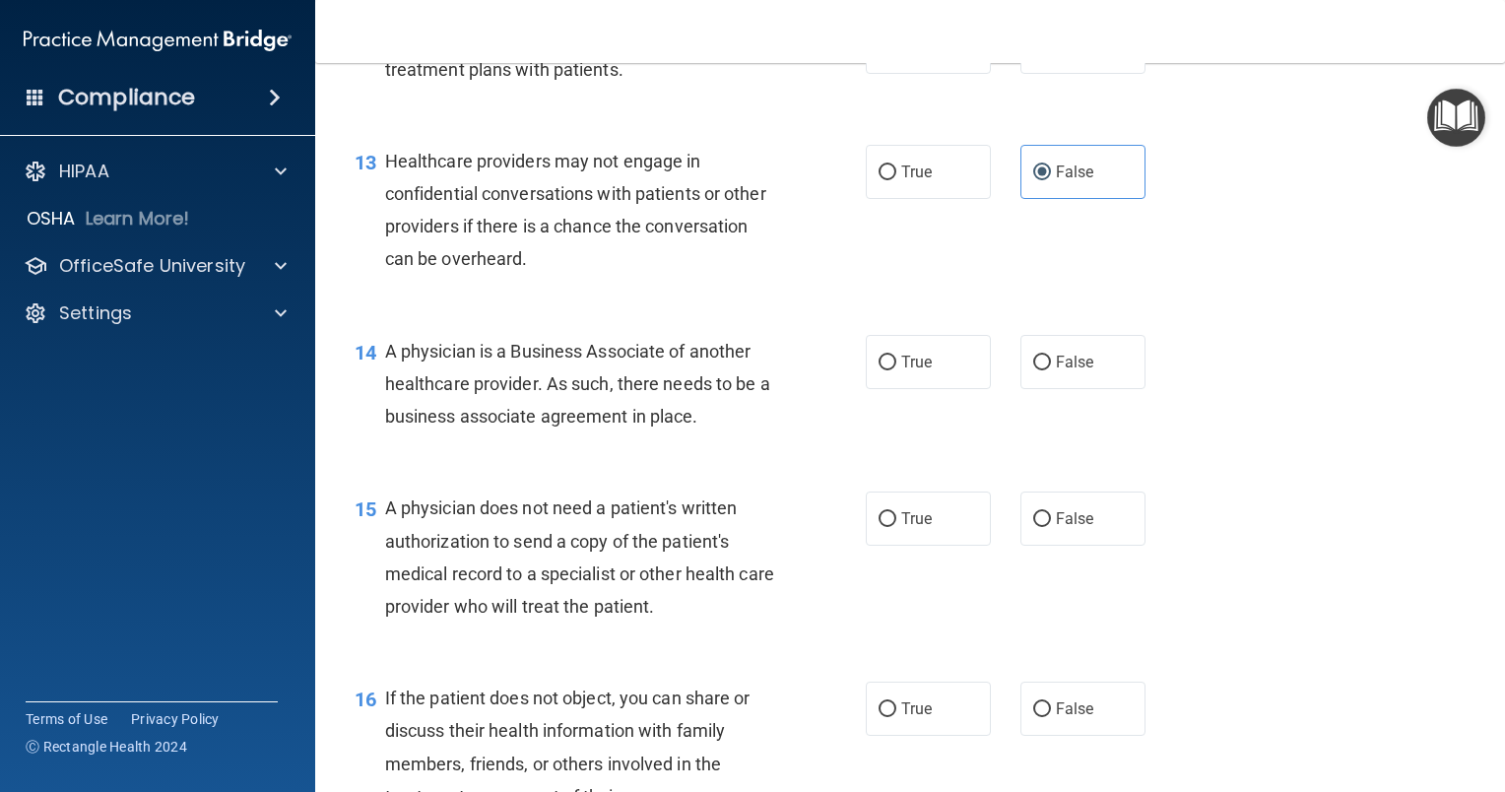
scroll to position [2123, 0]
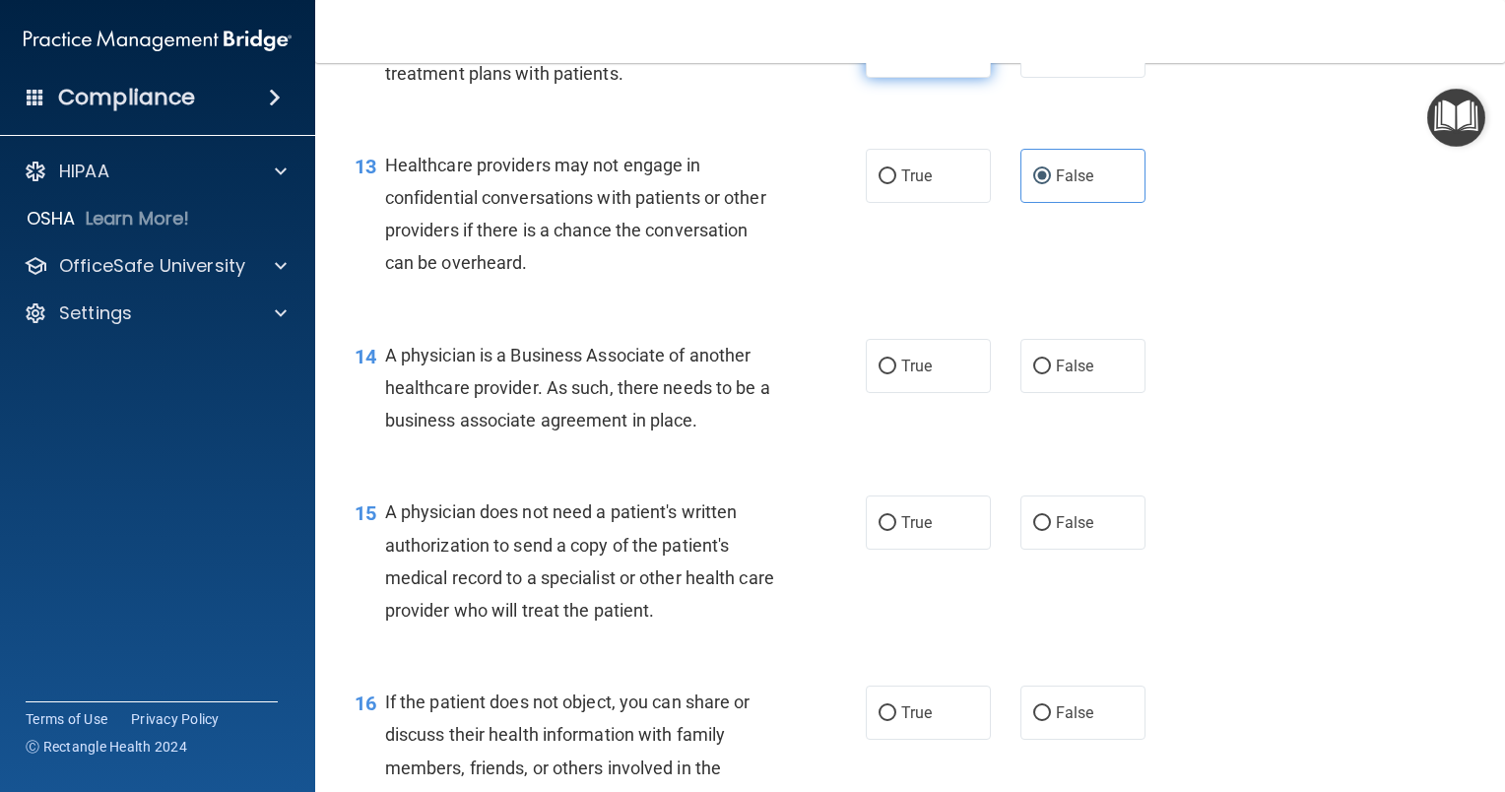
click at [927, 78] on label "True" at bounding box center [928, 51] width 125 height 54
click at [896, 59] on input "True" at bounding box center [888, 51] width 18 height 15
radio input "true"
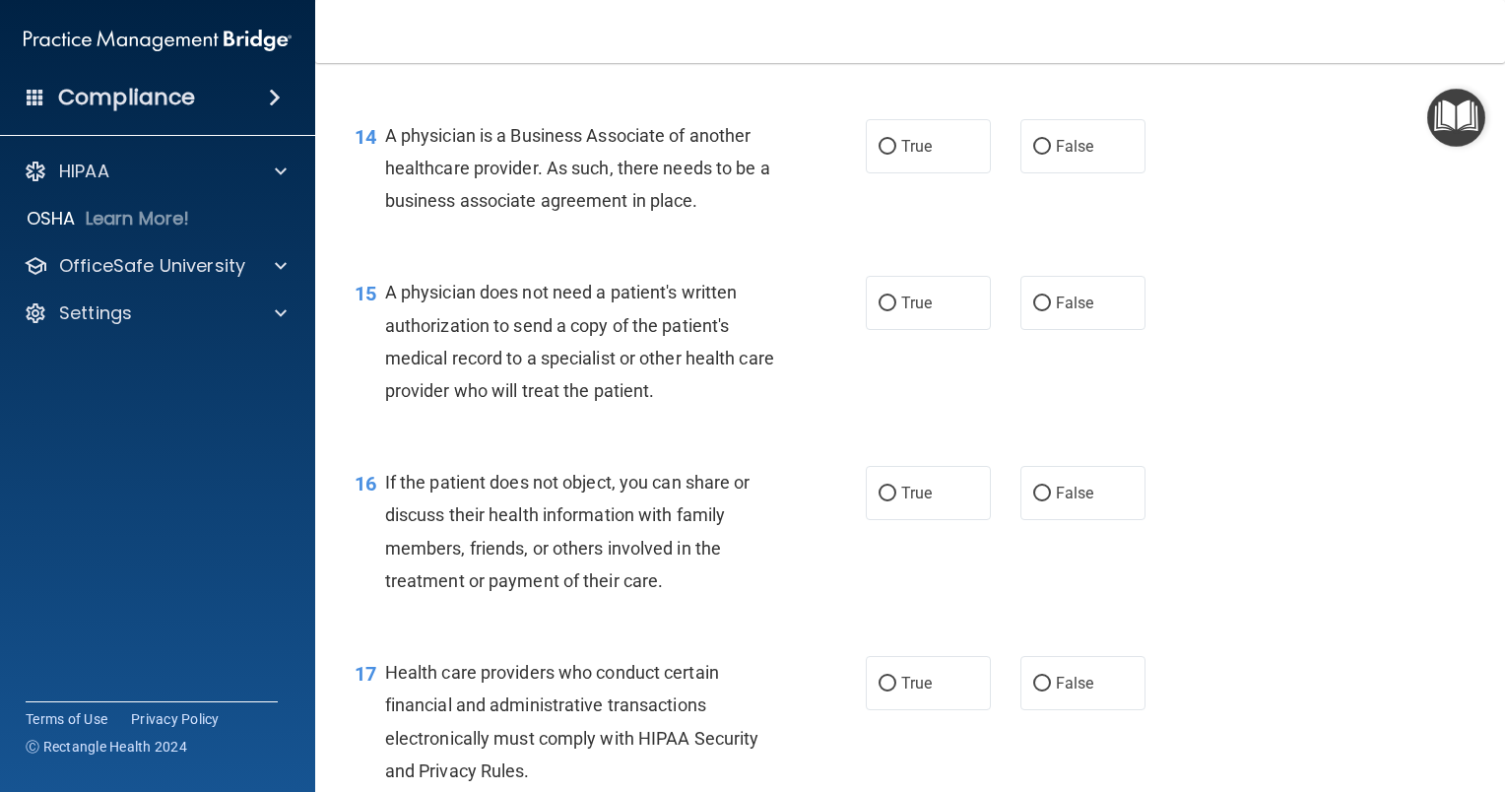
scroll to position [2372, 0]
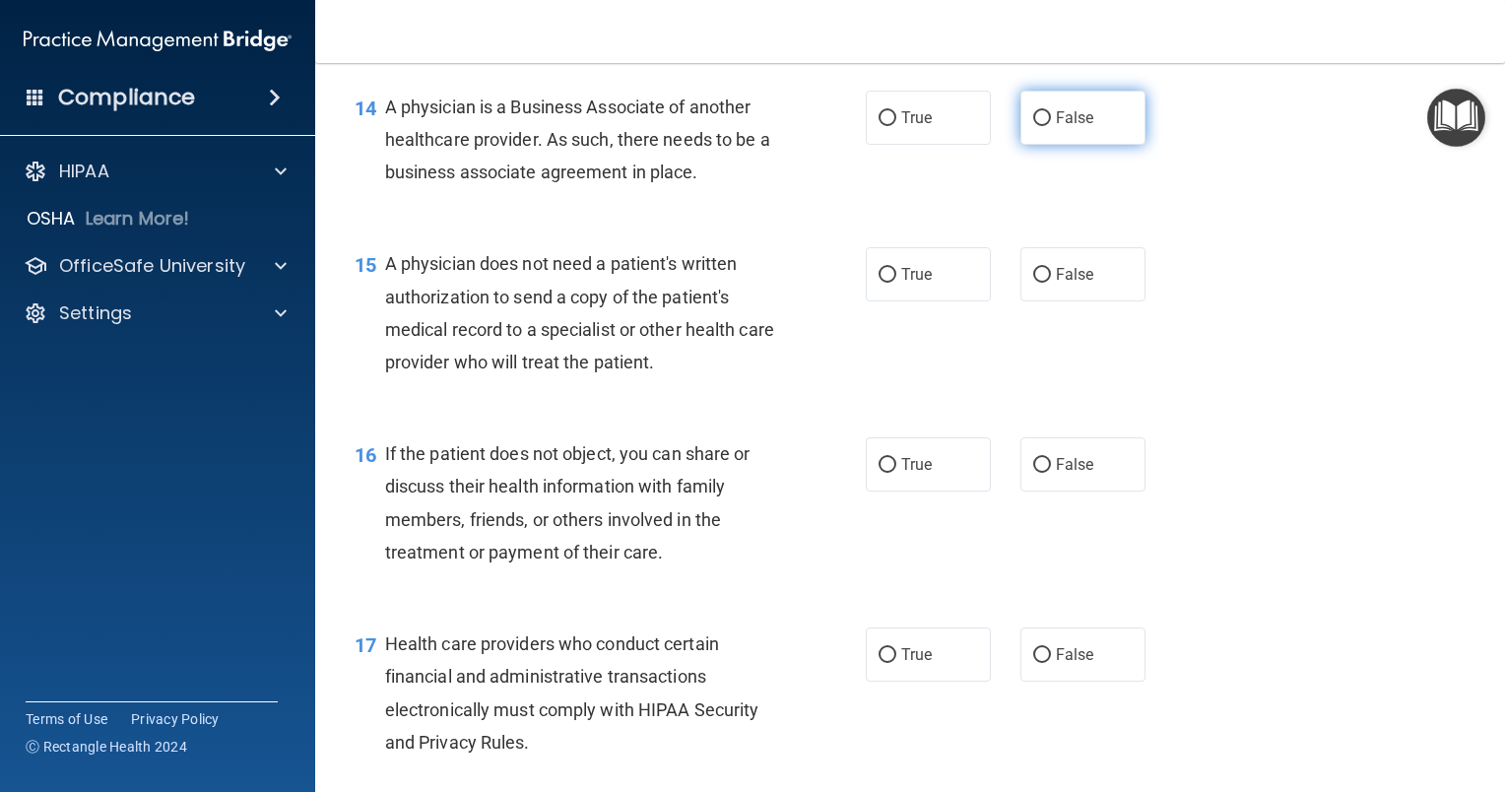
click at [1038, 145] on label "False" at bounding box center [1082, 118] width 125 height 54
click at [1038, 126] on input "False" at bounding box center [1042, 118] width 18 height 15
radio input "true"
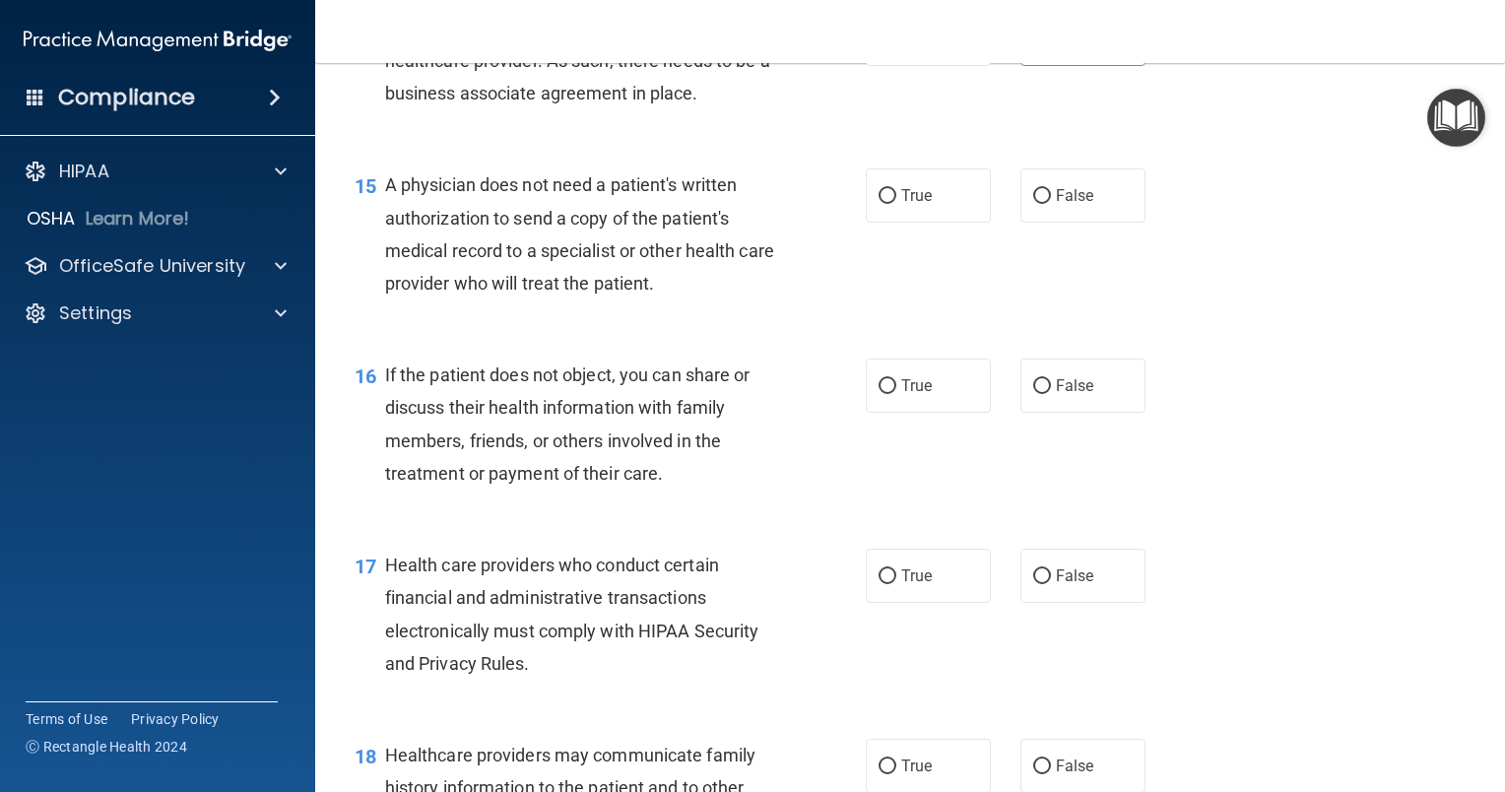
scroll to position [2450, 0]
click at [913, 223] on label "True" at bounding box center [928, 195] width 125 height 54
click at [896, 204] on input "True" at bounding box center [888, 196] width 18 height 15
radio input "true"
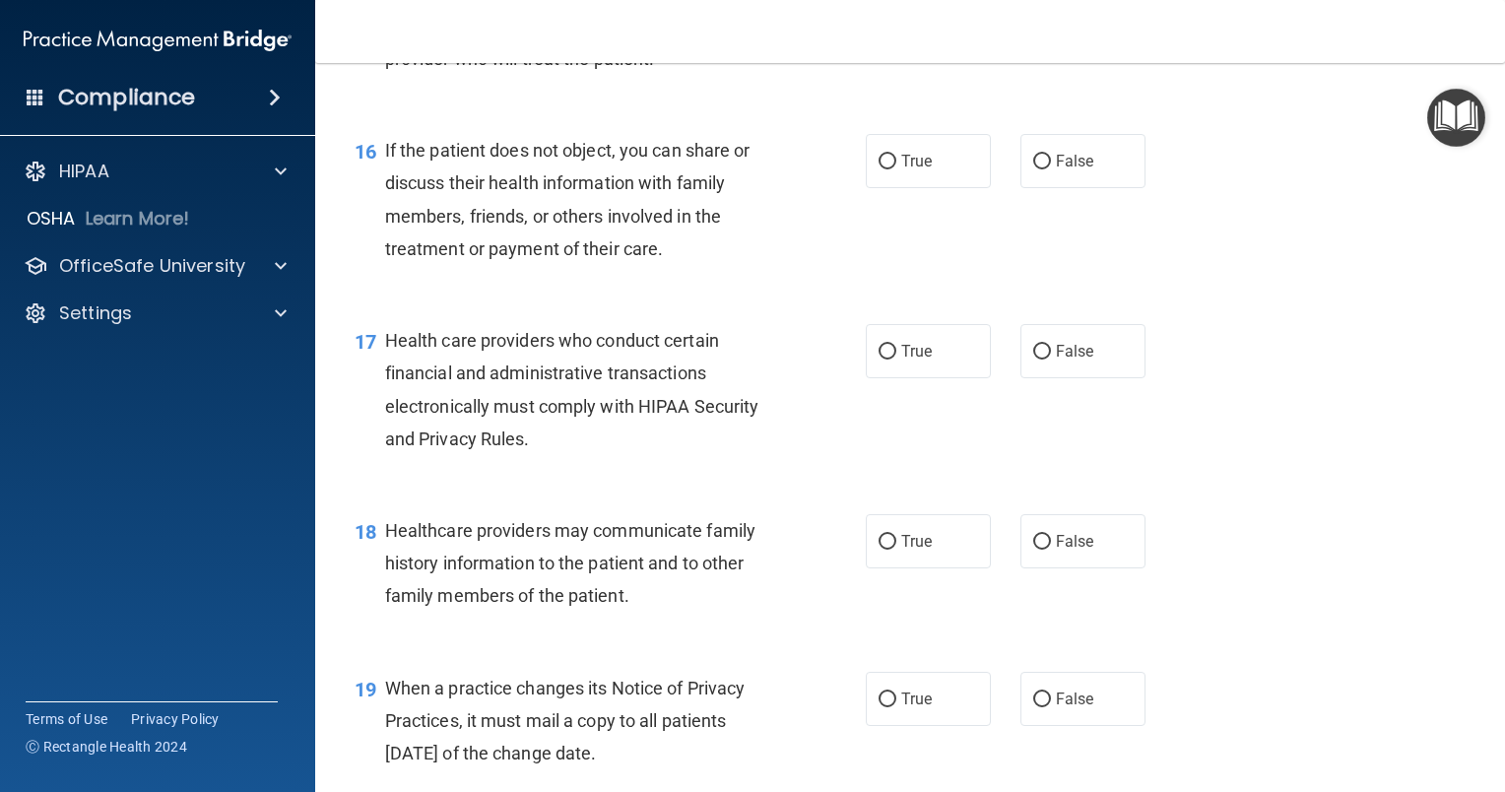
scroll to position [2675, 0]
click at [888, 188] on label "True" at bounding box center [928, 161] width 125 height 54
click at [888, 169] on input "True" at bounding box center [888, 162] width 18 height 15
radio input "true"
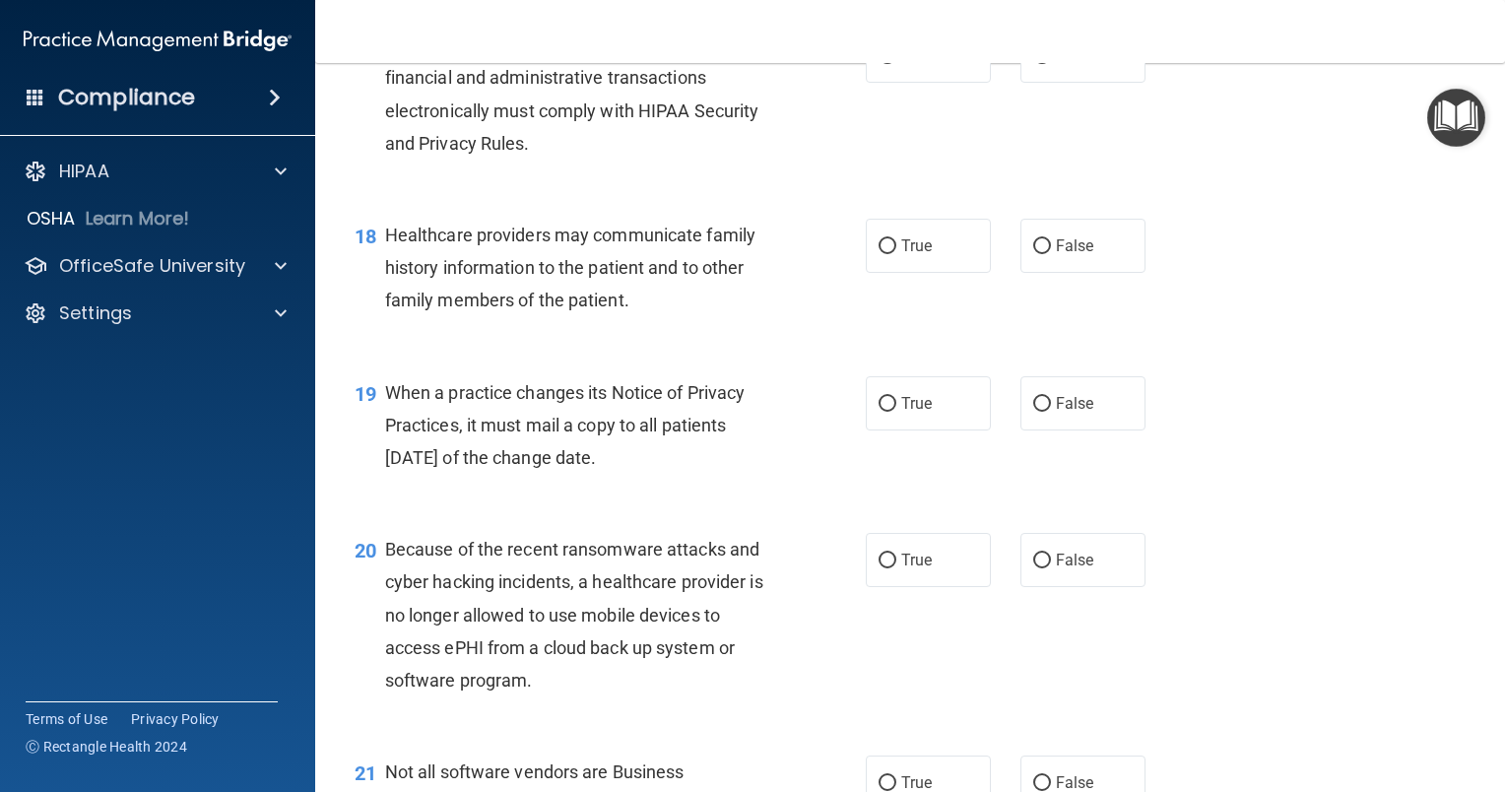
scroll to position [2970, 0]
click at [928, 83] on label "True" at bounding box center [928, 56] width 125 height 54
click at [896, 64] on input "True" at bounding box center [888, 56] width 18 height 15
radio input "true"
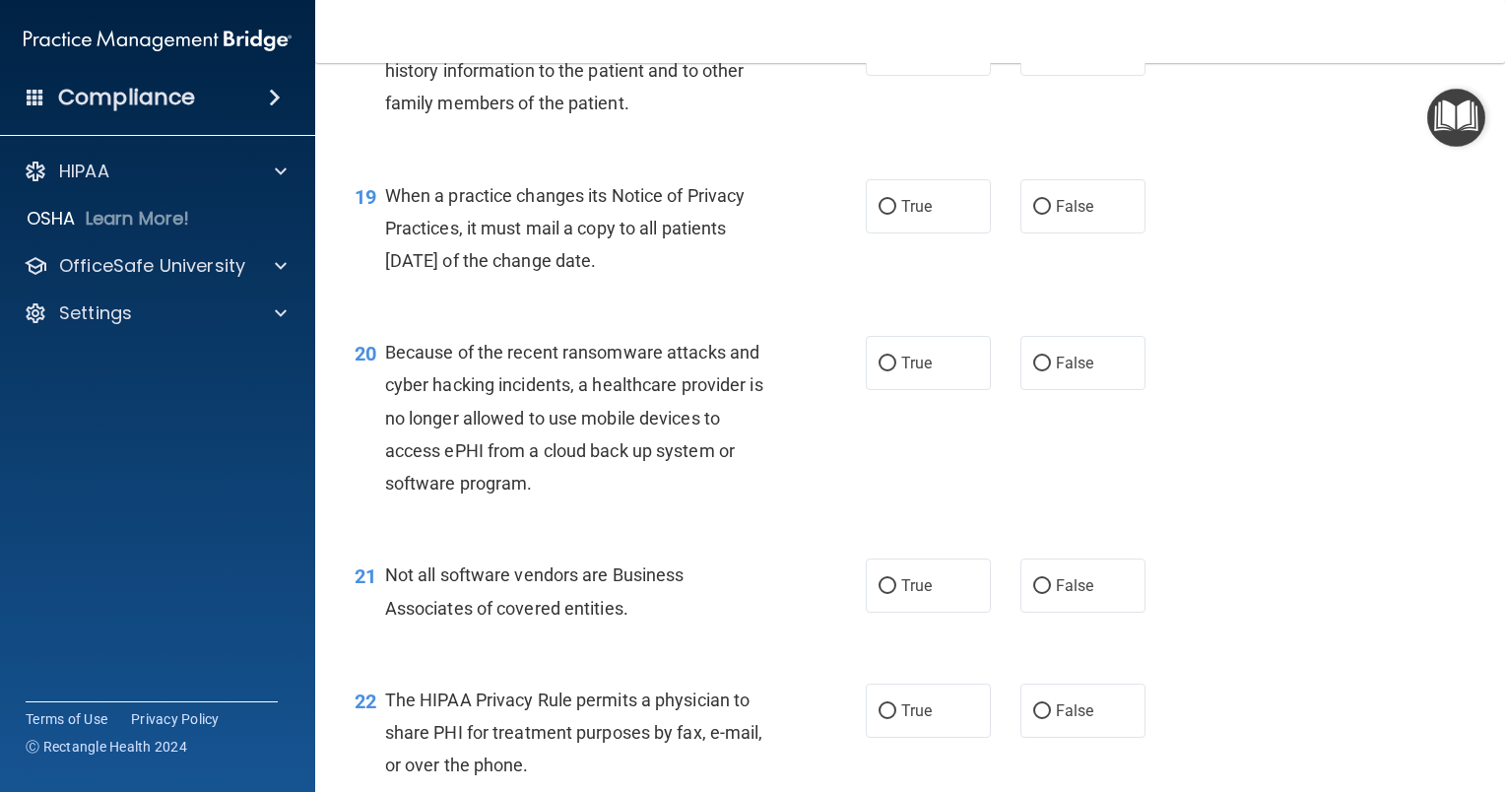
scroll to position [3169, 0]
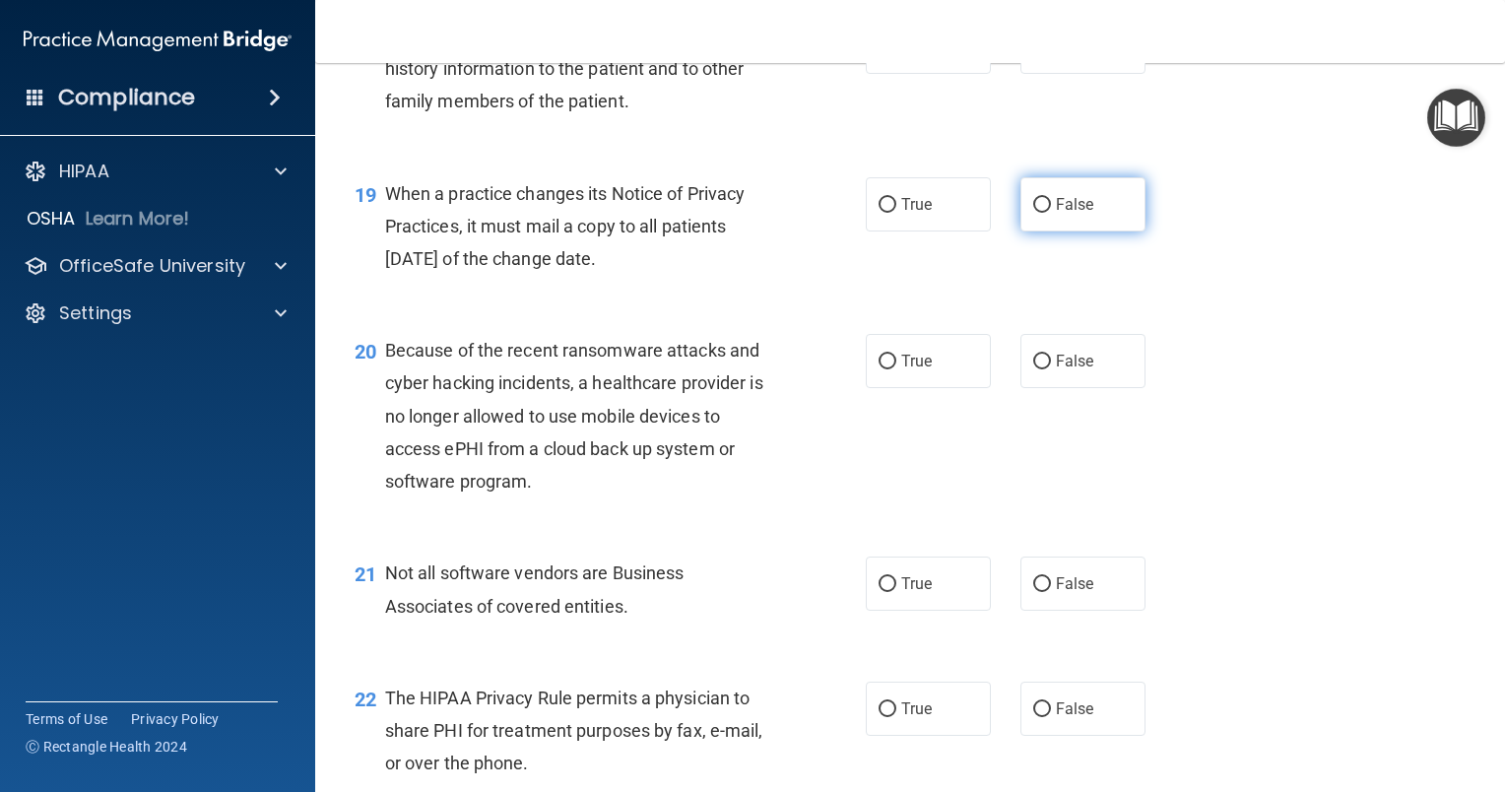
click at [1072, 214] on span "False" at bounding box center [1075, 204] width 38 height 19
click at [1051, 213] on input "False" at bounding box center [1042, 205] width 18 height 15
radio input "true"
click at [890, 611] on label "True" at bounding box center [928, 583] width 125 height 54
click at [890, 592] on input "True" at bounding box center [888, 584] width 18 height 15
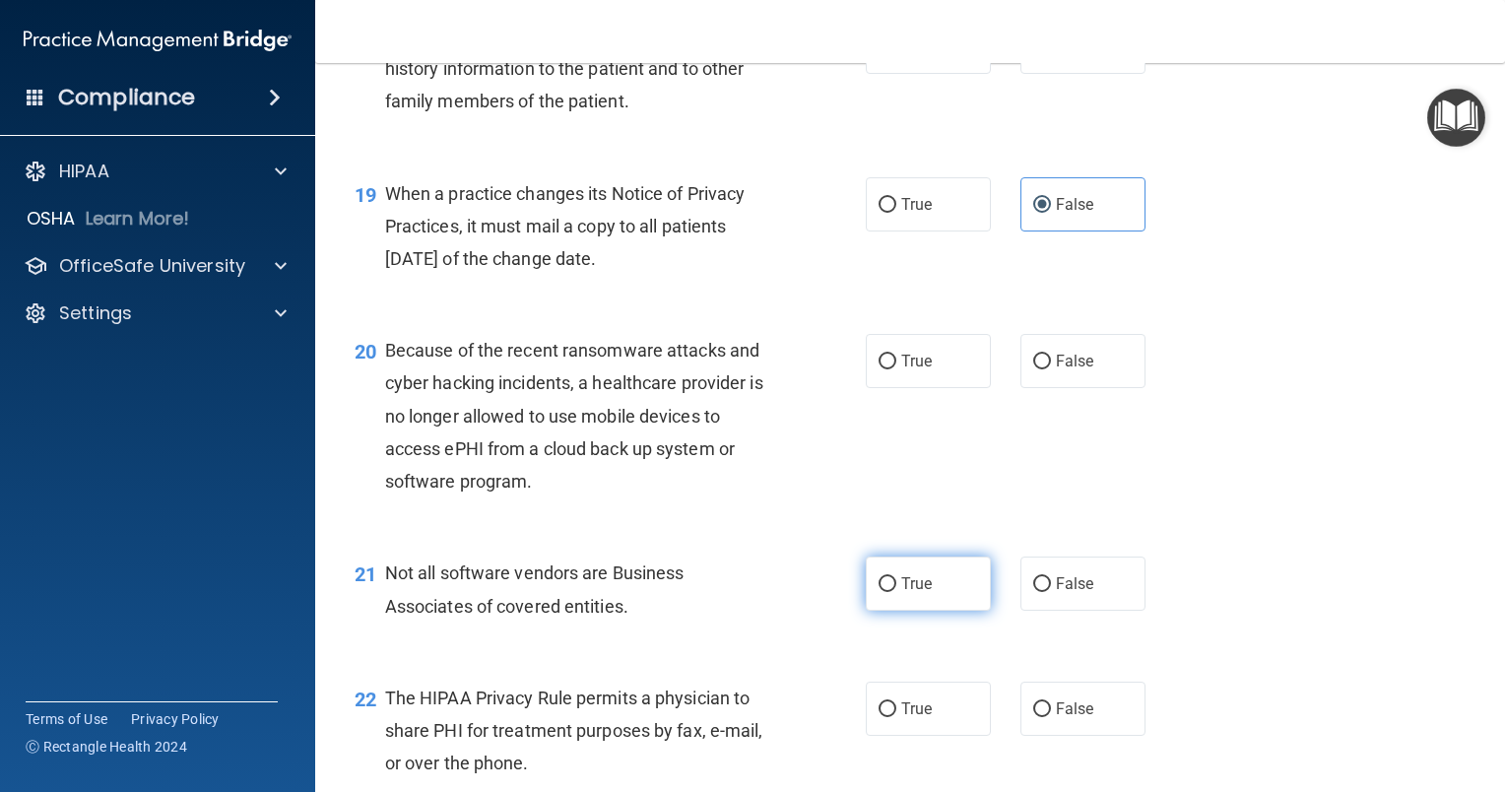
radio input "true"
click at [1031, 388] on label "False" at bounding box center [1082, 361] width 125 height 54
click at [1033, 369] on input "False" at bounding box center [1042, 362] width 18 height 15
radio input "true"
click at [1069, 56] on span "False" at bounding box center [1075, 46] width 38 height 19
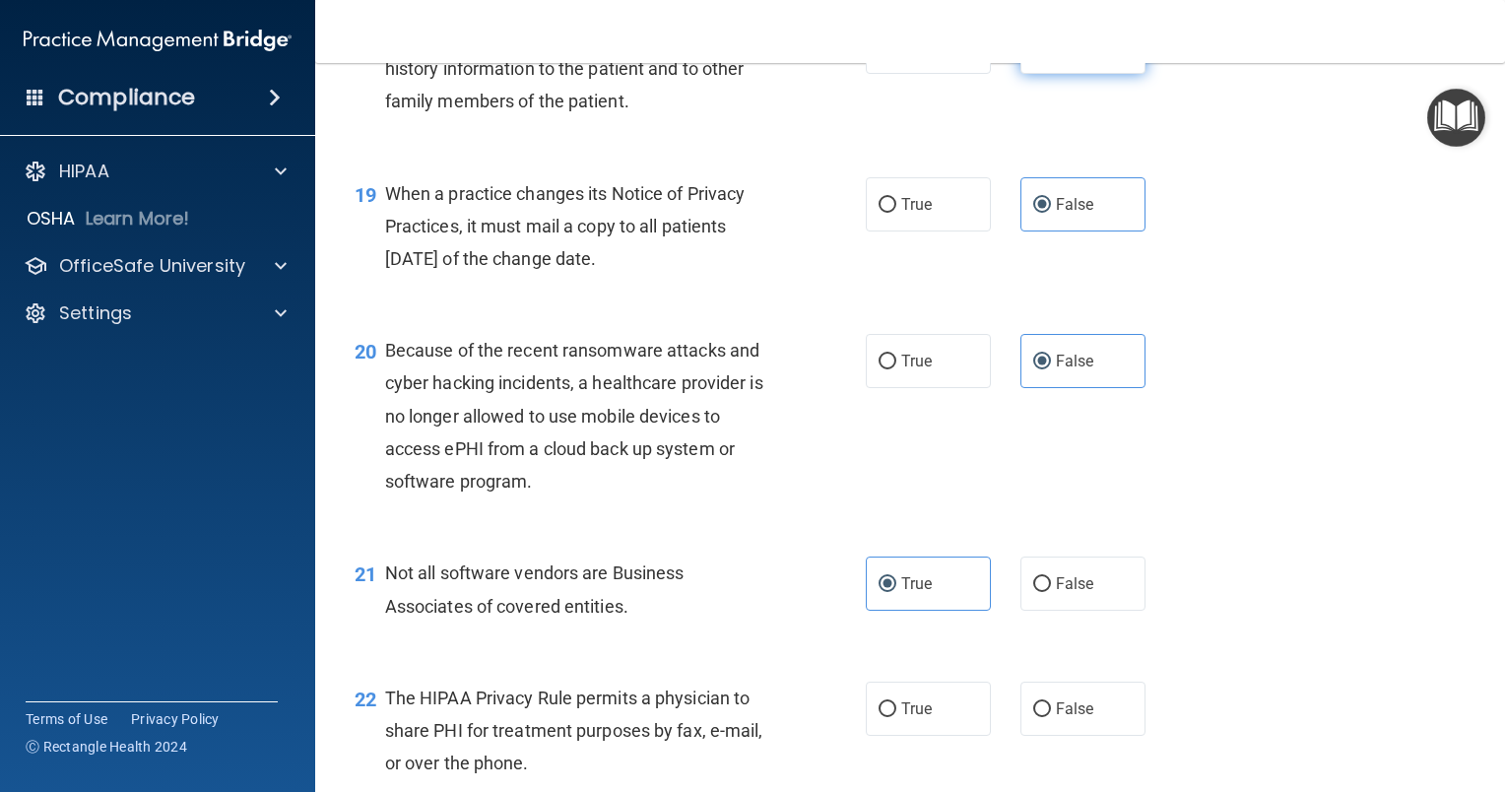
click at [1051, 55] on input "False" at bounding box center [1042, 47] width 18 height 15
radio input "true"
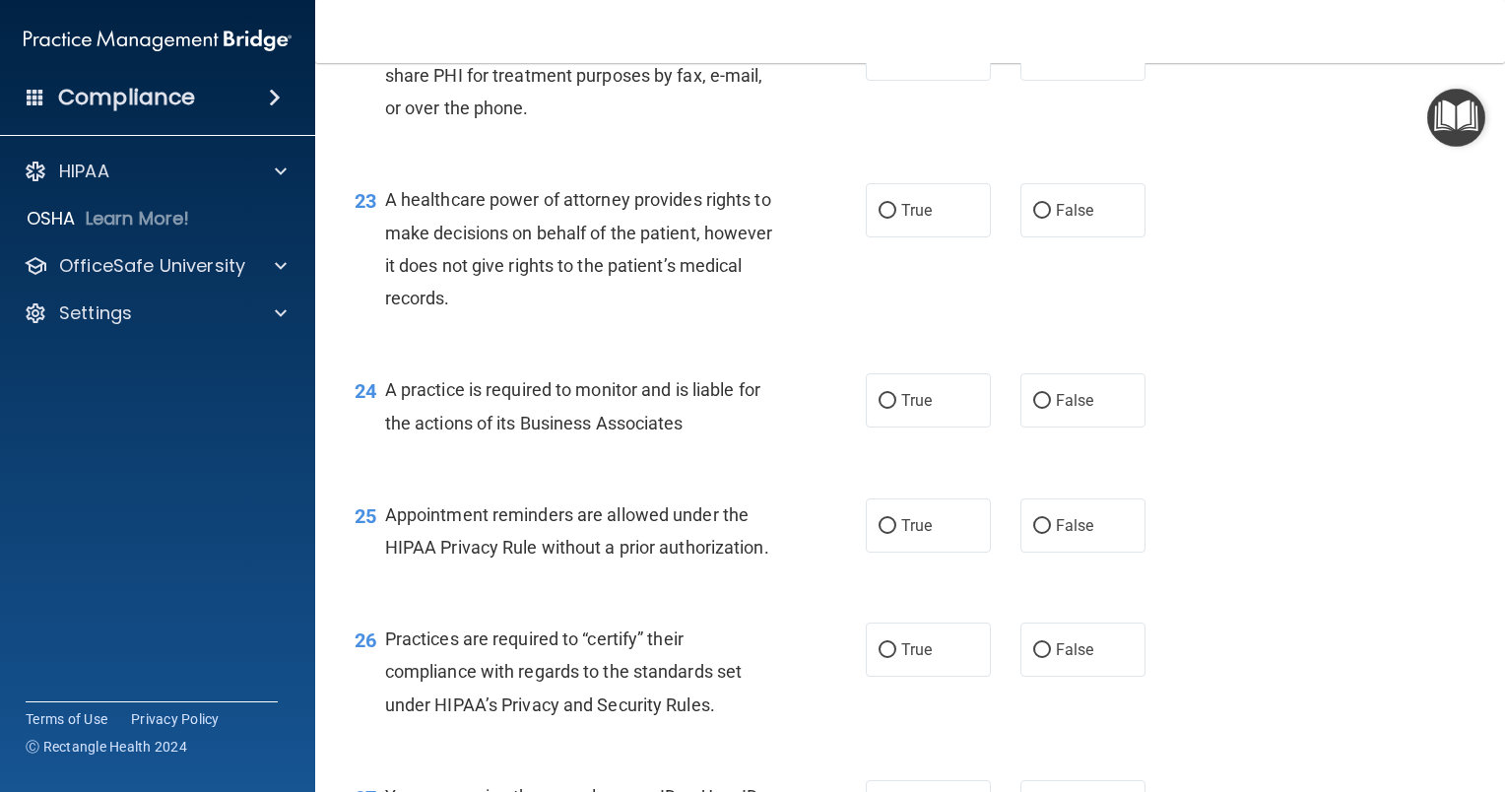
scroll to position [3831, 0]
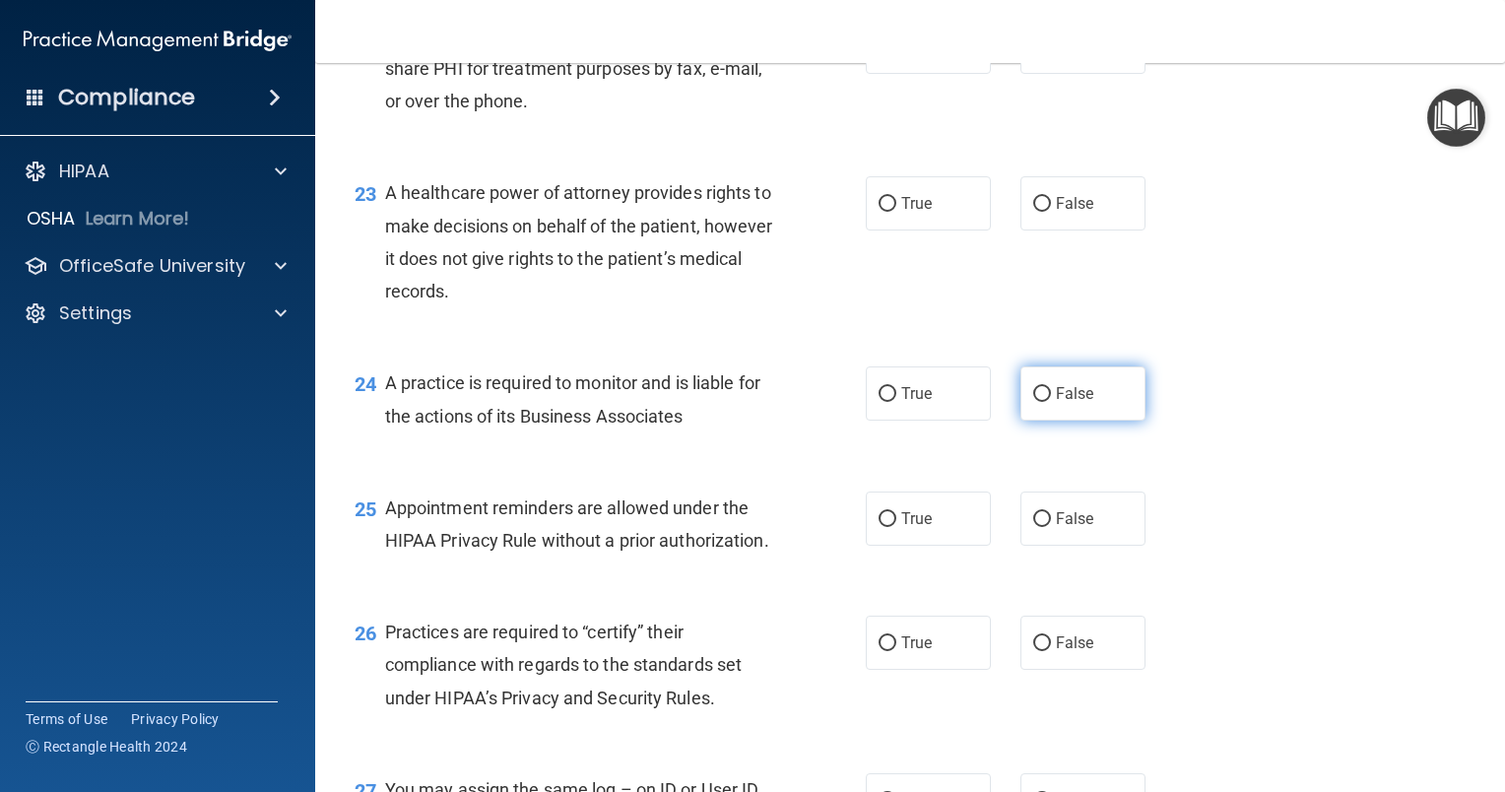
click at [1064, 421] on label "False" at bounding box center [1082, 393] width 125 height 54
click at [1051, 402] on input "False" at bounding box center [1042, 394] width 18 height 15
radio input "true"
click at [1080, 652] on span "False" at bounding box center [1075, 642] width 38 height 19
click at [1051, 651] on input "False" at bounding box center [1042, 643] width 18 height 15
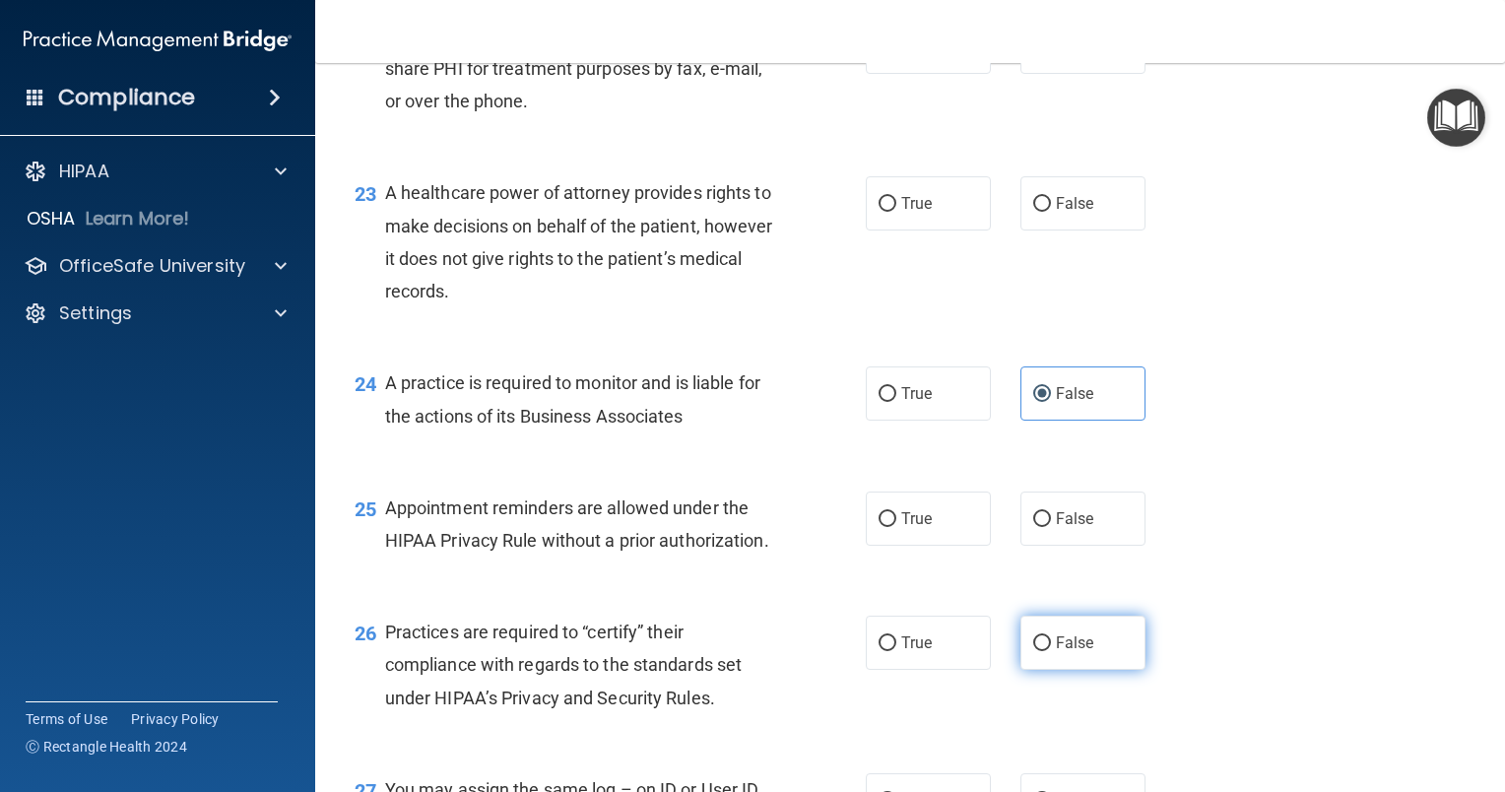
radio input "true"
click at [912, 528] on span "True" at bounding box center [916, 518] width 31 height 19
click at [896, 527] on input "True" at bounding box center [888, 519] width 18 height 15
radio input "true"
click at [899, 74] on label "True" at bounding box center [928, 47] width 125 height 54
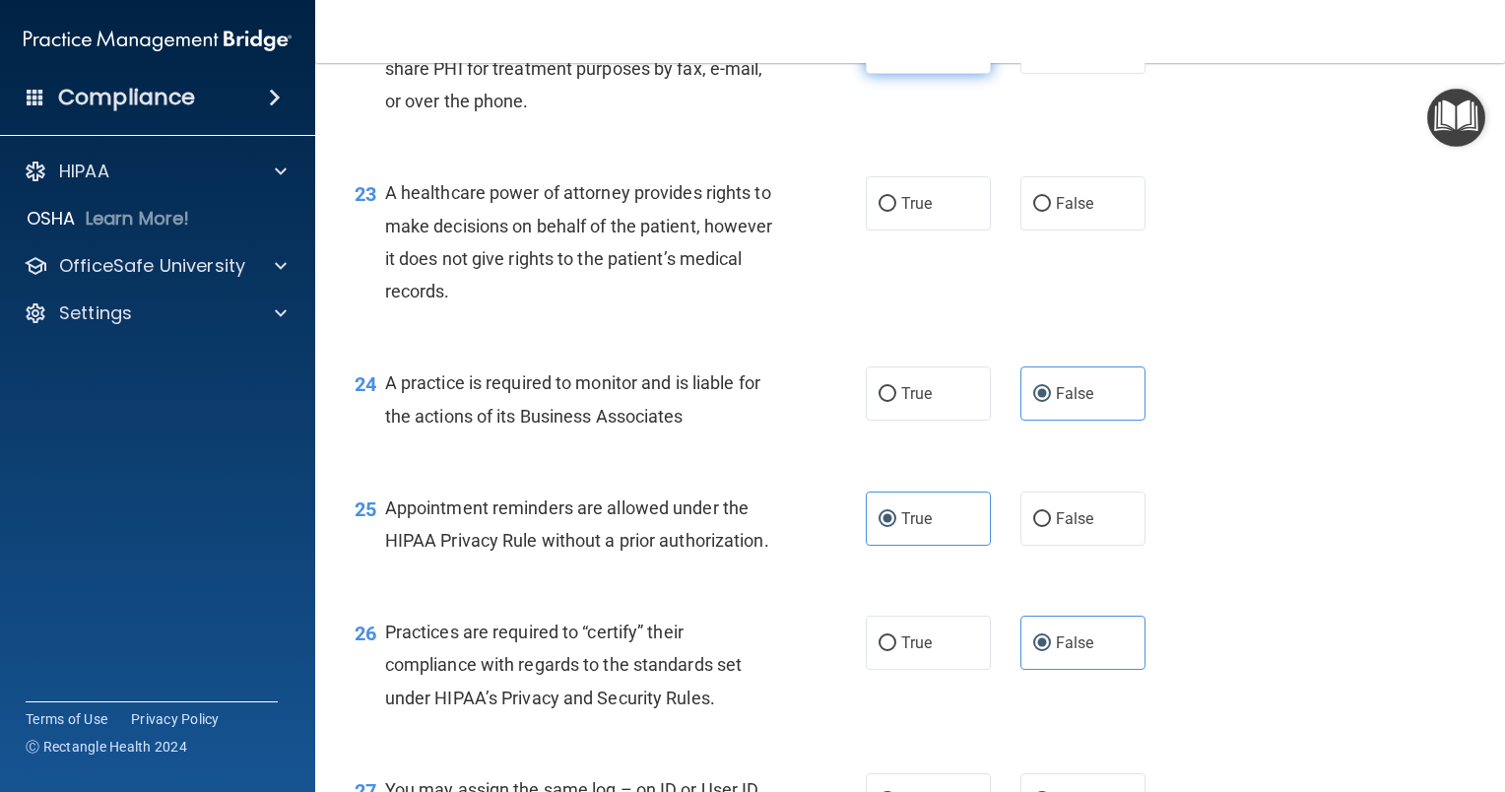
click at [896, 55] on input "True" at bounding box center [888, 47] width 18 height 15
radio input "true"
click at [1068, 213] on span "False" at bounding box center [1075, 203] width 38 height 19
click at [1051, 212] on input "False" at bounding box center [1042, 204] width 18 height 15
radio input "true"
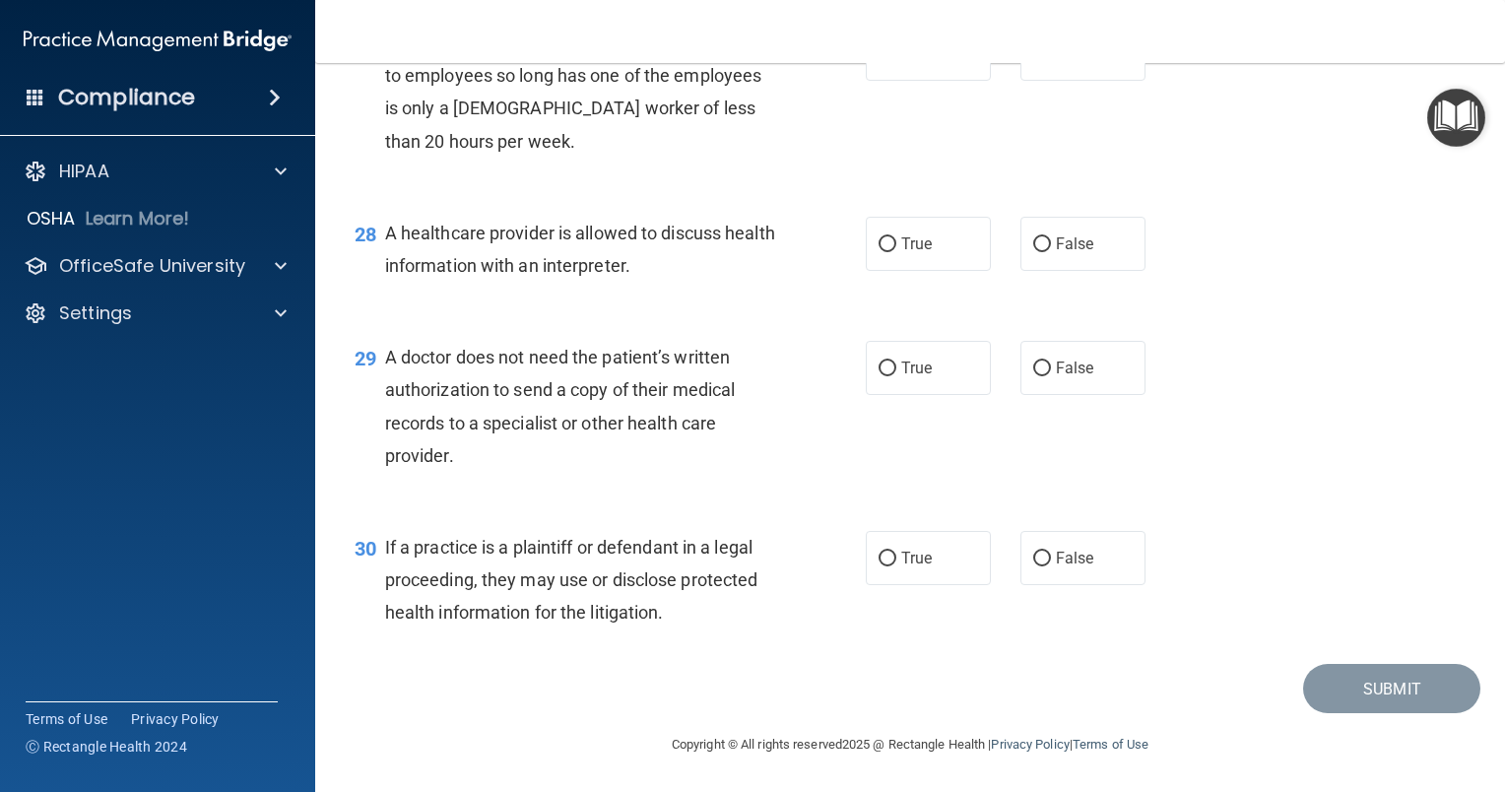
scroll to position [4604, 0]
click at [922, 585] on label "True" at bounding box center [928, 558] width 125 height 54
click at [896, 566] on input "True" at bounding box center [888, 559] width 18 height 15
radio input "true"
click at [945, 395] on label "True" at bounding box center [928, 368] width 125 height 54
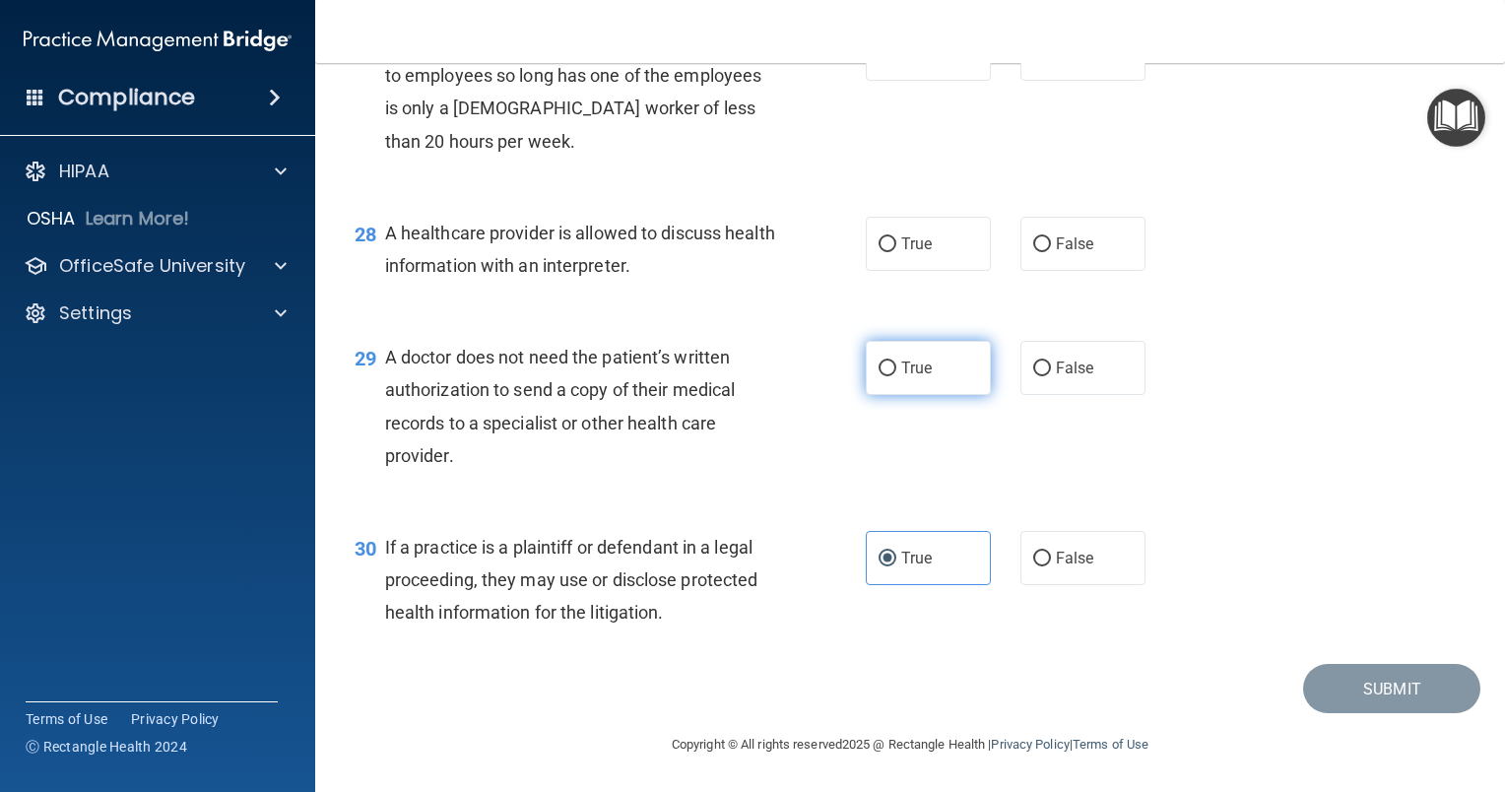
click at [896, 376] on input "True" at bounding box center [888, 368] width 18 height 15
radio input "true"
click at [921, 271] on label "True" at bounding box center [928, 244] width 125 height 54
click at [896, 252] on input "True" at bounding box center [888, 244] width 18 height 15
radio input "true"
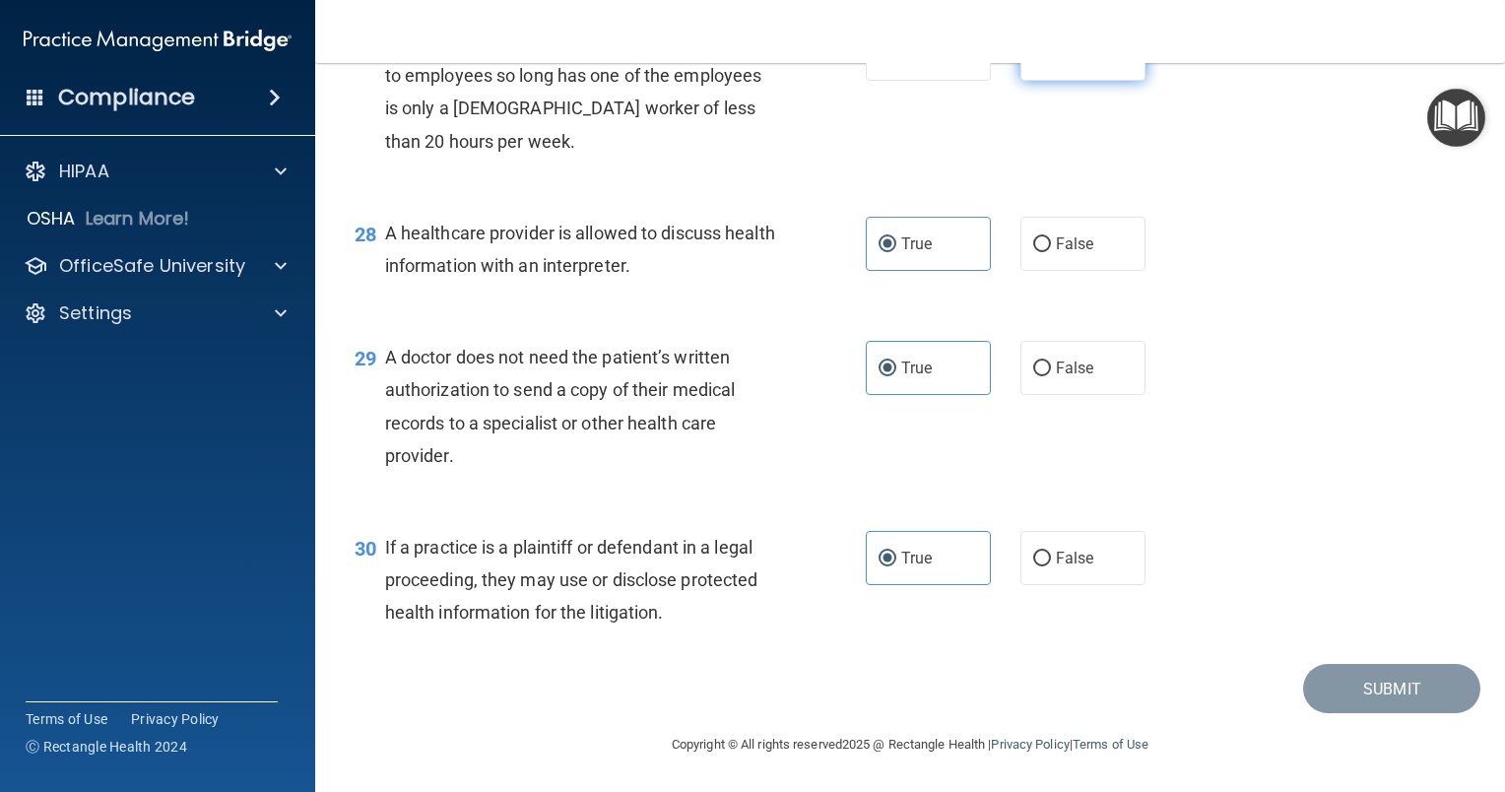
click at [1079, 81] on label "False" at bounding box center [1082, 54] width 125 height 54
click at [1051, 62] on input "False" at bounding box center [1042, 54] width 18 height 15
radio input "true"
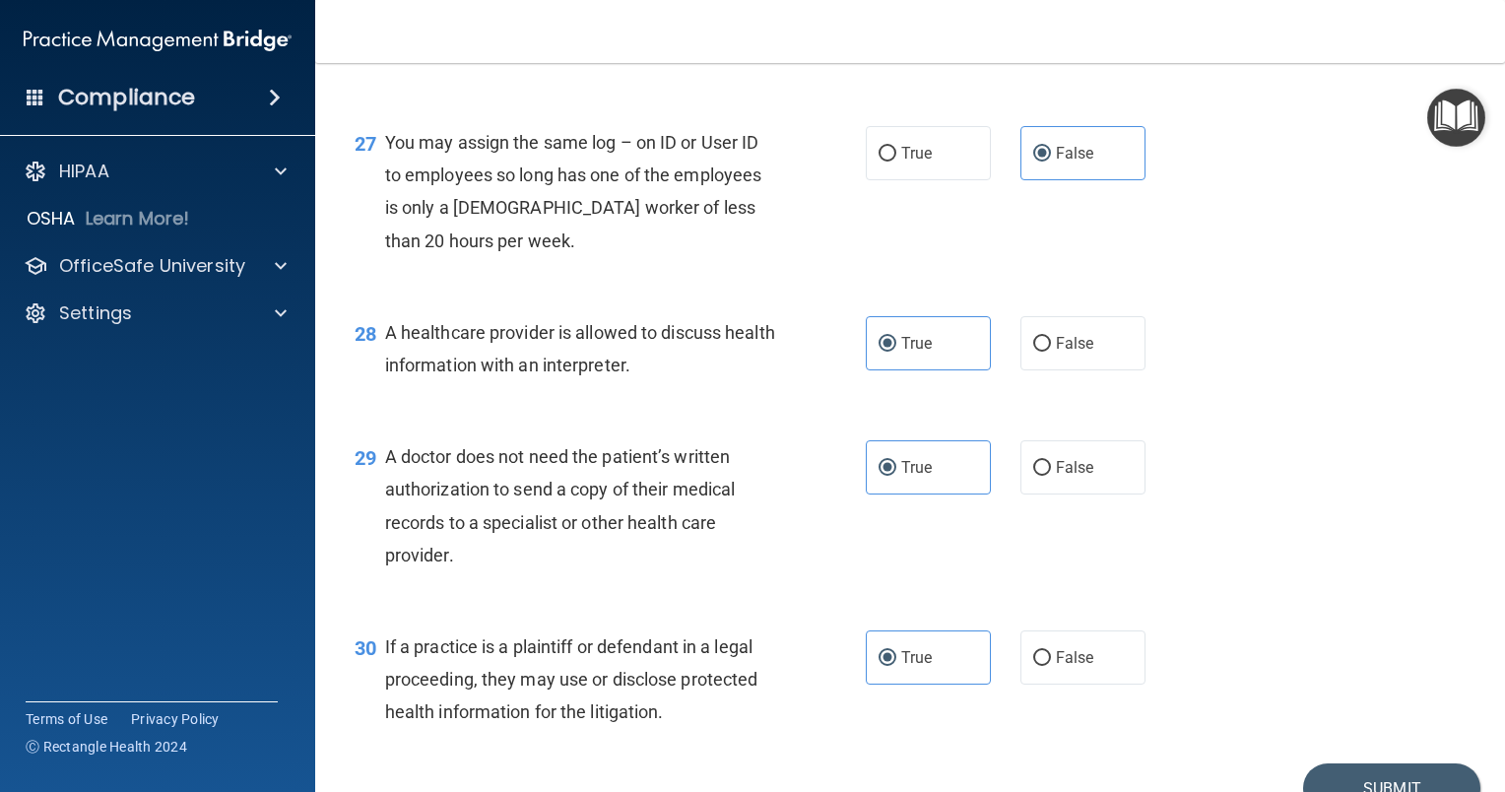
scroll to position [4676, 0]
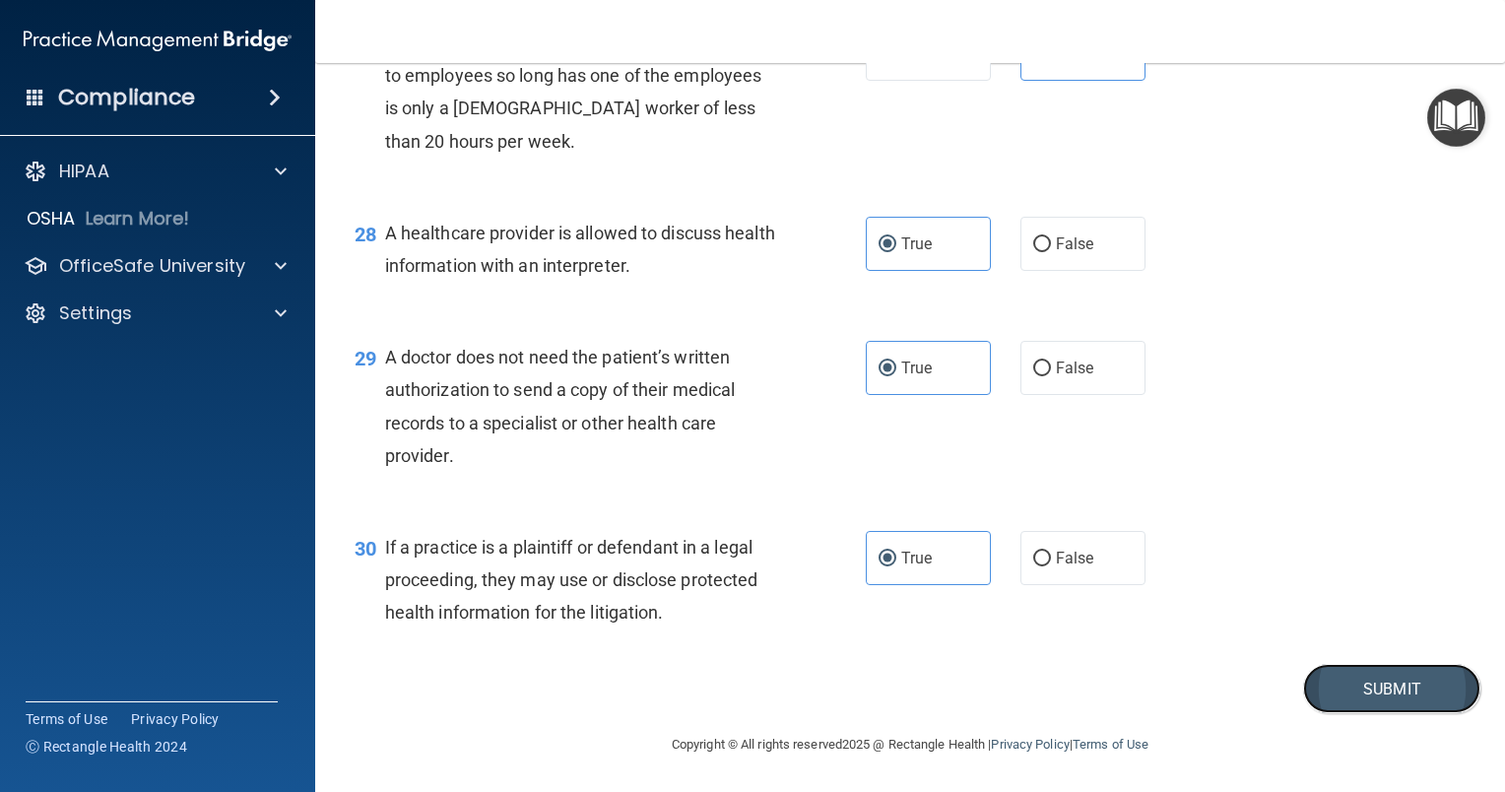
click at [1374, 688] on button "Submit" at bounding box center [1391, 689] width 177 height 50
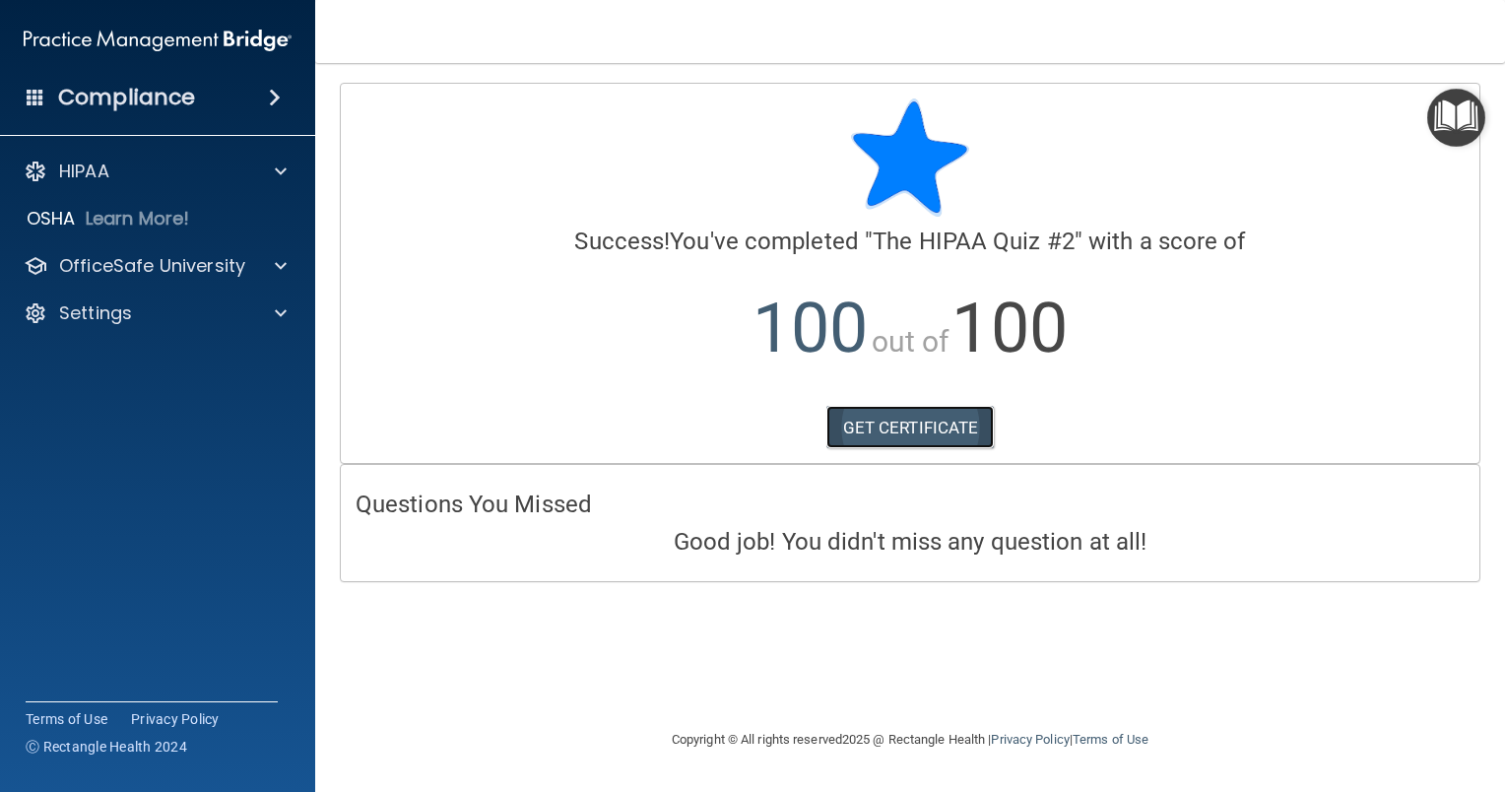
click at [958, 425] on link "GET CERTIFICATE" at bounding box center [910, 427] width 168 height 43
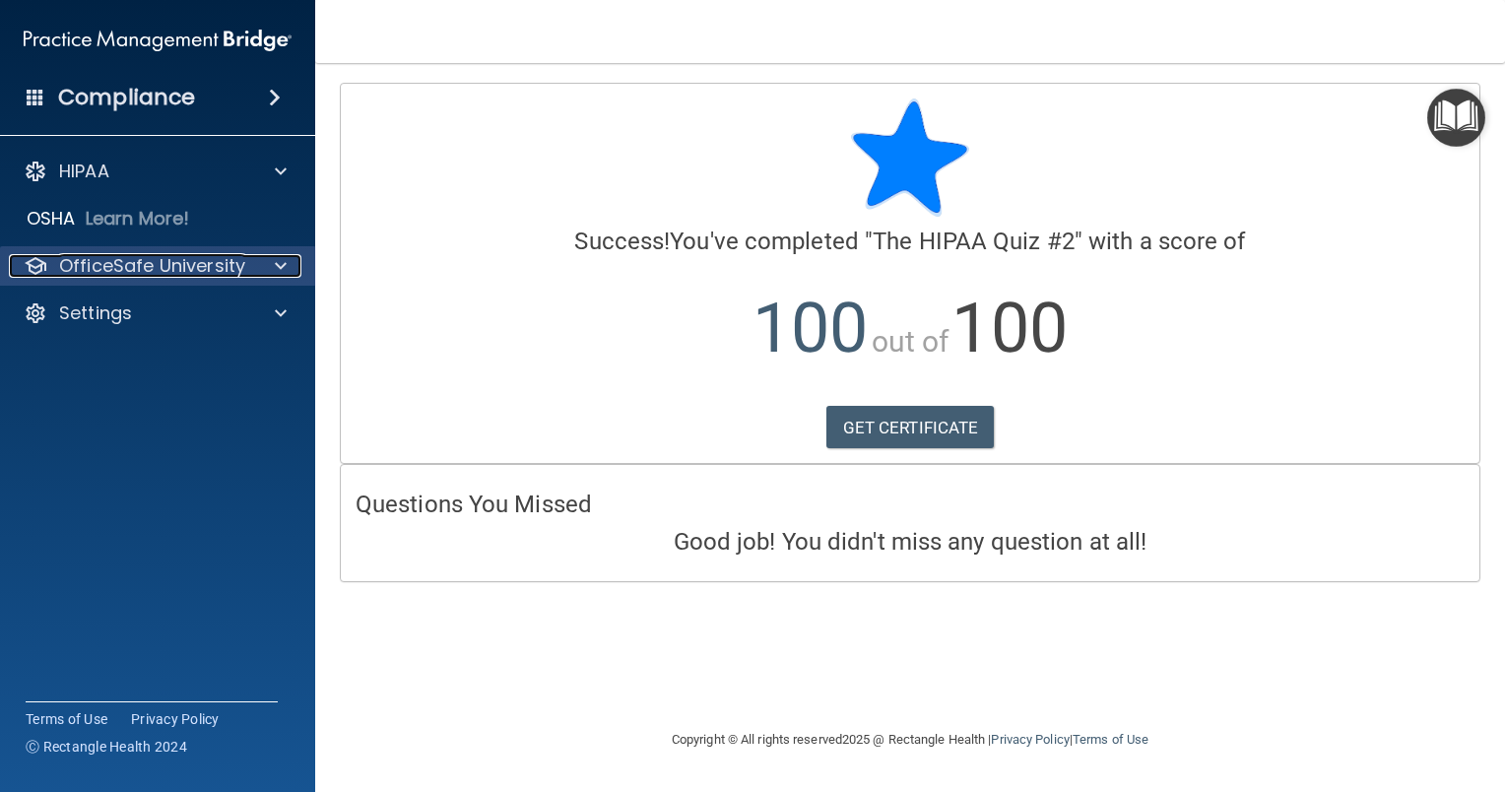
click at [134, 268] on p "OfficeSafe University" at bounding box center [152, 266] width 186 height 24
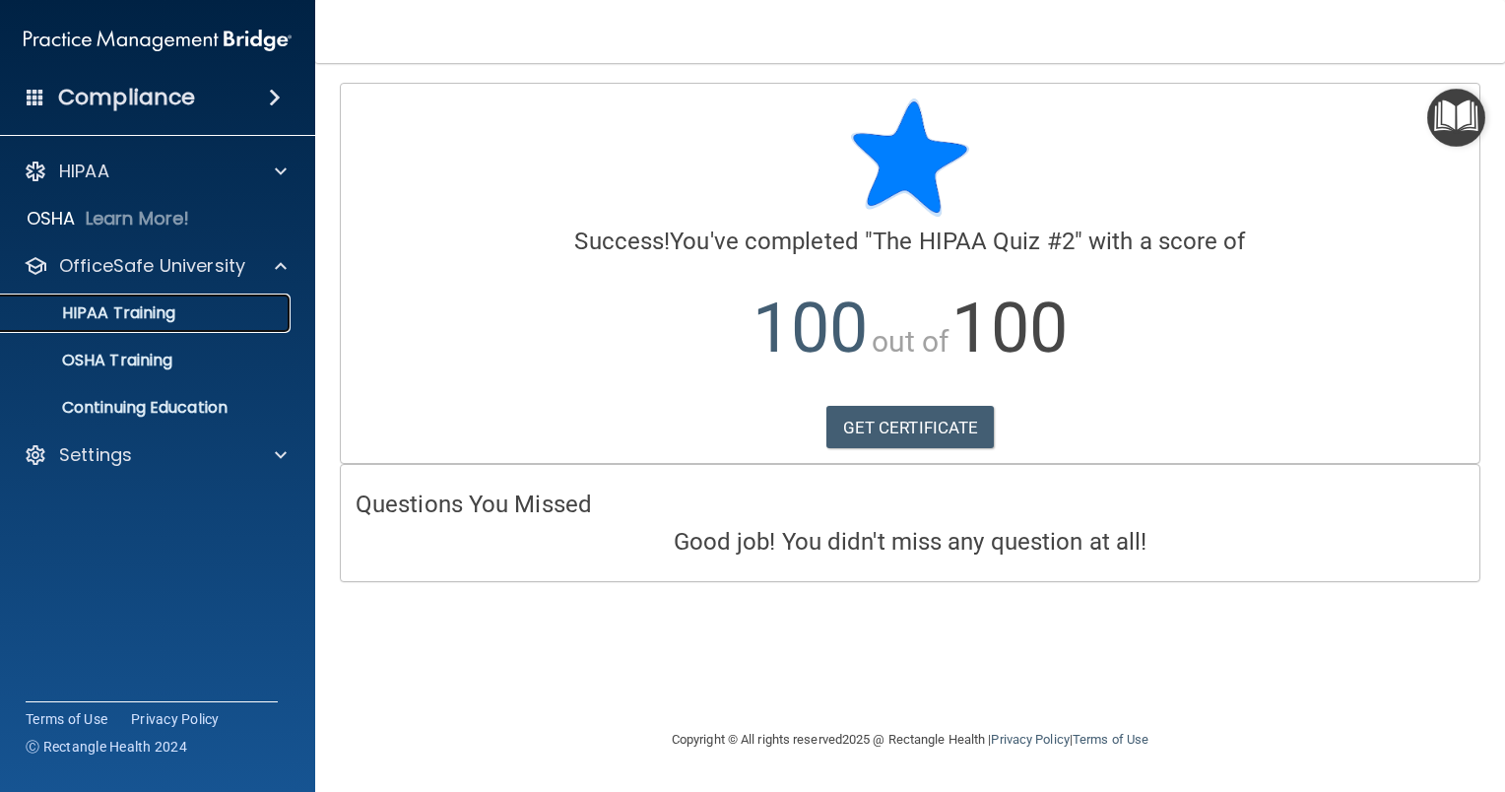
click at [129, 311] on p "HIPAA Training" at bounding box center [94, 313] width 163 height 20
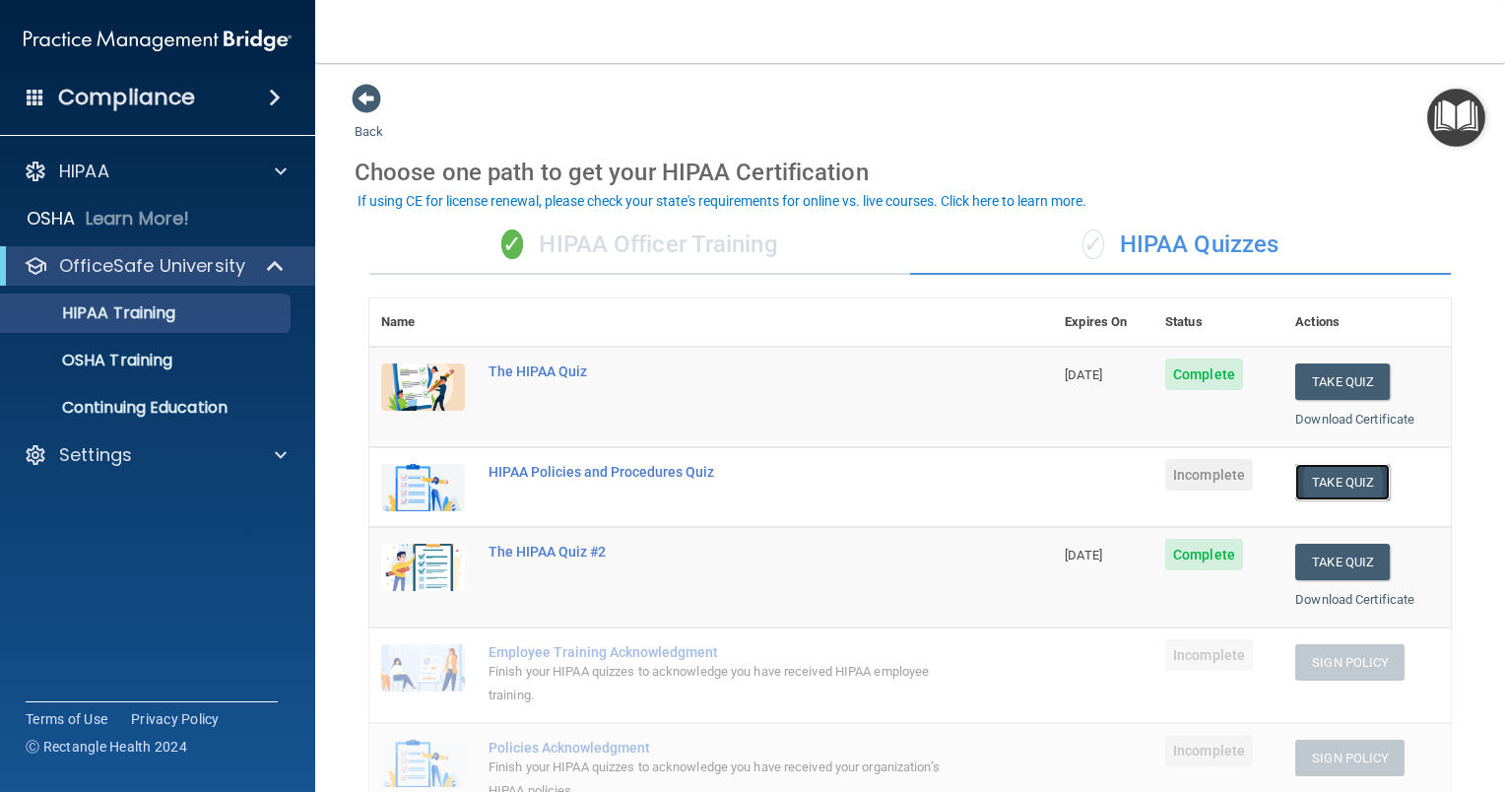
click at [1314, 485] on button "Take Quiz" at bounding box center [1342, 482] width 95 height 36
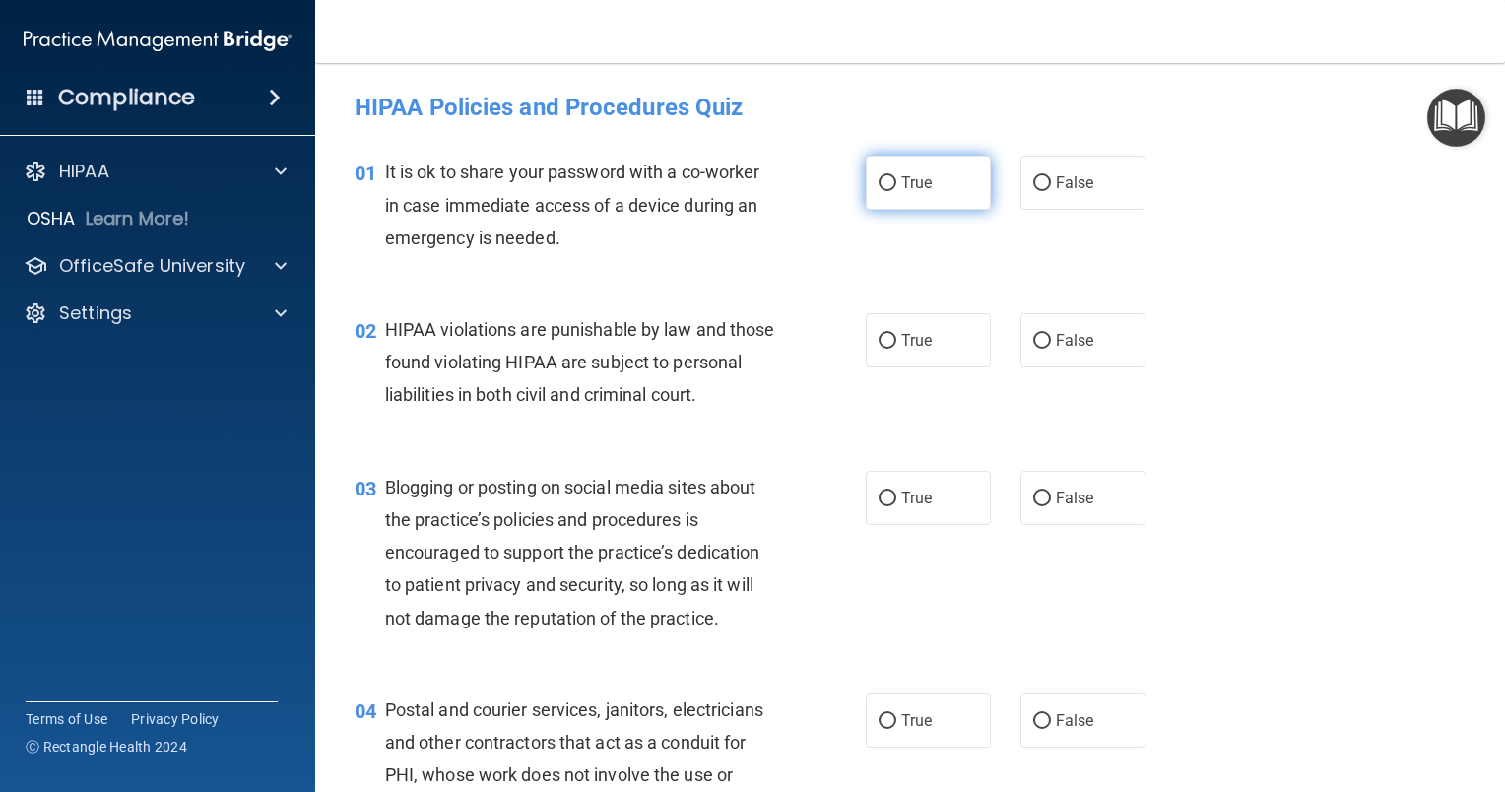
click at [935, 170] on label "True" at bounding box center [928, 183] width 125 height 54
click at [896, 176] on input "True" at bounding box center [888, 183] width 18 height 15
radio input "true"
click at [907, 369] on div "02 HIPAA violations are punishable by law and those found violating HIPAA are s…" at bounding box center [910, 368] width 1140 height 158
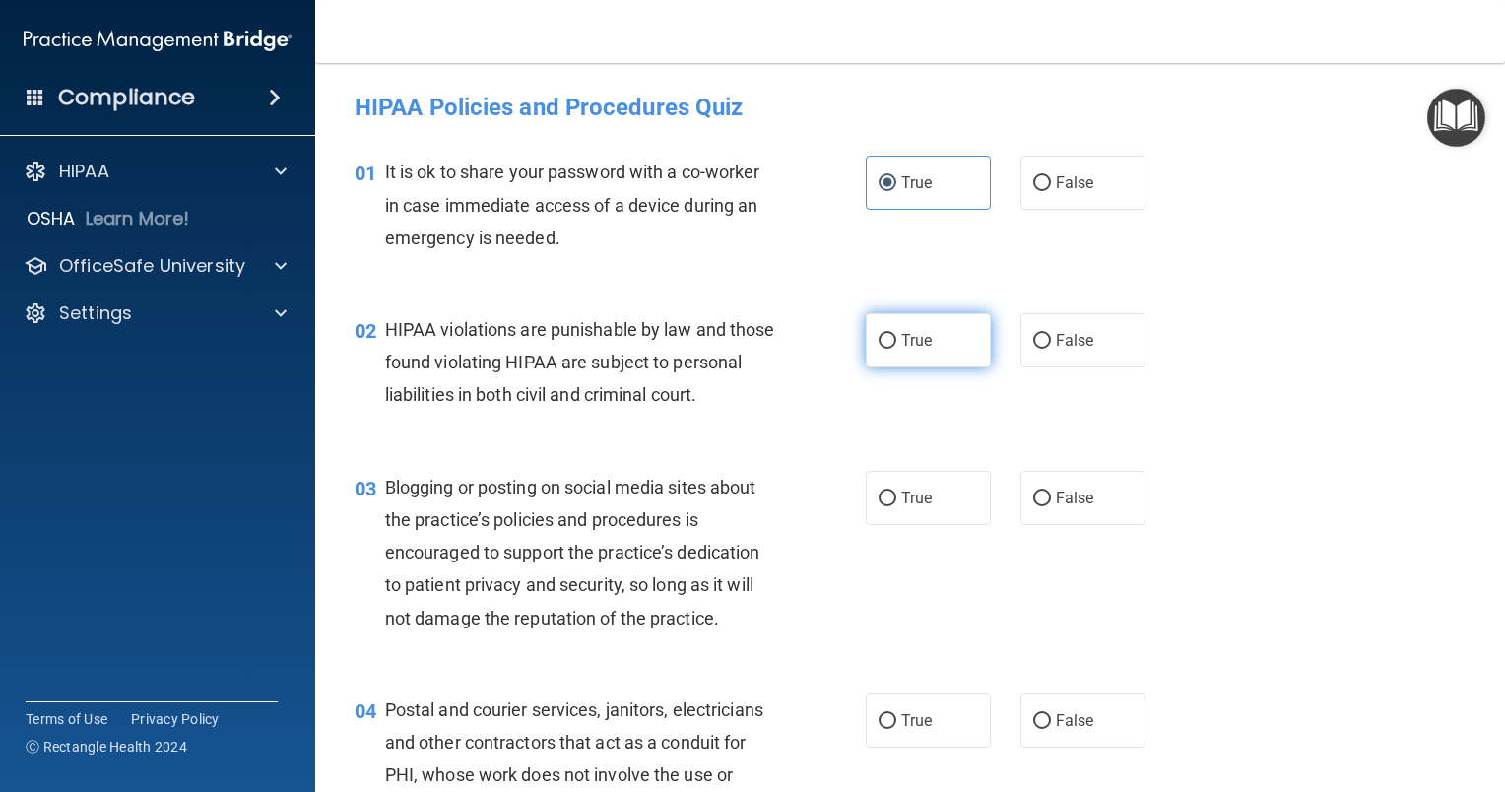
click at [898, 353] on label "True" at bounding box center [928, 340] width 125 height 54
click at [896, 349] on input "True" at bounding box center [888, 341] width 18 height 15
radio input "true"
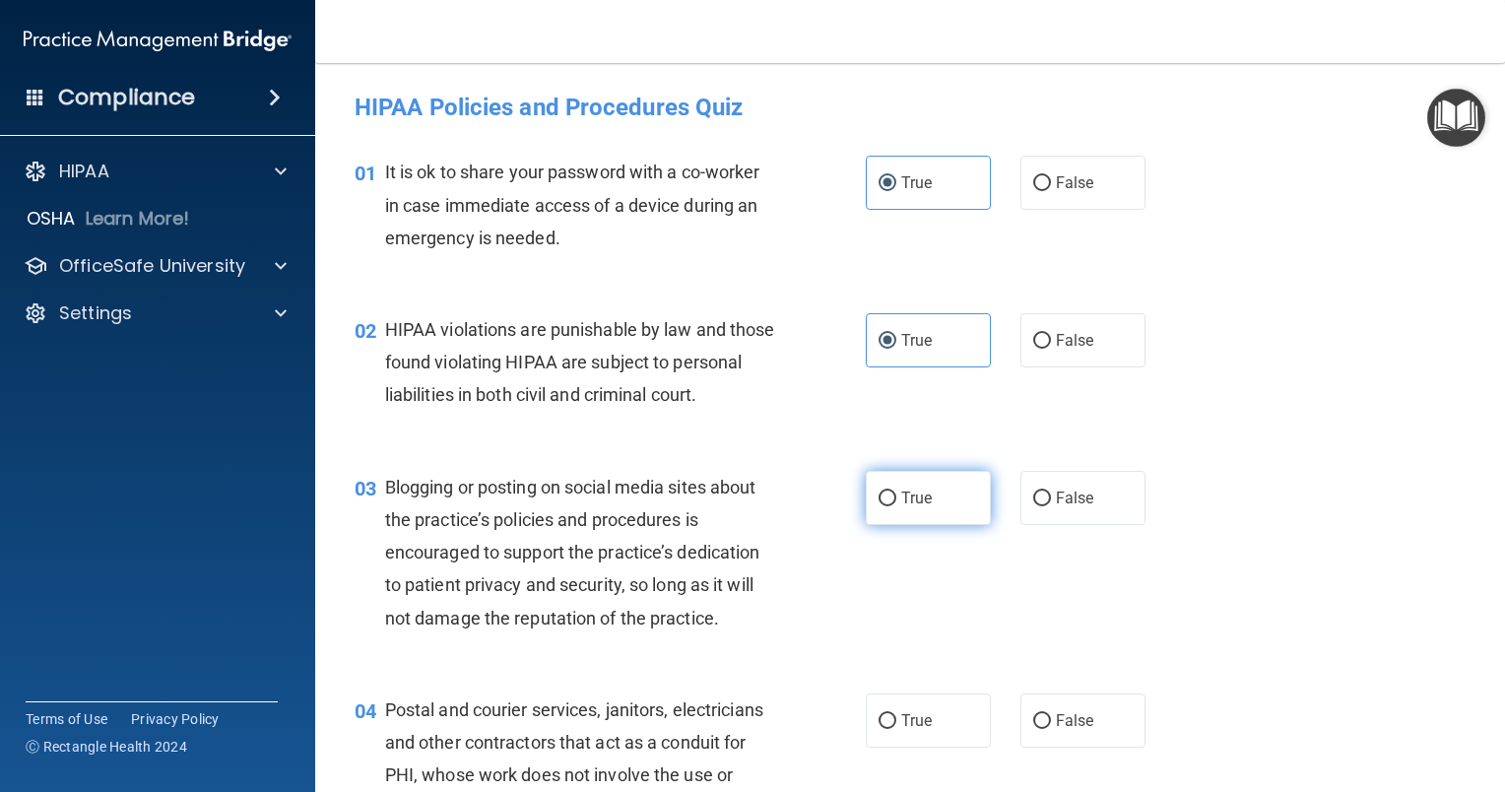
click at [906, 525] on label "True" at bounding box center [928, 498] width 125 height 54
click at [896, 506] on input "True" at bounding box center [888, 498] width 18 height 15
radio input "true"
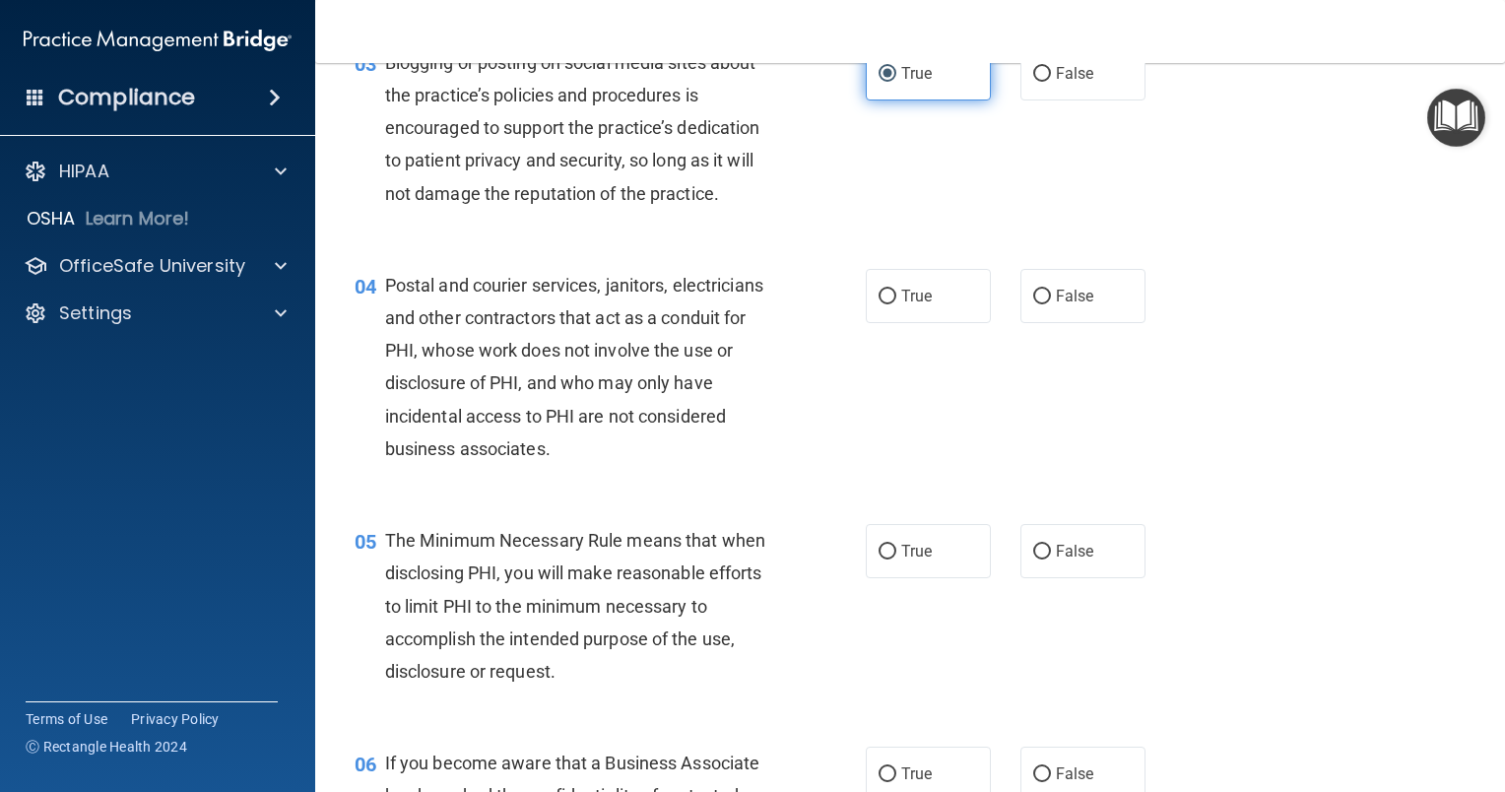
scroll to position [425, 0]
click at [933, 322] on label "True" at bounding box center [928, 295] width 125 height 54
click at [896, 303] on input "True" at bounding box center [888, 296] width 18 height 15
radio input "true"
click at [891, 577] on label "True" at bounding box center [928, 550] width 125 height 54
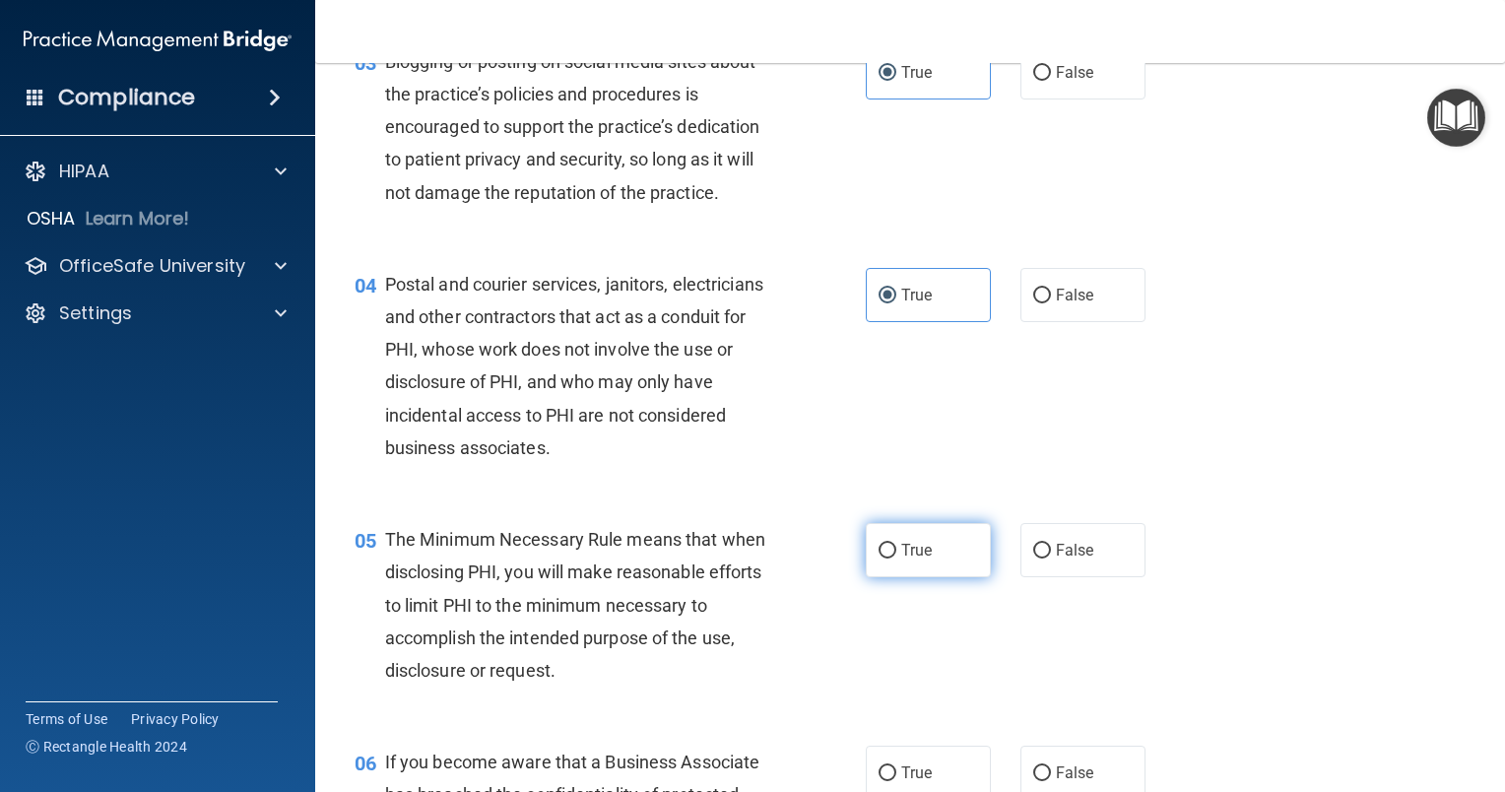
click at [891, 558] on input "True" at bounding box center [888, 551] width 18 height 15
radio input "true"
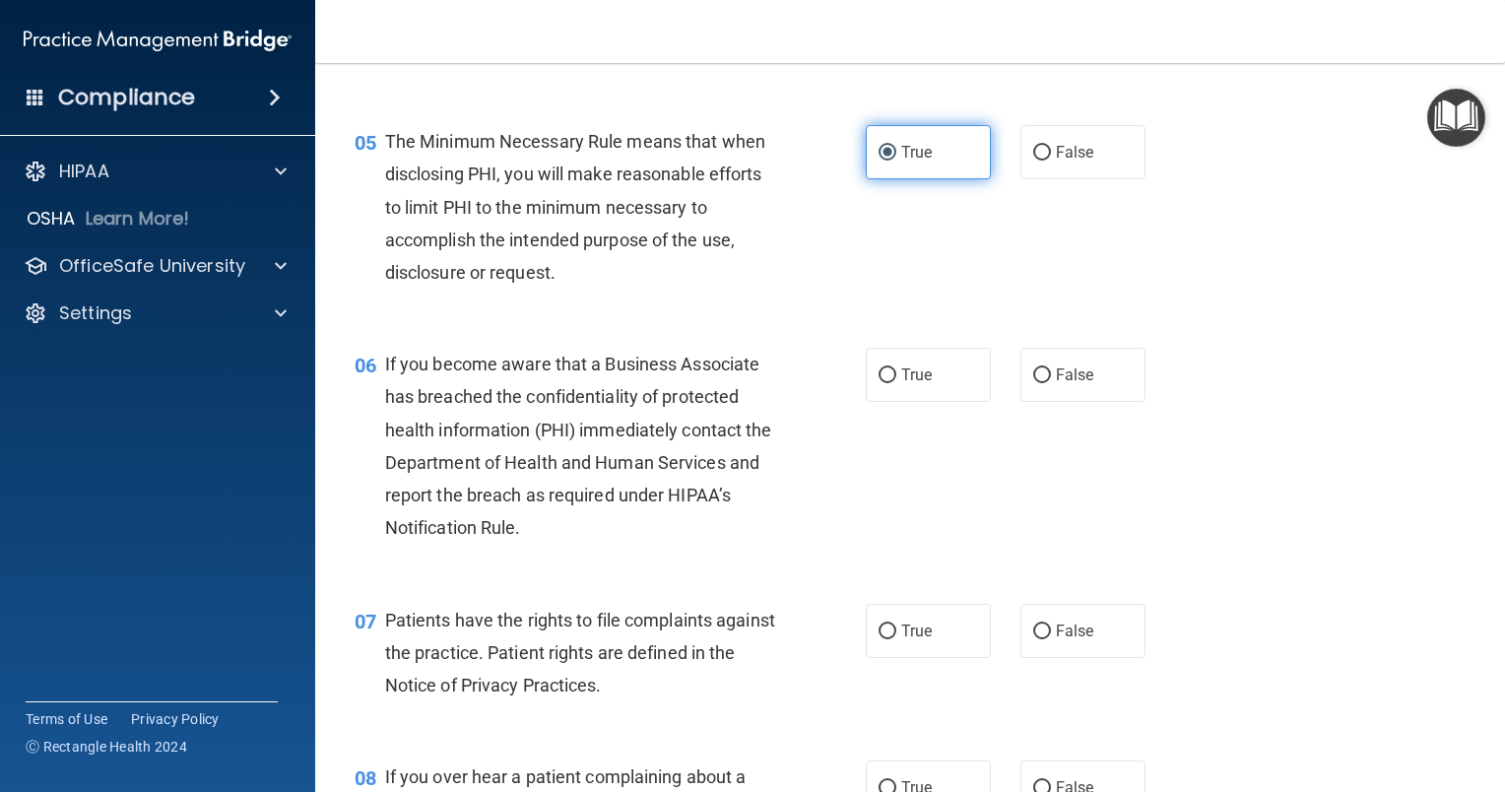
scroll to position [843, 0]
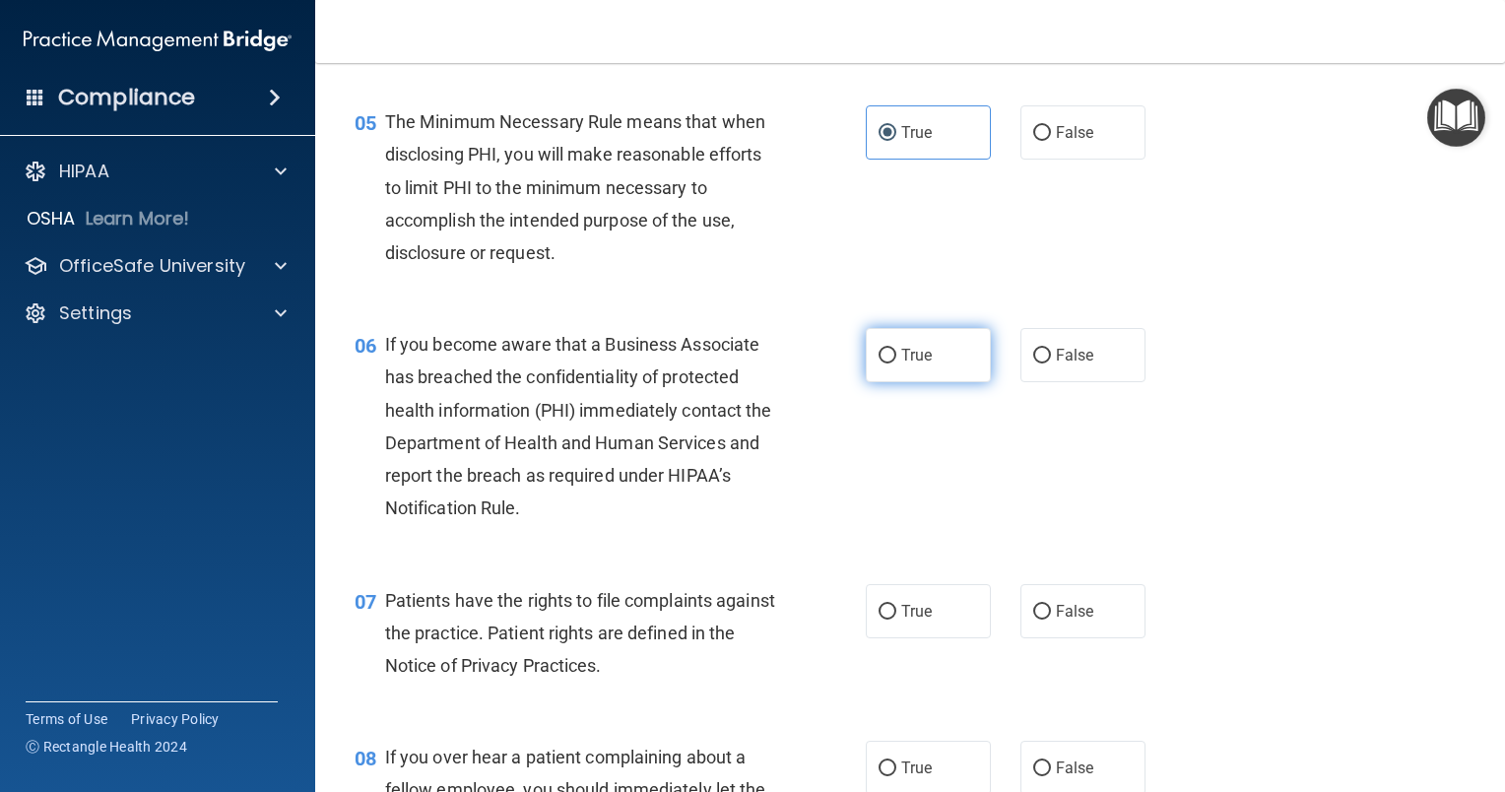
click at [912, 382] on label "True" at bounding box center [928, 355] width 125 height 54
click at [896, 363] on input "True" at bounding box center [888, 356] width 18 height 15
radio input "true"
click at [901, 620] on span "True" at bounding box center [916, 611] width 31 height 19
click at [896, 619] on input "True" at bounding box center [888, 612] width 18 height 15
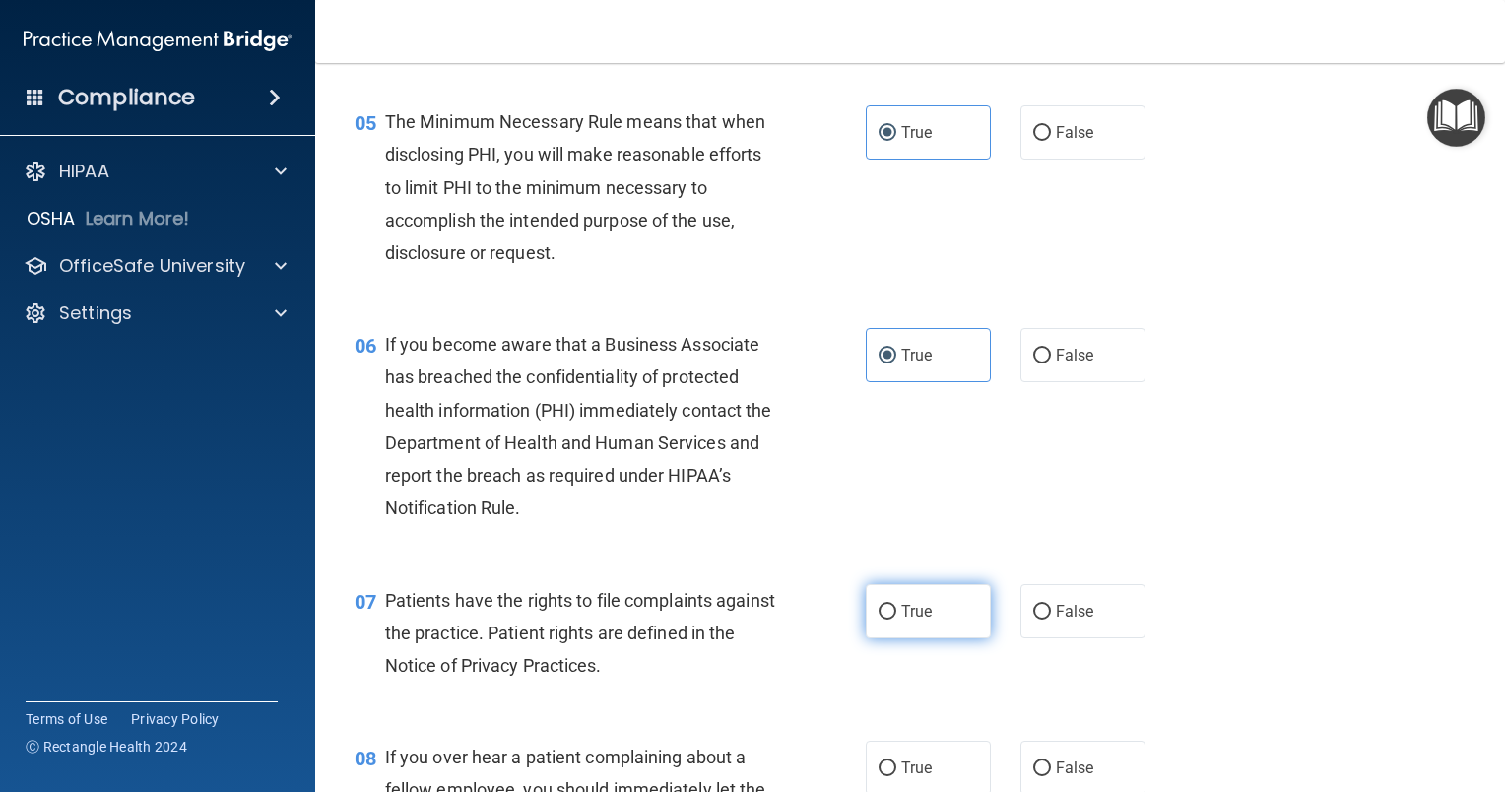
radio input "true"
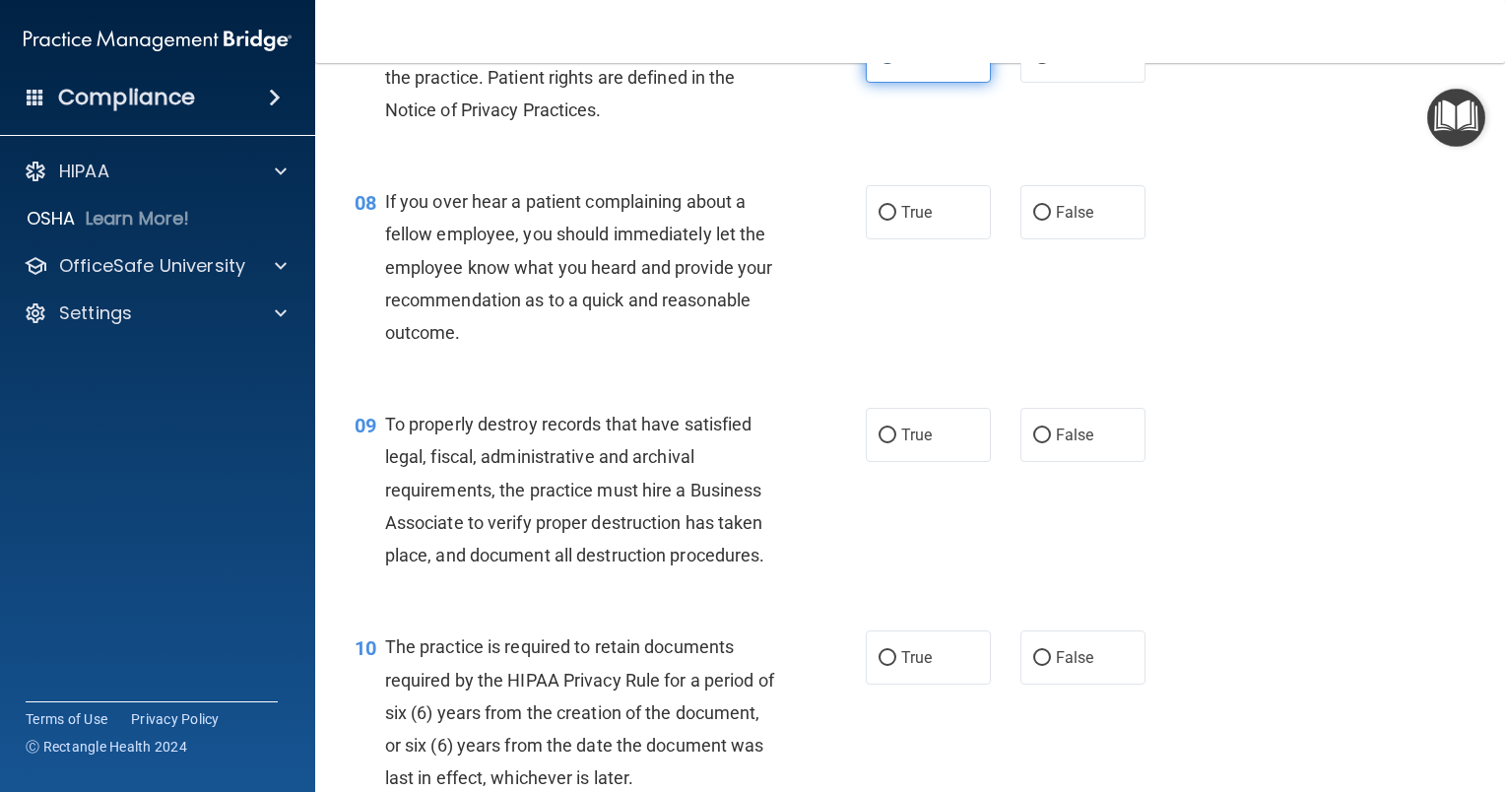
scroll to position [1398, 0]
click at [917, 223] on span "True" at bounding box center [916, 213] width 31 height 19
click at [896, 222] on input "True" at bounding box center [888, 214] width 18 height 15
radio input "true"
click at [906, 445] on span "True" at bounding box center [916, 435] width 31 height 19
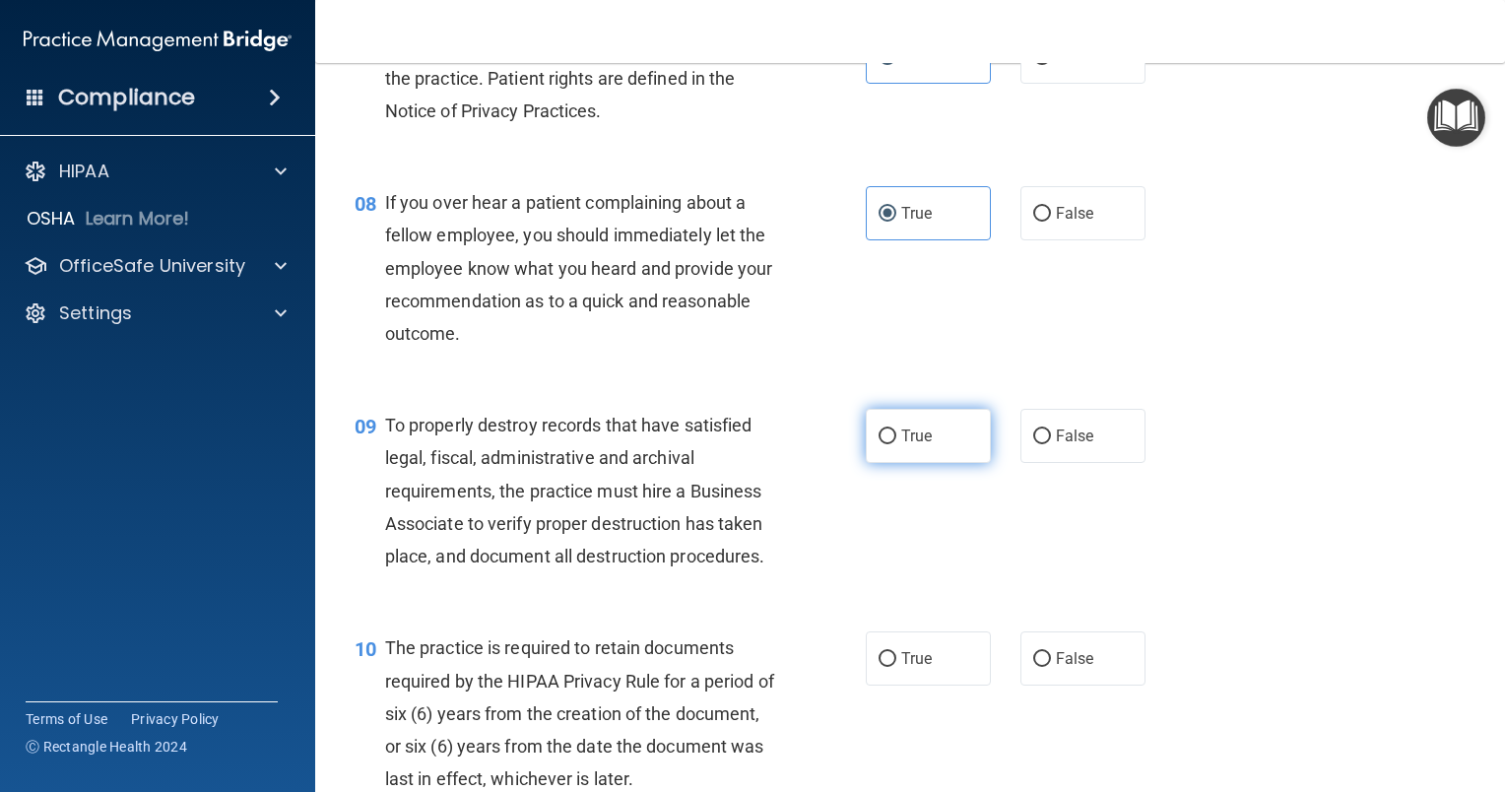
click at [896, 444] on input "True" at bounding box center [888, 436] width 18 height 15
radio input "true"
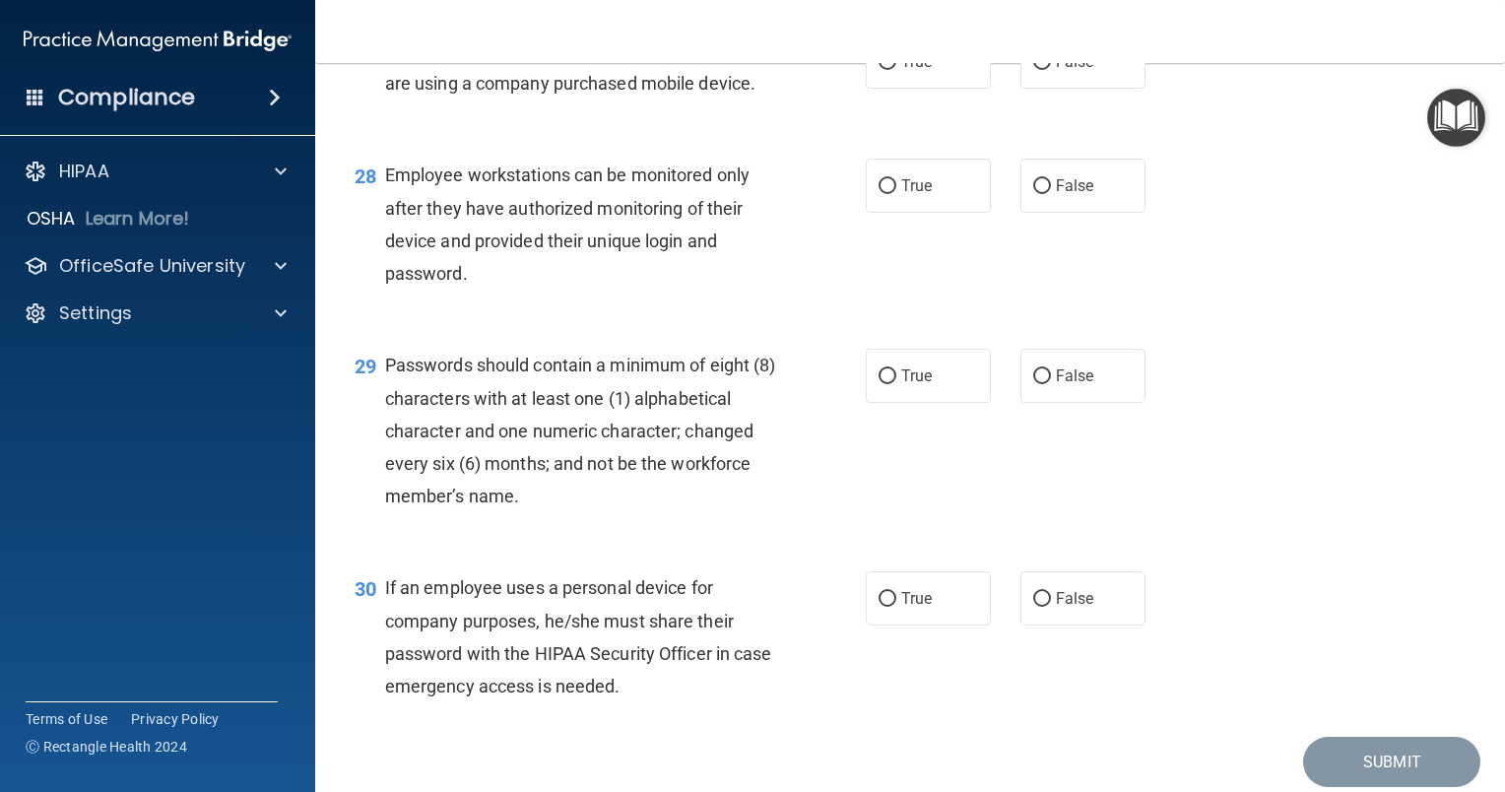
scroll to position [5069, 0]
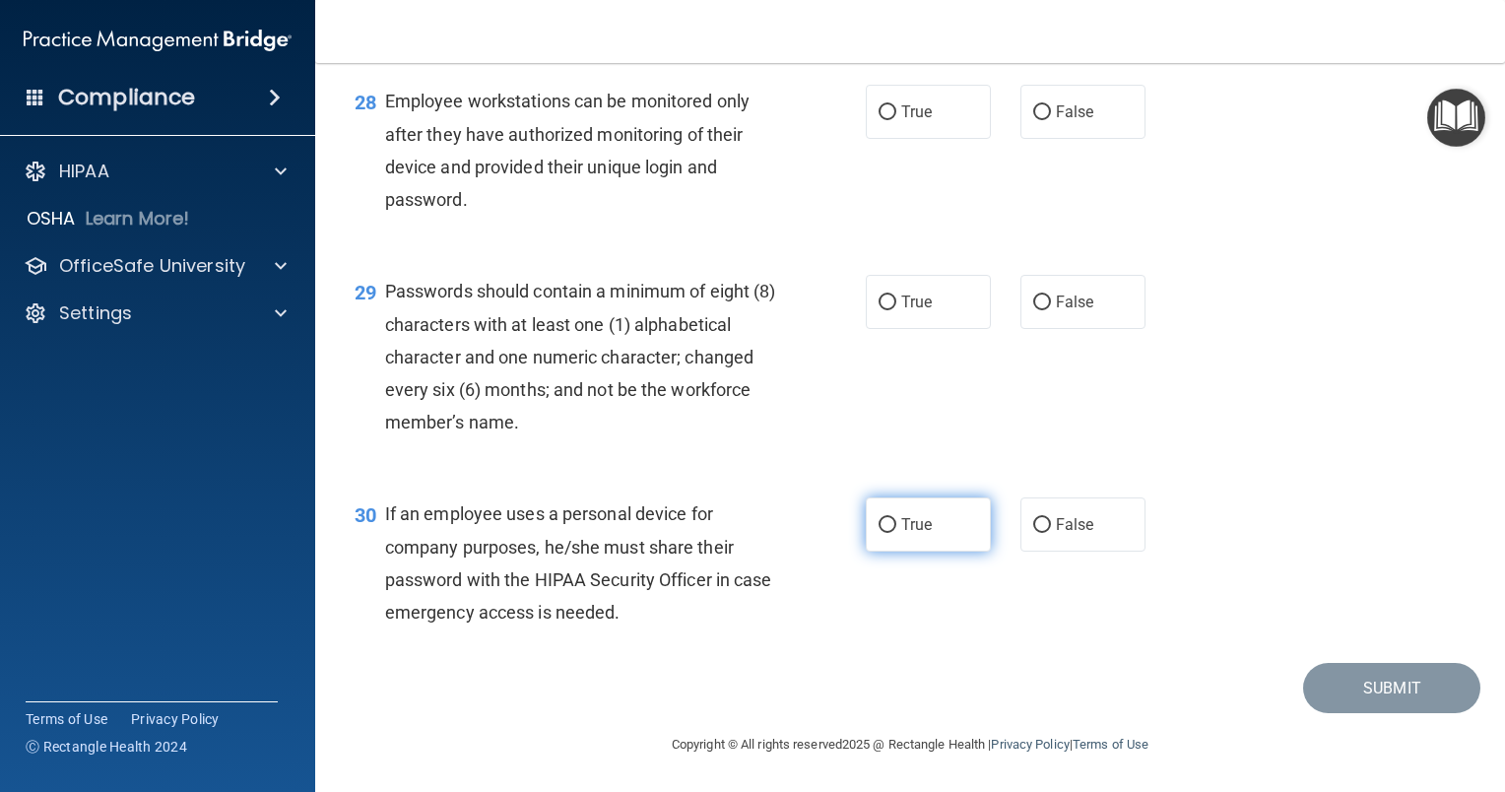
click at [890, 531] on label "True" at bounding box center [928, 524] width 125 height 54
click at [890, 531] on input "True" at bounding box center [888, 525] width 18 height 15
radio input "true"
click at [901, 310] on span "True" at bounding box center [916, 302] width 31 height 19
click at [896, 310] on input "True" at bounding box center [888, 302] width 18 height 15
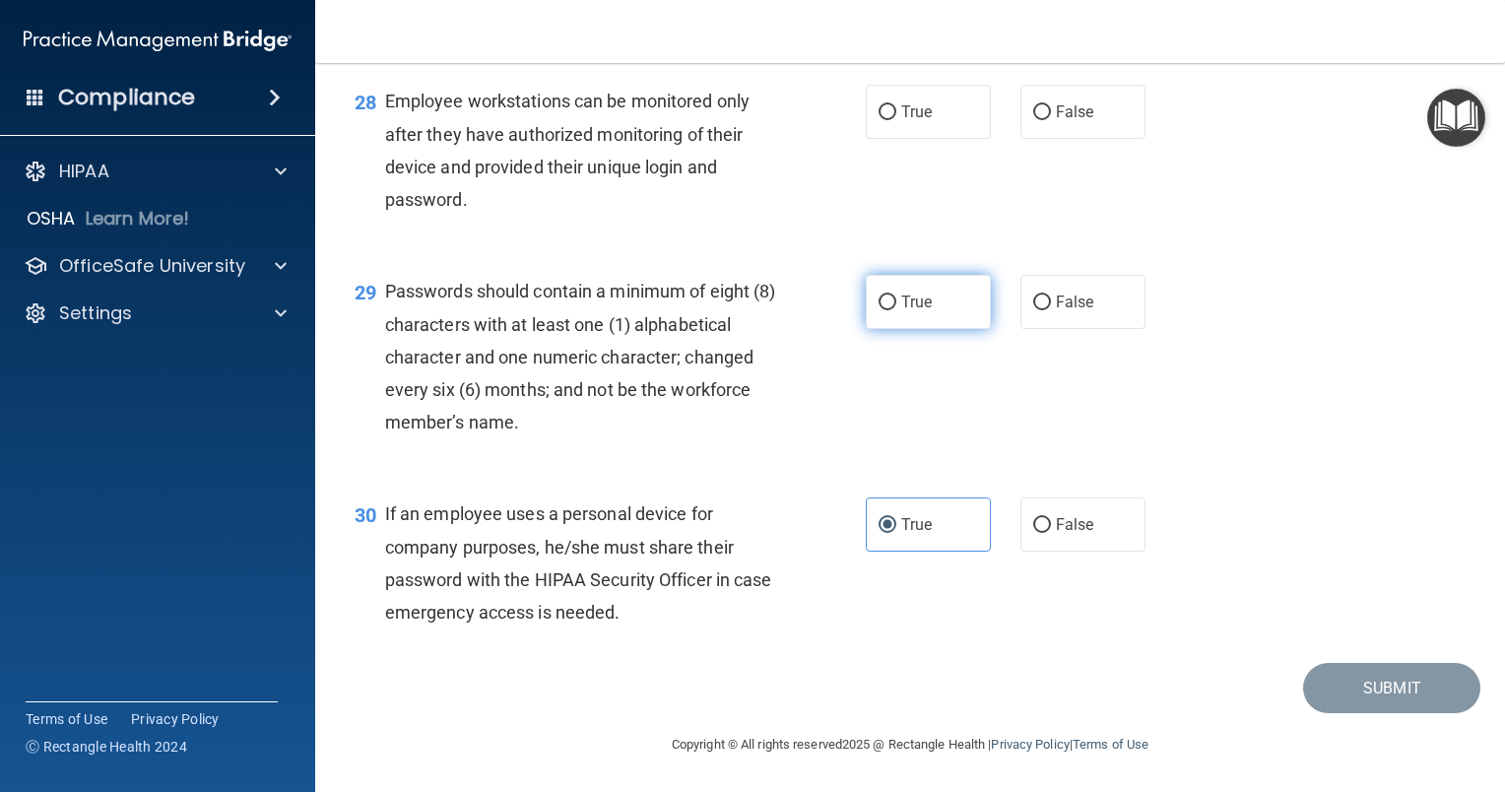
radio input "true"
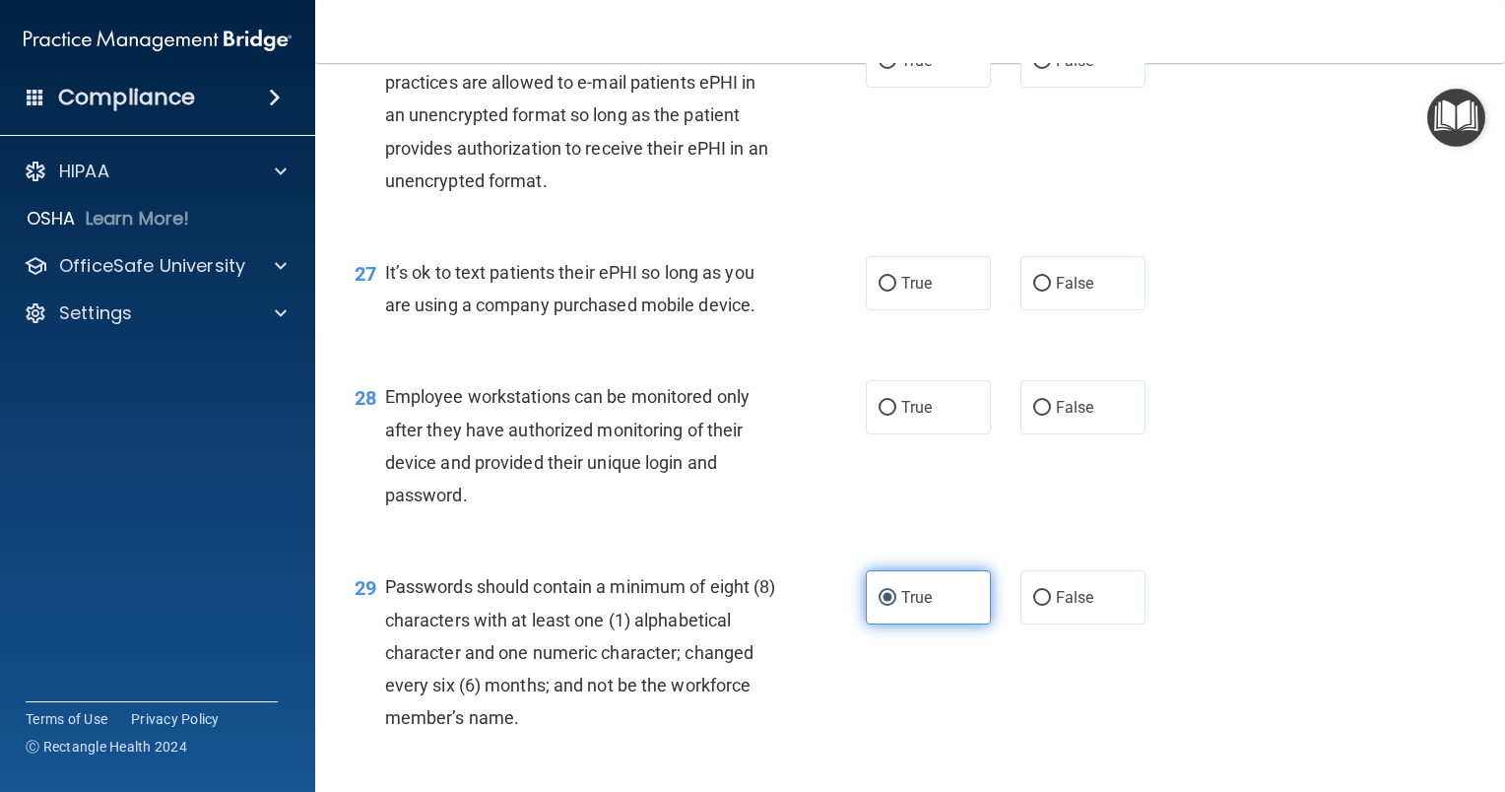
scroll to position [4673, 0]
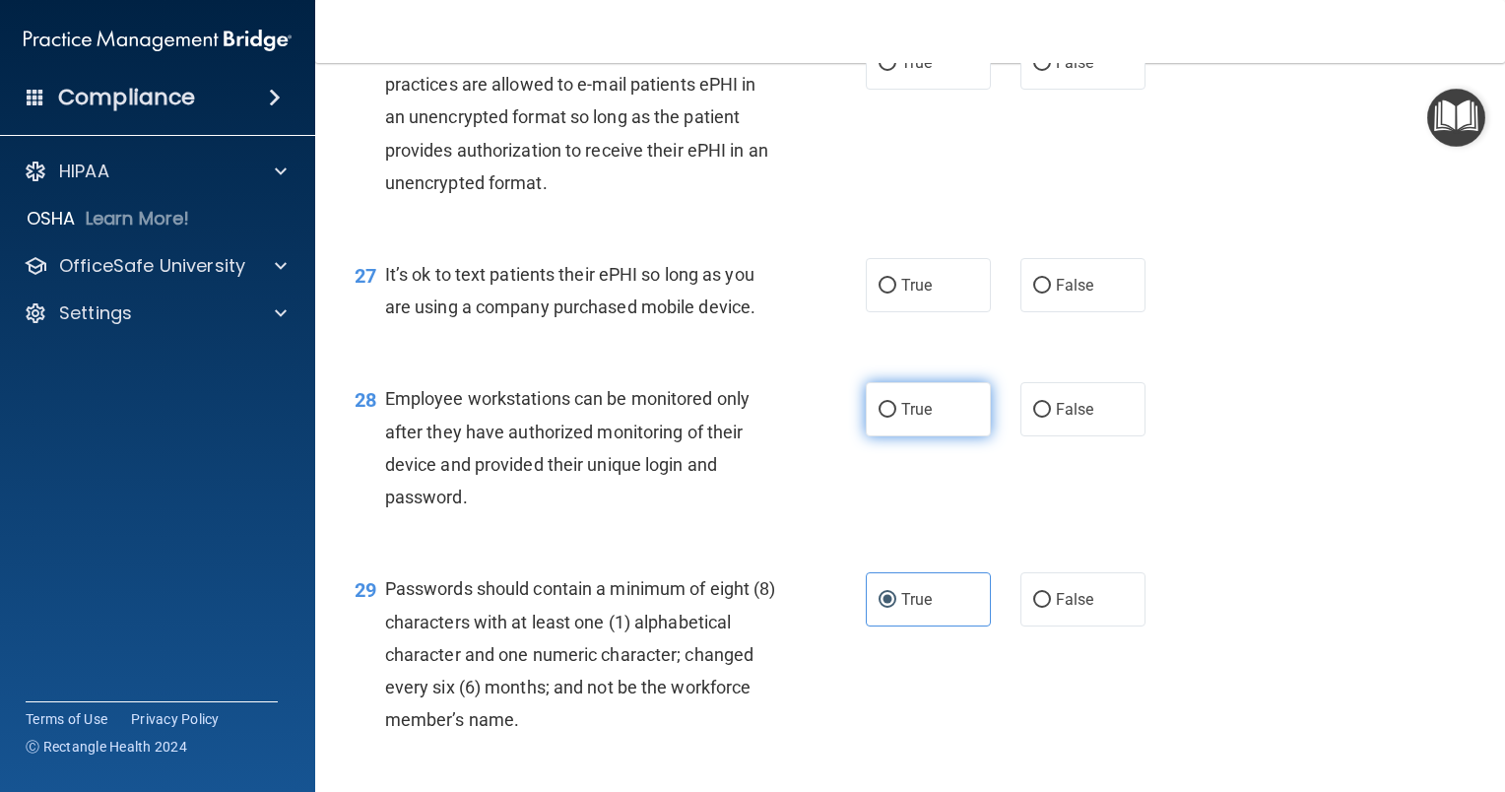
click at [903, 419] on span "True" at bounding box center [916, 409] width 31 height 19
click at [896, 418] on input "True" at bounding box center [888, 410] width 18 height 15
radio input "true"
click at [887, 293] on input "True" at bounding box center [888, 286] width 18 height 15
radio input "true"
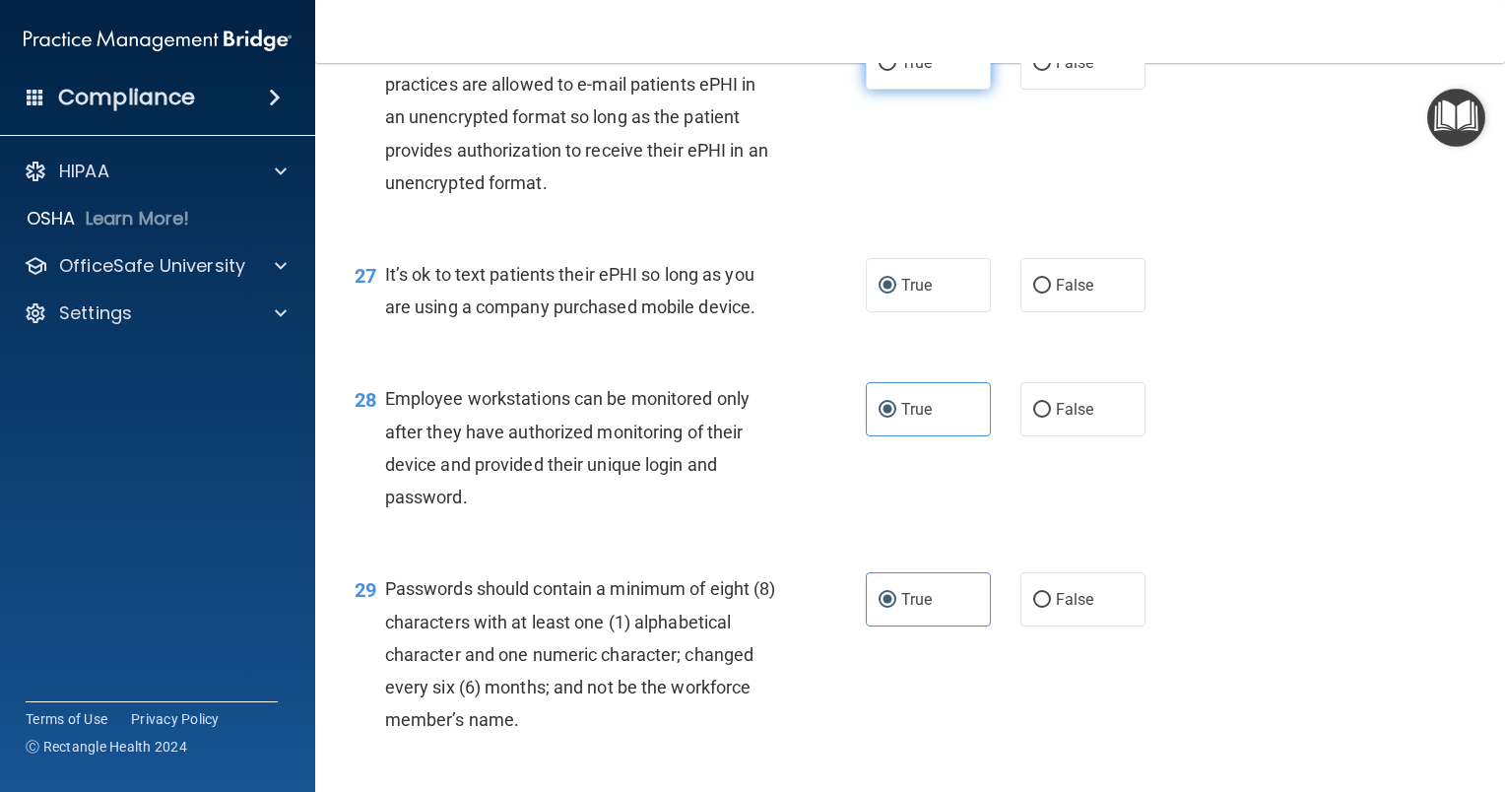
click at [928, 90] on label "True" at bounding box center [928, 62] width 125 height 54
click at [896, 71] on input "True" at bounding box center [888, 63] width 18 height 15
radio input "true"
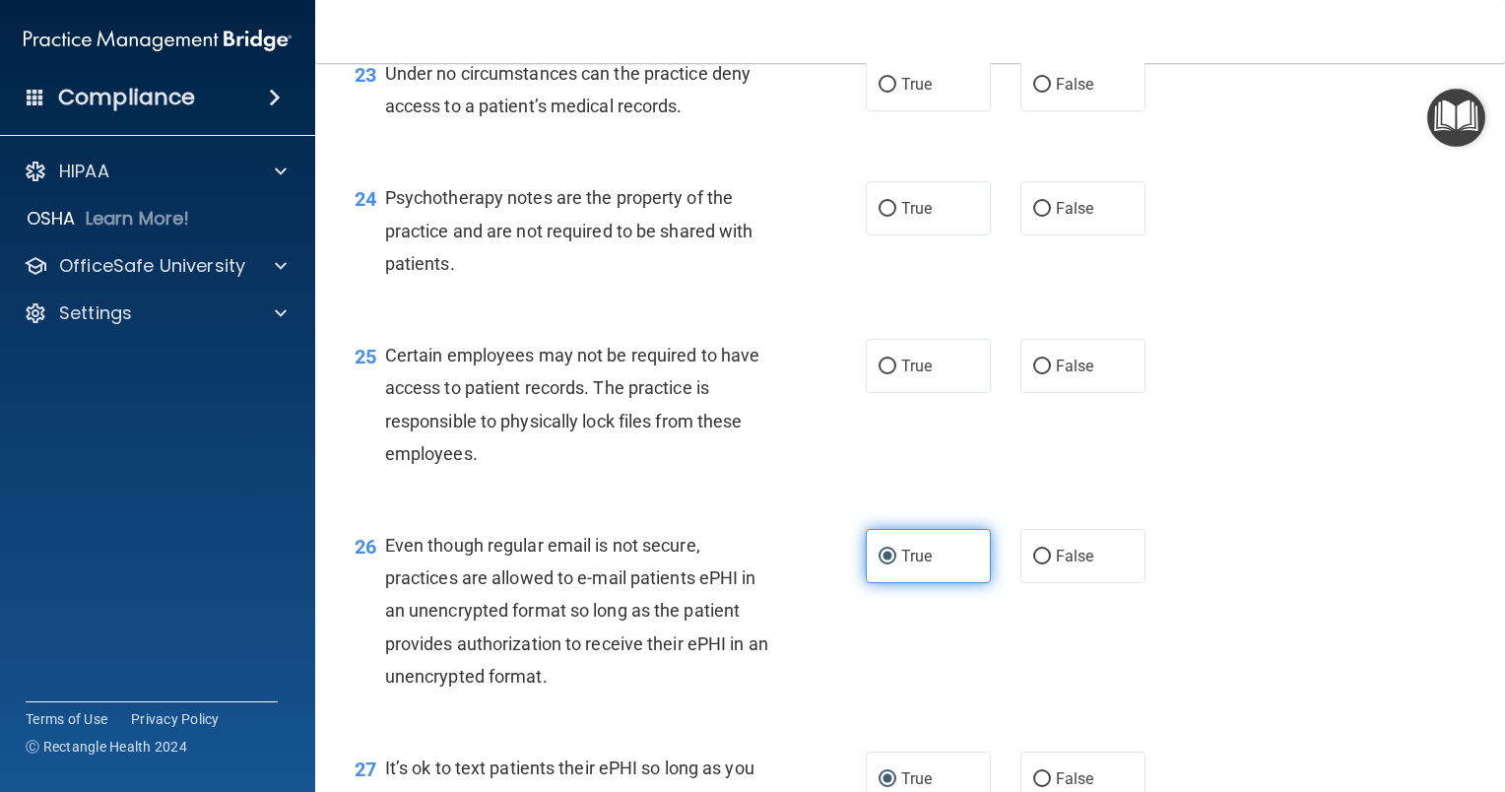
scroll to position [4081, 0]
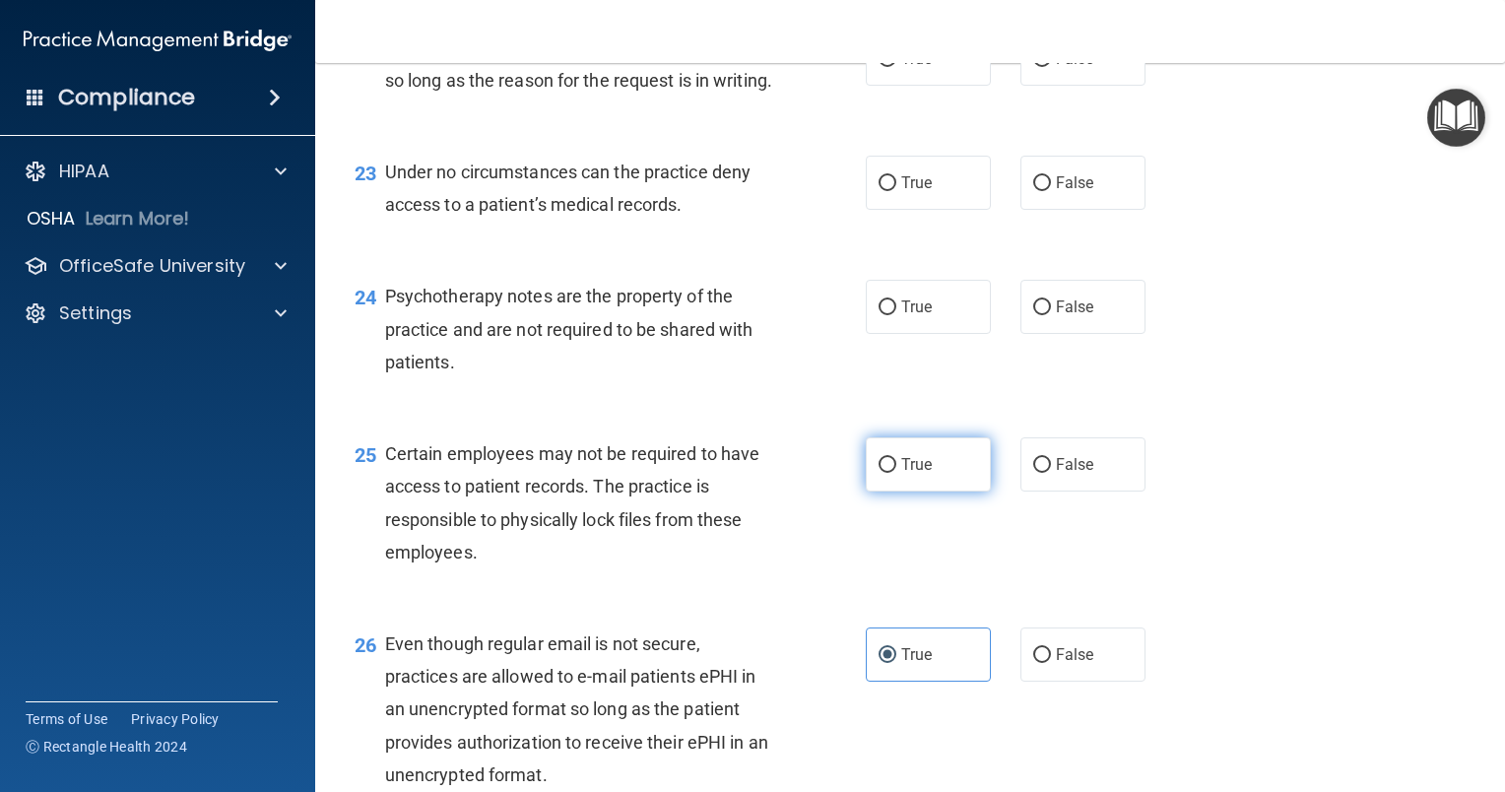
click at [890, 491] on label "True" at bounding box center [928, 464] width 125 height 54
click at [890, 473] on input "True" at bounding box center [888, 465] width 18 height 15
radio input "true"
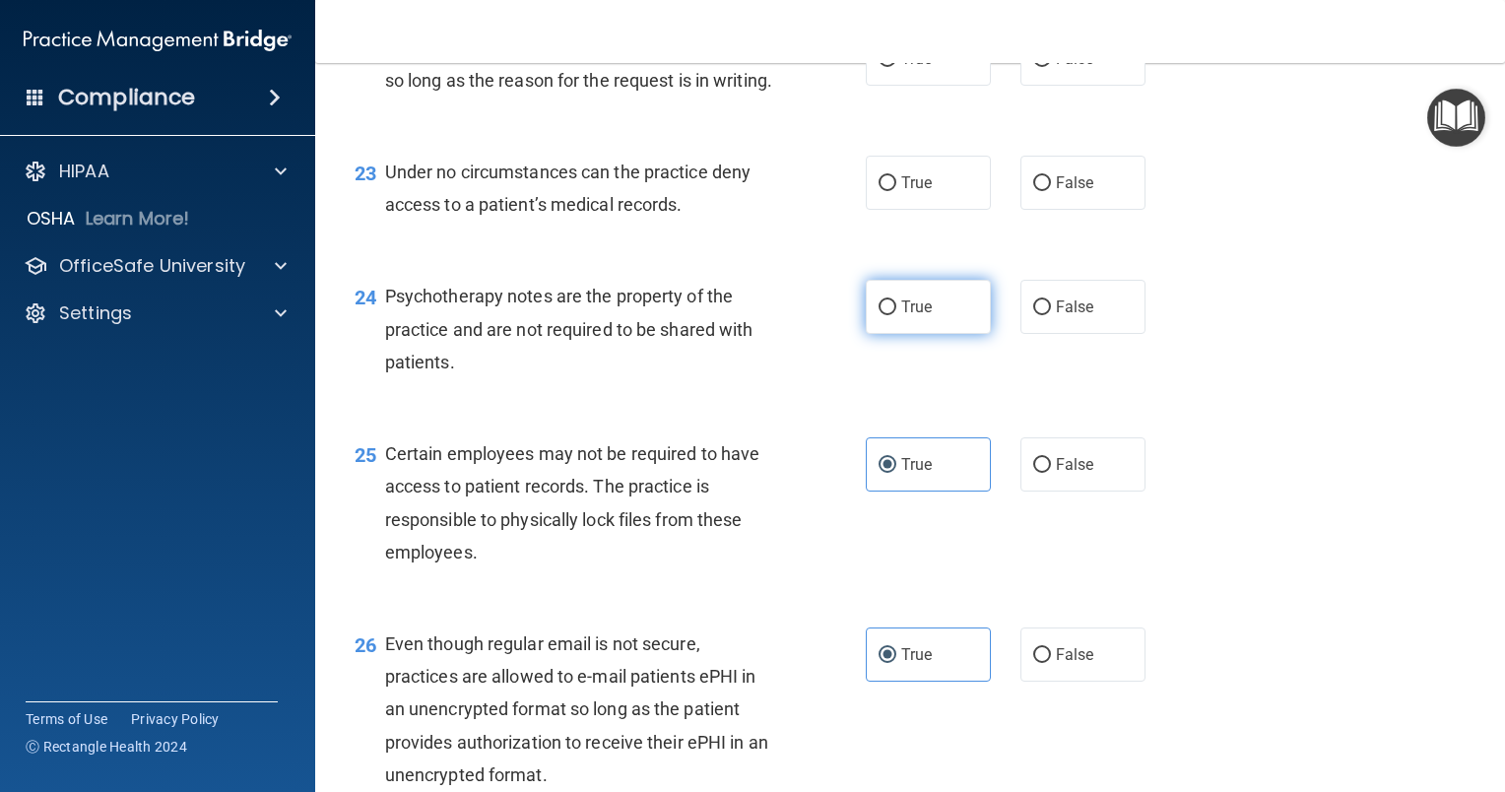
click at [912, 334] on label "True" at bounding box center [928, 307] width 125 height 54
click at [896, 315] on input "True" at bounding box center [888, 307] width 18 height 15
radio input "true"
click at [892, 210] on label "True" at bounding box center [928, 183] width 125 height 54
click at [892, 191] on input "True" at bounding box center [888, 183] width 18 height 15
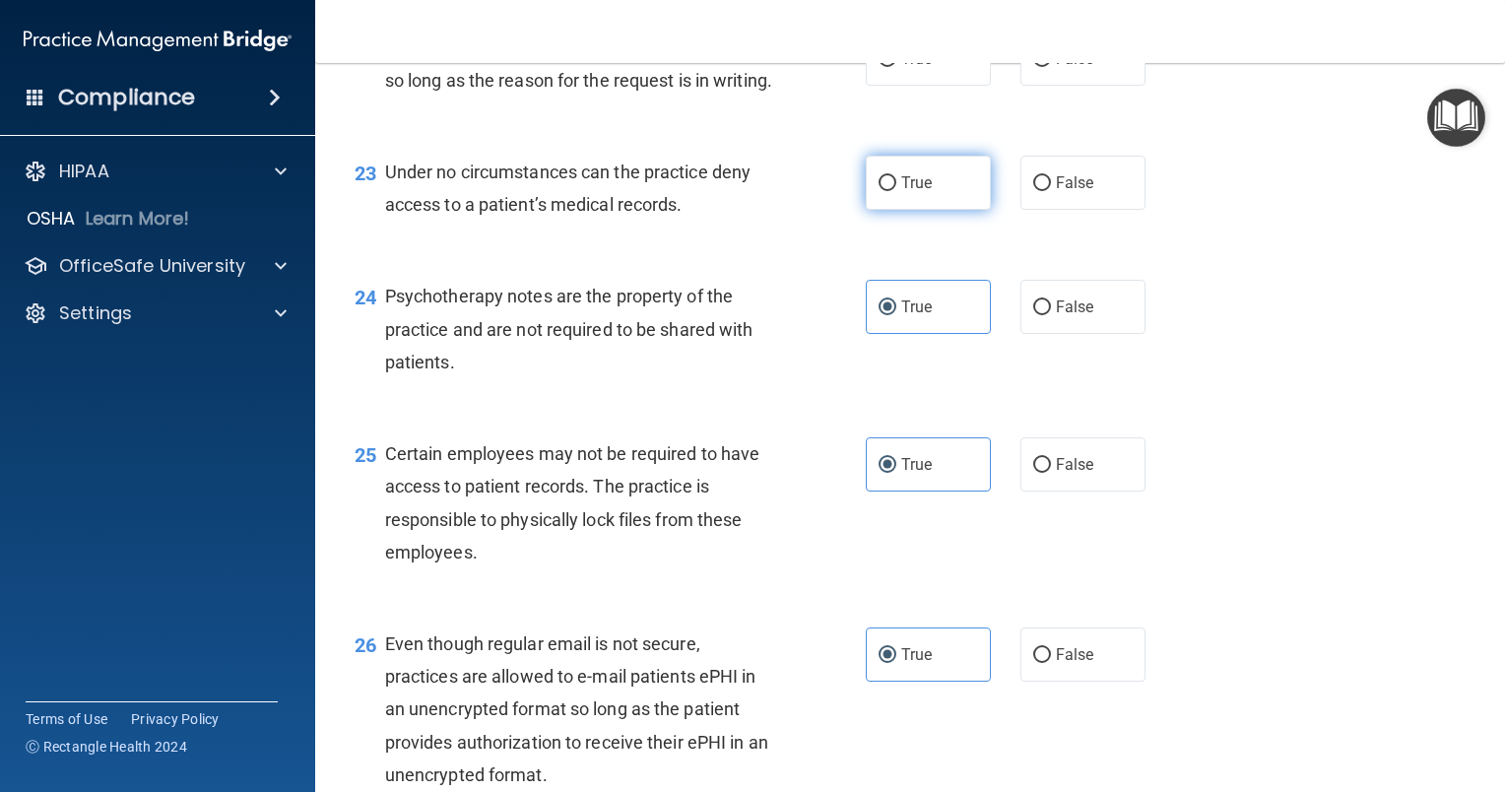
radio input "true"
click at [886, 86] on label "True" at bounding box center [928, 59] width 125 height 54
click at [886, 67] on input "True" at bounding box center [888, 59] width 18 height 15
radio input "true"
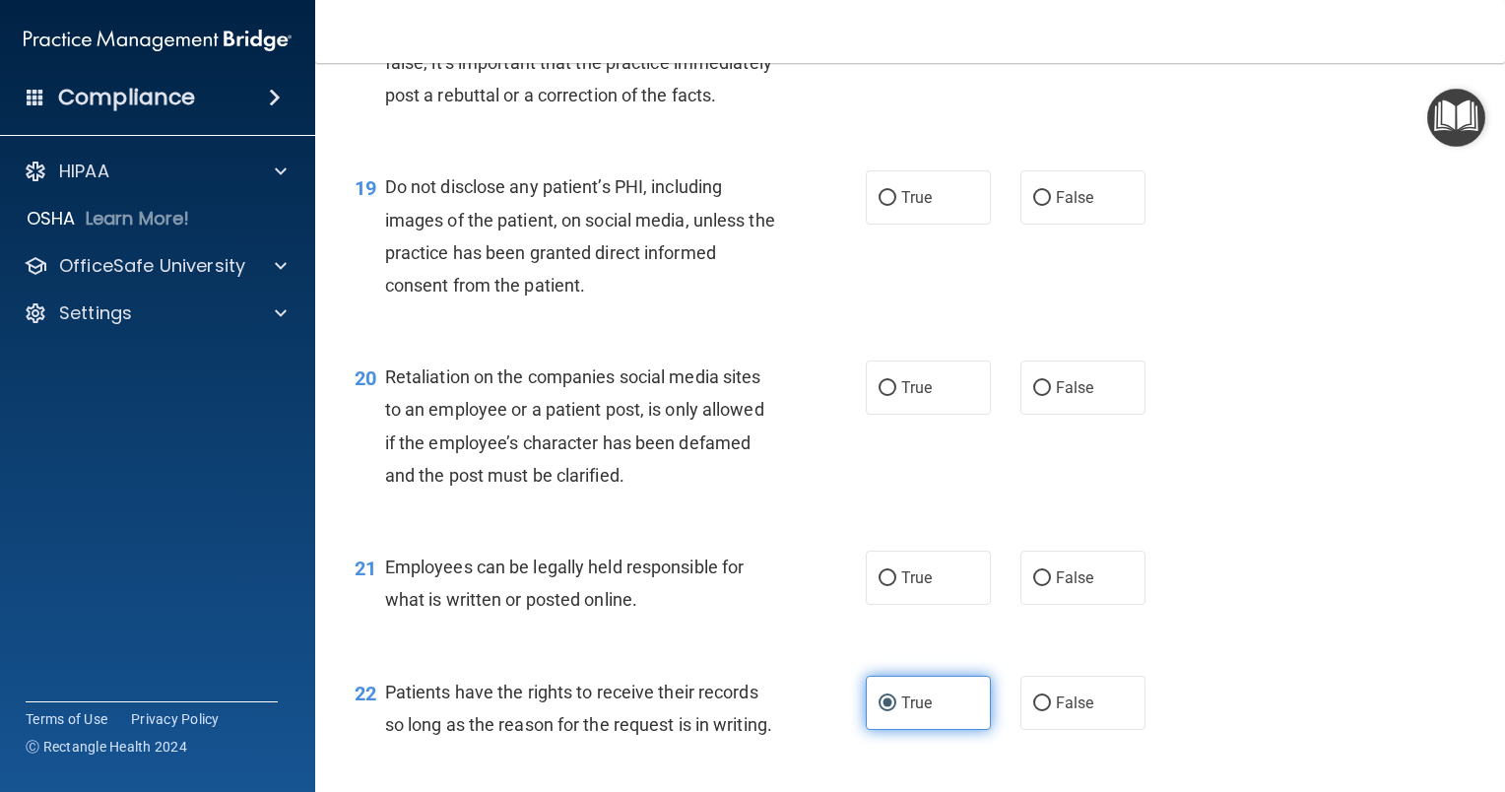
scroll to position [3437, 0]
click at [889, 225] on label "True" at bounding box center [928, 197] width 125 height 54
click at [889, 206] on input "True" at bounding box center [888, 198] width 18 height 15
radio input "true"
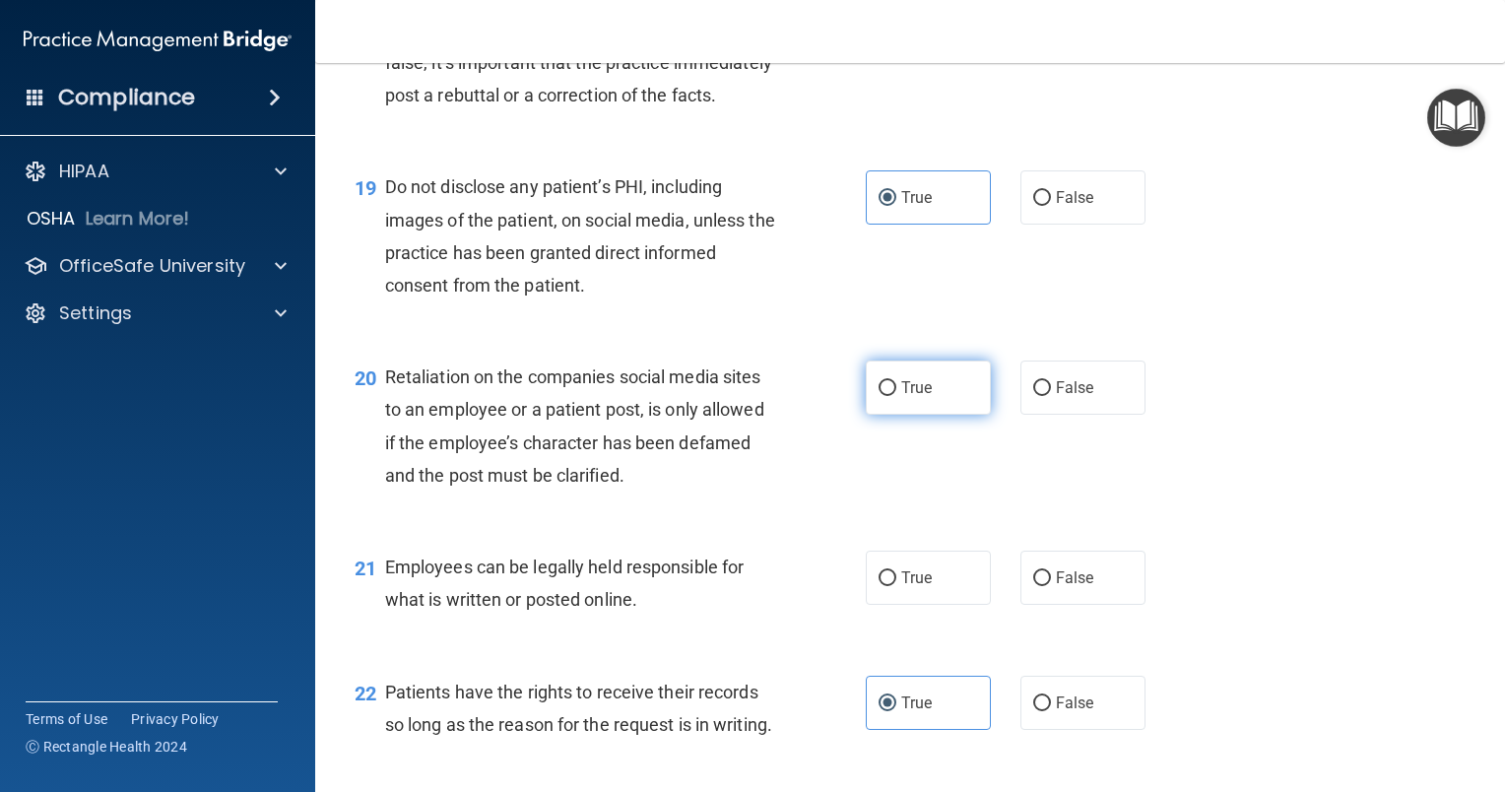
click at [913, 397] on span "True" at bounding box center [916, 387] width 31 height 19
click at [896, 396] on input "True" at bounding box center [888, 388] width 18 height 15
radio input "true"
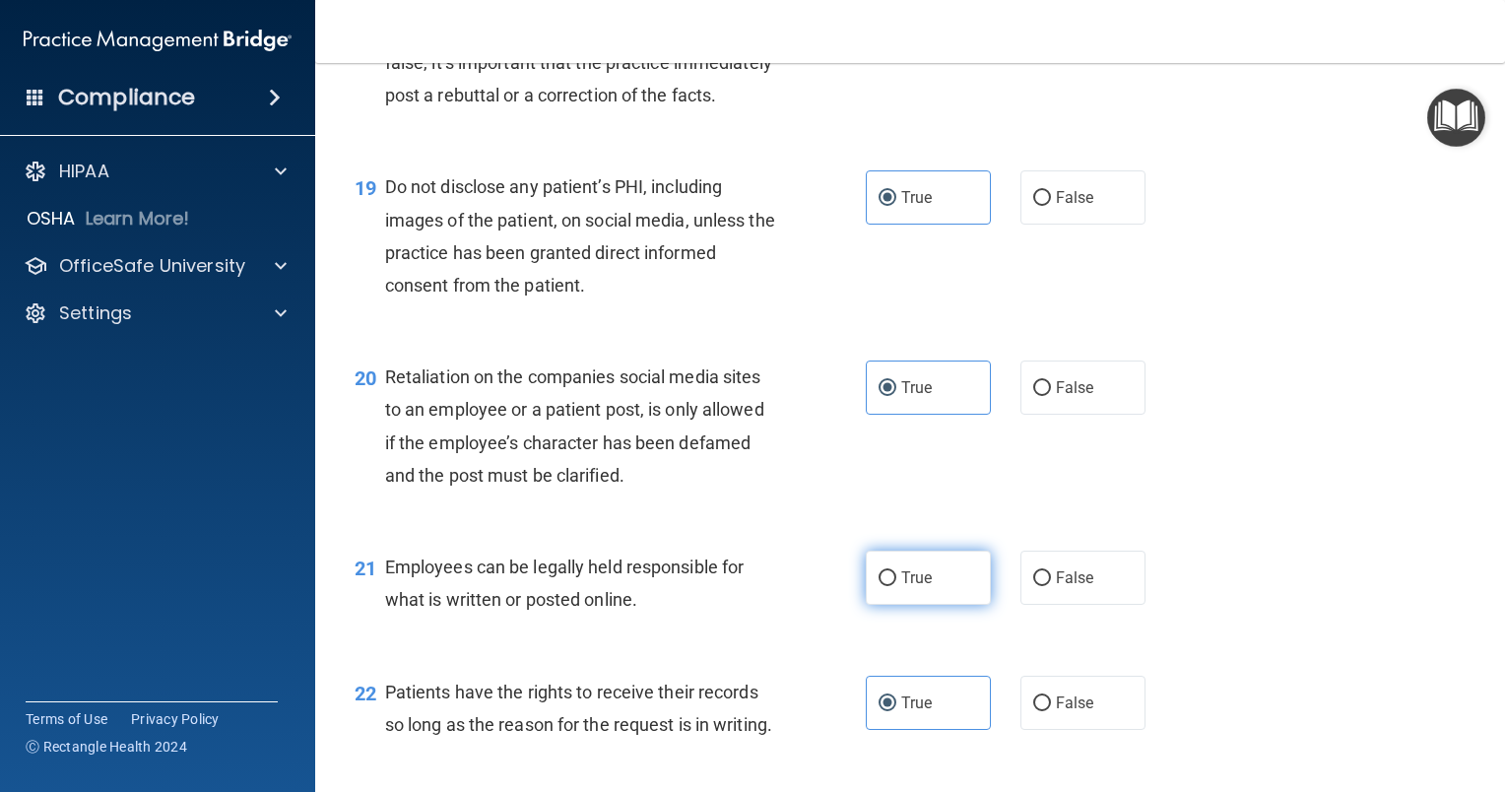
click at [911, 605] on label "True" at bounding box center [928, 578] width 125 height 54
click at [896, 586] on input "True" at bounding box center [888, 578] width 18 height 15
radio input "true"
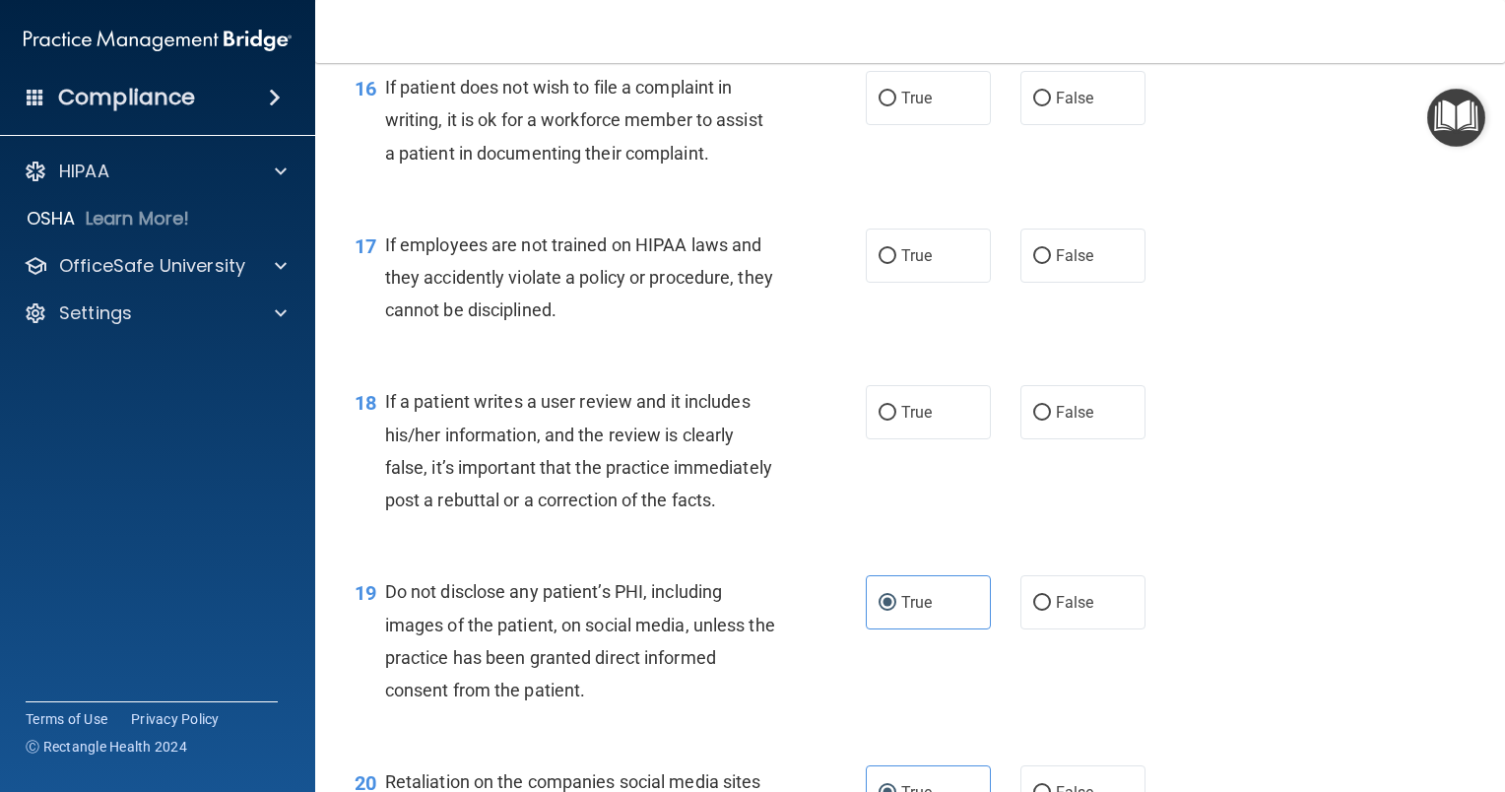
scroll to position [2992, 0]
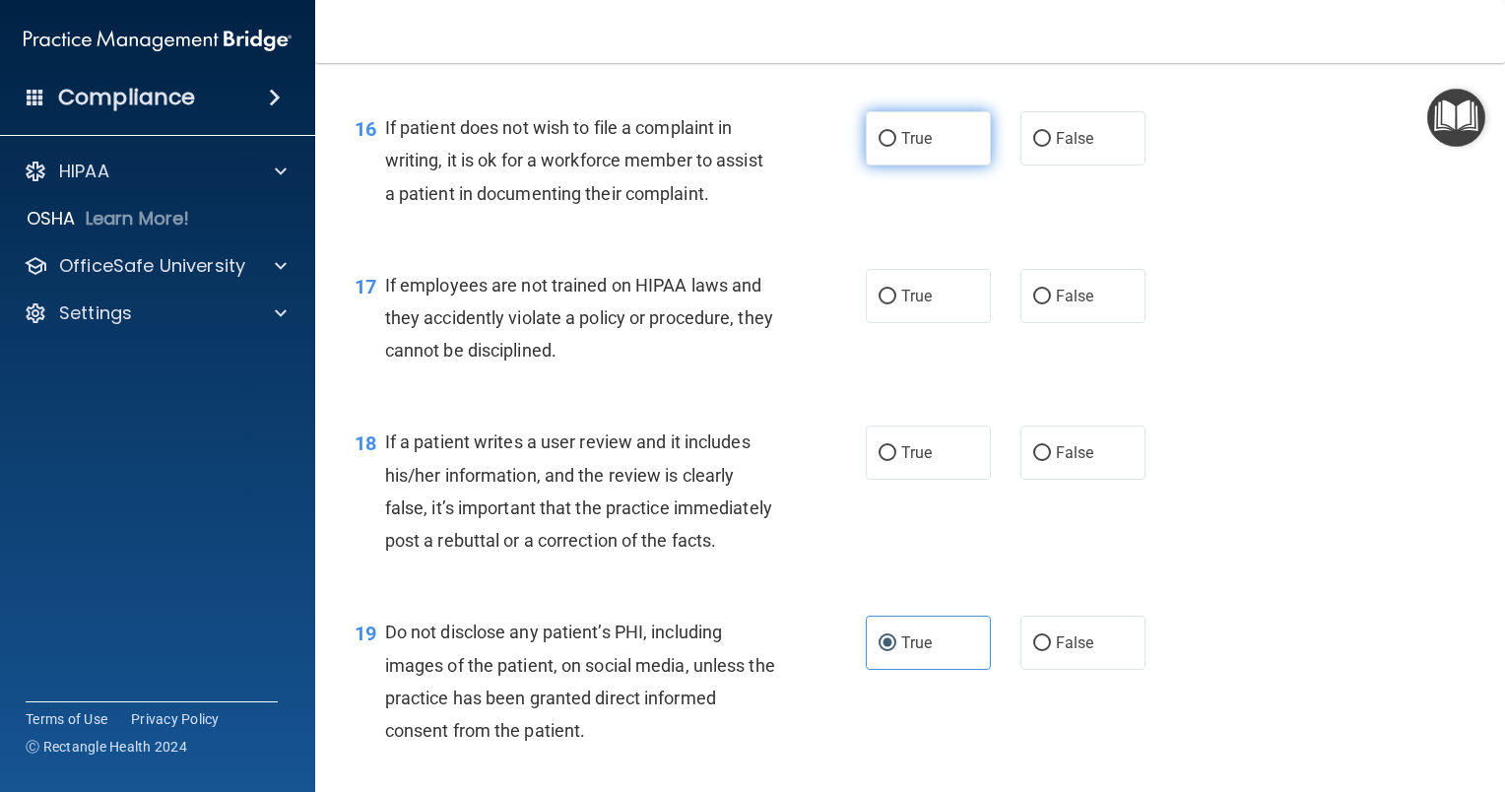
click at [906, 165] on label "True" at bounding box center [928, 138] width 125 height 54
click at [896, 147] on input "True" at bounding box center [888, 139] width 18 height 15
radio input "true"
click at [885, 304] on input "True" at bounding box center [888, 297] width 18 height 15
radio input "true"
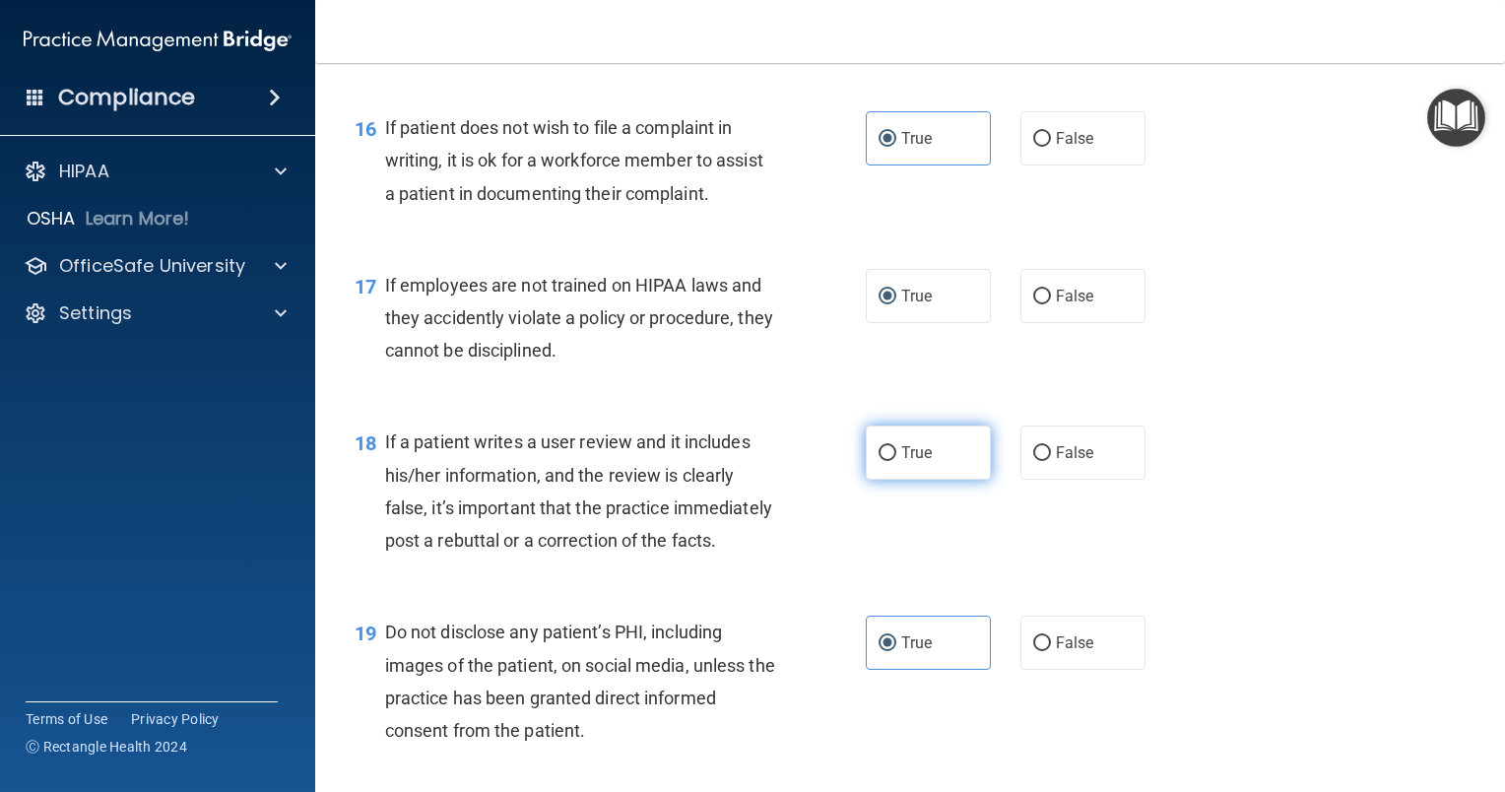
click at [902, 462] on span "True" at bounding box center [916, 452] width 31 height 19
click at [896, 461] on input "True" at bounding box center [888, 453] width 18 height 15
radio input "true"
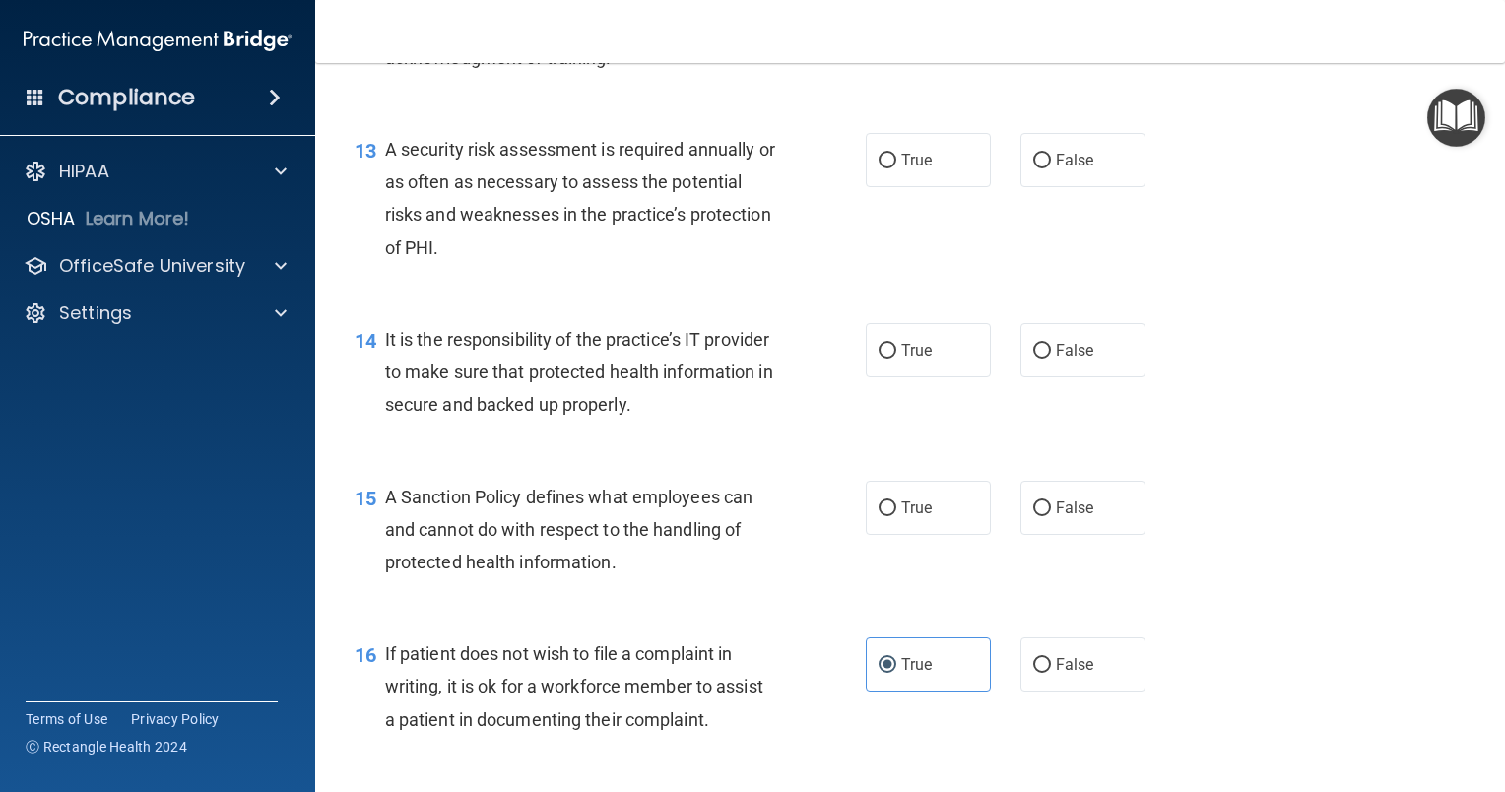
scroll to position [2467, 0]
click at [901, 358] on span "True" at bounding box center [916, 349] width 31 height 19
click at [896, 358] on input "True" at bounding box center [888, 350] width 18 height 15
radio input "true"
click at [914, 534] on label "True" at bounding box center [928, 507] width 125 height 54
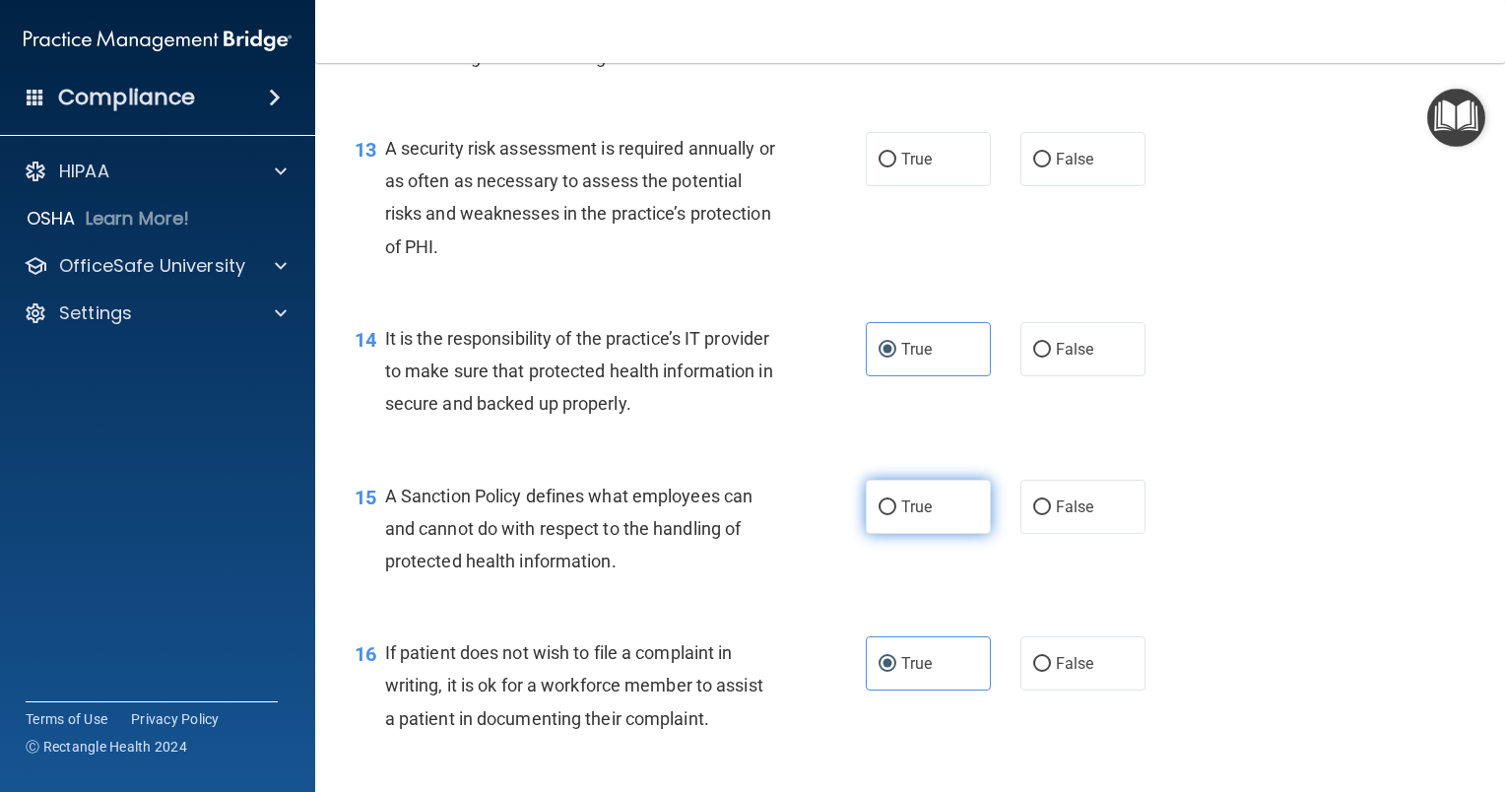
click at [896, 515] on input "True" at bounding box center [888, 507] width 18 height 15
radio input "true"
click at [914, 168] on span "True" at bounding box center [916, 159] width 31 height 19
click at [896, 167] on input "True" at bounding box center [888, 160] width 18 height 15
radio input "true"
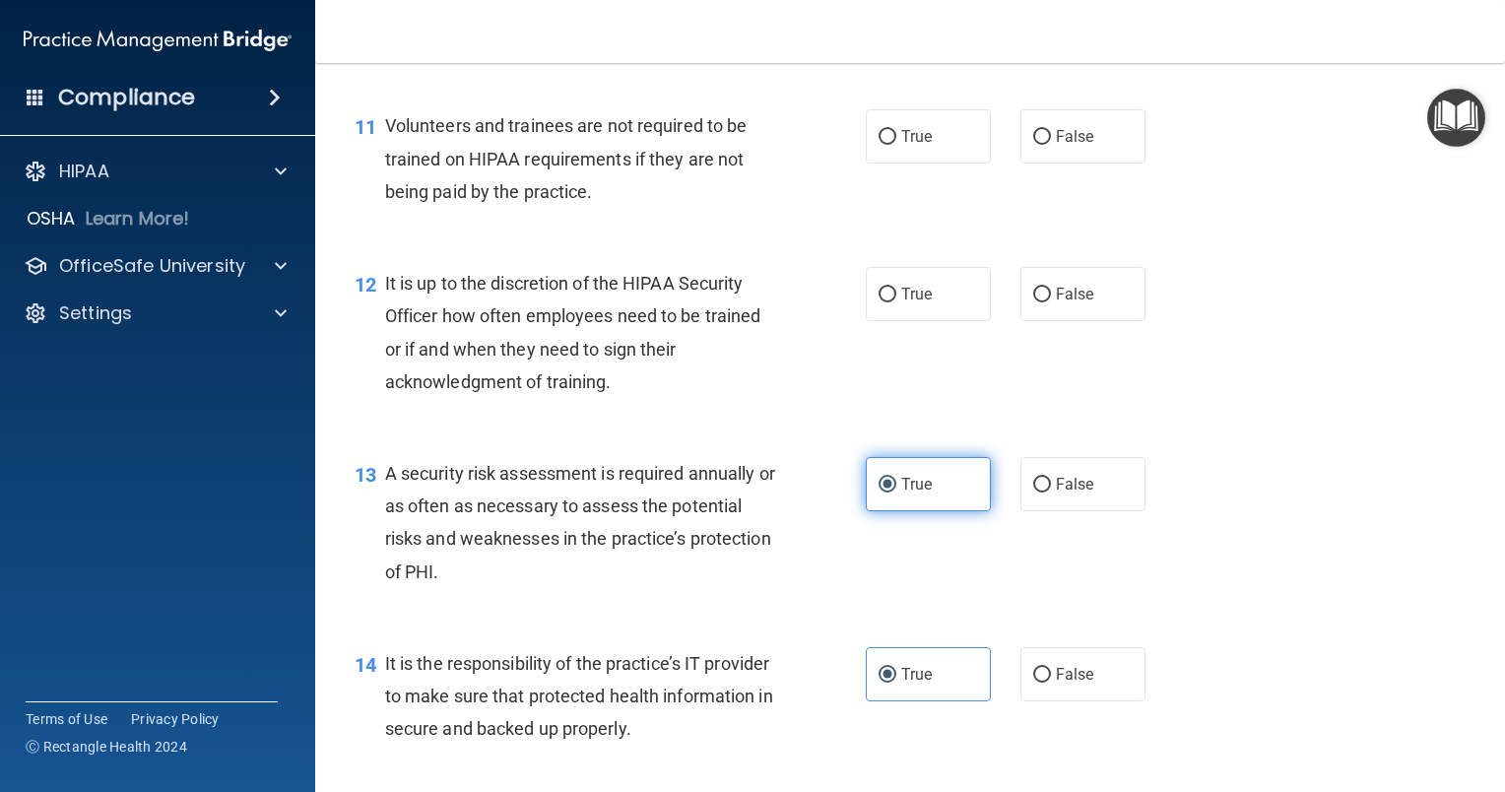
scroll to position [2039, 0]
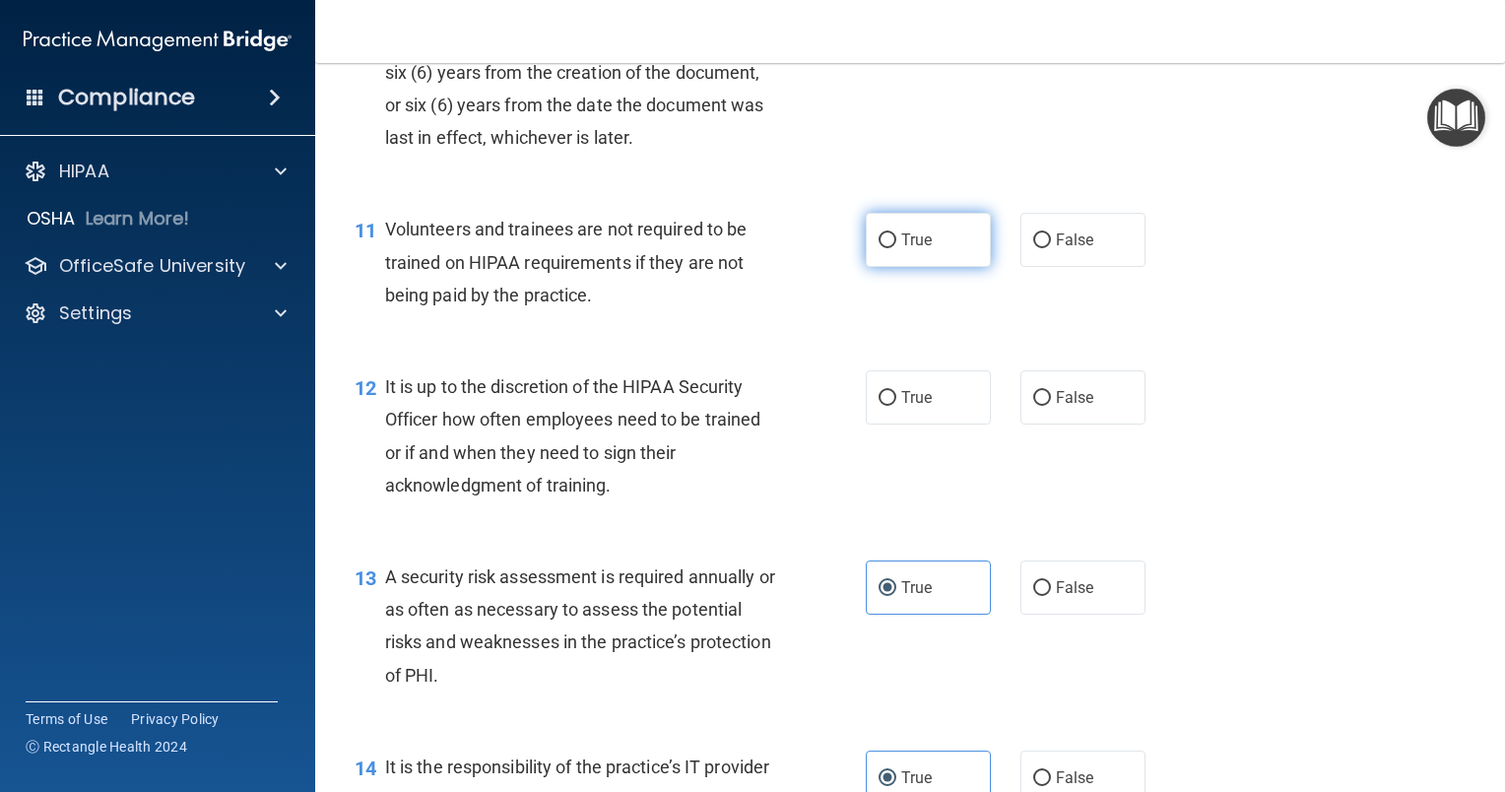
click at [905, 267] on label "True" at bounding box center [928, 240] width 125 height 54
click at [896, 248] on input "True" at bounding box center [888, 240] width 18 height 15
radio input "true"
click at [909, 407] on span "True" at bounding box center [916, 397] width 31 height 19
click at [896, 406] on input "True" at bounding box center [888, 398] width 18 height 15
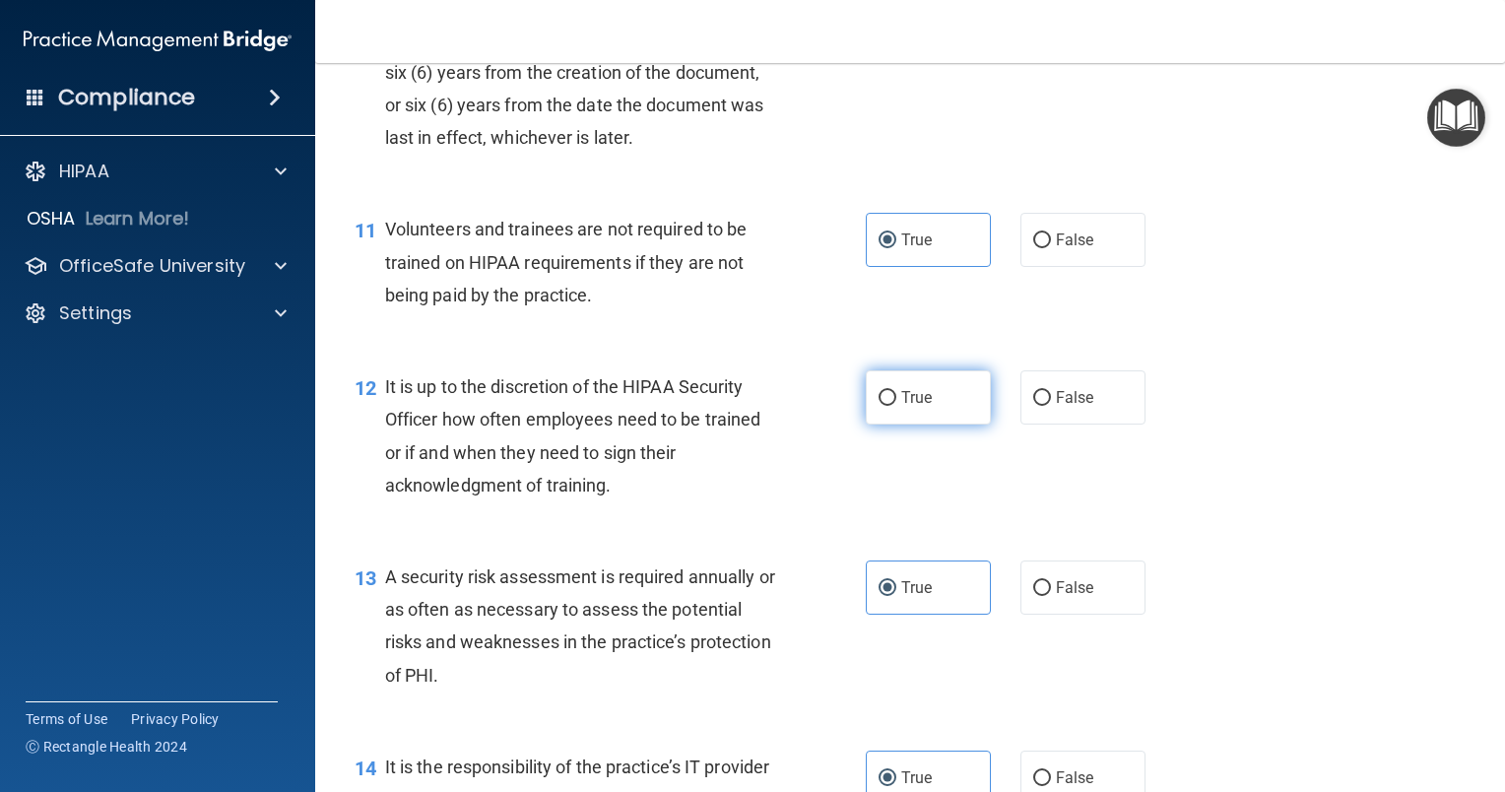
radio input "true"
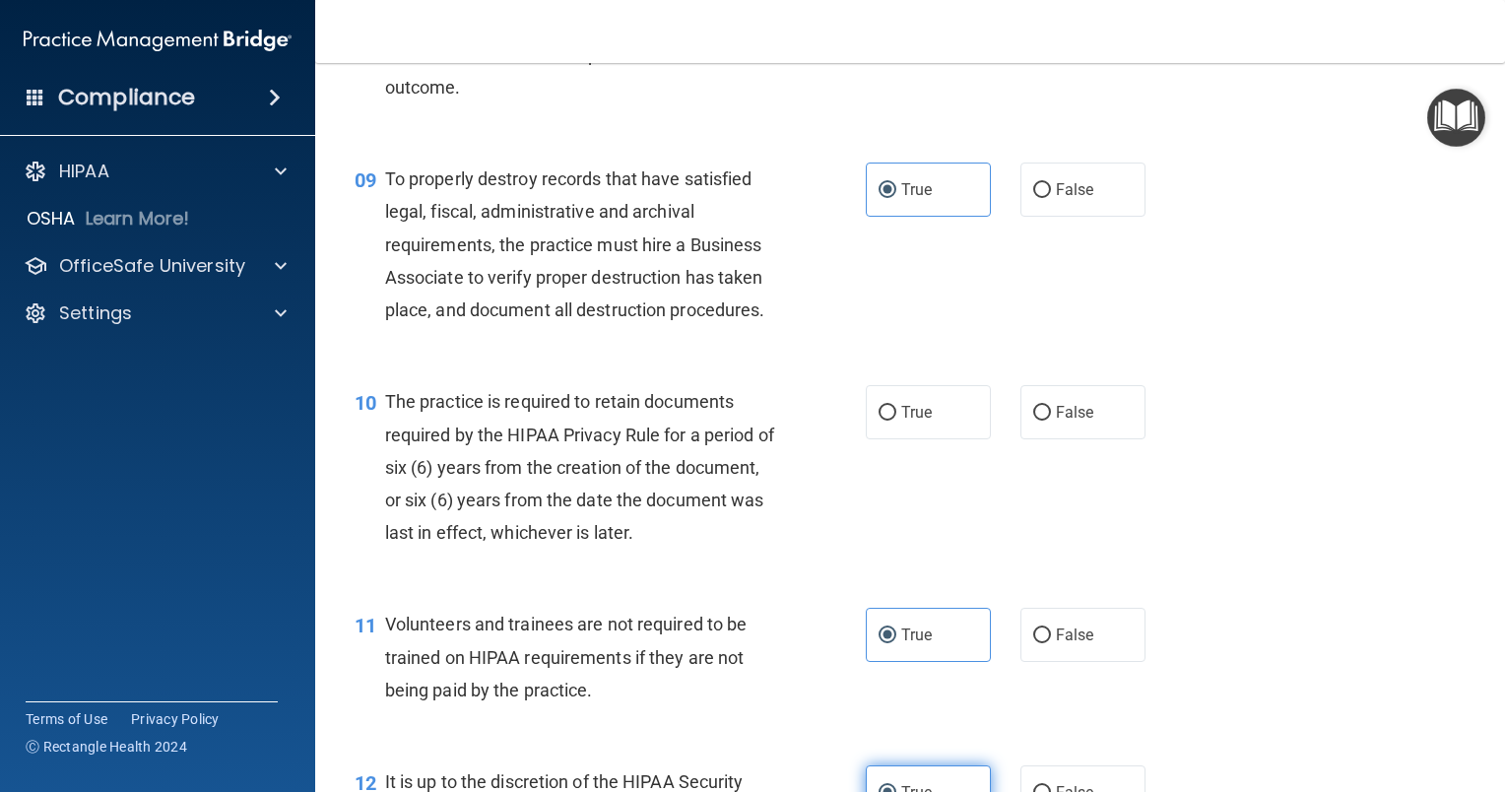
click at [909, 424] on label "True" at bounding box center [928, 412] width 125 height 54
click at [896, 421] on input "True" at bounding box center [888, 413] width 18 height 15
radio input "true"
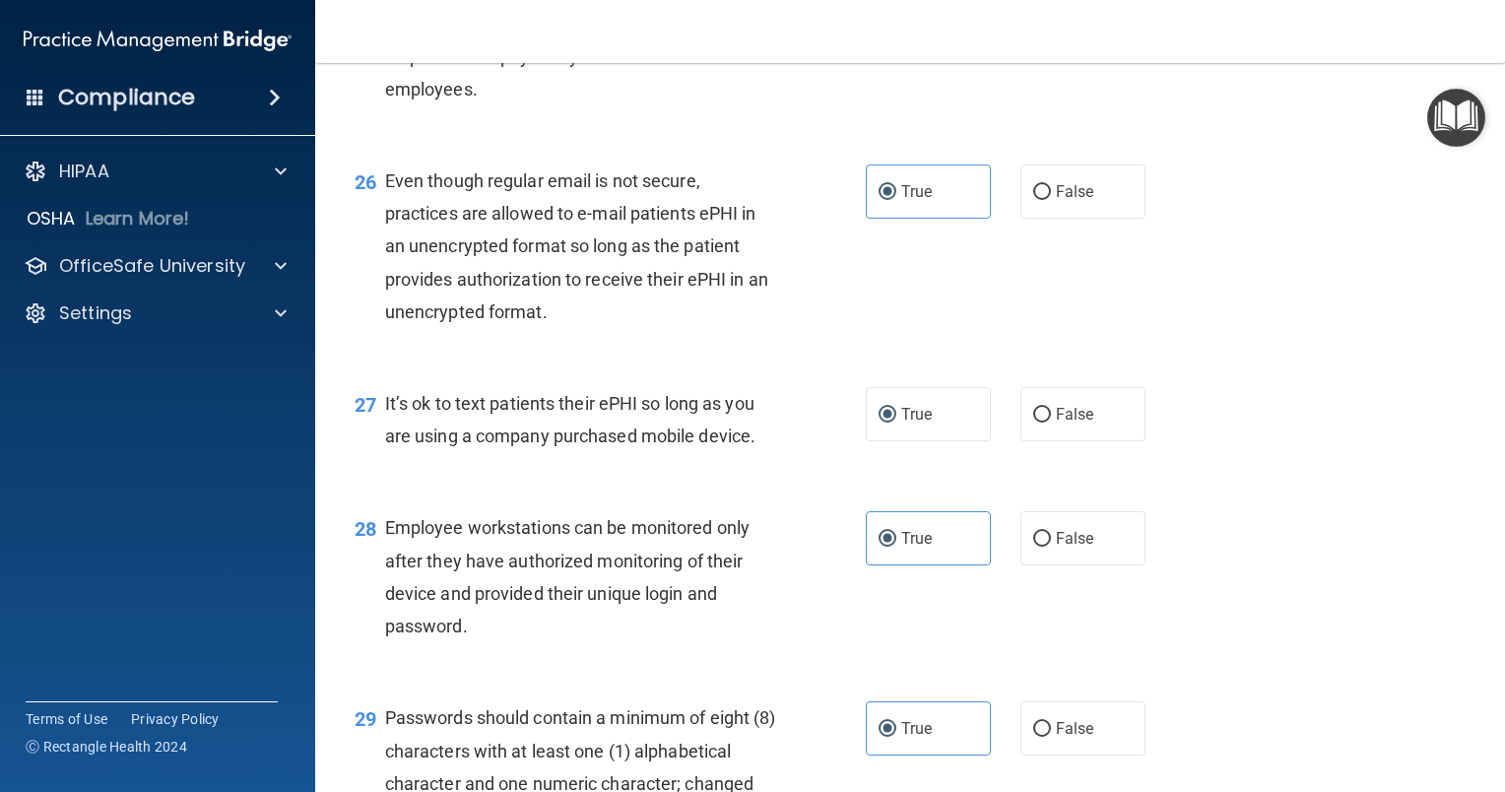
scroll to position [5069, 0]
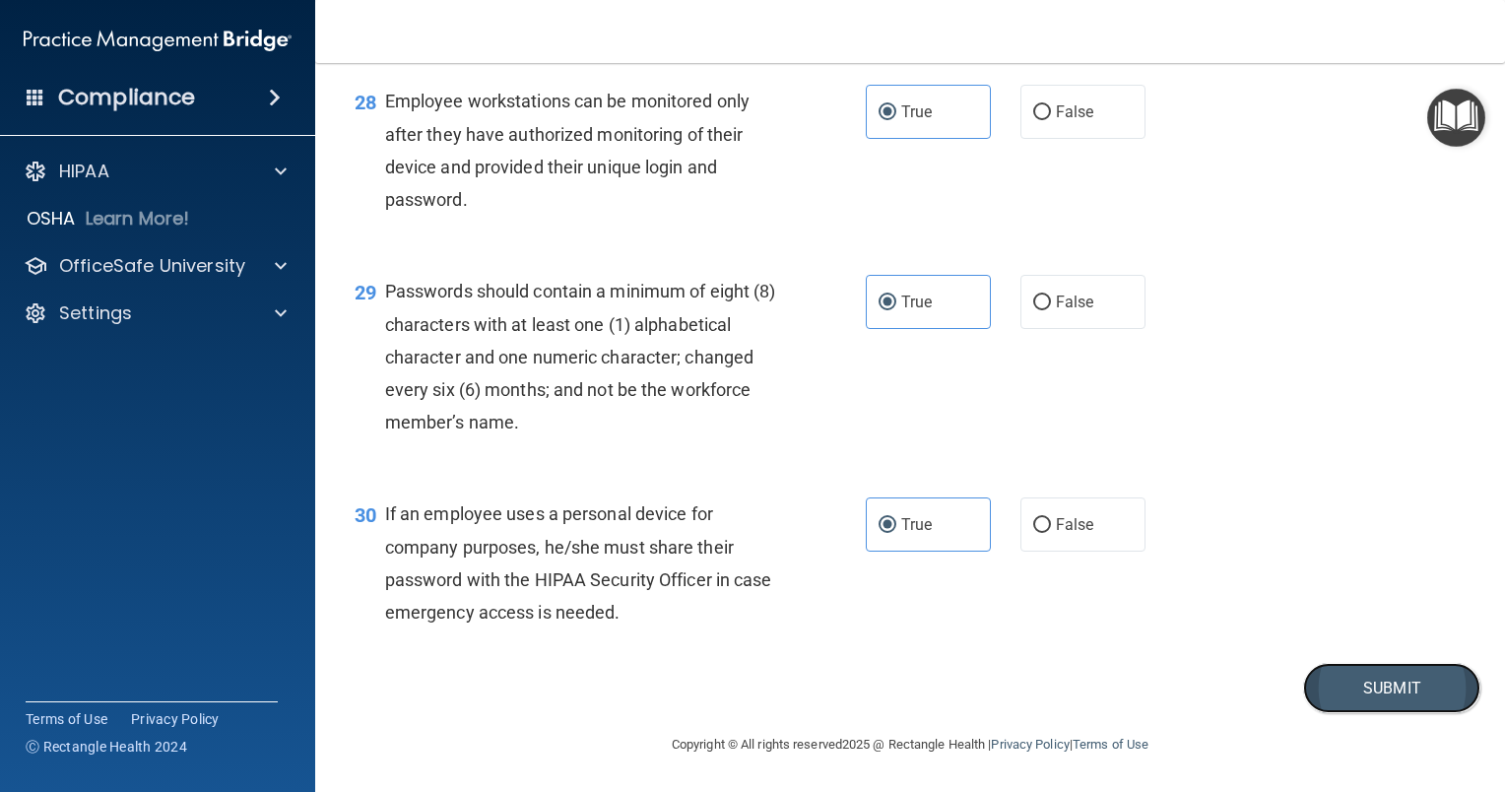
click at [1335, 693] on button "Submit" at bounding box center [1391, 688] width 177 height 50
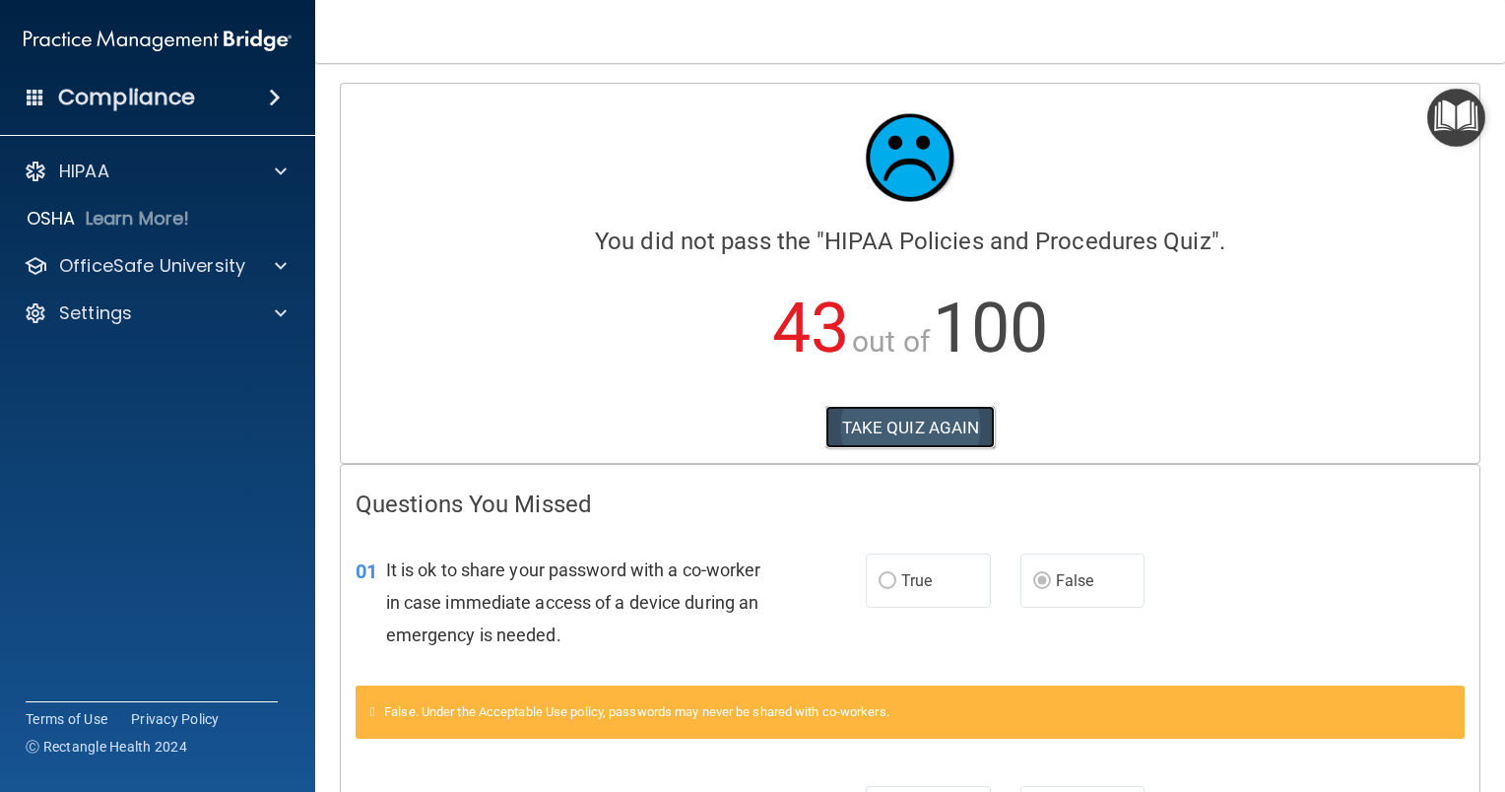
click at [948, 425] on button "TAKE QUIZ AGAIN" at bounding box center [910, 427] width 170 height 43
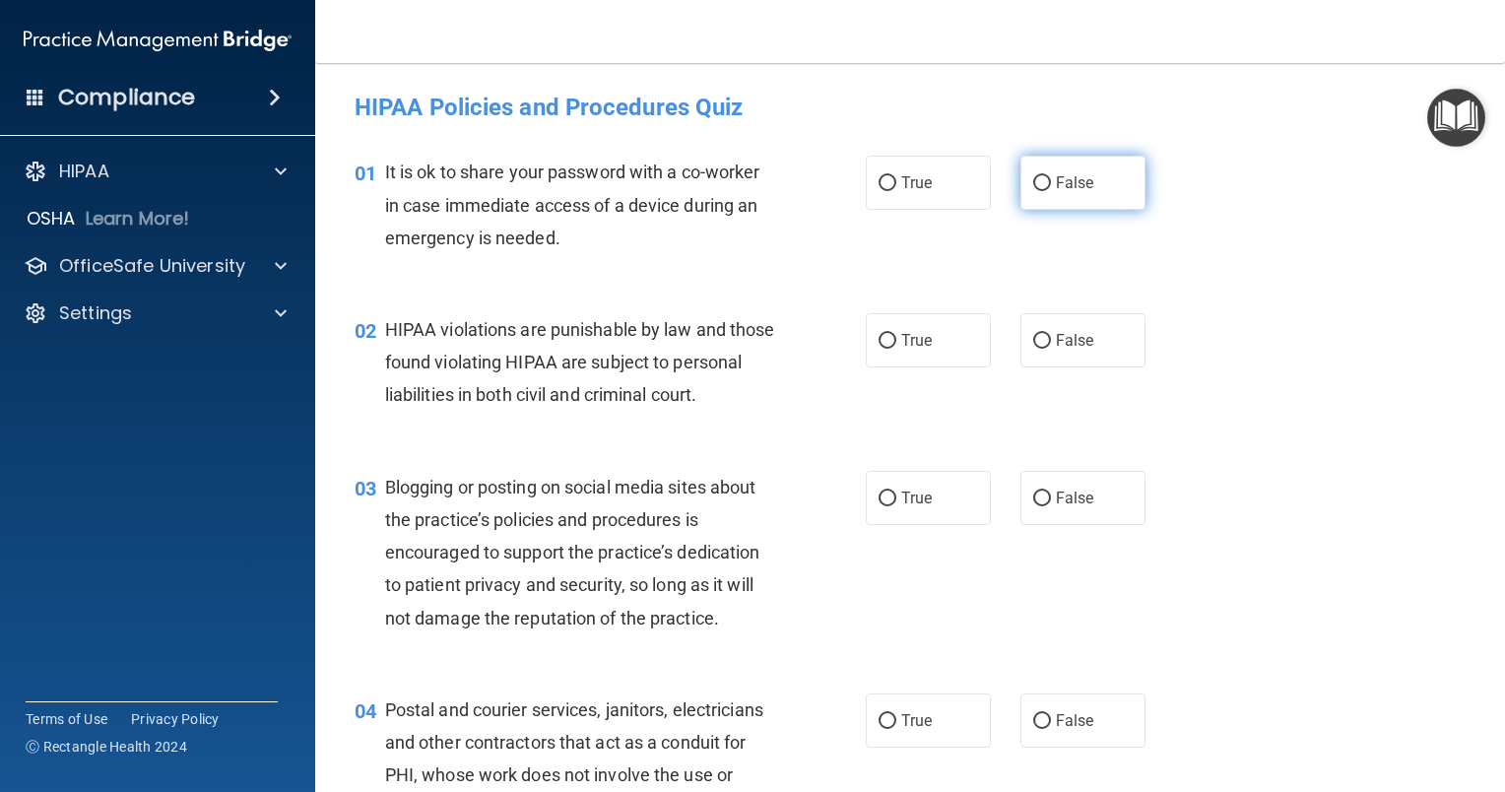
click at [1077, 189] on span "False" at bounding box center [1075, 182] width 38 height 19
click at [1051, 189] on input "False" at bounding box center [1042, 183] width 18 height 15
radio input "true"
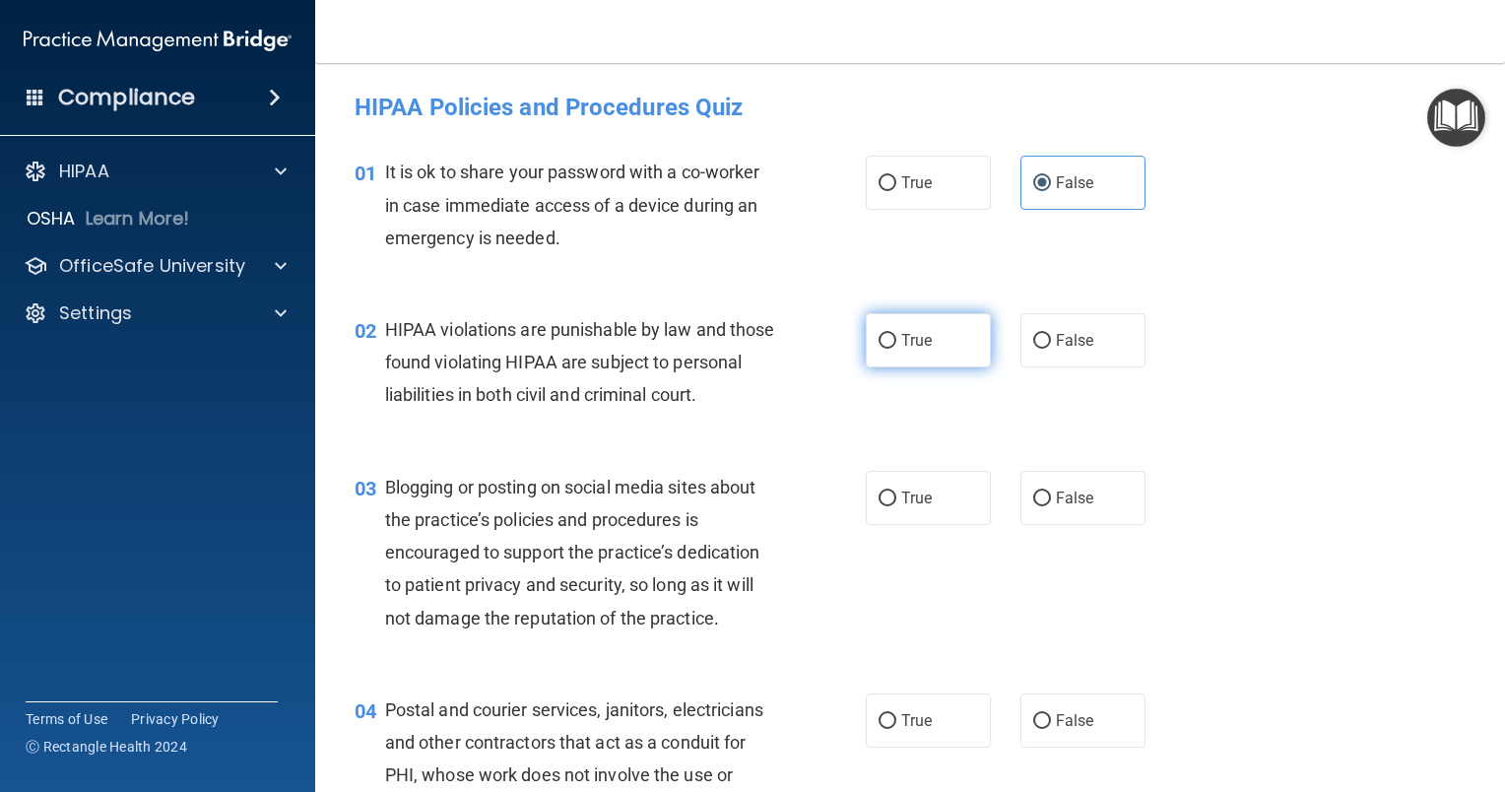
click at [891, 359] on label "True" at bounding box center [928, 340] width 125 height 54
click at [891, 349] on input "True" at bounding box center [888, 341] width 18 height 15
radio input "true"
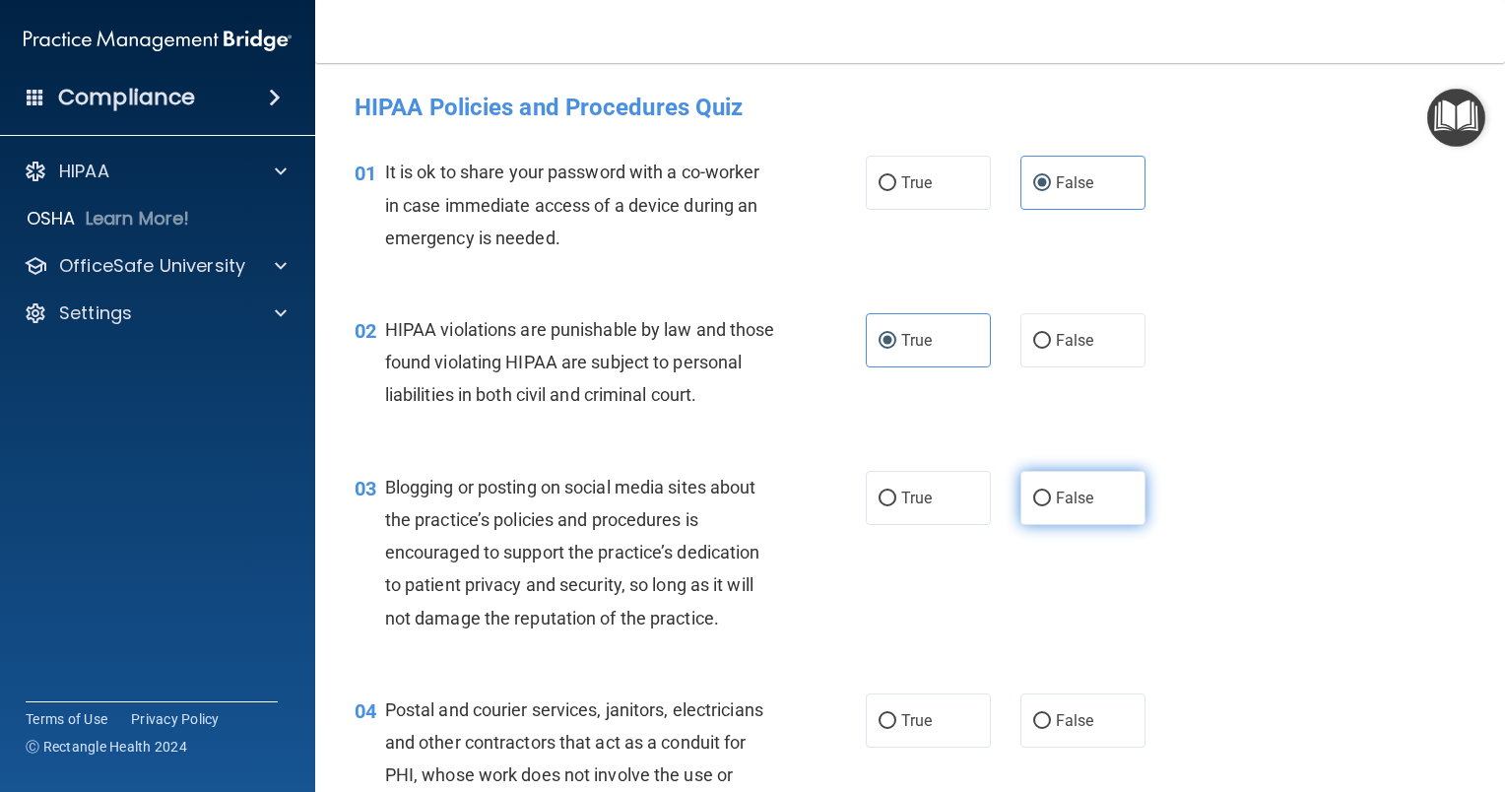
click at [1043, 525] on label "False" at bounding box center [1082, 498] width 125 height 54
click at [1043, 506] on input "False" at bounding box center [1042, 498] width 18 height 15
radio input "true"
click at [913, 748] on label "True" at bounding box center [928, 720] width 125 height 54
click at [896, 729] on input "True" at bounding box center [888, 721] width 18 height 15
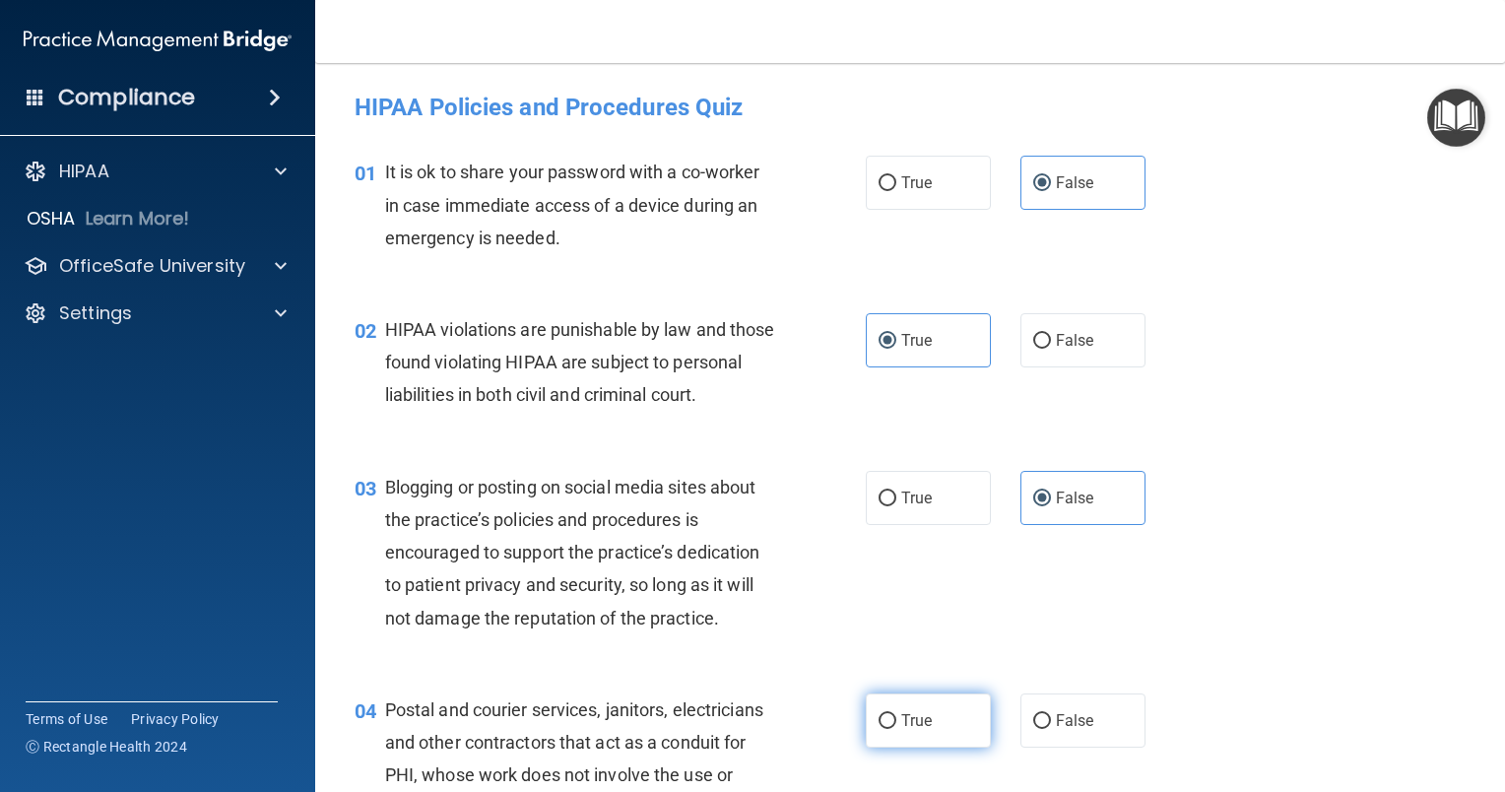
radio input "true"
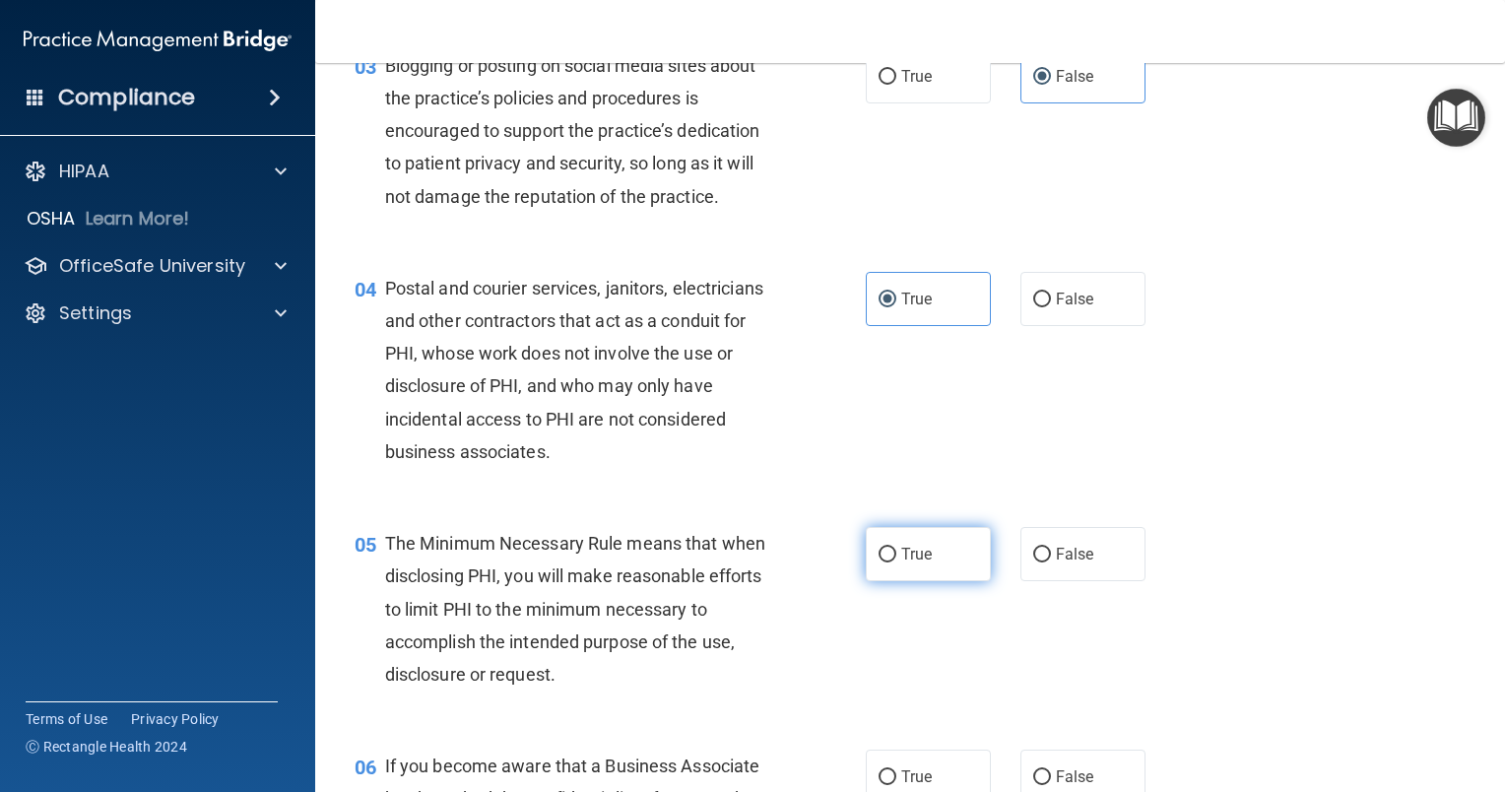
click at [907, 563] on span "True" at bounding box center [916, 554] width 31 height 19
click at [896, 562] on input "True" at bounding box center [888, 555] width 18 height 15
radio input "true"
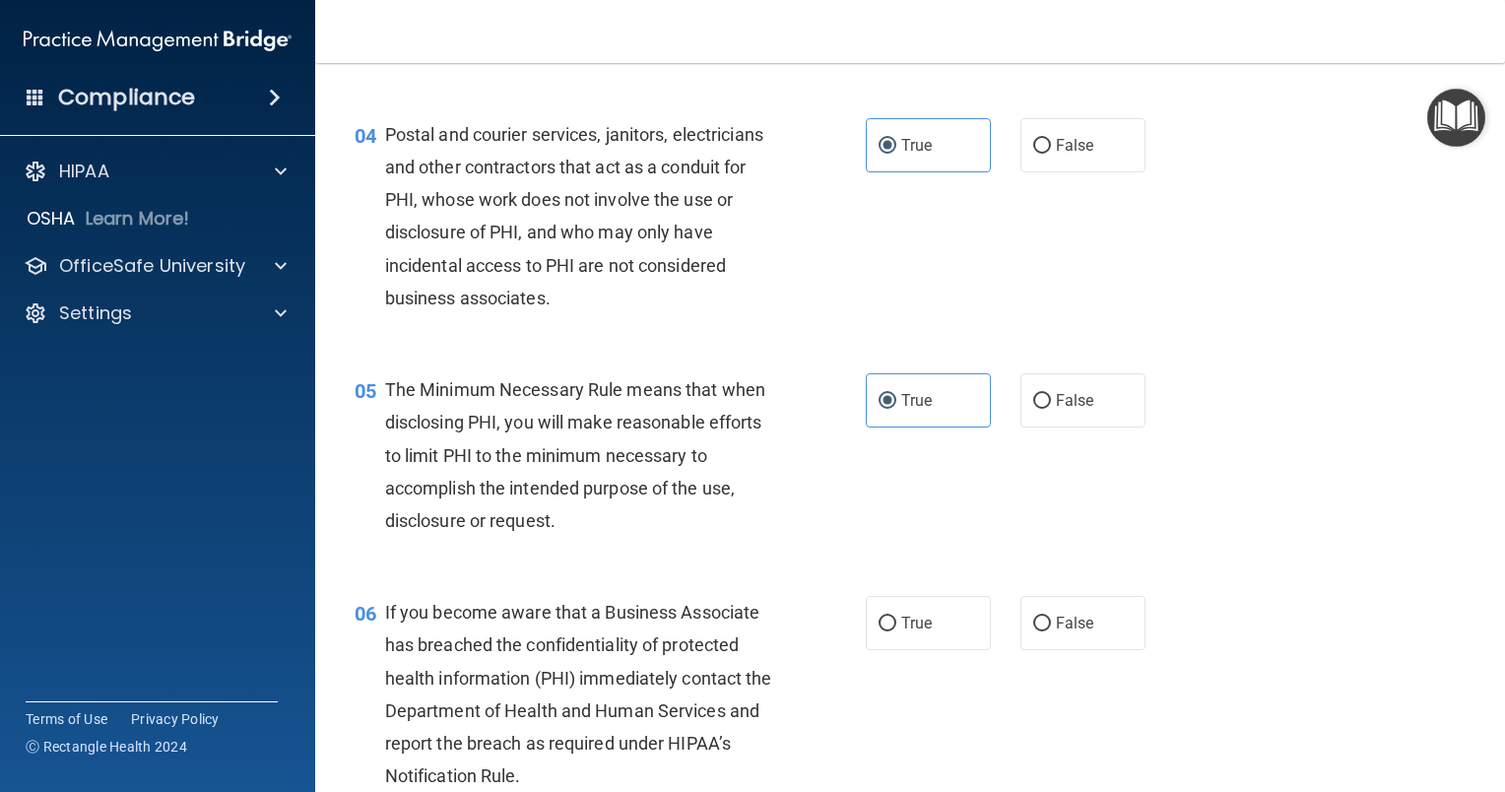
scroll to position [624, 0]
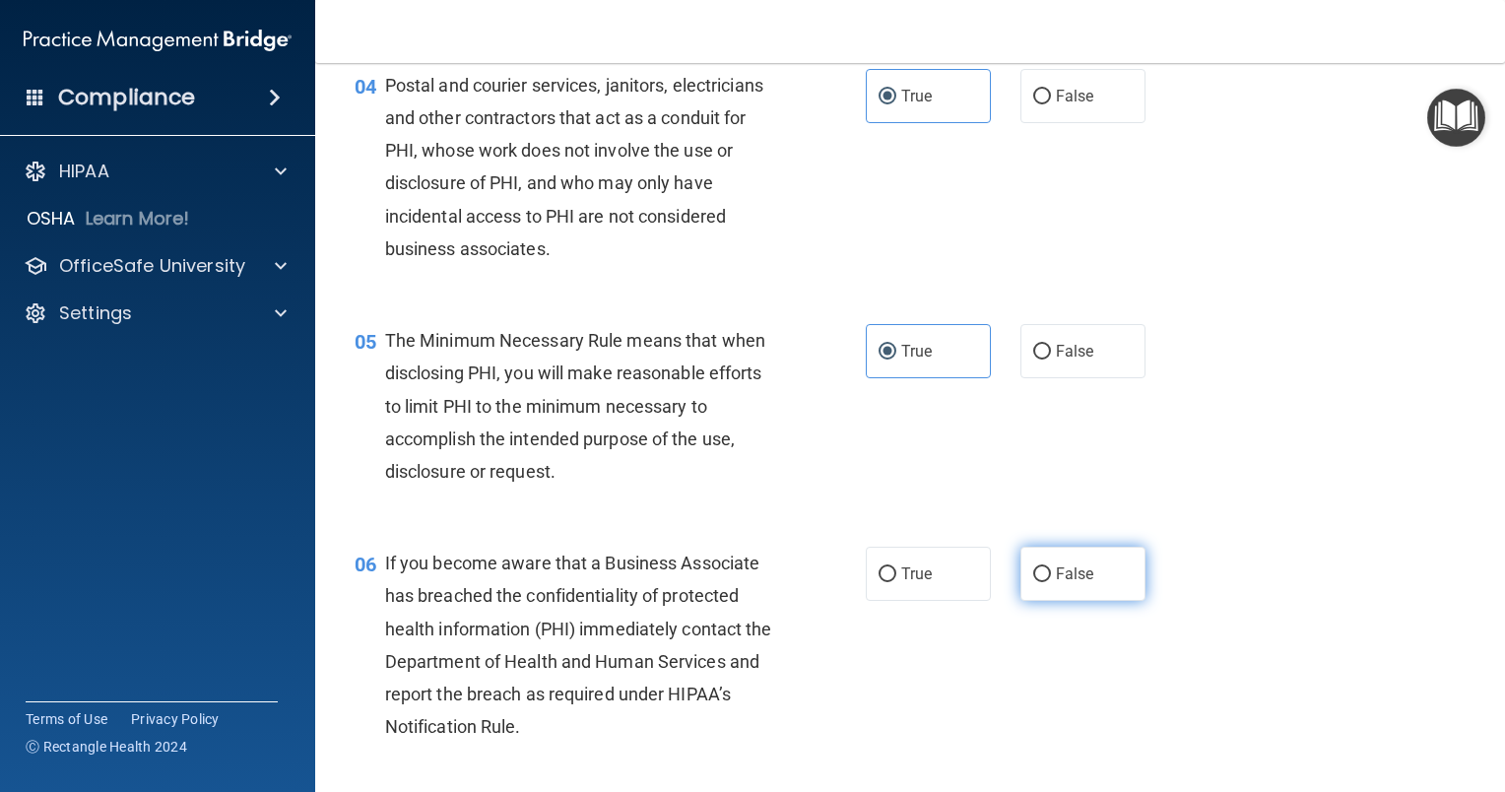
click at [1086, 601] on label "False" at bounding box center [1082, 574] width 125 height 54
click at [1051, 582] on input "False" at bounding box center [1042, 574] width 18 height 15
radio input "true"
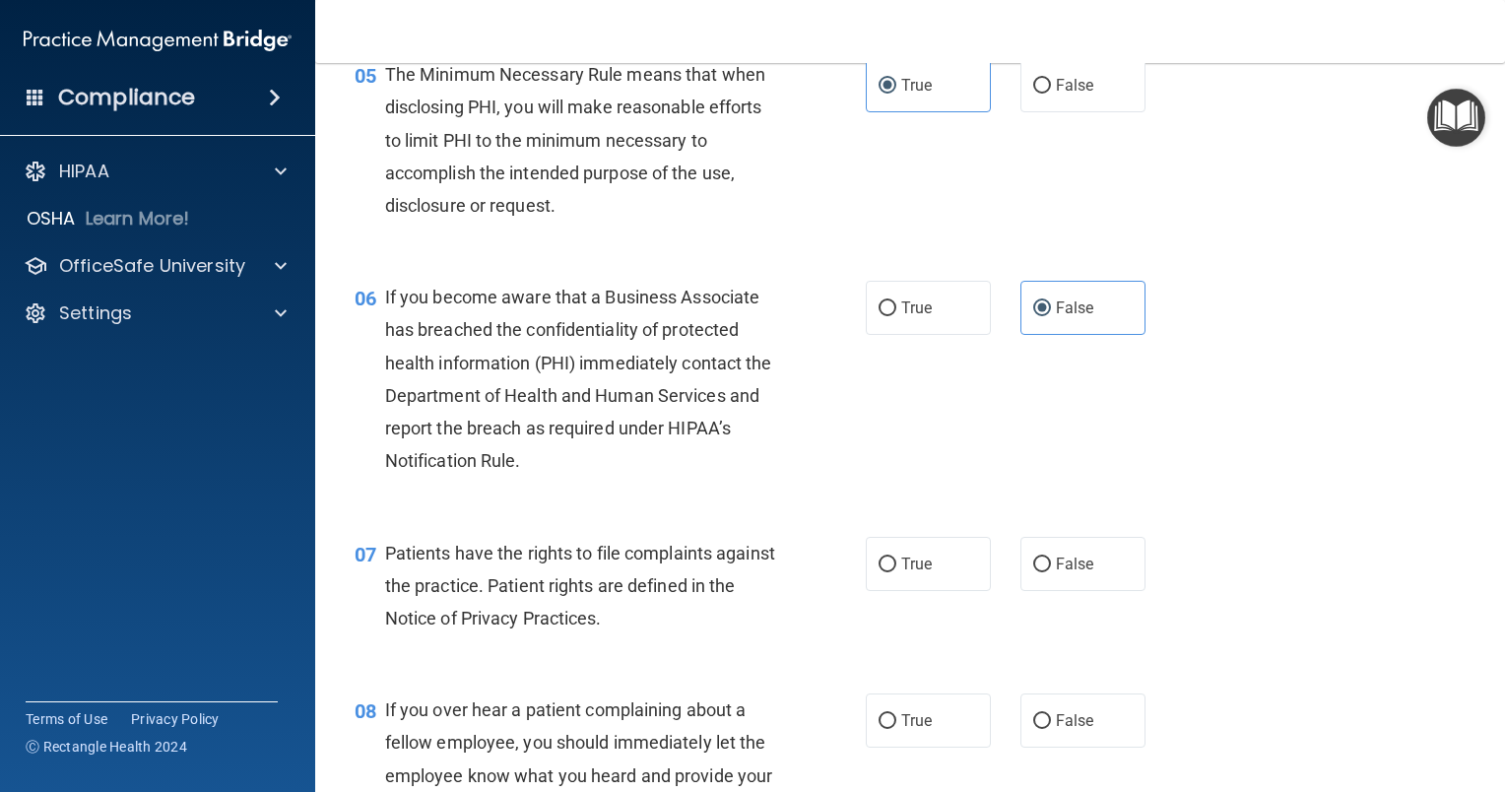
scroll to position [898, 0]
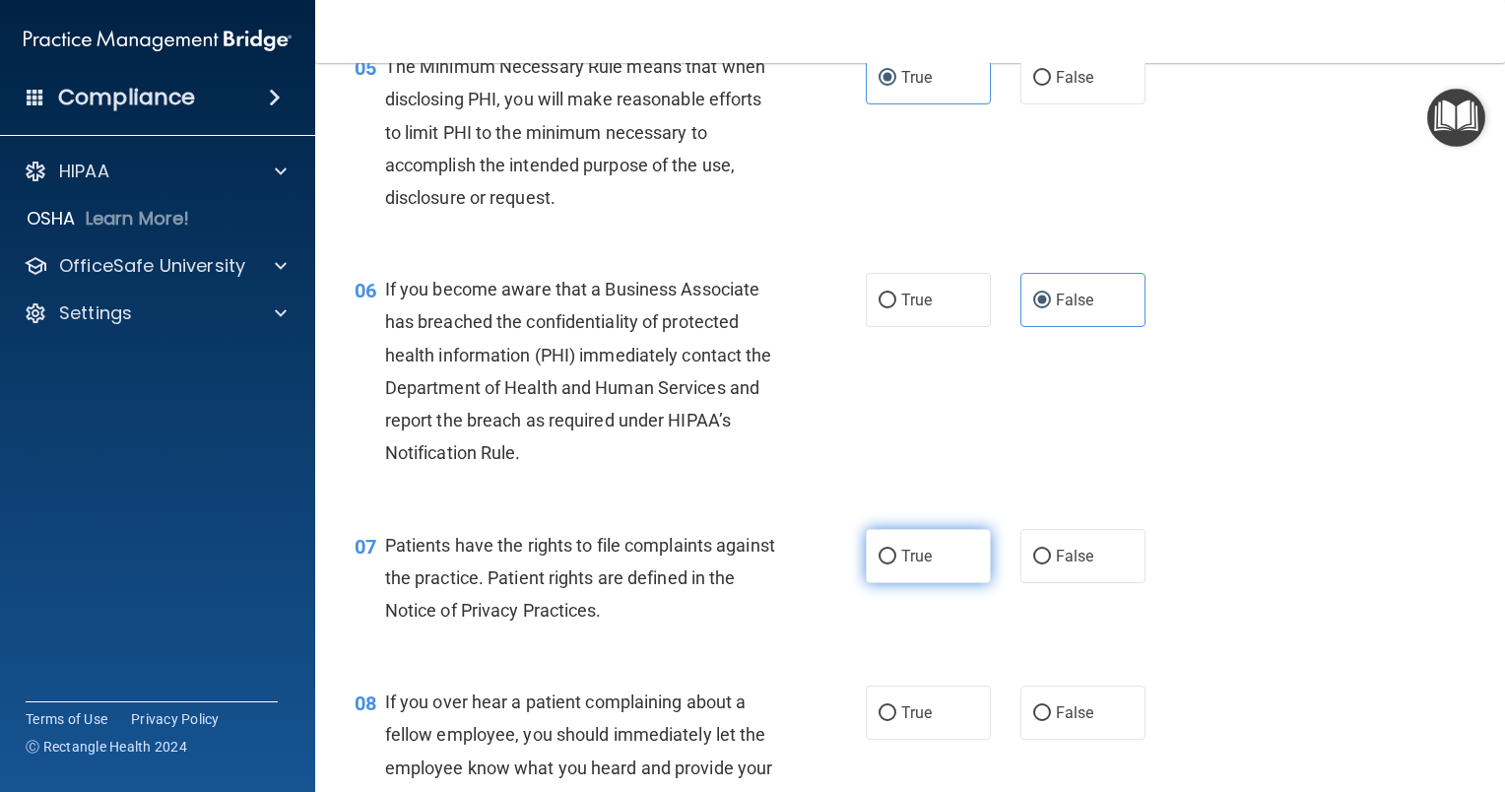
click at [880, 566] on label "True" at bounding box center [928, 556] width 125 height 54
click at [880, 564] on input "True" at bounding box center [888, 557] width 18 height 15
radio input "true"
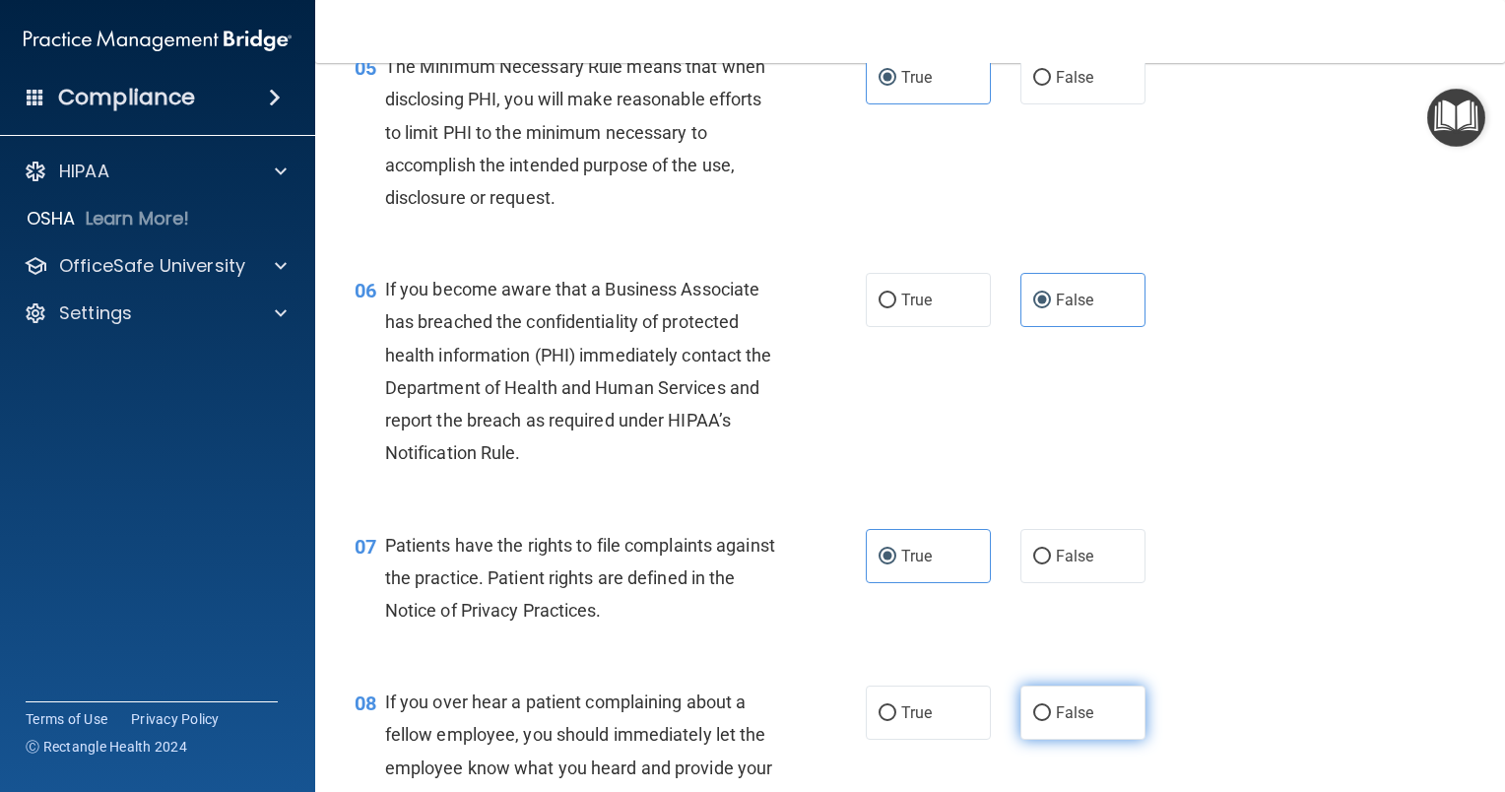
click at [1069, 722] on span "False" at bounding box center [1075, 712] width 38 height 19
click at [1051, 721] on input "False" at bounding box center [1042, 713] width 18 height 15
radio input "true"
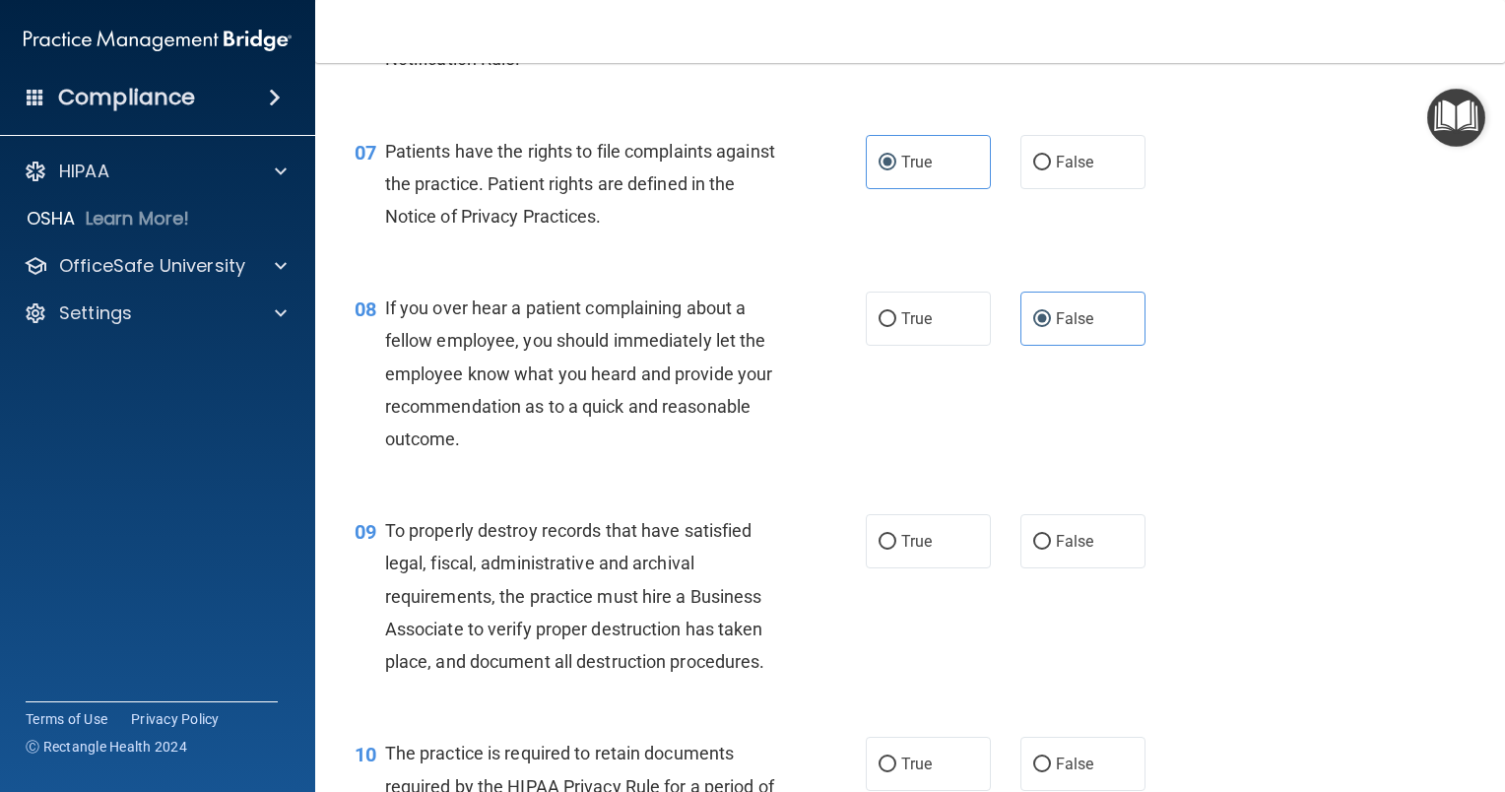
scroll to position [1316, 0]
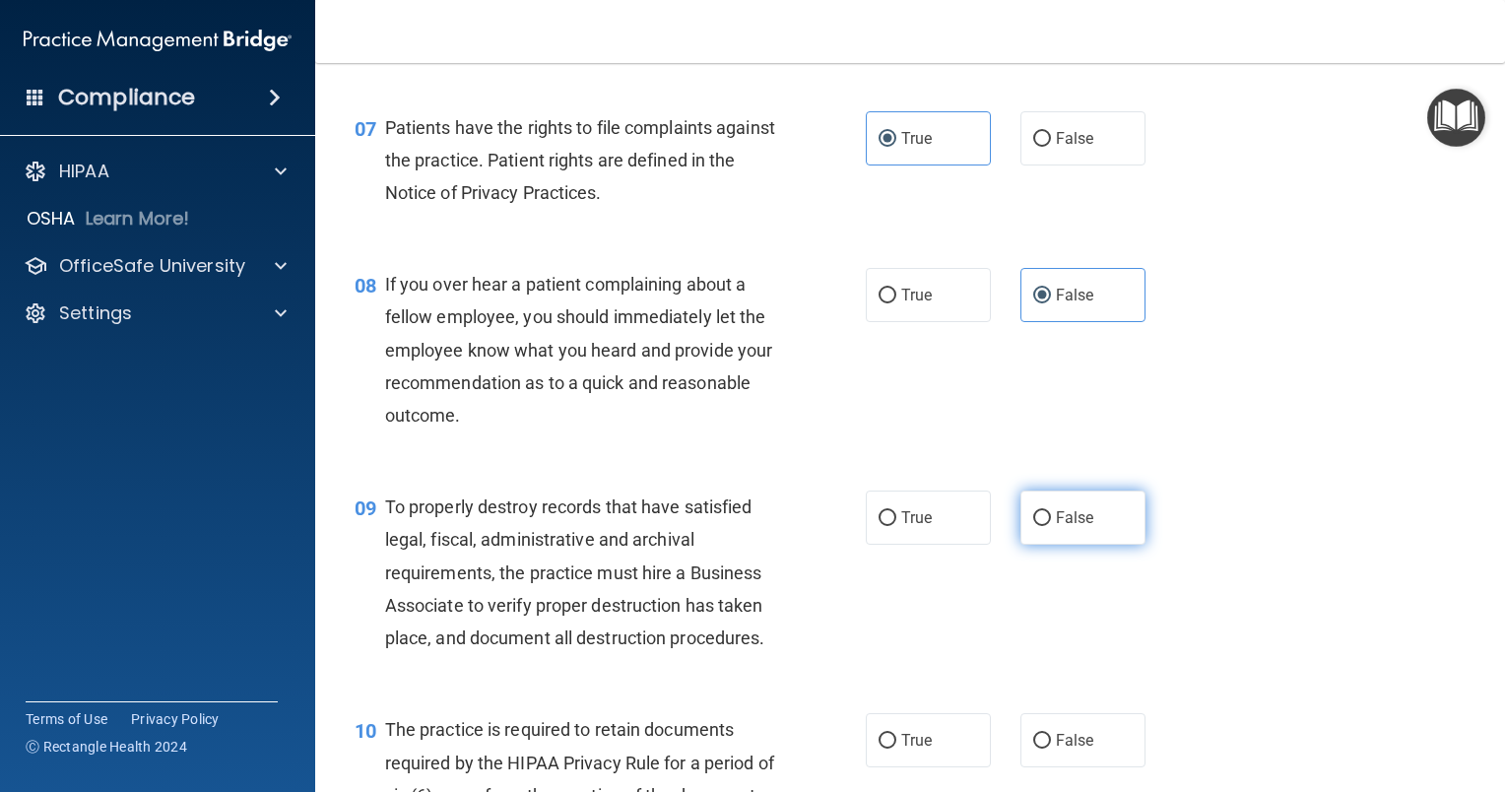
click at [1024, 545] on label "False" at bounding box center [1082, 517] width 125 height 54
click at [1033, 526] on input "False" at bounding box center [1042, 518] width 18 height 15
radio input "true"
click at [901, 749] on span "True" at bounding box center [916, 740] width 31 height 19
click at [896, 749] on input "True" at bounding box center [888, 741] width 18 height 15
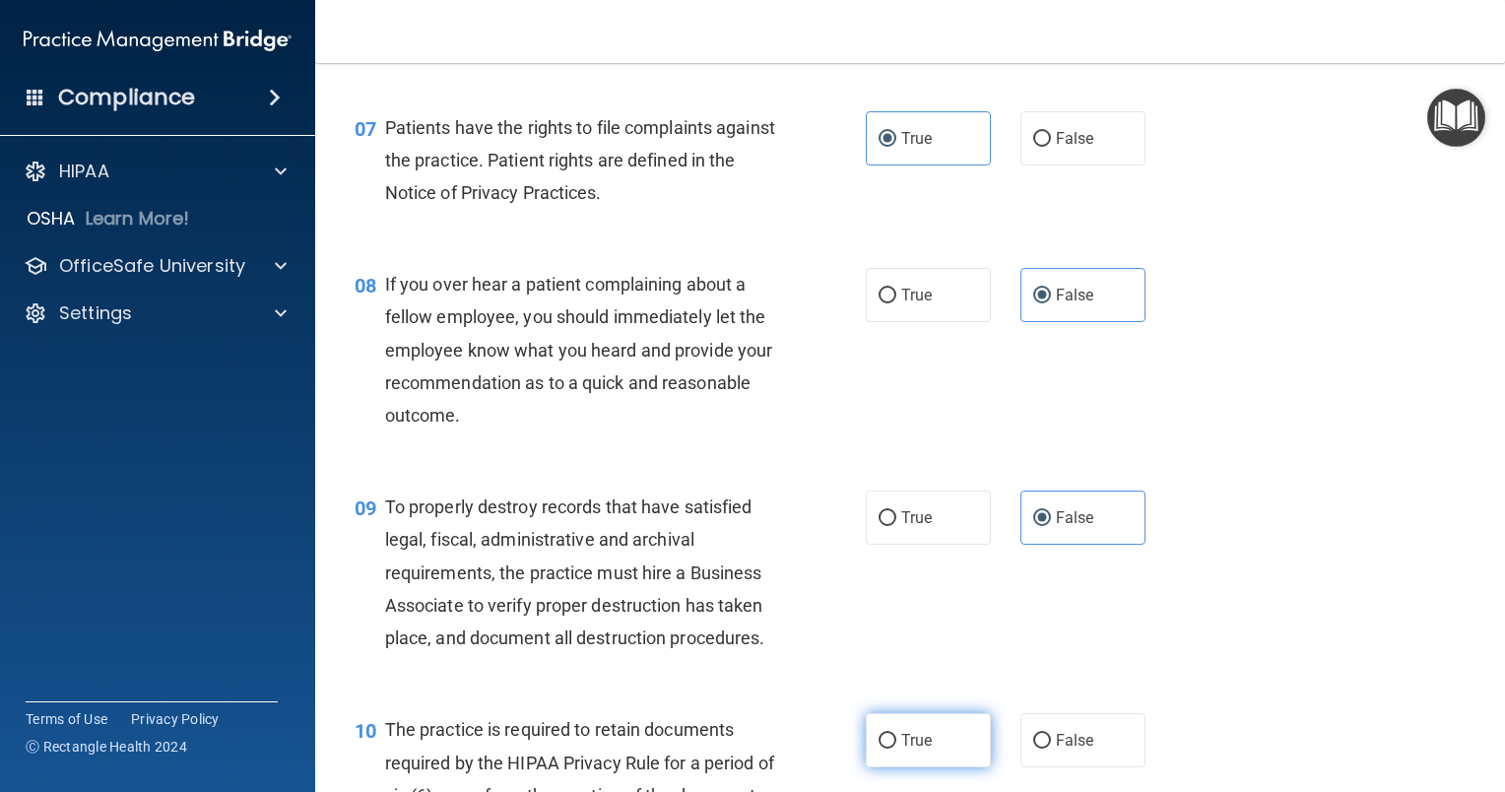
radio input "true"
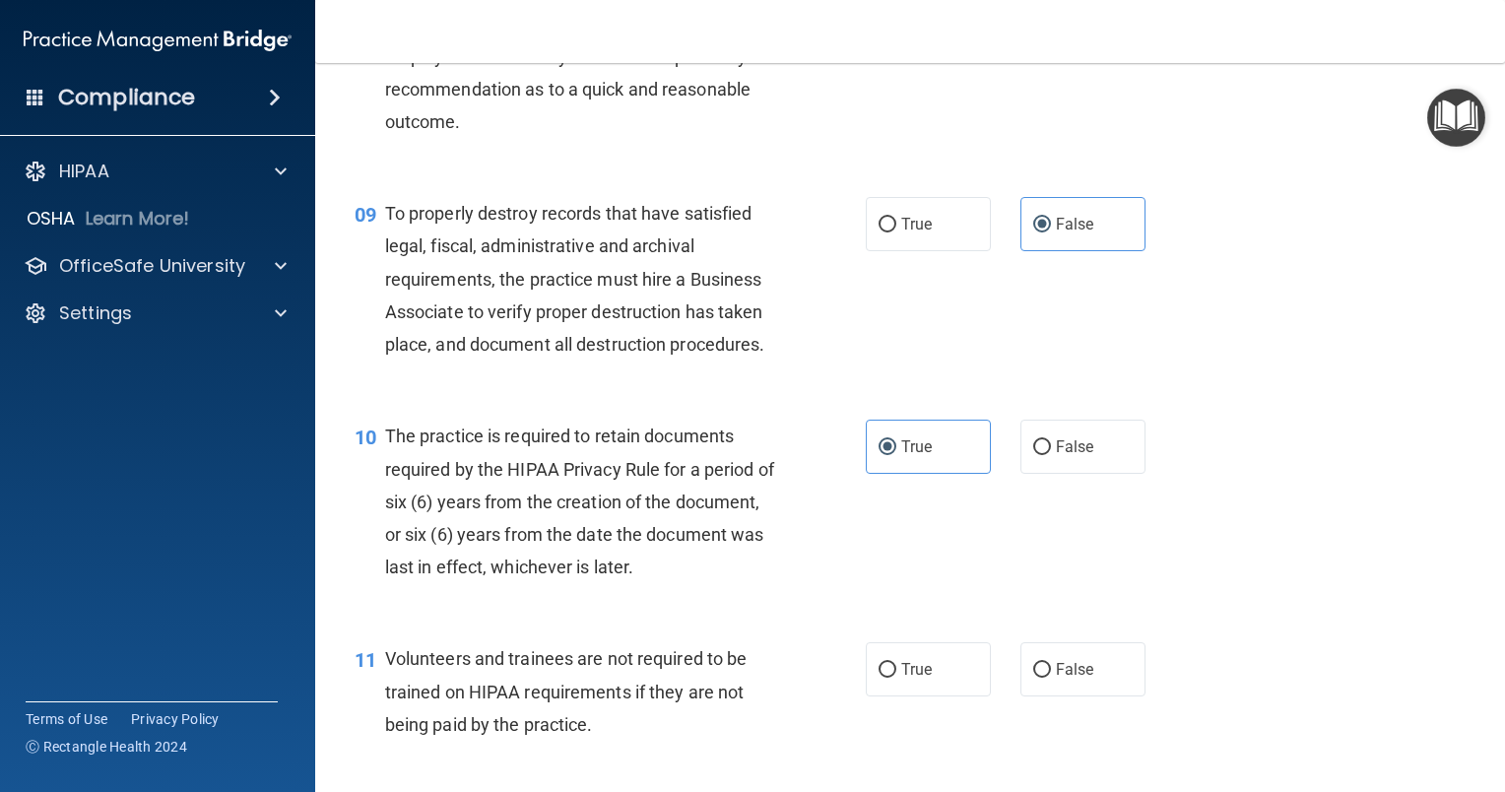
scroll to position [1613, 0]
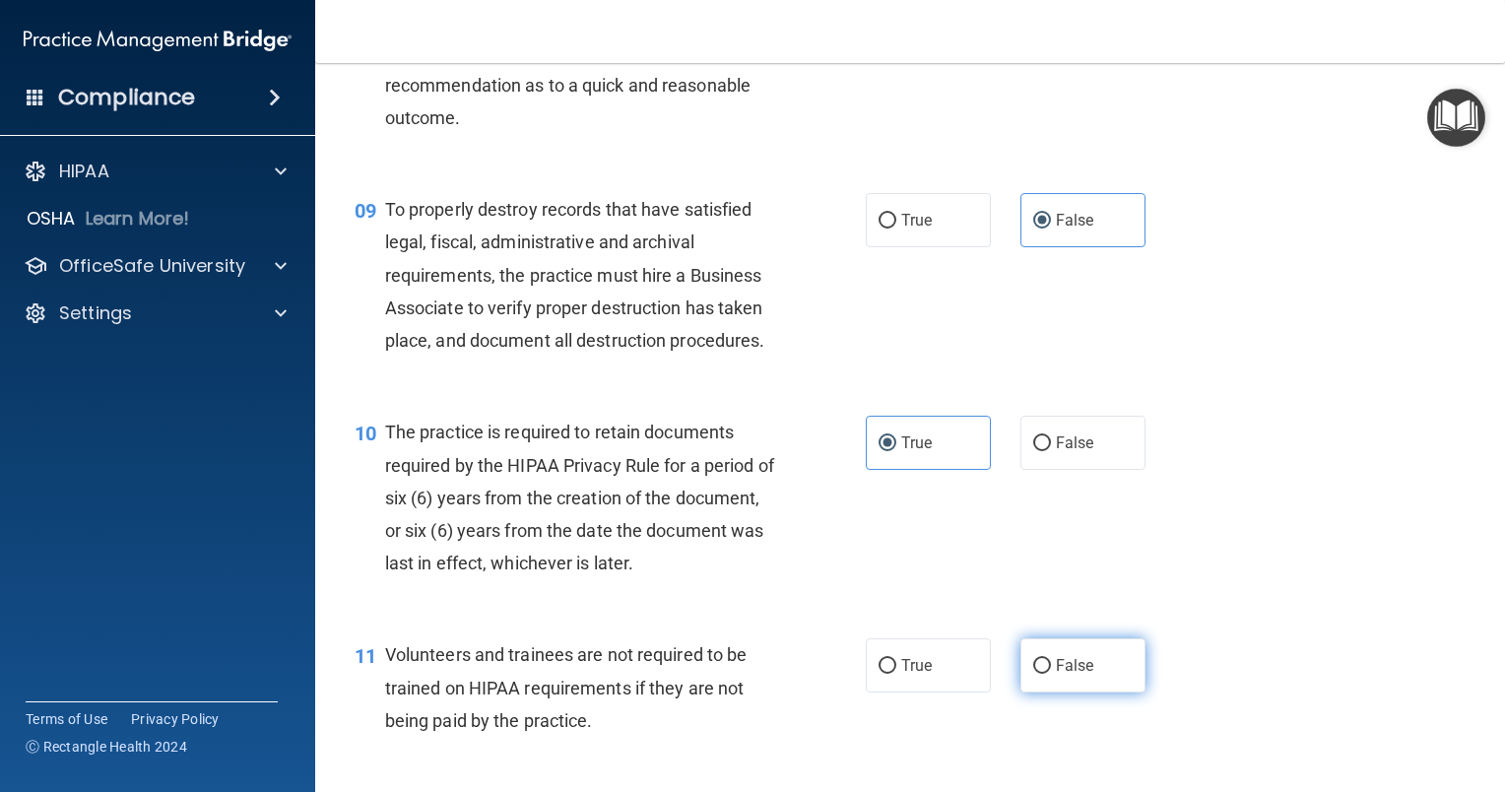
click at [1065, 675] on span "False" at bounding box center [1075, 665] width 38 height 19
click at [1051, 674] on input "False" at bounding box center [1042, 666] width 18 height 15
radio input "true"
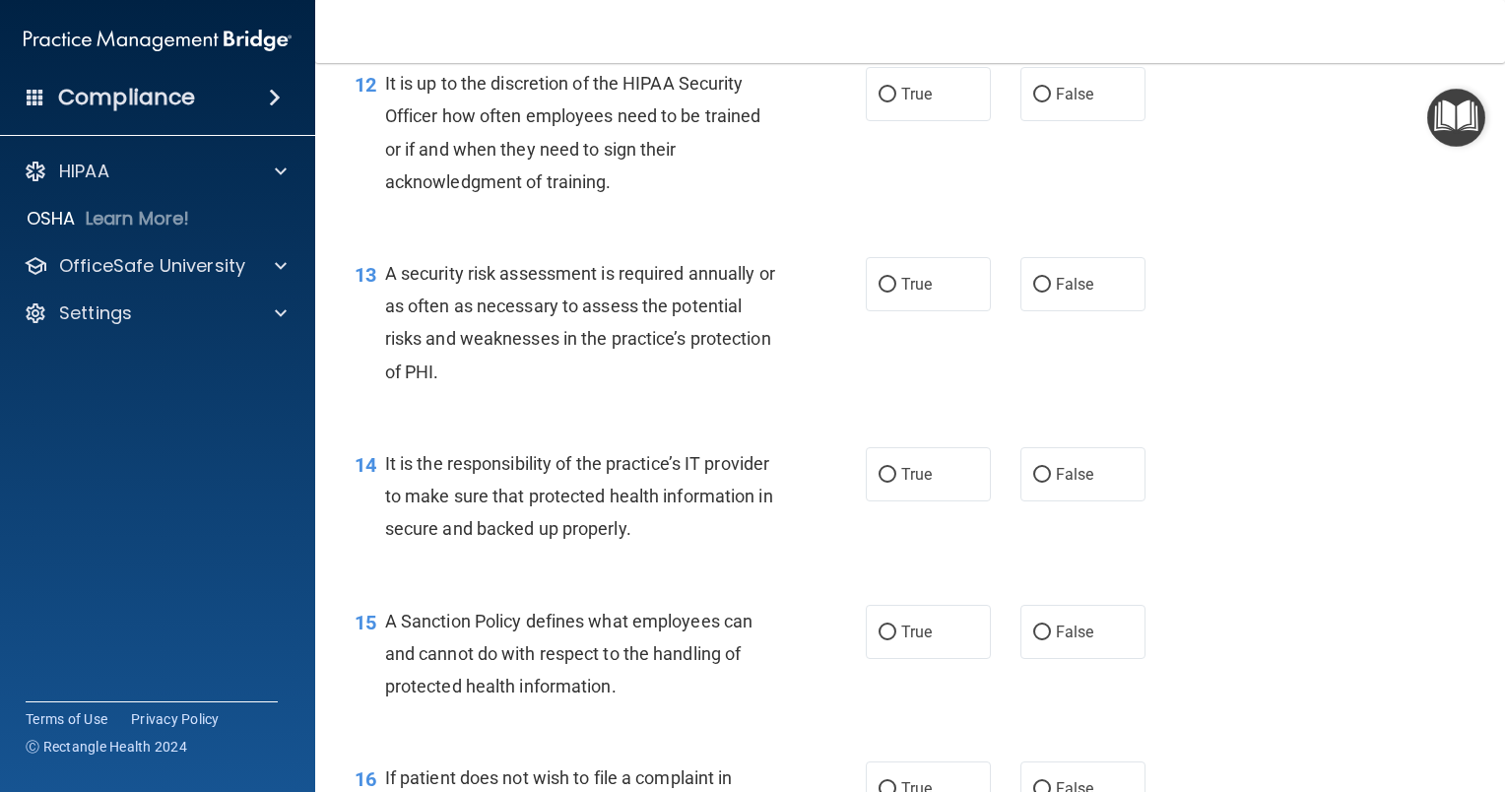
scroll to position [2343, 0]
click at [1069, 115] on label "False" at bounding box center [1082, 93] width 125 height 54
click at [1051, 101] on input "False" at bounding box center [1042, 94] width 18 height 15
radio input "true"
click at [904, 293] on span "True" at bounding box center [916, 283] width 31 height 19
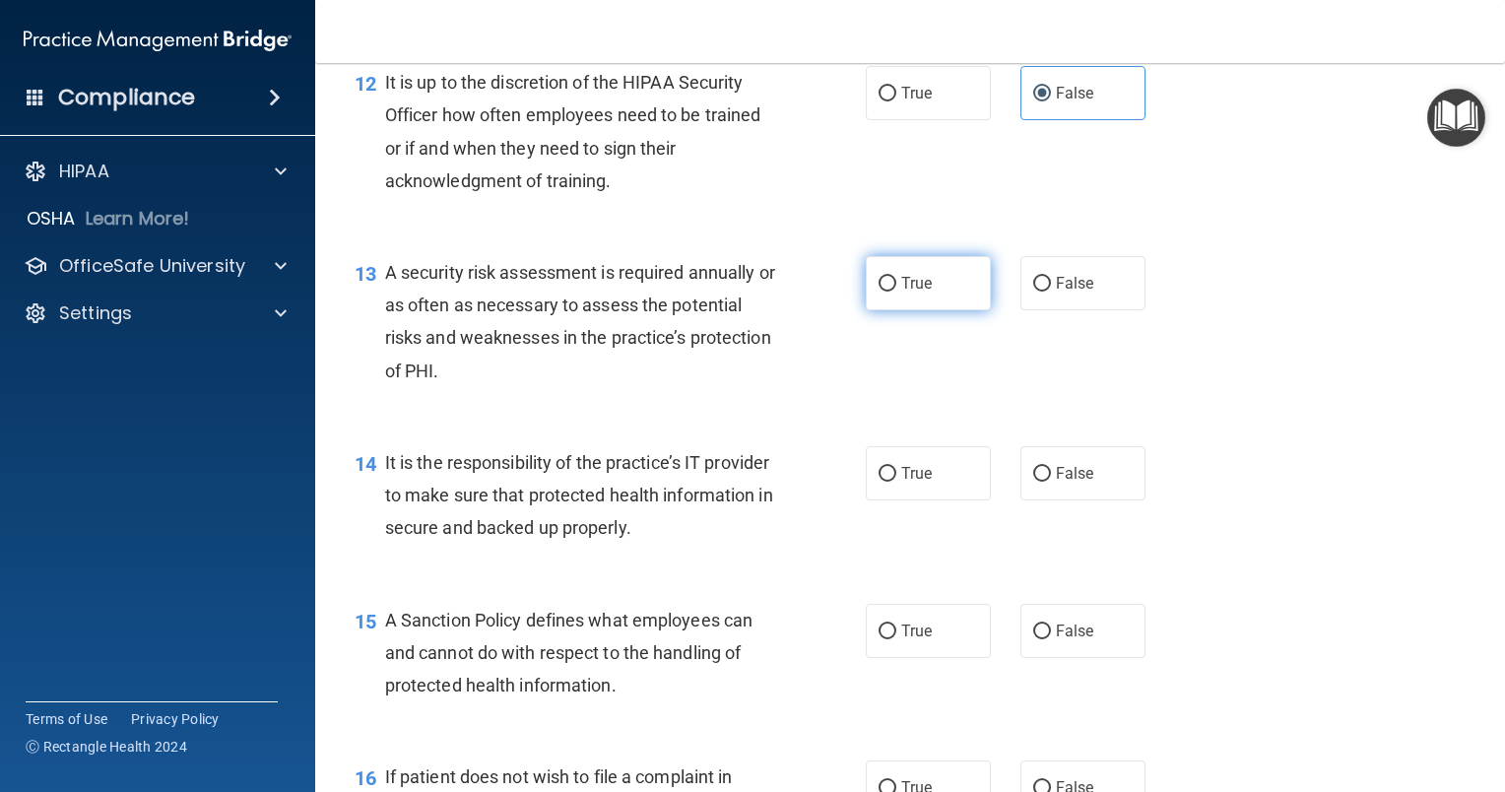
click at [896, 292] on input "True" at bounding box center [888, 284] width 18 height 15
radio input "true"
click at [1064, 483] on span "False" at bounding box center [1075, 473] width 38 height 19
click at [1051, 482] on input "False" at bounding box center [1042, 474] width 18 height 15
radio input "true"
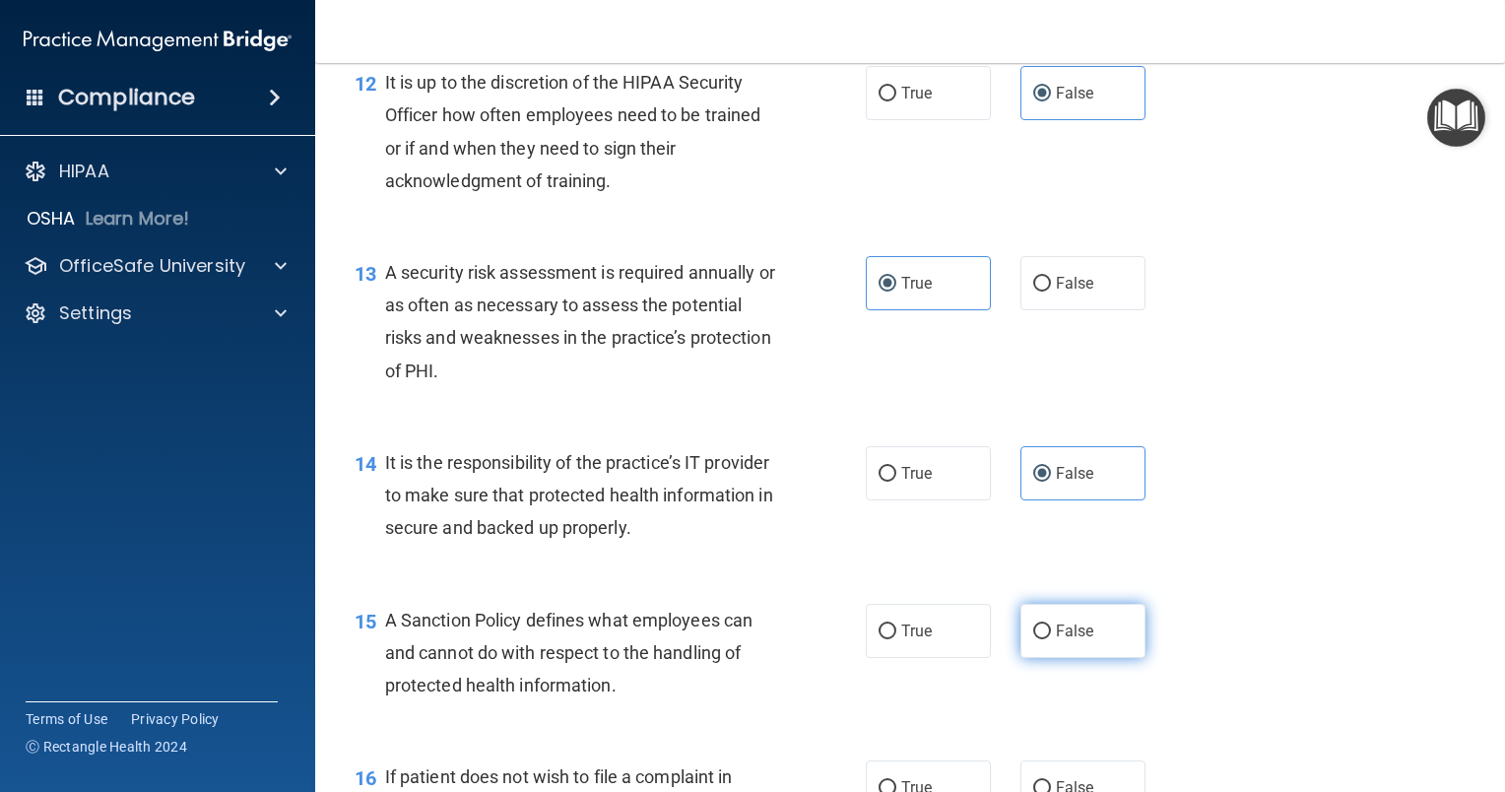
click at [1044, 658] on label "False" at bounding box center [1082, 631] width 125 height 54
click at [1044, 639] on input "False" at bounding box center [1042, 631] width 18 height 15
radio input "true"
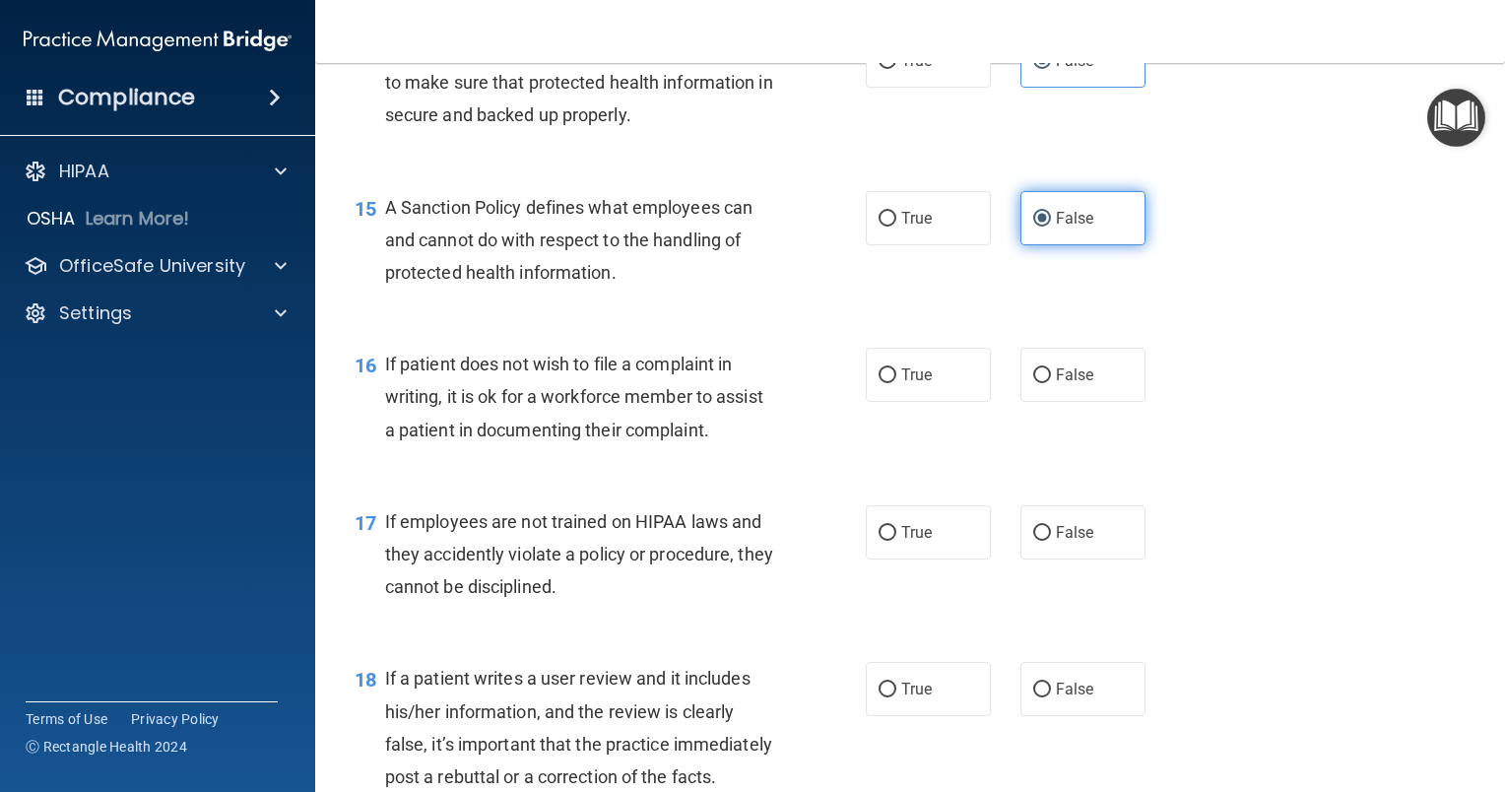
scroll to position [2757, 0]
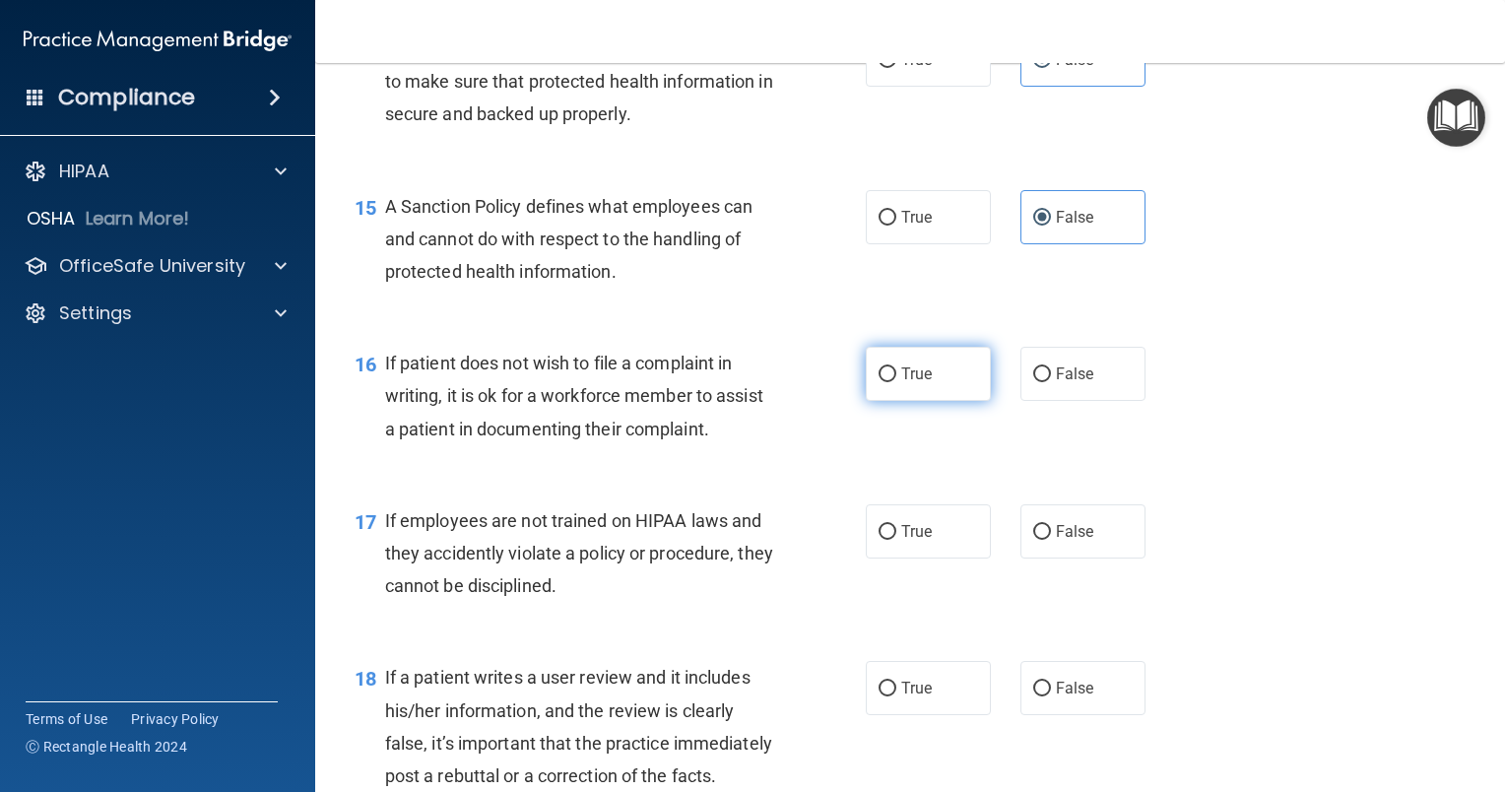
click at [929, 401] on label "True" at bounding box center [928, 374] width 125 height 54
click at [896, 382] on input "True" at bounding box center [888, 374] width 18 height 15
radio input "true"
click at [1109, 593] on div "17 If employees are not trained on HIPAA laws and they accidently violate a pol…" at bounding box center [910, 559] width 1140 height 158
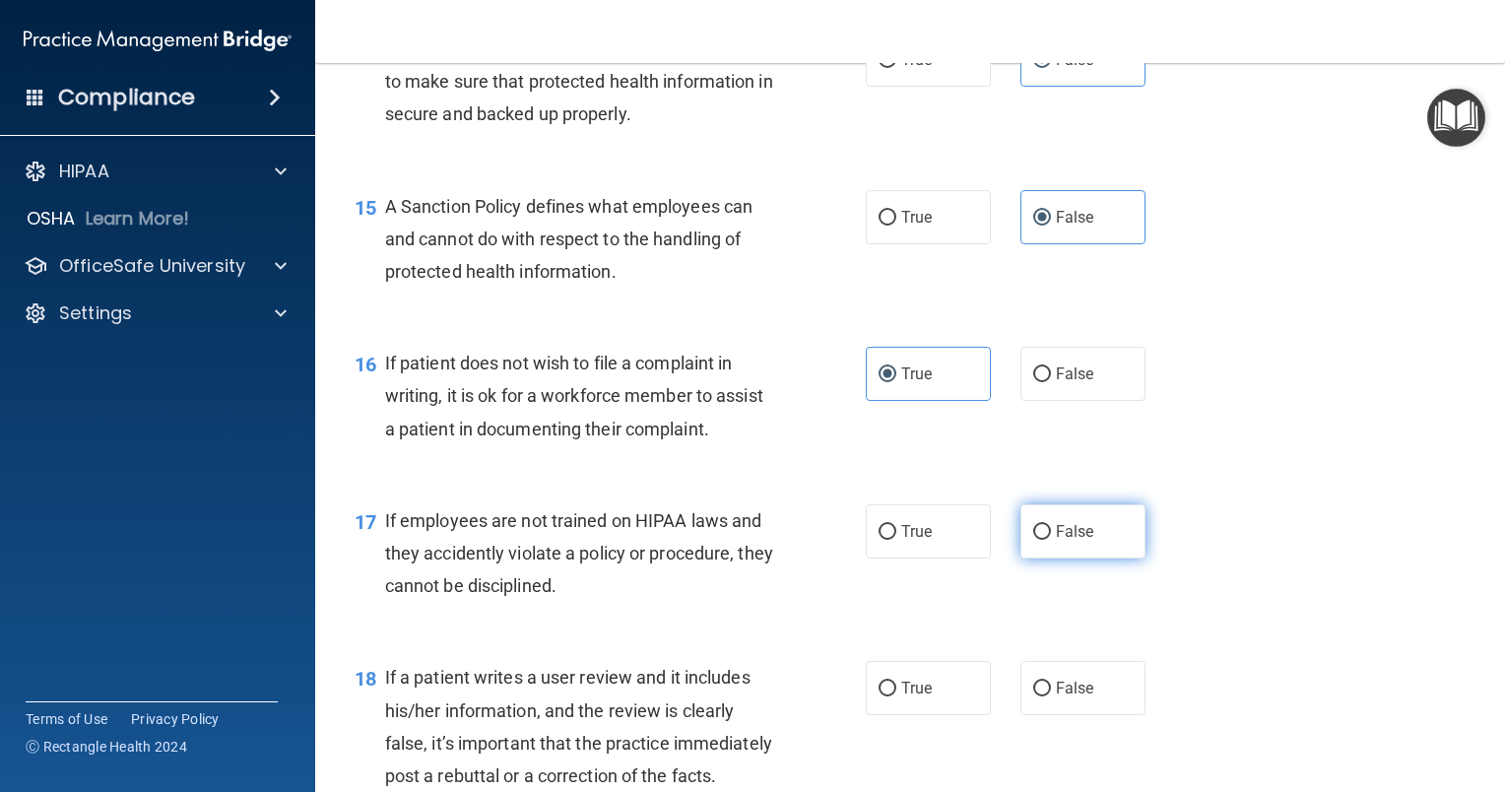
click at [1089, 558] on label "False" at bounding box center [1082, 531] width 125 height 54
click at [1051, 540] on input "False" at bounding box center [1042, 532] width 18 height 15
radio input "true"
click at [1037, 715] on label "False" at bounding box center [1082, 688] width 125 height 54
click at [1037, 696] on input "False" at bounding box center [1042, 689] width 18 height 15
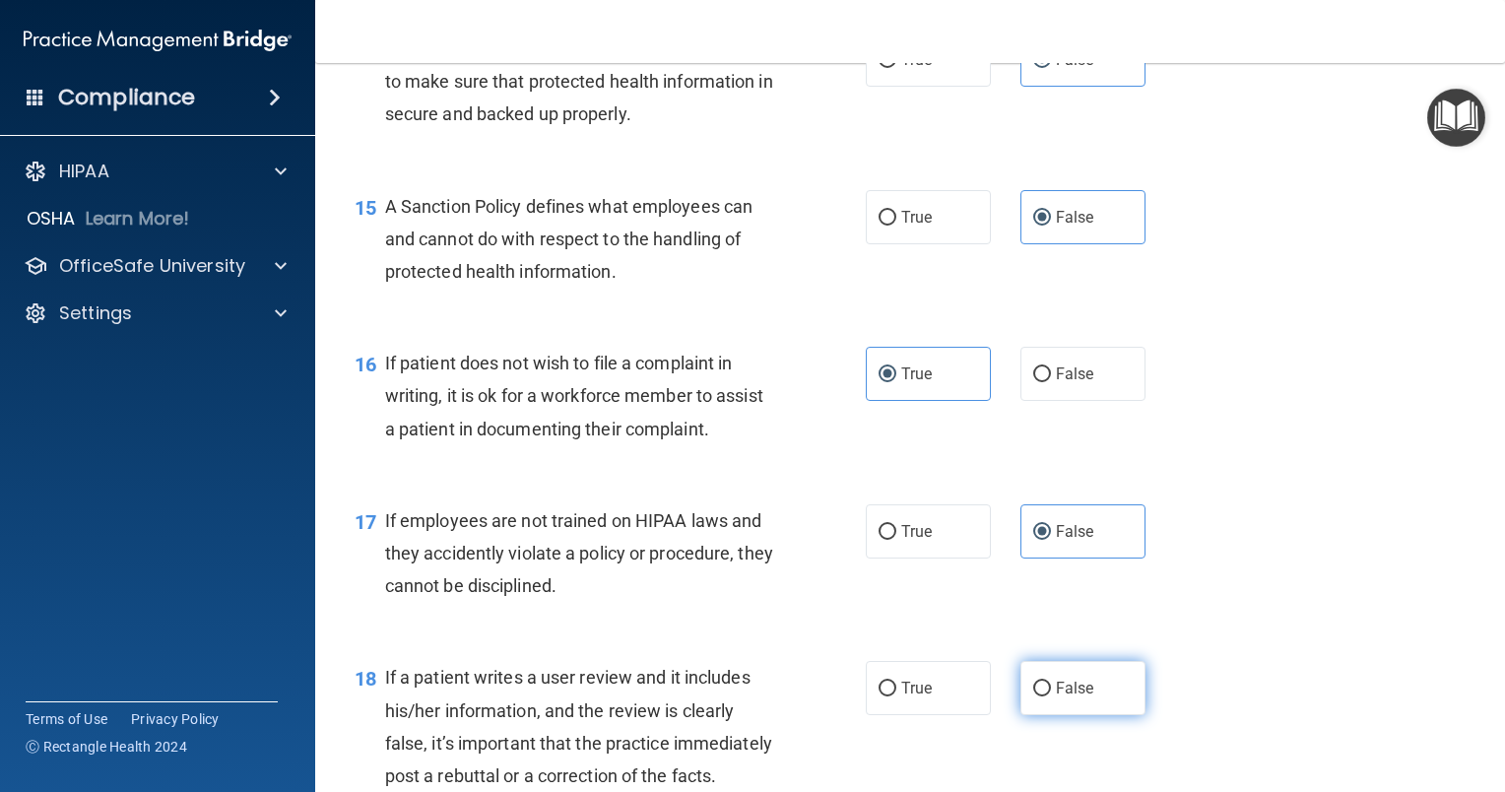
radio input "true"
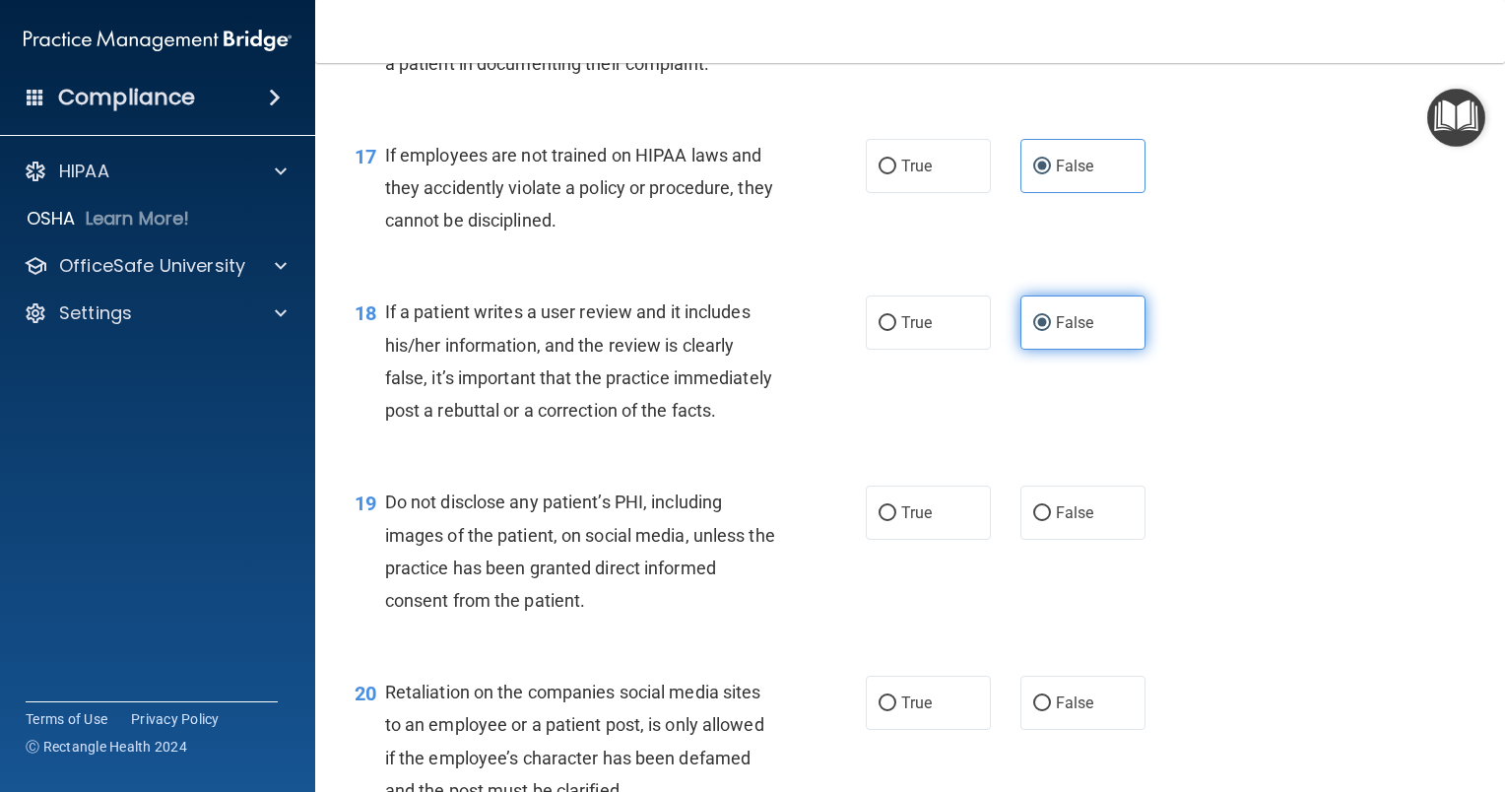
scroll to position [3123, 0]
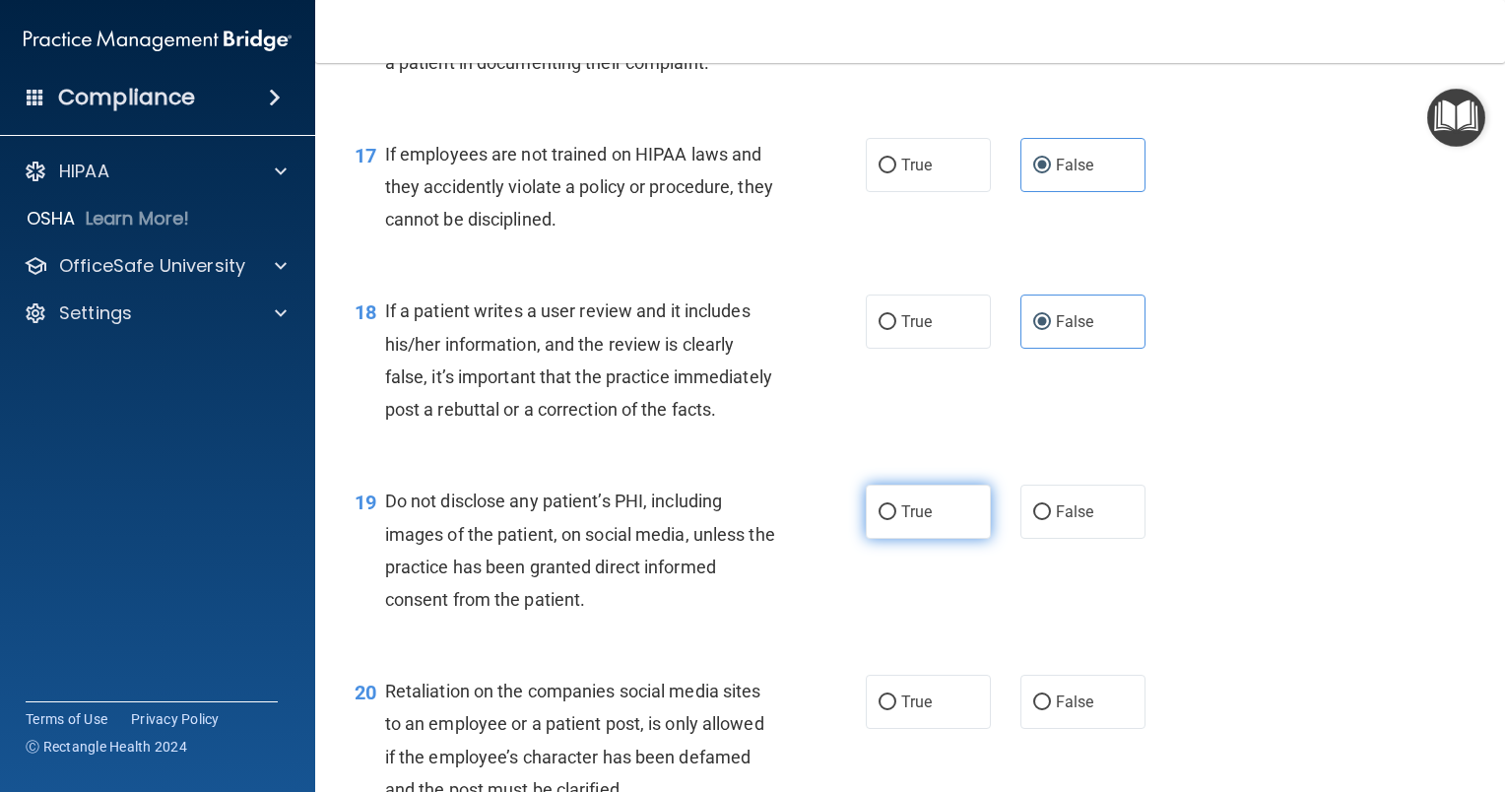
click at [901, 521] on span "True" at bounding box center [916, 511] width 31 height 19
click at [896, 520] on input "True" at bounding box center [888, 512] width 18 height 15
radio input "true"
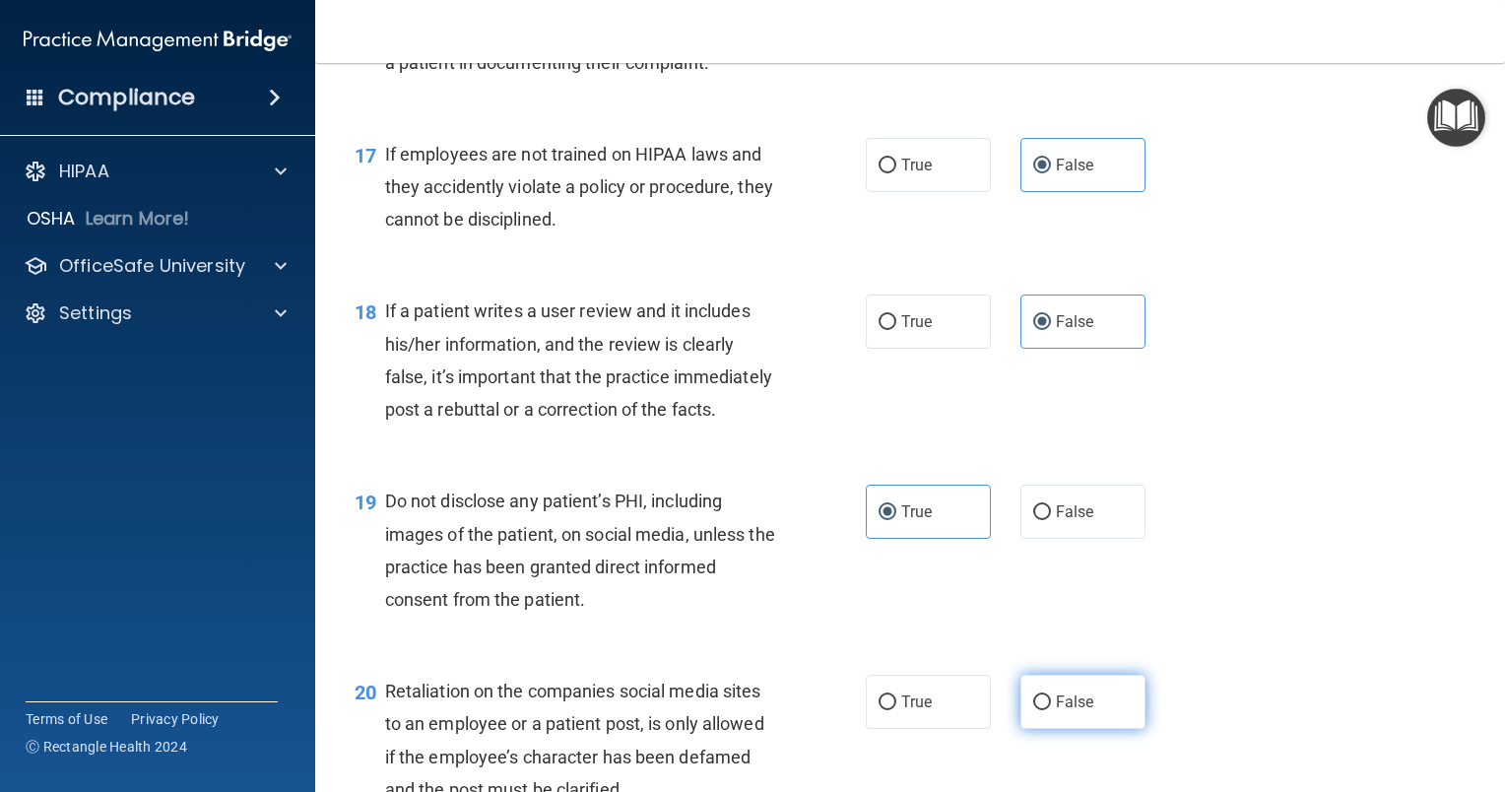
click at [1056, 711] on span "False" at bounding box center [1075, 701] width 38 height 19
click at [1051, 710] on input "False" at bounding box center [1042, 702] width 18 height 15
radio input "true"
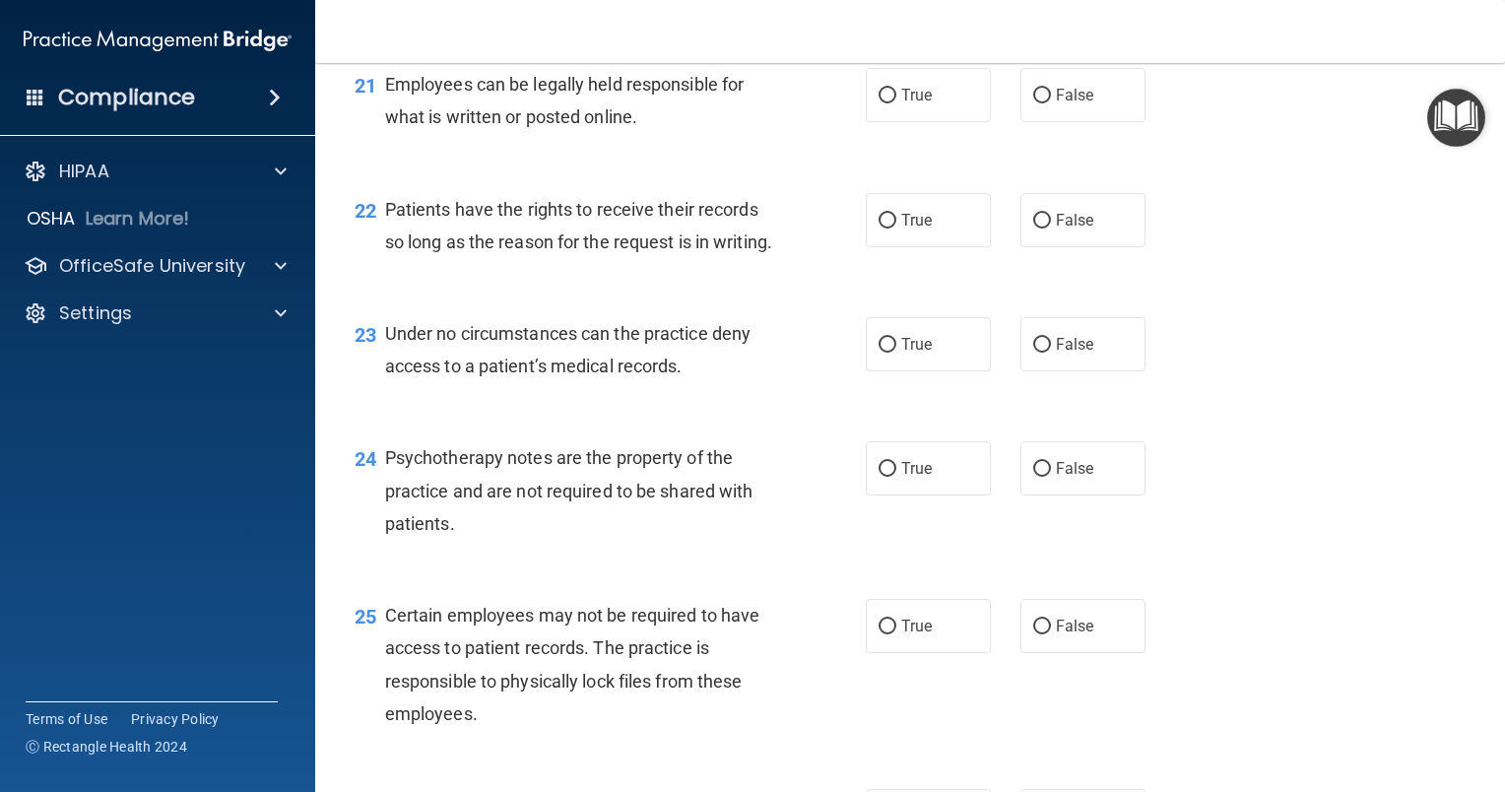
scroll to position [3923, 0]
click at [914, 101] on span "True" at bounding box center [916, 92] width 31 height 19
click at [896, 100] on input "True" at bounding box center [888, 93] width 18 height 15
radio input "true"
click at [1072, 244] on label "False" at bounding box center [1082, 217] width 125 height 54
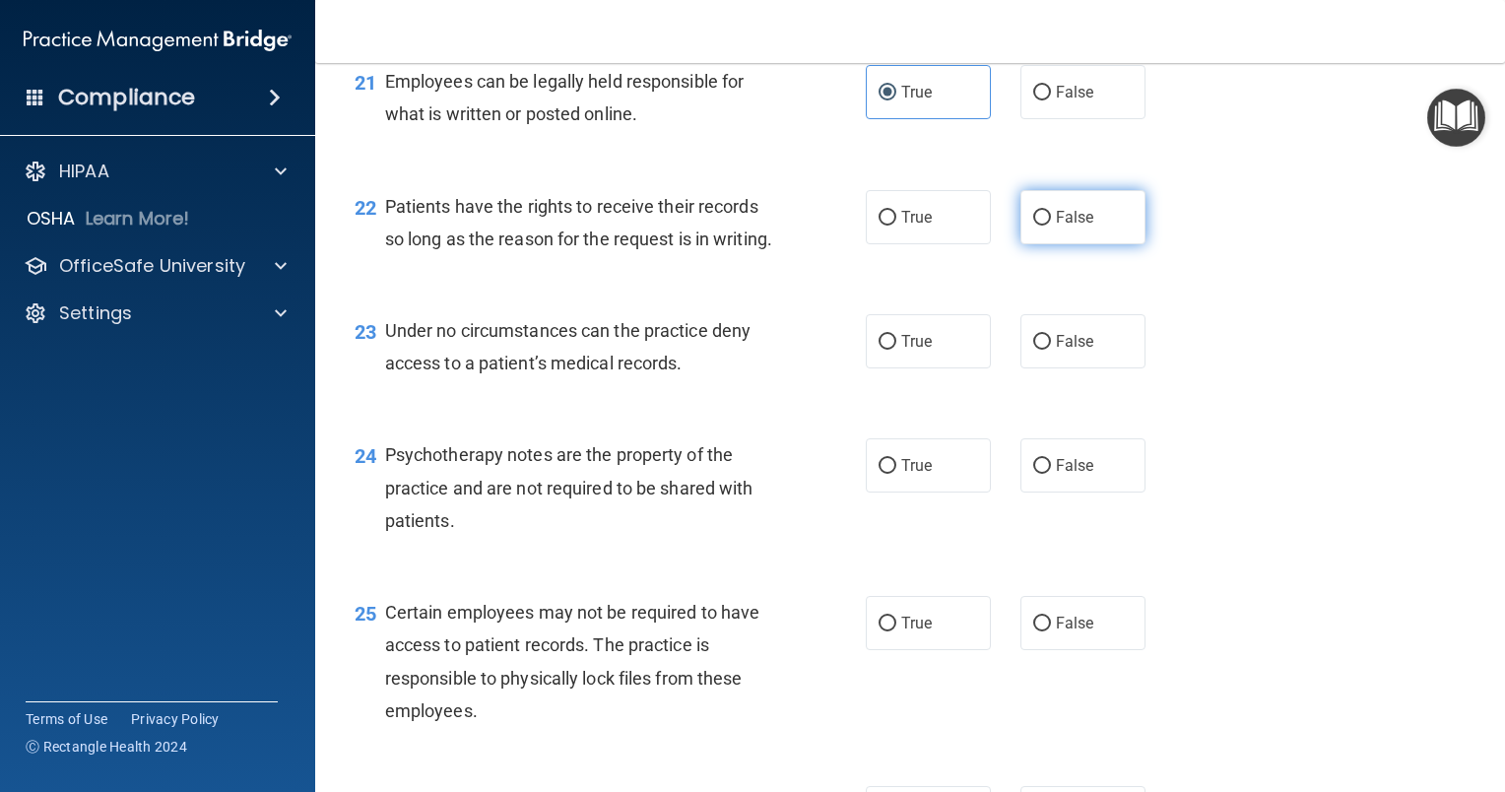
click at [1051, 226] on input "False" at bounding box center [1042, 218] width 18 height 15
radio input "true"
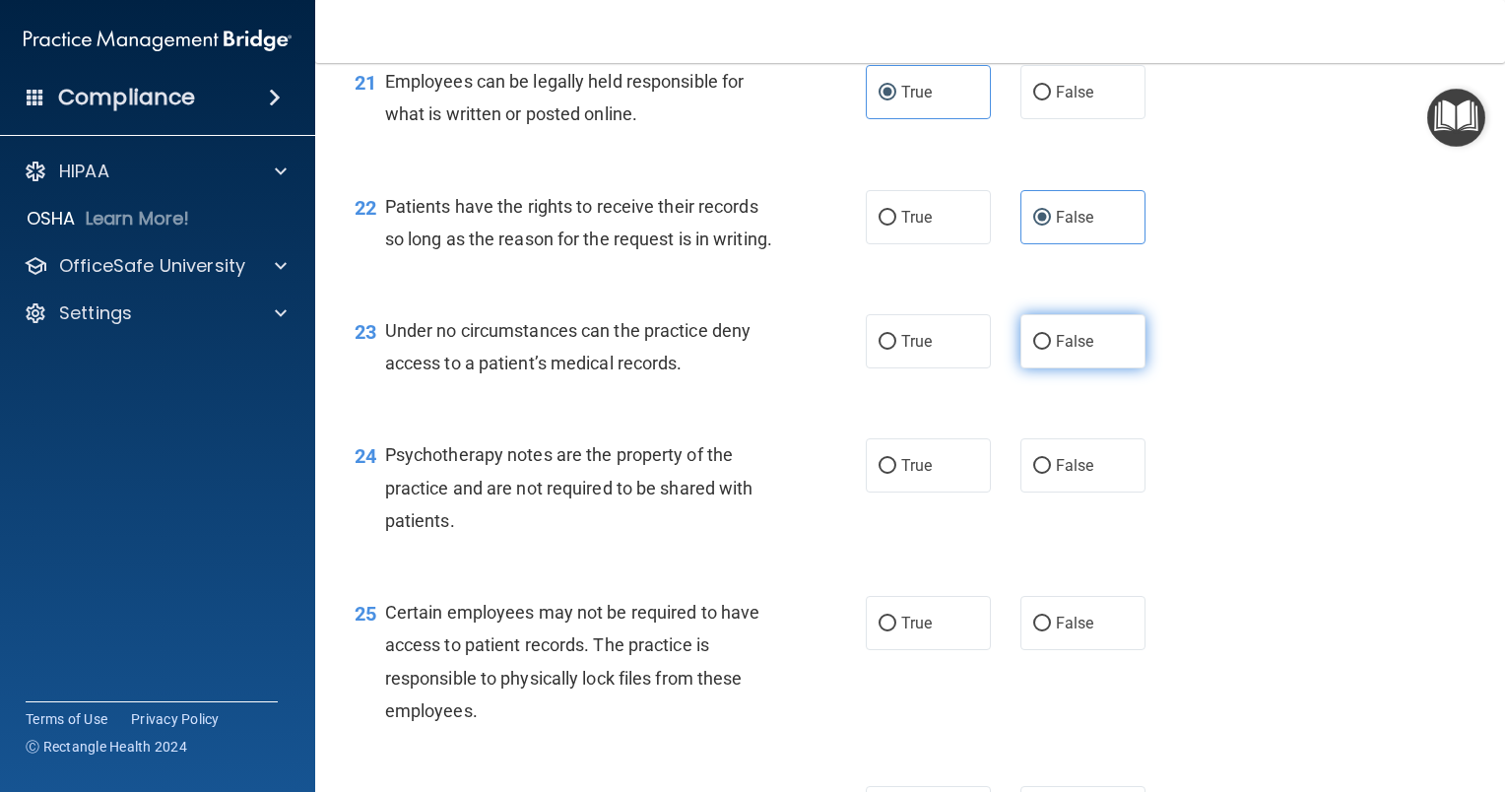
click at [1032, 368] on label "False" at bounding box center [1082, 341] width 125 height 54
click at [1033, 350] on input "False" at bounding box center [1042, 342] width 18 height 15
radio input "true"
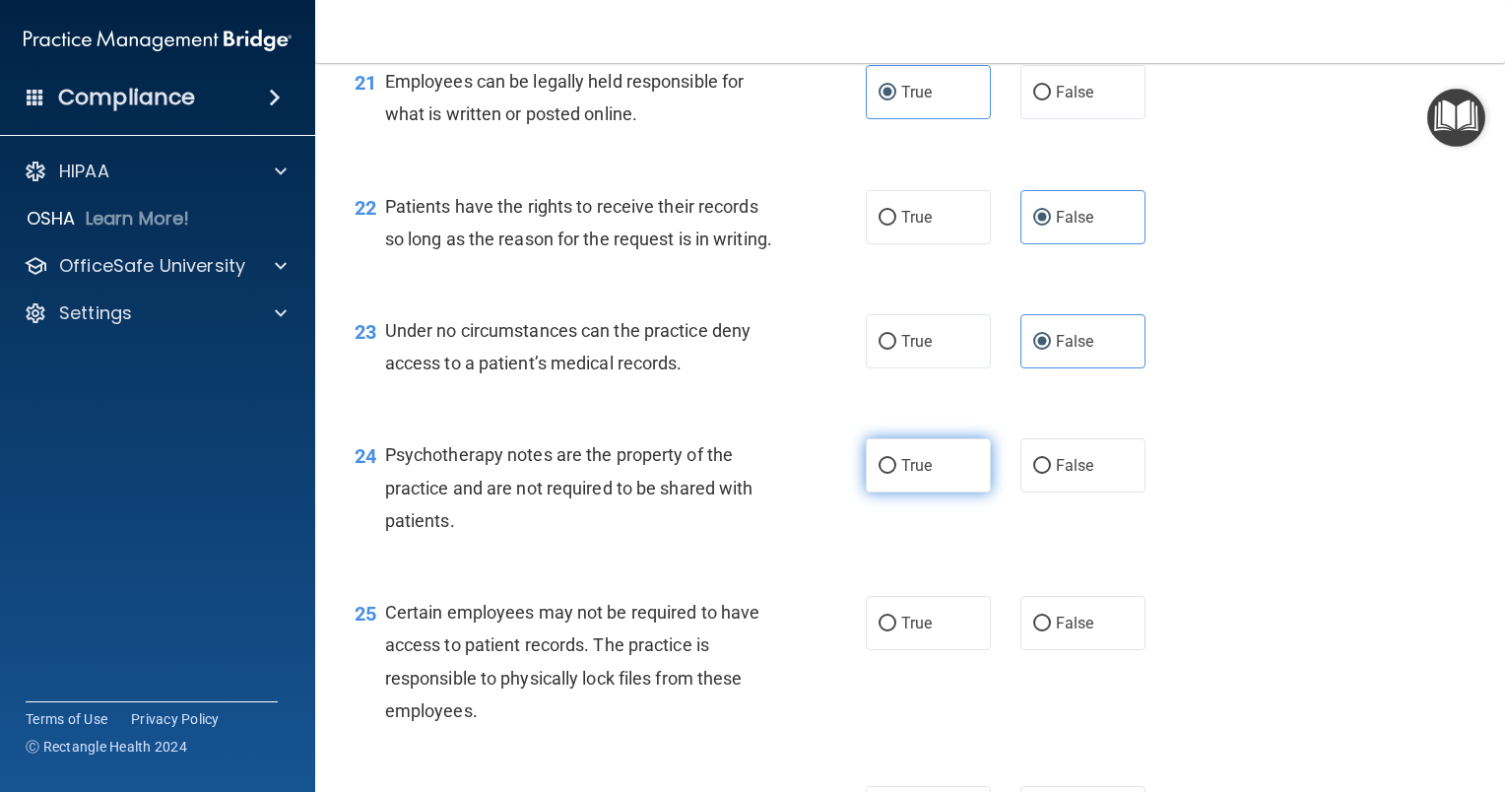
click at [901, 475] on span "True" at bounding box center [916, 465] width 31 height 19
click at [896, 474] on input "True" at bounding box center [888, 466] width 18 height 15
radio input "true"
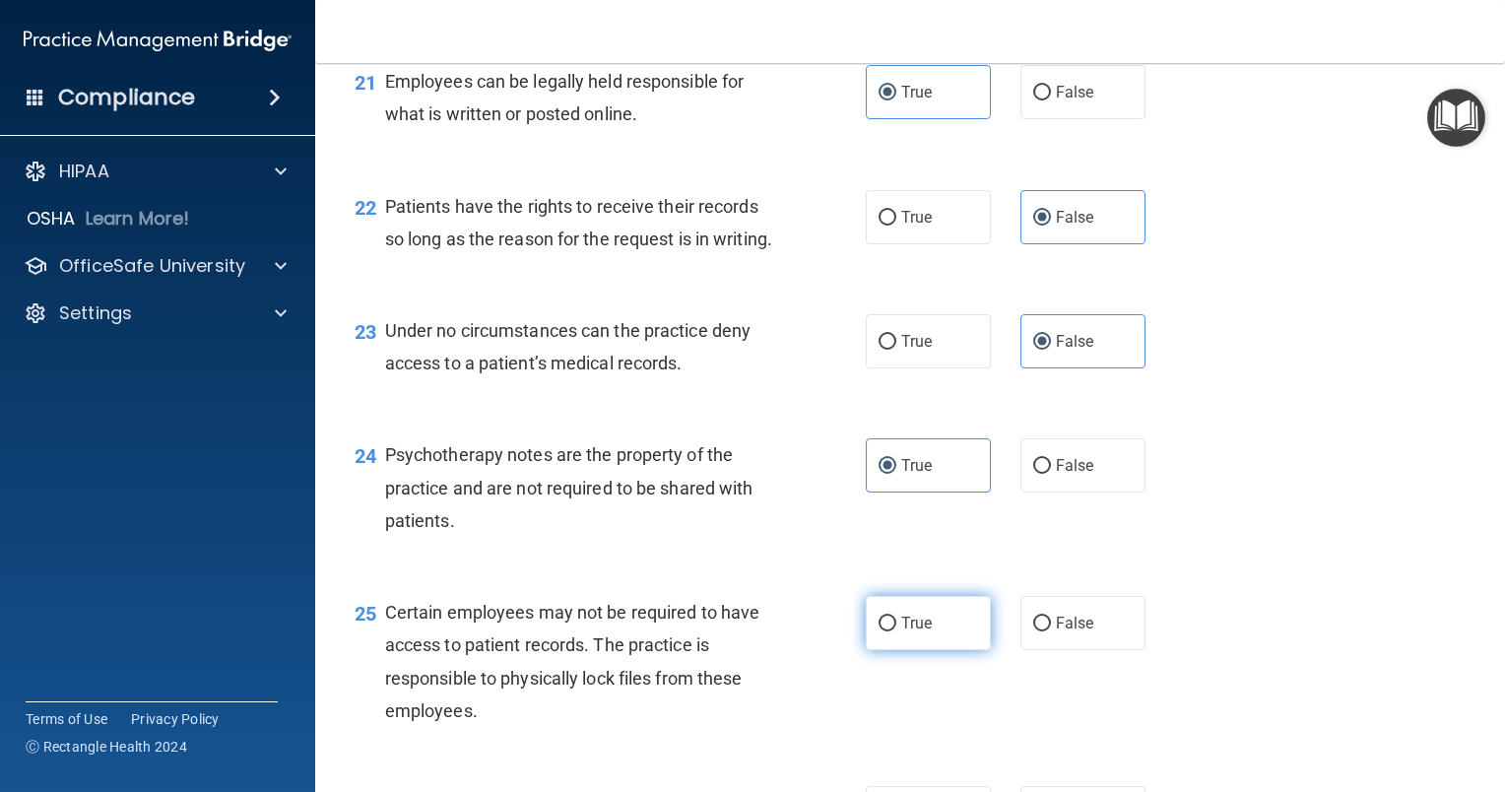
click at [880, 650] on label "True" at bounding box center [928, 623] width 125 height 54
click at [880, 631] on input "True" at bounding box center [888, 624] width 18 height 15
radio input "true"
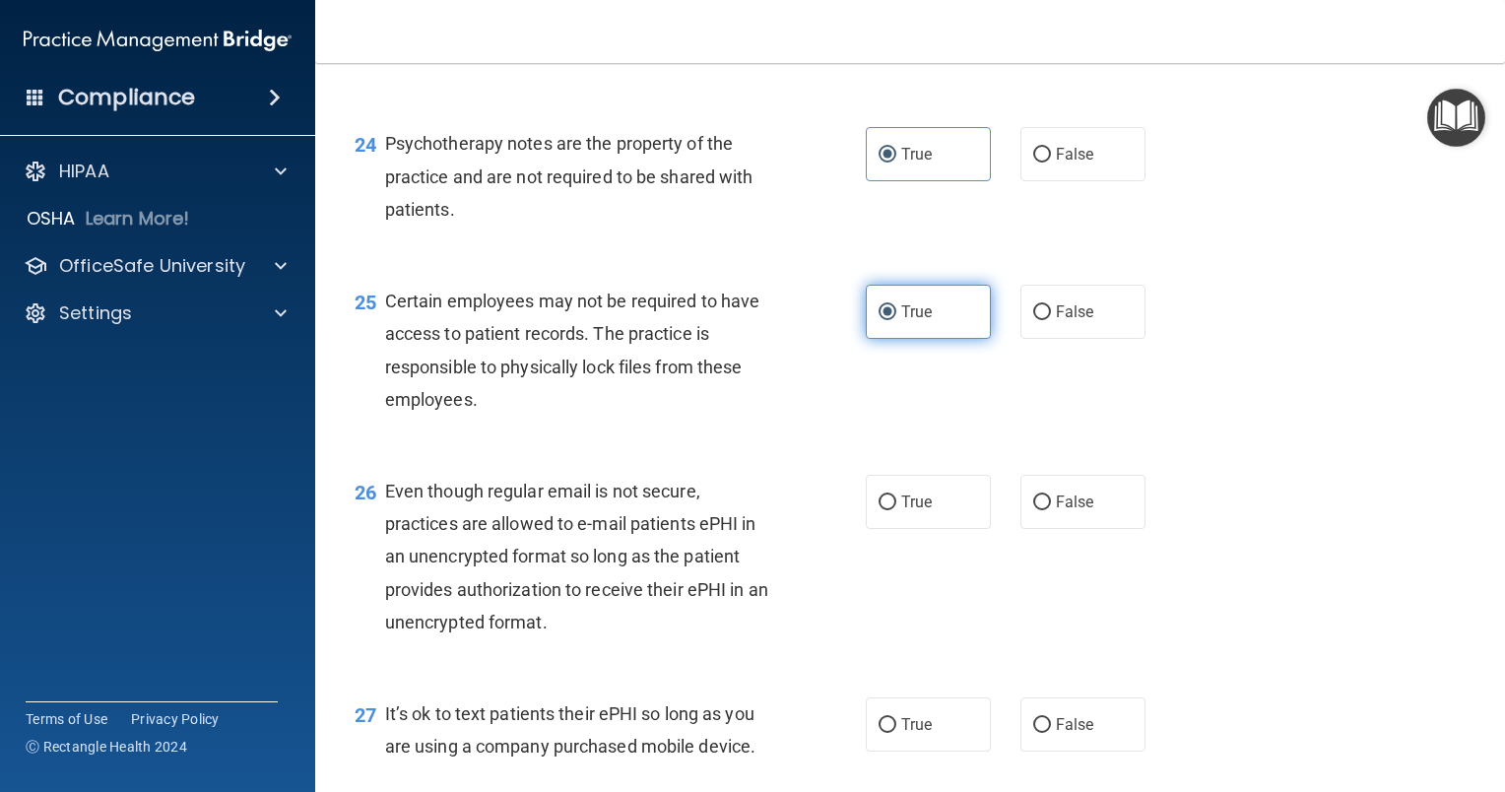
scroll to position [4239, 0]
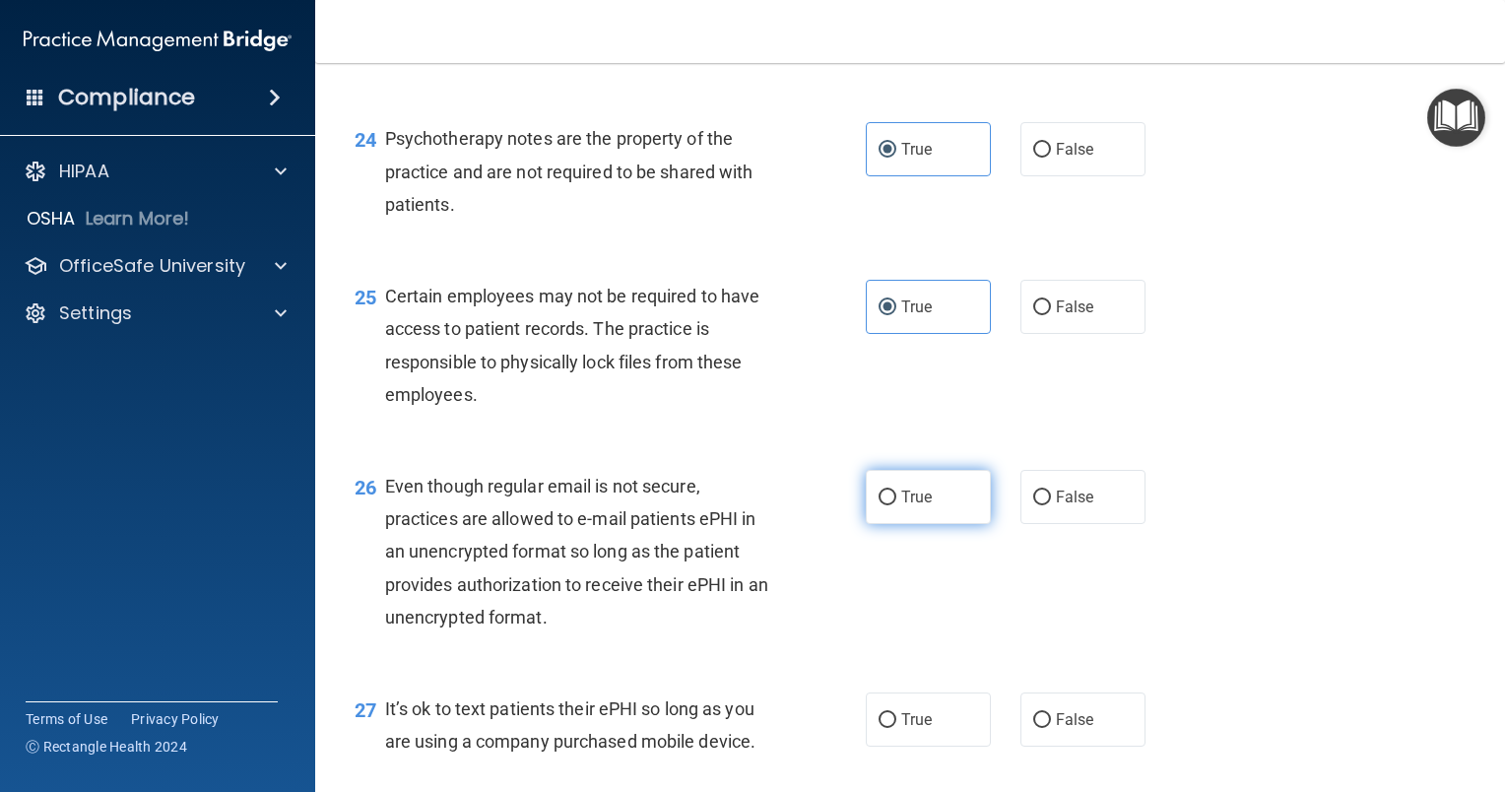
click at [896, 524] on label "True" at bounding box center [928, 497] width 125 height 54
click at [896, 505] on input "True" at bounding box center [888, 497] width 18 height 15
radio input "true"
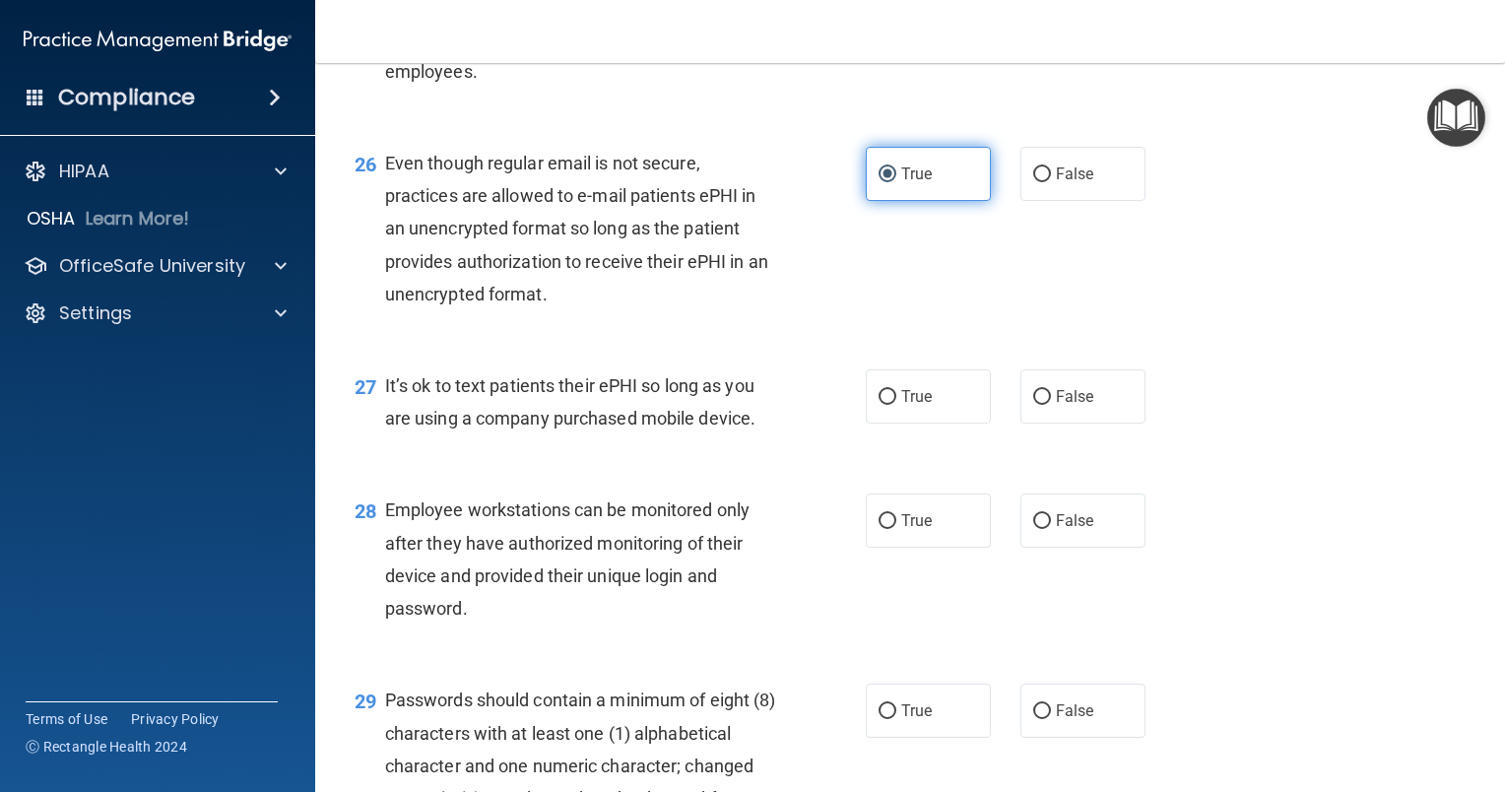
scroll to position [4578, 0]
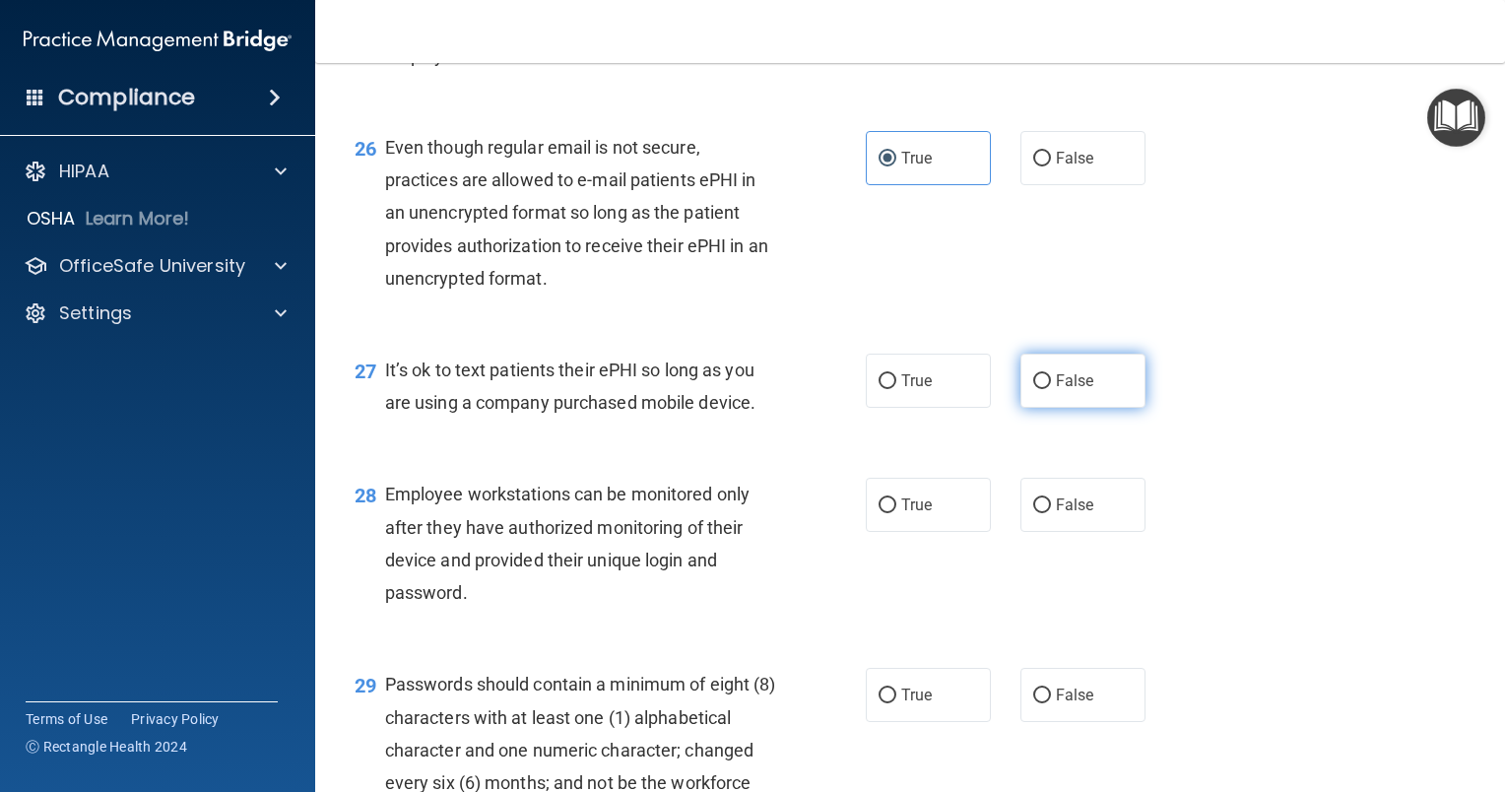
click at [1073, 390] on span "False" at bounding box center [1075, 380] width 38 height 19
click at [1051, 389] on input "False" at bounding box center [1042, 381] width 18 height 15
radio input "true"
click at [1052, 532] on label "False" at bounding box center [1082, 505] width 125 height 54
click at [1051, 513] on input "False" at bounding box center [1042, 505] width 18 height 15
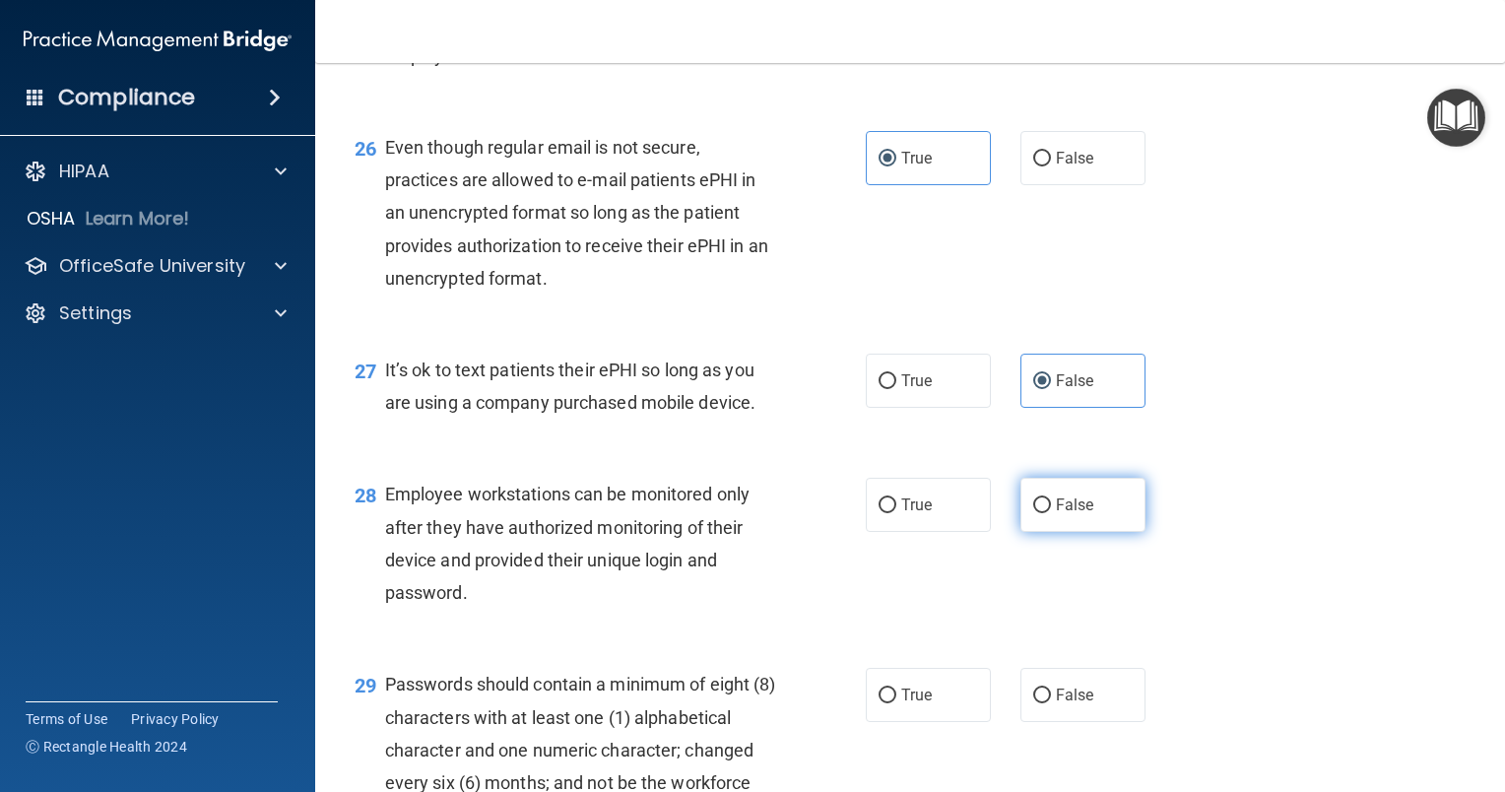
radio input "true"
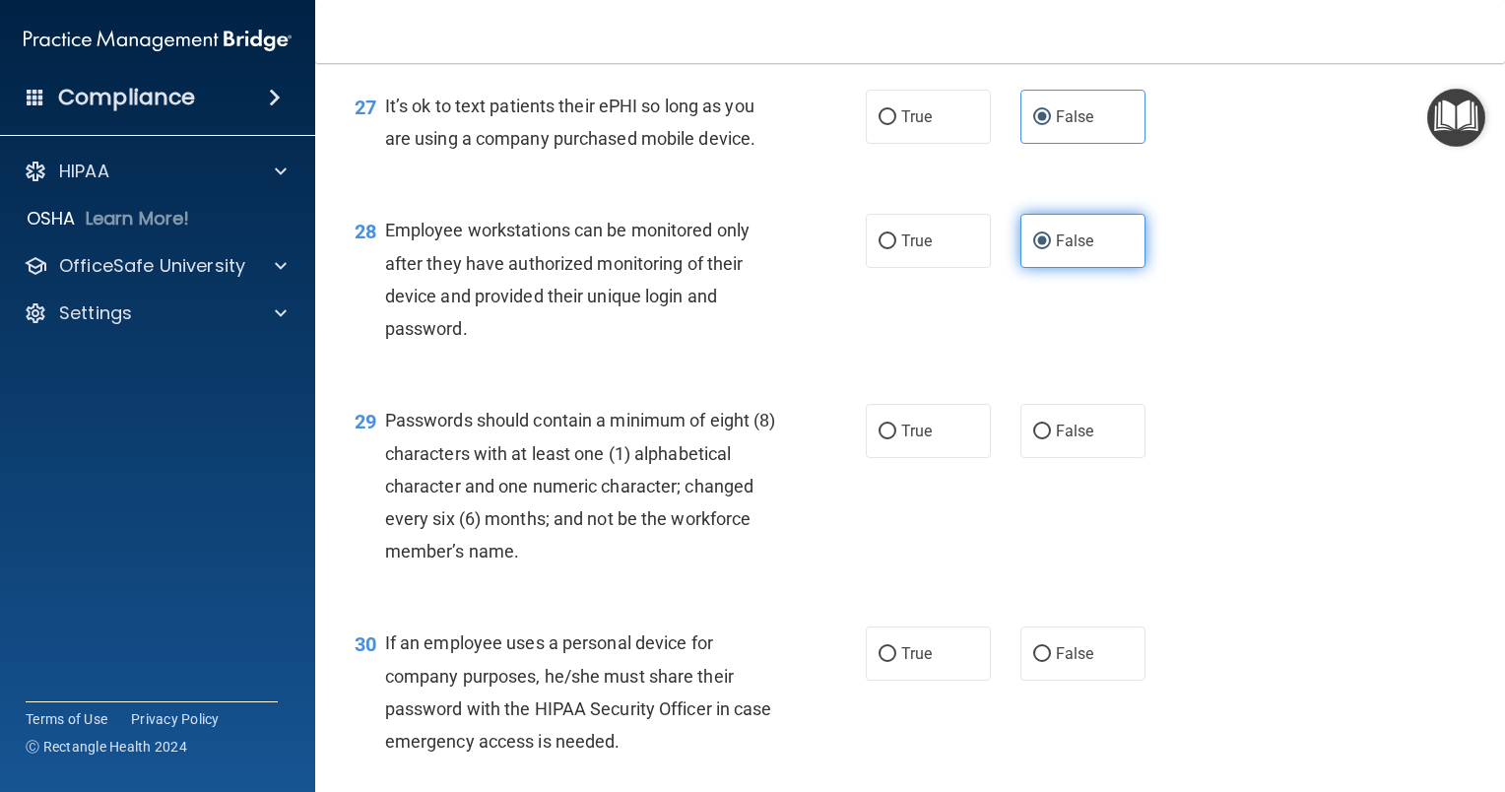
scroll to position [4853, 0]
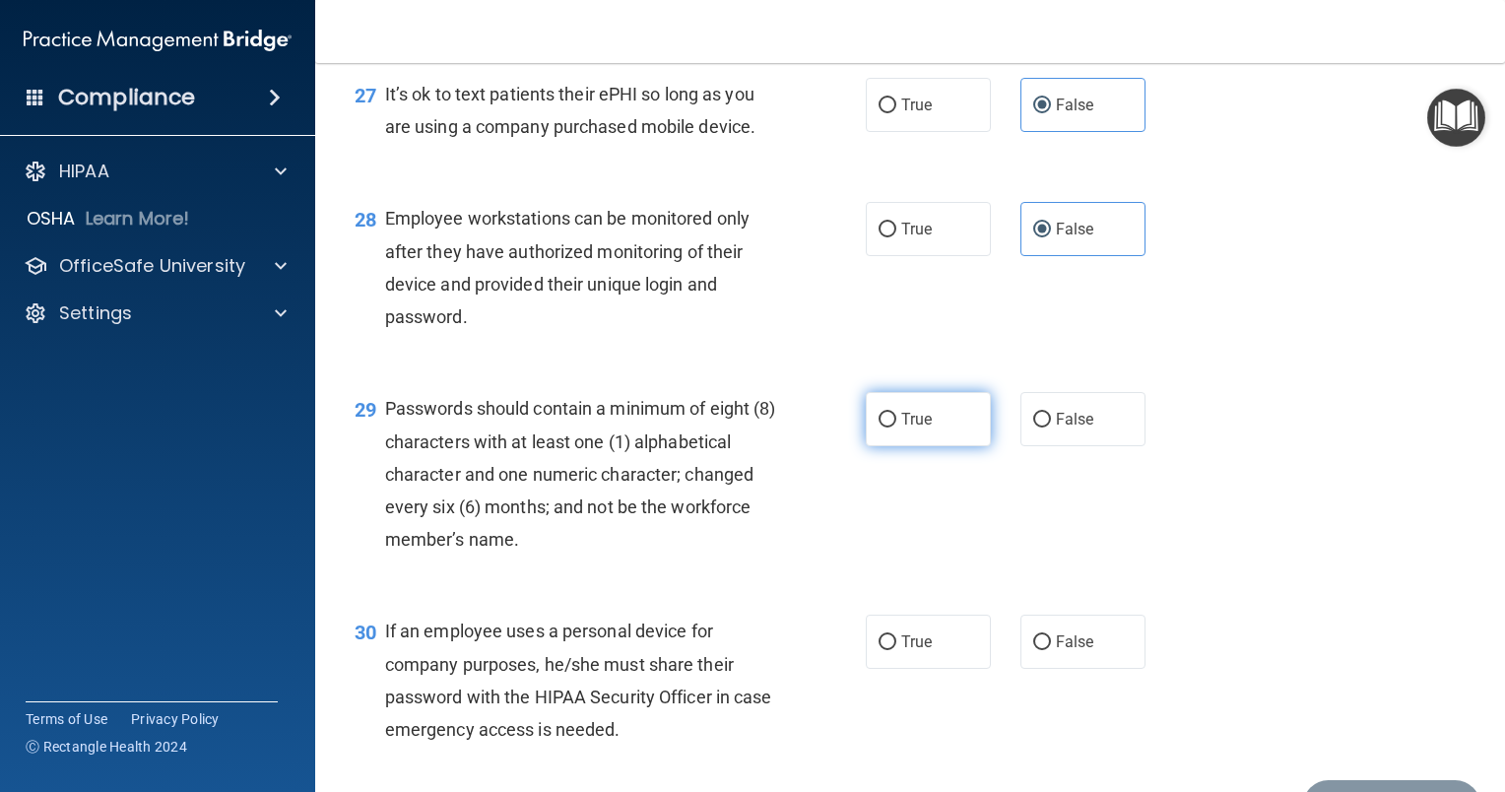
click at [866, 446] on label "True" at bounding box center [928, 419] width 125 height 54
click at [879, 427] on input "True" at bounding box center [888, 420] width 18 height 15
radio input "true"
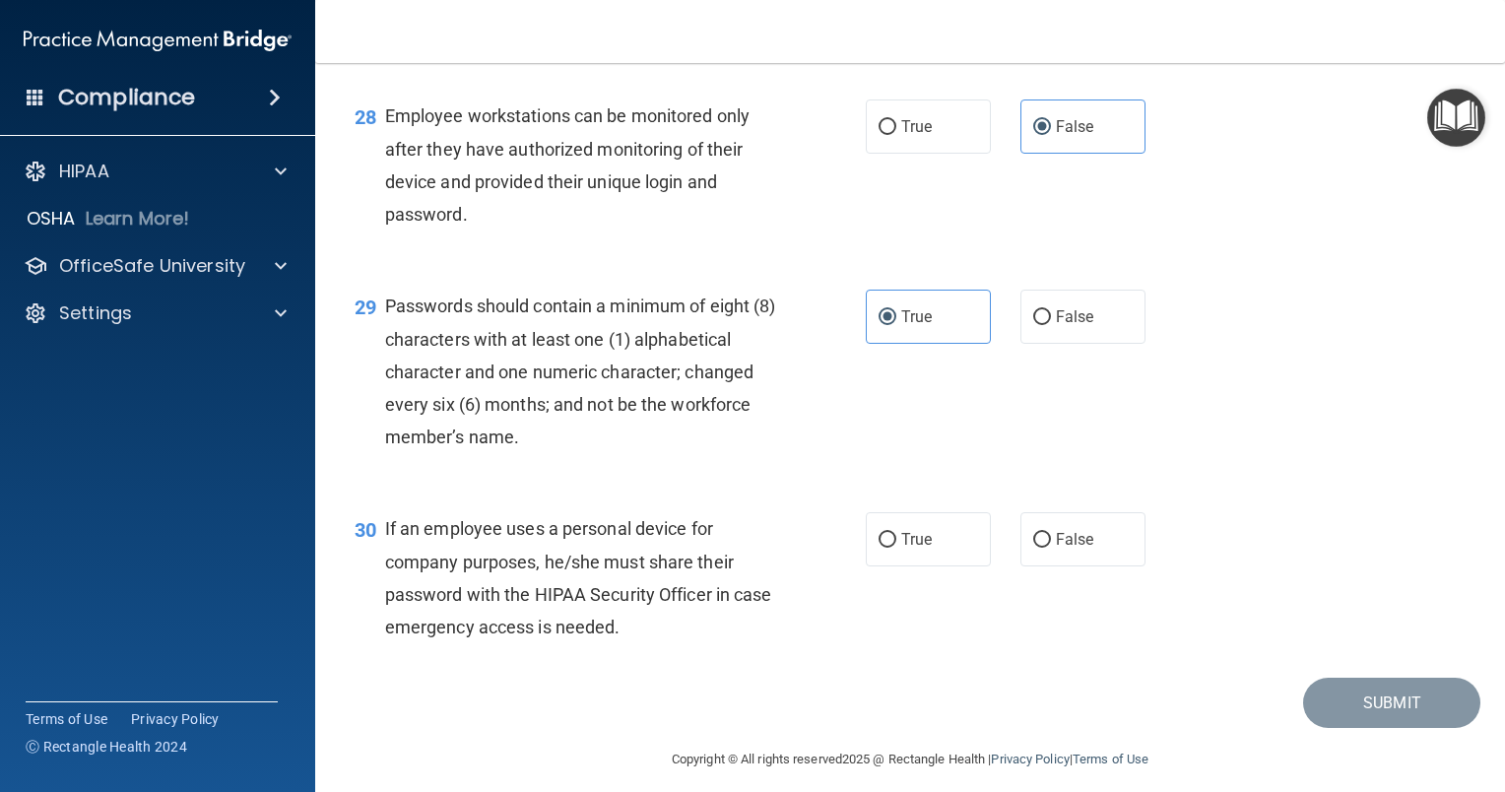
scroll to position [4962, 0]
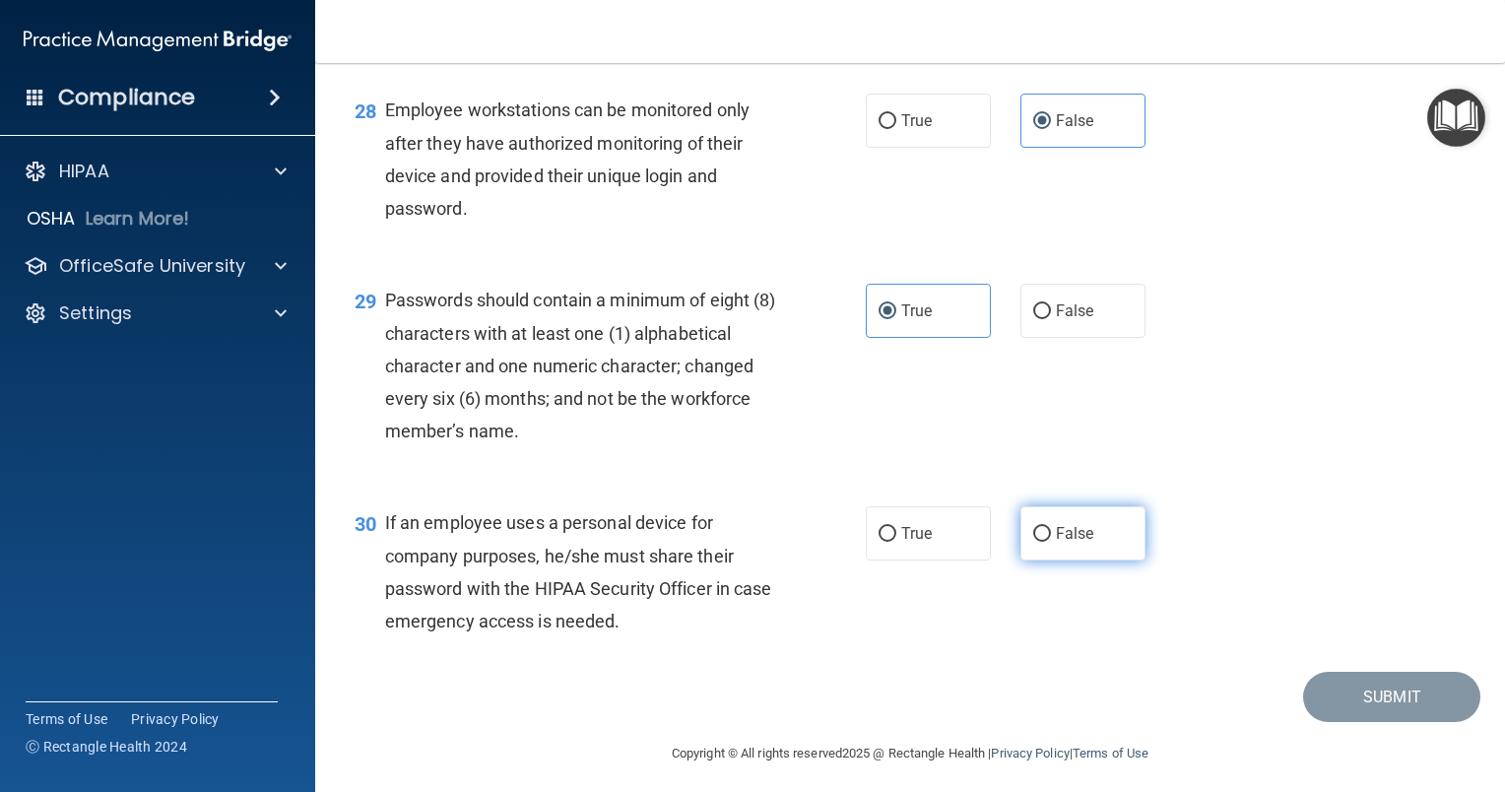
click at [1056, 543] on span "False" at bounding box center [1075, 533] width 38 height 19
click at [1051, 542] on input "False" at bounding box center [1042, 534] width 18 height 15
radio input "true"
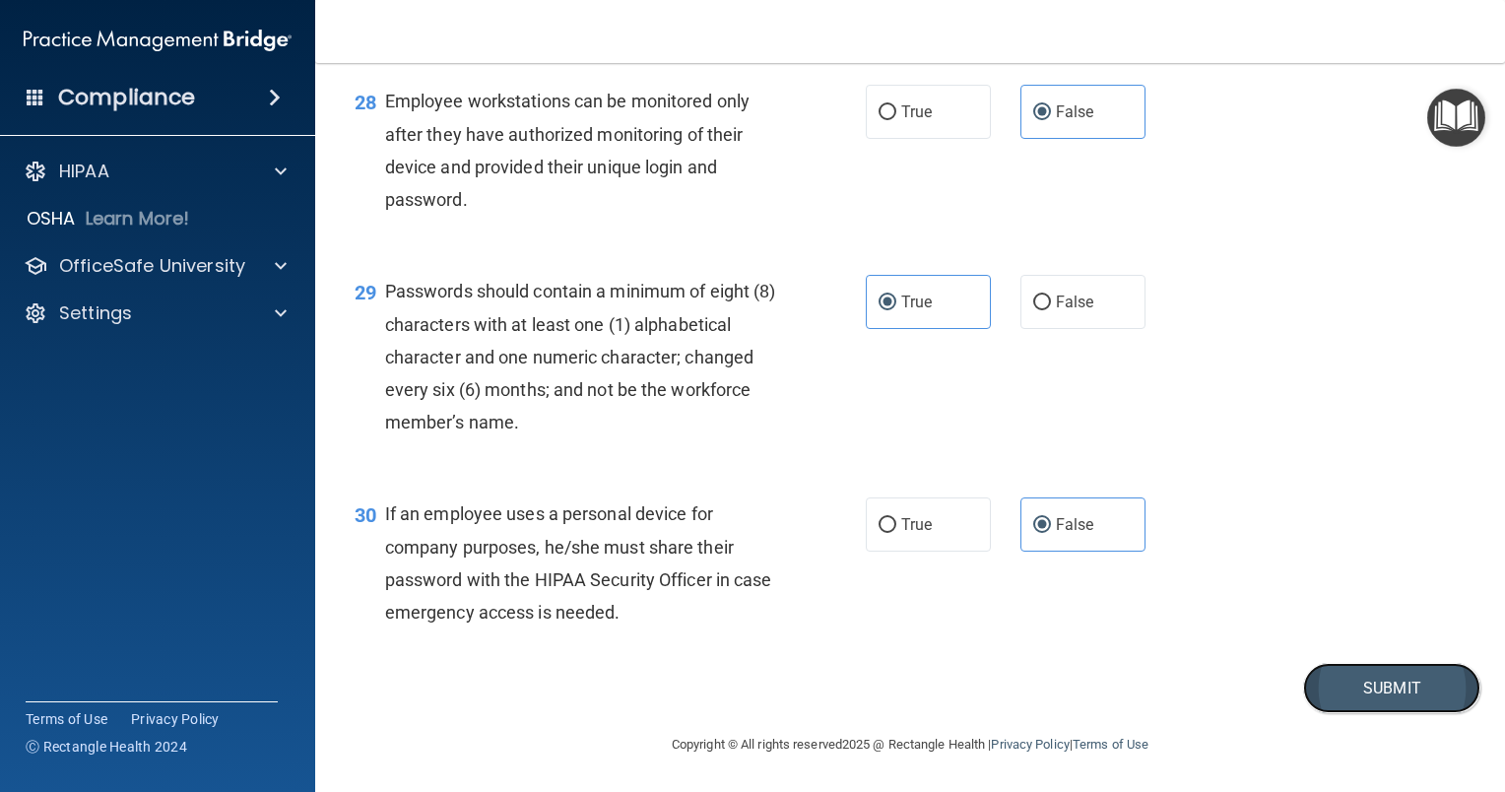
click at [1411, 701] on button "Submit" at bounding box center [1391, 688] width 177 height 50
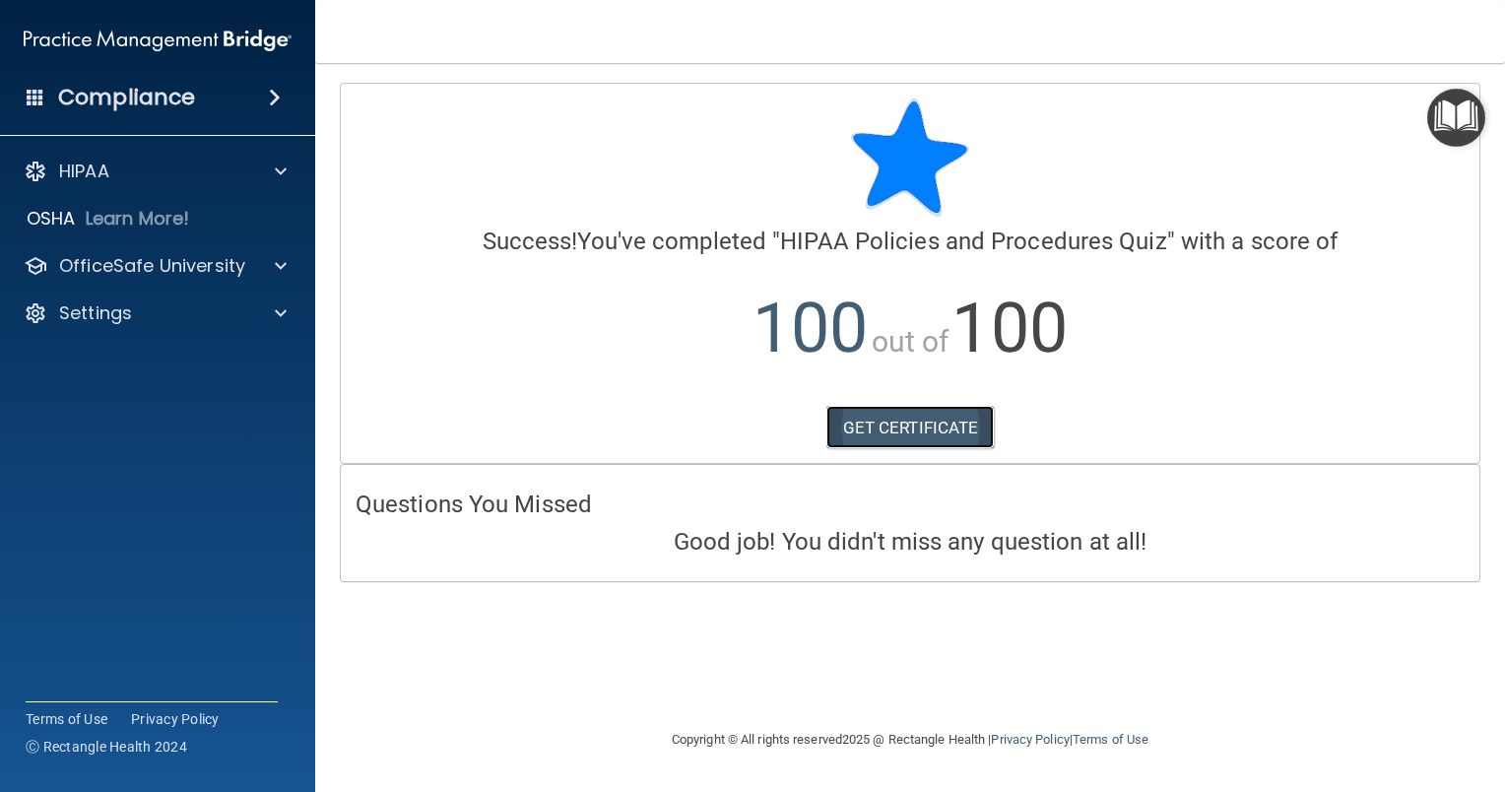
click at [882, 429] on link "GET CERTIFICATE" at bounding box center [910, 427] width 168 height 43
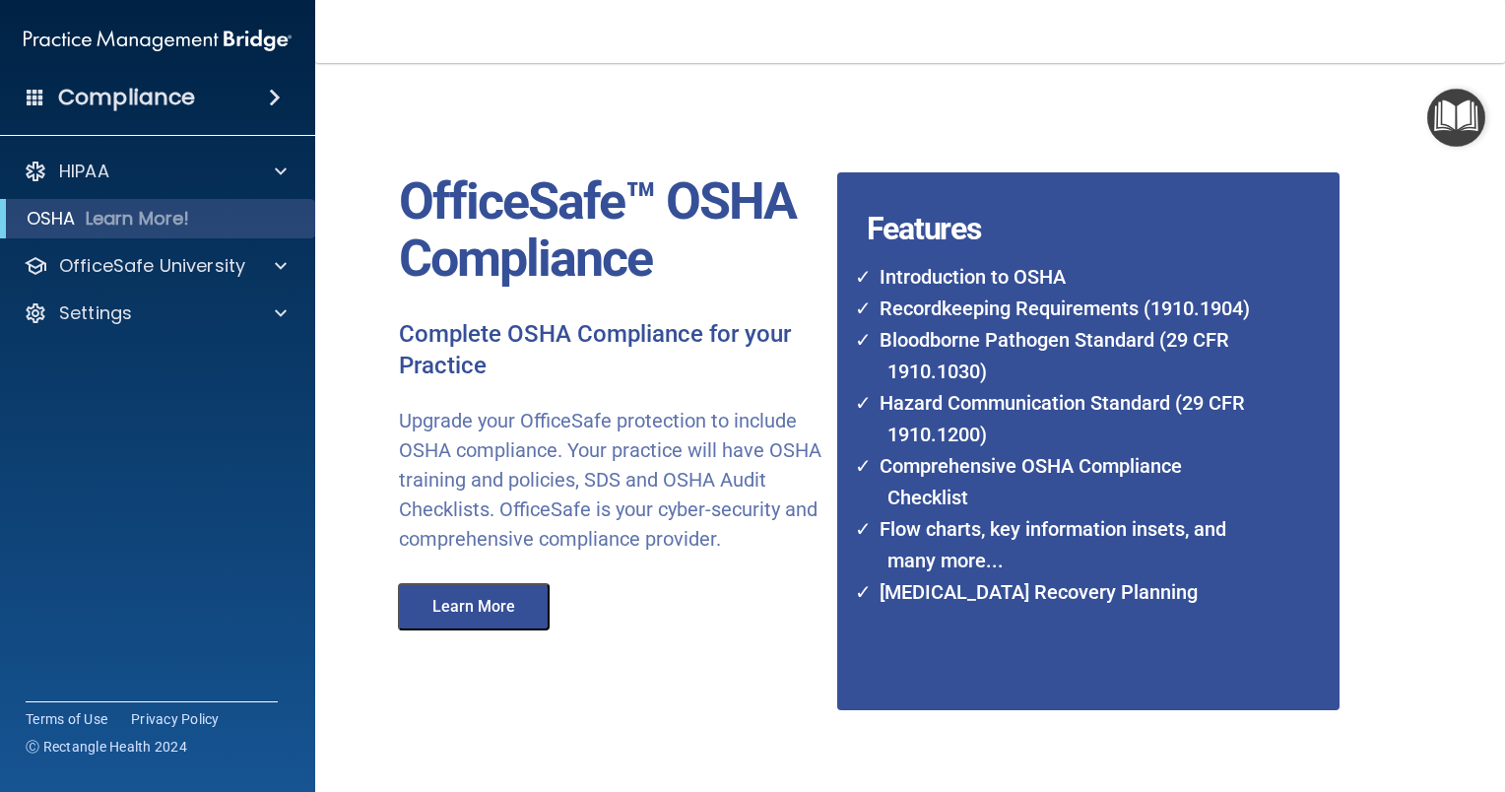
scroll to position [87, 0]
